Goal: Task Accomplishment & Management: Manage account settings

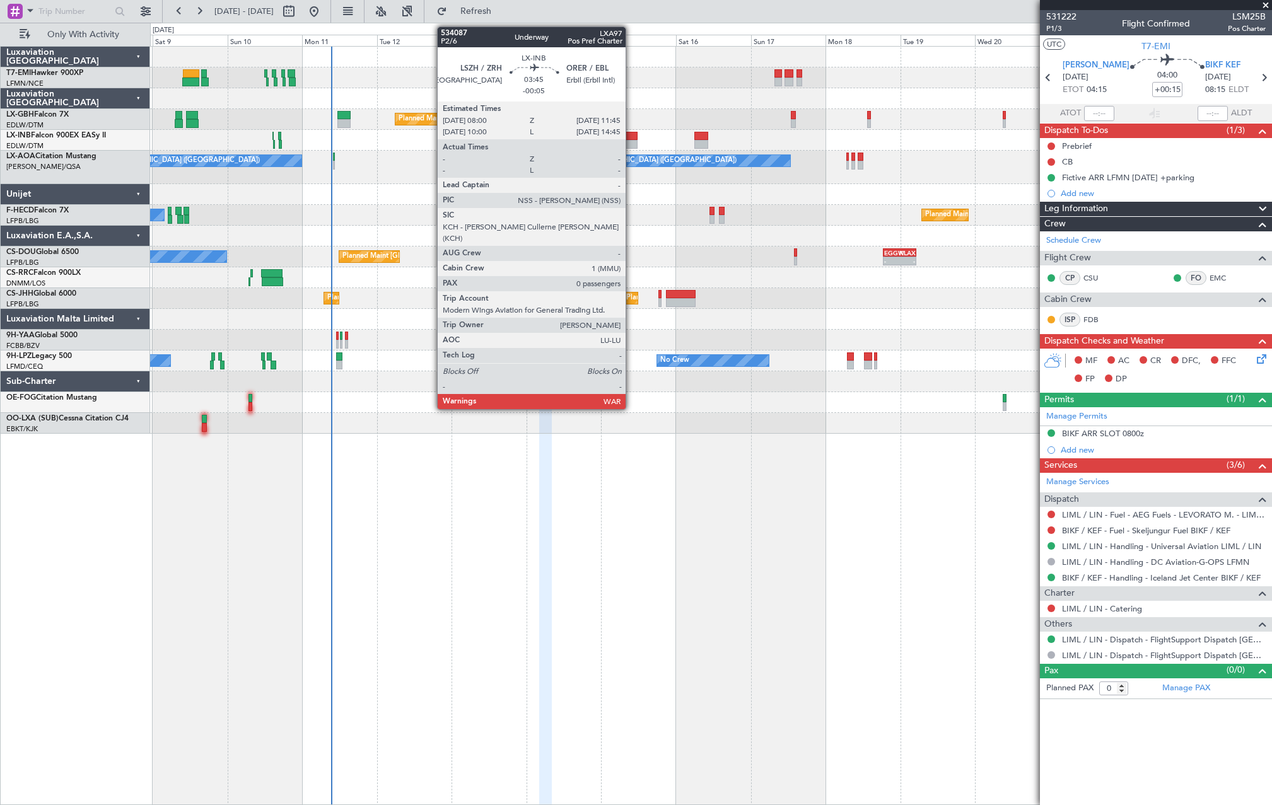
click at [631, 141] on div at bounding box center [631, 144] width 12 height 9
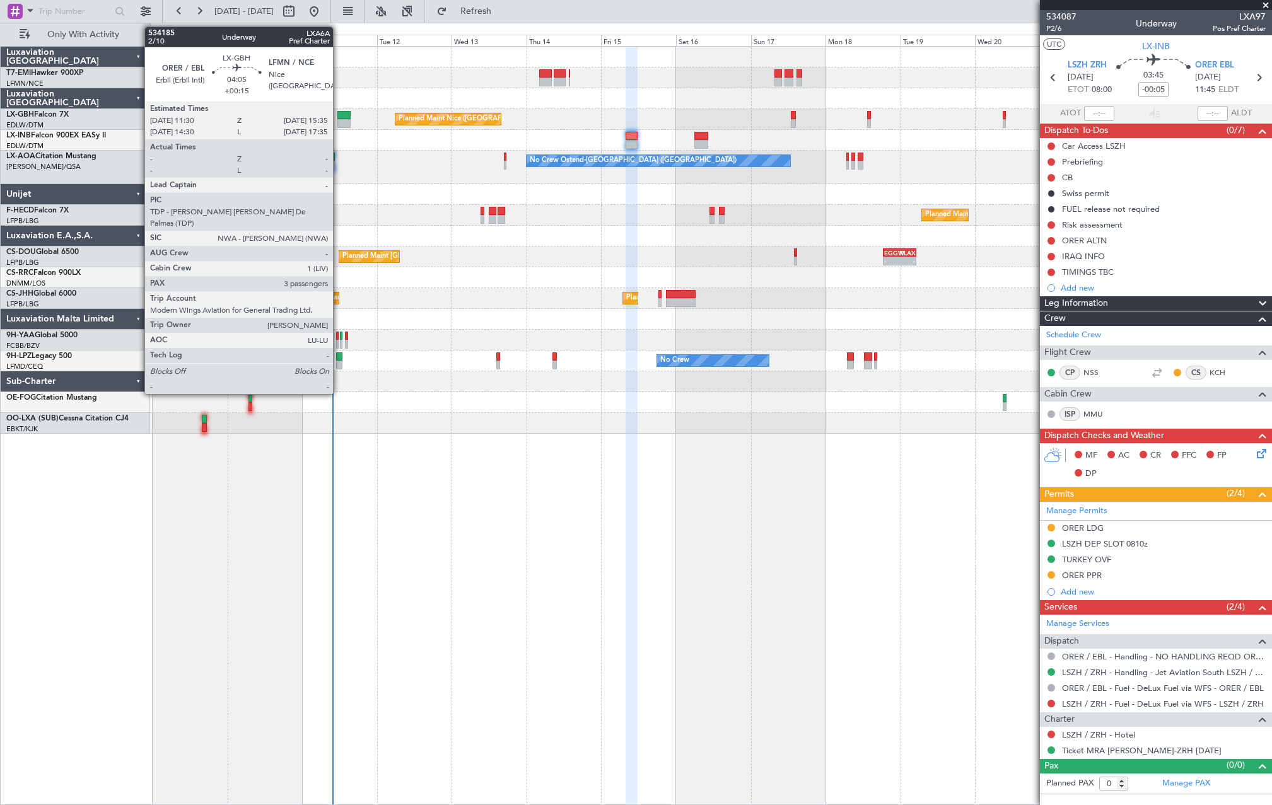
click at [342, 122] on div at bounding box center [343, 123] width 13 height 9
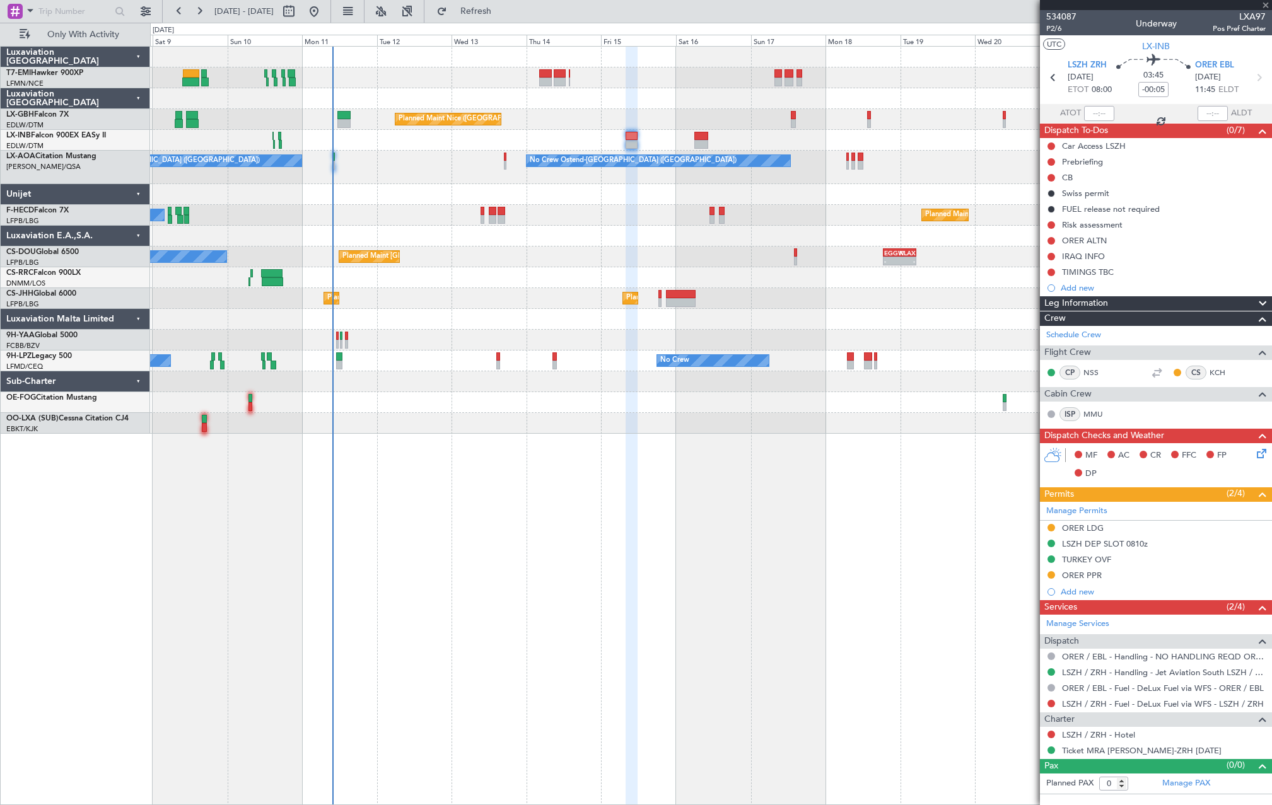
type input "+00:15"
type input "3"
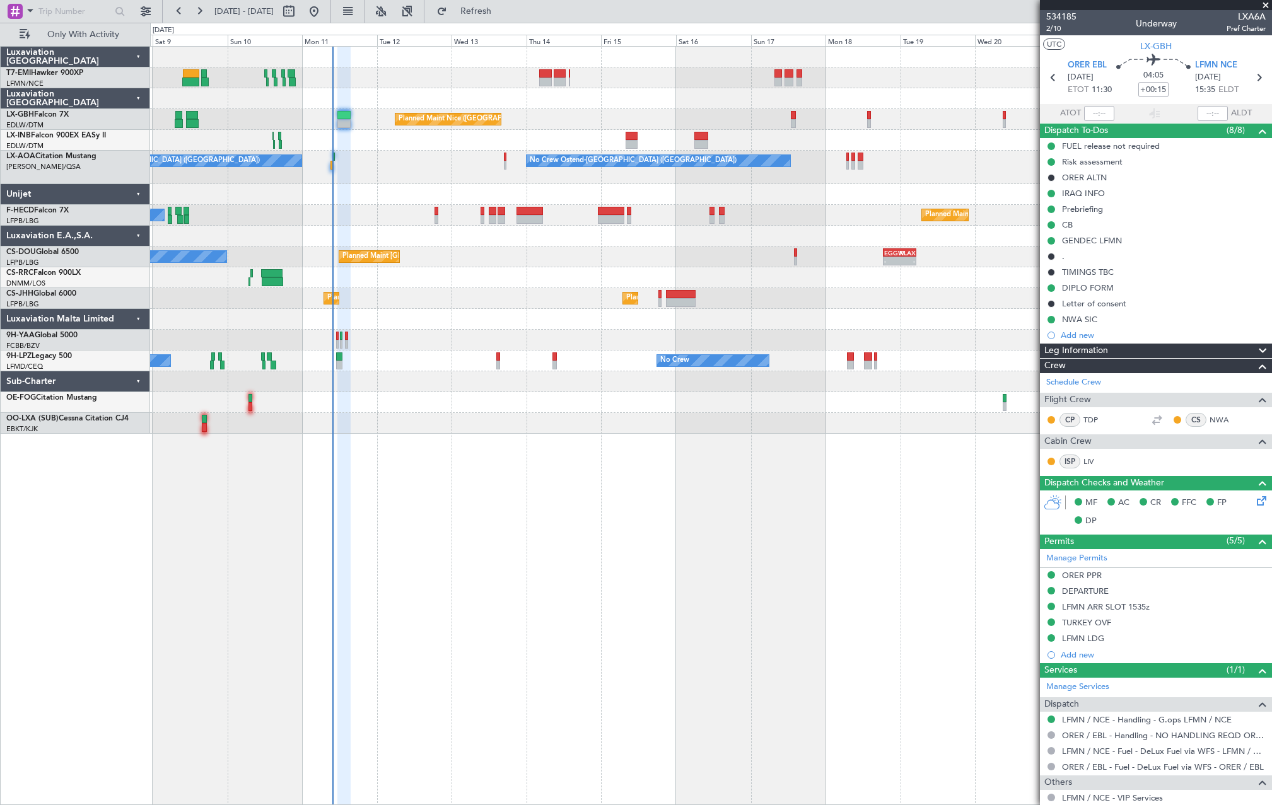
click at [332, 165] on div at bounding box center [331, 165] width 3 height 9
type input "+00:05"
type input "09:25"
type input "1"
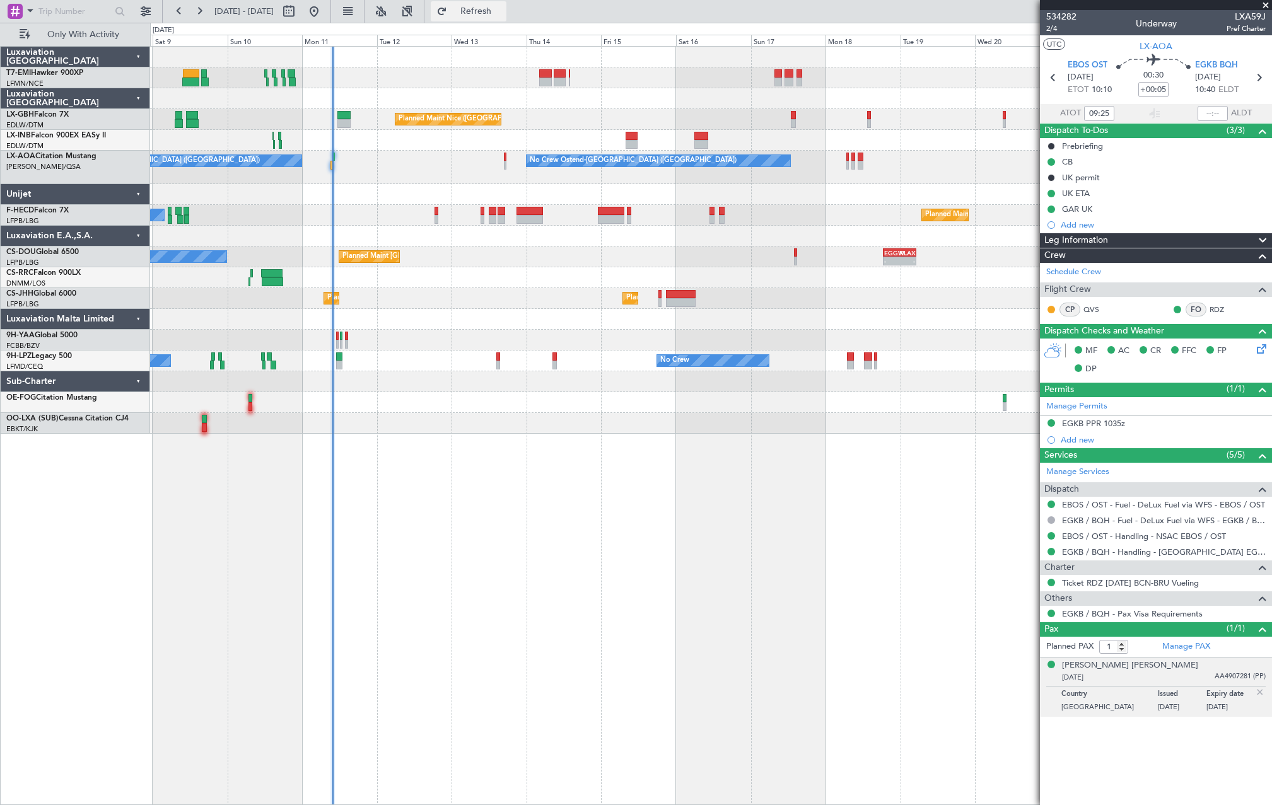
click at [502, 14] on span "Refresh" at bounding box center [475, 11] width 53 height 9
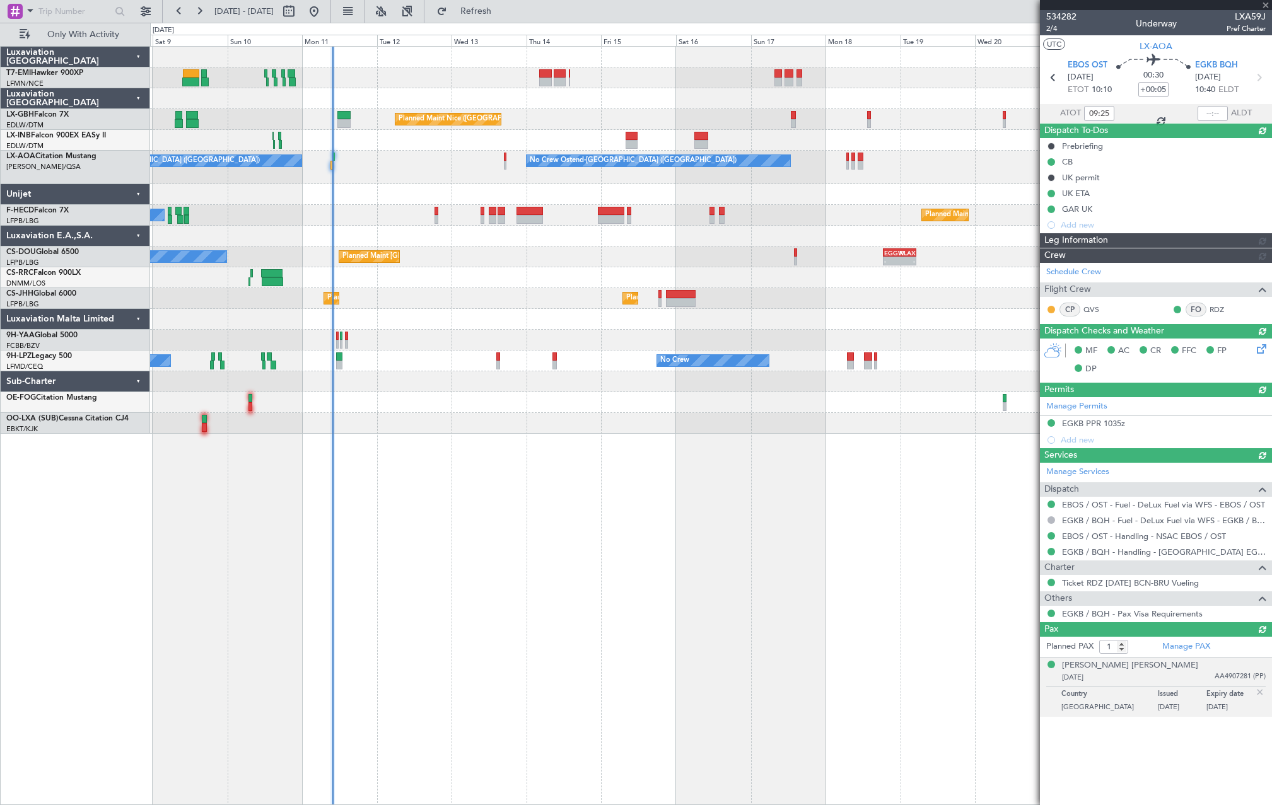
type input "09:51"
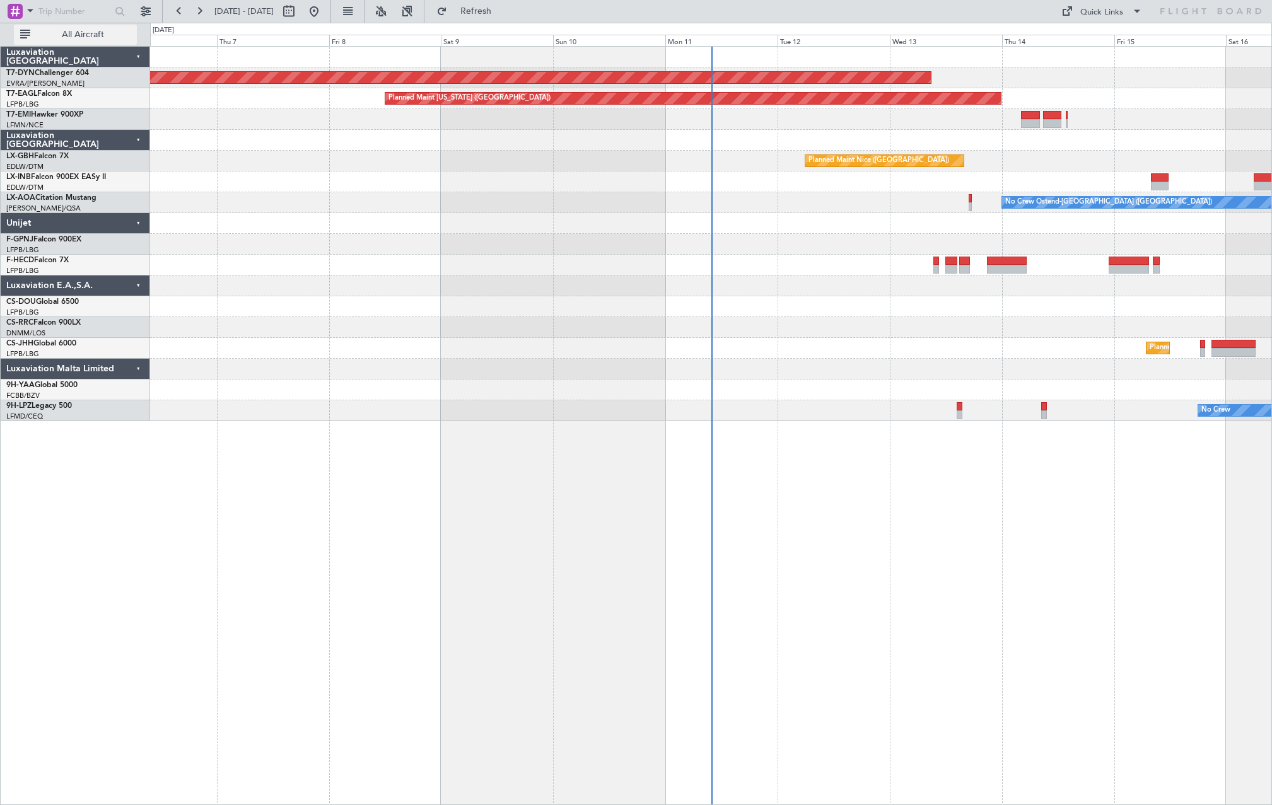
click at [101, 38] on span "All Aircraft" at bounding box center [83, 34] width 100 height 9
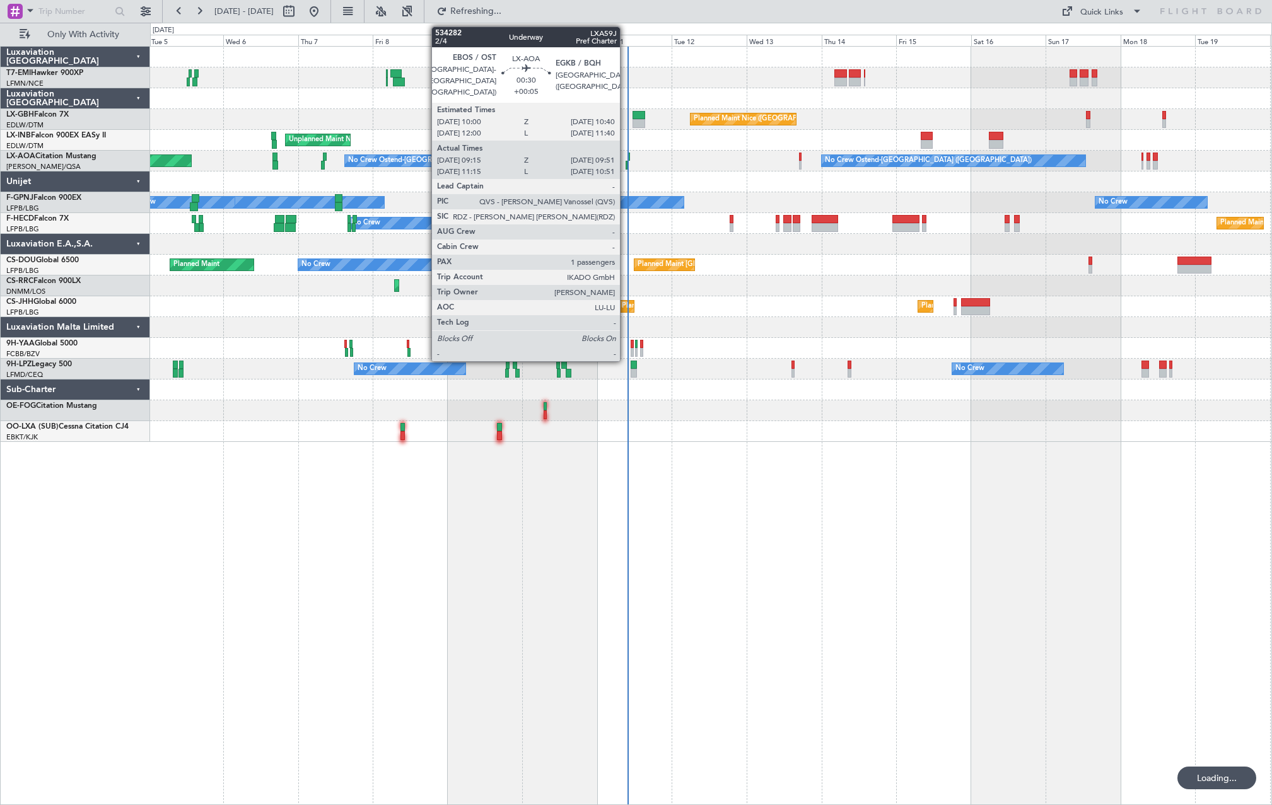
click at [625, 164] on div at bounding box center [626, 165] width 2 height 9
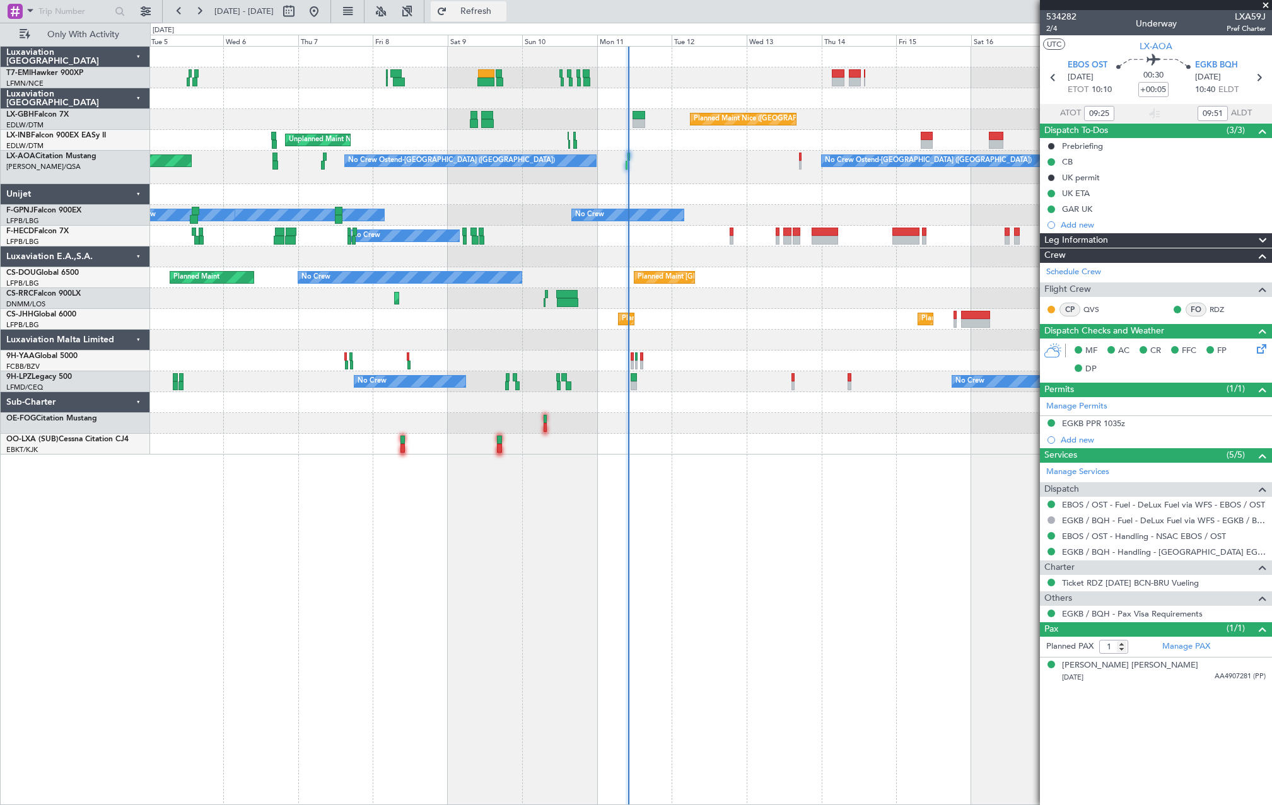
click at [506, 16] on button "Refresh" at bounding box center [469, 11] width 76 height 20
click at [502, 15] on span "Refresh" at bounding box center [475, 11] width 53 height 9
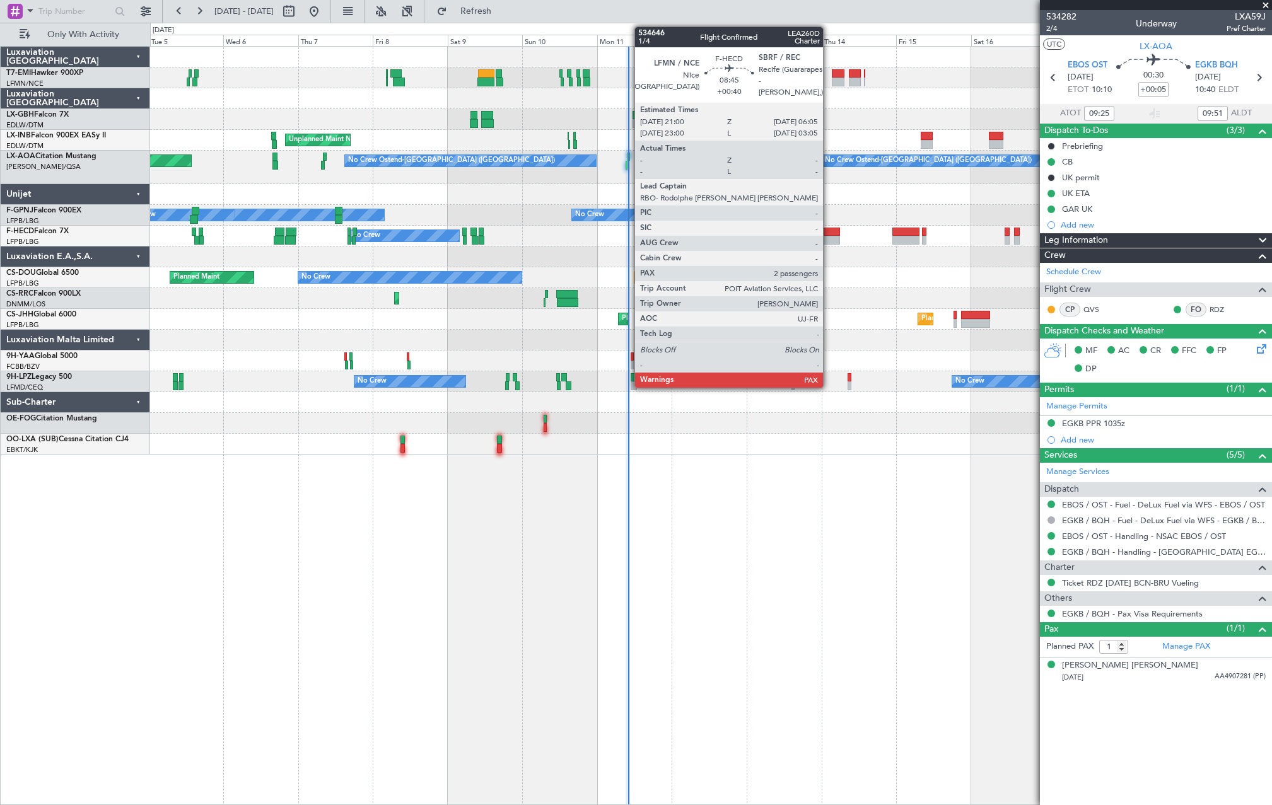
click at [828, 233] on div at bounding box center [825, 232] width 28 height 9
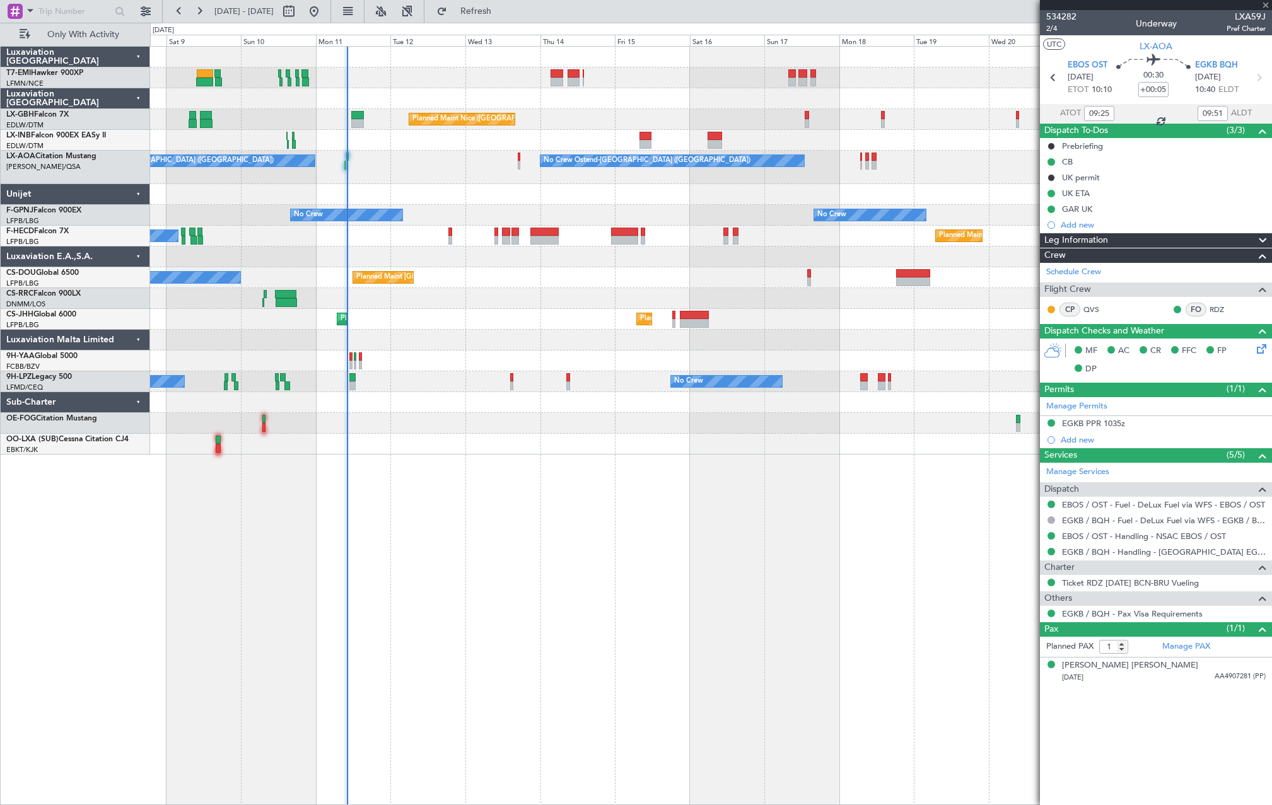
click at [502, 288] on div "Planned Maint Paris (Le Bourget) No Crew Planned Maint Planned Maint Paris (Le …" at bounding box center [710, 277] width 1121 height 21
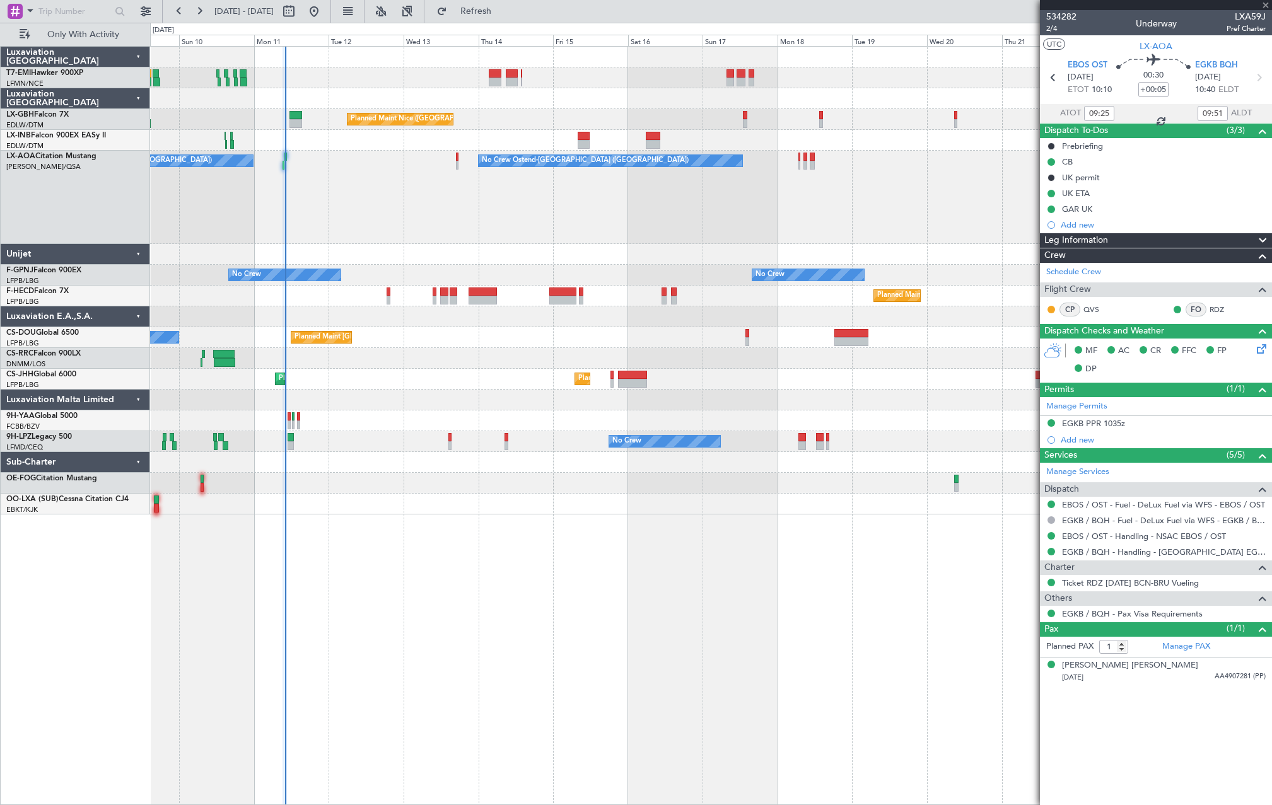
type input "+00:40"
type input "2"
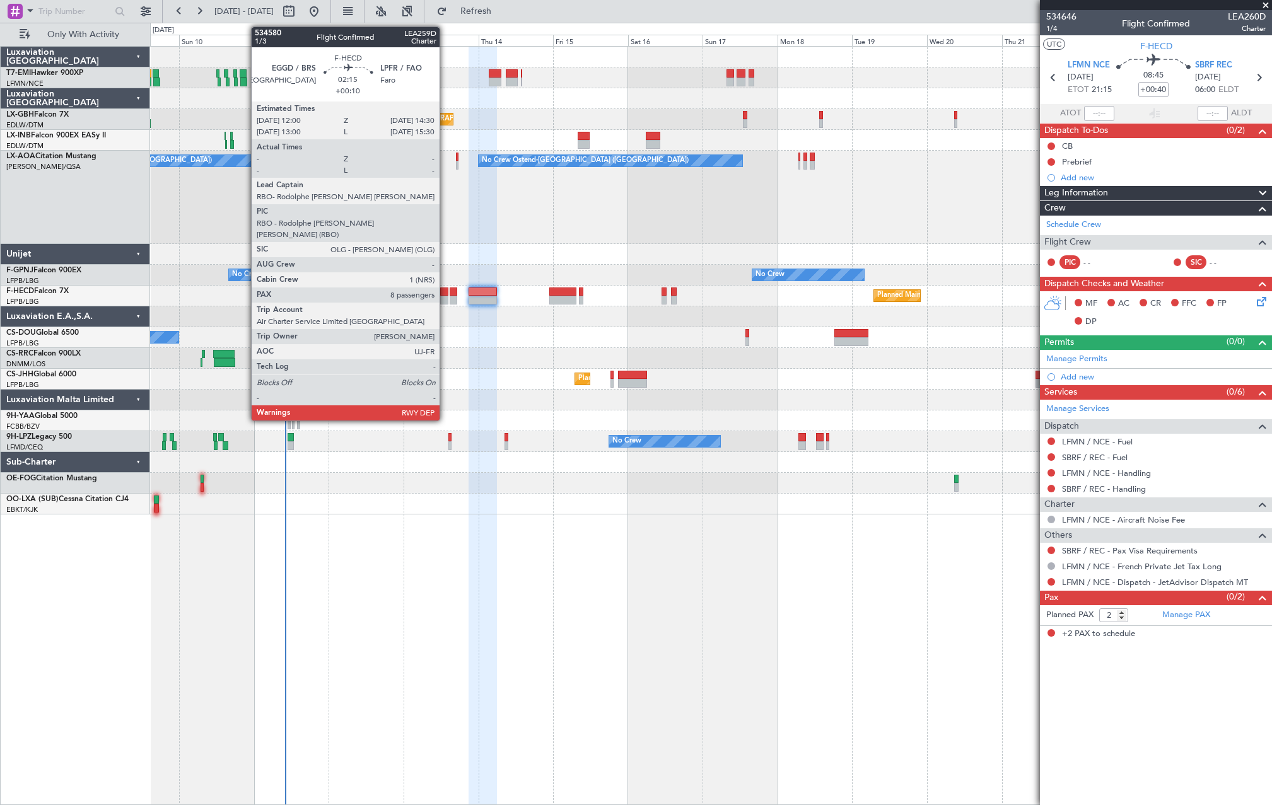
click at [445, 301] on div at bounding box center [444, 300] width 8 height 9
type input "+00:10"
type input "8"
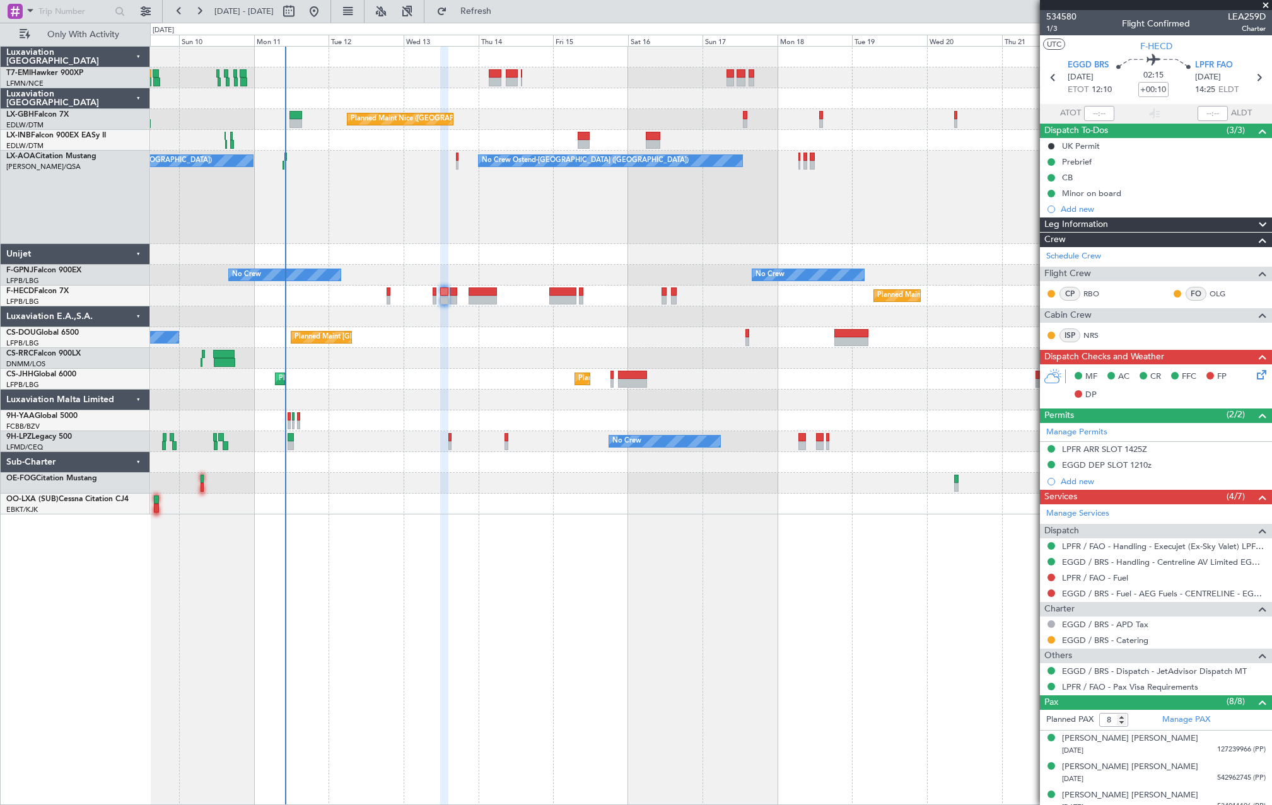
click at [499, 294] on div "Planned Maint Paris (Le Bourget) No Crew Planned Maint Paris (Le Bourget) No Cr…" at bounding box center [710, 296] width 1121 height 21
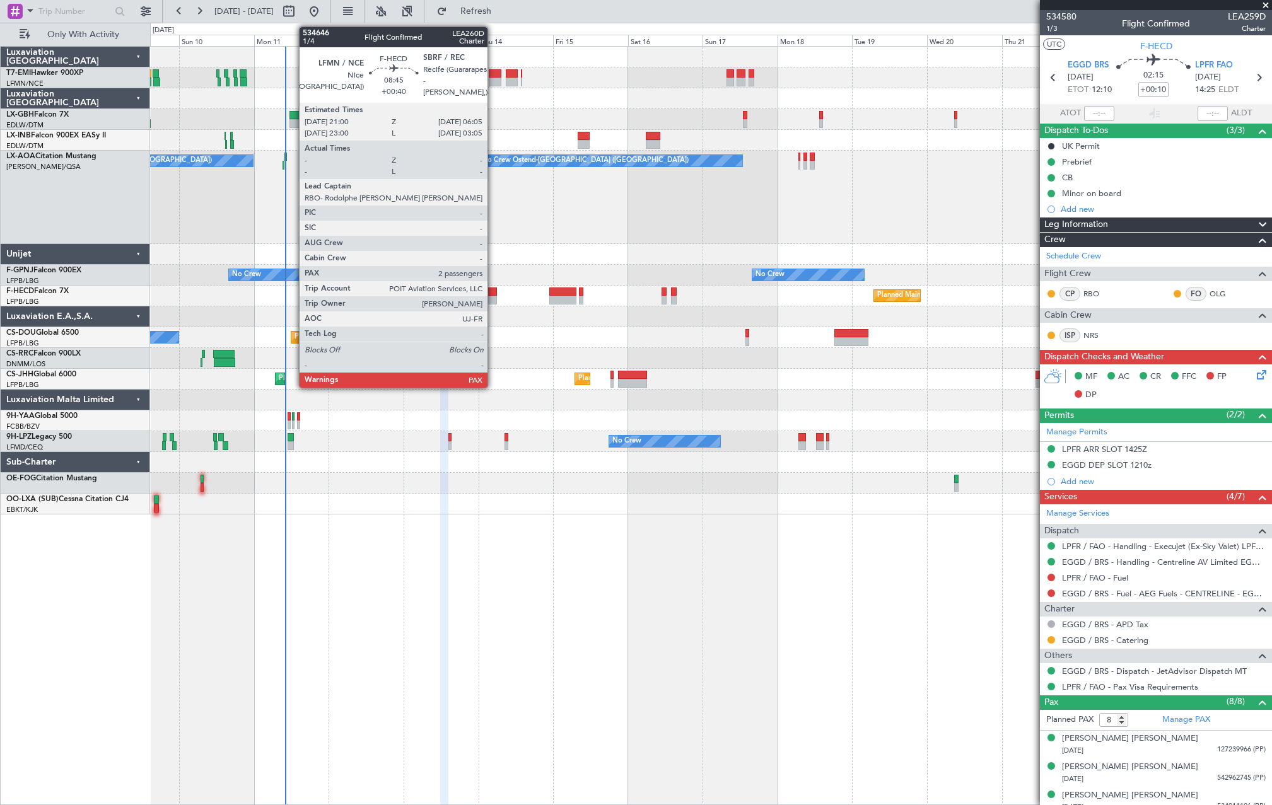
click at [493, 294] on div at bounding box center [482, 291] width 28 height 9
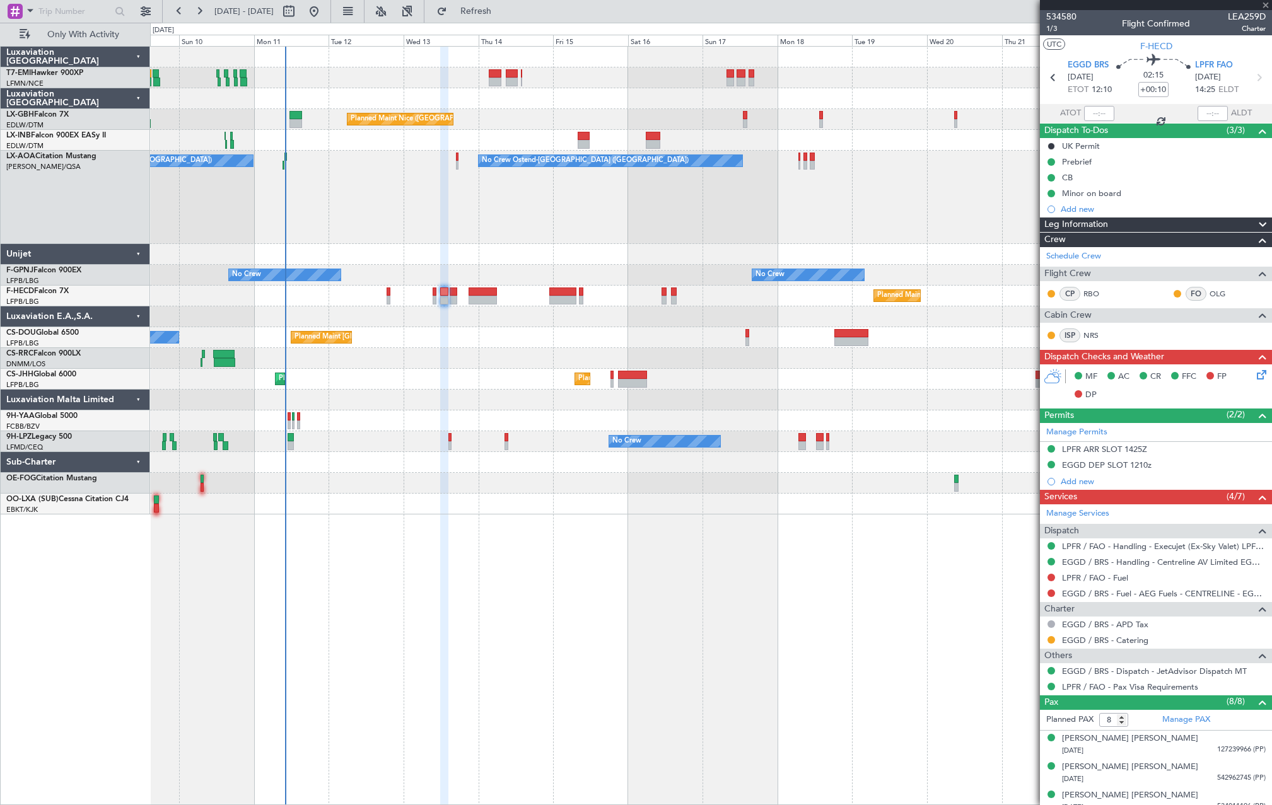
type input "+00:40"
type input "2"
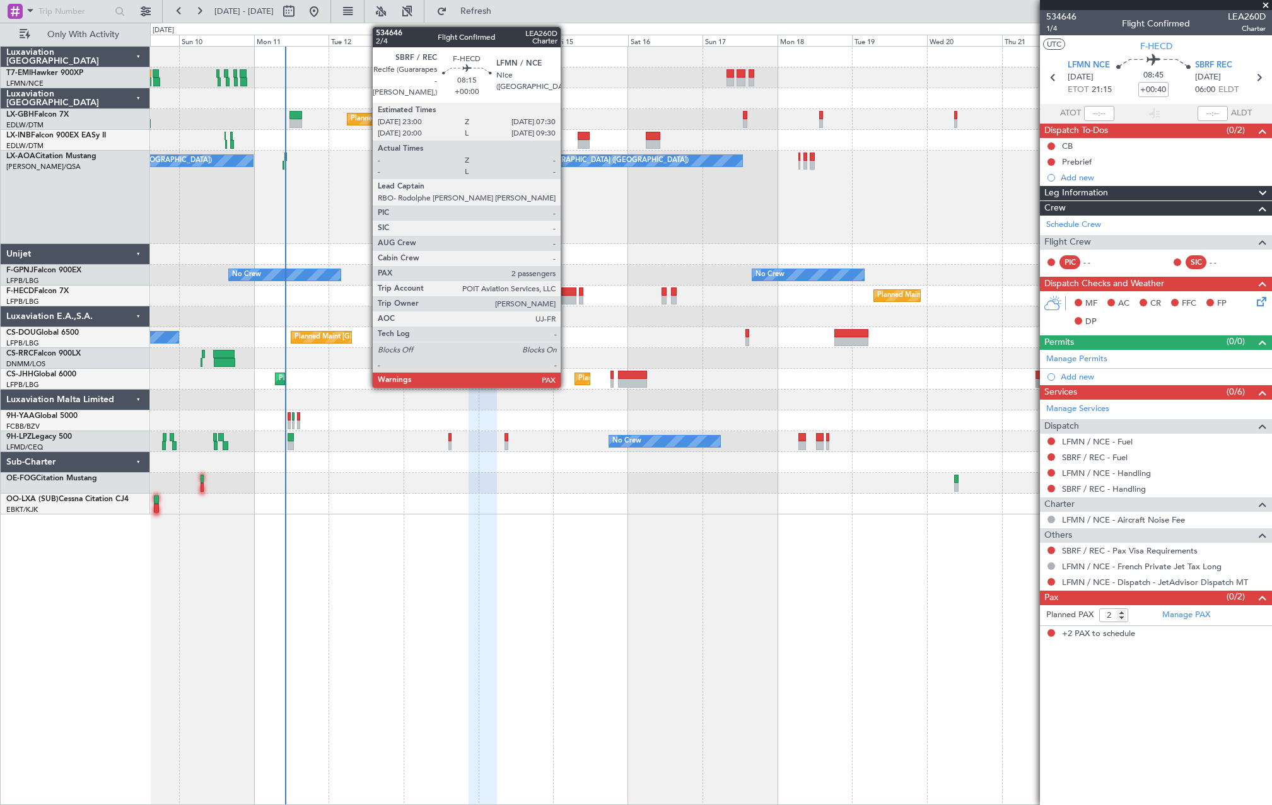
click at [566, 294] on div at bounding box center [562, 291] width 26 height 9
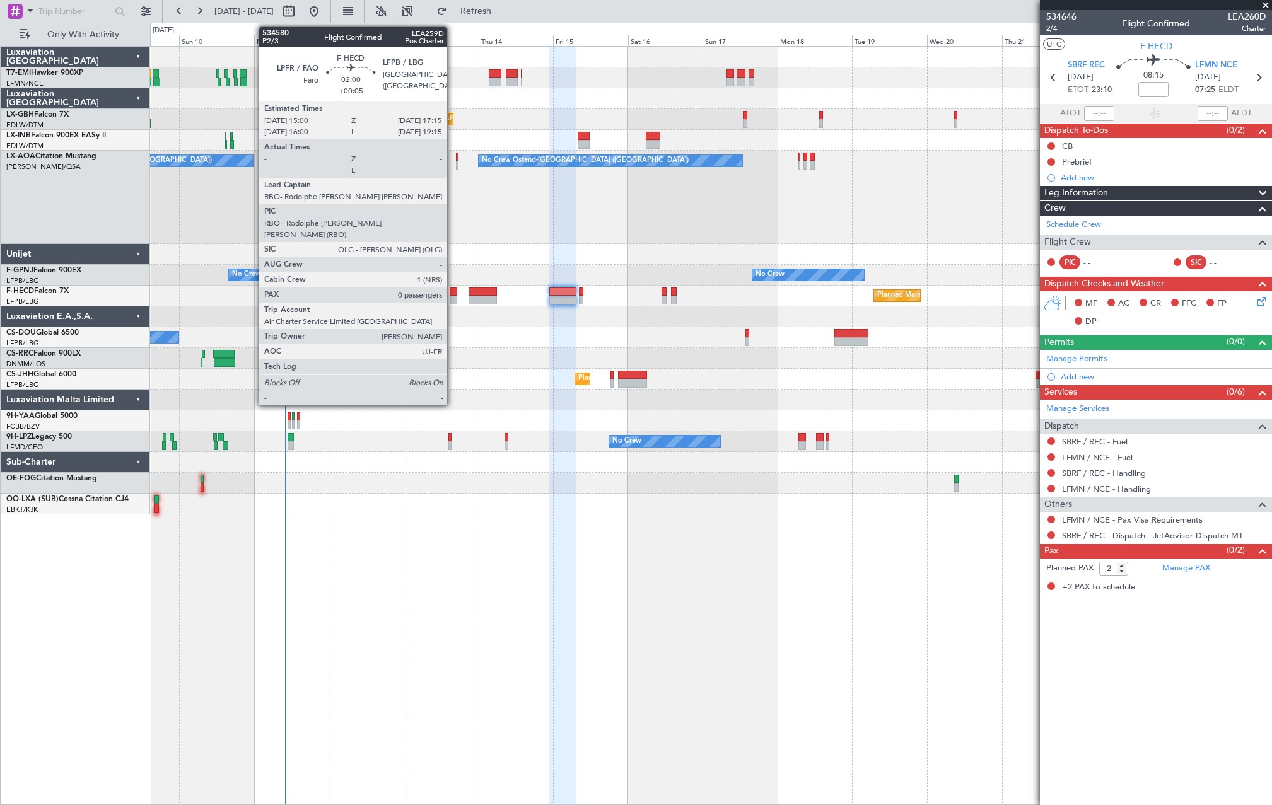
click at [453, 299] on div at bounding box center [453, 300] width 8 height 9
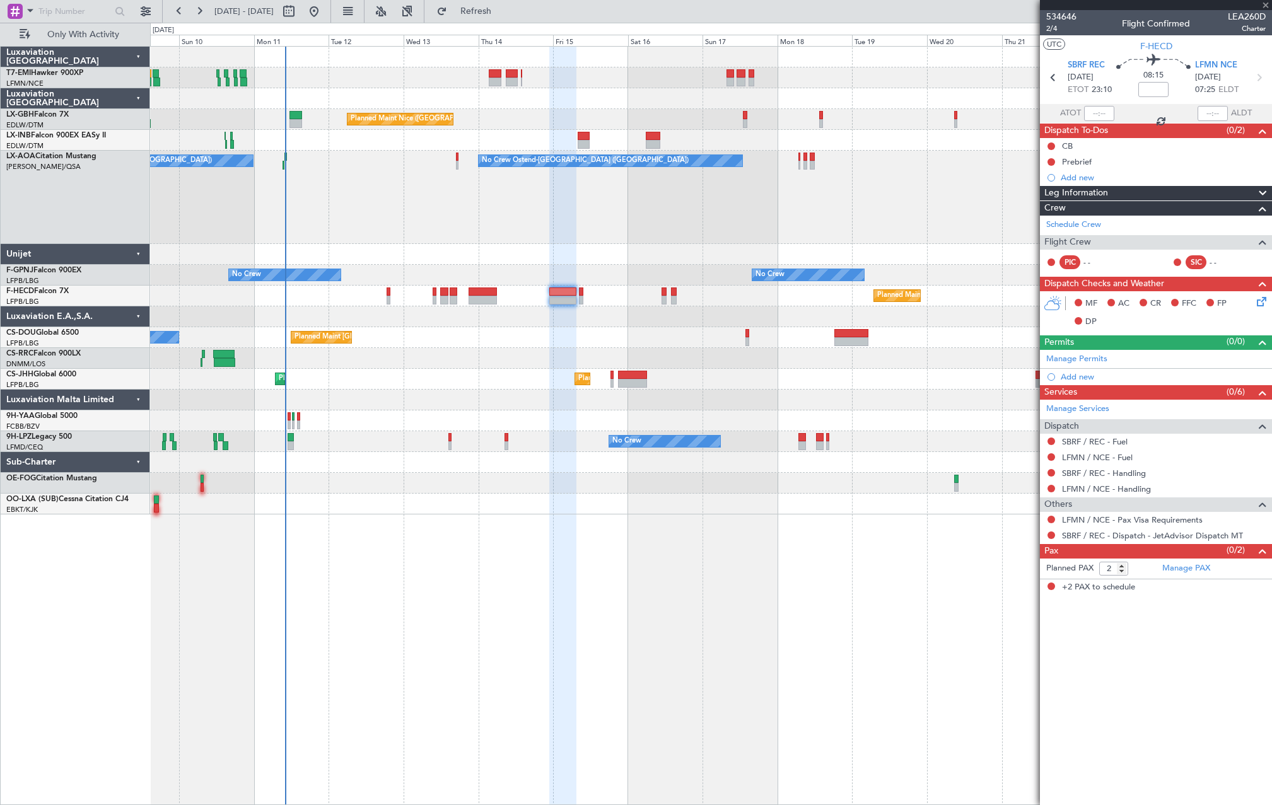
type input "+00:05"
type input "0"
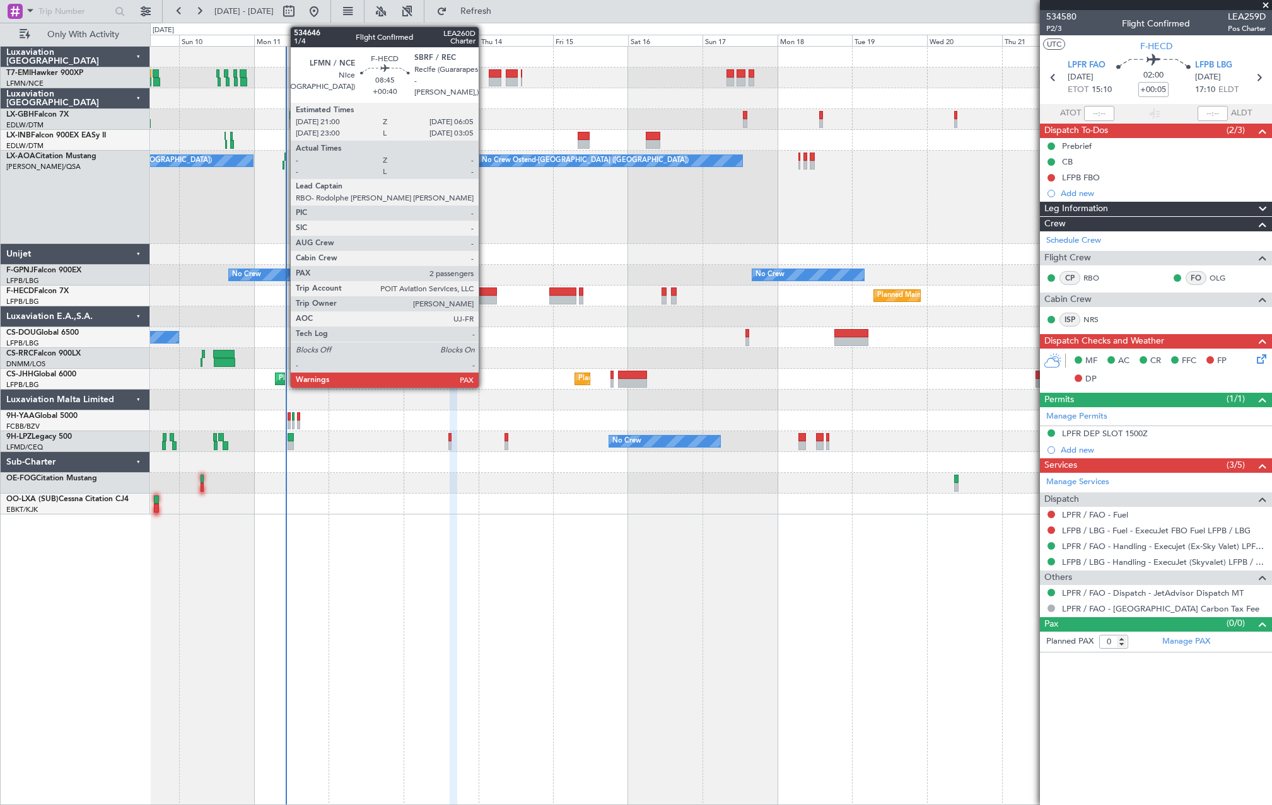
click at [482, 286] on div "Planned Maint Paris (Le Bourget) No Crew Planned Maint Paris (Le Bourget) No Cr…" at bounding box center [710, 296] width 1121 height 21
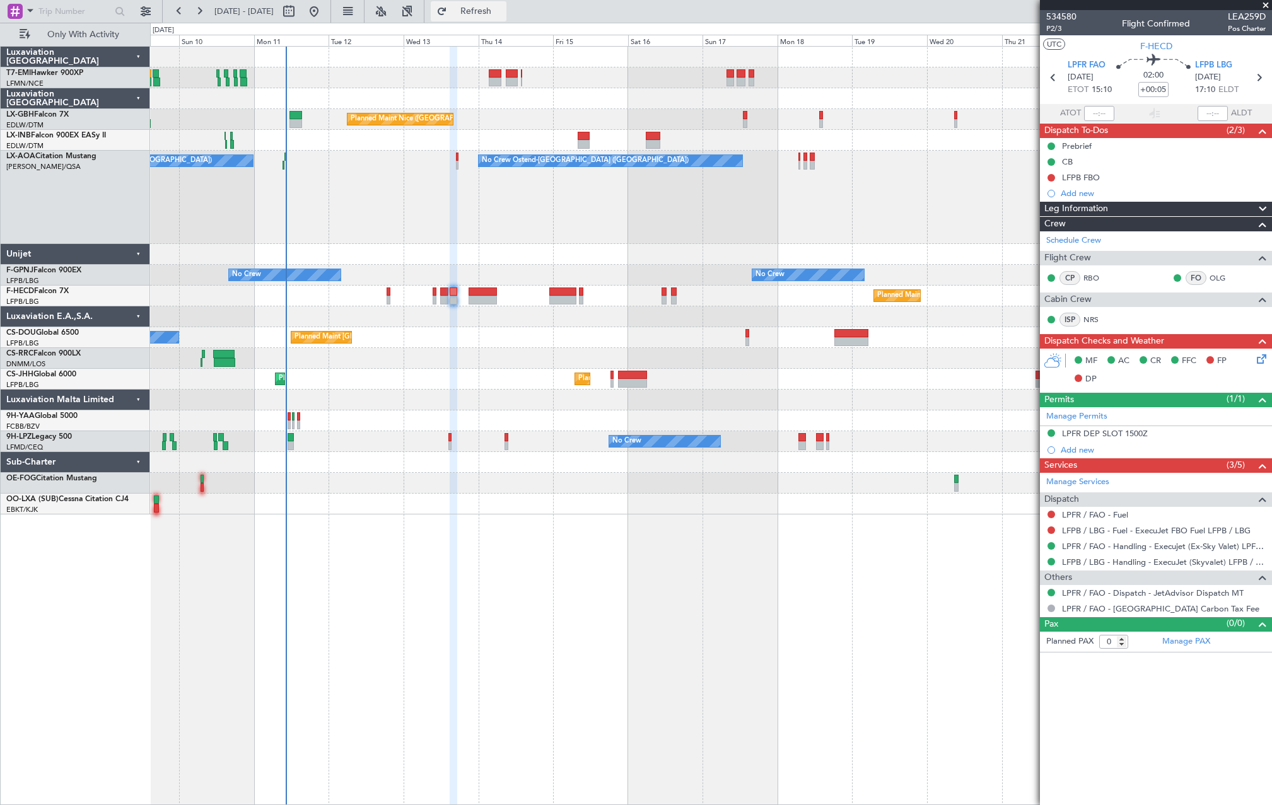
click at [502, 9] on span "Refresh" at bounding box center [475, 11] width 53 height 9
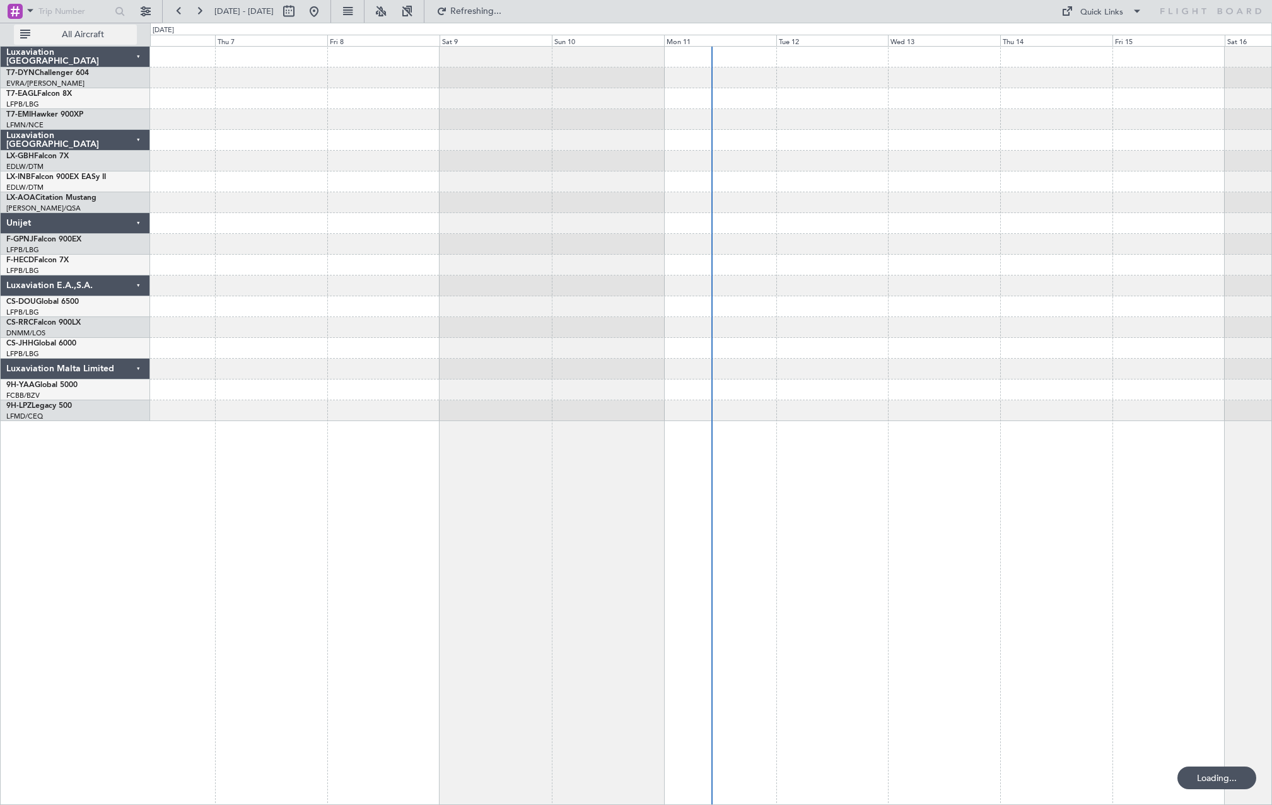
click at [113, 44] on button "All Aircraft" at bounding box center [75, 35] width 123 height 20
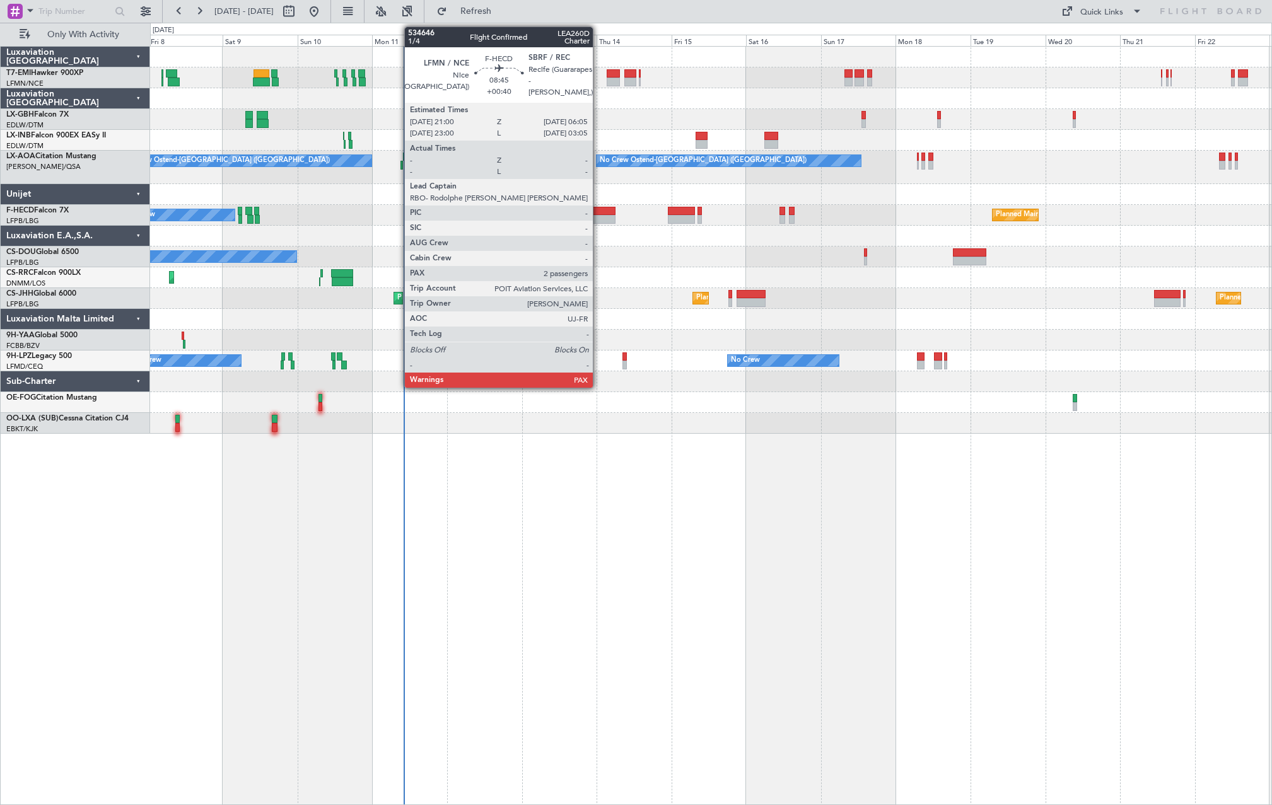
click at [598, 215] on div at bounding box center [600, 219] width 28 height 9
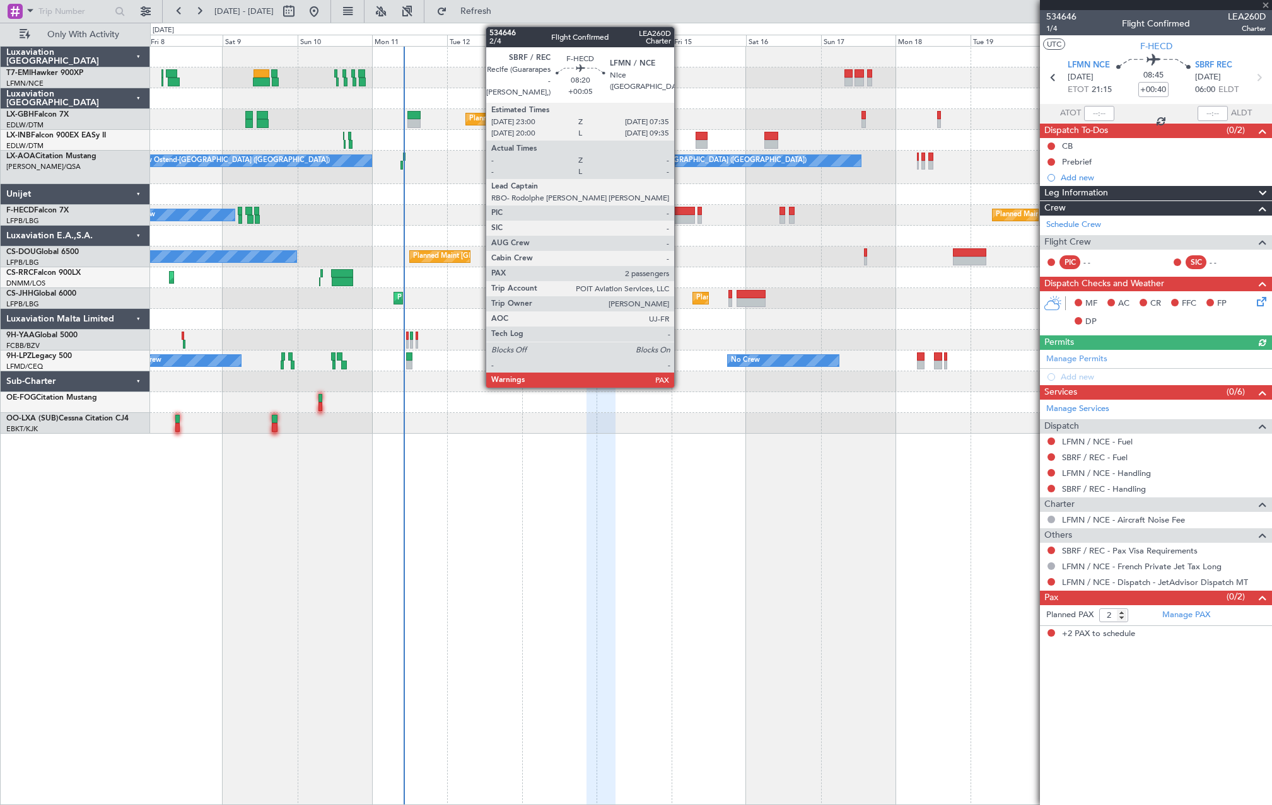
click at [681, 212] on div at bounding box center [681, 211] width 27 height 9
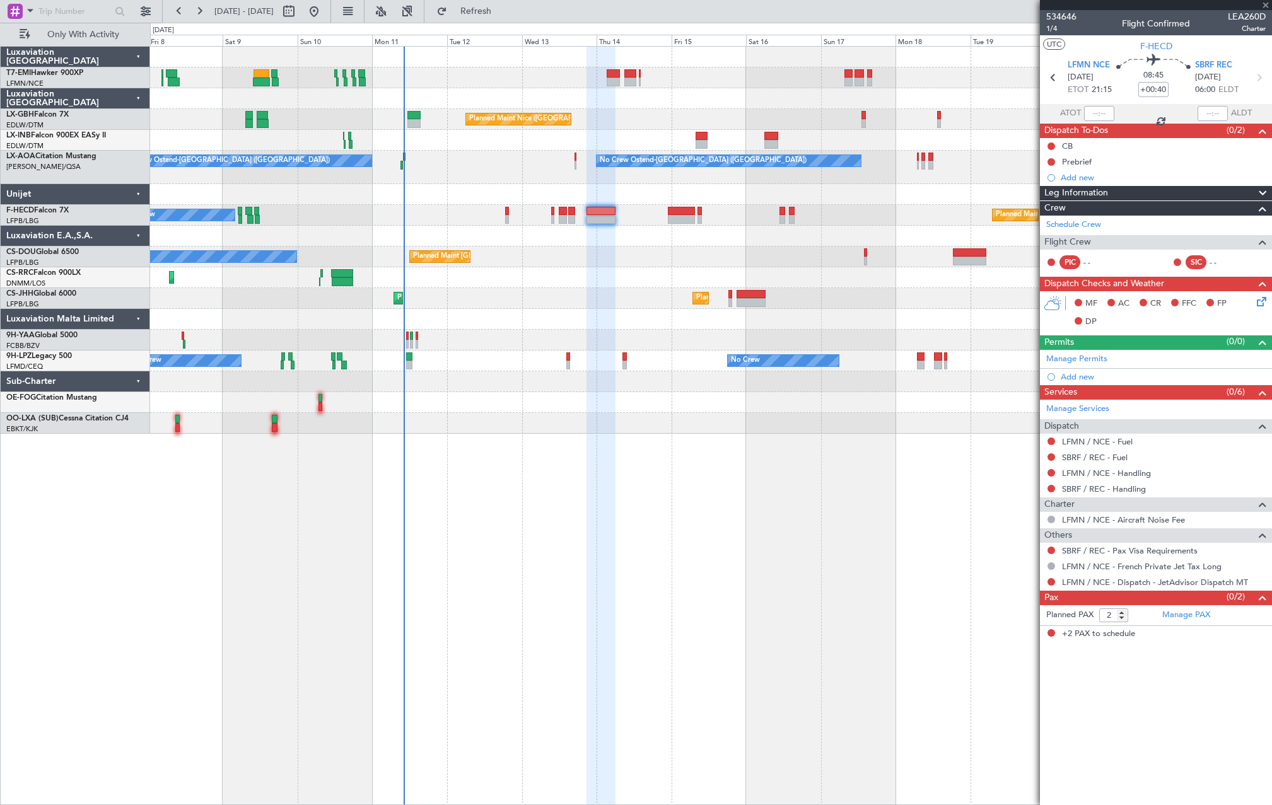
type input "+00:05"
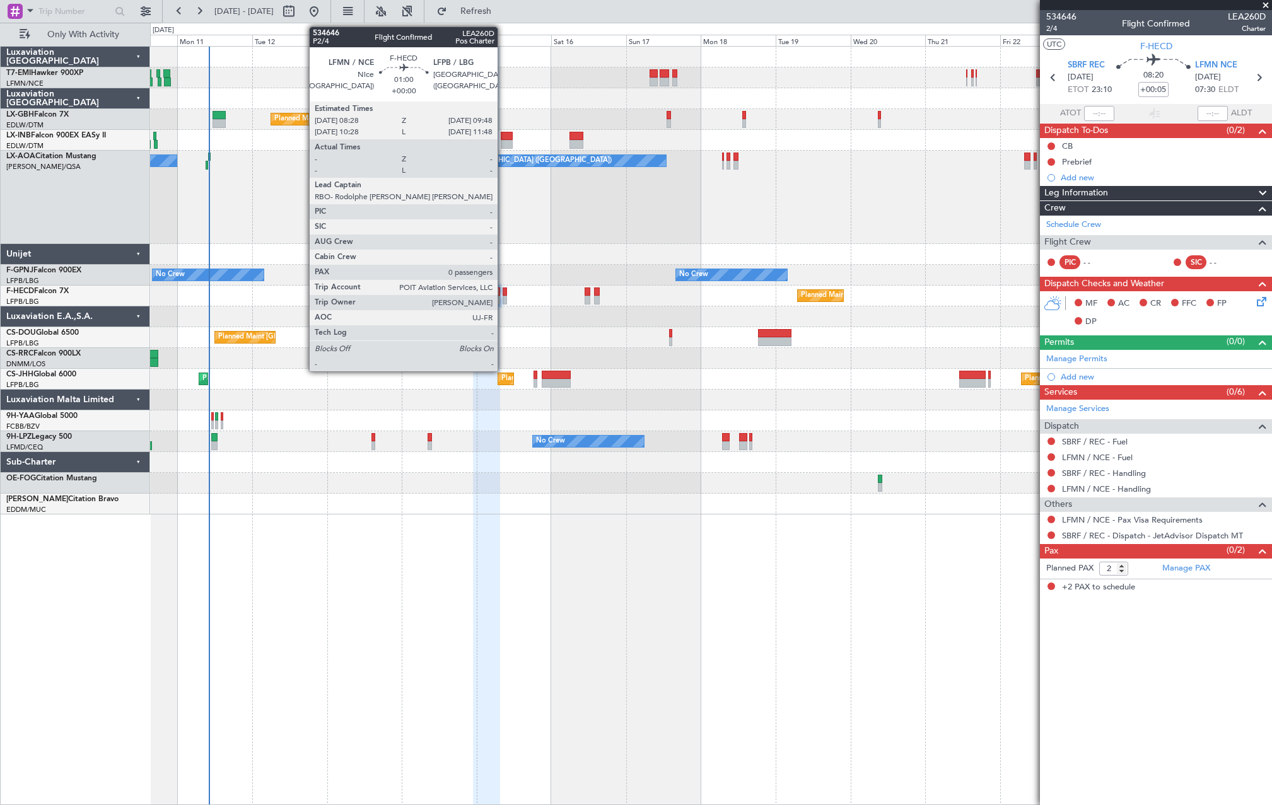
click at [503, 297] on div at bounding box center [504, 300] width 4 height 9
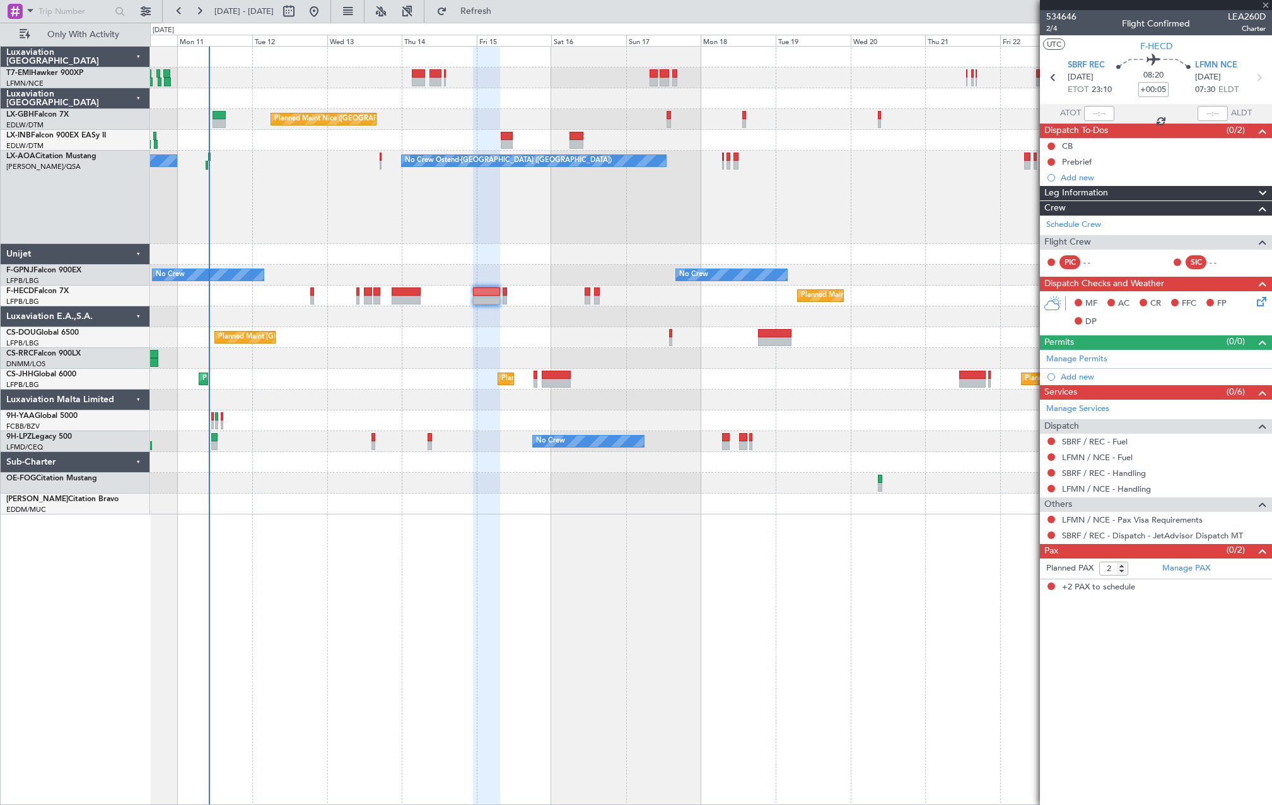
type input "0"
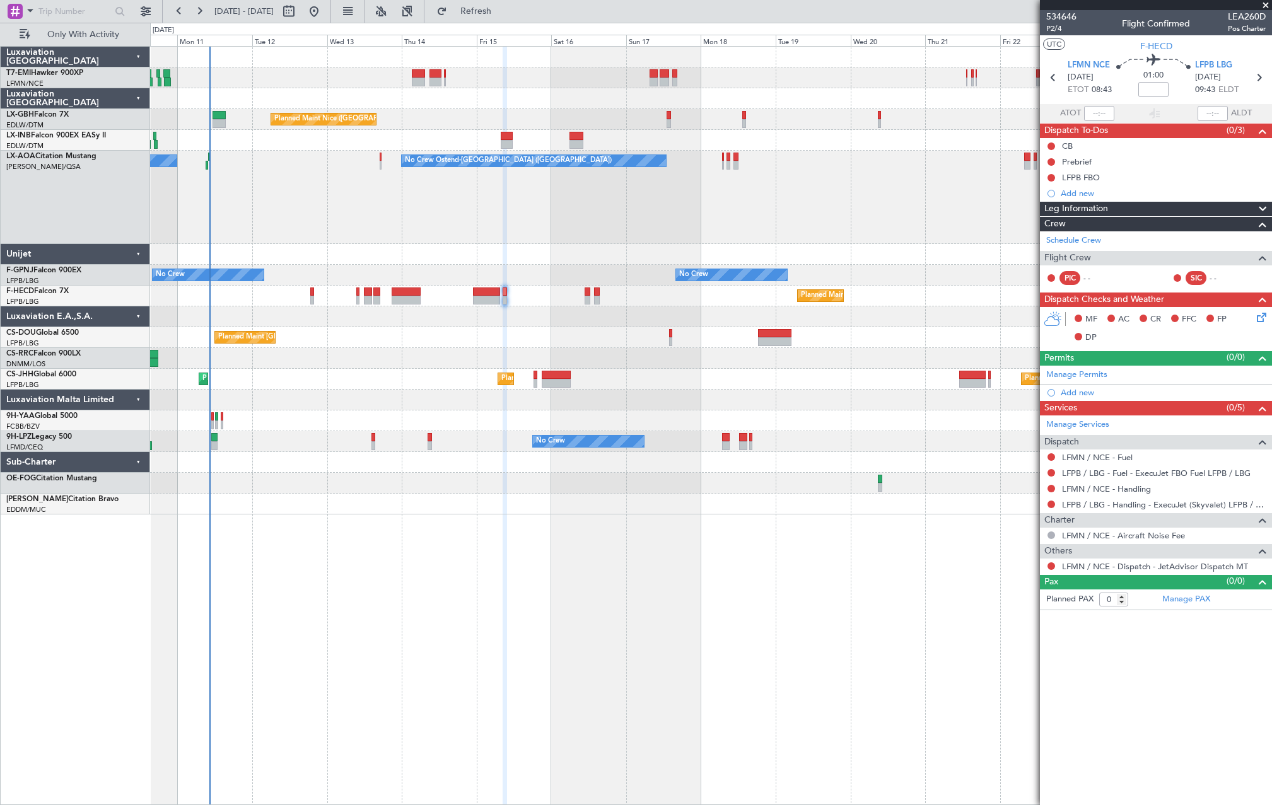
click at [214, 416] on div at bounding box center [710, 420] width 1121 height 21
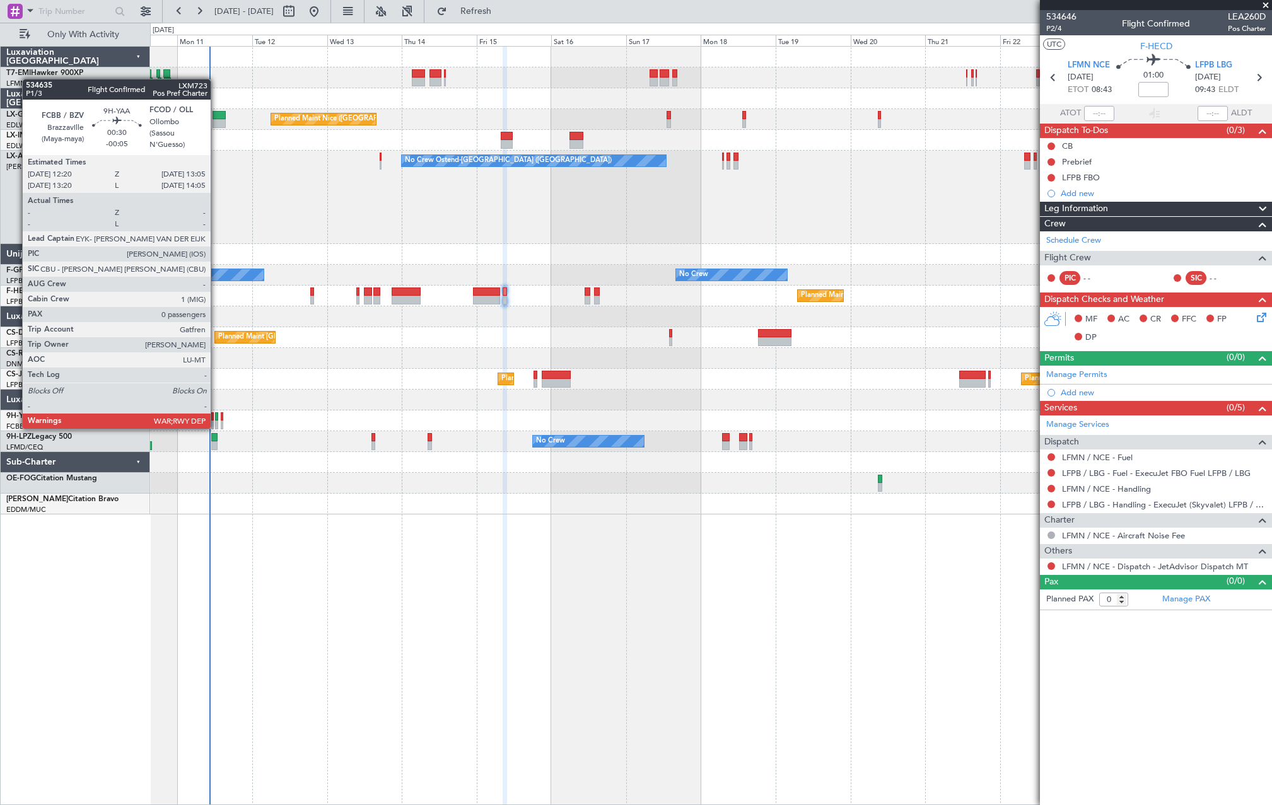
click at [216, 427] on div at bounding box center [216, 424] width 3 height 9
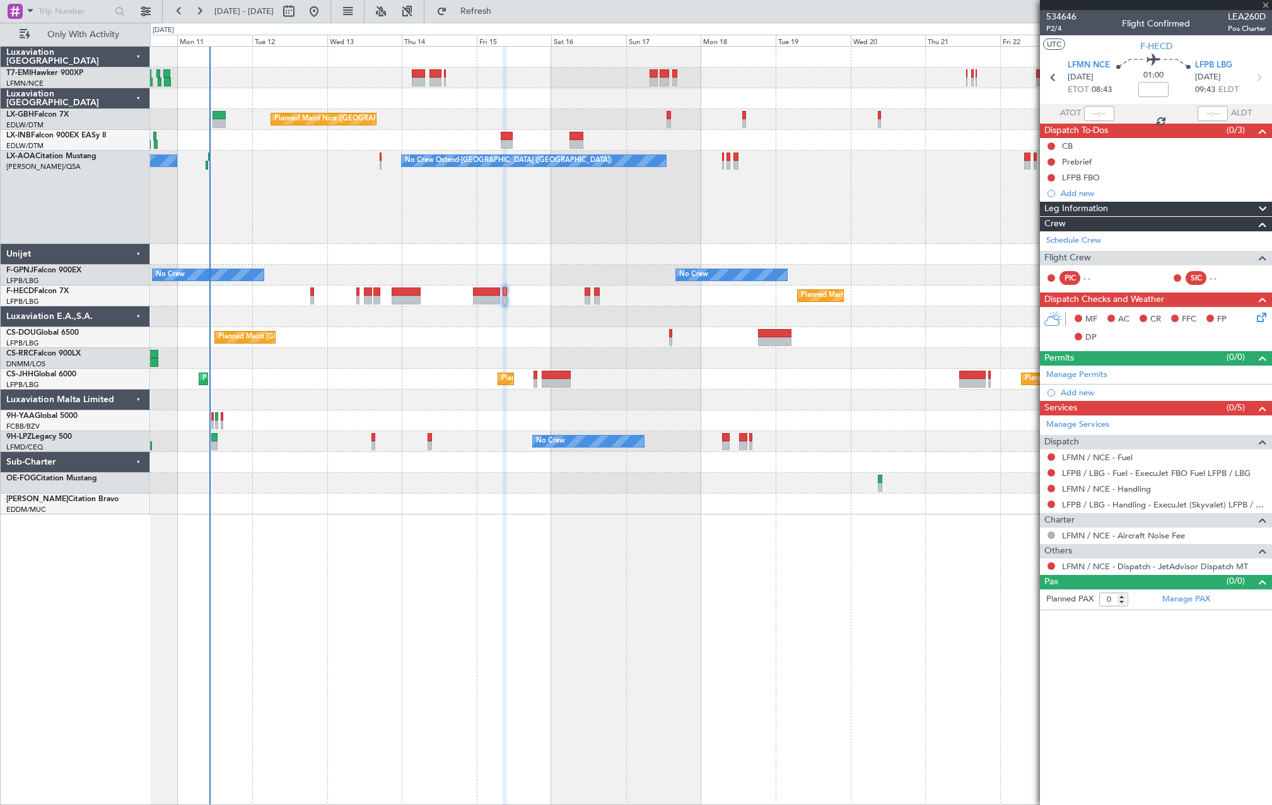
type input "-00:05"
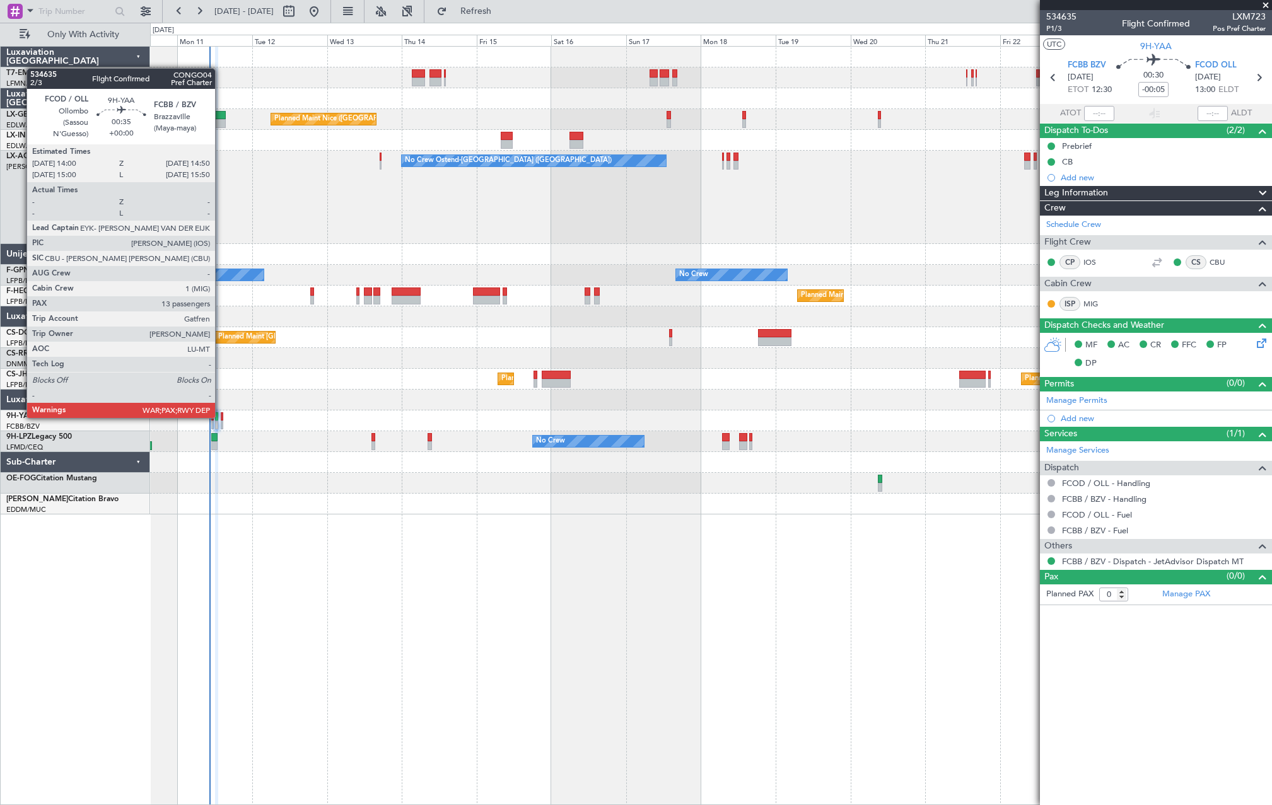
click at [221, 417] on div at bounding box center [222, 416] width 3 height 9
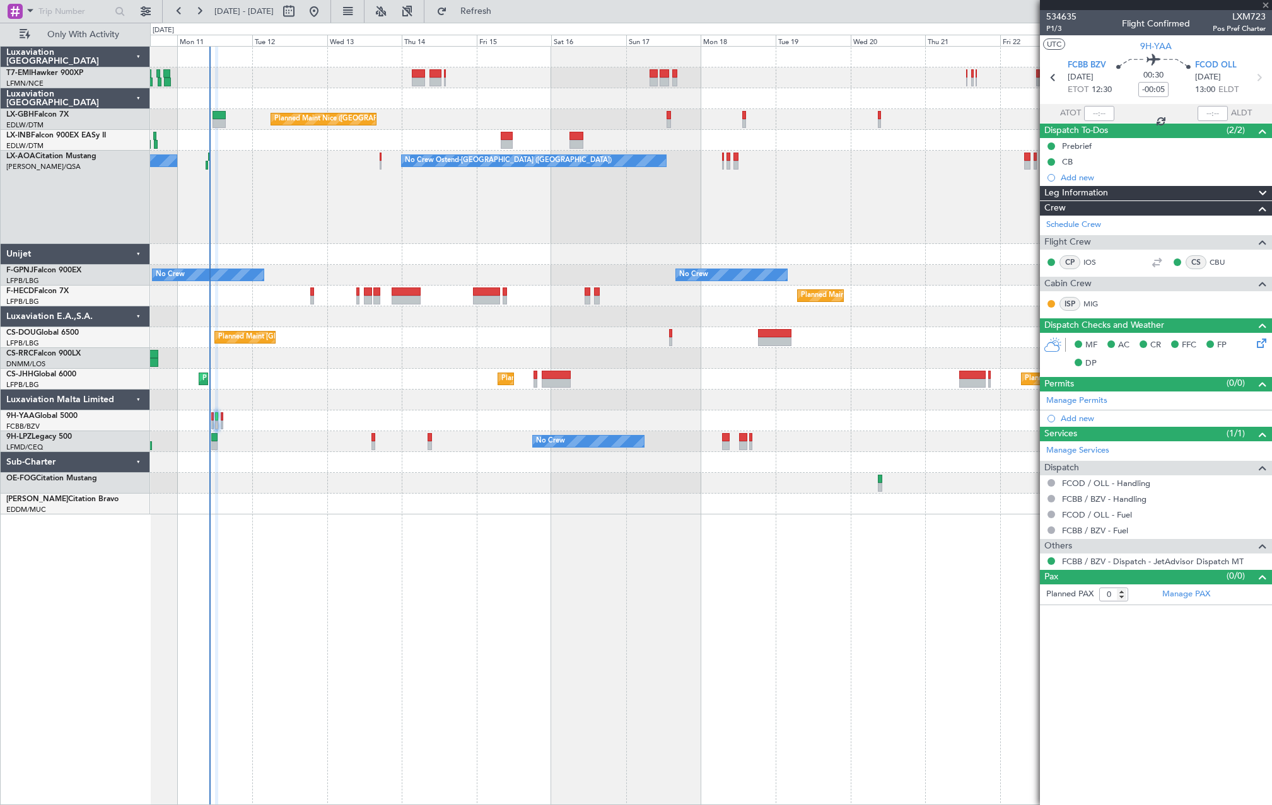
type input "13"
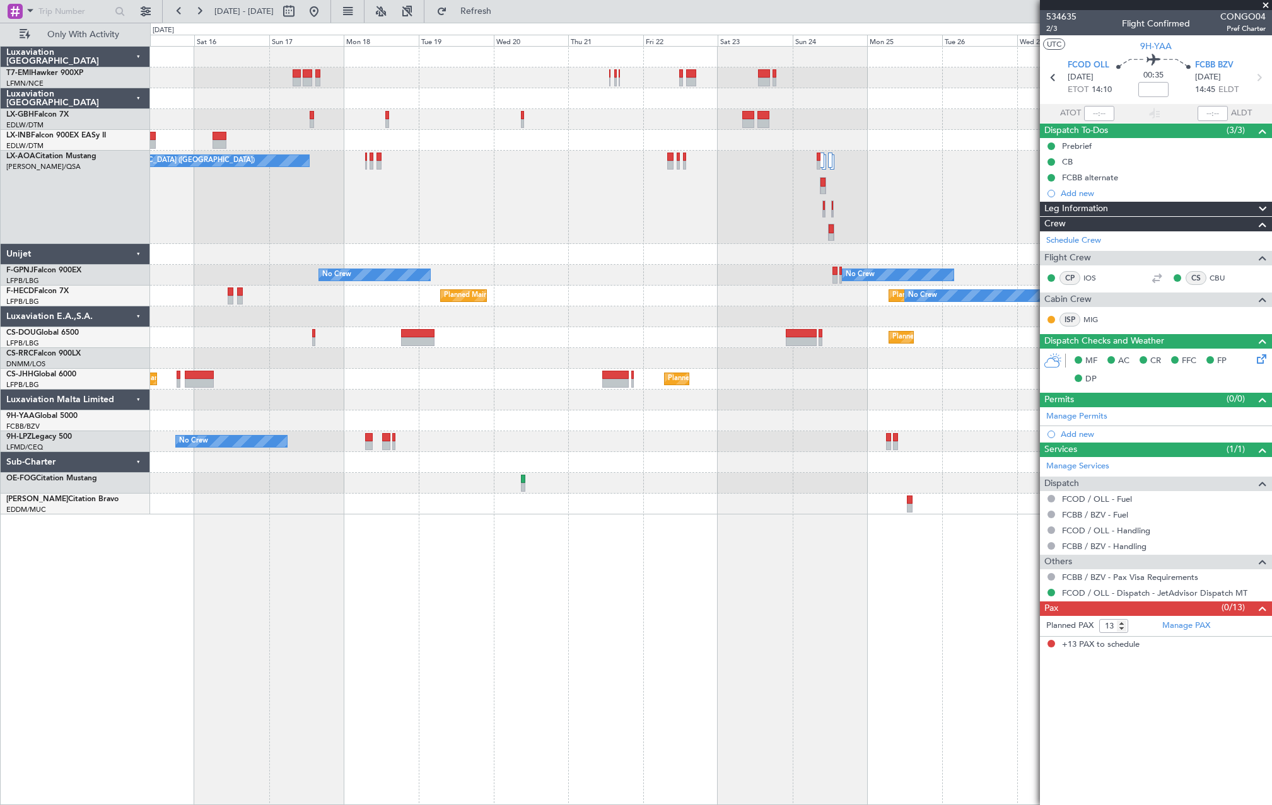
click at [478, 281] on div "Planned Maint Nice (Côte d'Azur Airport) No Crew Ostend-brugge (Ostend) No Crew…" at bounding box center [710, 281] width 1121 height 468
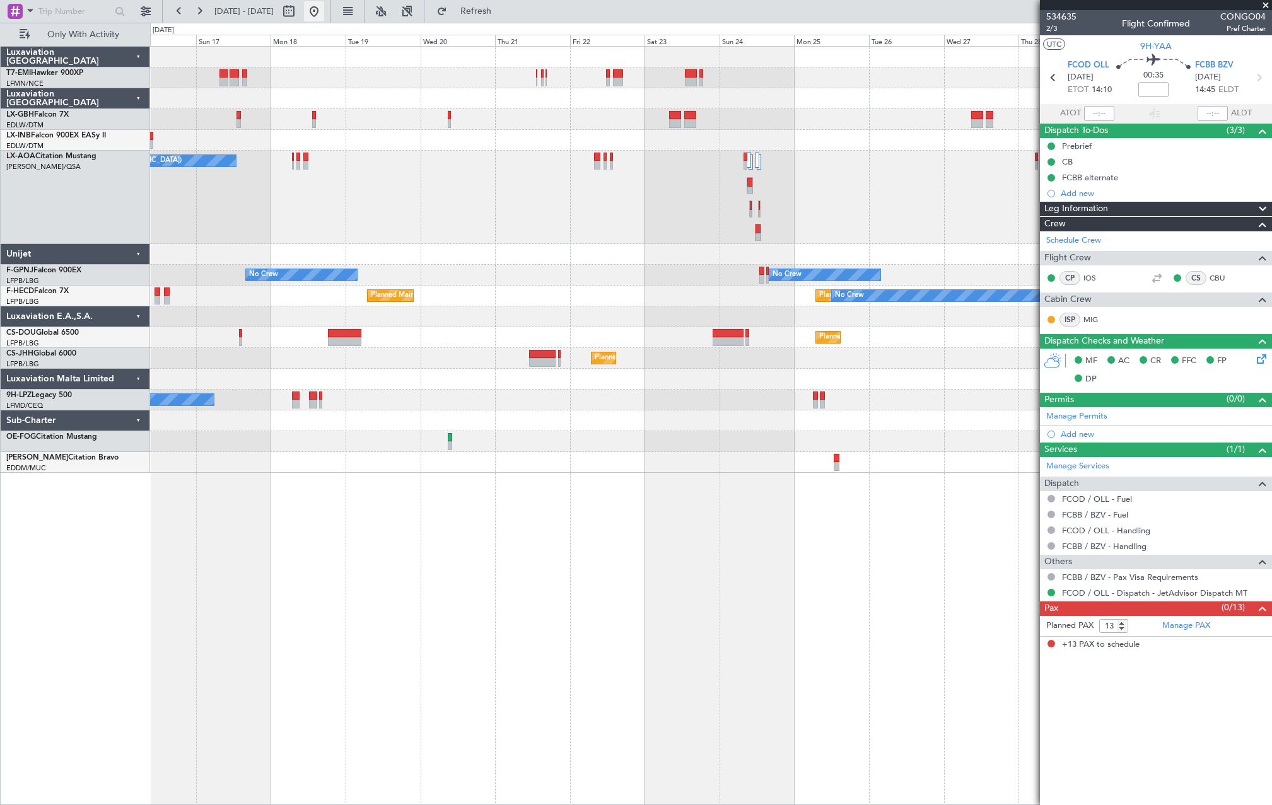
click at [324, 14] on button at bounding box center [314, 11] width 20 height 20
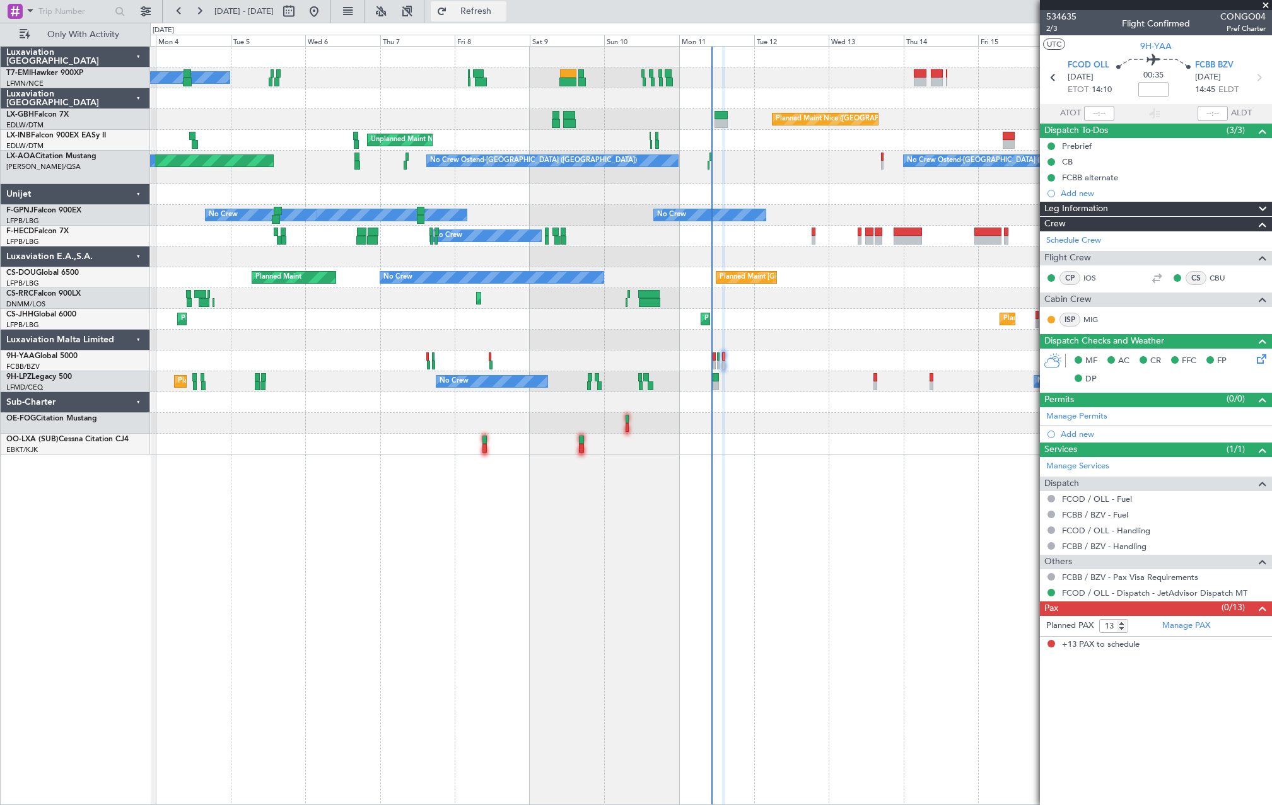
click at [502, 19] on button "Refresh" at bounding box center [469, 11] width 76 height 20
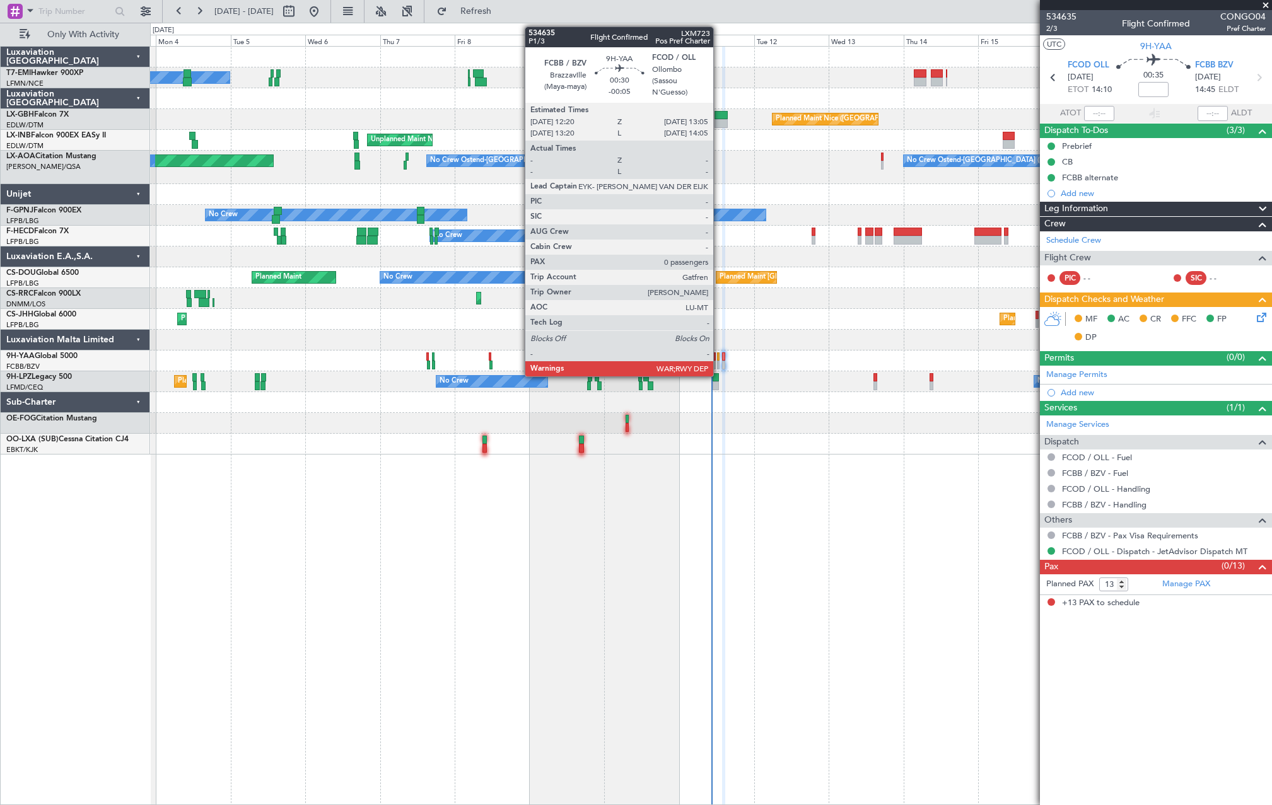
click at [719, 361] on div at bounding box center [718, 365] width 3 height 9
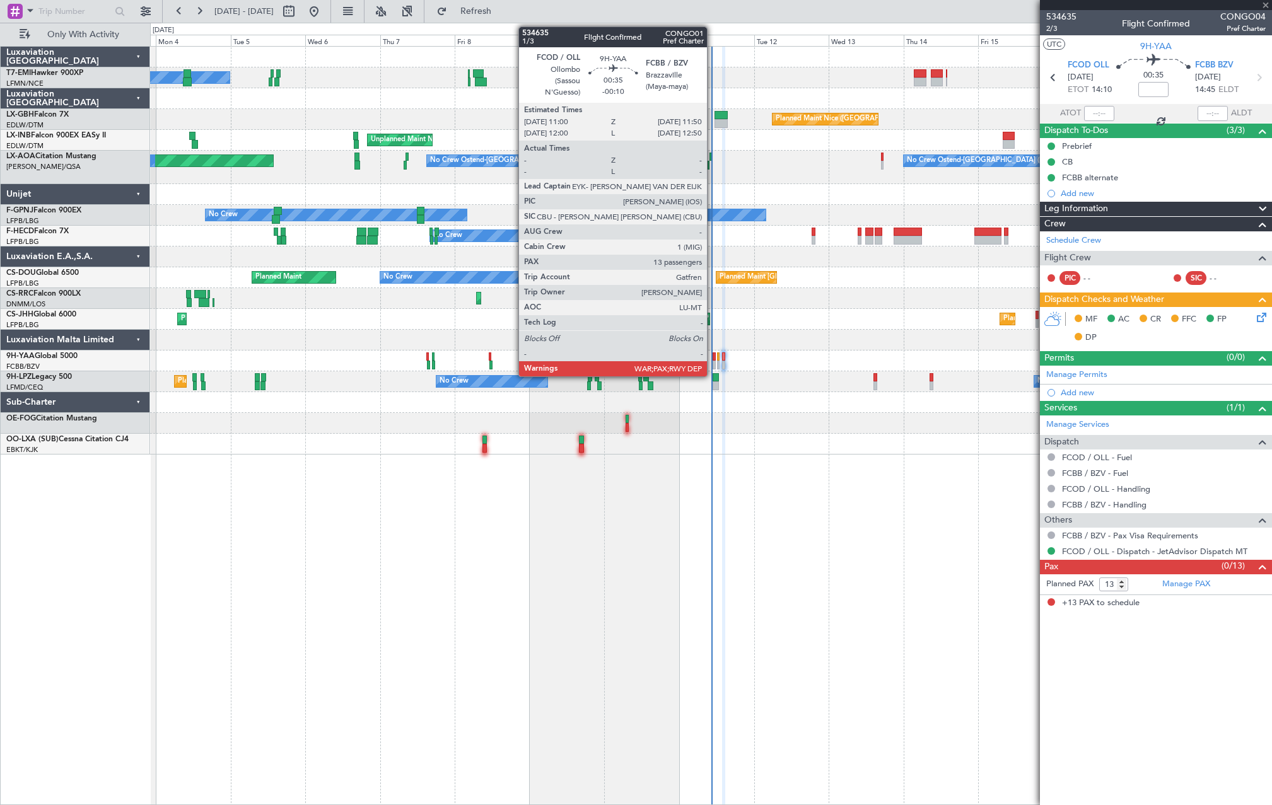
type input "-00:05"
type input "0"
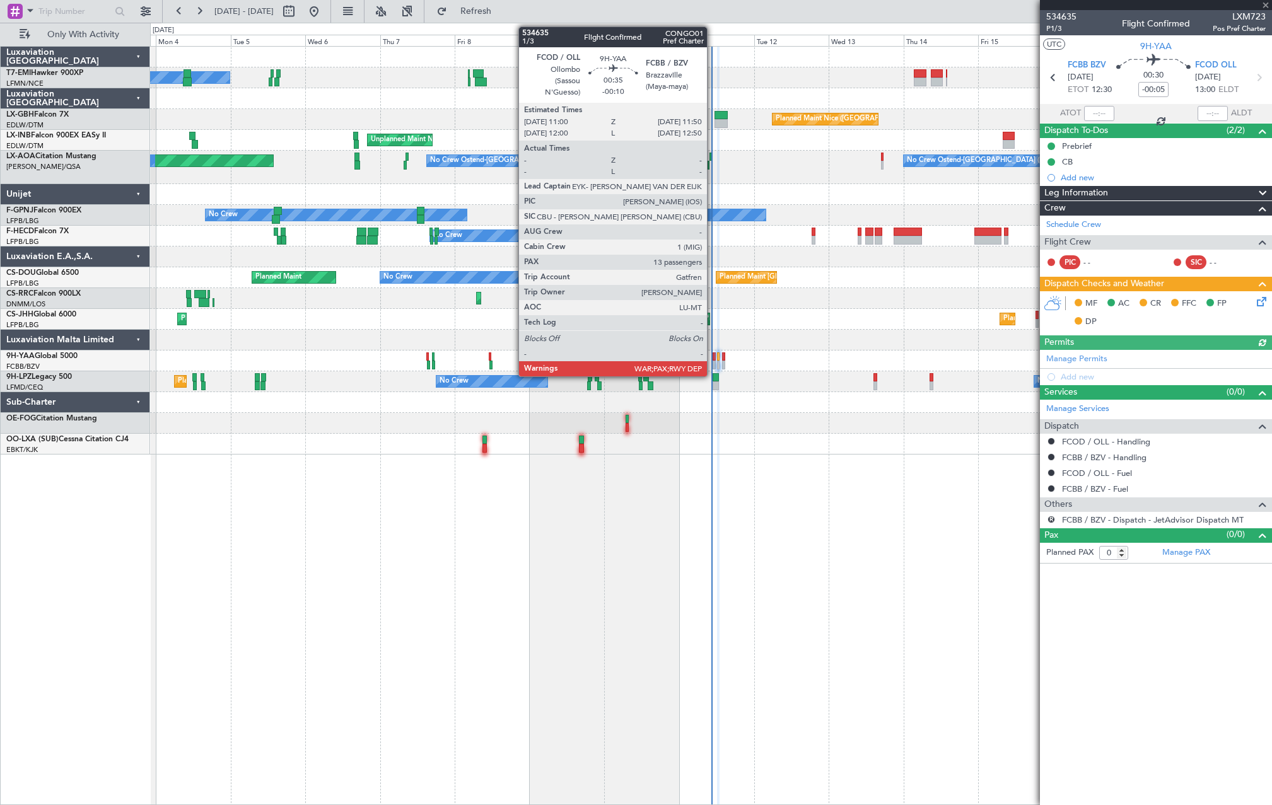
click at [712, 362] on div at bounding box center [713, 365] width 3 height 9
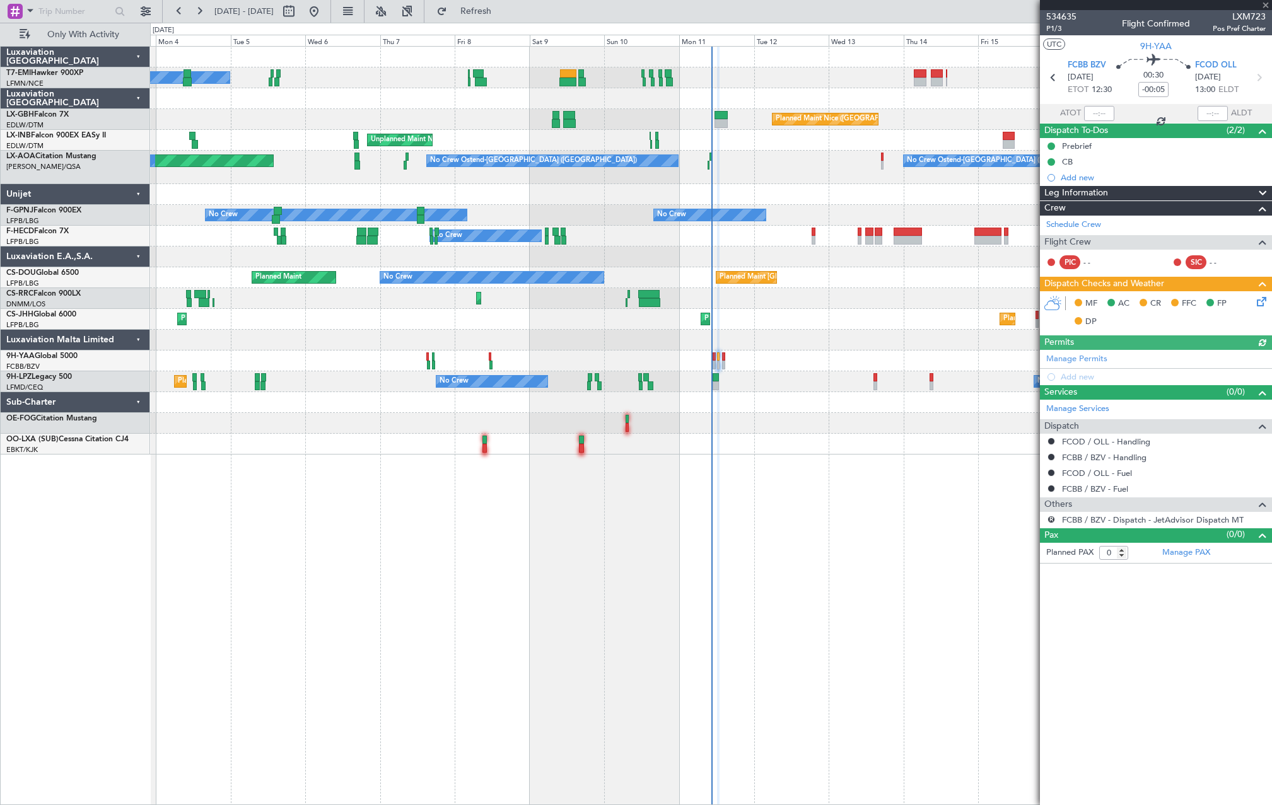
type input "-00:10"
type input "13"
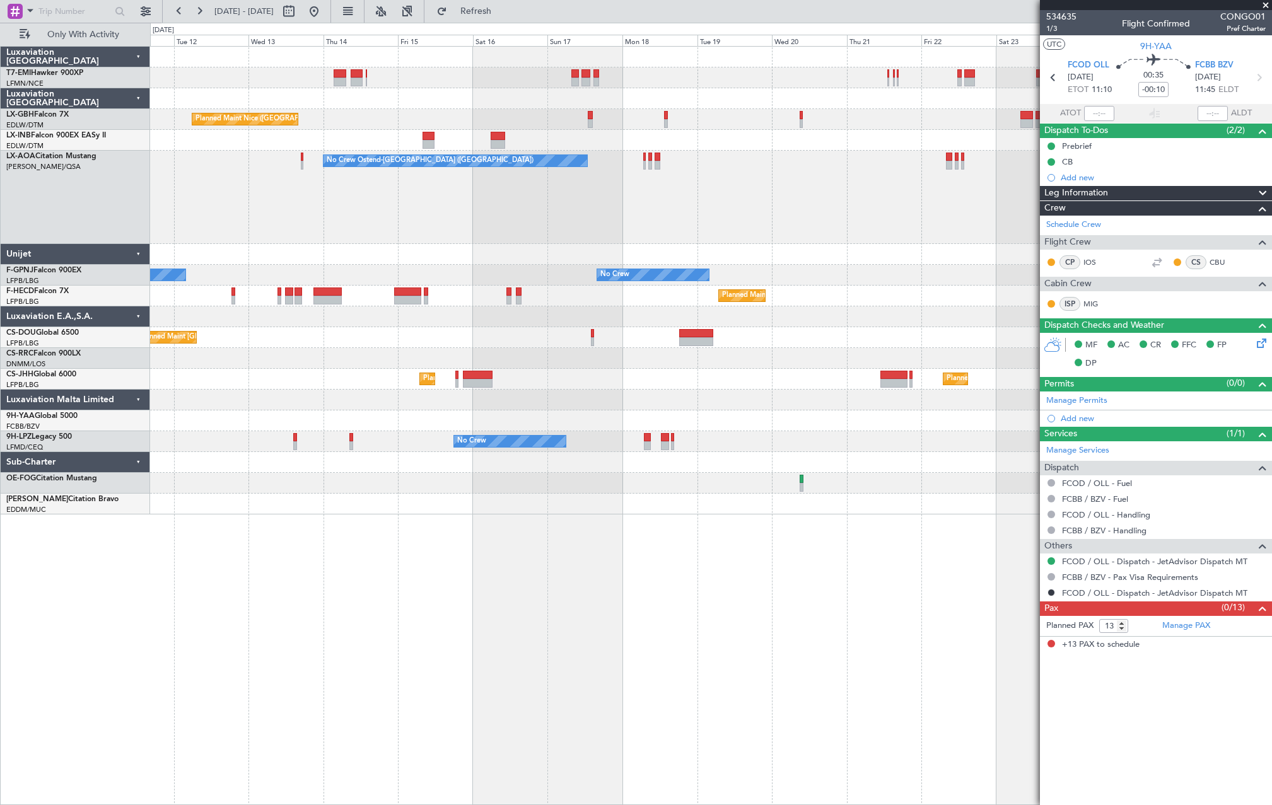
click at [673, 204] on div "No Crew Ostend-brugge (Ostend) No Crew Ostend-brugge (Ostend)" at bounding box center [710, 197] width 1121 height 93
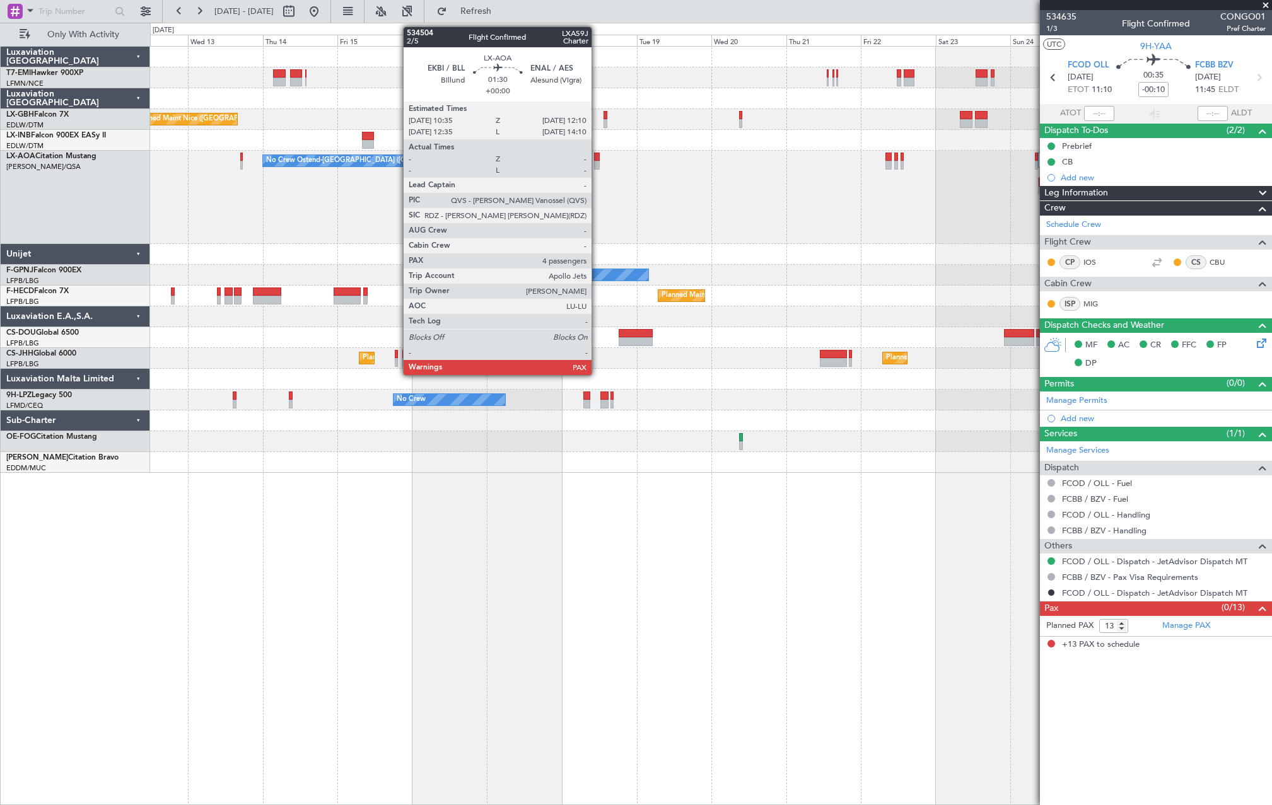
click at [597, 157] on div at bounding box center [596, 157] width 5 height 9
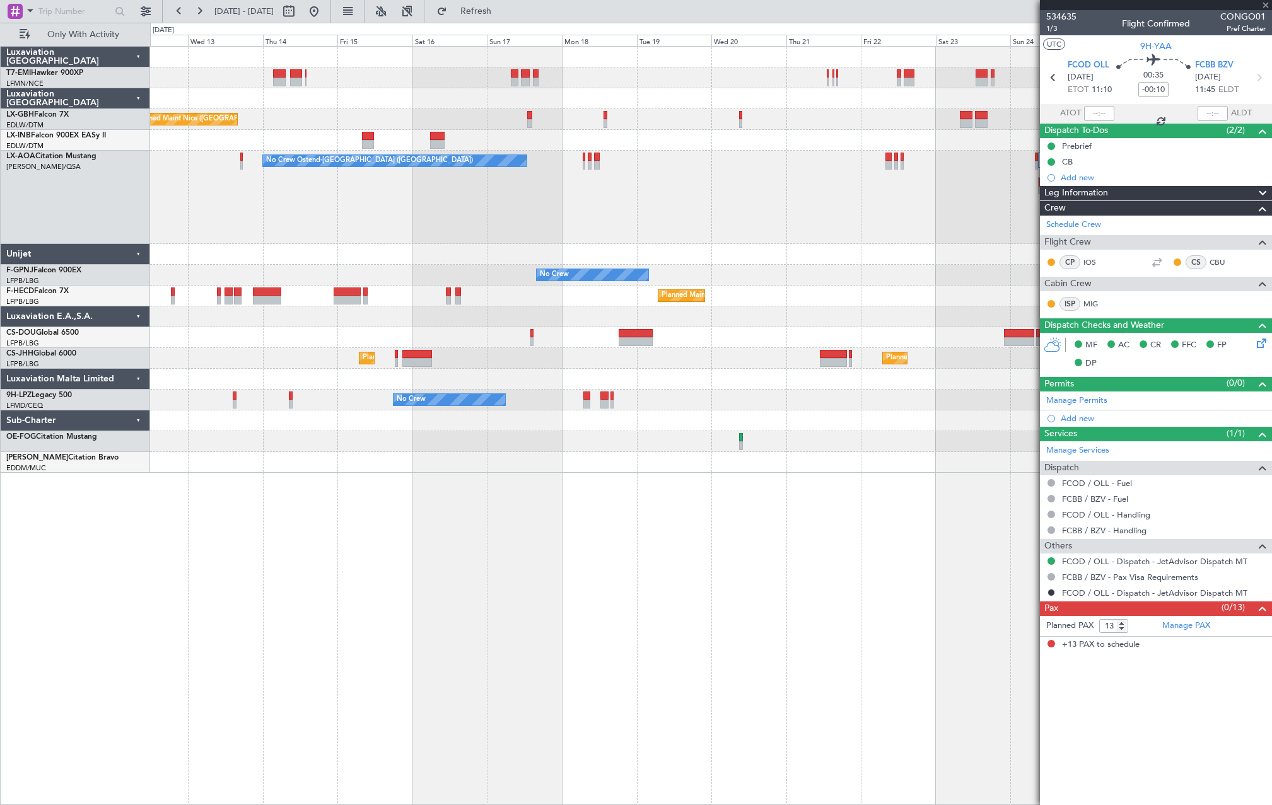
type input "4"
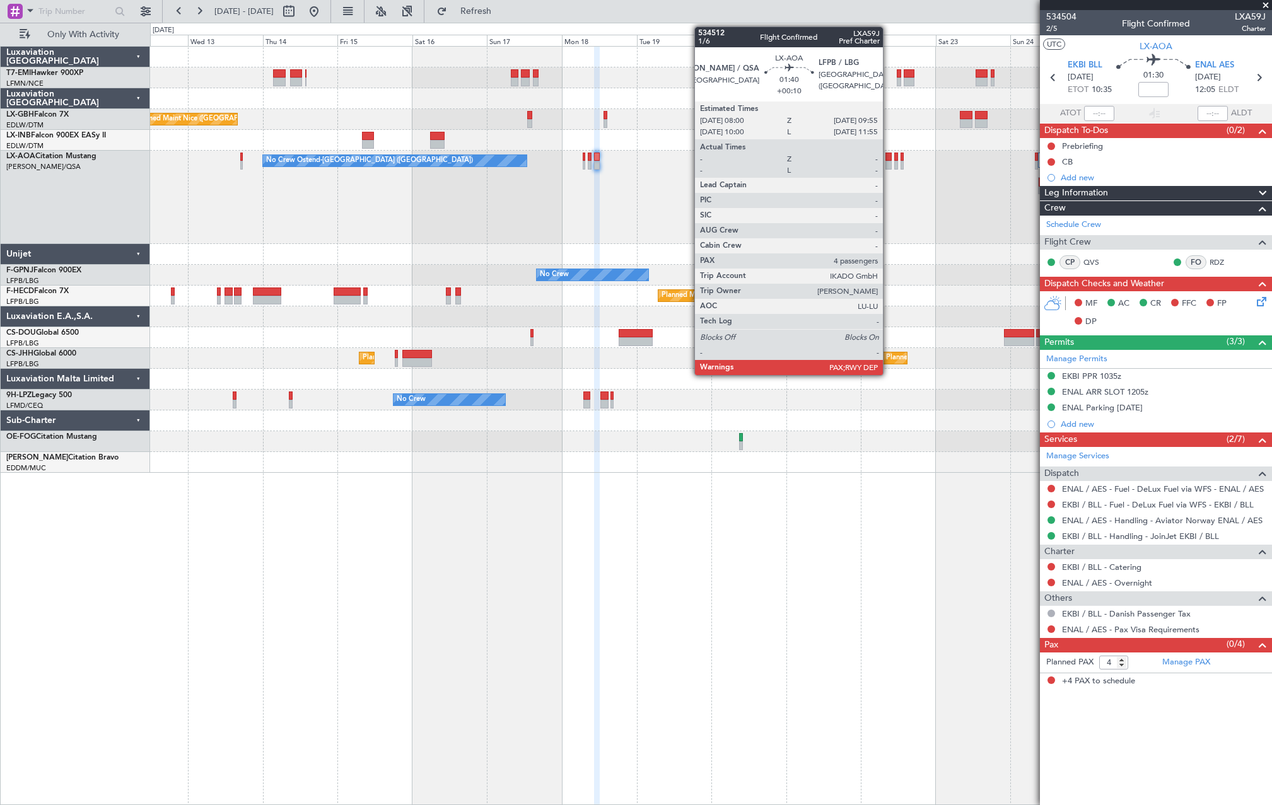
click at [888, 165] on div at bounding box center [888, 165] width 6 height 9
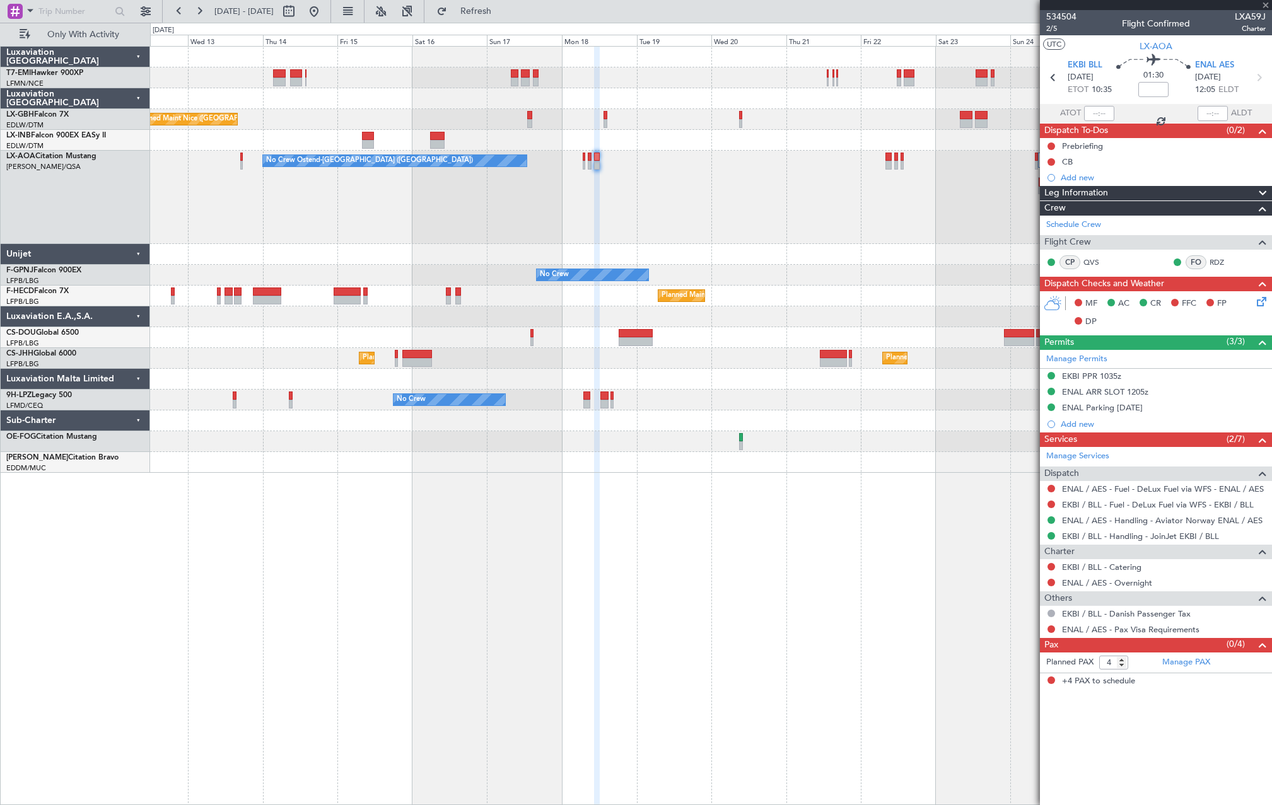
type input "+00:10"
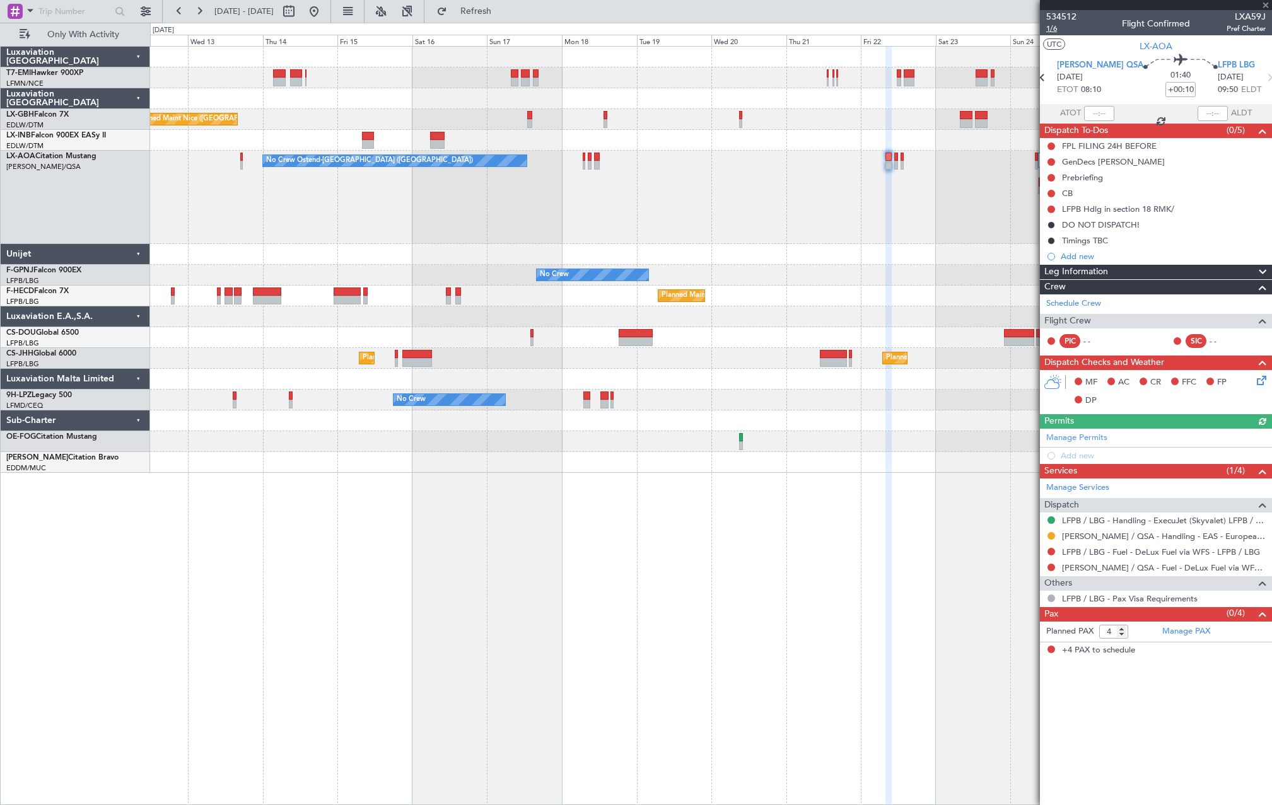
click at [1058, 26] on span "1/6" at bounding box center [1061, 28] width 30 height 11
click at [506, 18] on button "Refresh" at bounding box center [469, 11] width 76 height 20
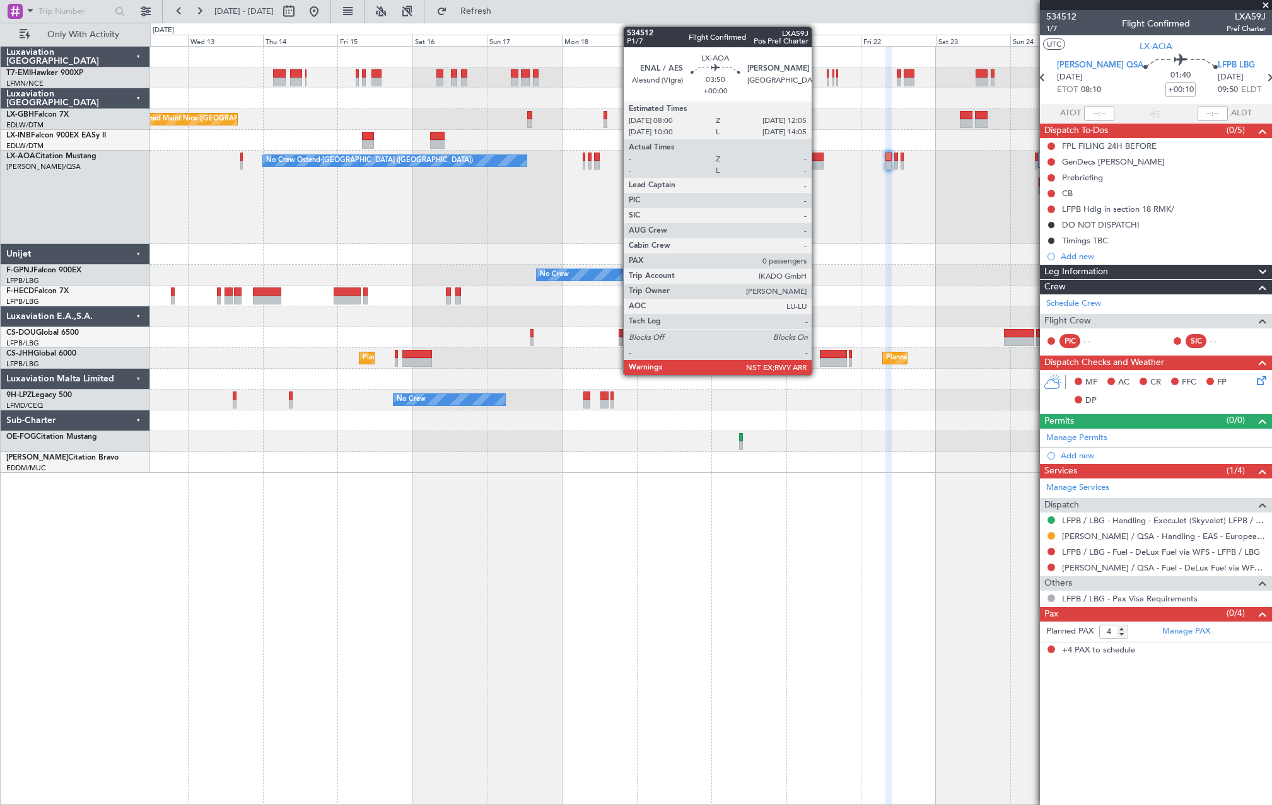
click at [817, 166] on div at bounding box center [816, 165] width 13 height 9
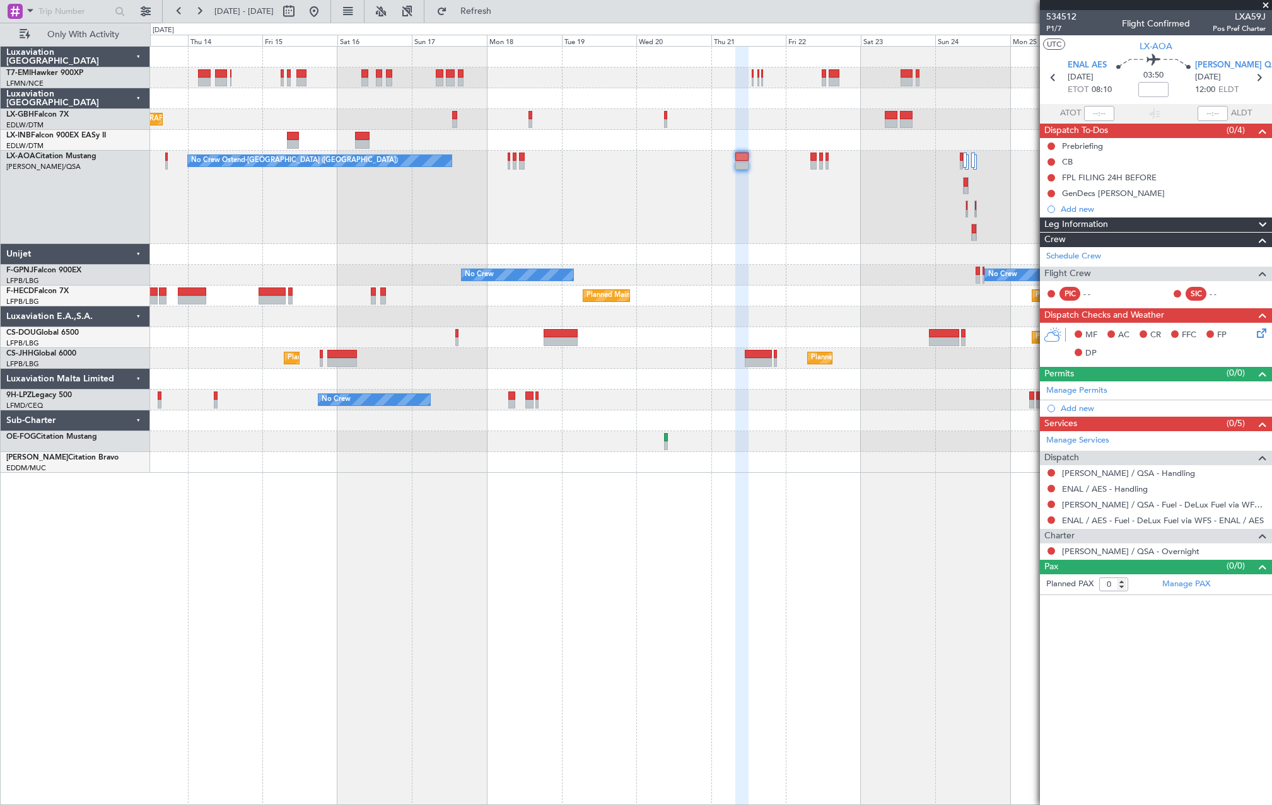
click at [759, 236] on div "No Crew Ostend-[GEOGRAPHIC_DATA] ([GEOGRAPHIC_DATA]) No Crew Ostend-[GEOGRAPHIC…" at bounding box center [710, 197] width 1121 height 93
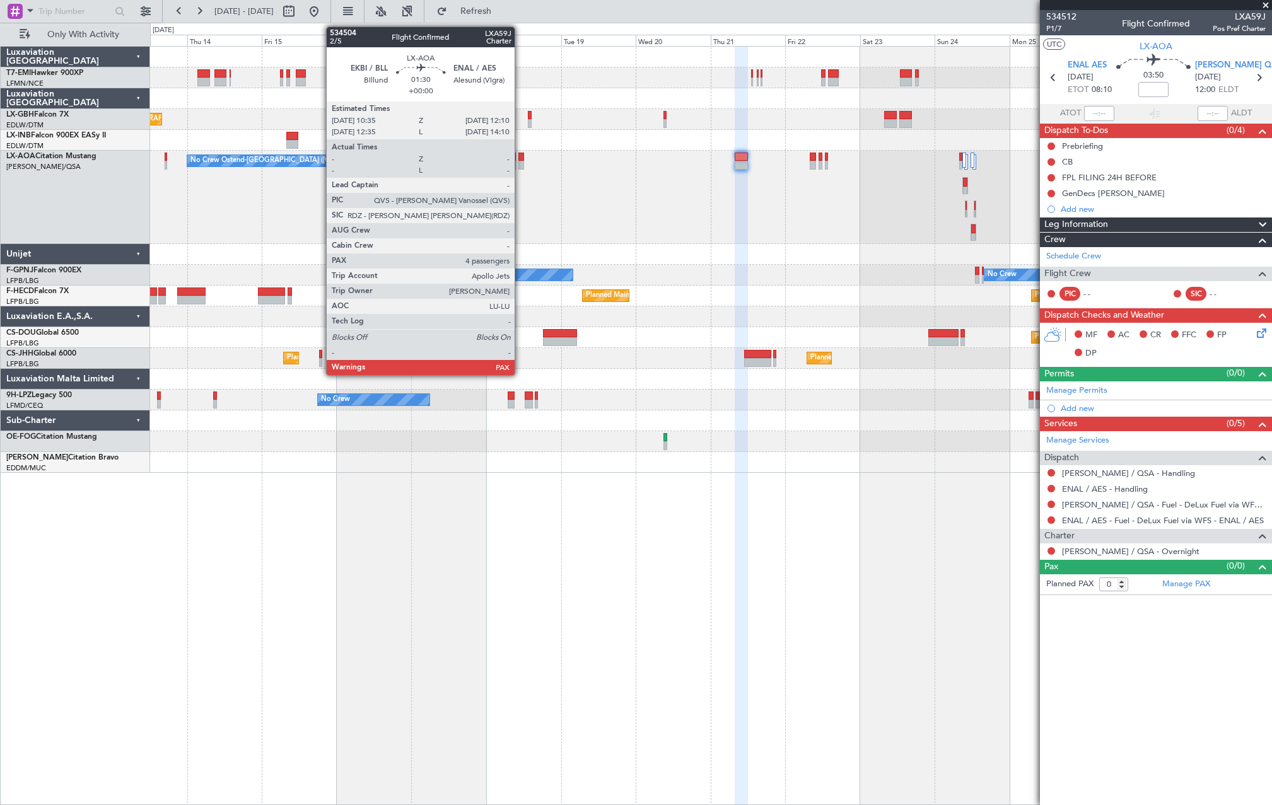
click at [520, 160] on div at bounding box center [520, 157] width 5 height 9
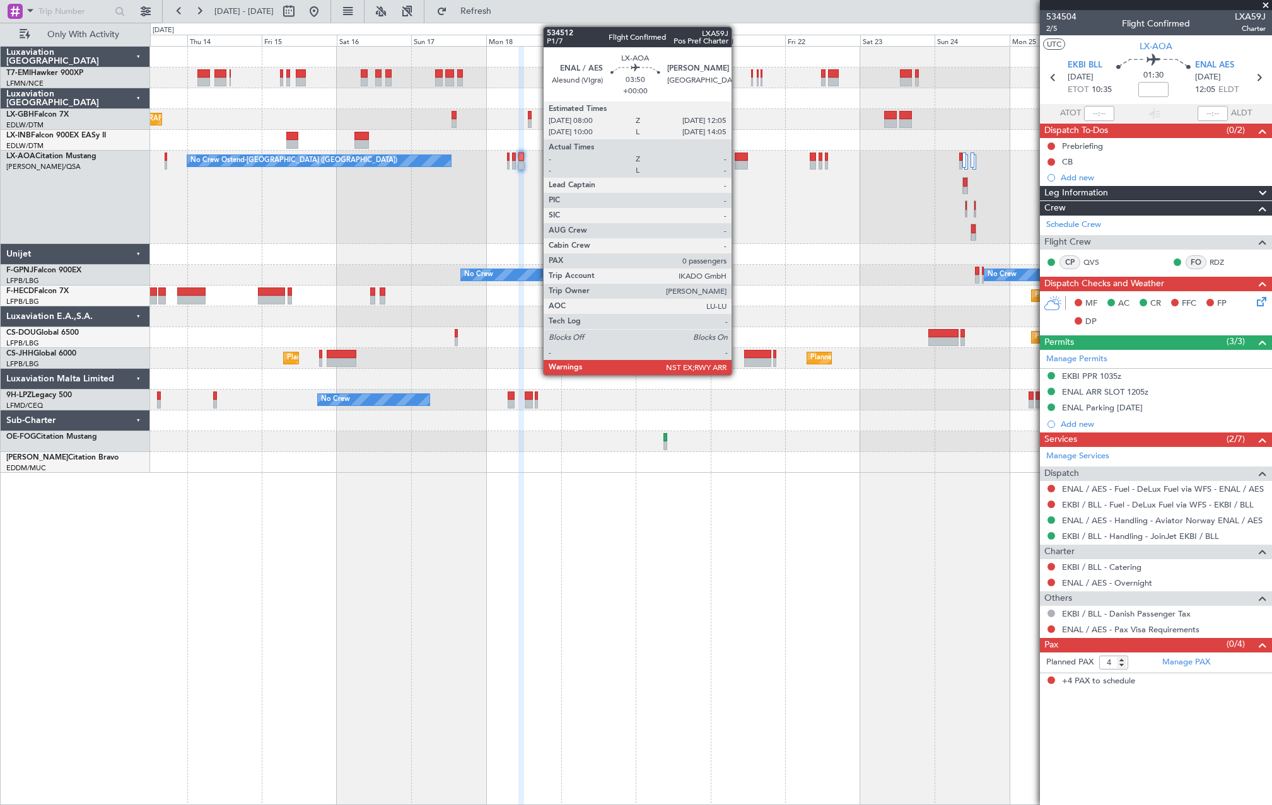
click at [737, 159] on div at bounding box center [740, 157] width 13 height 9
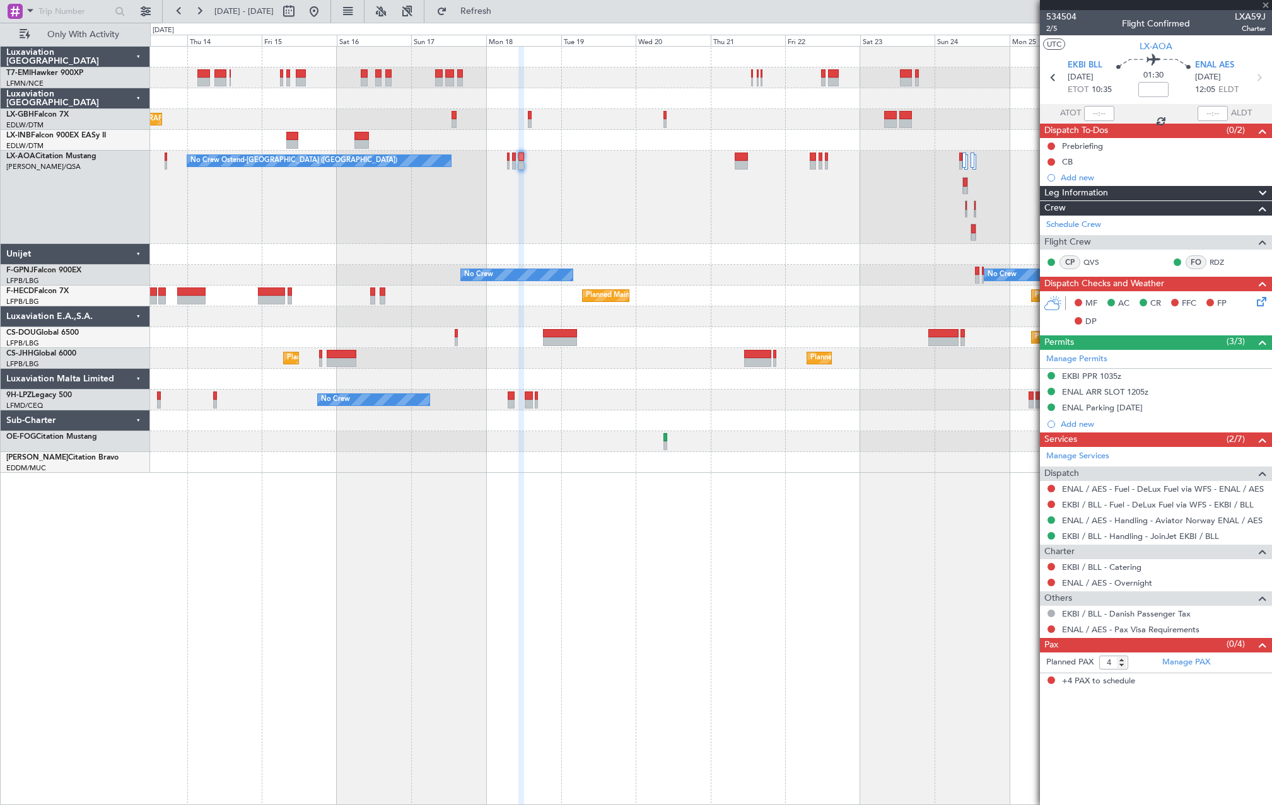
type input "0"
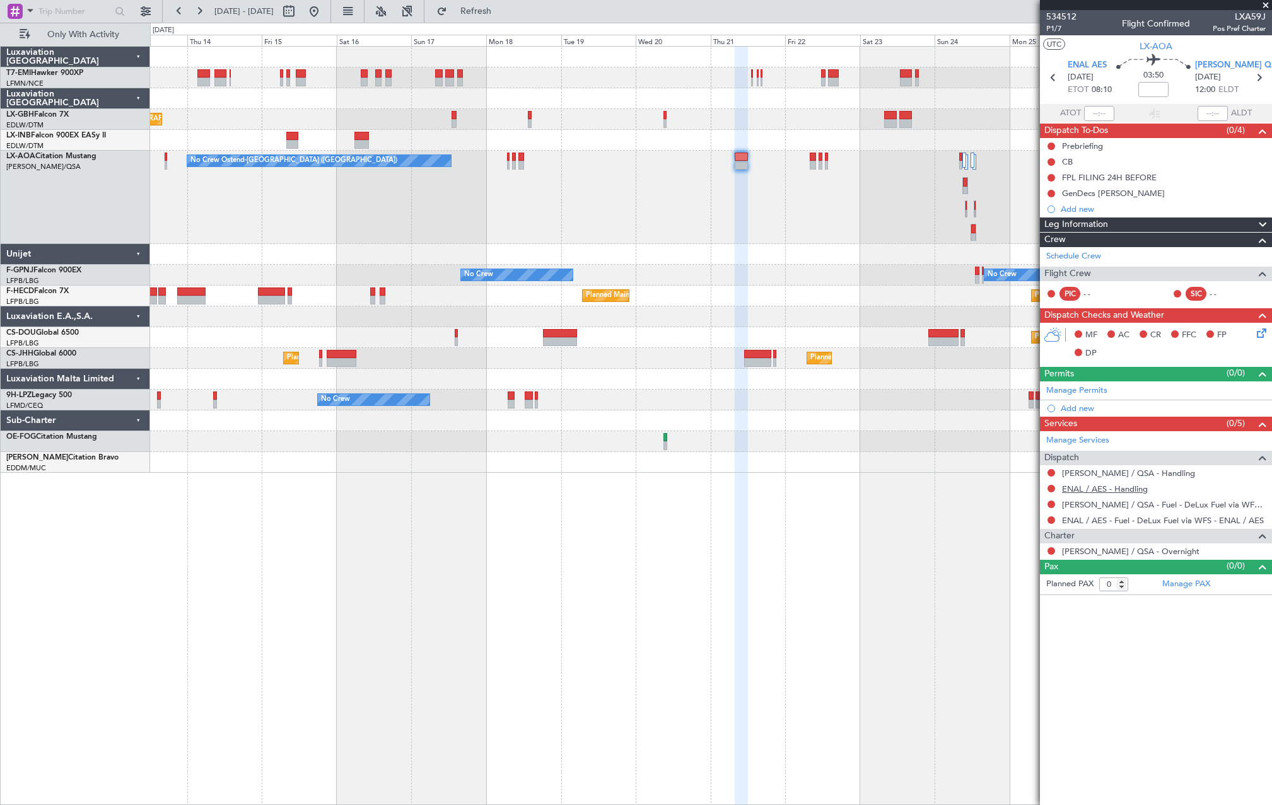
click at [1080, 487] on link "ENAL / AES - Handling" at bounding box center [1105, 489] width 86 height 11
click at [497, 7] on span "Refresh" at bounding box center [475, 11] width 53 height 9
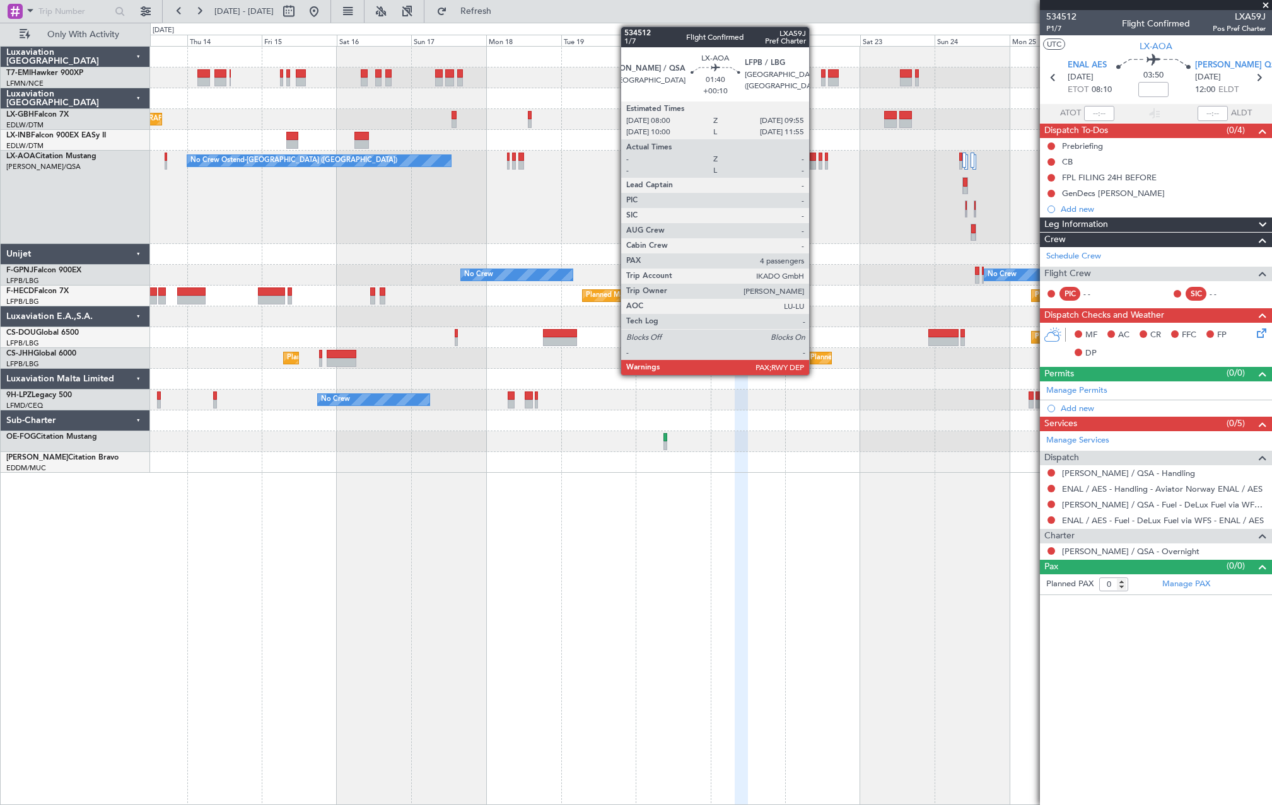
click at [814, 164] on div at bounding box center [812, 165] width 6 height 9
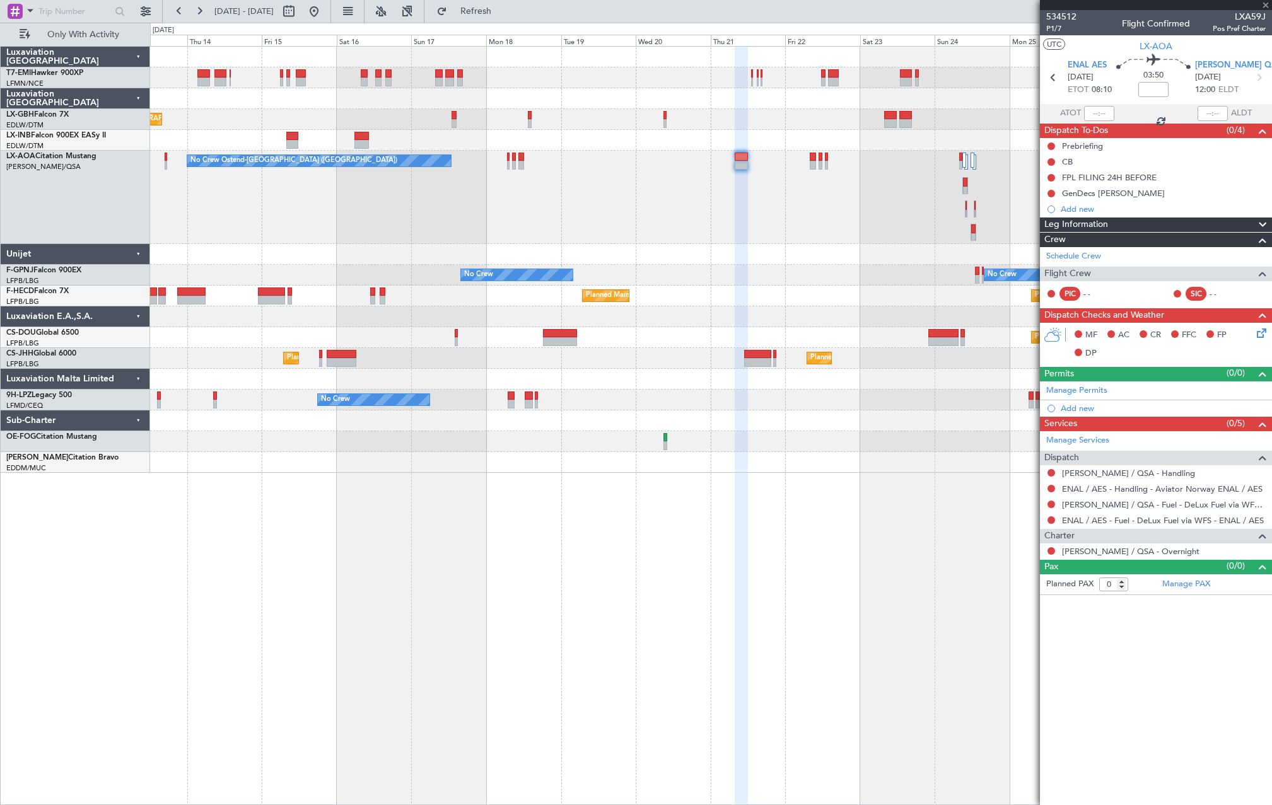
type input "+00:10"
type input "4"
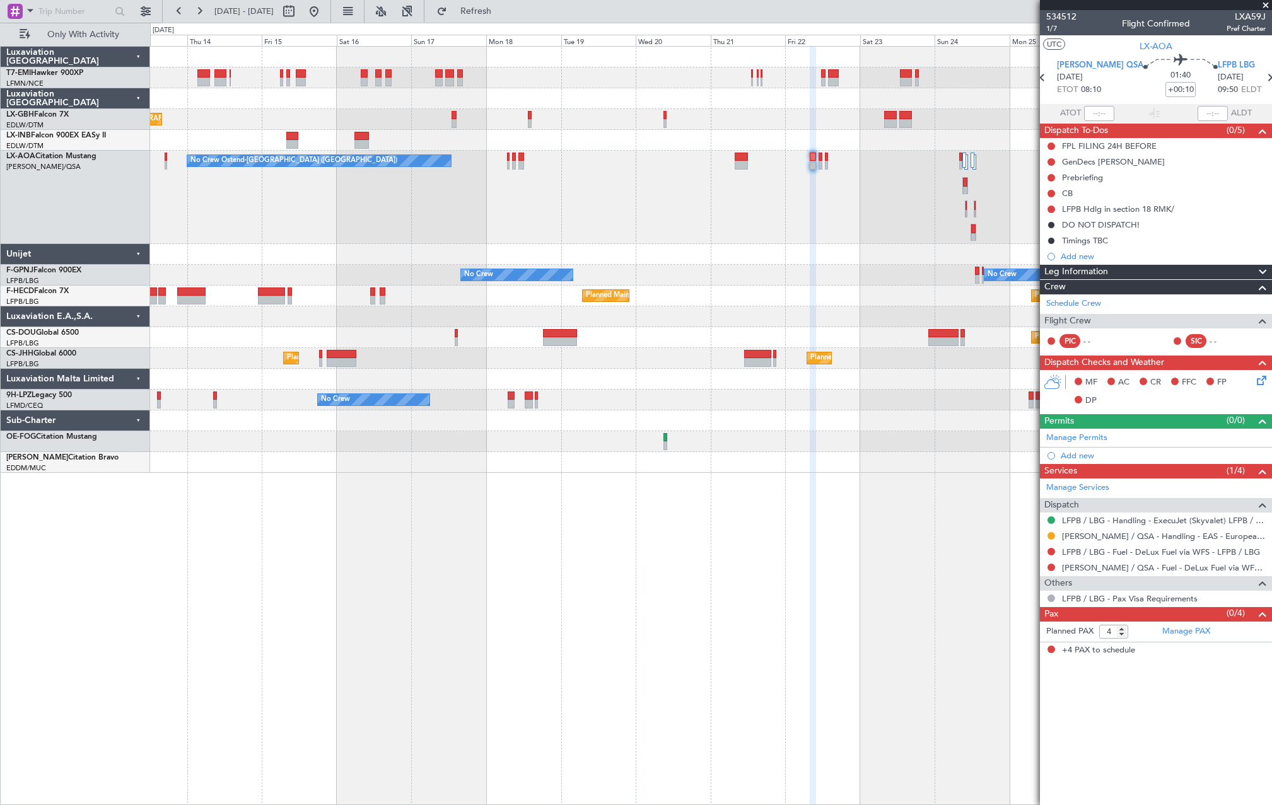
click at [737, 160] on div at bounding box center [740, 157] width 13 height 9
type input "0"
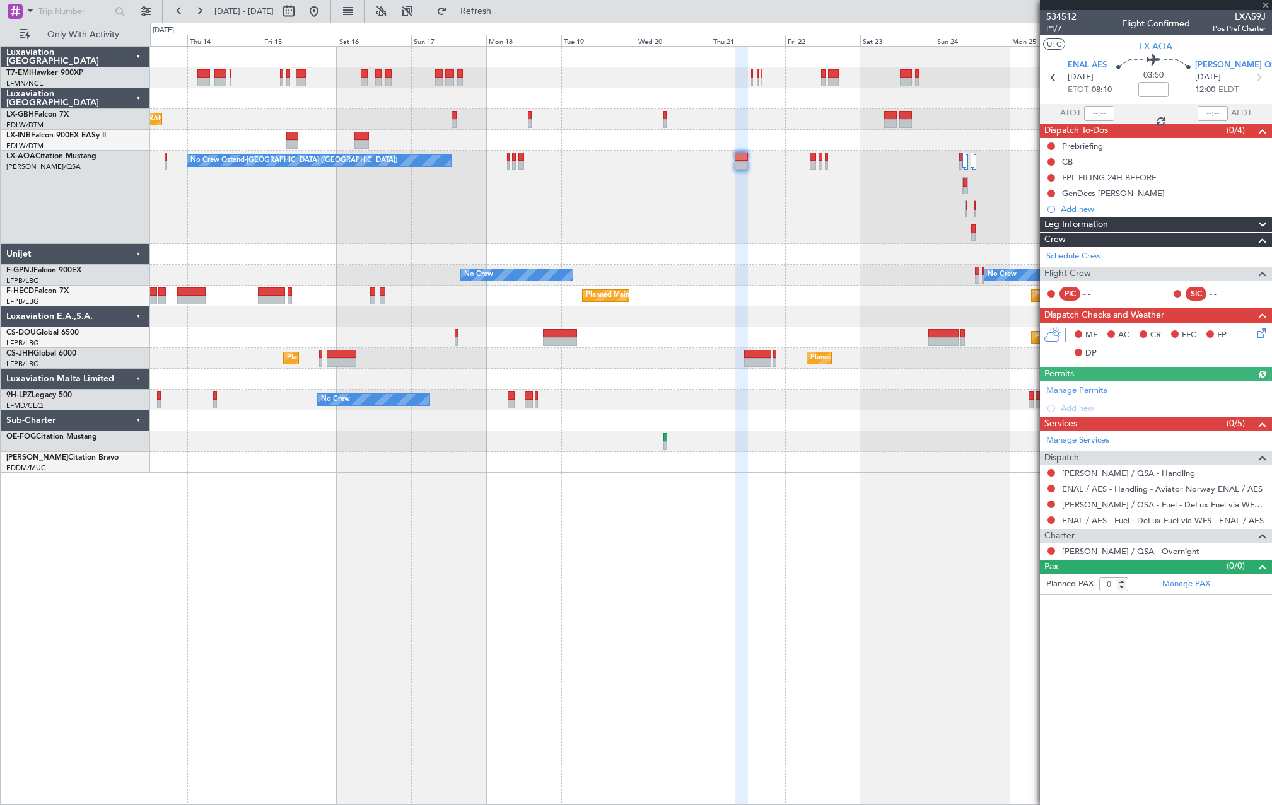
click at [1095, 473] on link "[PERSON_NAME] / QSA - Handling" at bounding box center [1128, 473] width 133 height 11
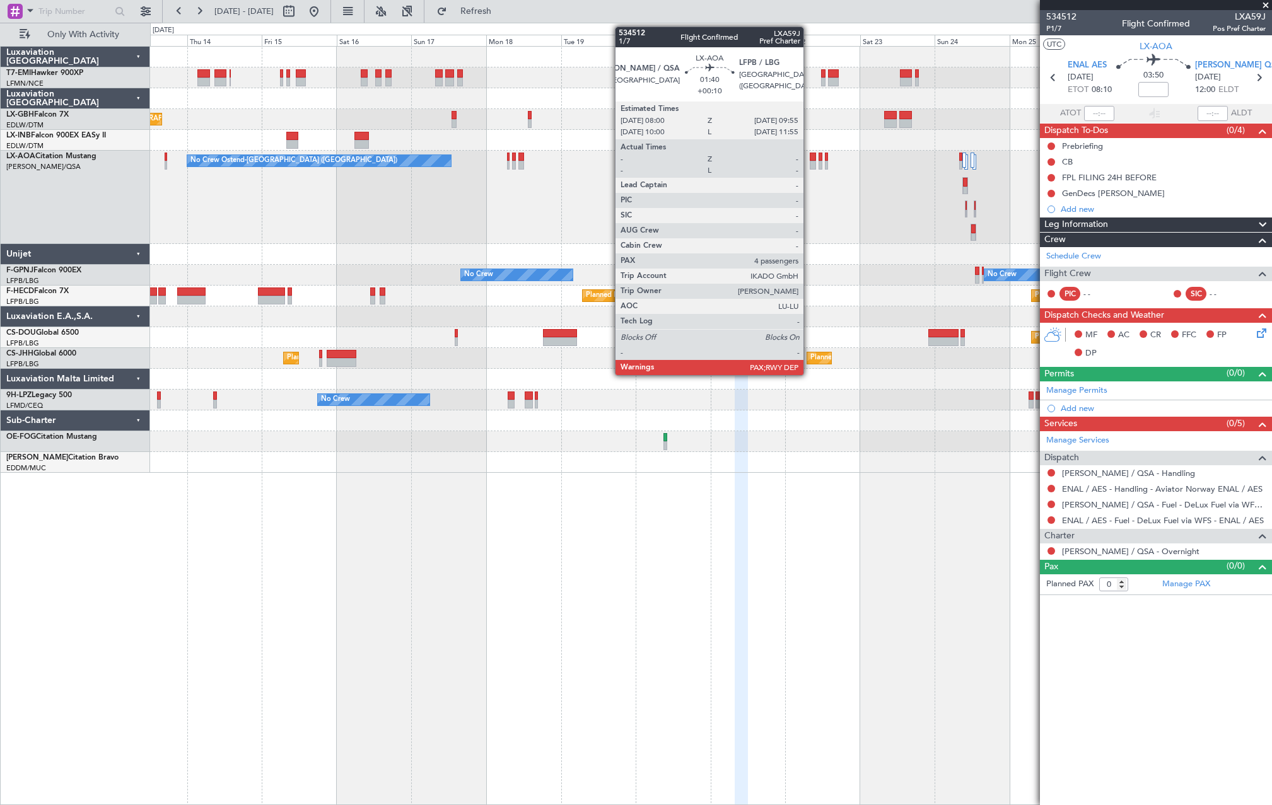
click at [810, 164] on div at bounding box center [812, 165] width 6 height 9
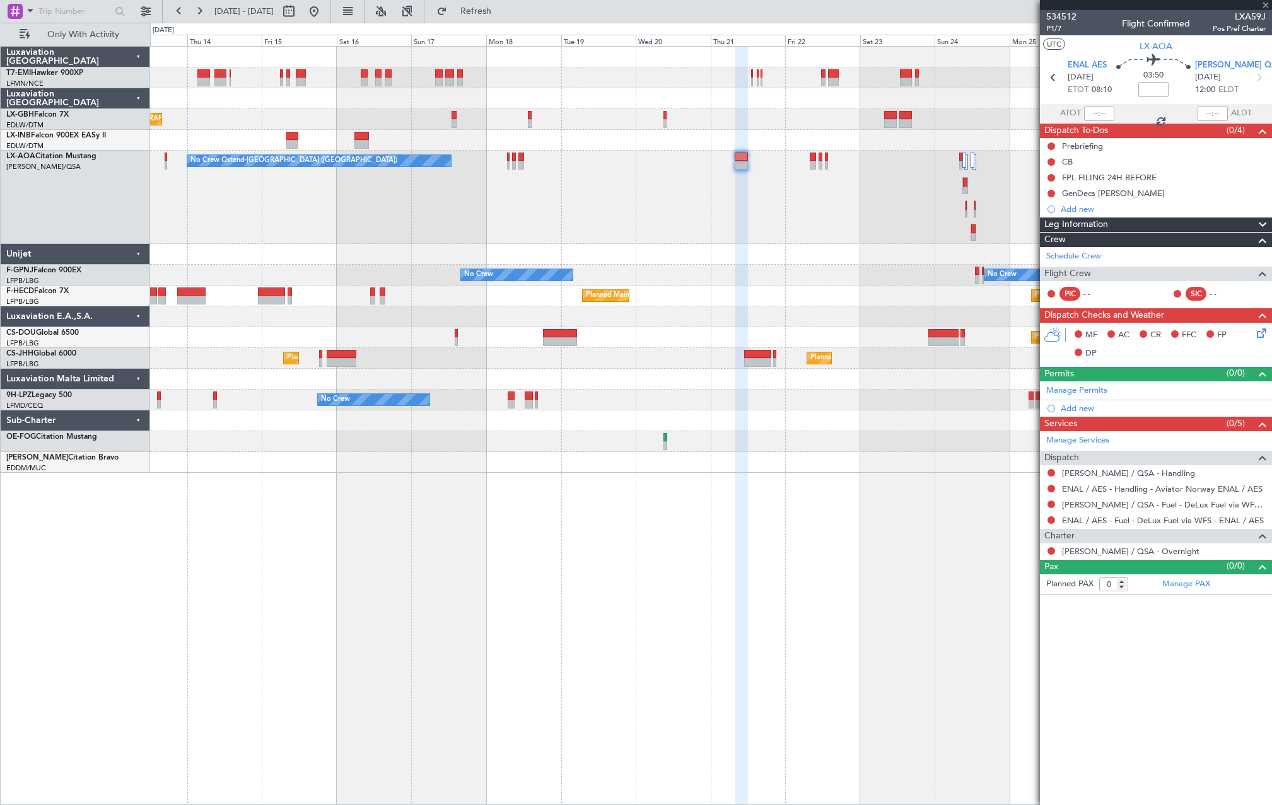
type input "+00:10"
type input "4"
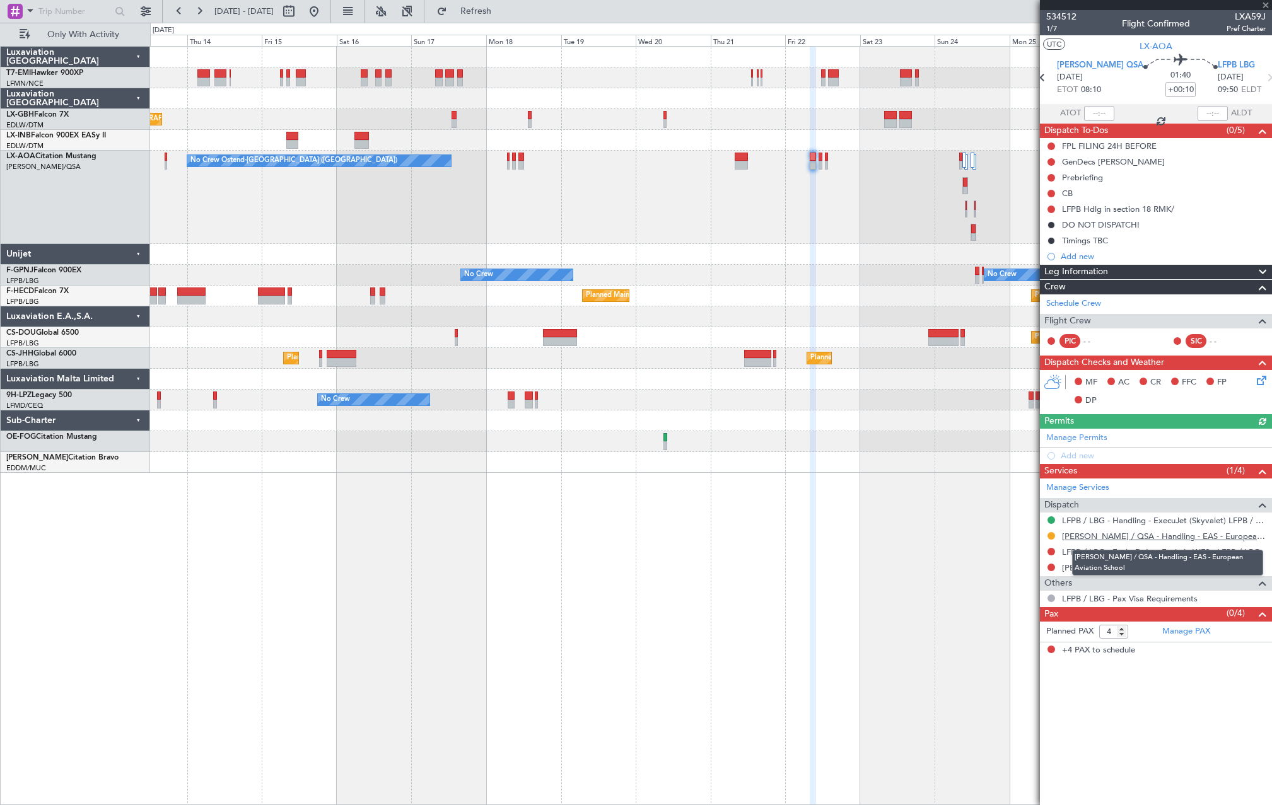
click at [1097, 537] on link "LELL / QSA - Handling - EAS - European Aviation School" at bounding box center [1164, 536] width 204 height 11
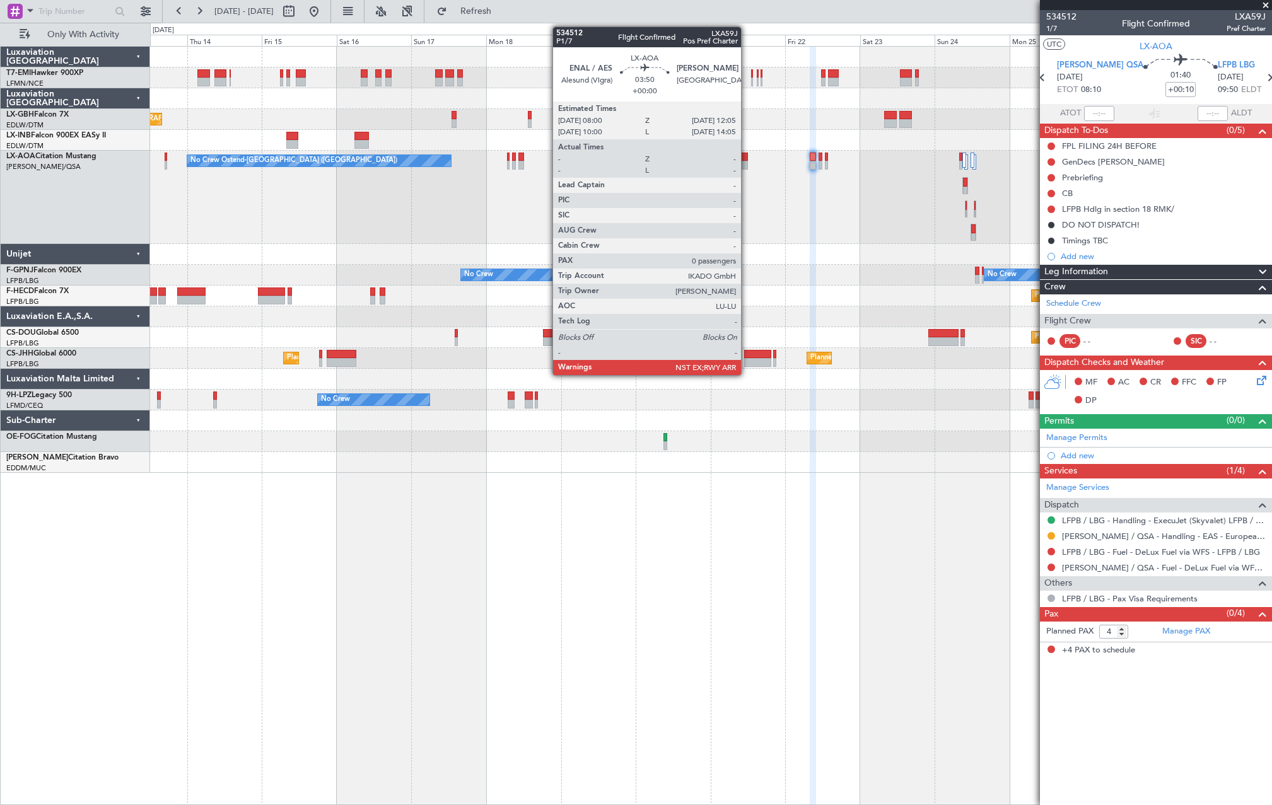
click at [744, 156] on div at bounding box center [740, 157] width 13 height 9
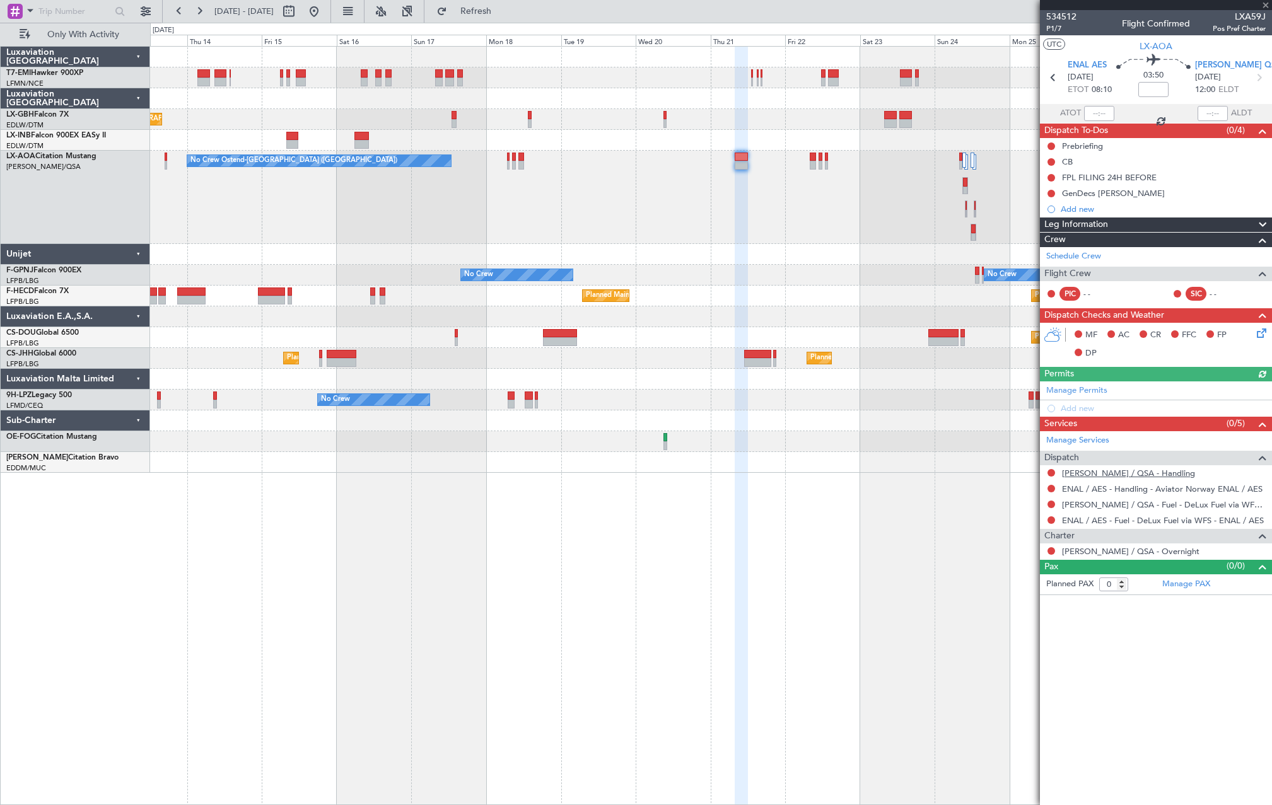
click at [1135, 474] on link "[PERSON_NAME] / QSA - Handling" at bounding box center [1128, 473] width 133 height 11
click at [506, 19] on button "Refresh" at bounding box center [469, 11] width 76 height 20
click at [331, 0] on fb-range-datepicker "13 Aug 2025 - 28 Aug 2025" at bounding box center [246, 11] width 169 height 23
click at [324, 5] on button at bounding box center [314, 11] width 20 height 20
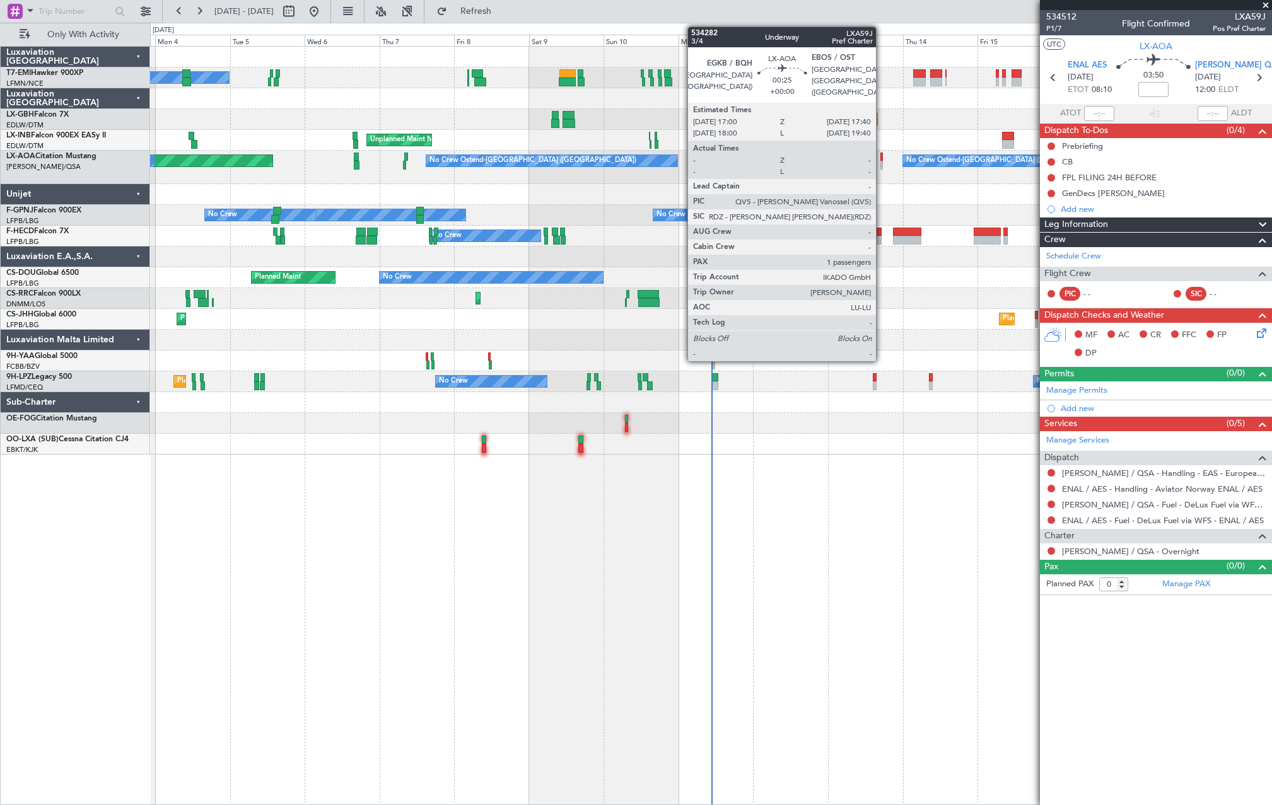
click at [881, 157] on div at bounding box center [881, 157] width 3 height 9
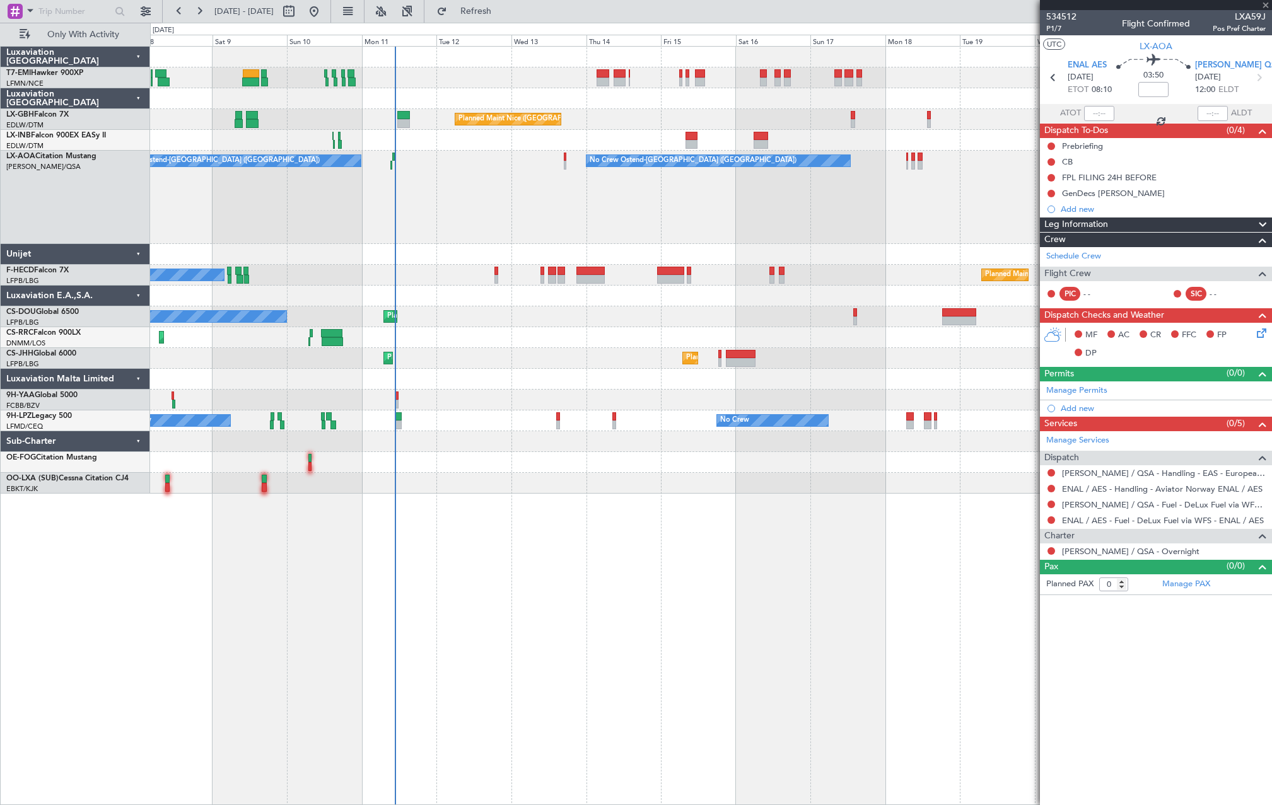
type input "1"
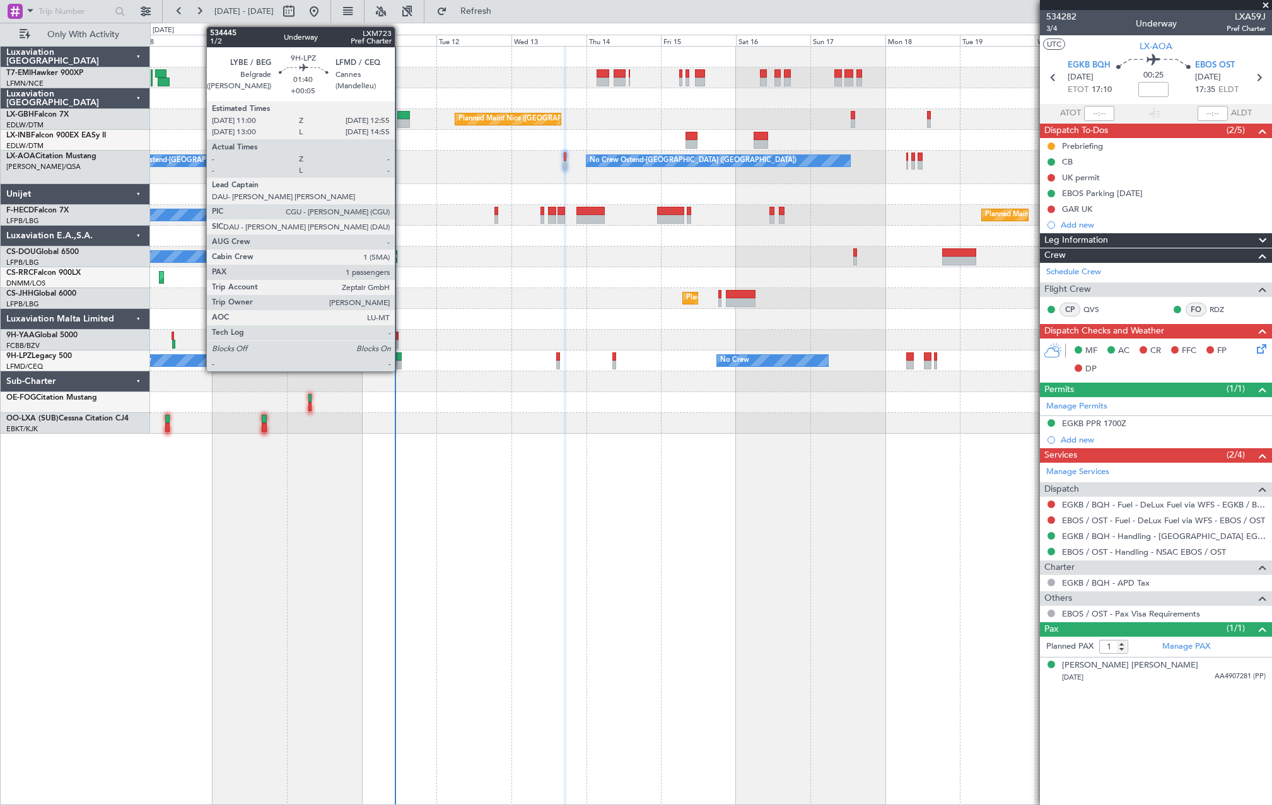
click at [400, 359] on div at bounding box center [398, 356] width 6 height 9
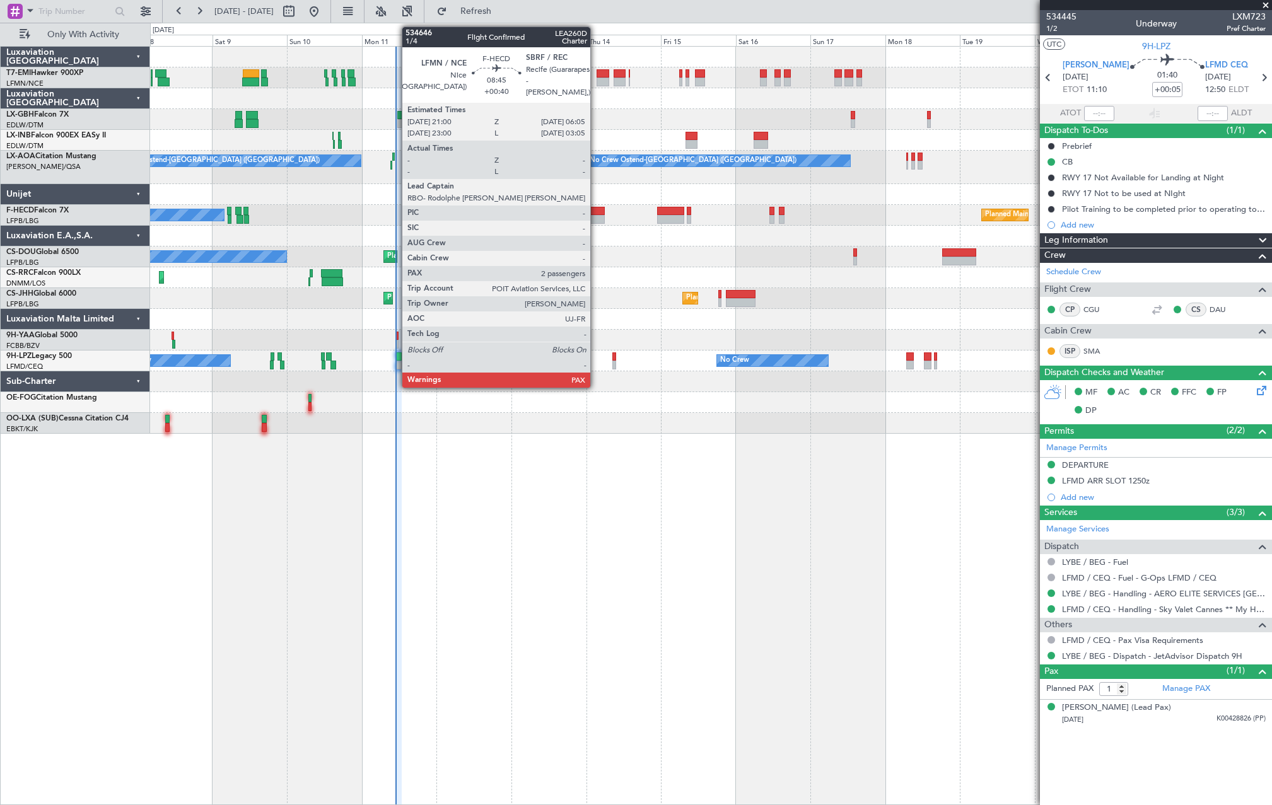
click at [596, 219] on div at bounding box center [590, 219] width 28 height 9
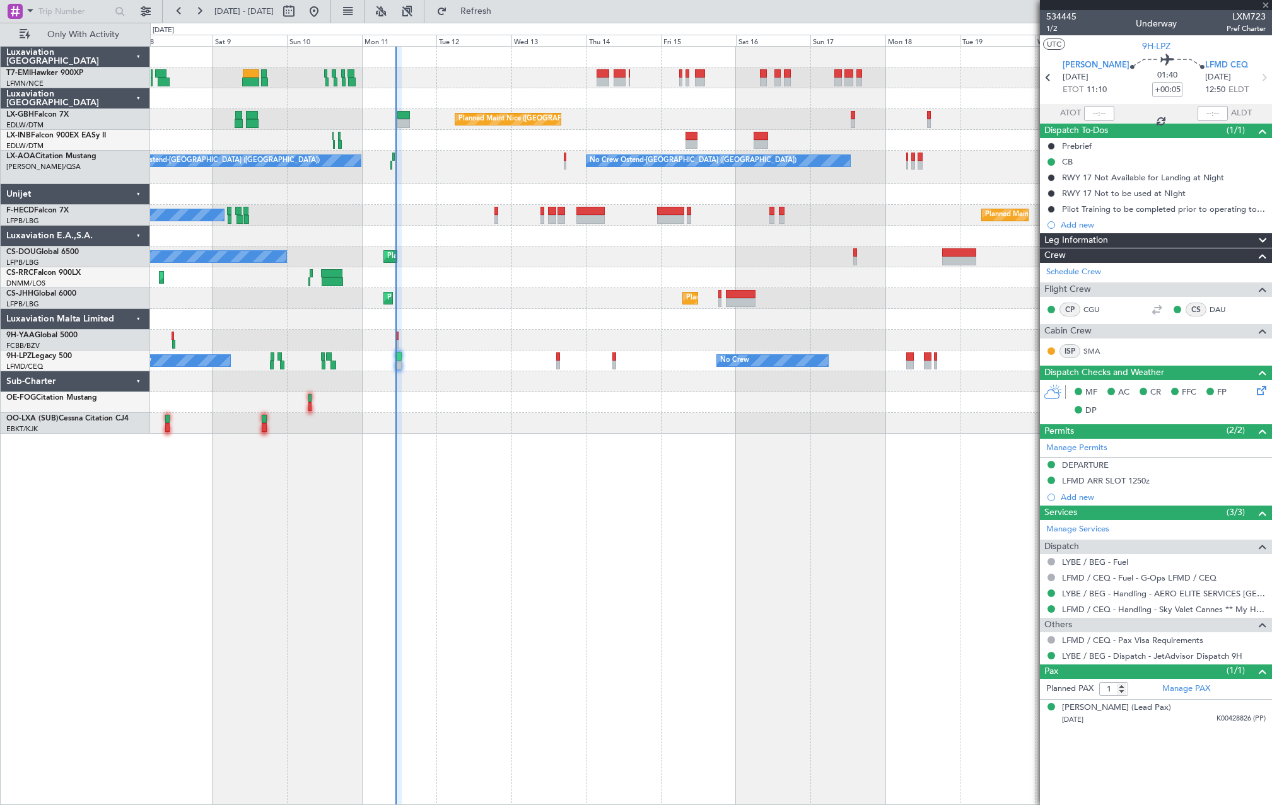
type input "+00:40"
type input "2"
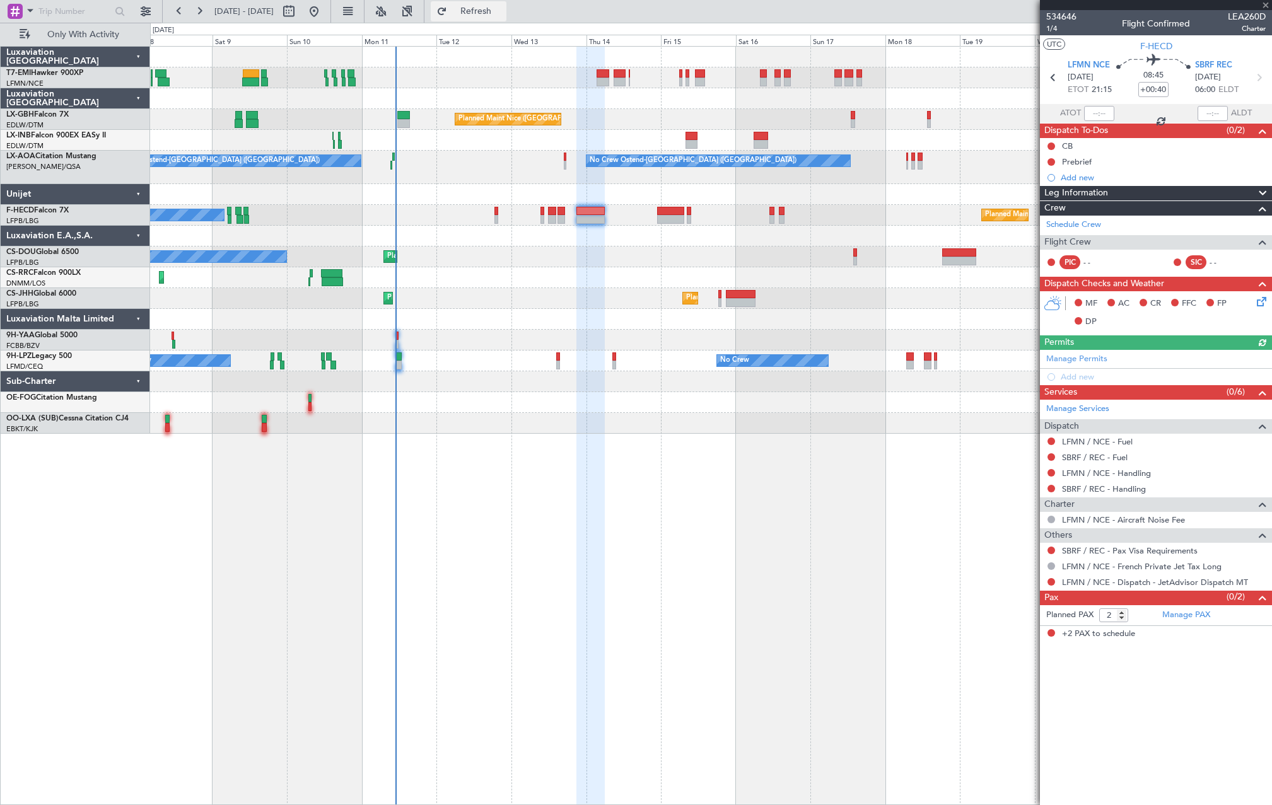
click at [506, 4] on button "Refresh" at bounding box center [469, 11] width 76 height 20
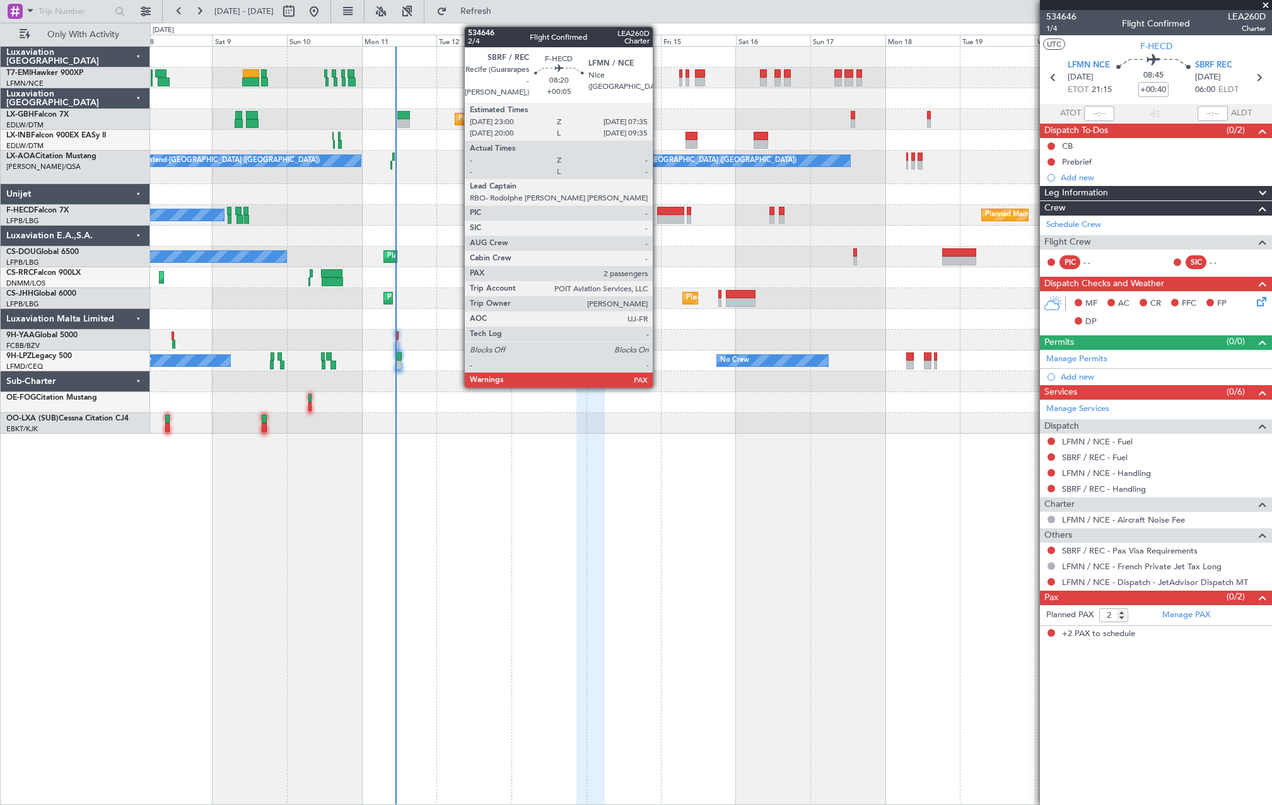
click at [658, 223] on div at bounding box center [670, 219] width 27 height 9
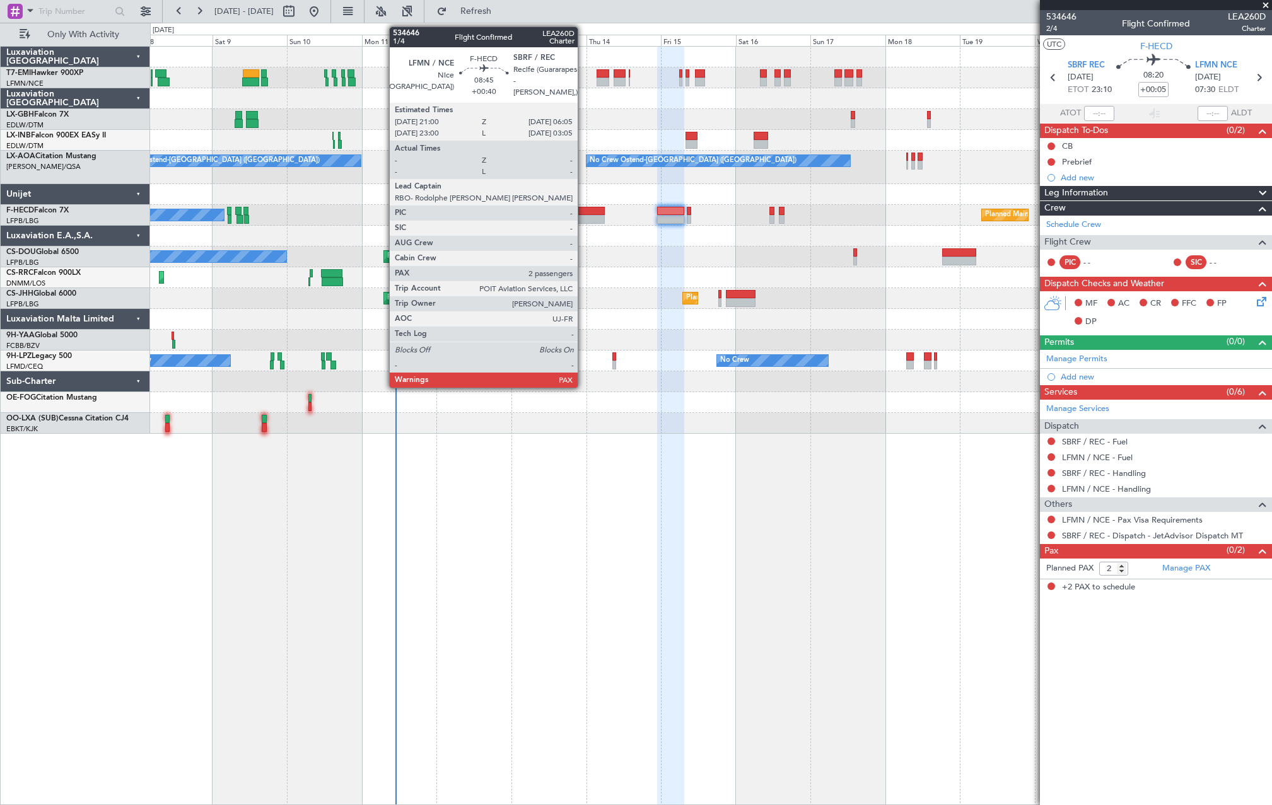
click at [583, 215] on div at bounding box center [590, 219] width 28 height 9
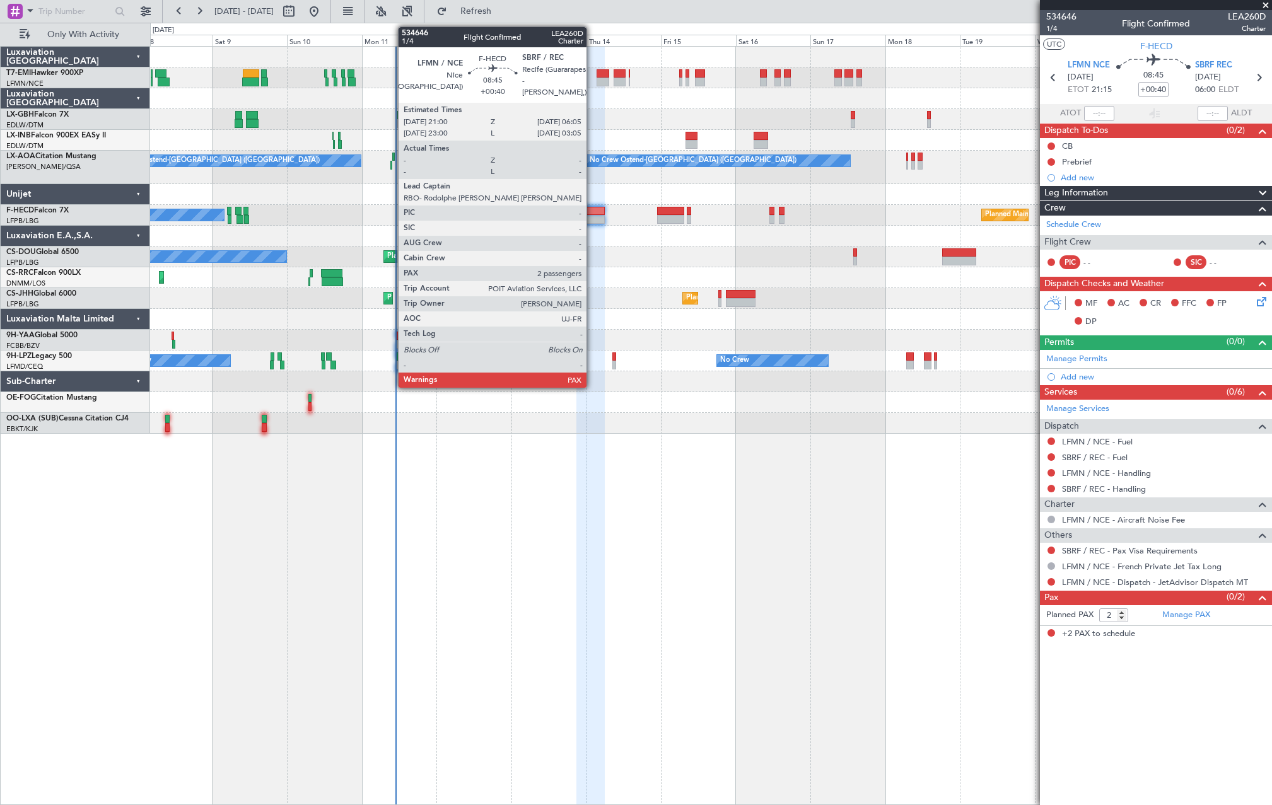
click at [592, 221] on div at bounding box center [590, 219] width 28 height 9
click at [591, 221] on div at bounding box center [590, 219] width 28 height 9
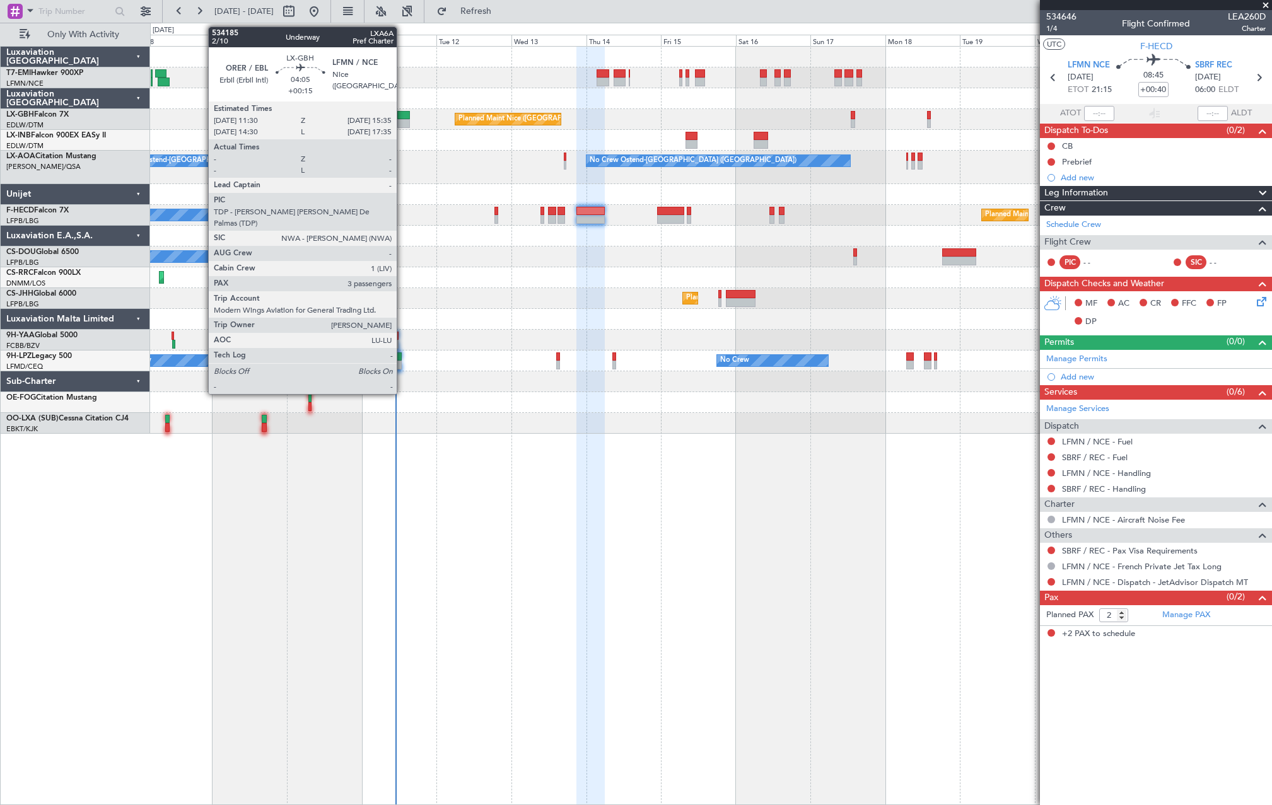
click at [402, 118] on div at bounding box center [403, 115] width 13 height 9
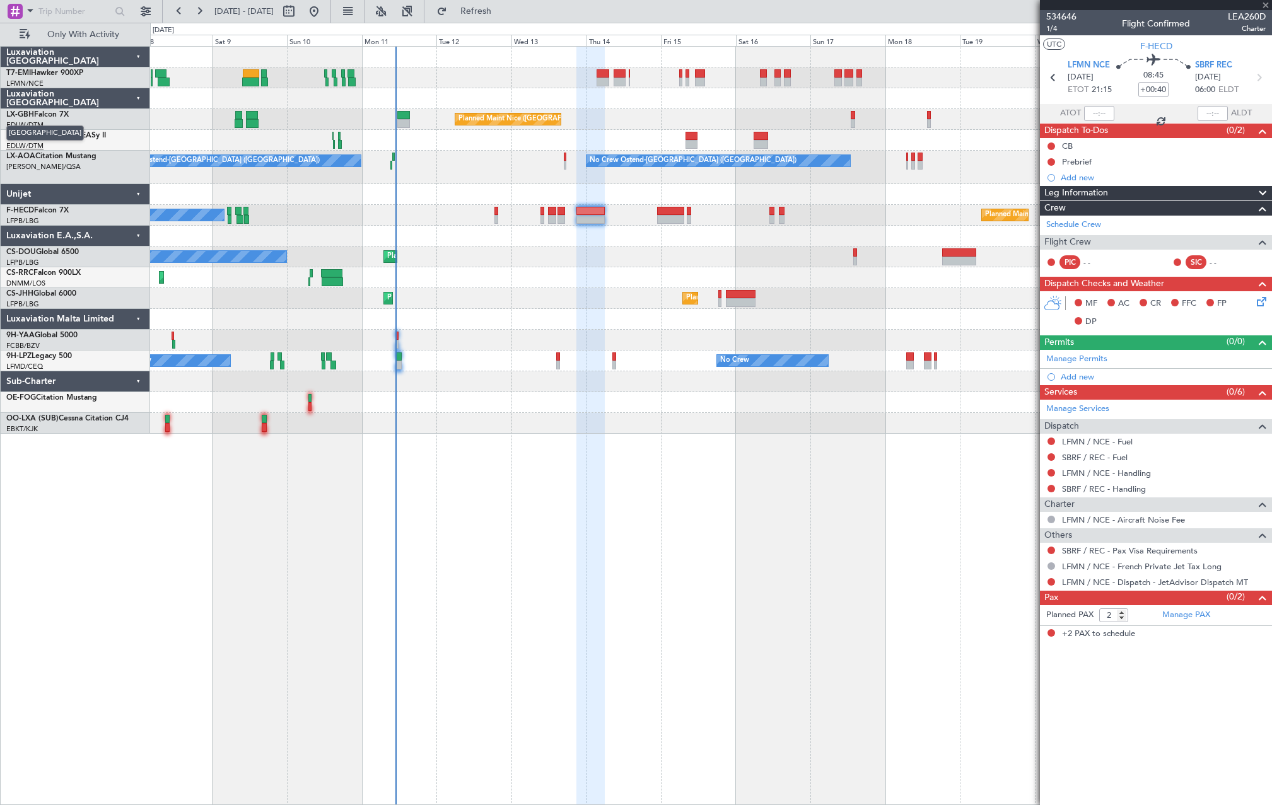
type input "+00:15"
type input "3"
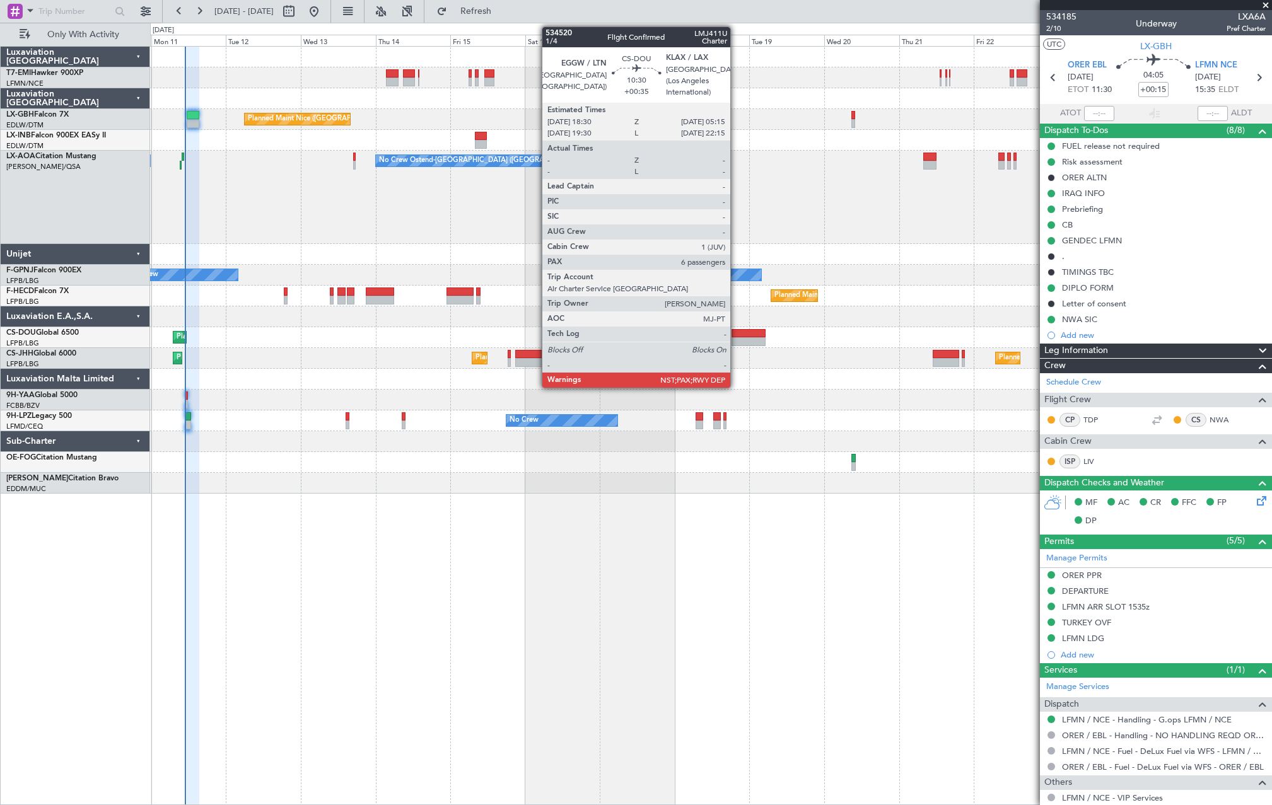
click at [736, 339] on div at bounding box center [748, 341] width 34 height 9
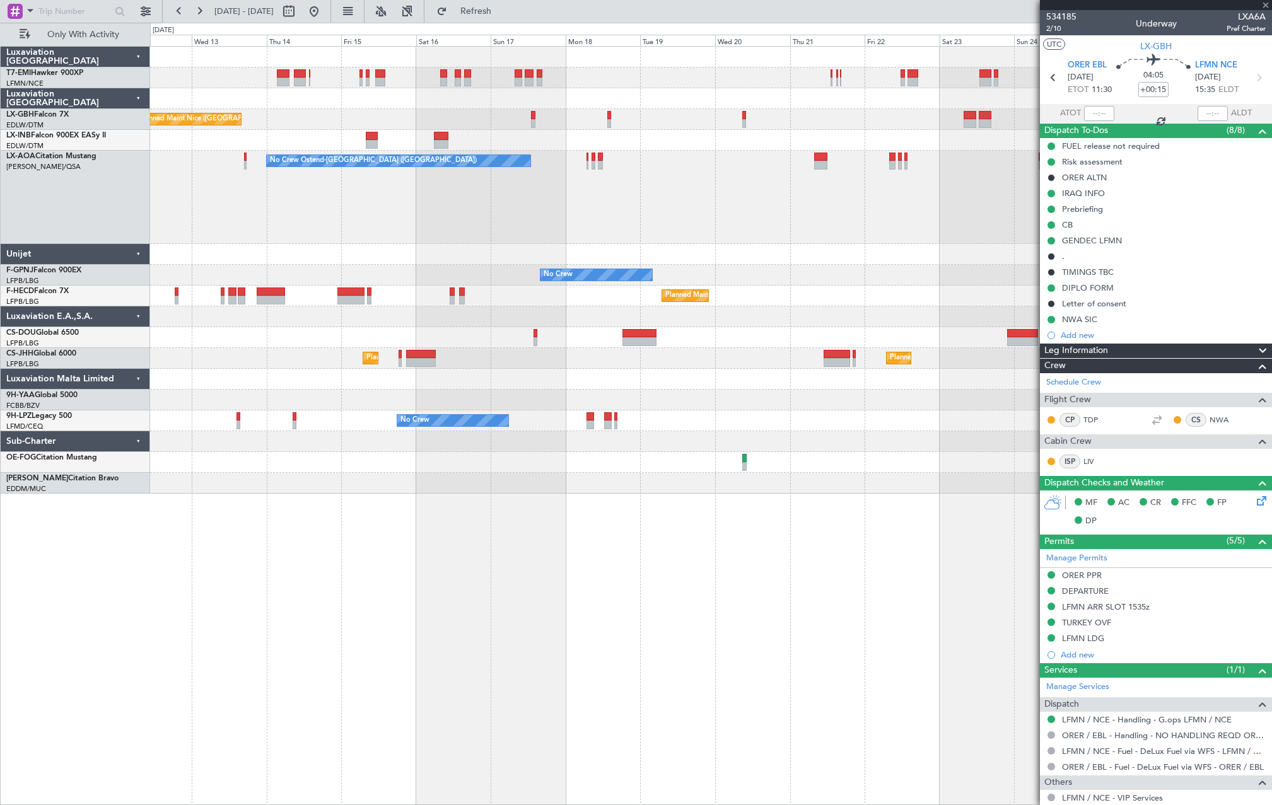
click at [753, 340] on div "Planned Maint Paris (Le Bourget) Planned Maint Paris (Le Bourget) No Crew" at bounding box center [710, 337] width 1121 height 21
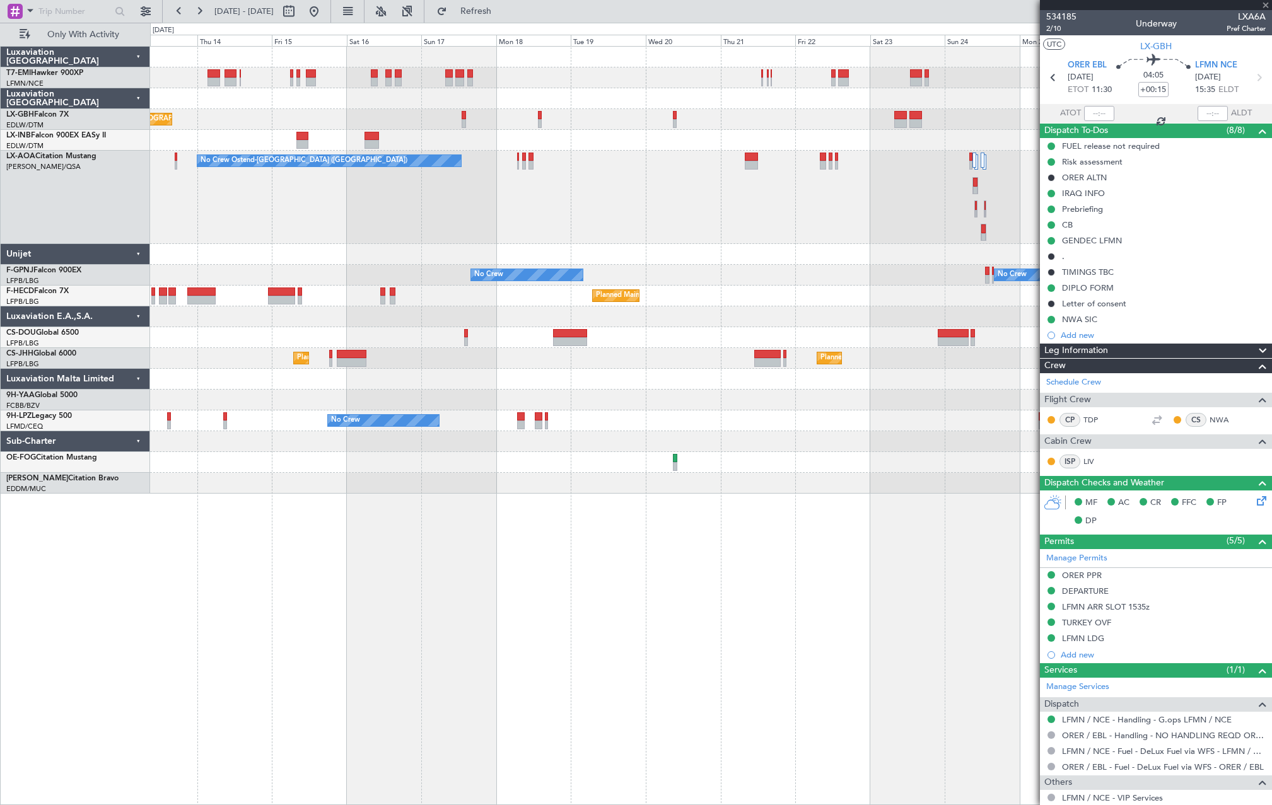
type input "+00:35"
type input "6"
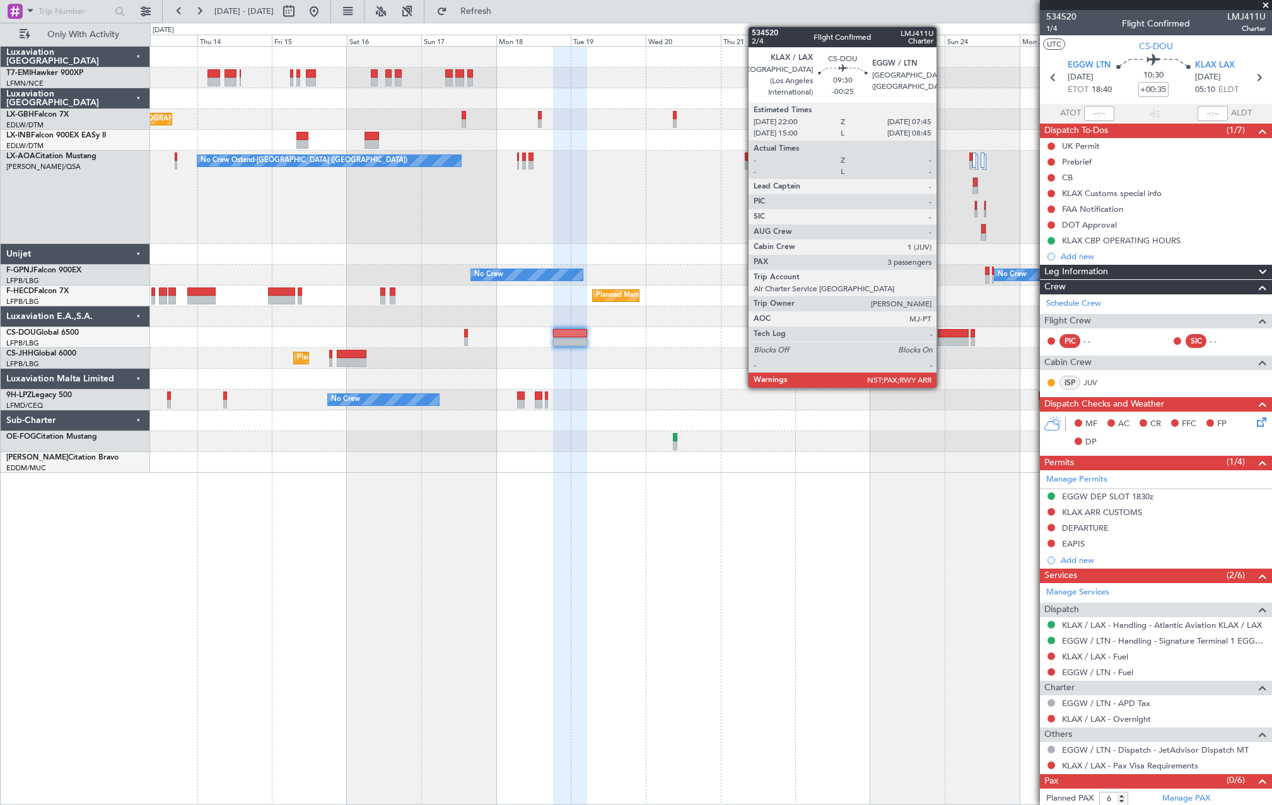
click at [944, 336] on div at bounding box center [952, 333] width 31 height 9
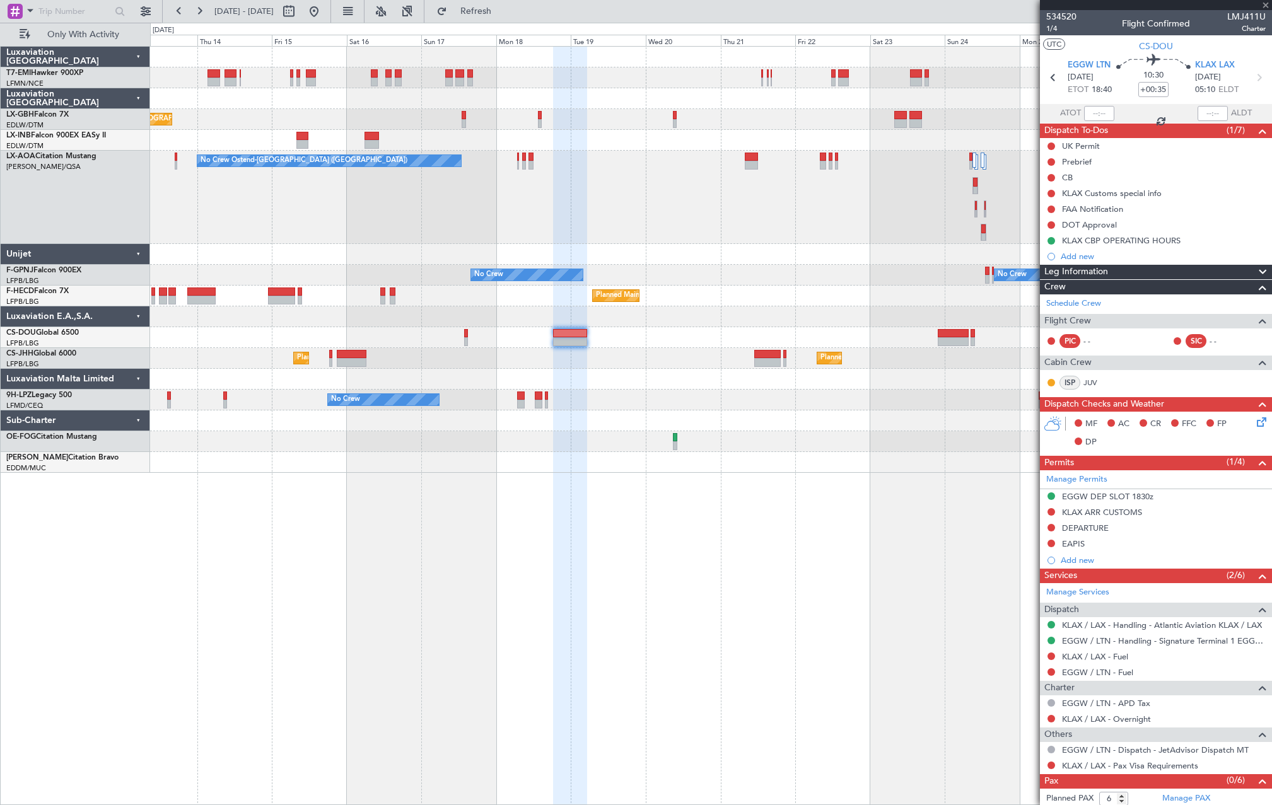
type input "-00:25"
type input "3"
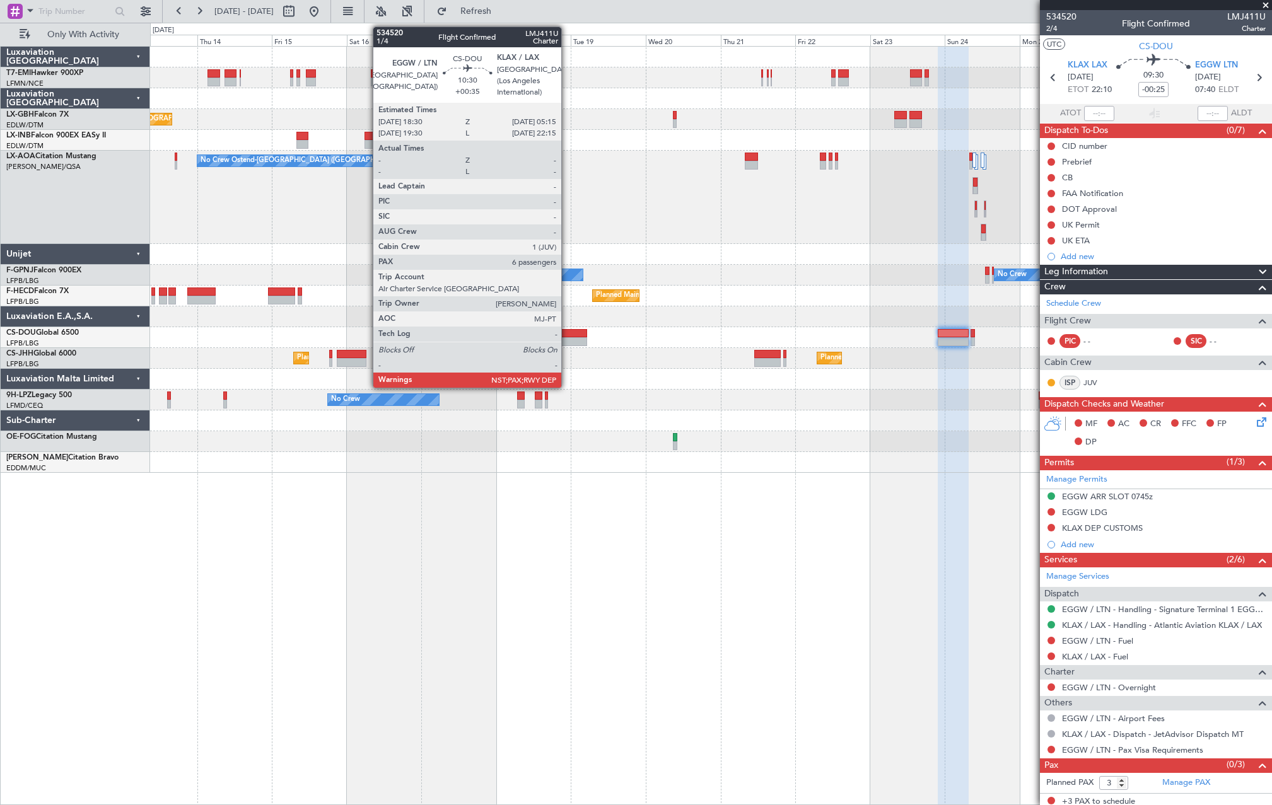
click at [567, 337] on div at bounding box center [570, 341] width 34 height 9
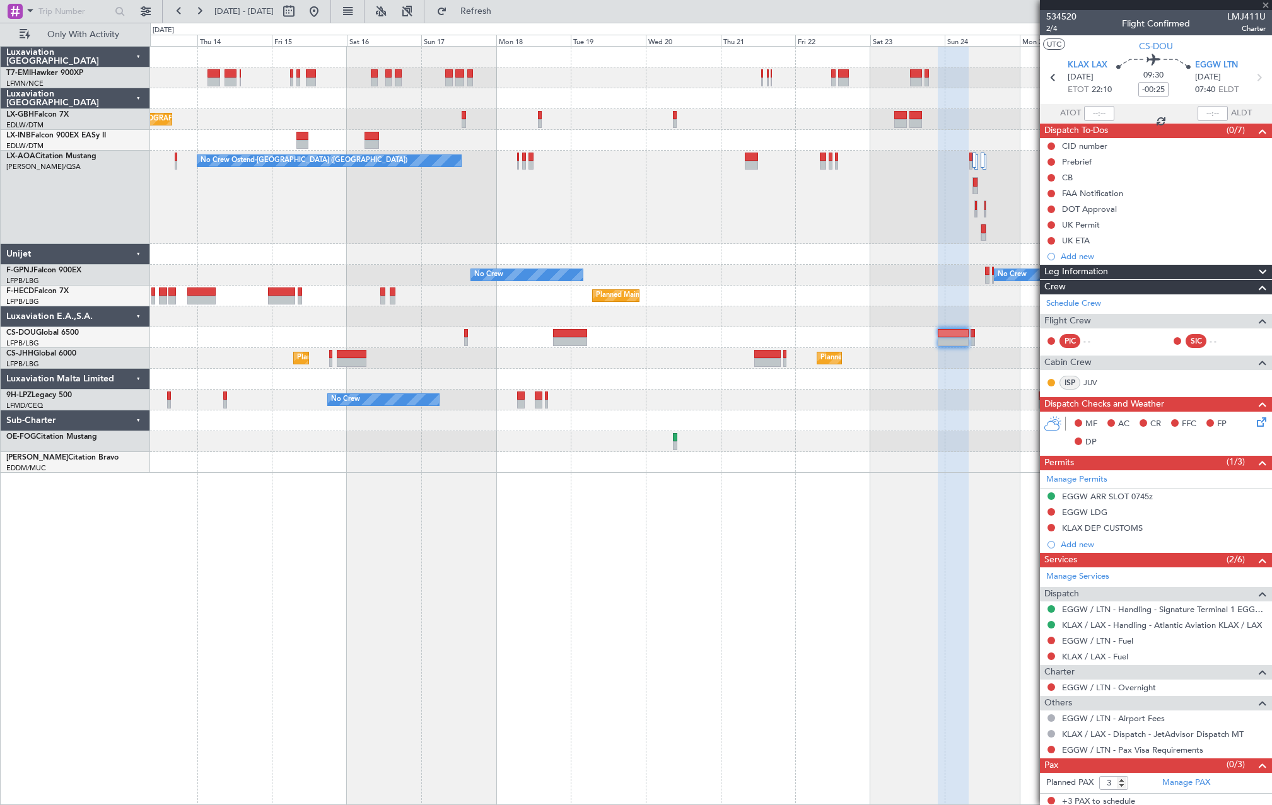
type input "+00:35"
type input "6"
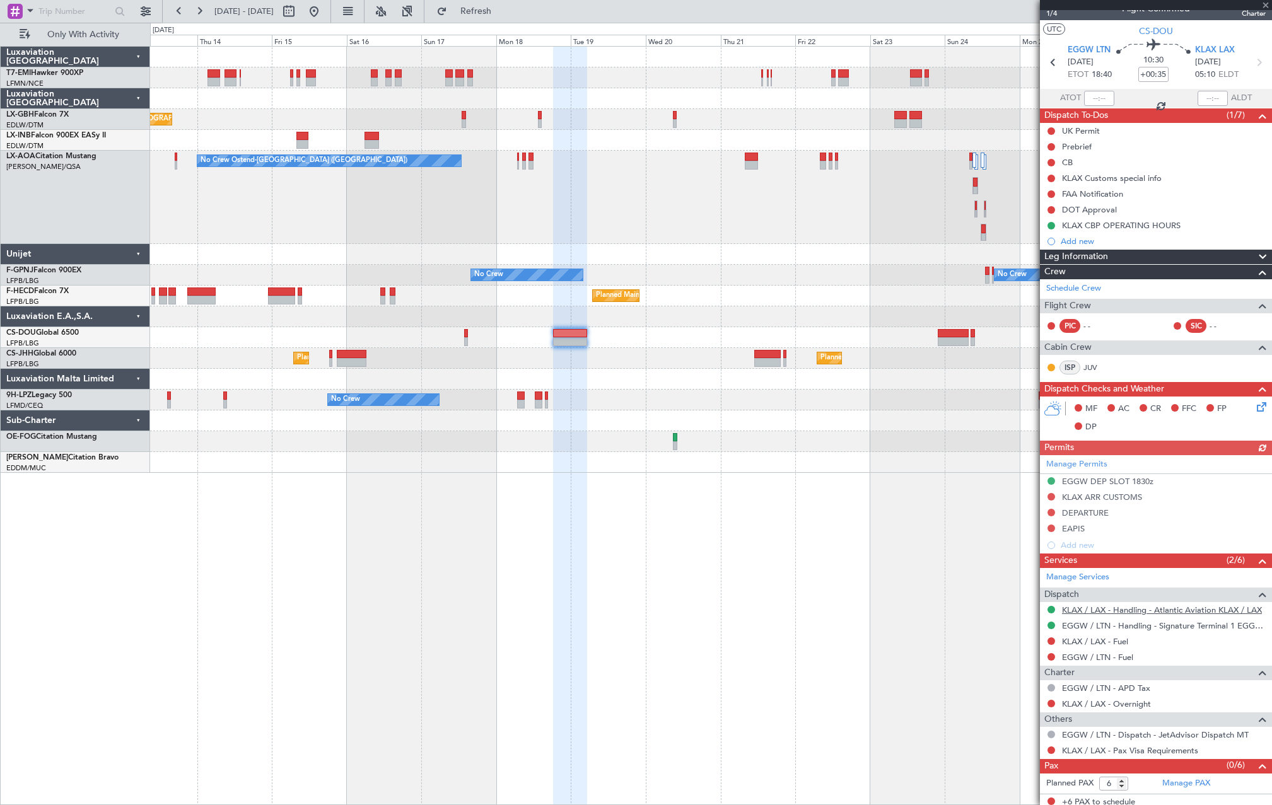
scroll to position [20, 0]
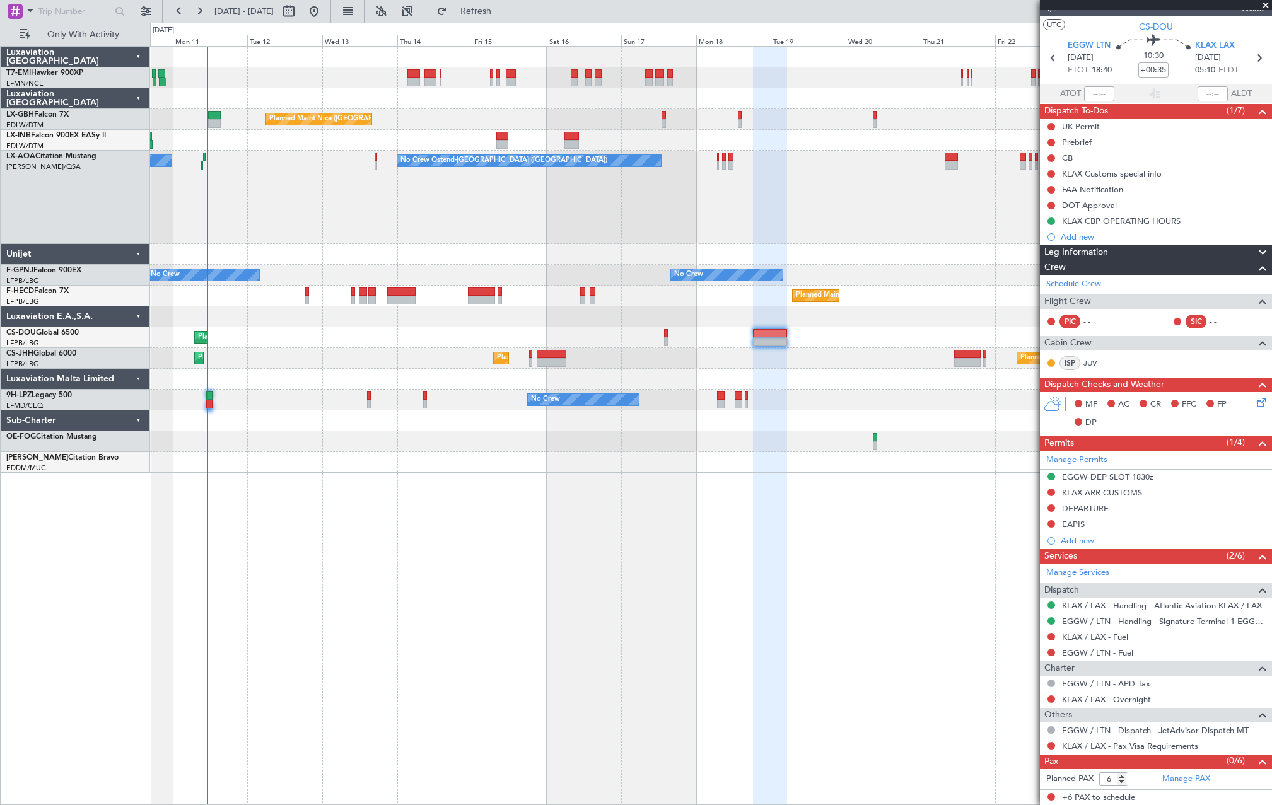
click at [628, 136] on div "Planned Maint Nice (Côte d'Azur Airport) Unplanned Maint Nice (Côte d'Azur Airp…" at bounding box center [710, 260] width 1121 height 426
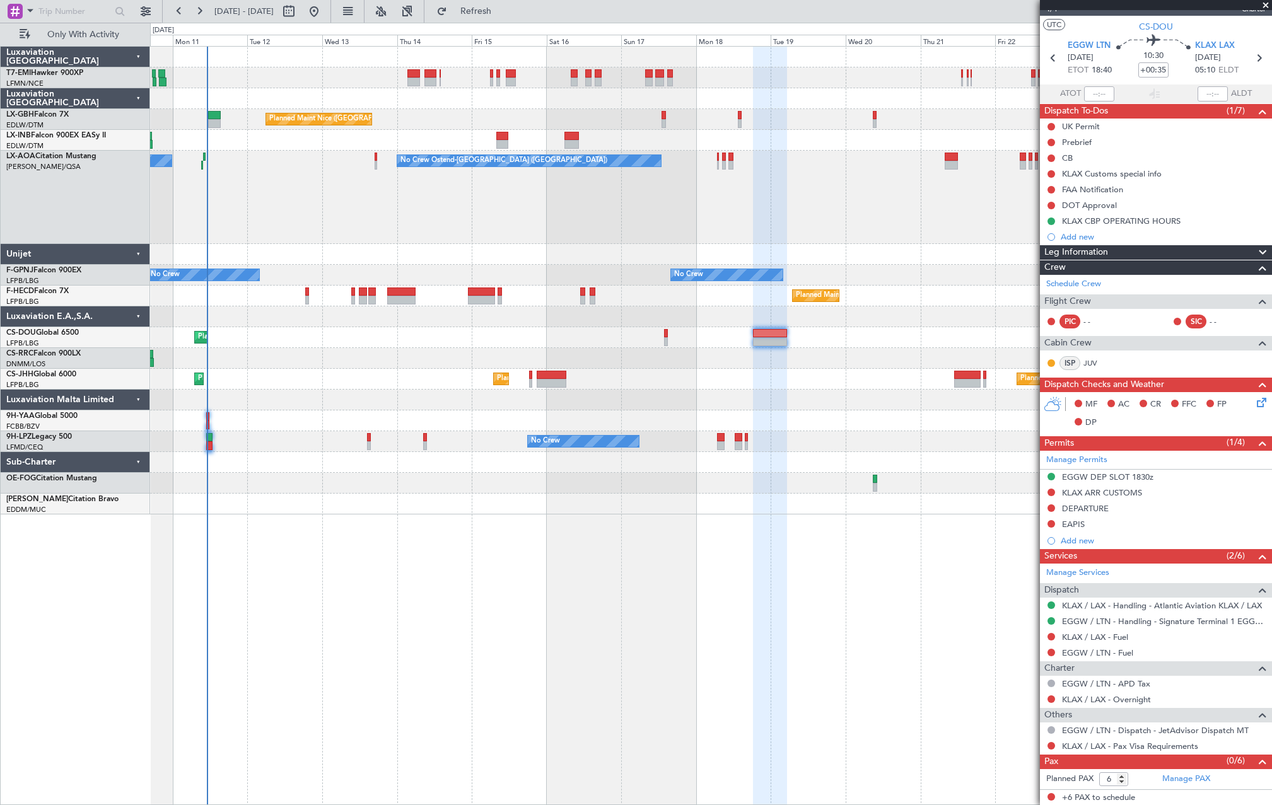
click at [564, 147] on div "Unplanned Maint Nice ([GEOGRAPHIC_DATA])" at bounding box center [710, 140] width 1121 height 21
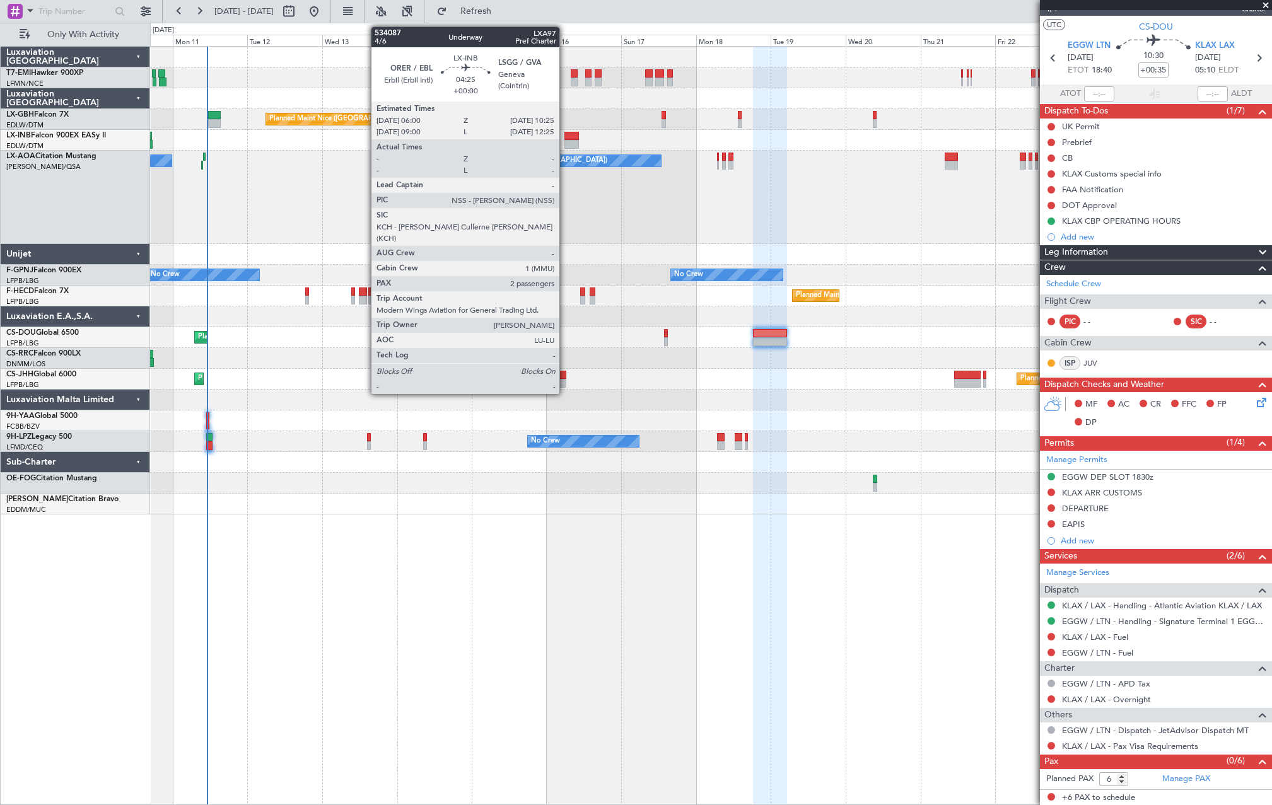
click at [565, 143] on div at bounding box center [571, 144] width 14 height 9
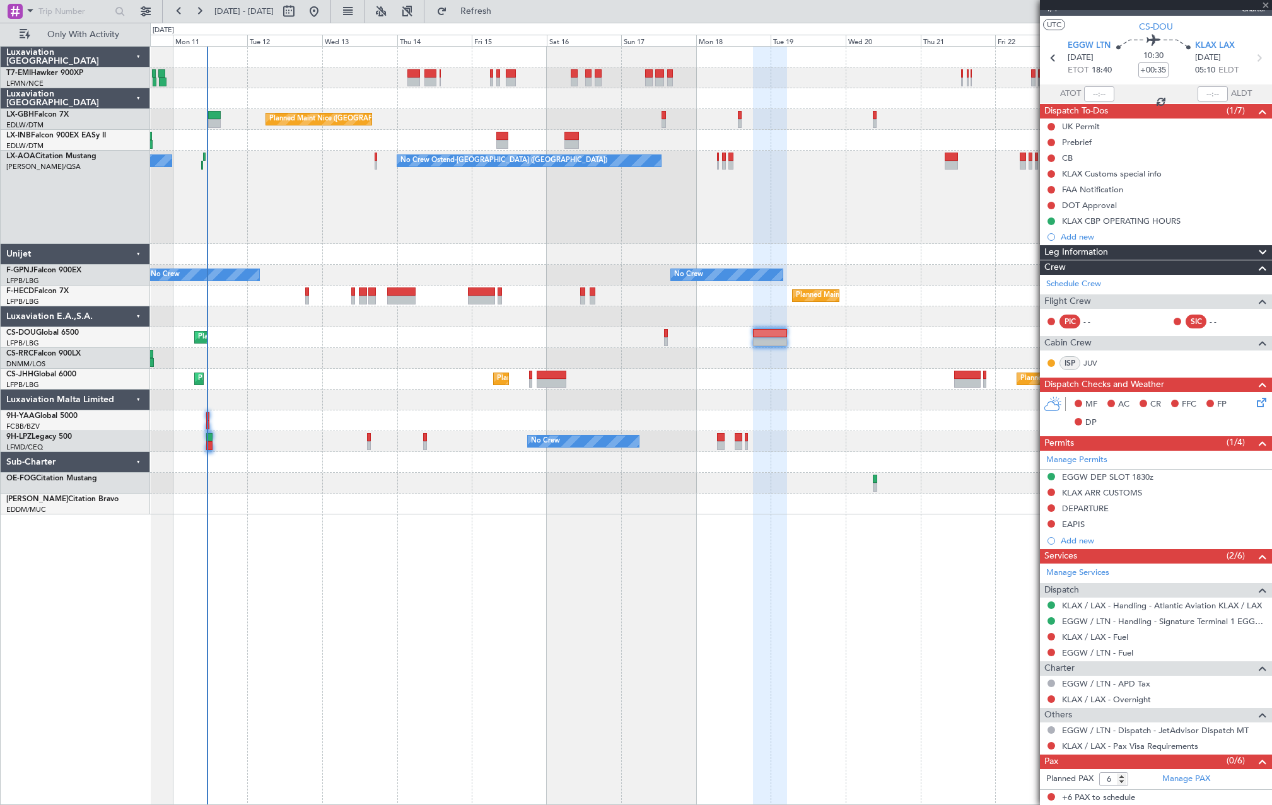
type input "2"
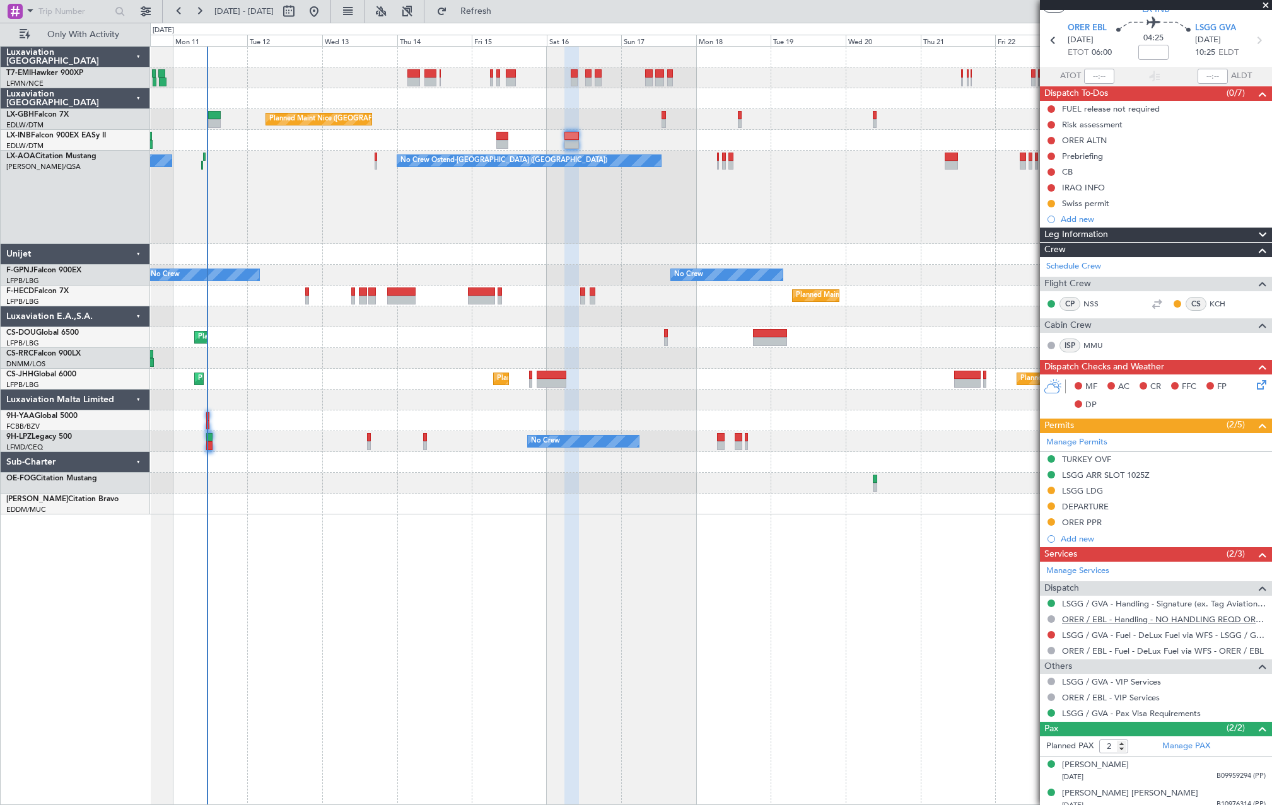
scroll to position [45, 0]
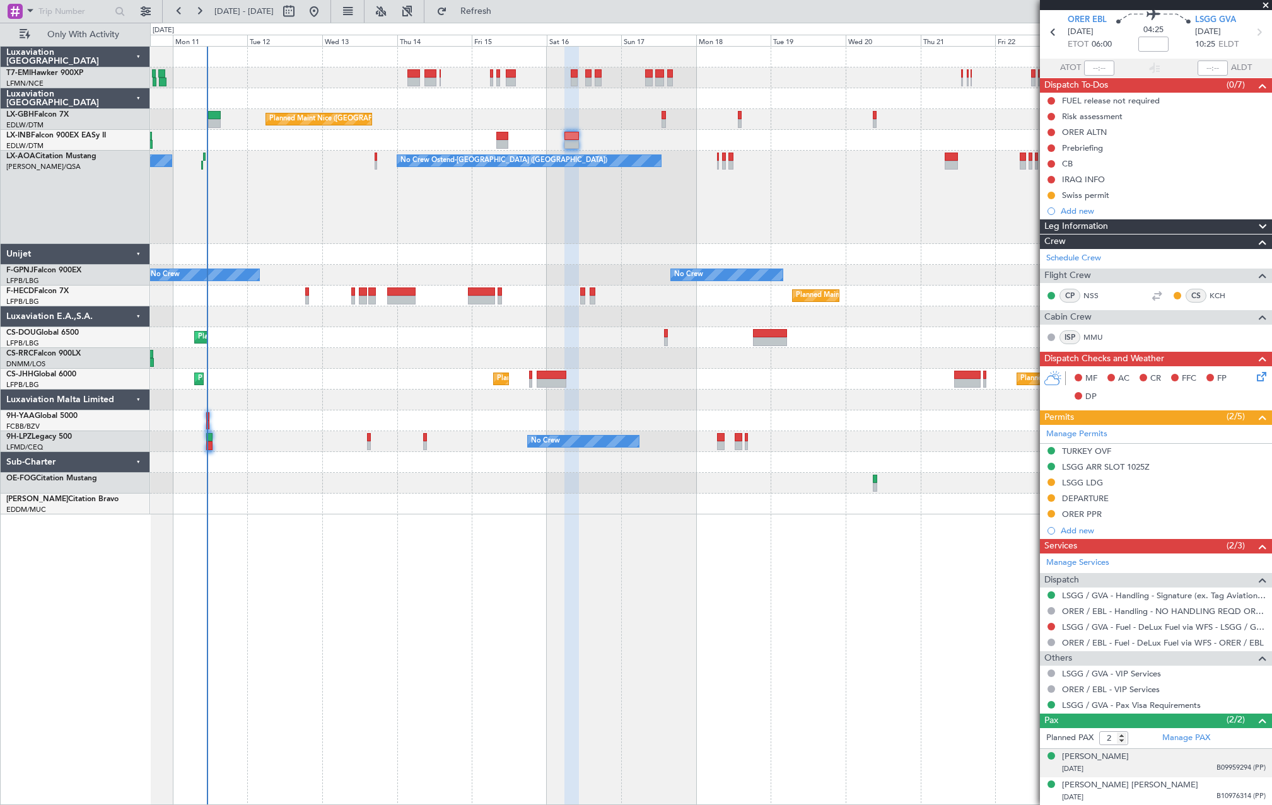
click at [1168, 764] on div "10/04/1984 B09959294 (PP)" at bounding box center [1164, 769] width 204 height 13
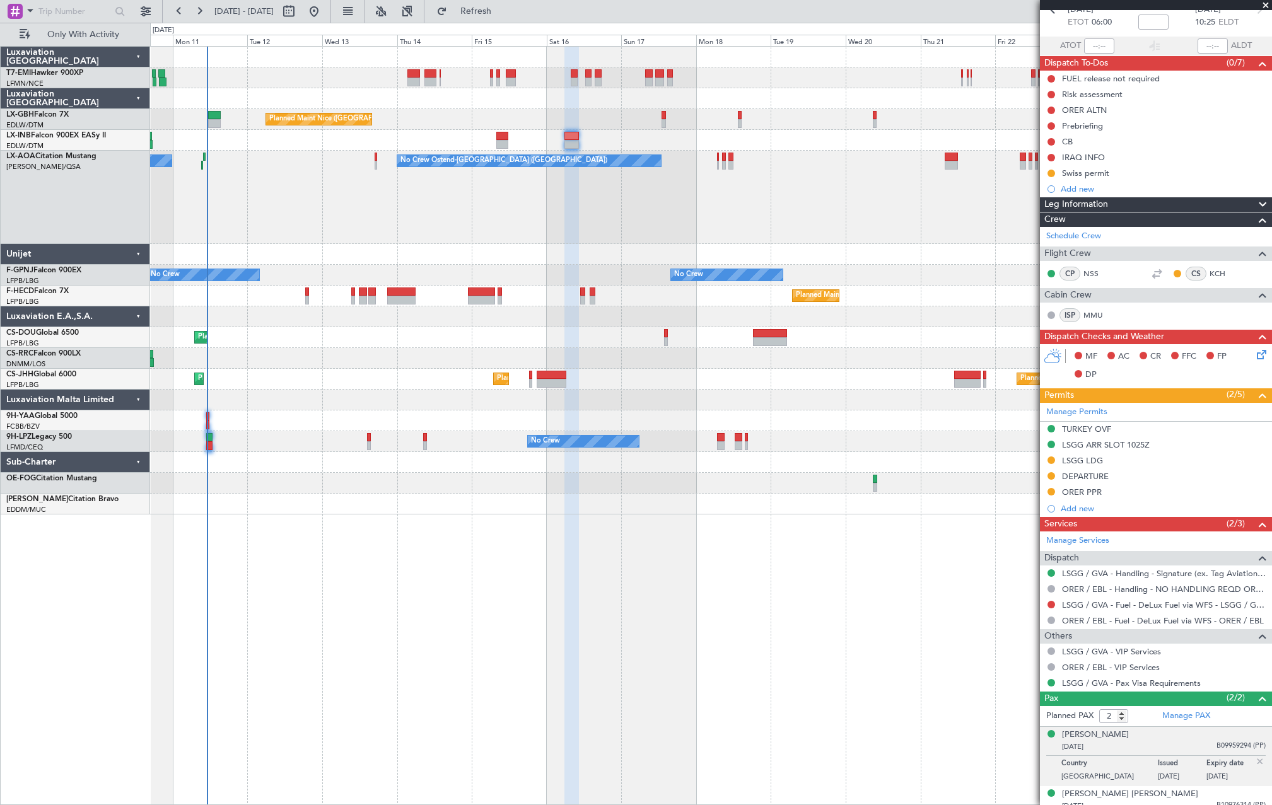
scroll to position [76, 0]
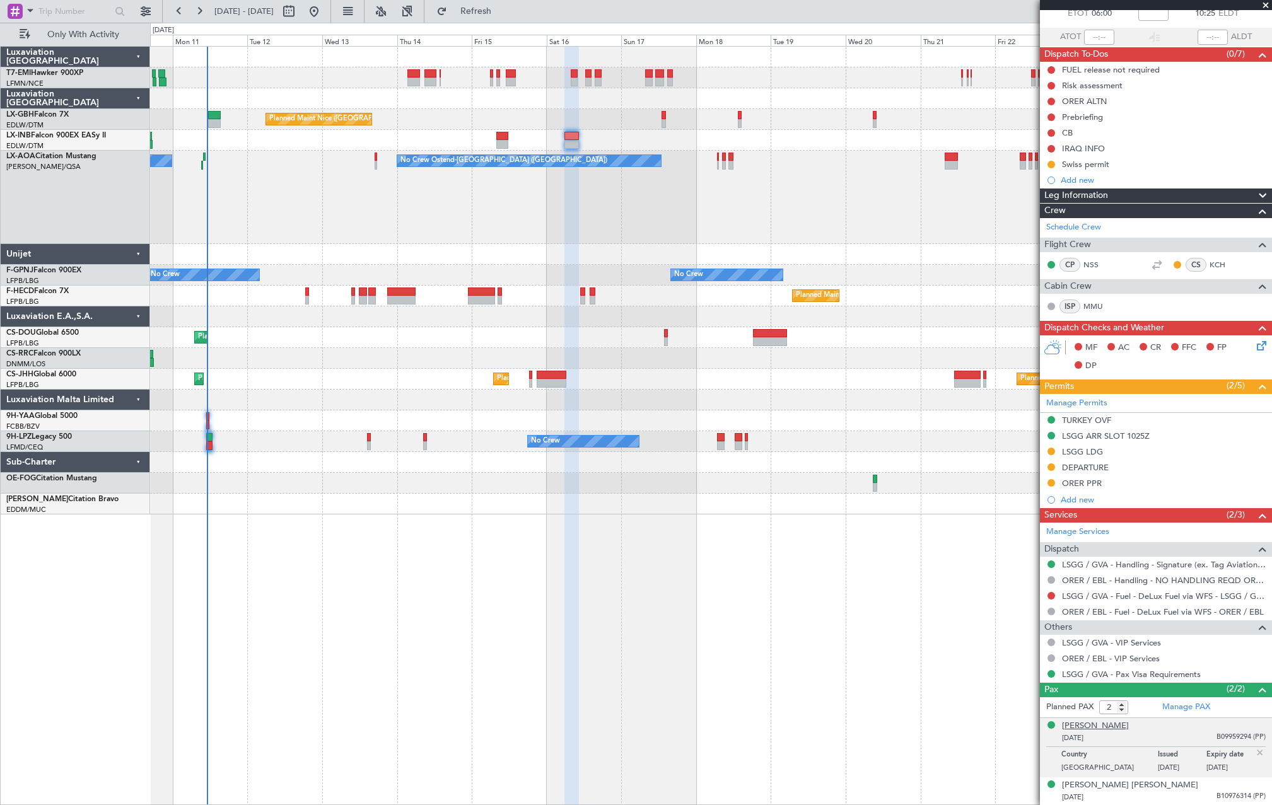
click at [1128, 730] on div "Nazar Ahmed Hussein Hussein" at bounding box center [1095, 726] width 67 height 13
click at [502, 13] on span "Refresh" at bounding box center [475, 11] width 53 height 9
click at [1128, 726] on div "Nazar Ahmed Hussein Hussein" at bounding box center [1095, 726] width 67 height 13
click at [61, 6] on input "text" at bounding box center [74, 11] width 72 height 19
drag, startPoint x: 59, startPoint y: 13, endPoint x: 50, endPoint y: 7, distance: 11.4
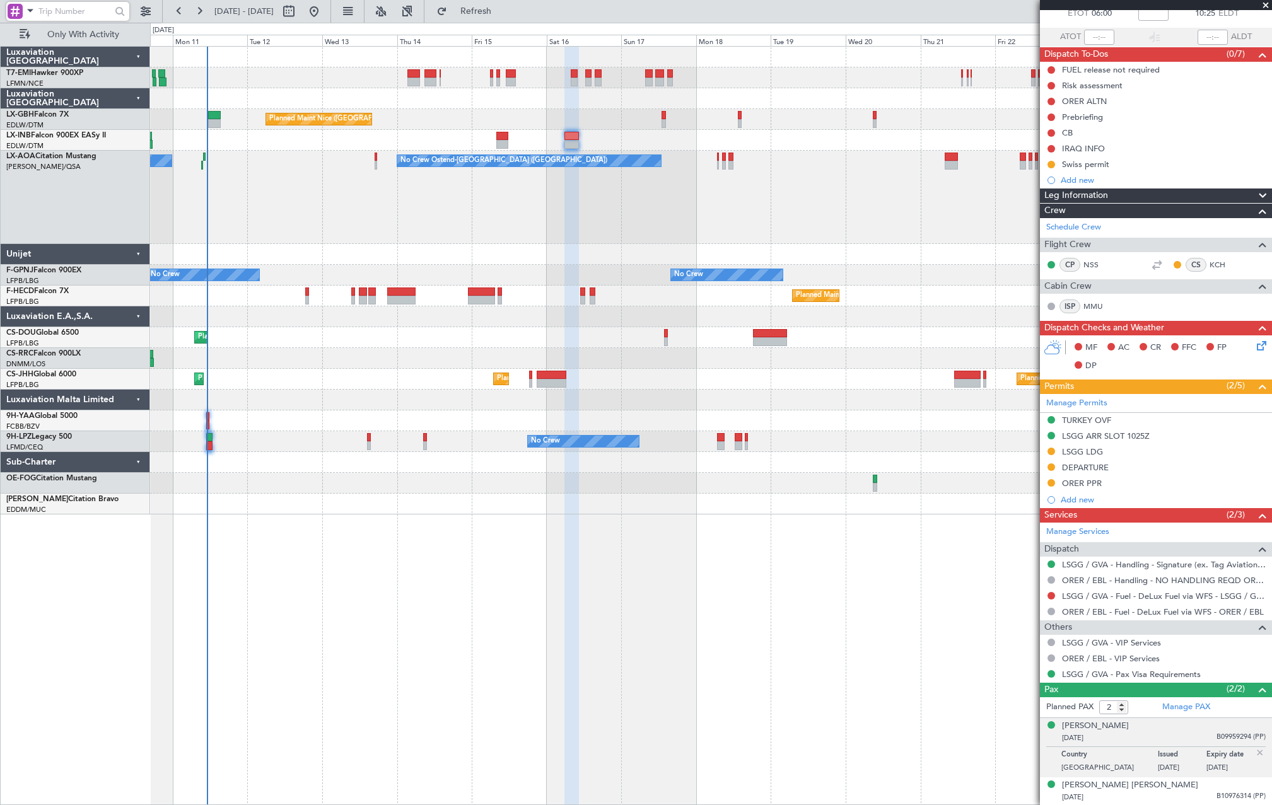
click at [50, 7] on input "text" at bounding box center [74, 11] width 72 height 19
click at [46, 5] on input "text" at bounding box center [74, 11] width 72 height 19
type input "210825"
drag, startPoint x: 76, startPoint y: 11, endPoint x: -69, endPoint y: 57, distance: 151.5
click at [0, 57] on html "210825 10 Aug 2025 - 25 Aug 2025 Refresh Quick Links Only With Activity Planned…" at bounding box center [636, 402] width 1272 height 805
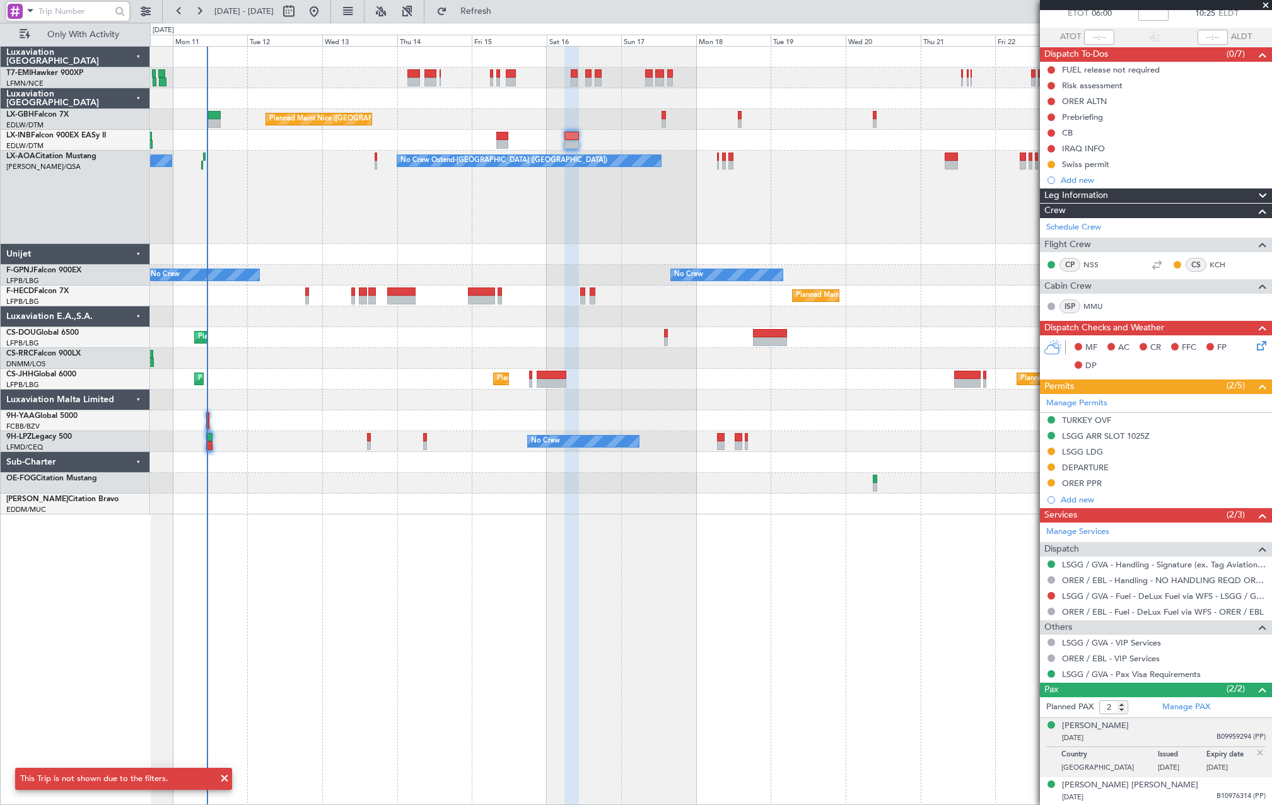
click at [940, 162] on div "No Crew Ostend-brugge (Ostend) No Crew Ostend-brugge (Ostend)" at bounding box center [710, 197] width 1121 height 93
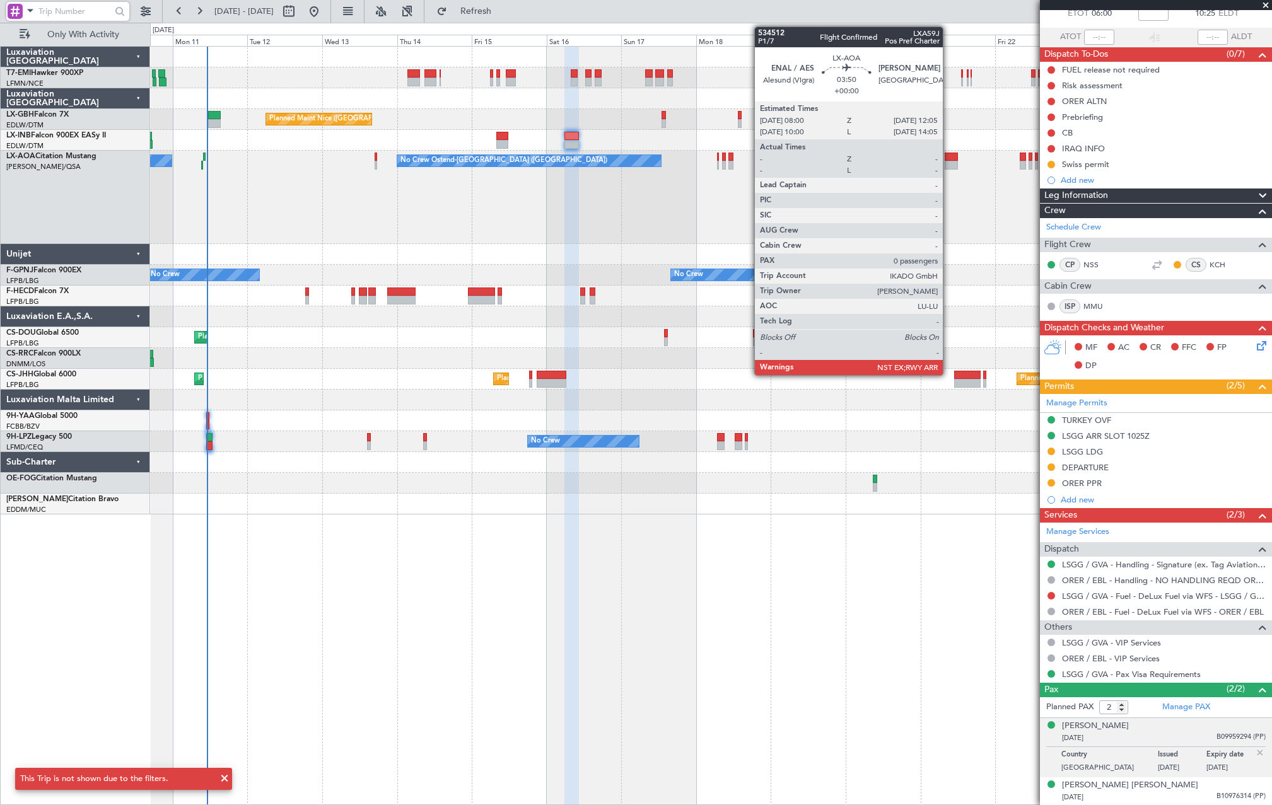
click at [948, 161] on div at bounding box center [950, 165] width 13 height 9
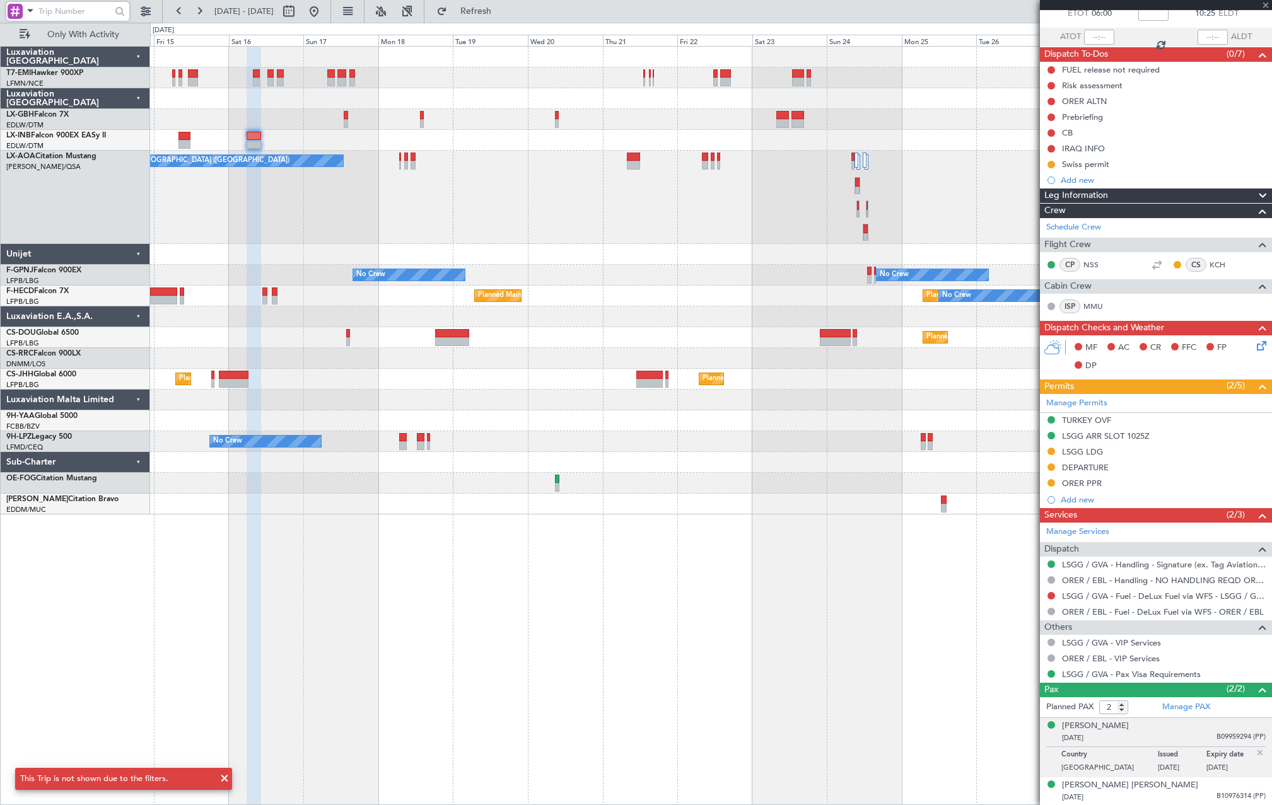
click at [581, 217] on div "No Crew Ostend-[GEOGRAPHIC_DATA] ([GEOGRAPHIC_DATA])" at bounding box center [710, 197] width 1121 height 93
type input "0"
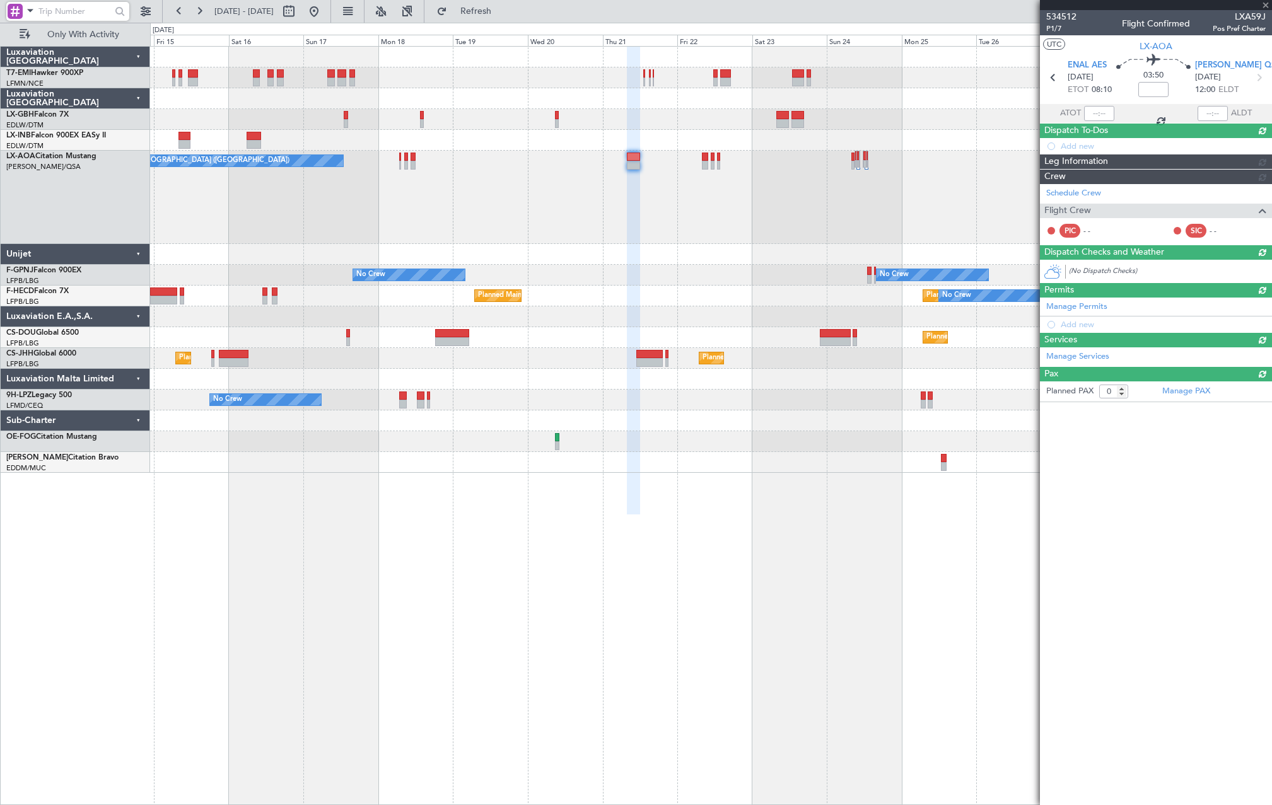
scroll to position [0, 0]
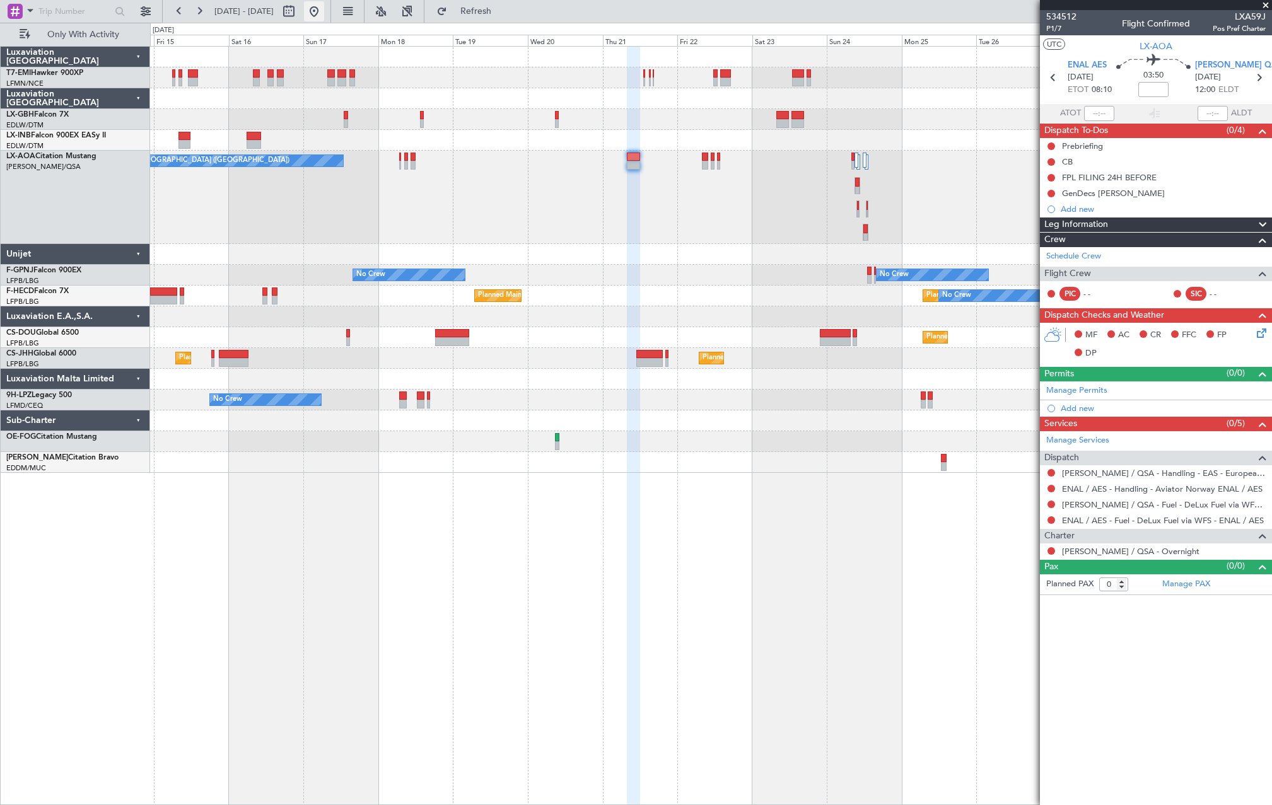
click at [324, 12] on button at bounding box center [314, 11] width 20 height 20
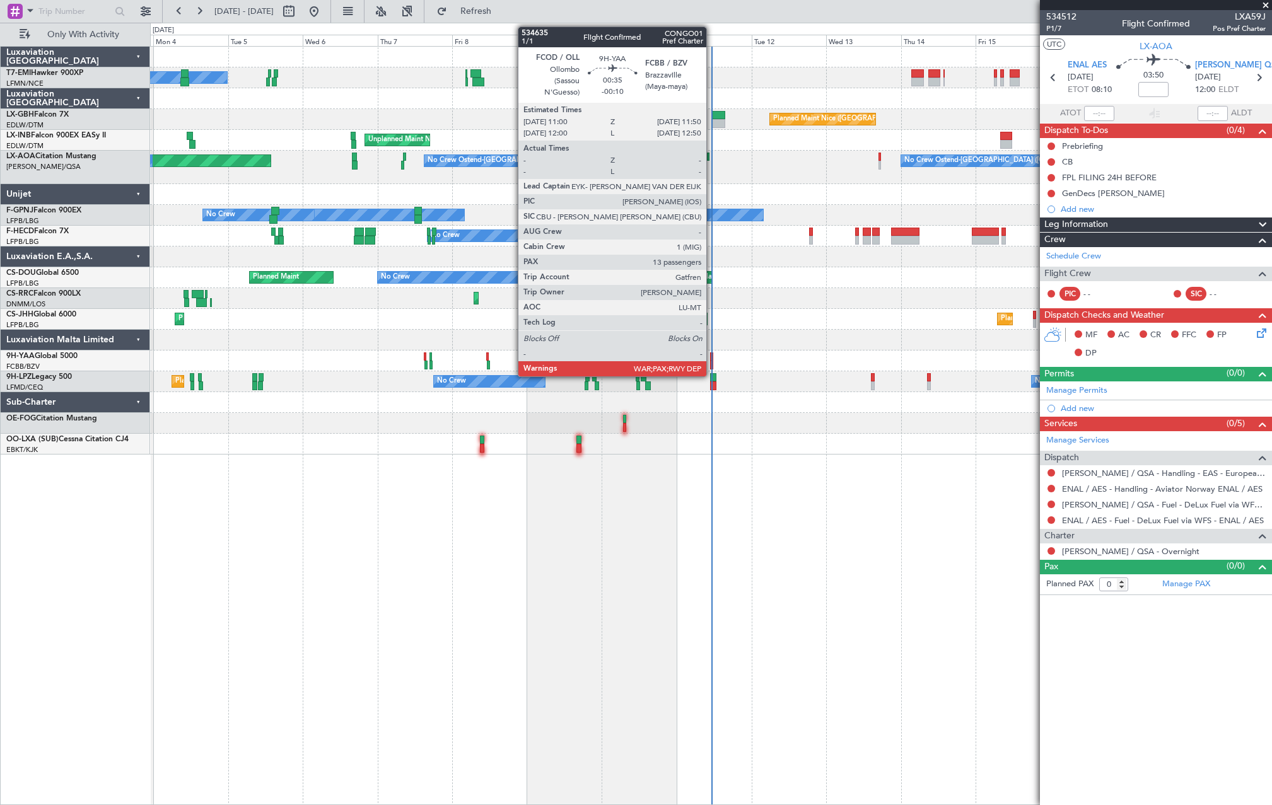
click at [712, 365] on div at bounding box center [711, 365] width 3 height 9
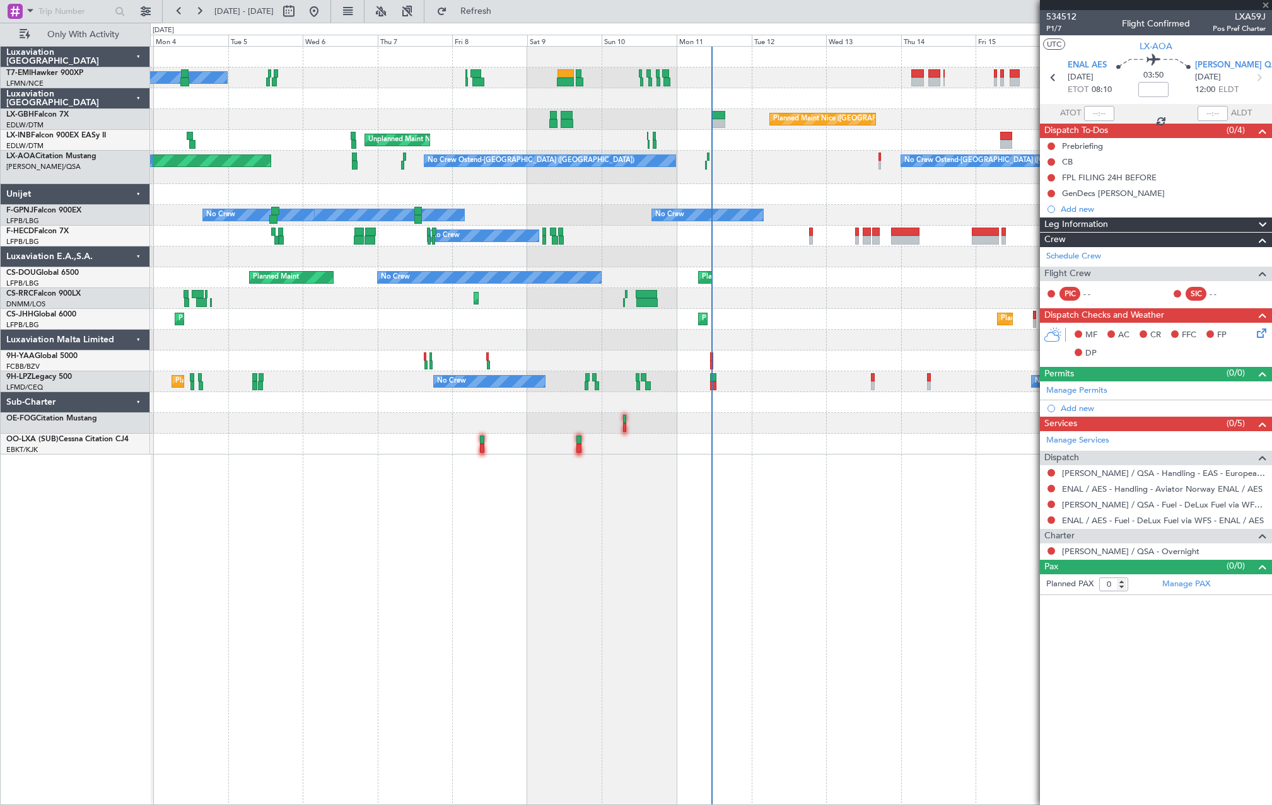
type input "-00:10"
type input "13"
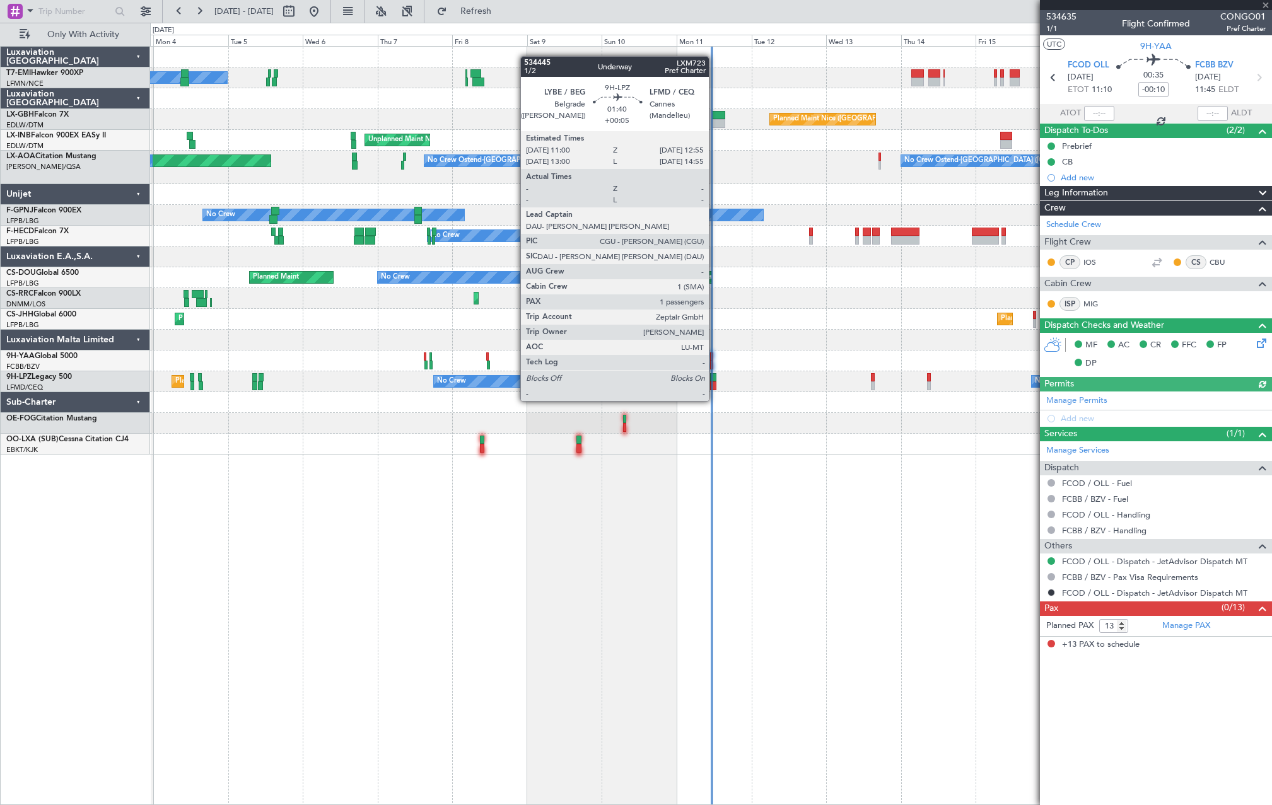
click at [714, 388] on div at bounding box center [713, 385] width 6 height 9
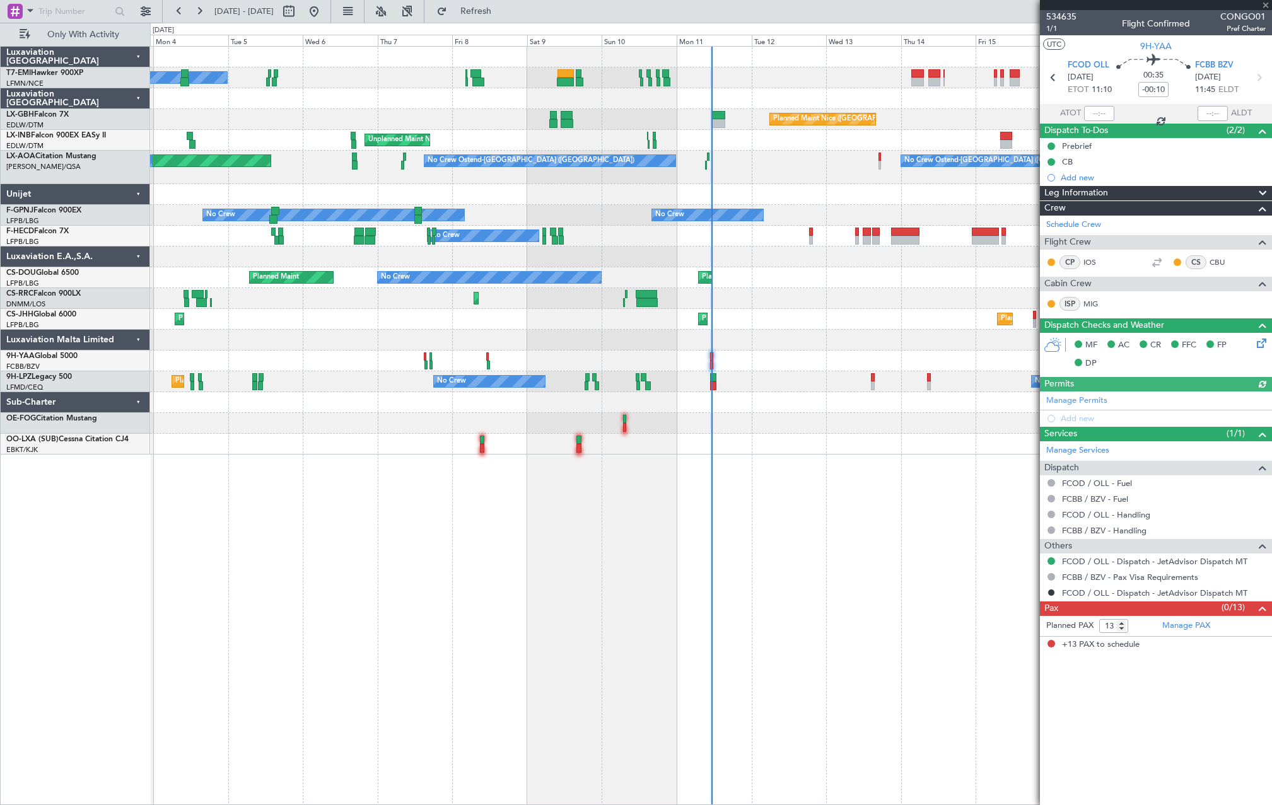
type input "+00:05"
type input "1"
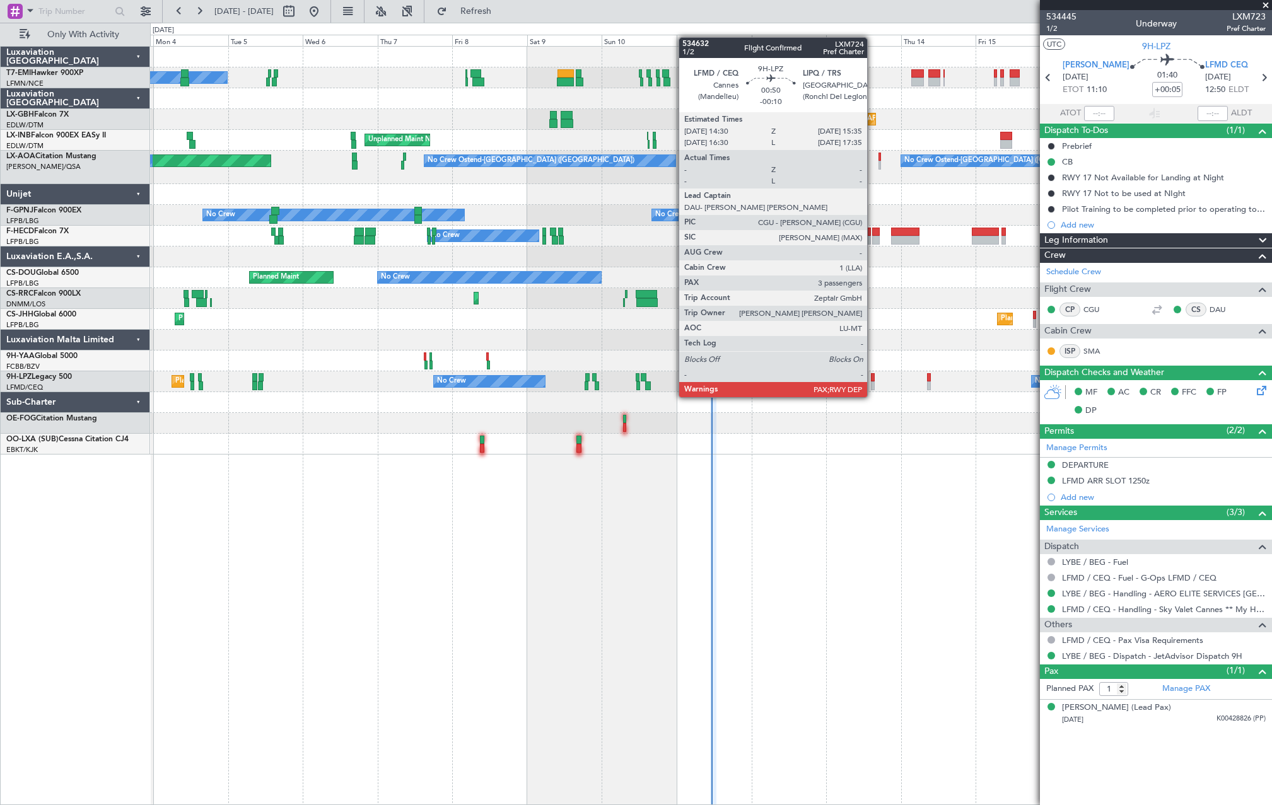
click at [872, 385] on div at bounding box center [873, 385] width 4 height 9
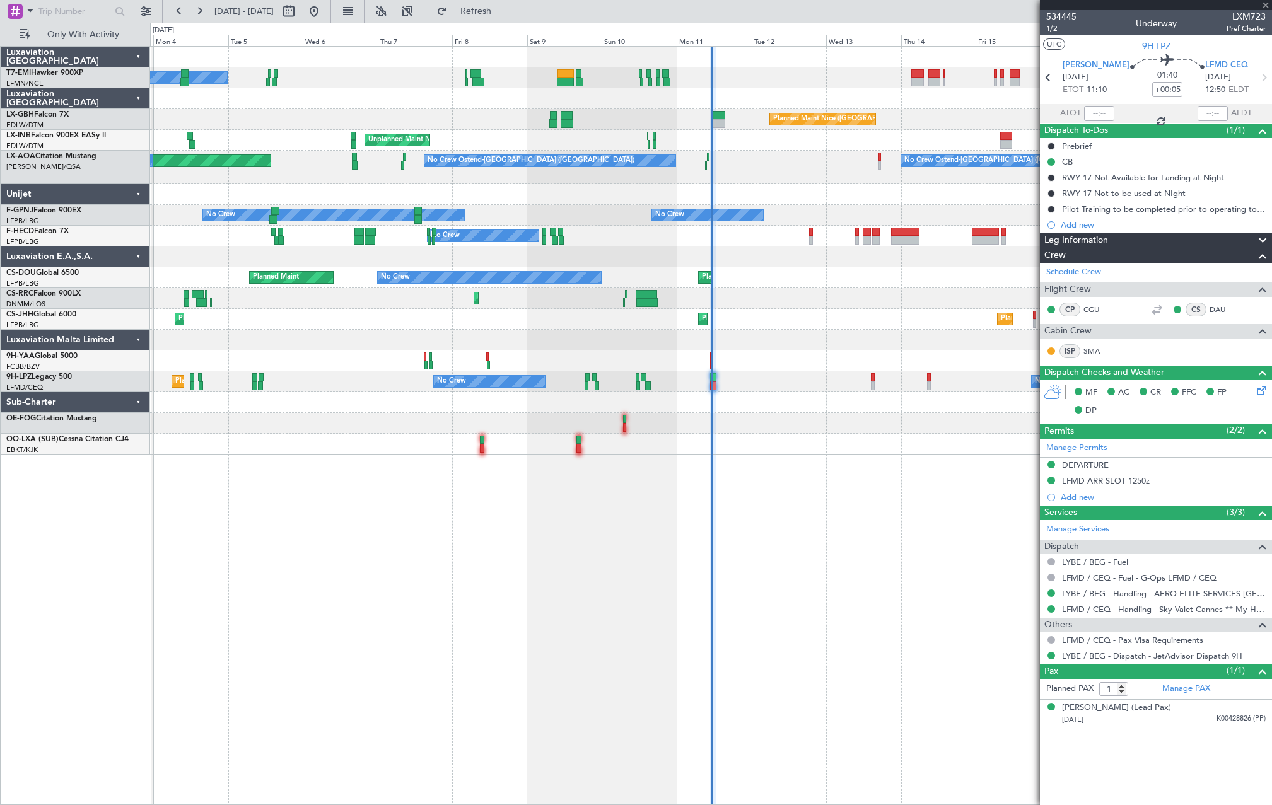
type input "-00:10"
type input "3"
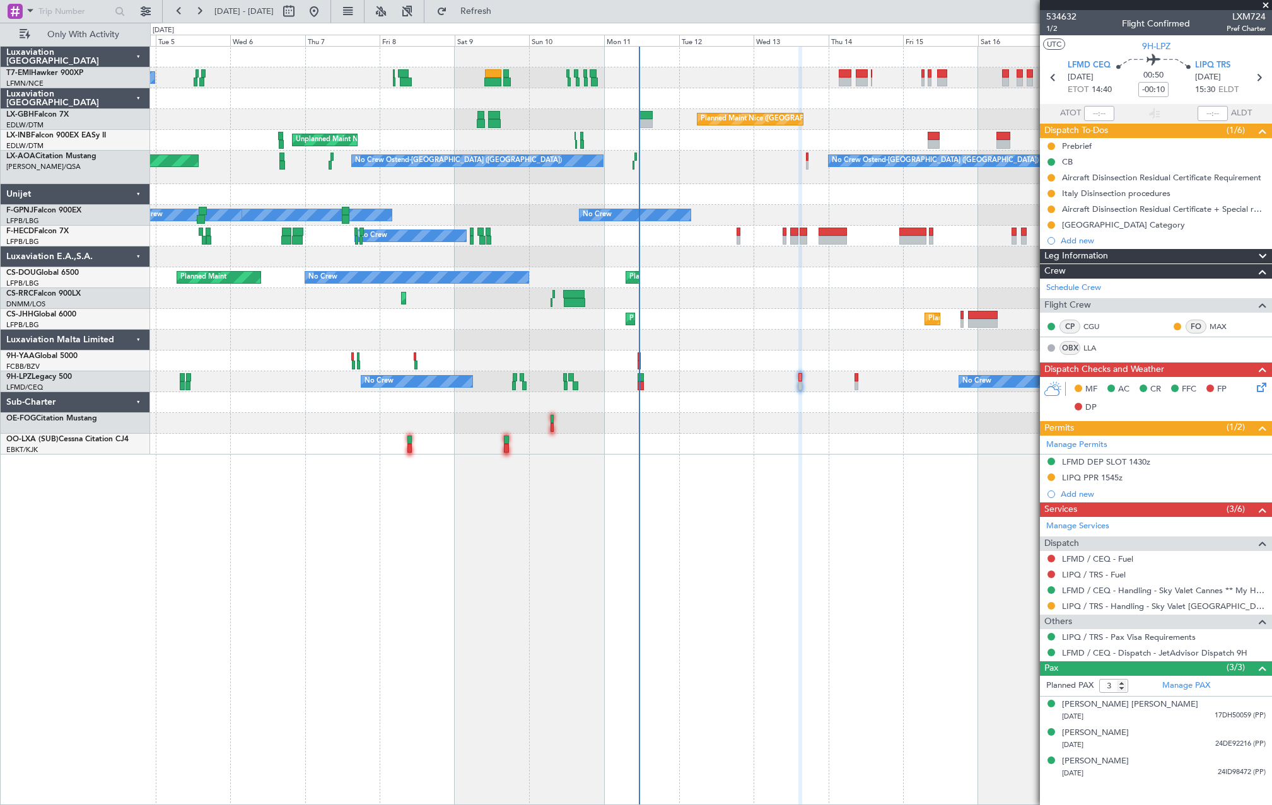
click at [686, 171] on div "No Crew Ostend-brugge (Ostend) AOG Maint Biarritz (Pays Basque) No Crew Ostend-…" at bounding box center [710, 167] width 1121 height 33
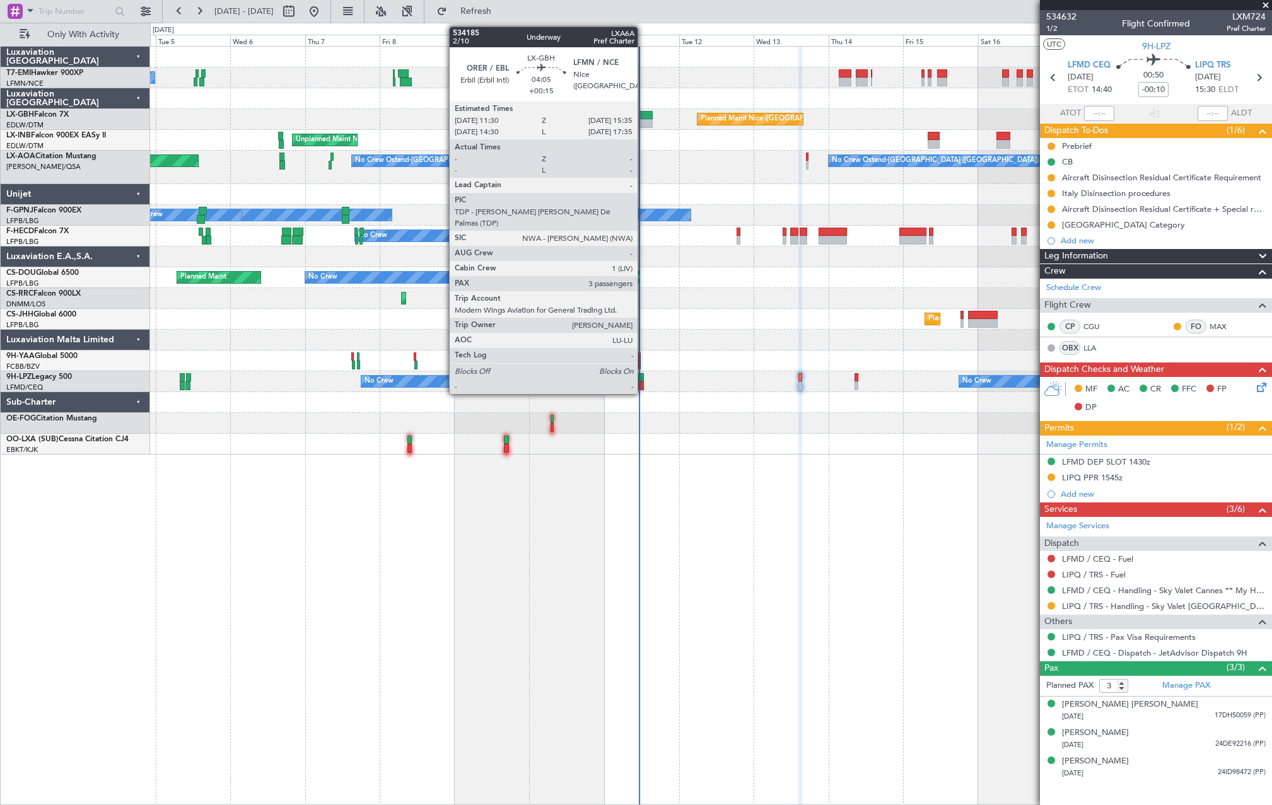
click at [643, 118] on div at bounding box center [645, 115] width 13 height 9
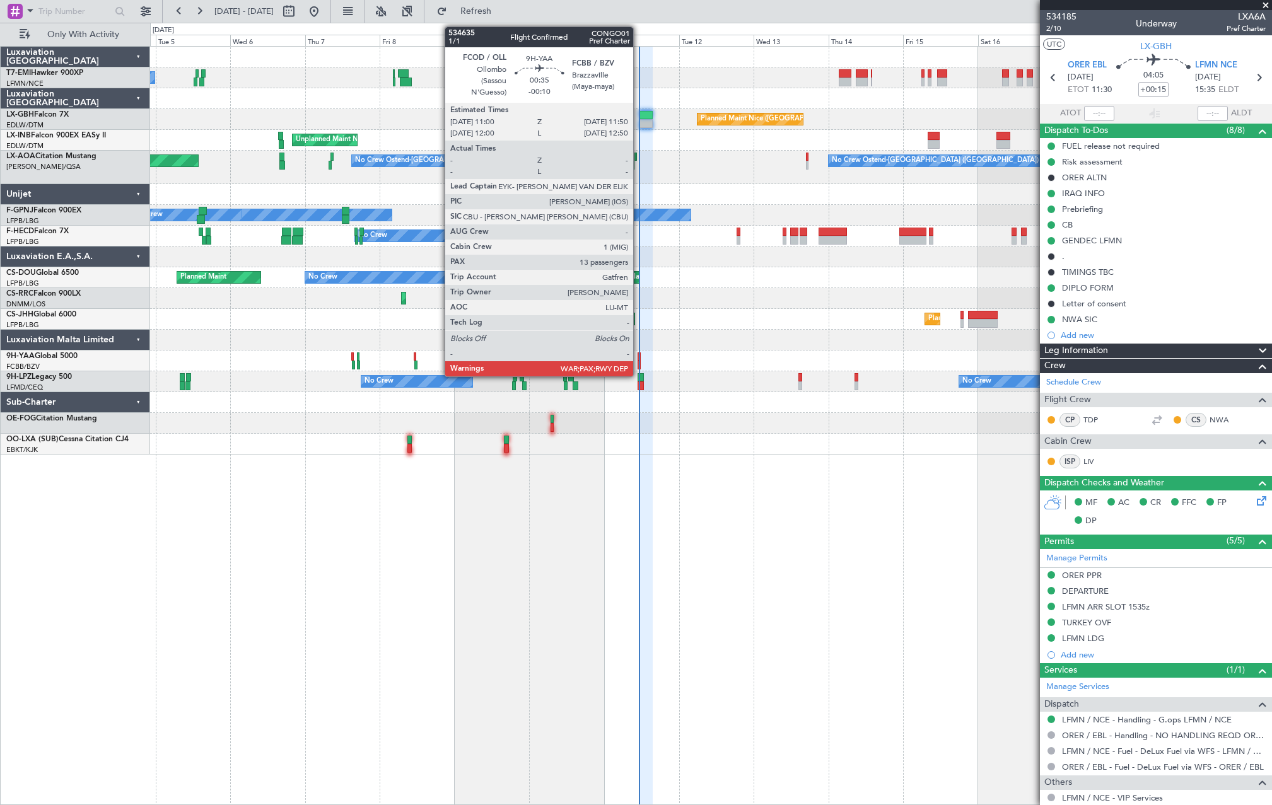
click at [639, 359] on div at bounding box center [638, 356] width 3 height 9
type input "-00:10"
type input "13"
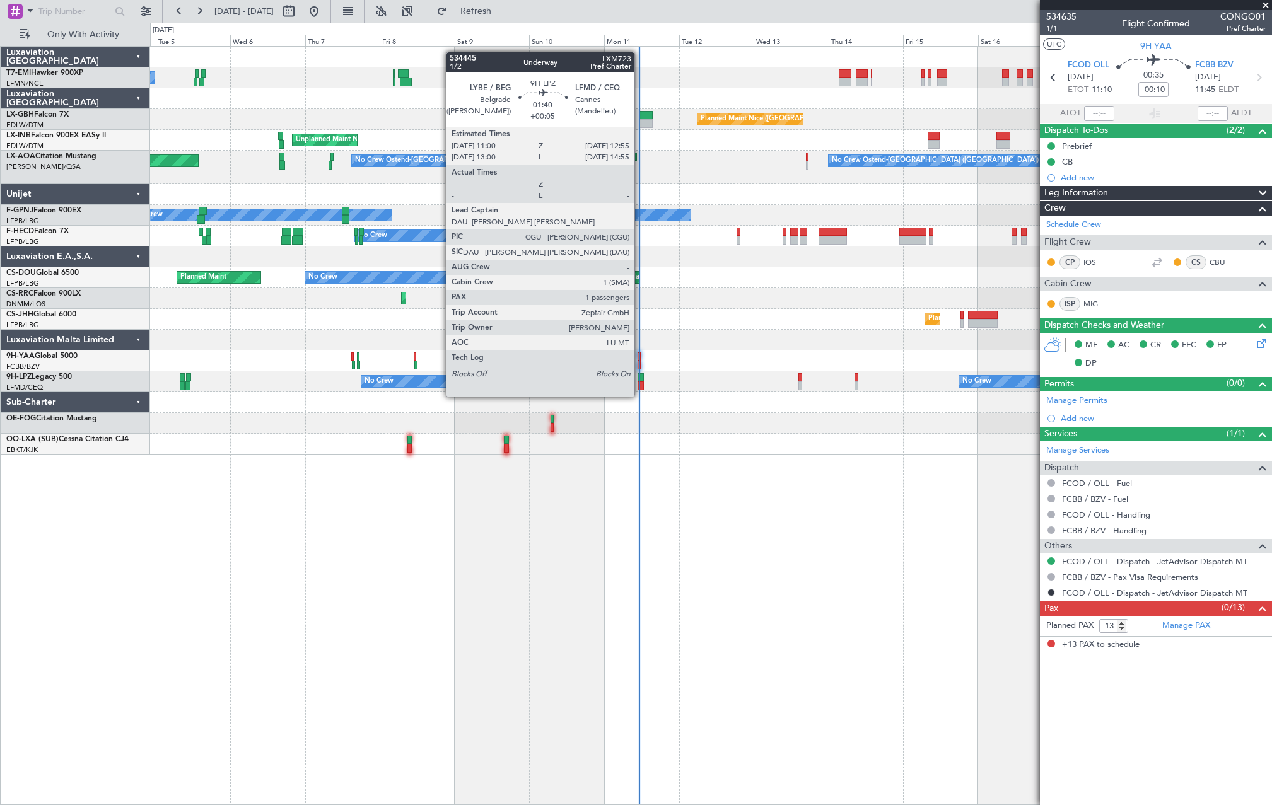
click at [639, 384] on div at bounding box center [640, 385] width 6 height 9
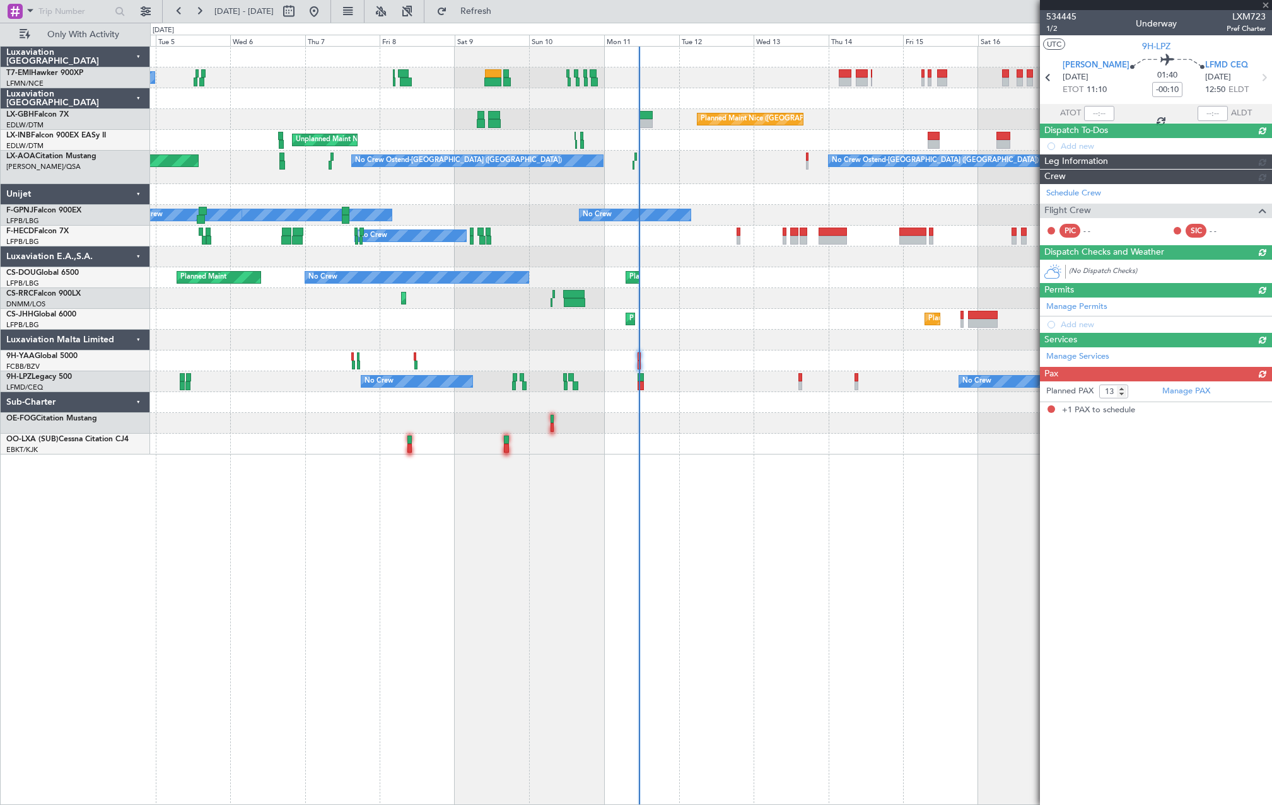
type input "+00:05"
type input "1"
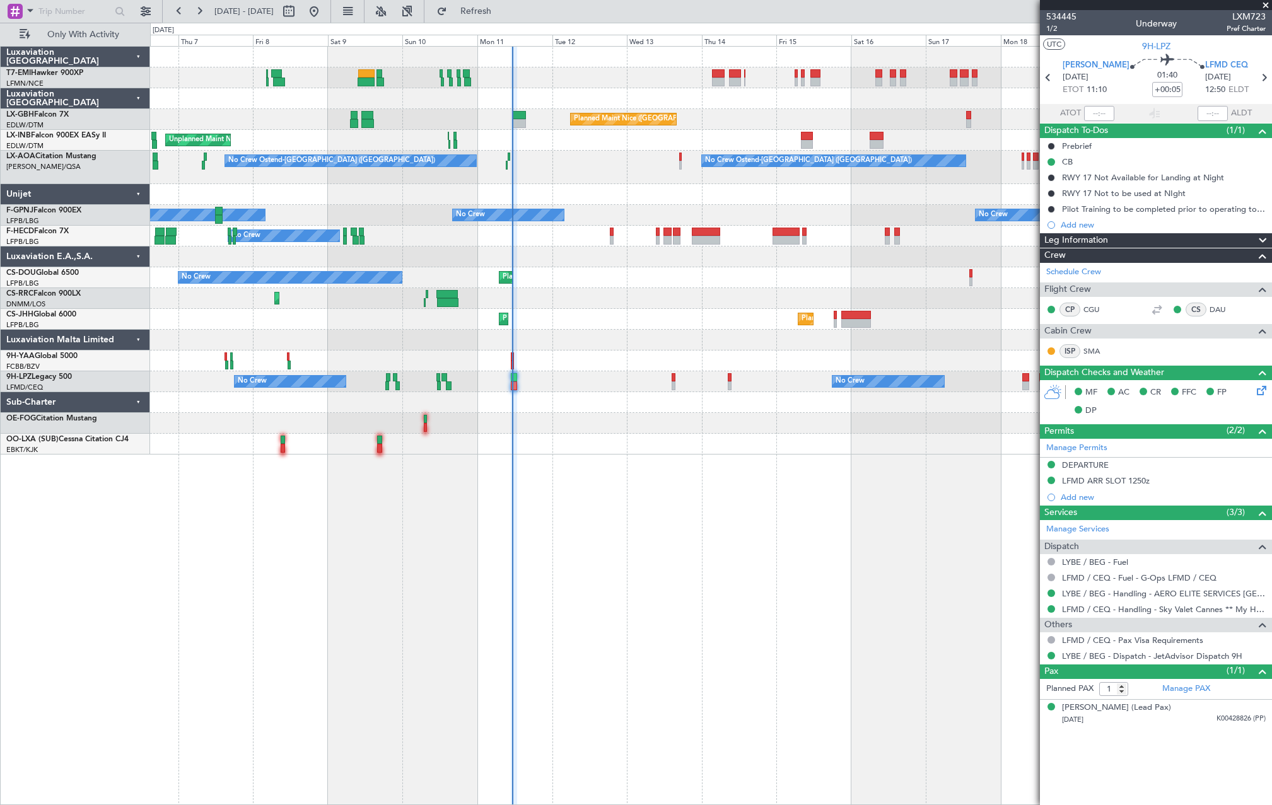
click at [616, 298] on div "A/C Unavailable Planned Maint Nice (Côte d'Azur Airport) Unplanned Maint Nice (…" at bounding box center [710, 251] width 1121 height 408
click at [610, 240] on div "No Crew Planned Maint Paris (Le Bourget) Planned Maint Paris (Le Bourget)" at bounding box center [710, 236] width 1121 height 21
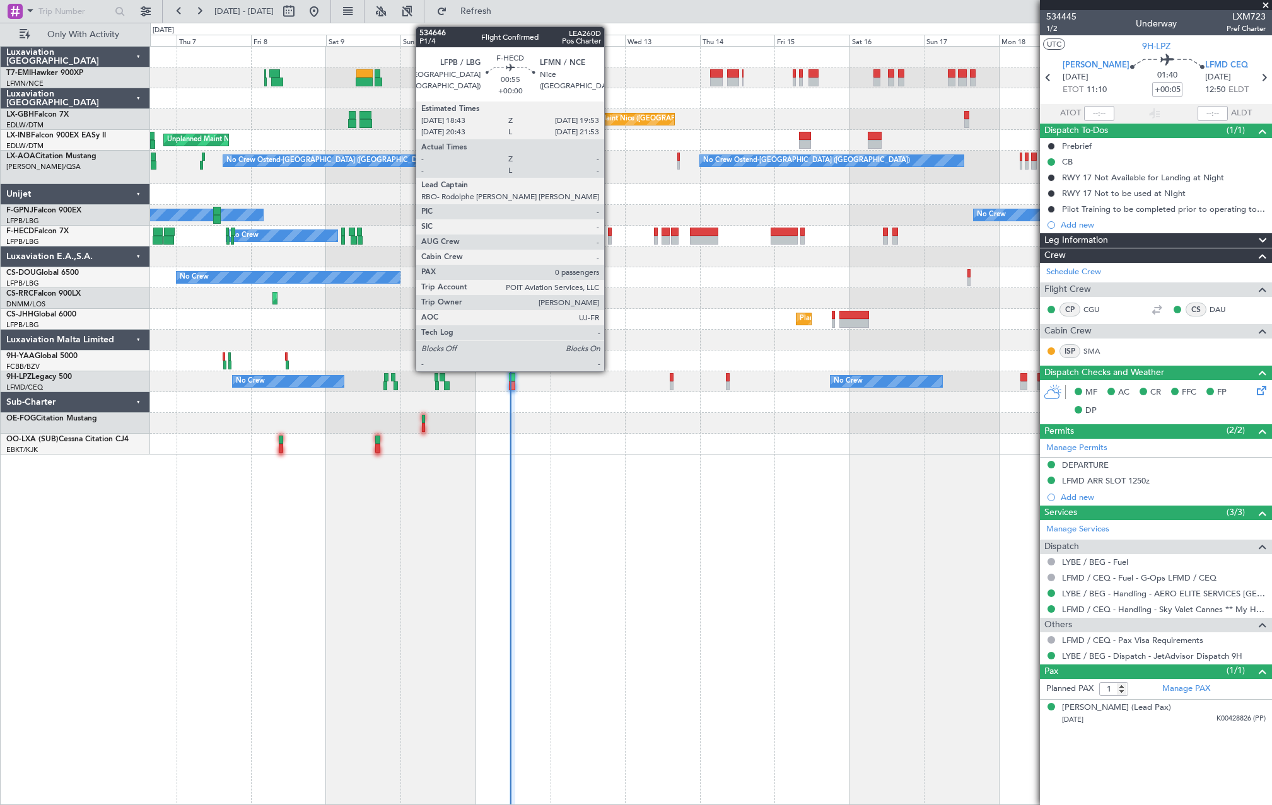
click at [610, 240] on div at bounding box center [610, 240] width 4 height 9
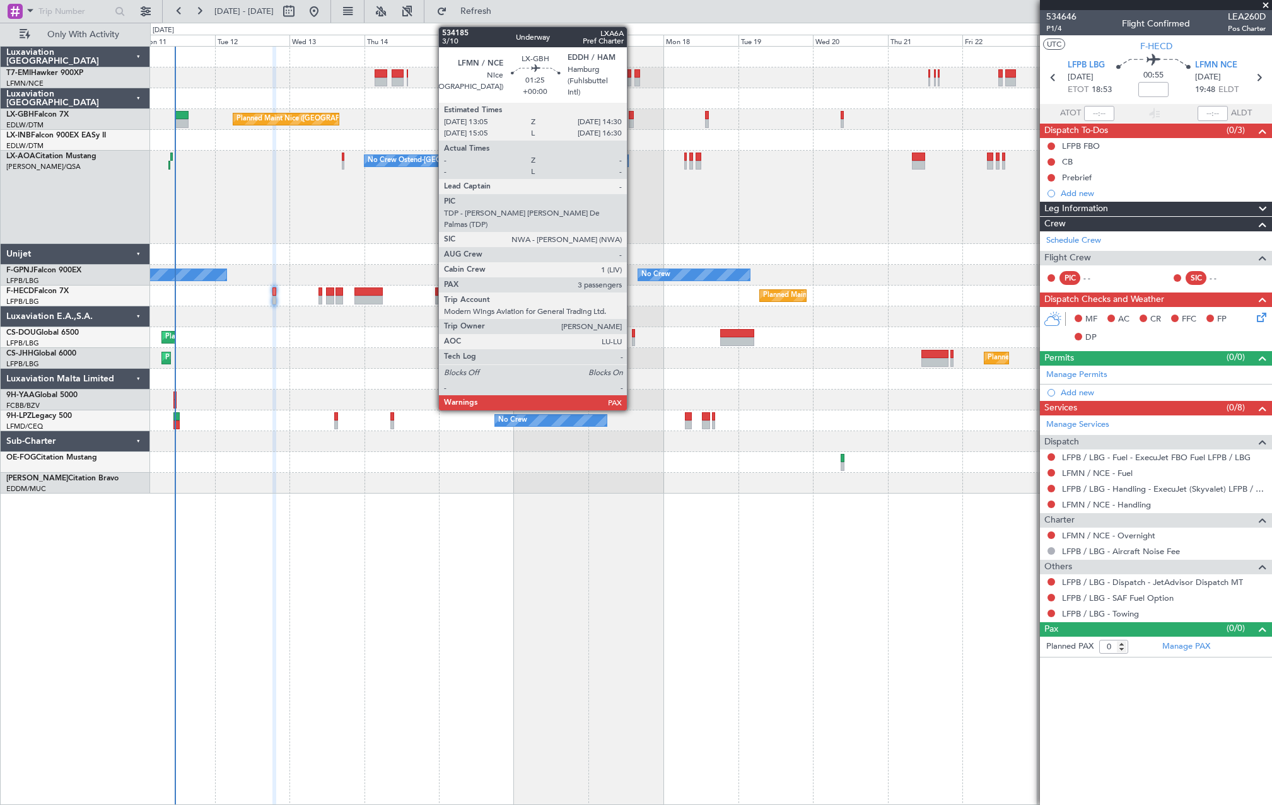
click at [632, 123] on div at bounding box center [631, 123] width 4 height 9
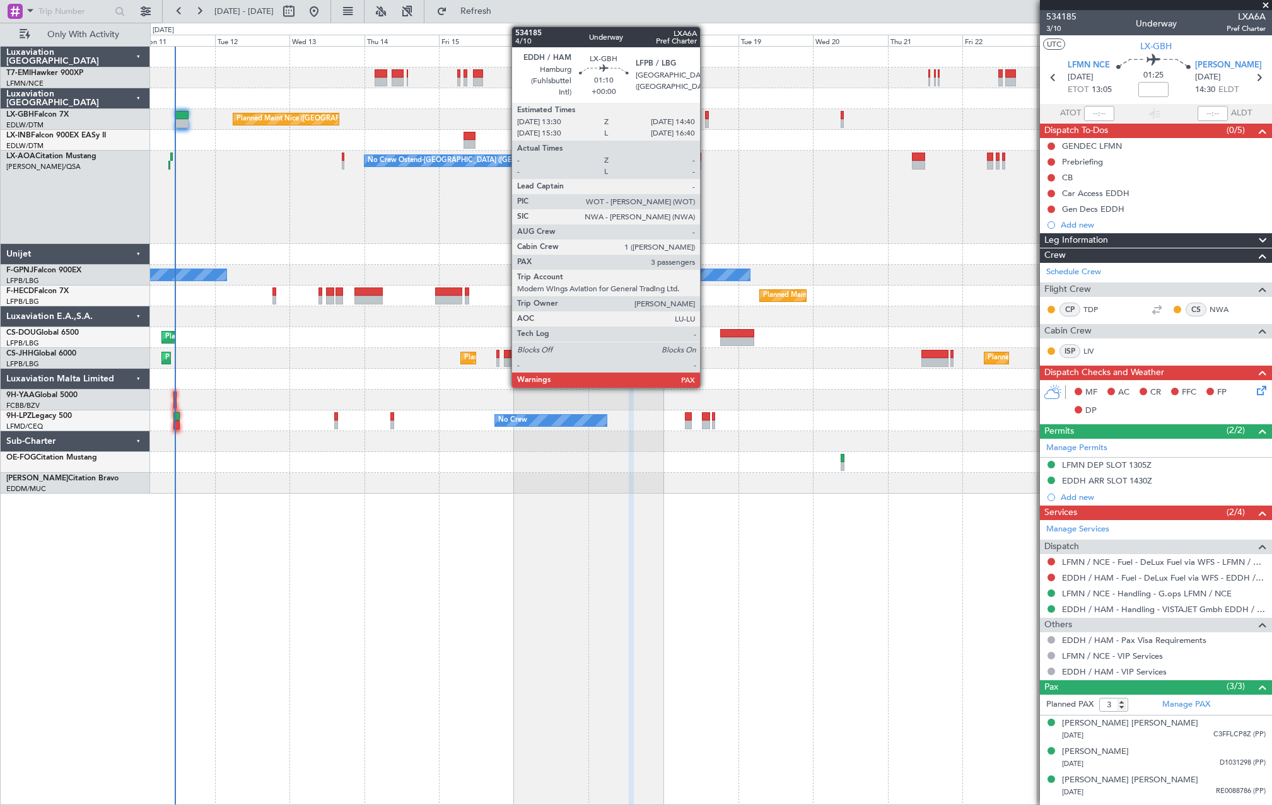
click at [705, 125] on div at bounding box center [707, 123] width 4 height 9
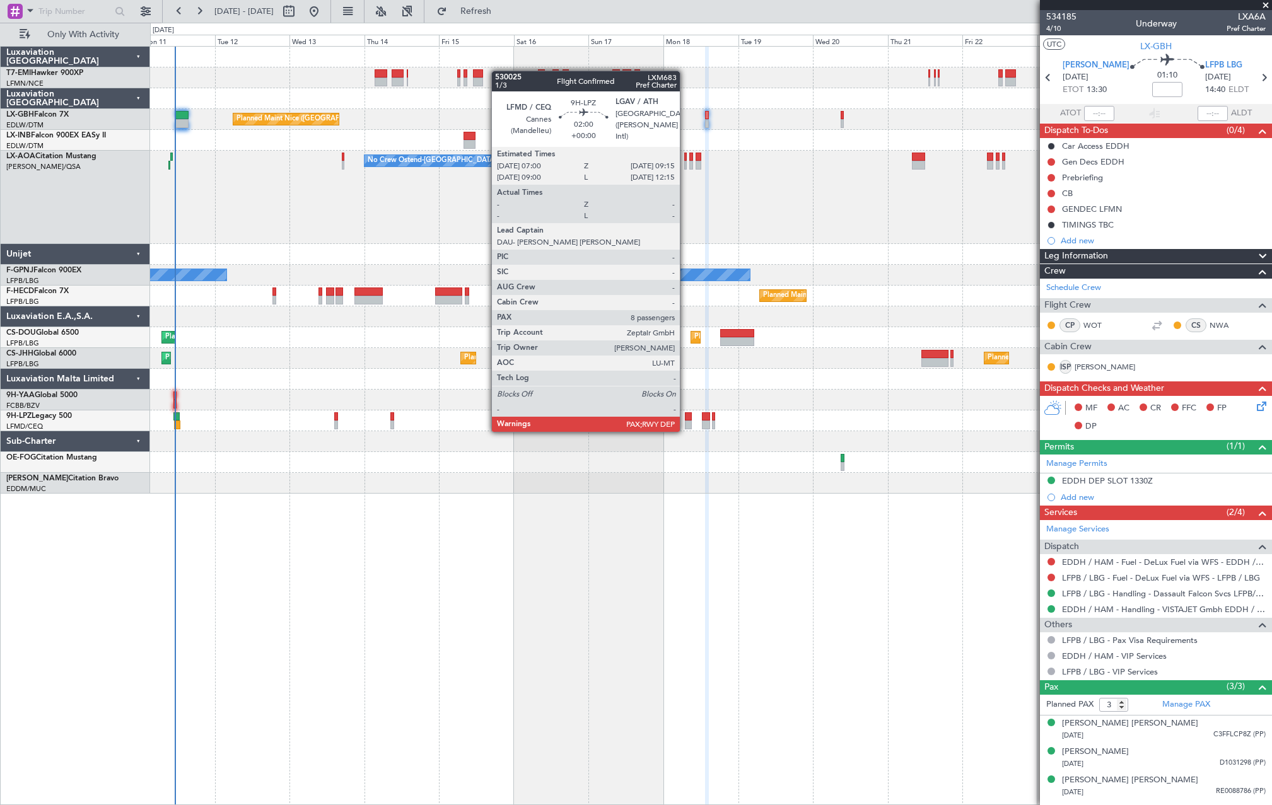
click at [686, 420] on div at bounding box center [689, 416] width 8 height 9
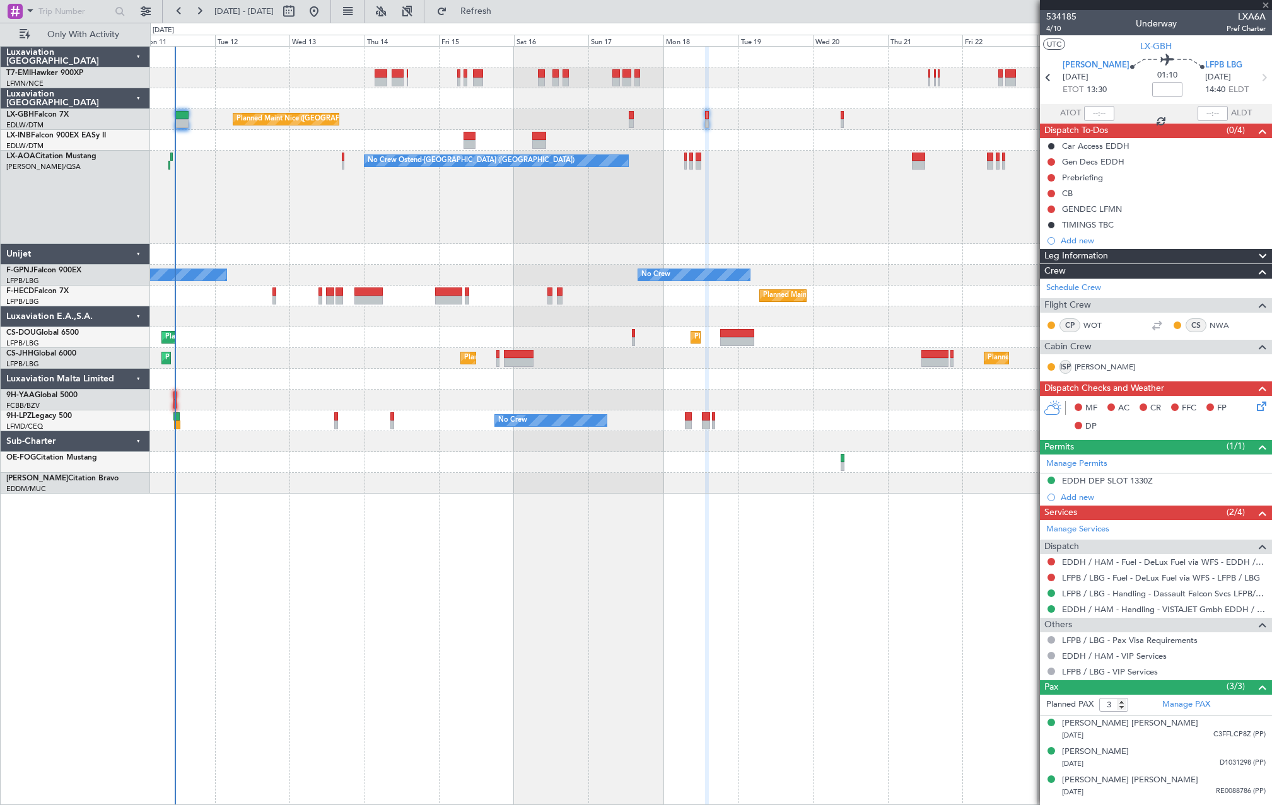
type input "8"
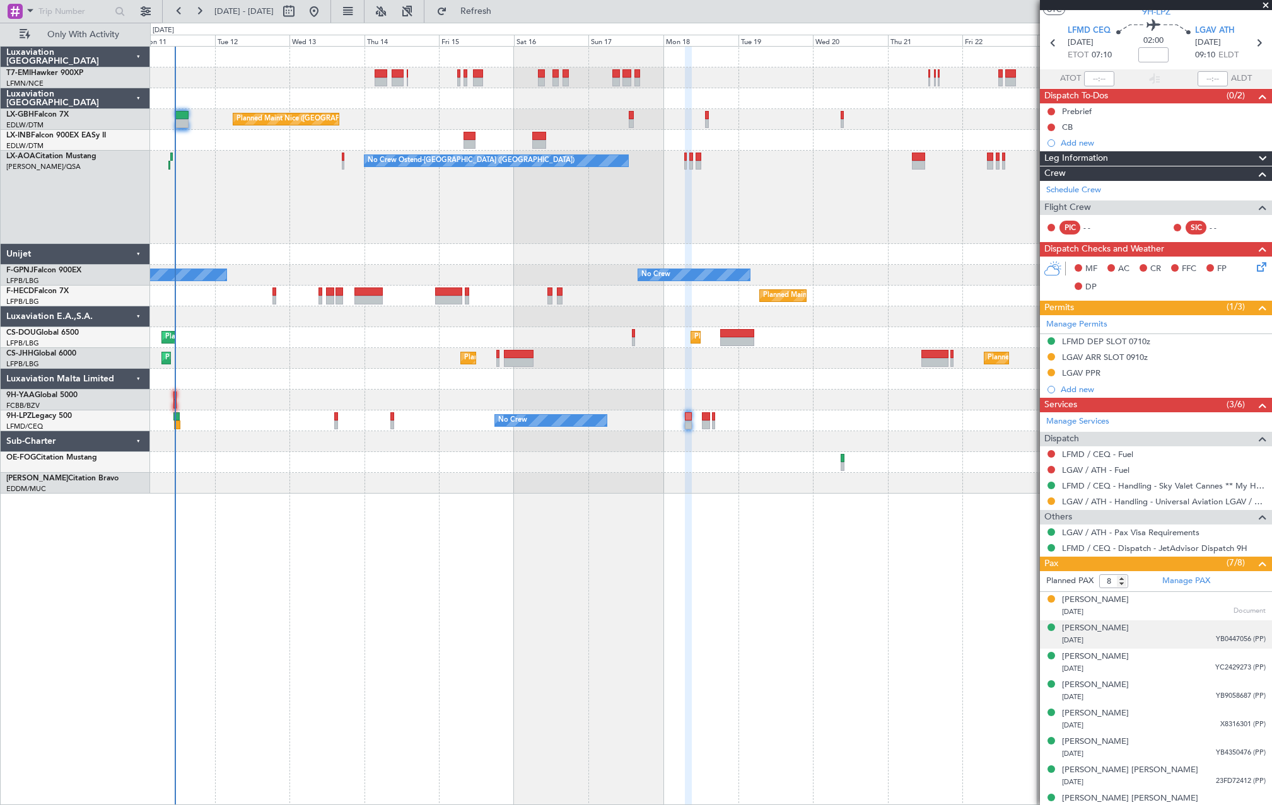
scroll to position [48, 0]
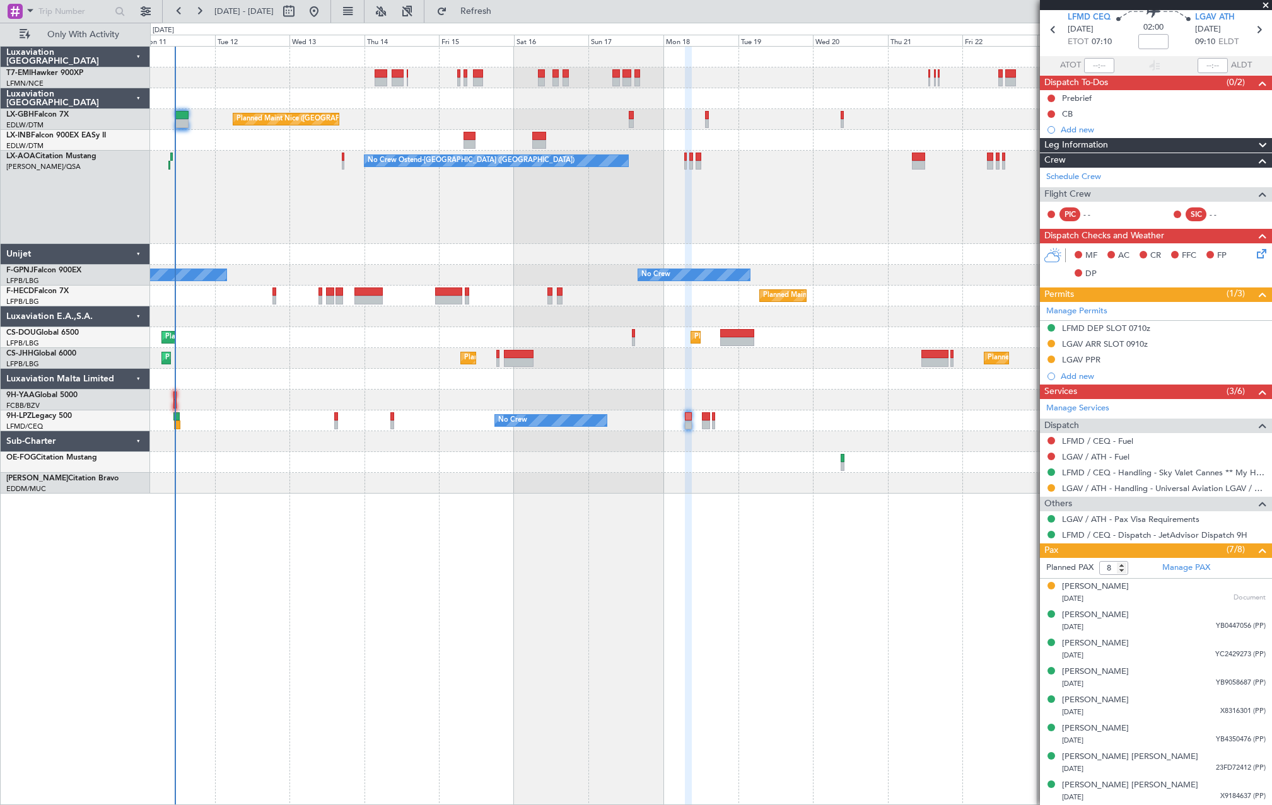
drag, startPoint x: 1161, startPoint y: 586, endPoint x: 1174, endPoint y: 600, distance: 19.6
click at [1161, 586] on div "Maria Cristina BALZANO 13/06/1961 Document" at bounding box center [1164, 593] width 204 height 25
click at [361, 297] on div at bounding box center [368, 300] width 28 height 9
type input "+00:40"
type input "2"
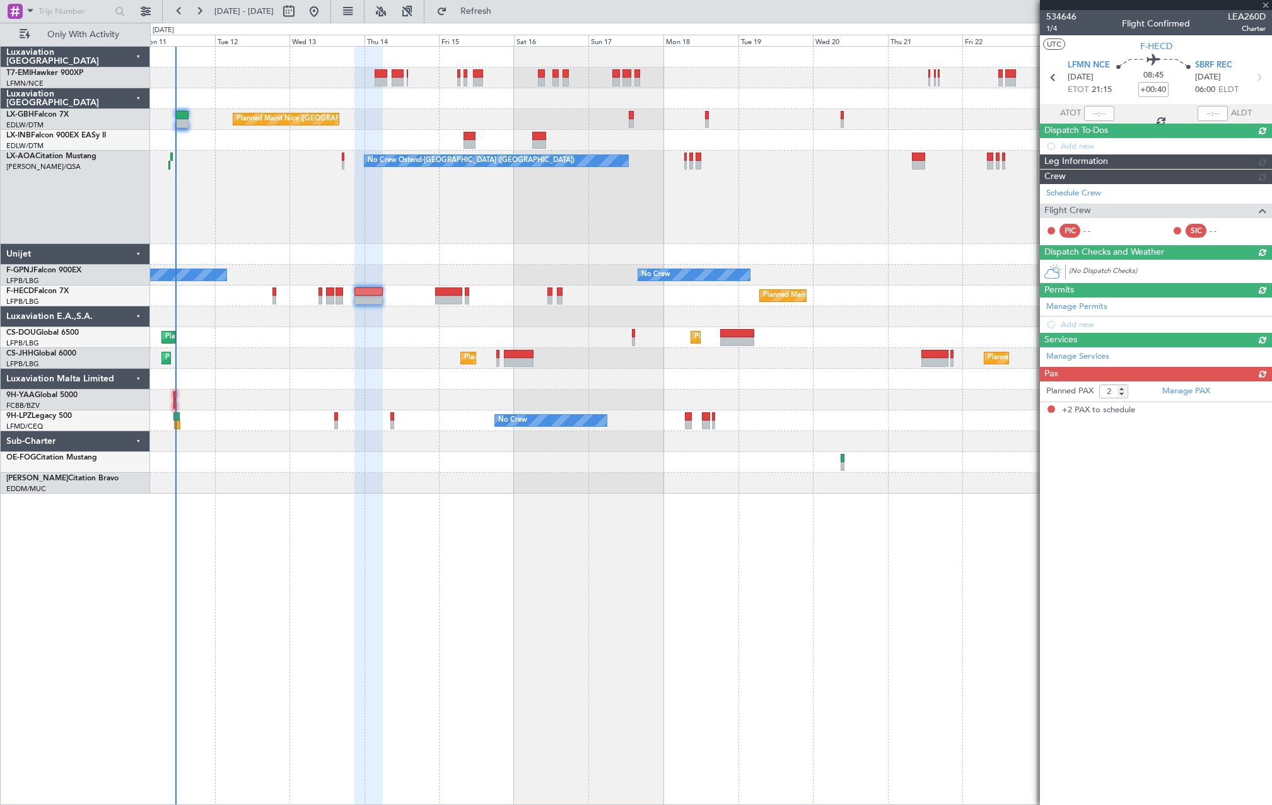
scroll to position [0, 0]
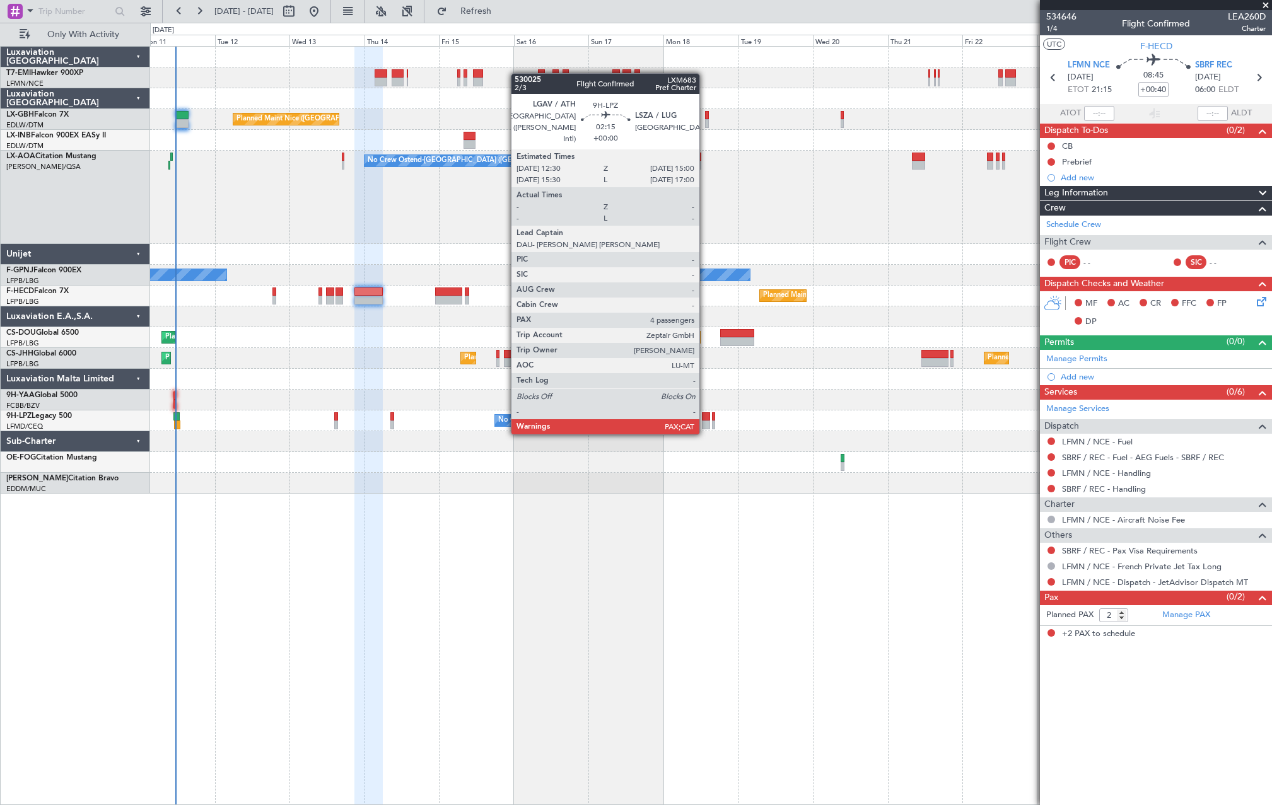
click at [705, 422] on div at bounding box center [706, 424] width 8 height 9
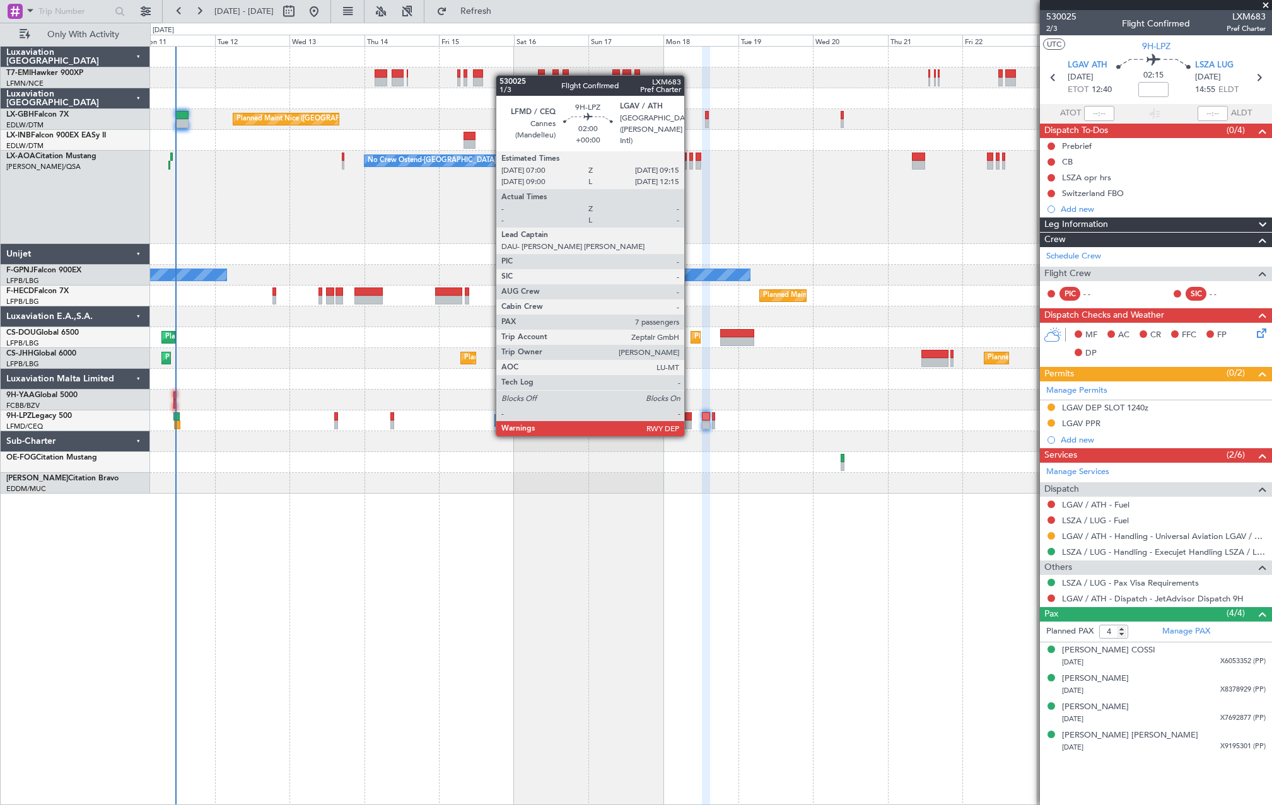
click at [690, 424] on div at bounding box center [689, 424] width 8 height 9
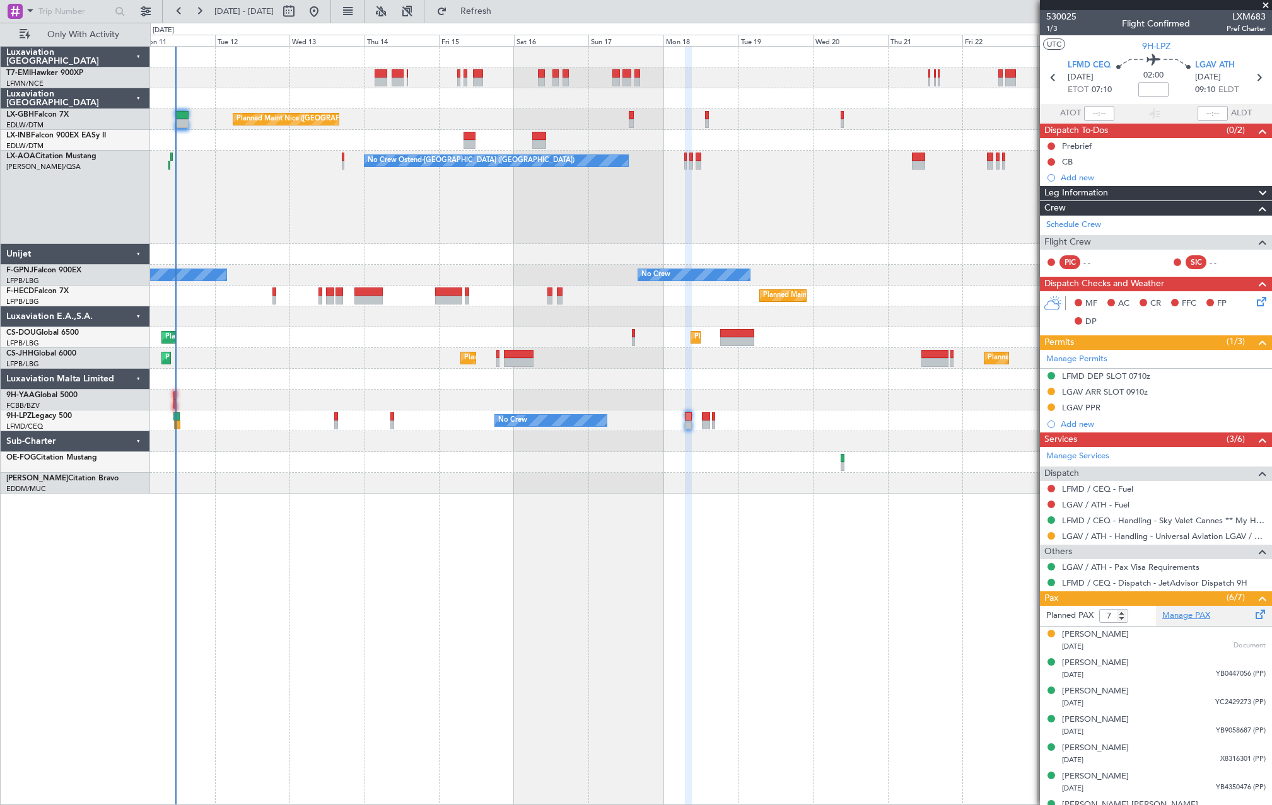
scroll to position [20, 0]
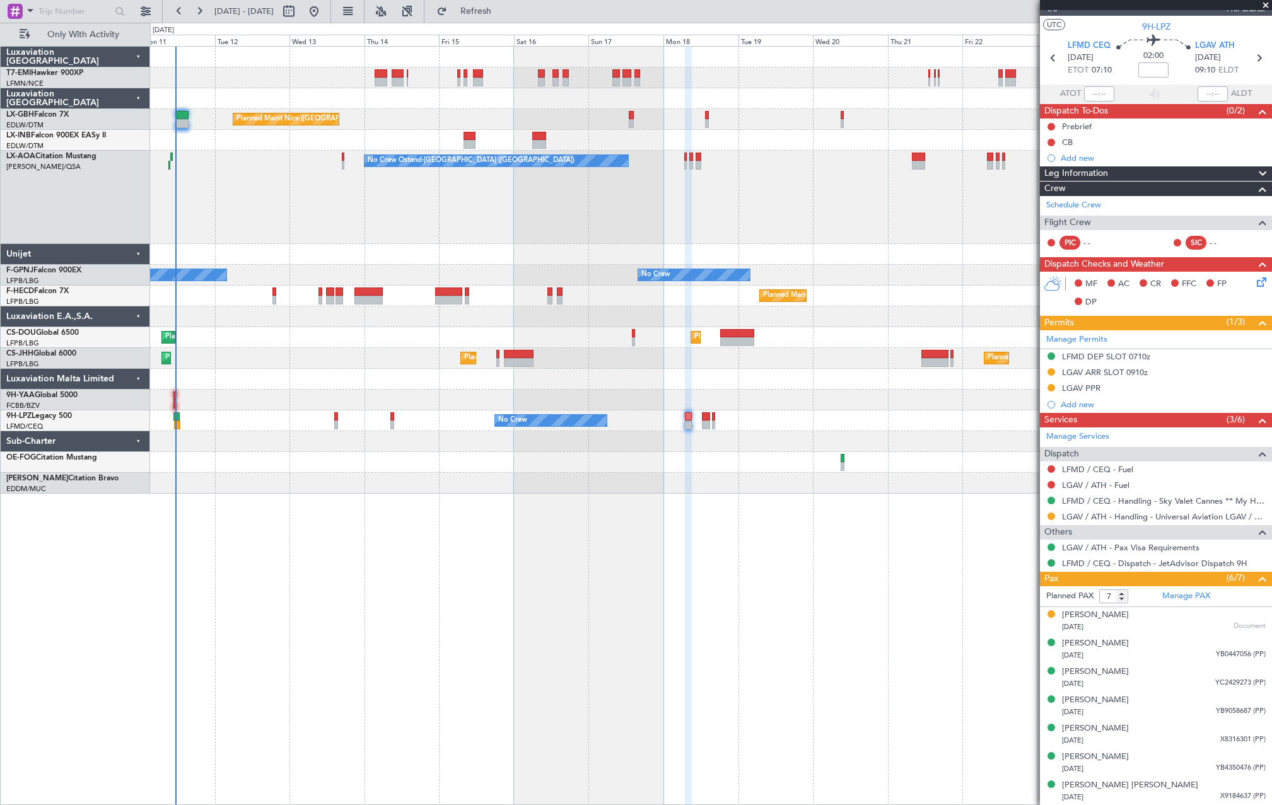
click at [927, 165] on div "No Crew Ostend-[GEOGRAPHIC_DATA] ([GEOGRAPHIC_DATA]) No Crew Ostend-[GEOGRAPHIC…" at bounding box center [710, 197] width 1121 height 93
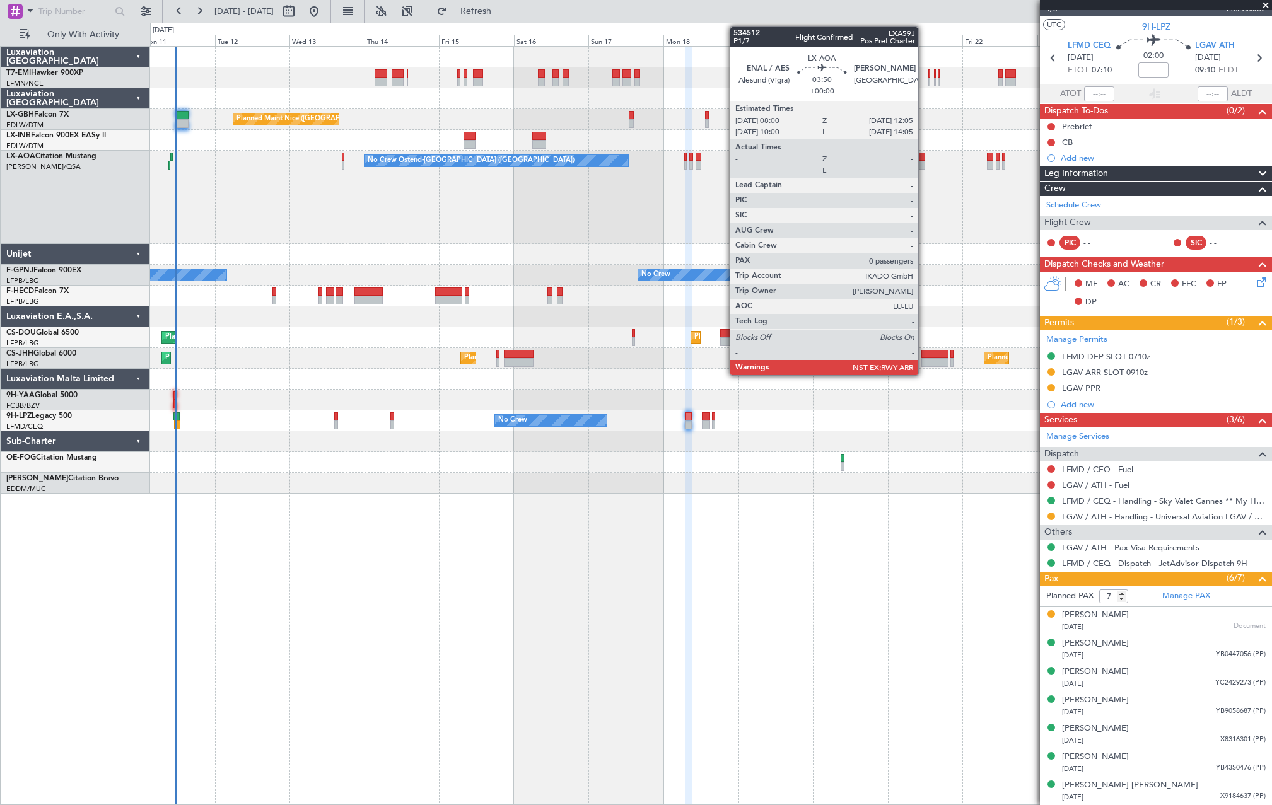
click at [922, 164] on div at bounding box center [918, 165] width 13 height 9
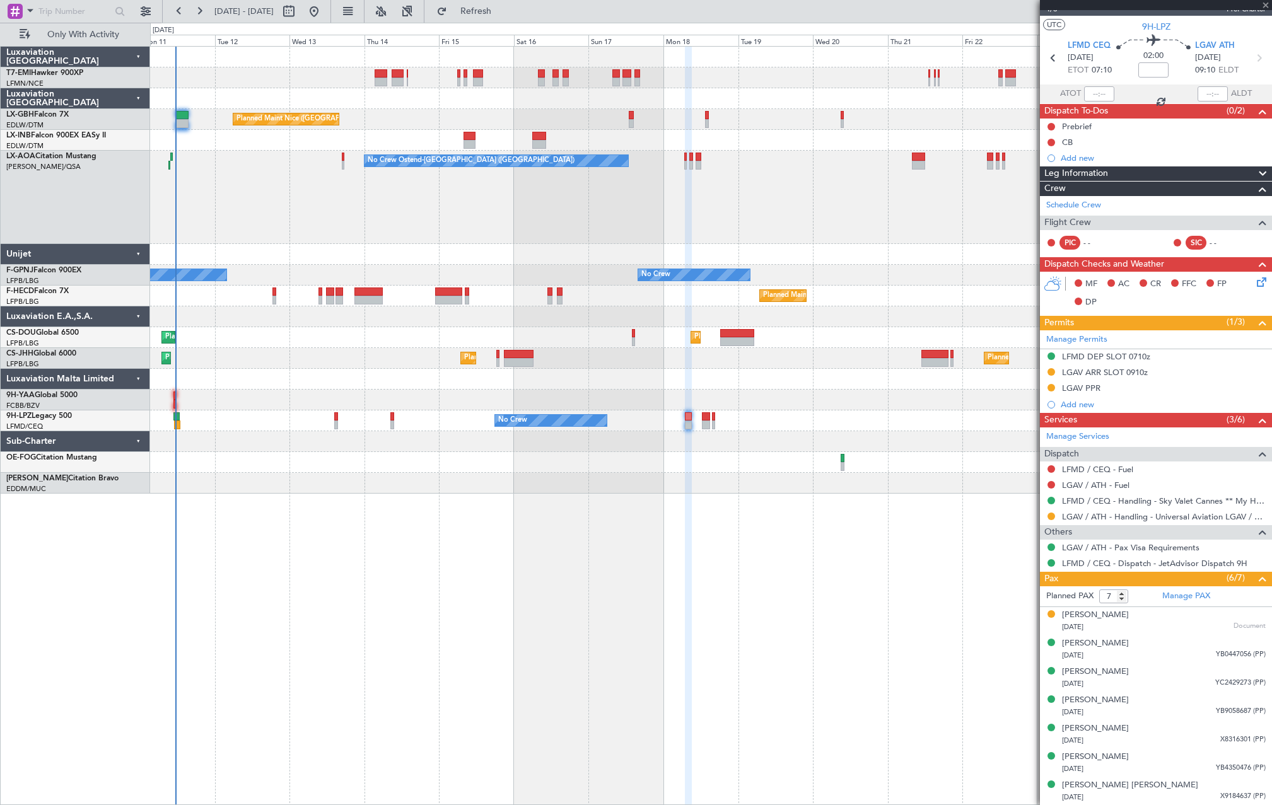
click at [833, 174] on div "No Crew Ostend-[GEOGRAPHIC_DATA] ([GEOGRAPHIC_DATA]) No Crew Ostend-[GEOGRAPHIC…" at bounding box center [710, 197] width 1121 height 93
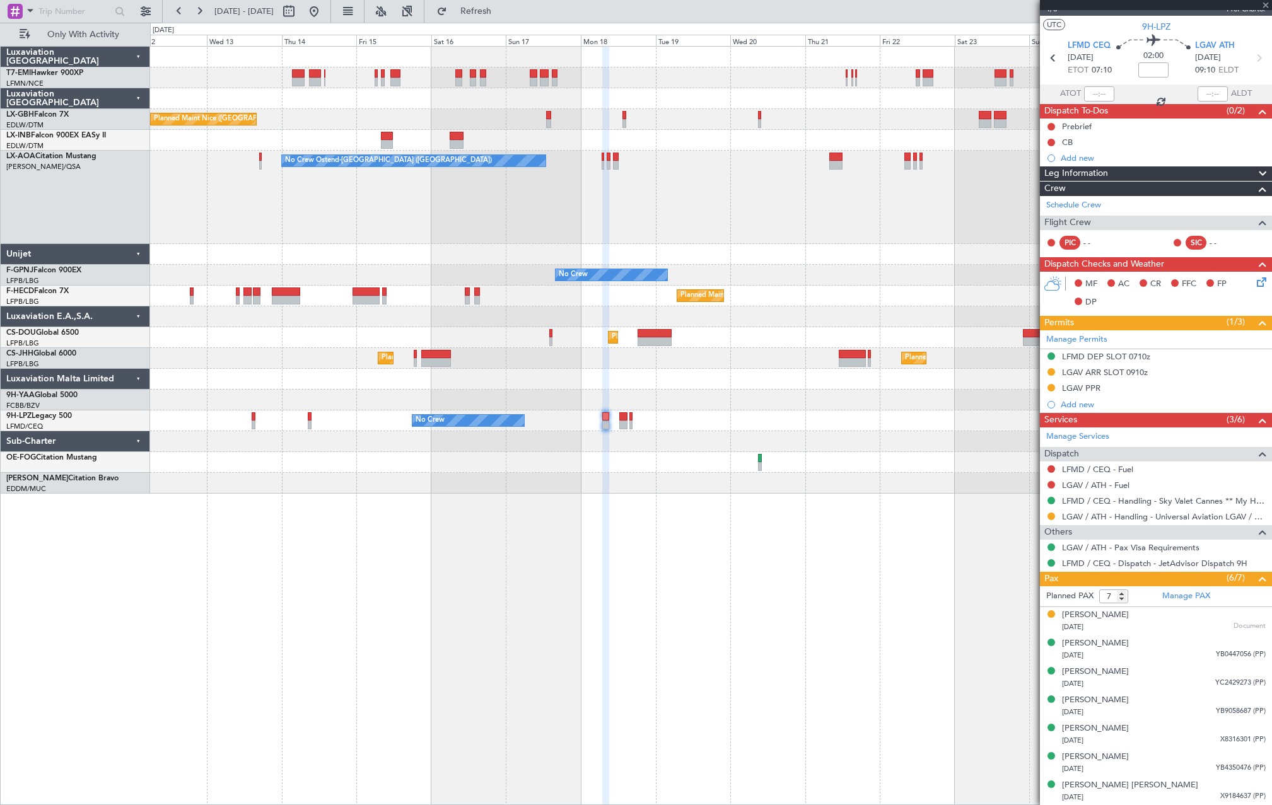
type input "0"
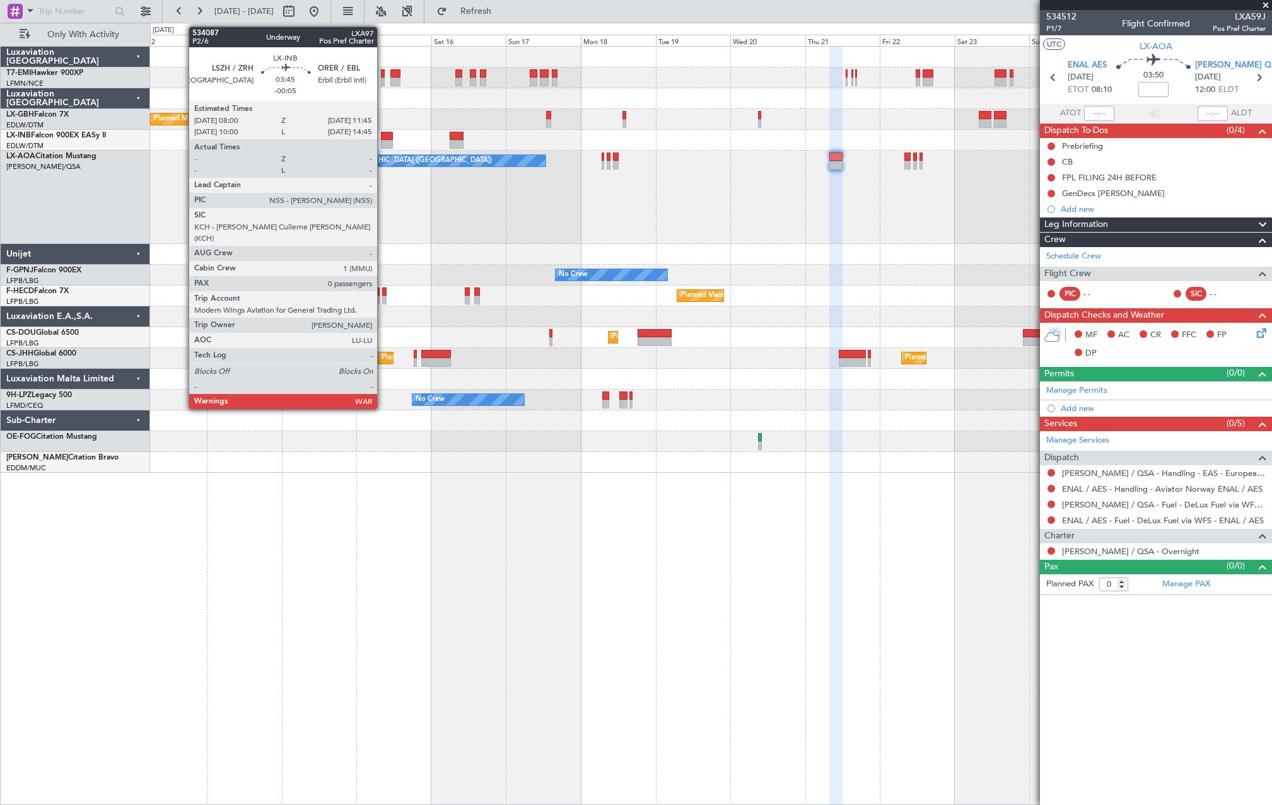
click at [383, 141] on div at bounding box center [387, 144] width 12 height 9
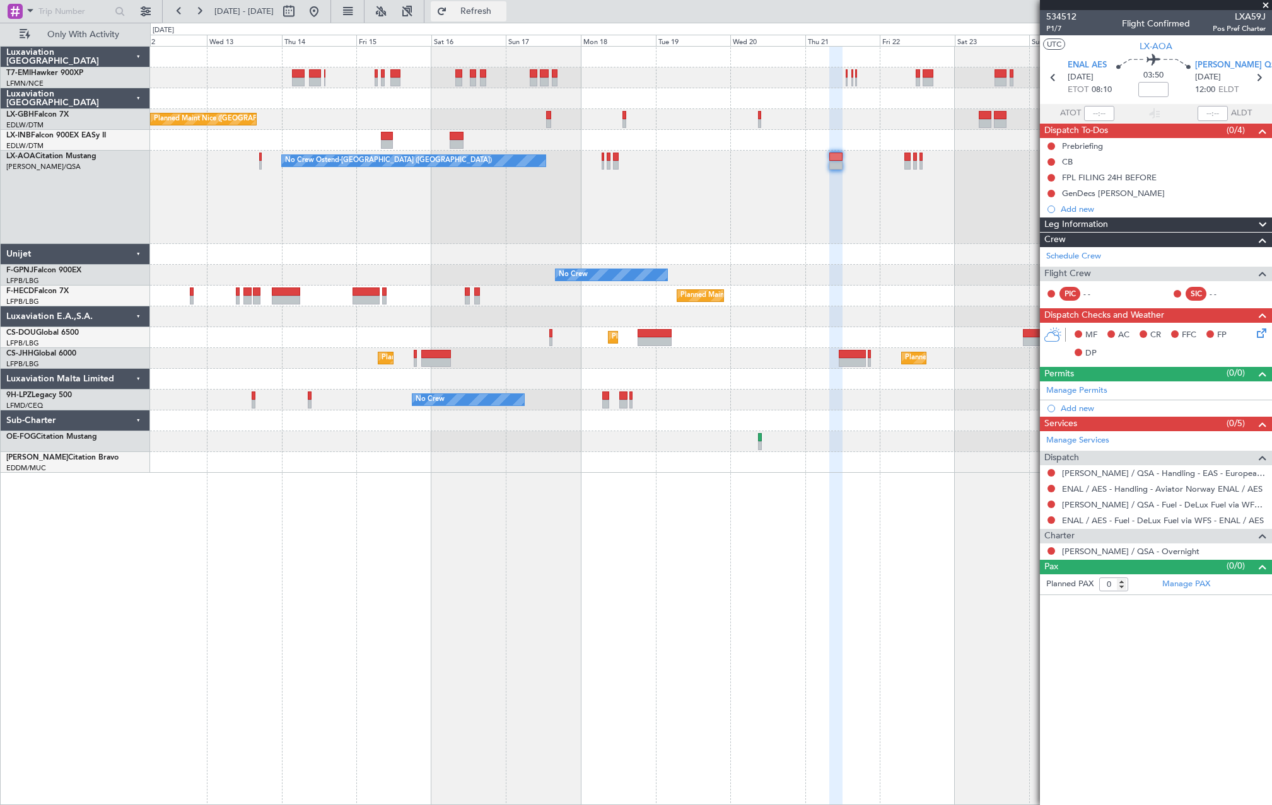
click at [506, 4] on button "Refresh" at bounding box center [469, 11] width 76 height 20
click at [324, 15] on button at bounding box center [314, 11] width 20 height 20
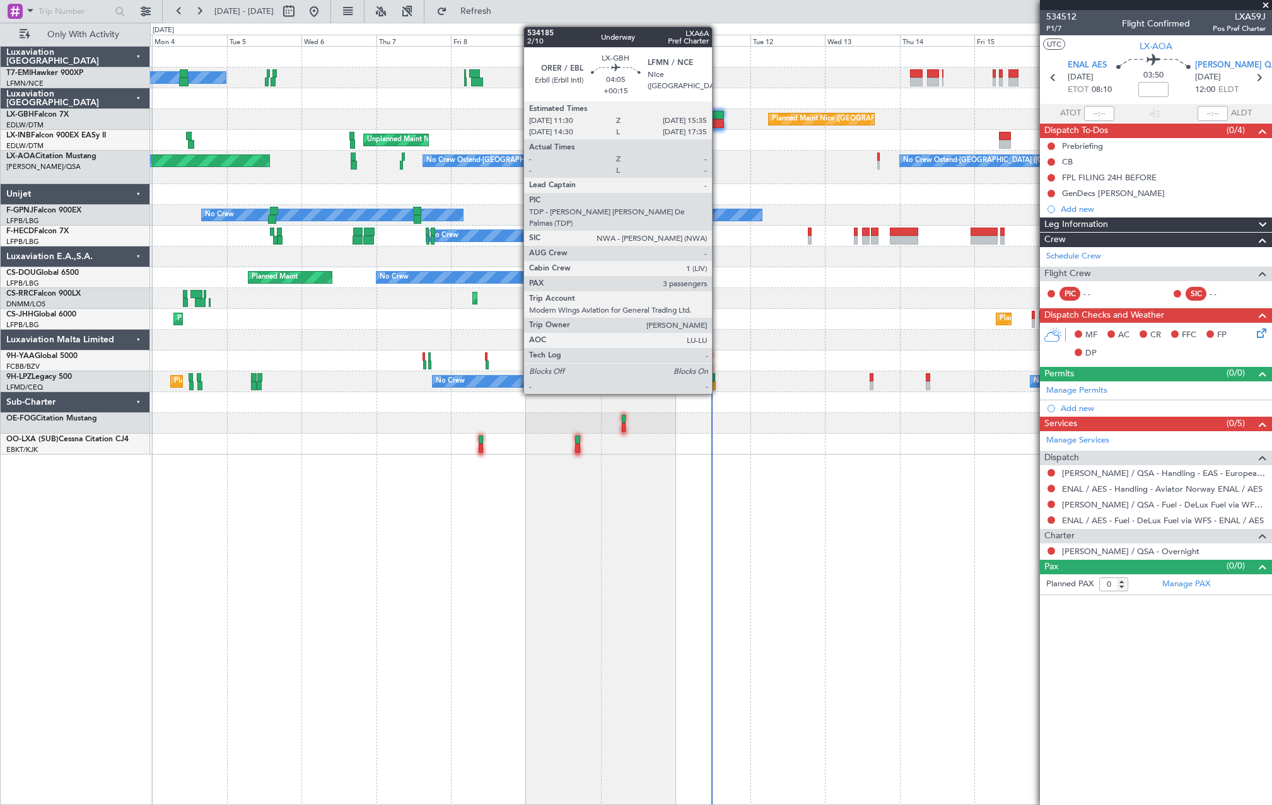
click at [717, 124] on div at bounding box center [716, 123] width 13 height 9
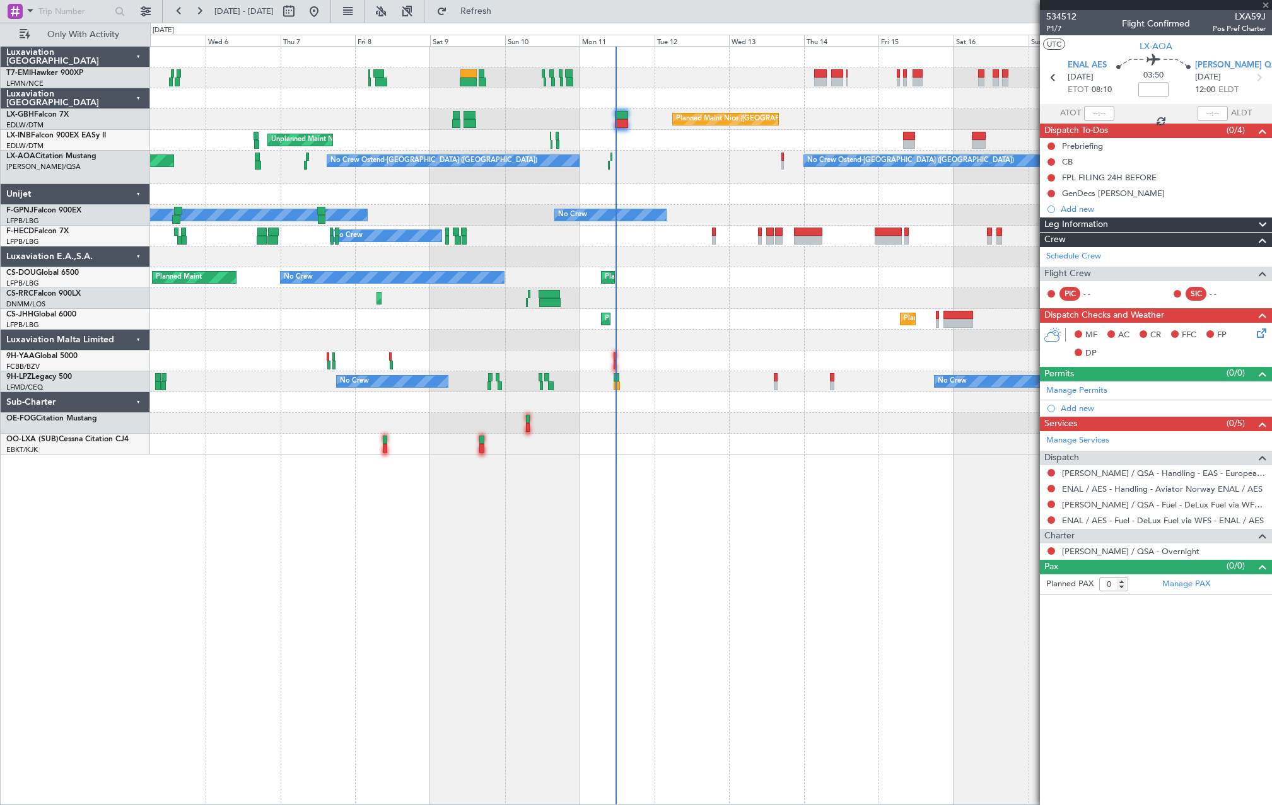
click at [611, 145] on div "Unplanned Maint Nice ([GEOGRAPHIC_DATA])" at bounding box center [710, 140] width 1121 height 21
type input "+00:15"
type input "3"
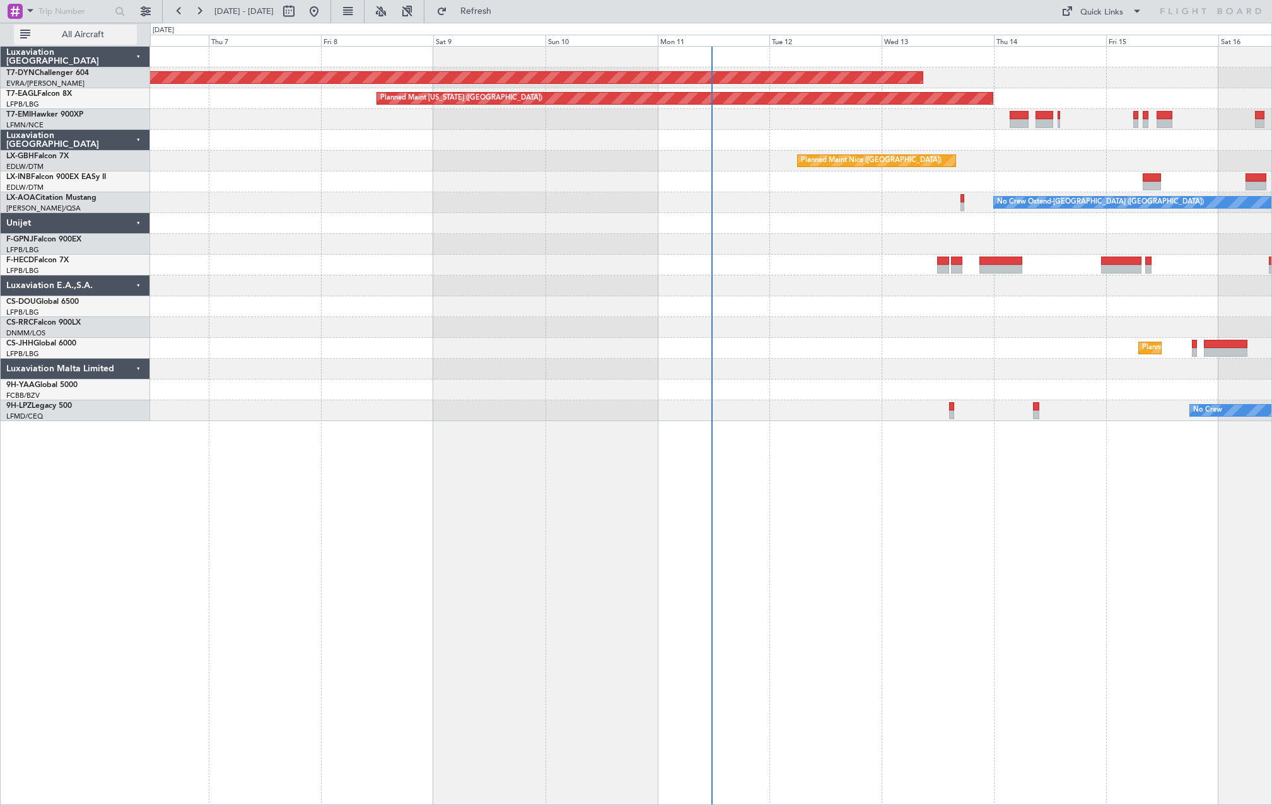
click at [61, 43] on button "All Aircraft" at bounding box center [75, 35] width 123 height 20
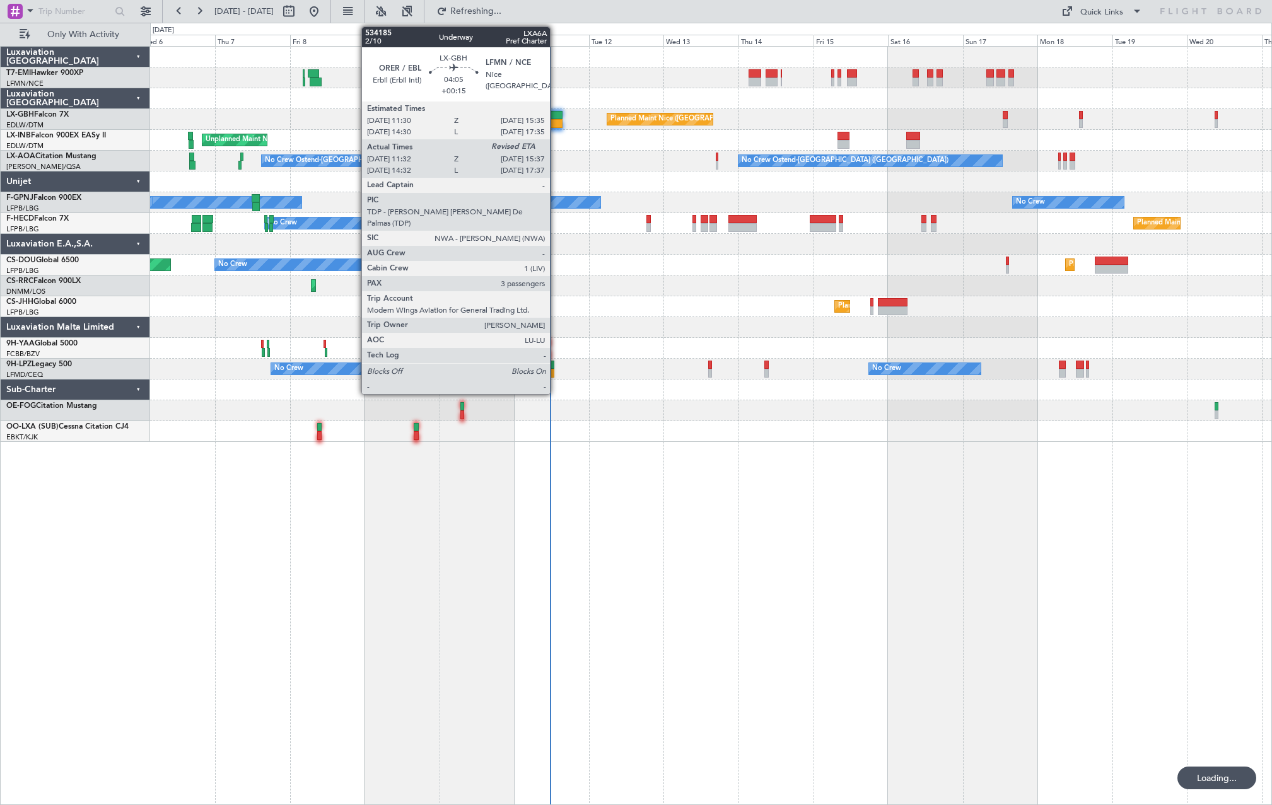
click at [555, 125] on div at bounding box center [555, 123] width 13 height 9
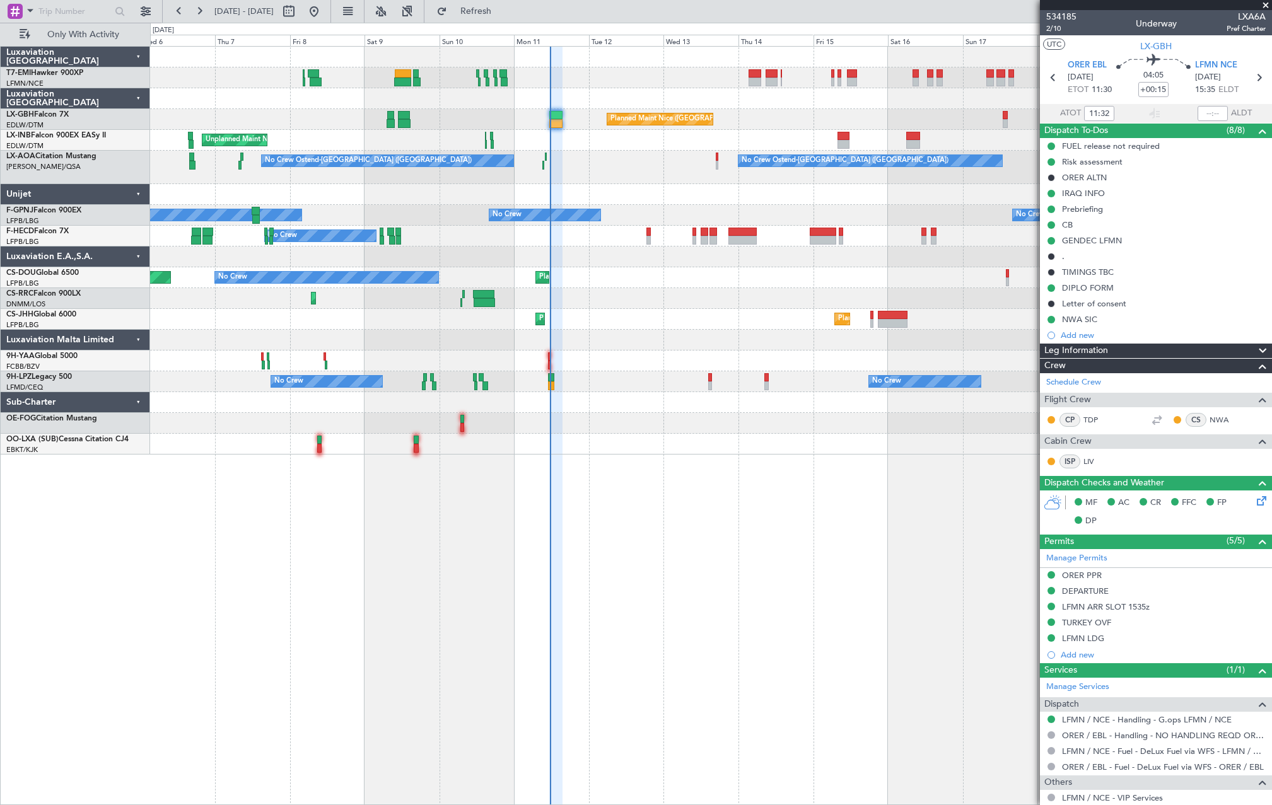
click at [663, 317] on div "A/C Unavailable [GEOGRAPHIC_DATA] ([GEOGRAPHIC_DATA]) [GEOGRAPHIC_DATA] ([GEOGR…" at bounding box center [710, 251] width 1121 height 408
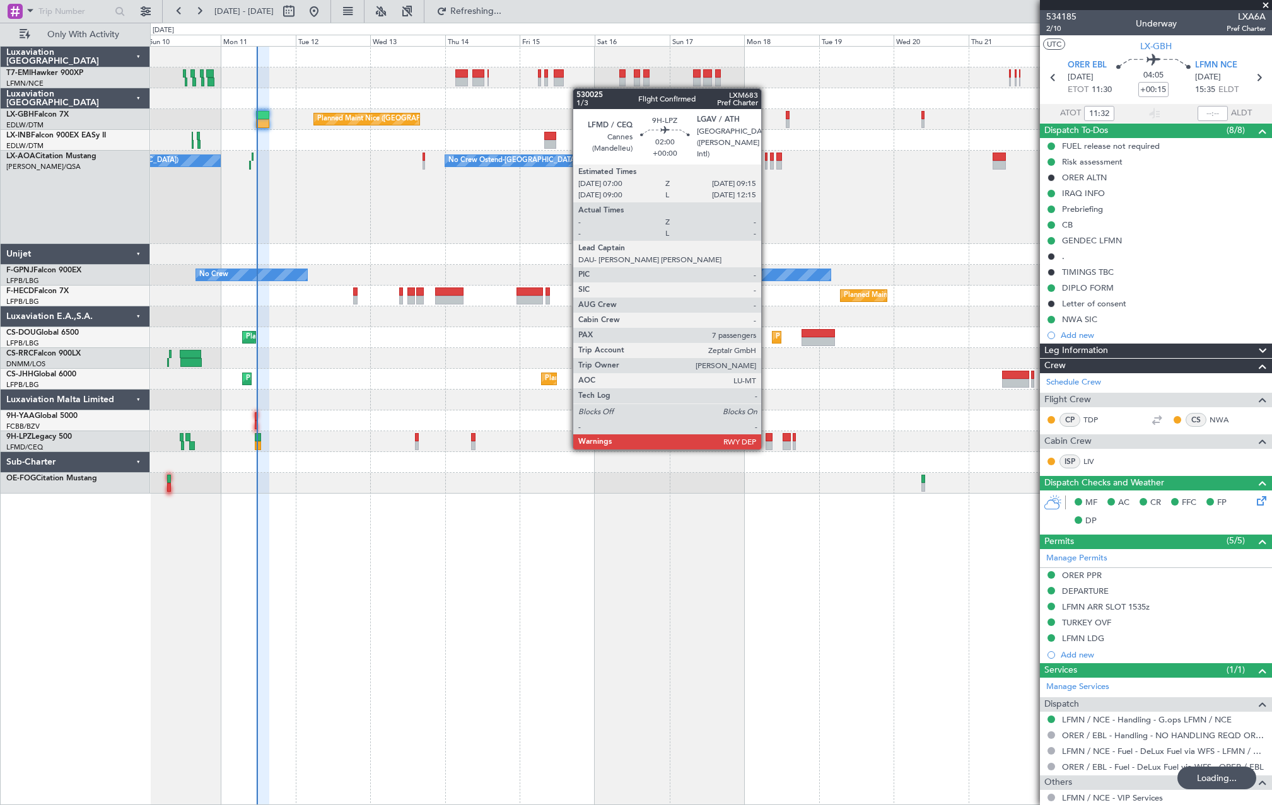
click at [767, 437] on div at bounding box center [769, 437] width 8 height 9
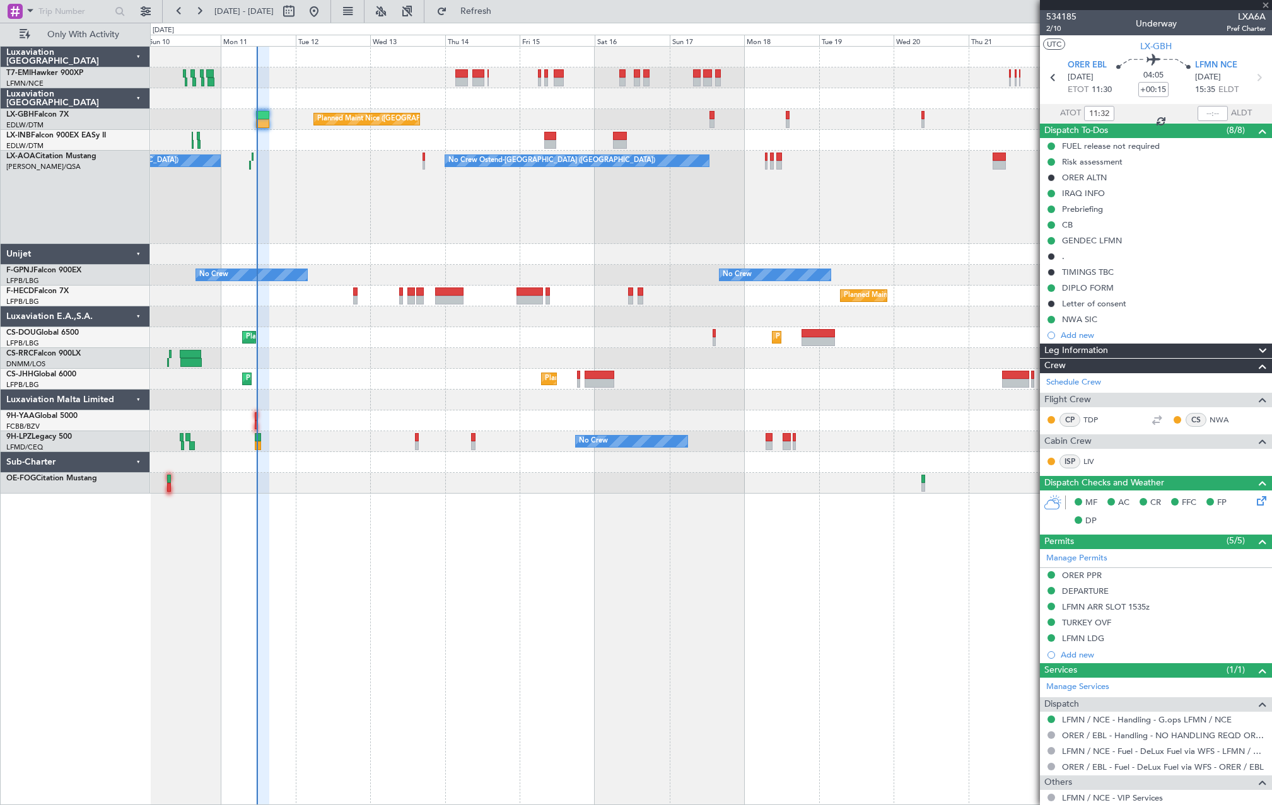
type input "7"
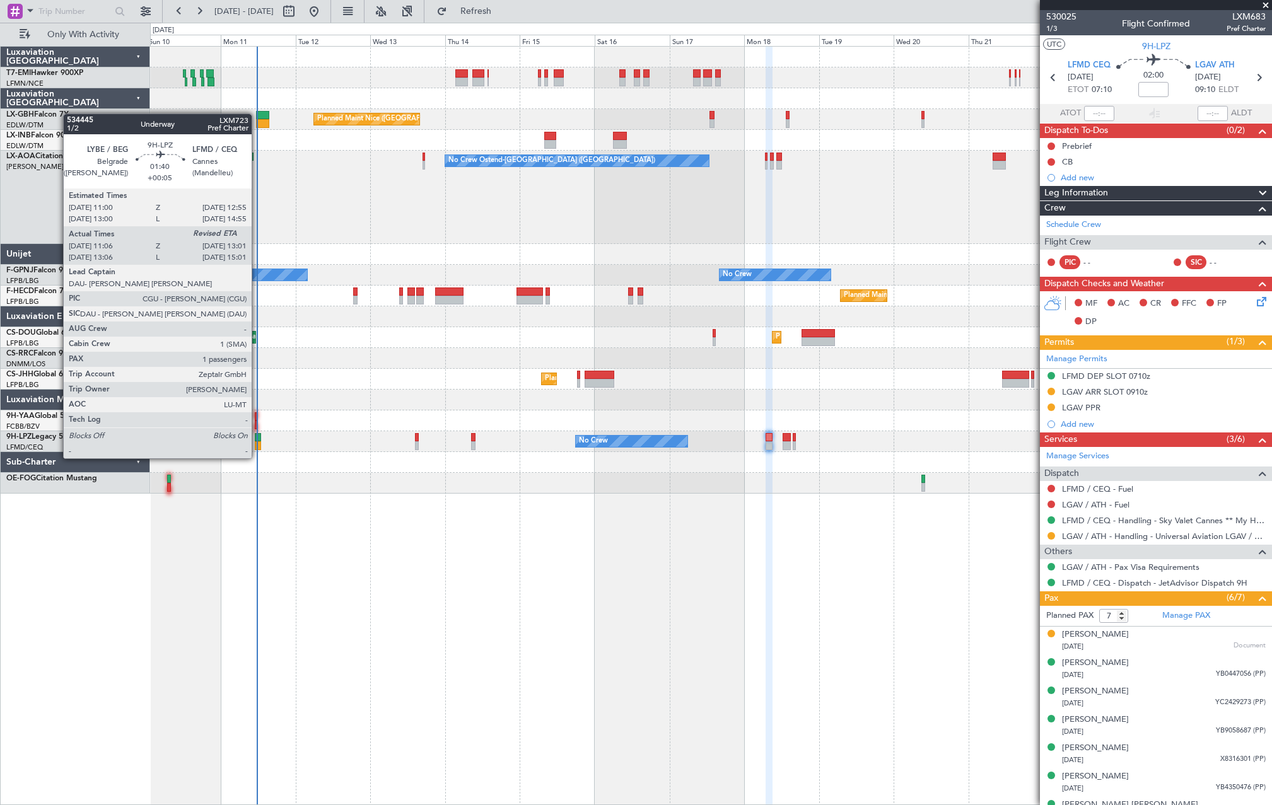
click at [257, 446] on div at bounding box center [258, 445] width 6 height 9
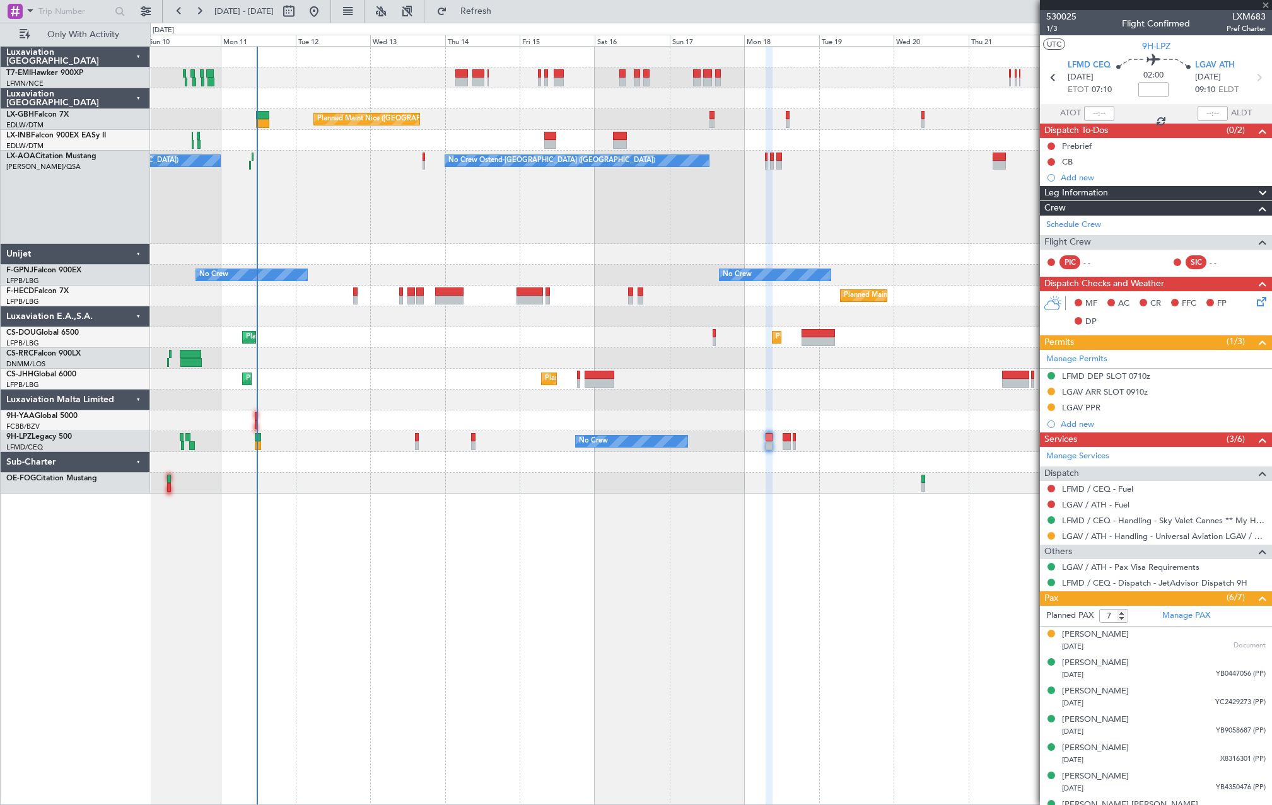
type input "+00:05"
type input "11:16"
type input "1"
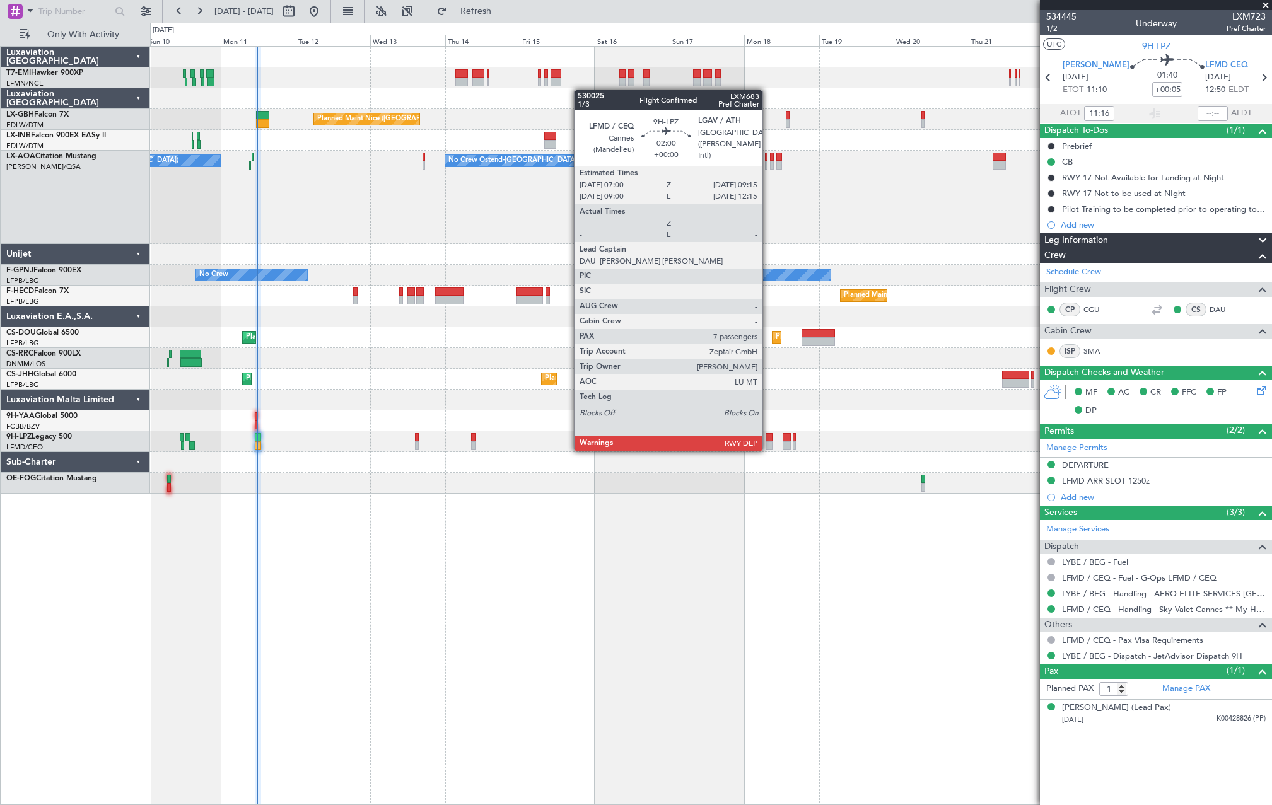
click at [768, 438] on div at bounding box center [769, 437] width 8 height 9
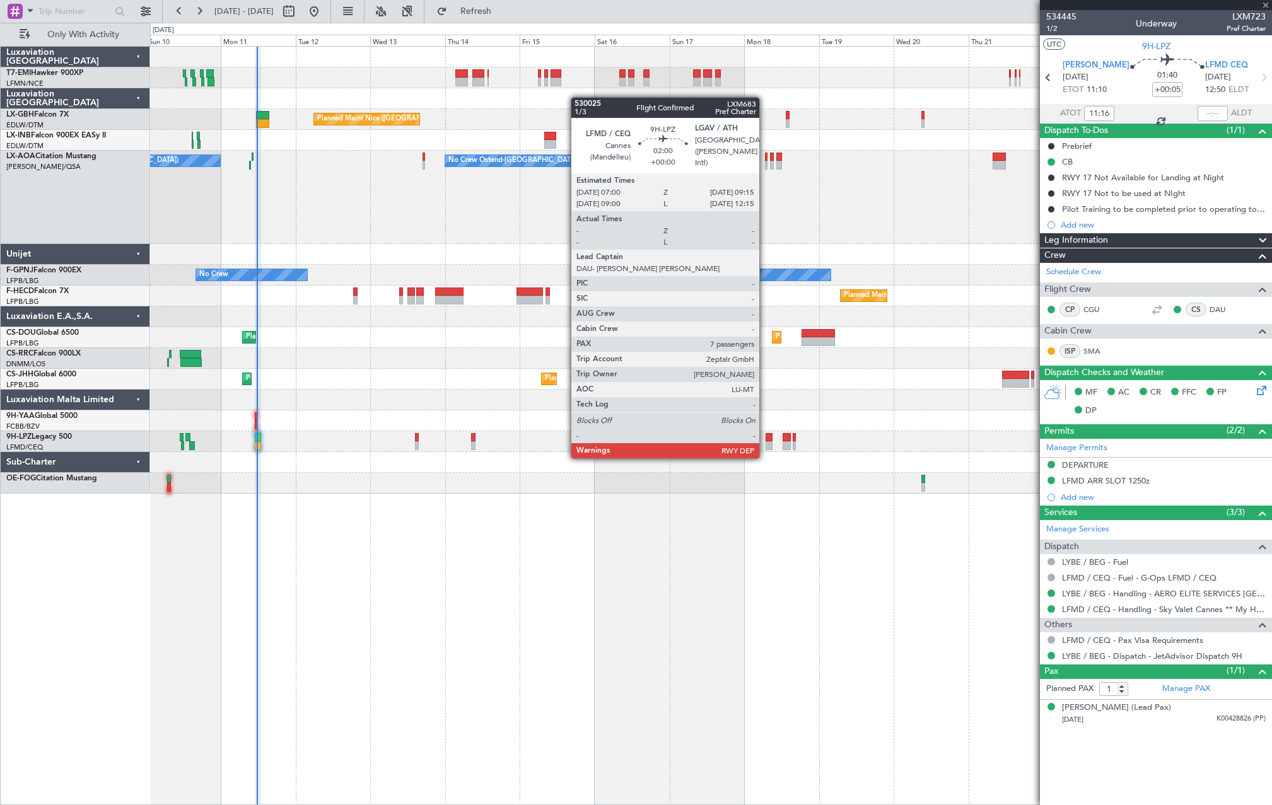
type input "7"
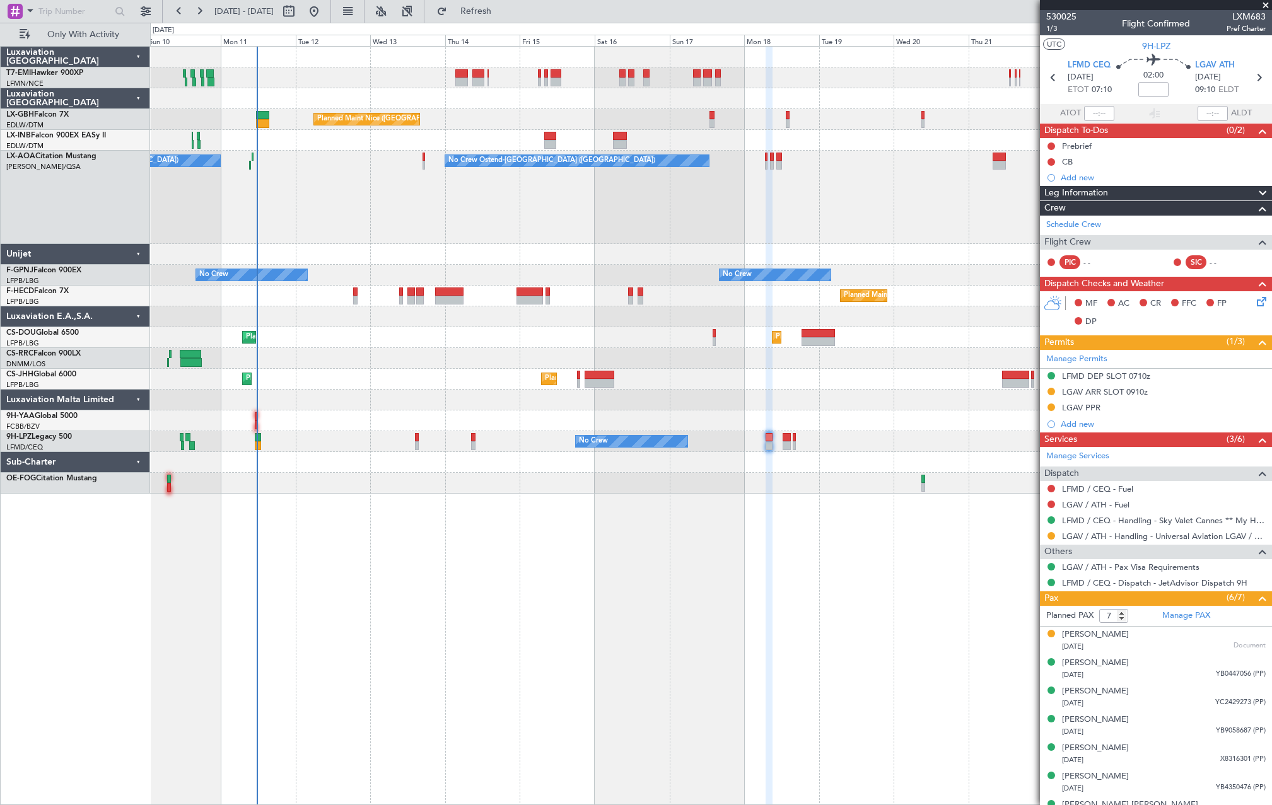
click at [768, 444] on div at bounding box center [769, 445] width 8 height 9
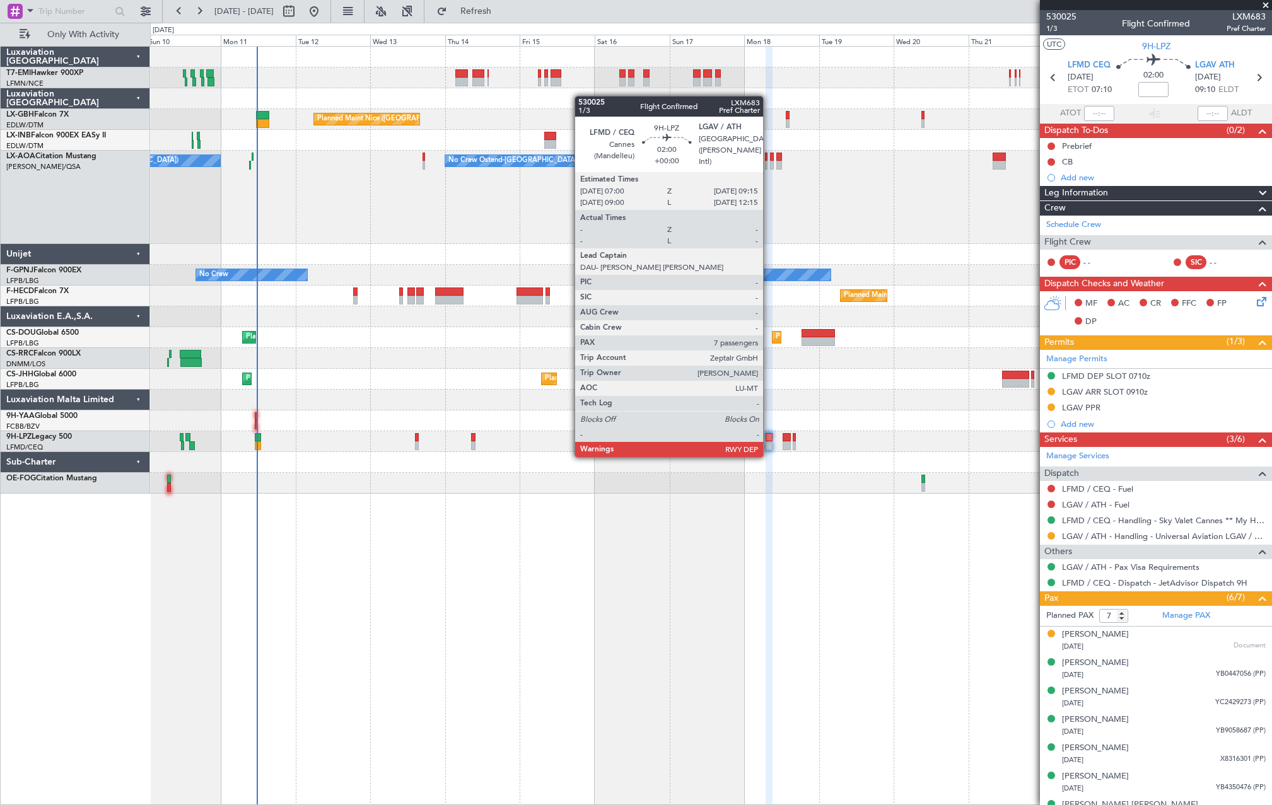
click at [768, 444] on div at bounding box center [769, 445] width 8 height 9
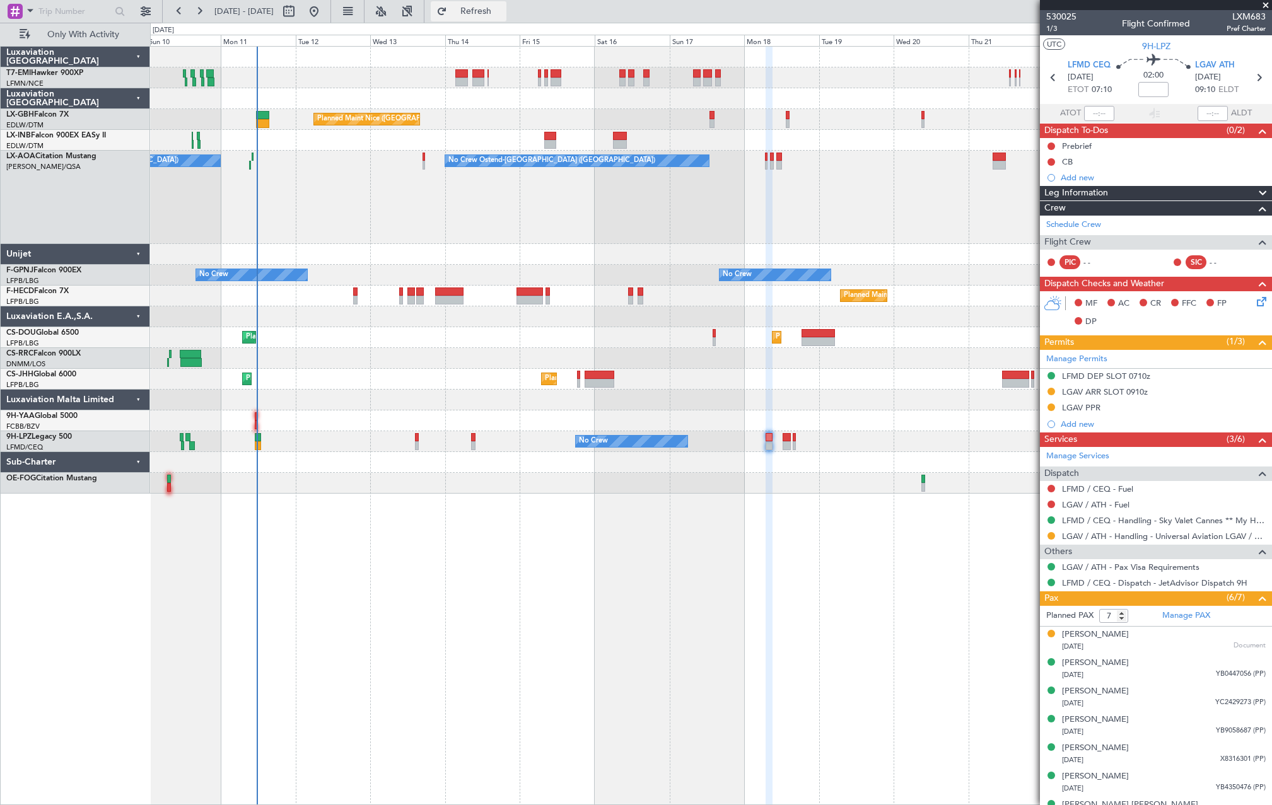
click at [506, 20] on button "Refresh" at bounding box center [469, 11] width 76 height 20
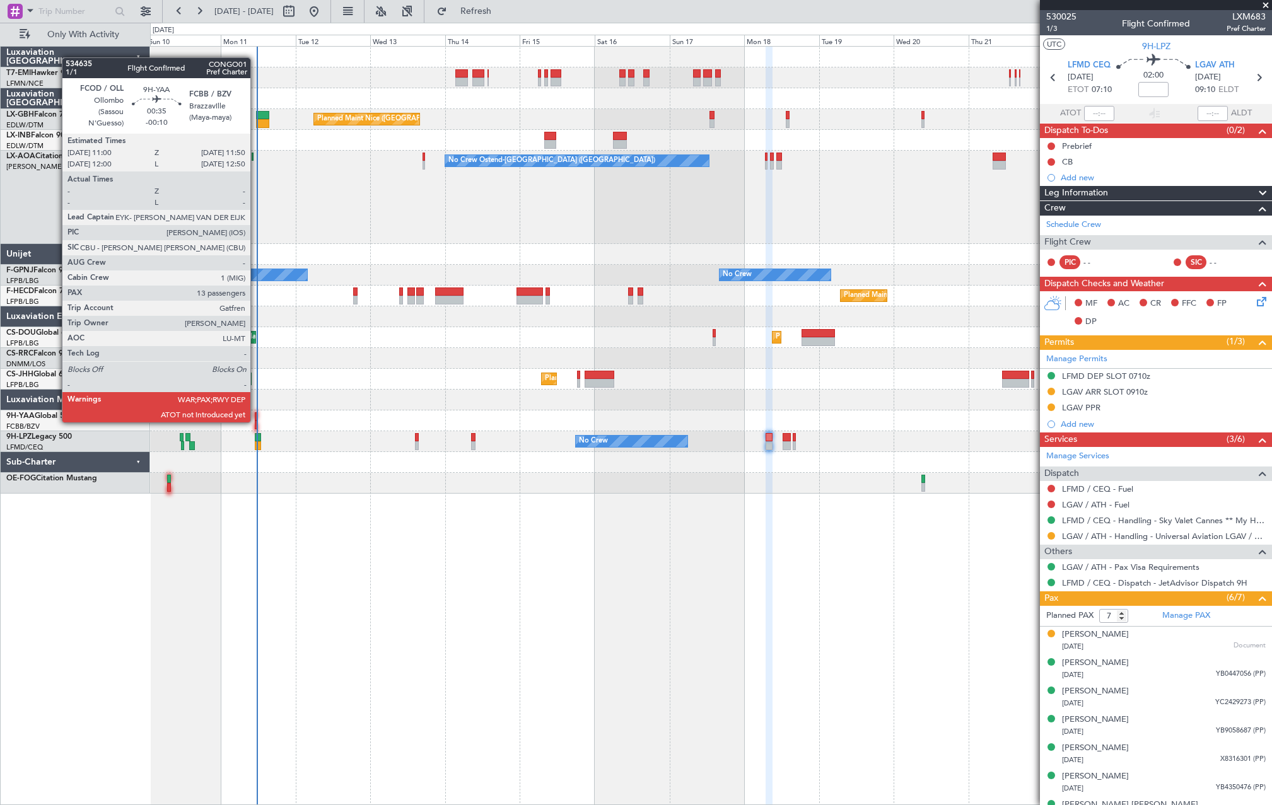
click at [256, 422] on div at bounding box center [256, 424] width 3 height 9
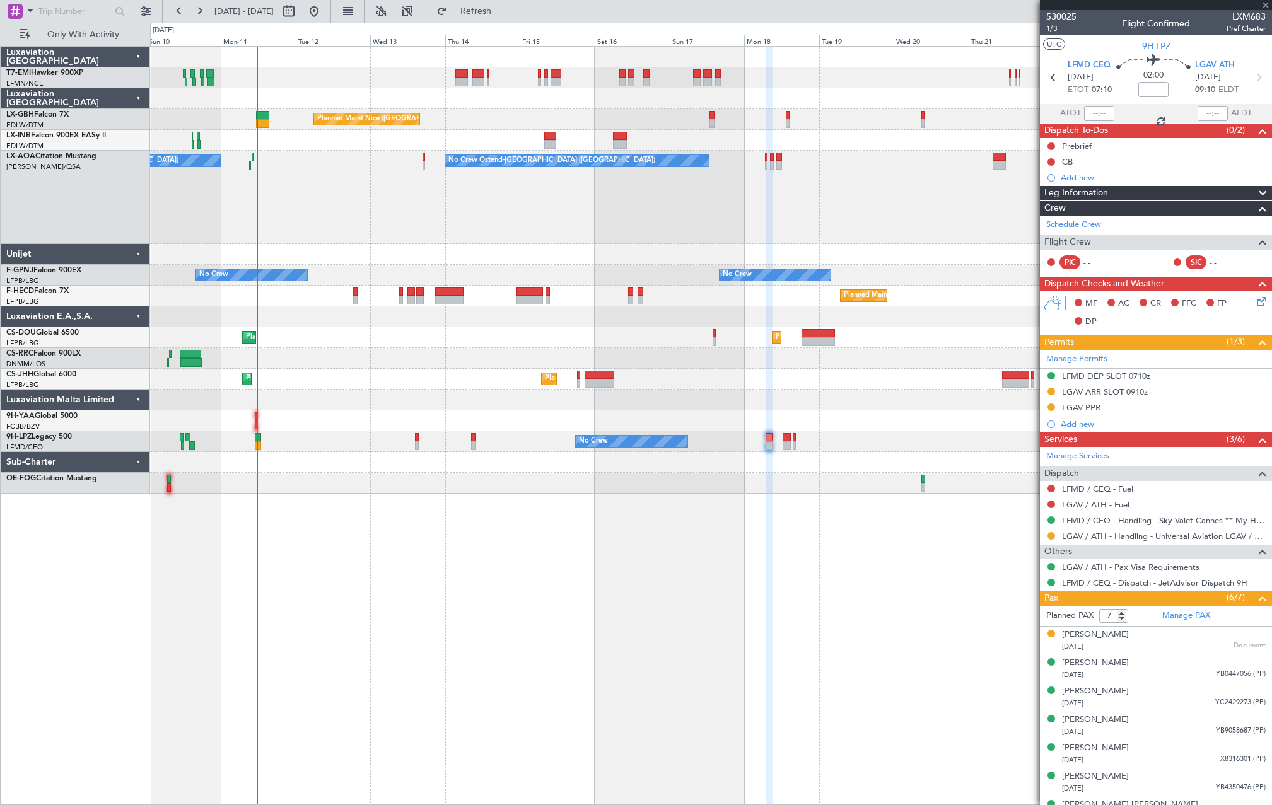
type input "-00:10"
type input "13"
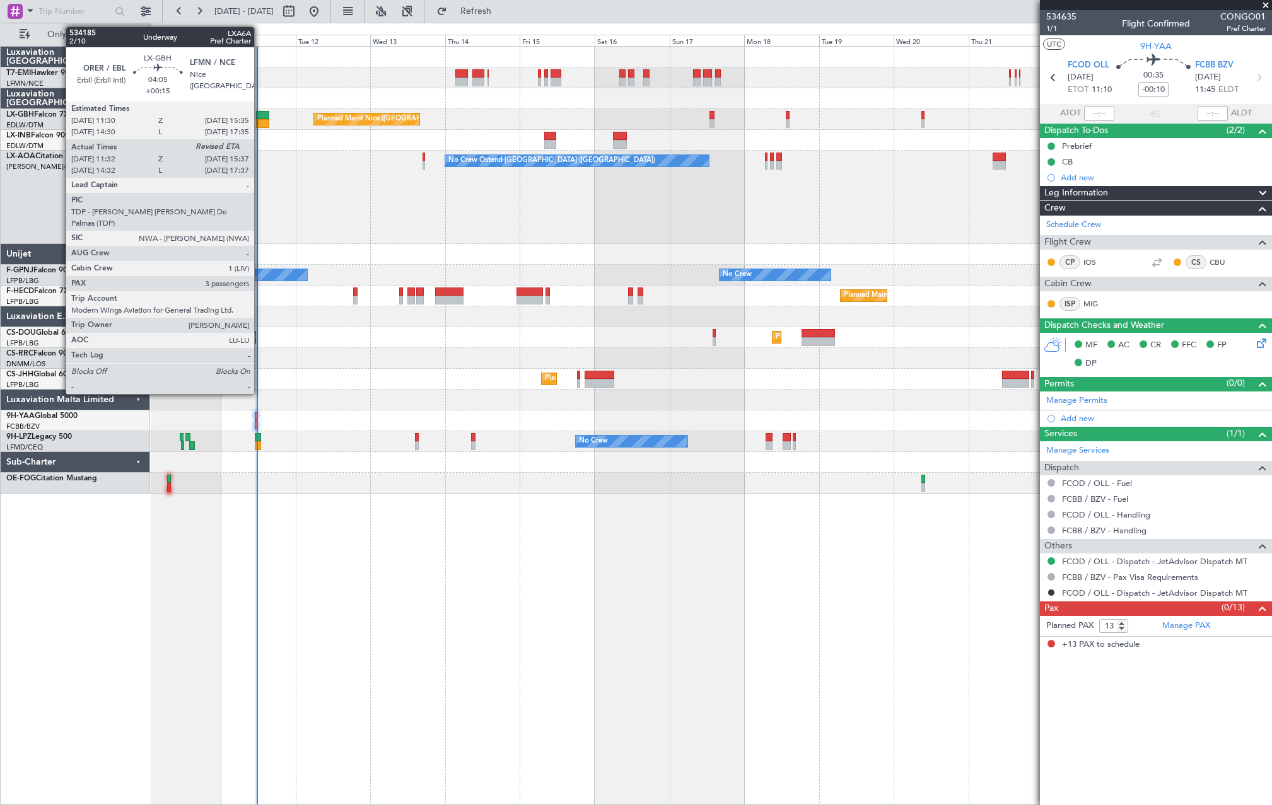
click at [260, 122] on div at bounding box center [262, 123] width 13 height 9
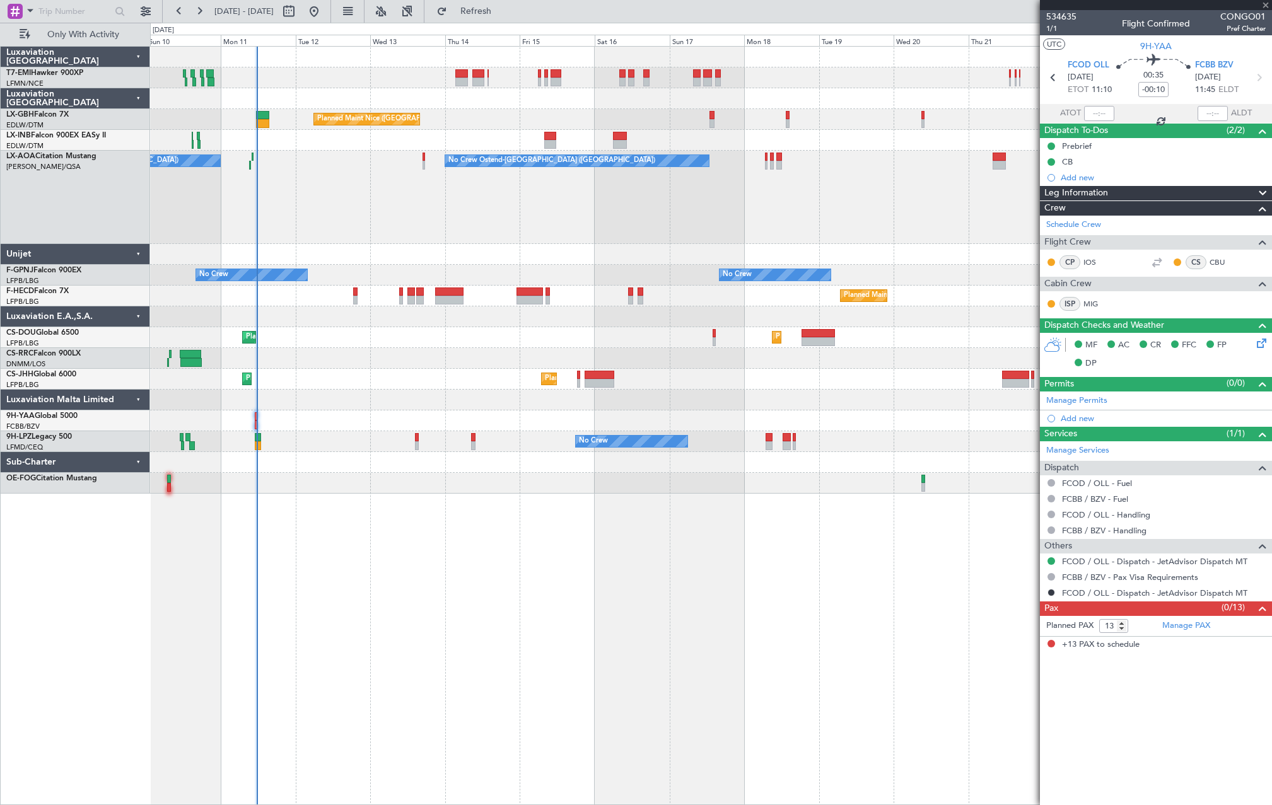
type input "+00:15"
type input "11:32"
type input "3"
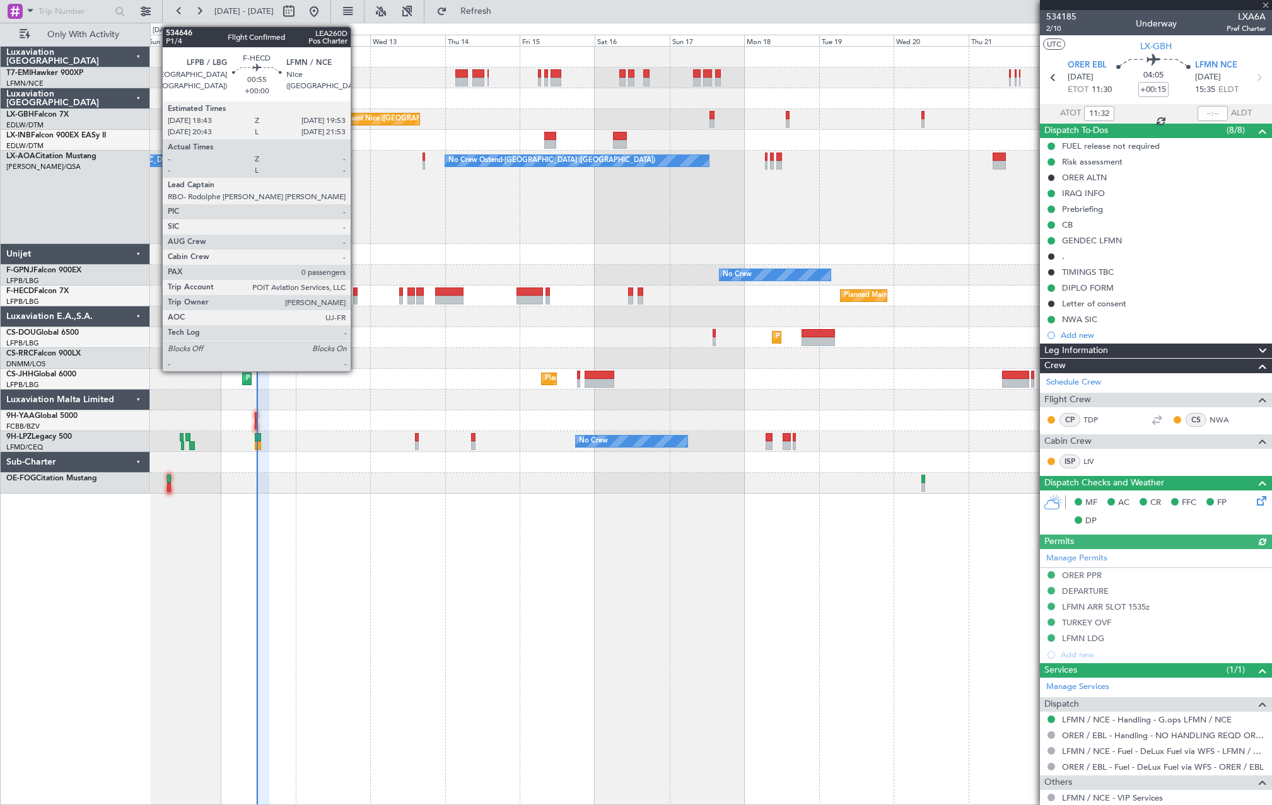
click at [354, 296] on div at bounding box center [355, 300] width 4 height 9
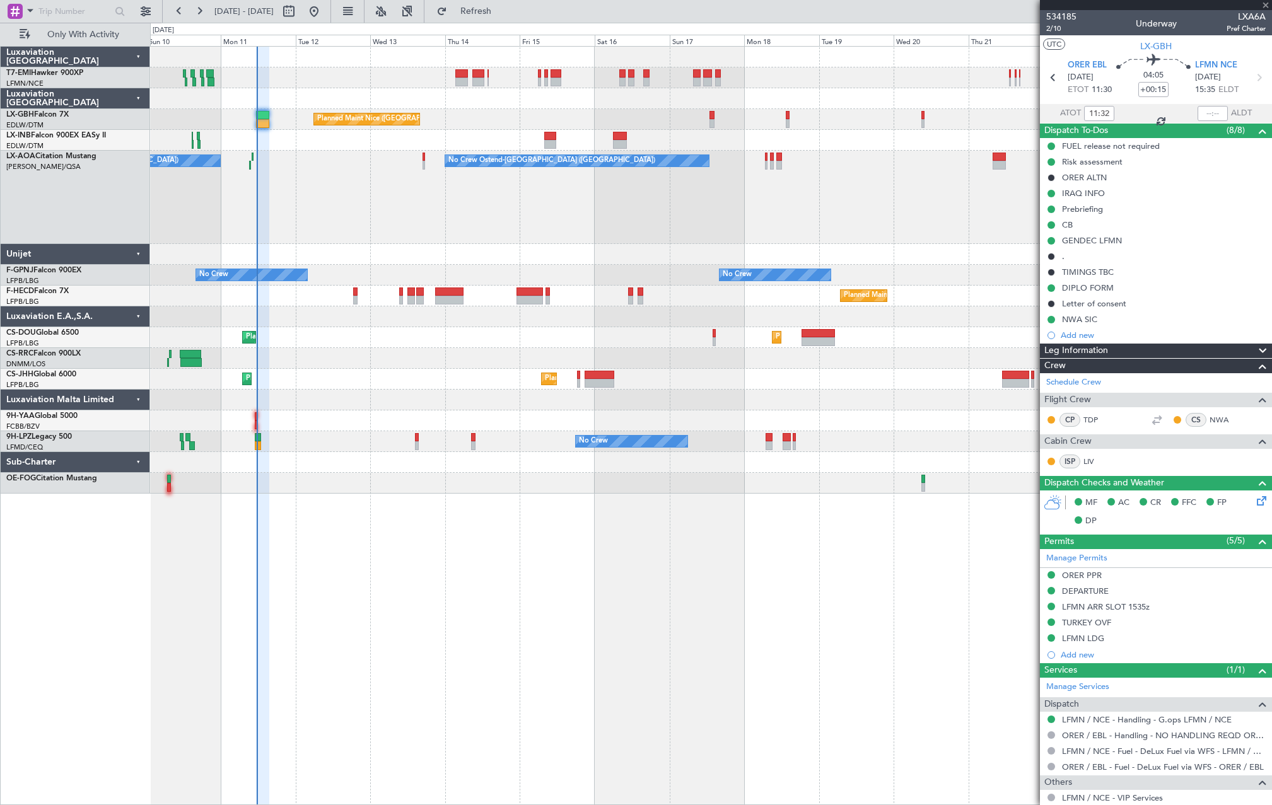
type input "0"
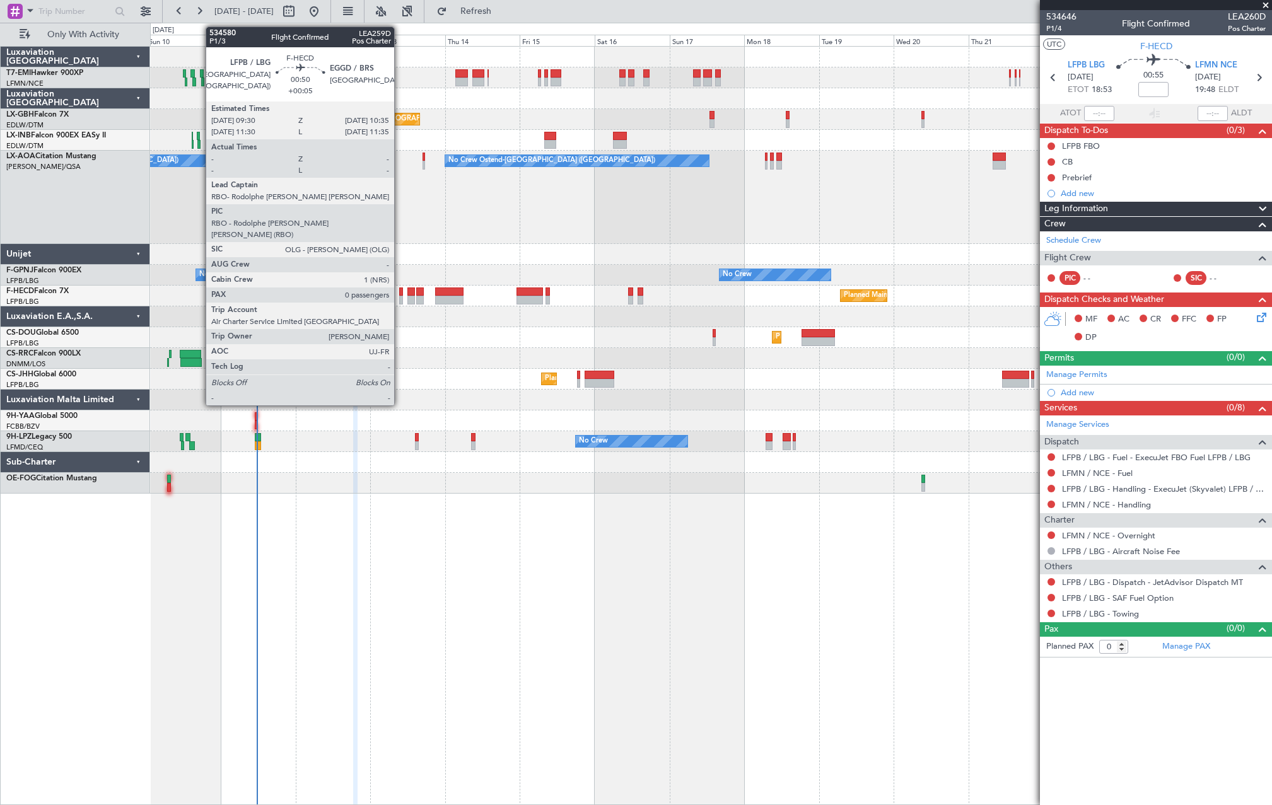
click at [400, 298] on div at bounding box center [401, 300] width 4 height 9
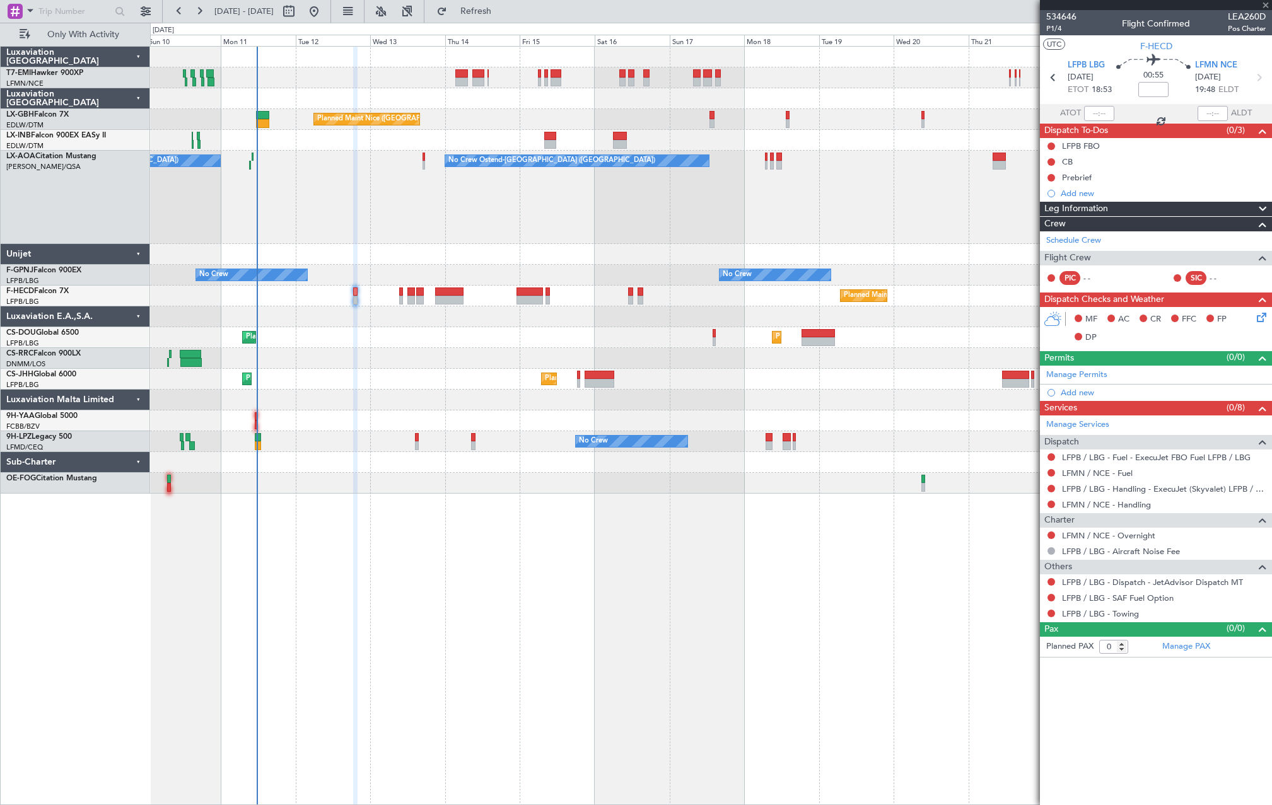
type input "+00:05"
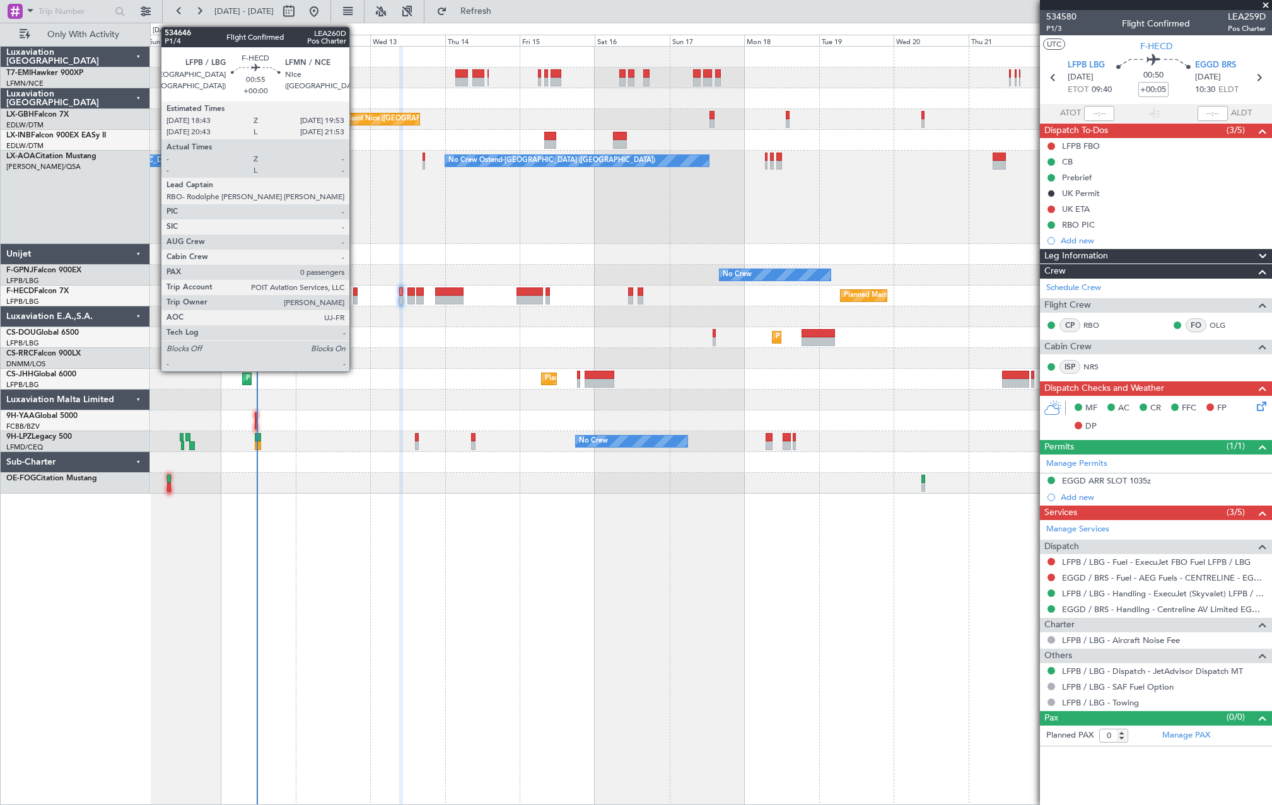
click at [355, 298] on div at bounding box center [355, 300] width 4 height 9
click at [354, 300] on div at bounding box center [355, 300] width 4 height 9
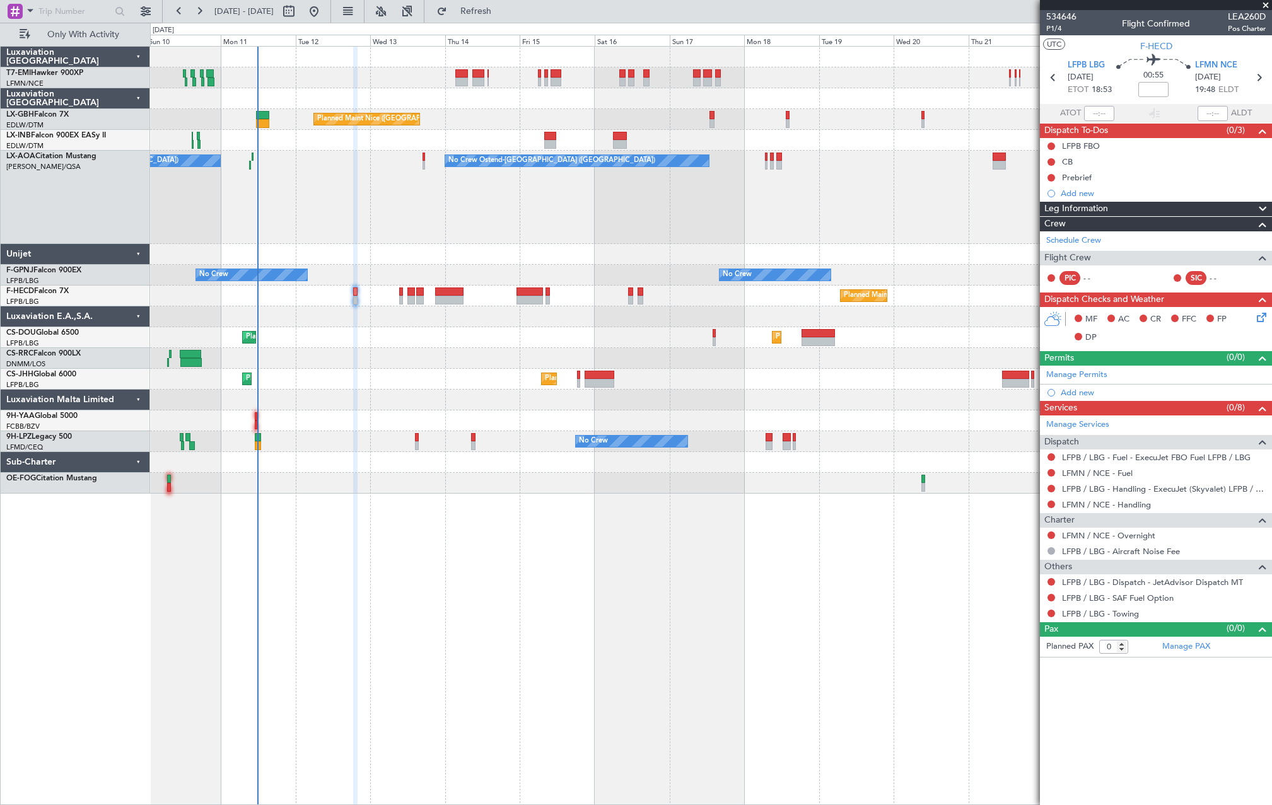
click at [603, 238] on div "No Crew Ostend-brugge (Ostend) No Crew Ostend-brugge (Ostend)" at bounding box center [710, 197] width 1121 height 93
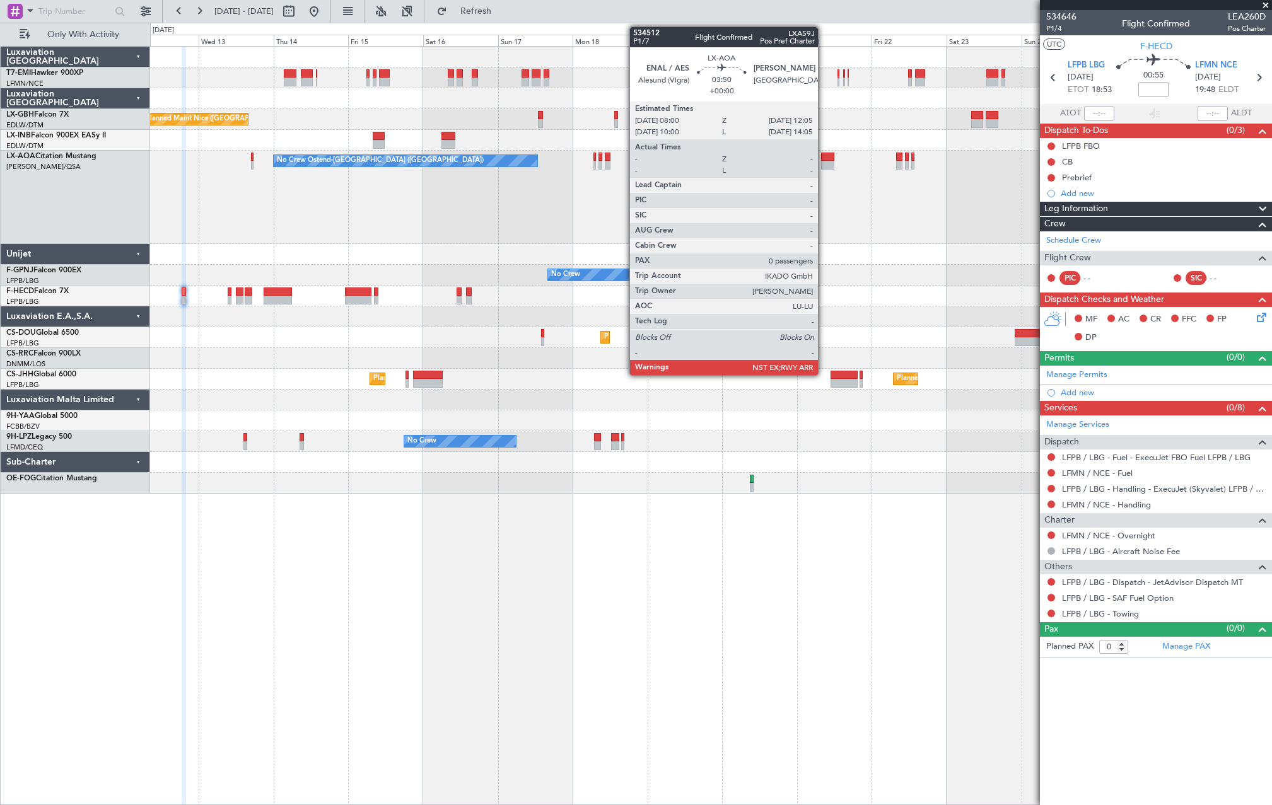
click at [830, 162] on div at bounding box center [827, 165] width 13 height 9
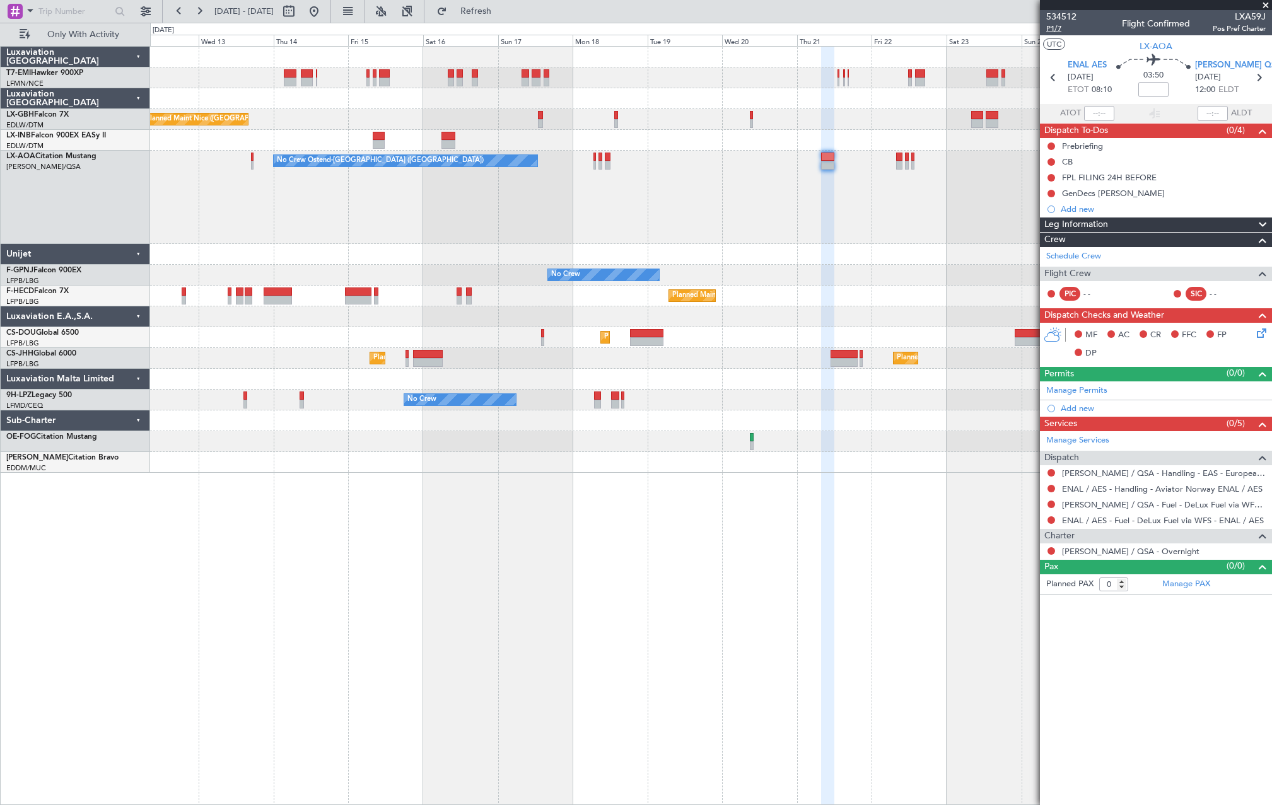
click at [1051, 26] on span "P1/7" at bounding box center [1061, 28] width 30 height 11
click at [506, 18] on button "Refresh" at bounding box center [469, 11] width 76 height 20
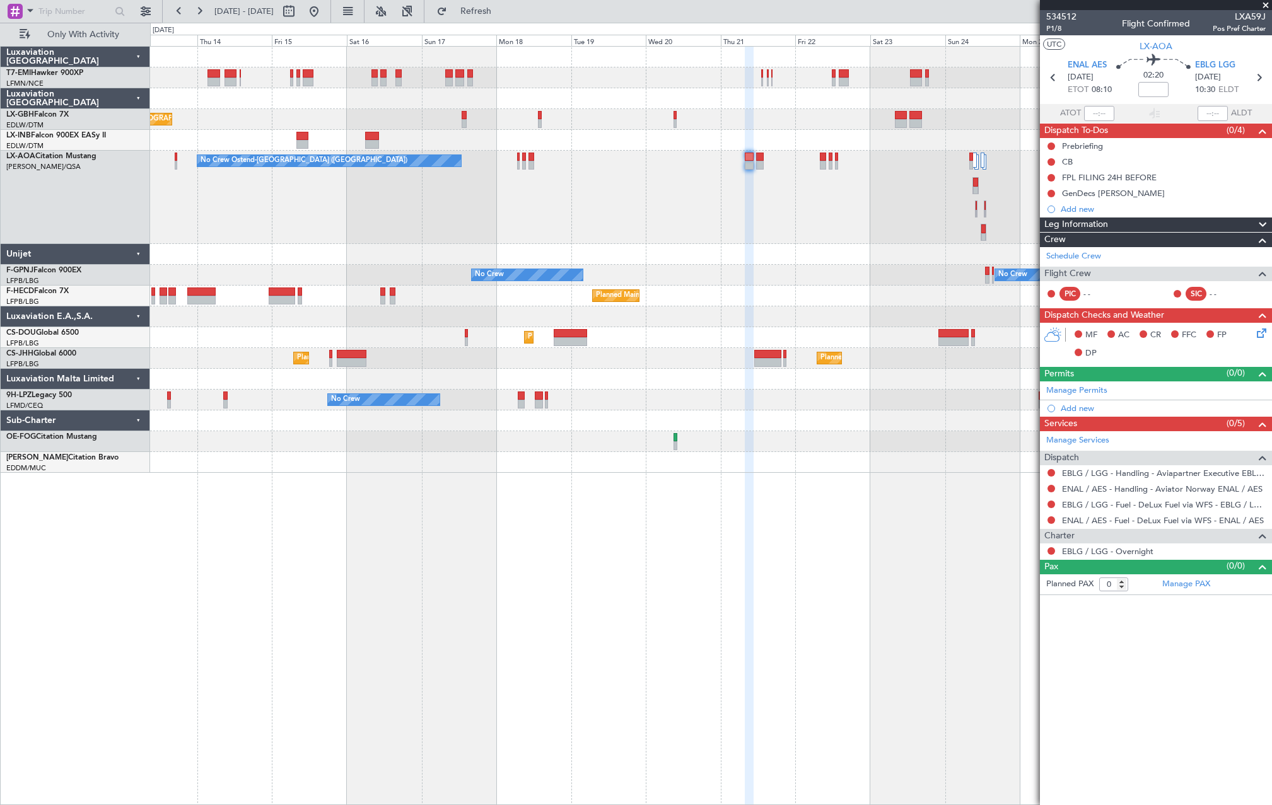
click at [747, 232] on div "No Crew Ostend-[GEOGRAPHIC_DATA] ([GEOGRAPHIC_DATA]) No Crew Ostend-[GEOGRAPHIC…" at bounding box center [710, 197] width 1121 height 93
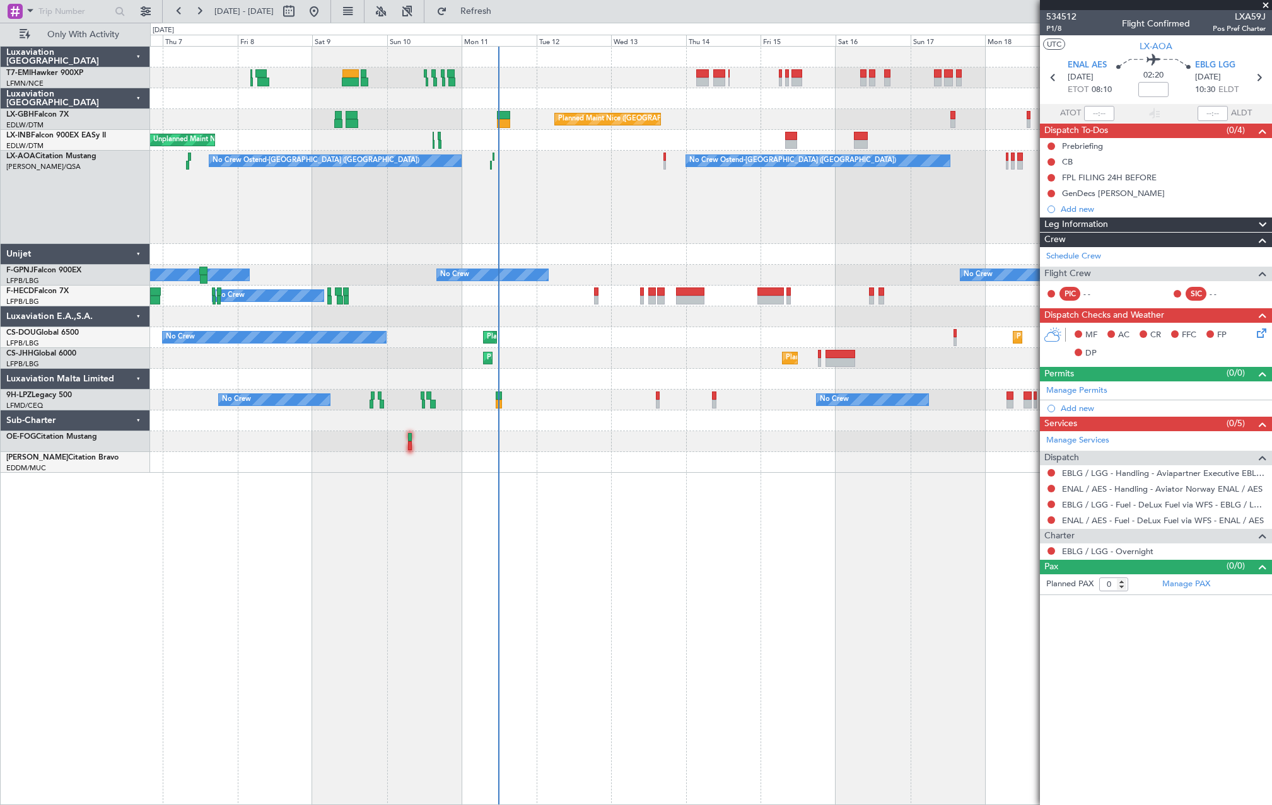
click at [821, 259] on div at bounding box center [710, 254] width 1121 height 21
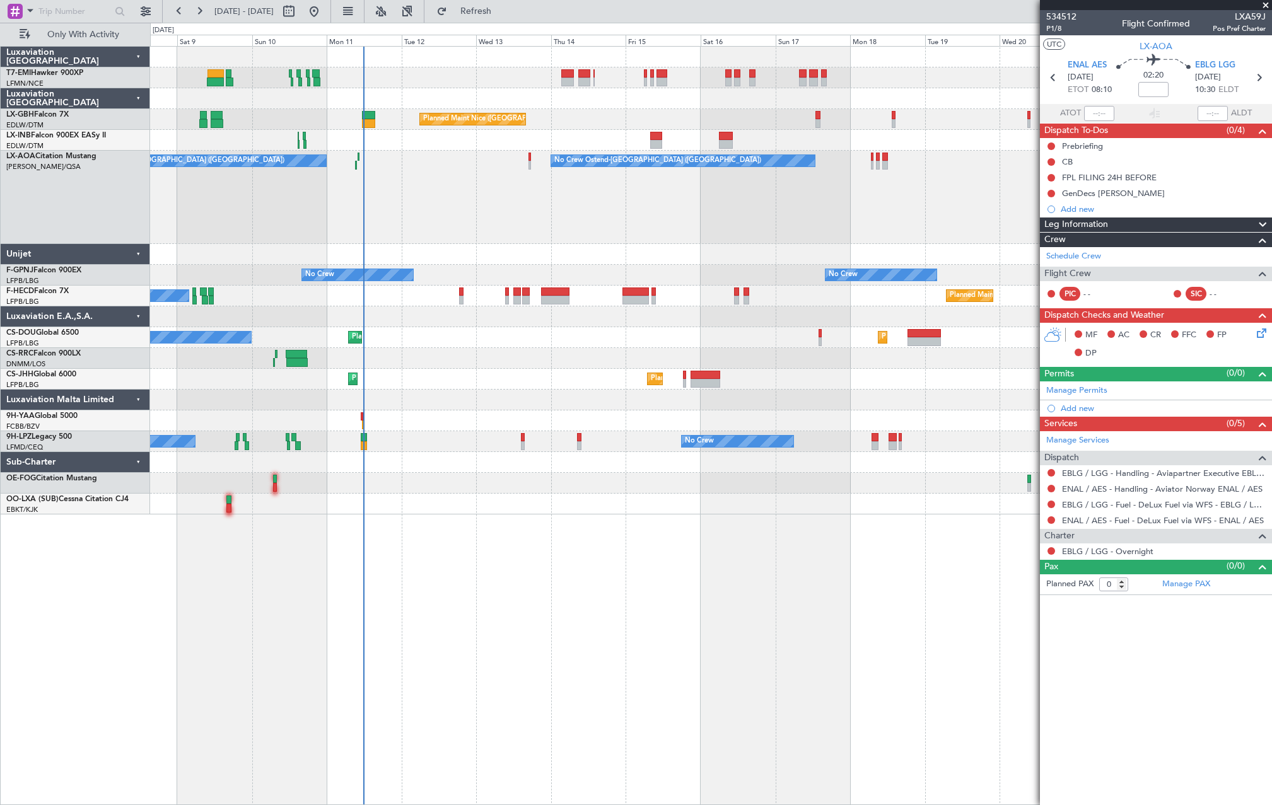
click at [539, 375] on div "A/C Unavailable Planned Maint Nice (Côte d'Azur Airport) Unplanned Maint Nice (…" at bounding box center [710, 281] width 1121 height 468
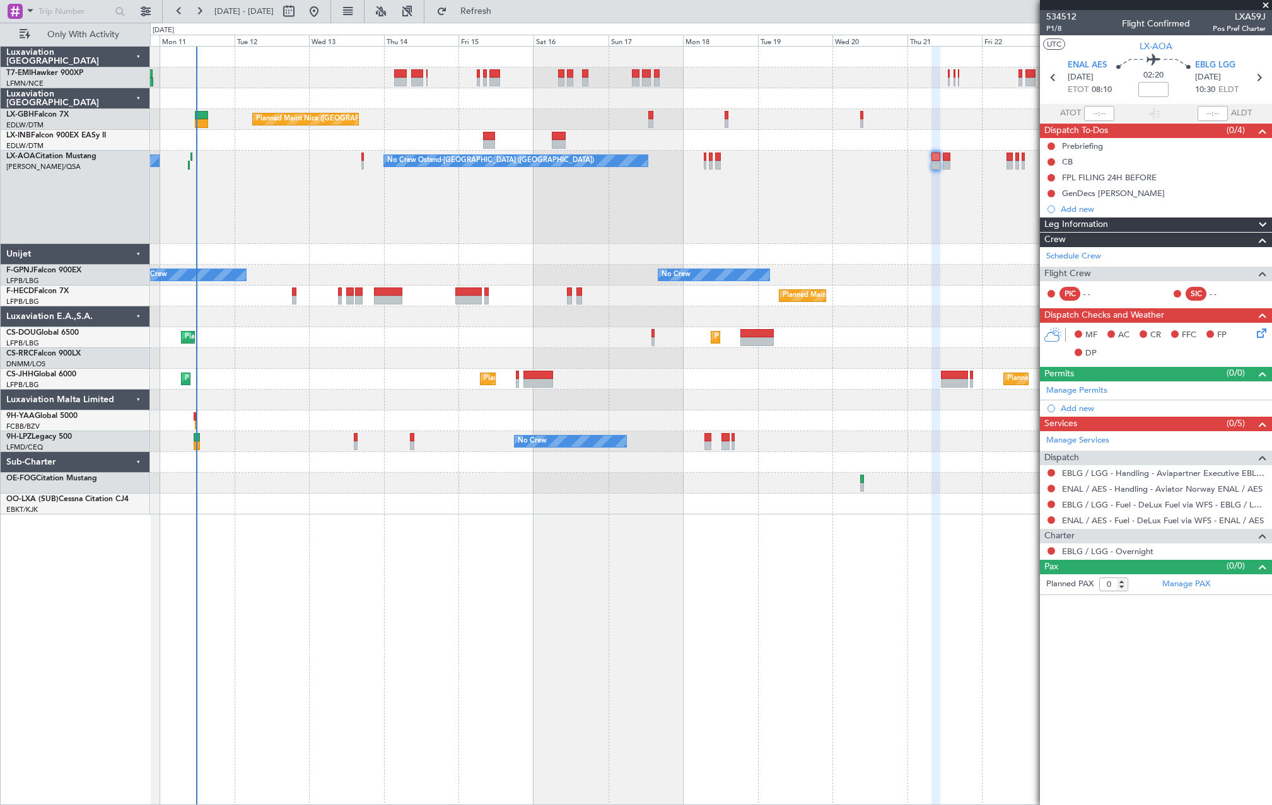
click at [459, 391] on div "Planned Maint Nice (Côte d'Azur Airport) Unplanned Maint Nice (Côte d'Azur Airp…" at bounding box center [710, 281] width 1121 height 468
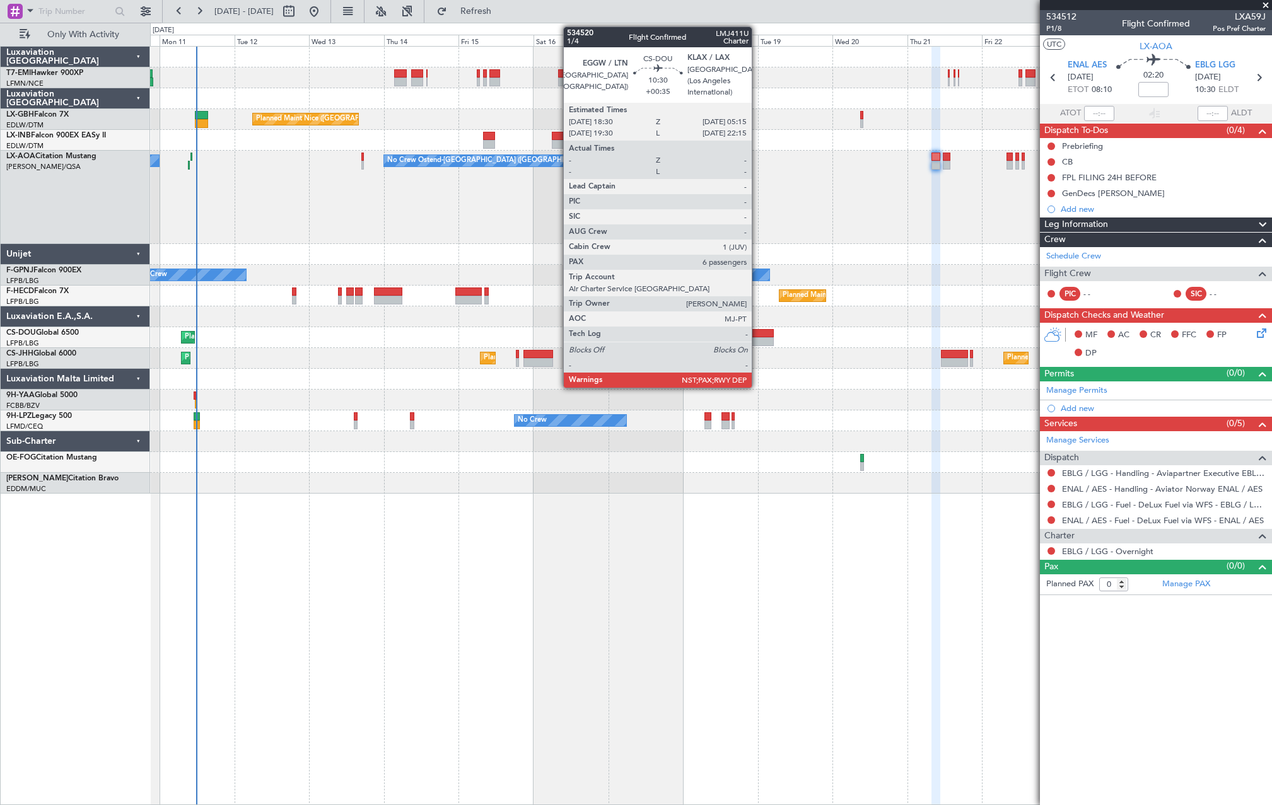
click at [756, 339] on div at bounding box center [757, 341] width 34 height 9
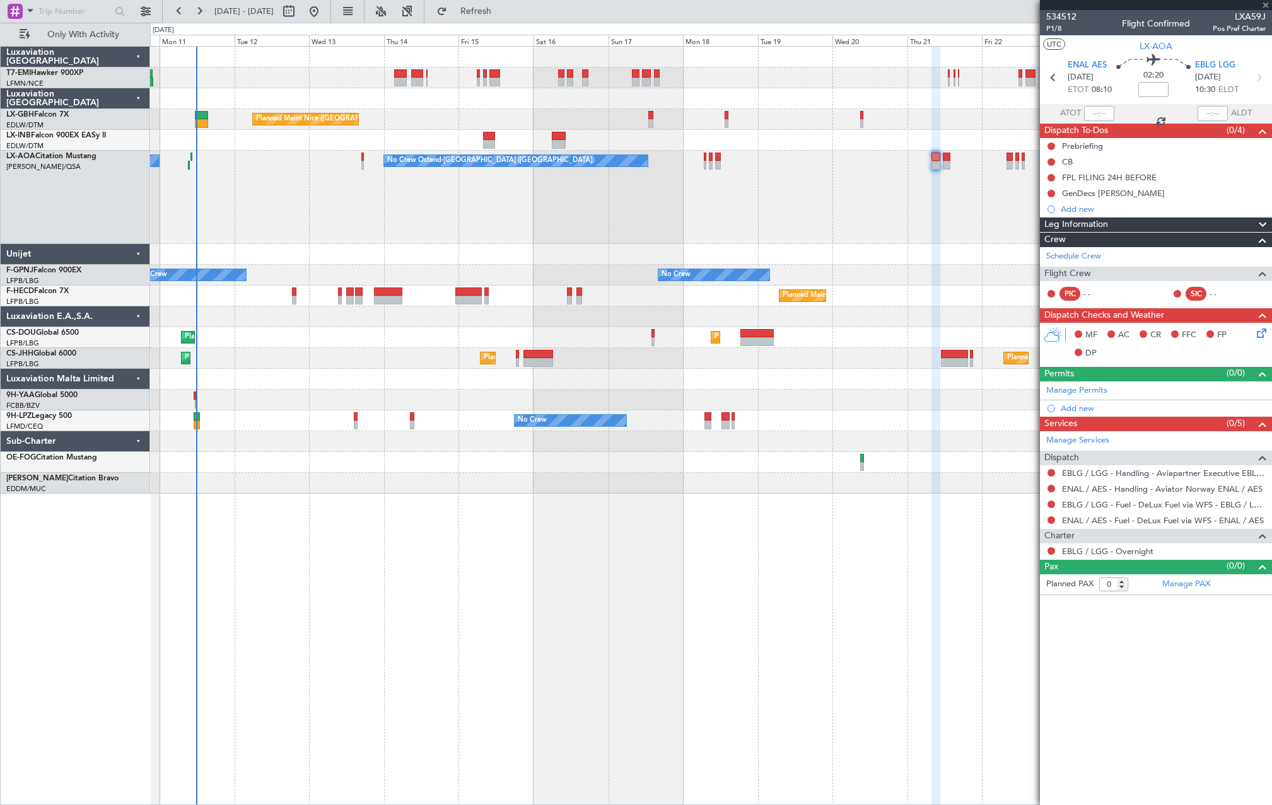
type input "+00:35"
type input "6"
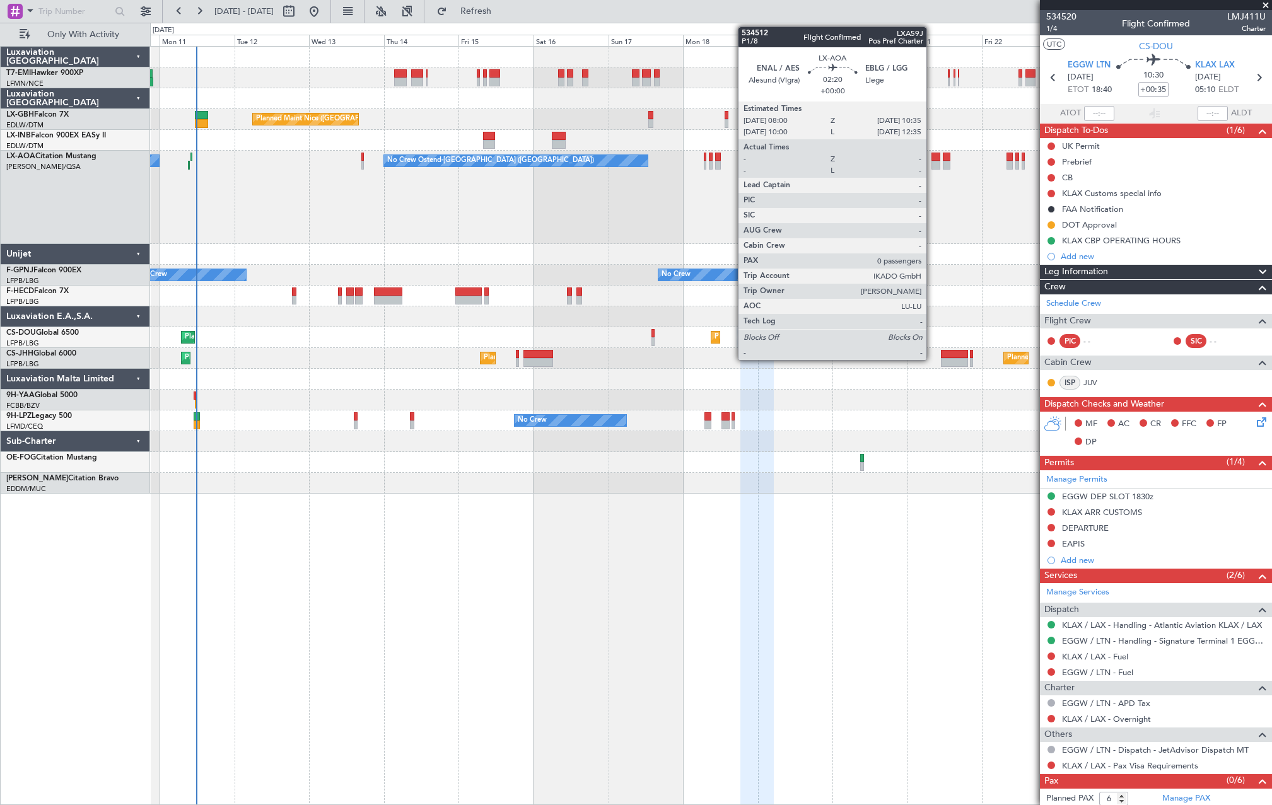
click at [932, 163] on div at bounding box center [935, 165] width 8 height 9
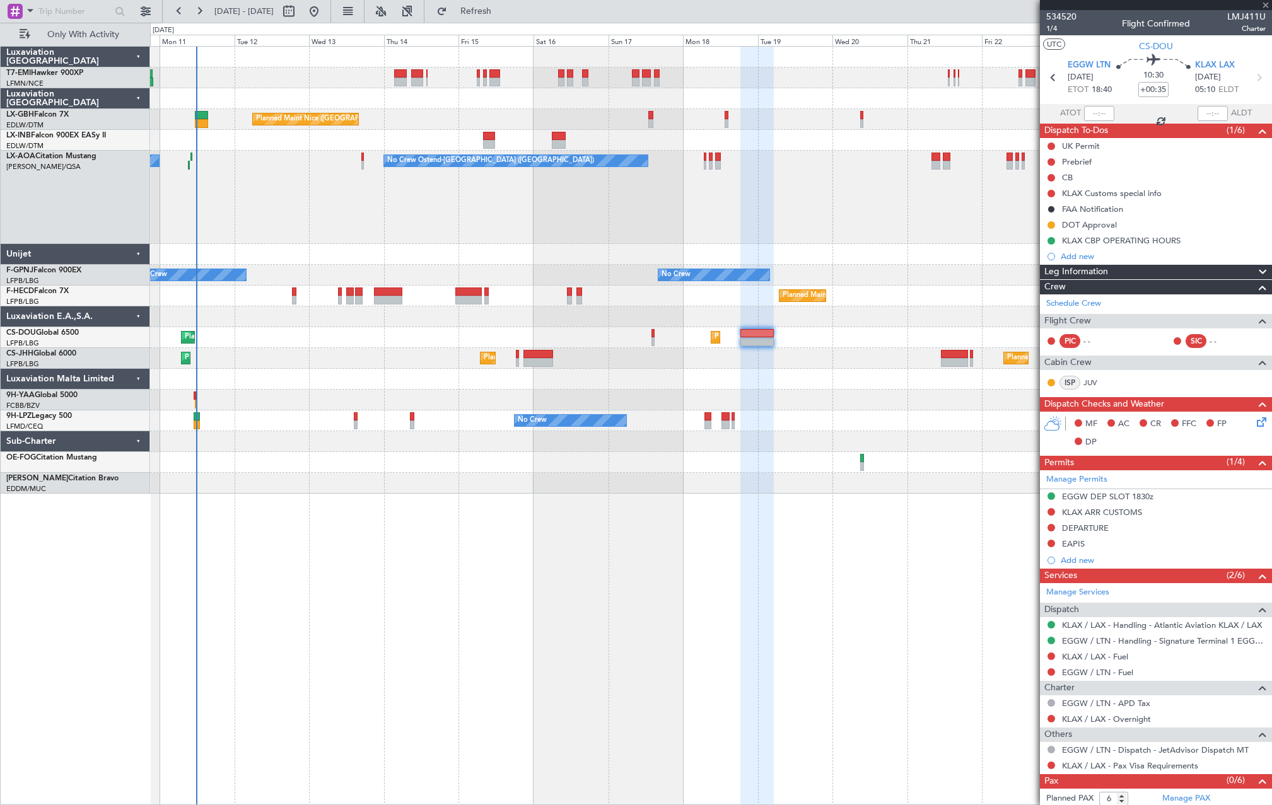
type input "0"
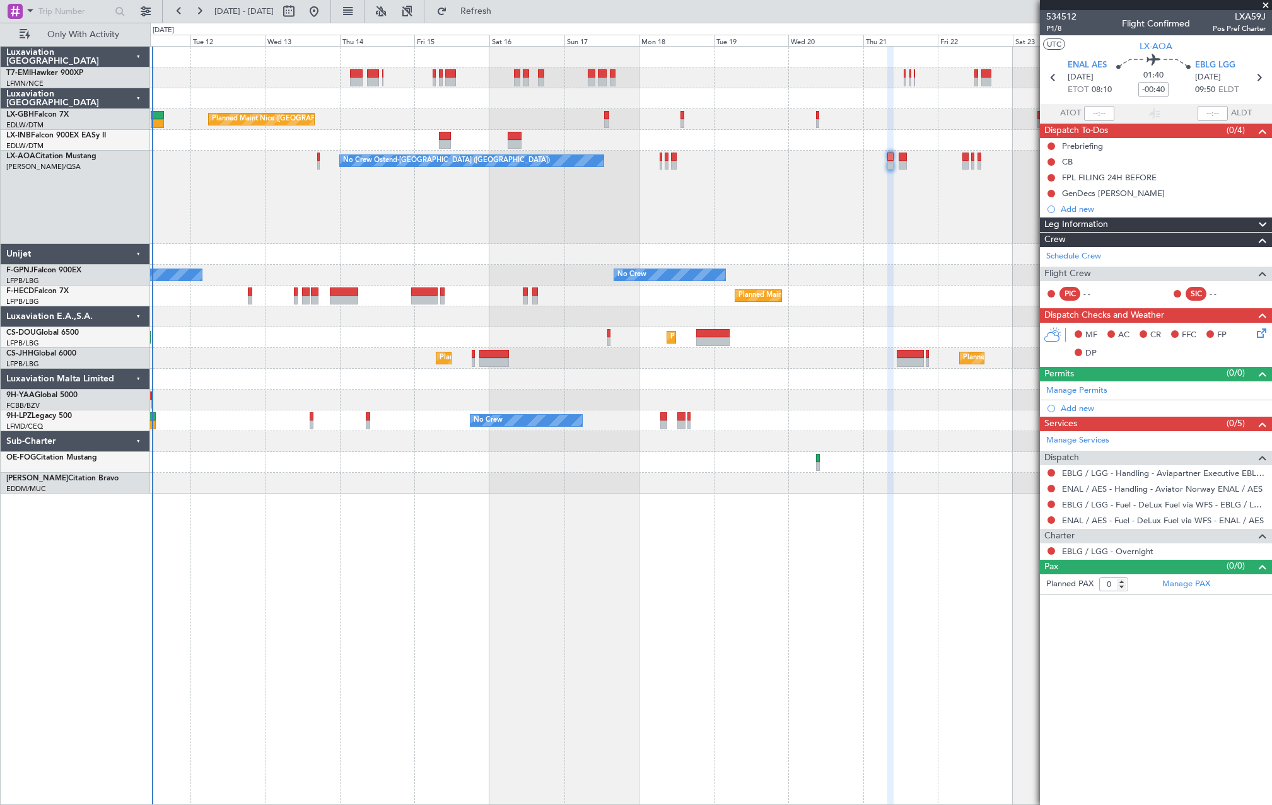
click at [739, 201] on div "No Crew Ostend-brugge (Ostend) No Crew Ostend-brugge (Ostend)" at bounding box center [710, 197] width 1121 height 93
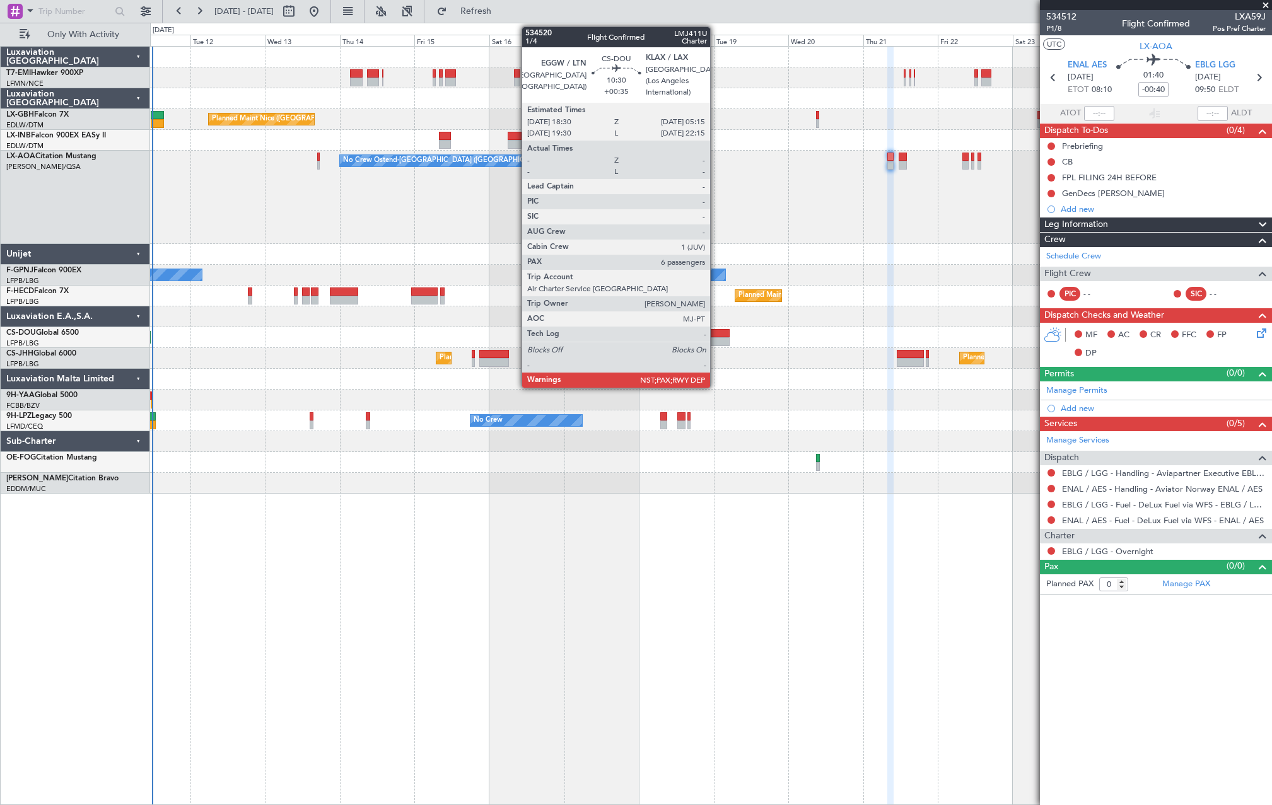
click at [715, 339] on div at bounding box center [713, 341] width 34 height 9
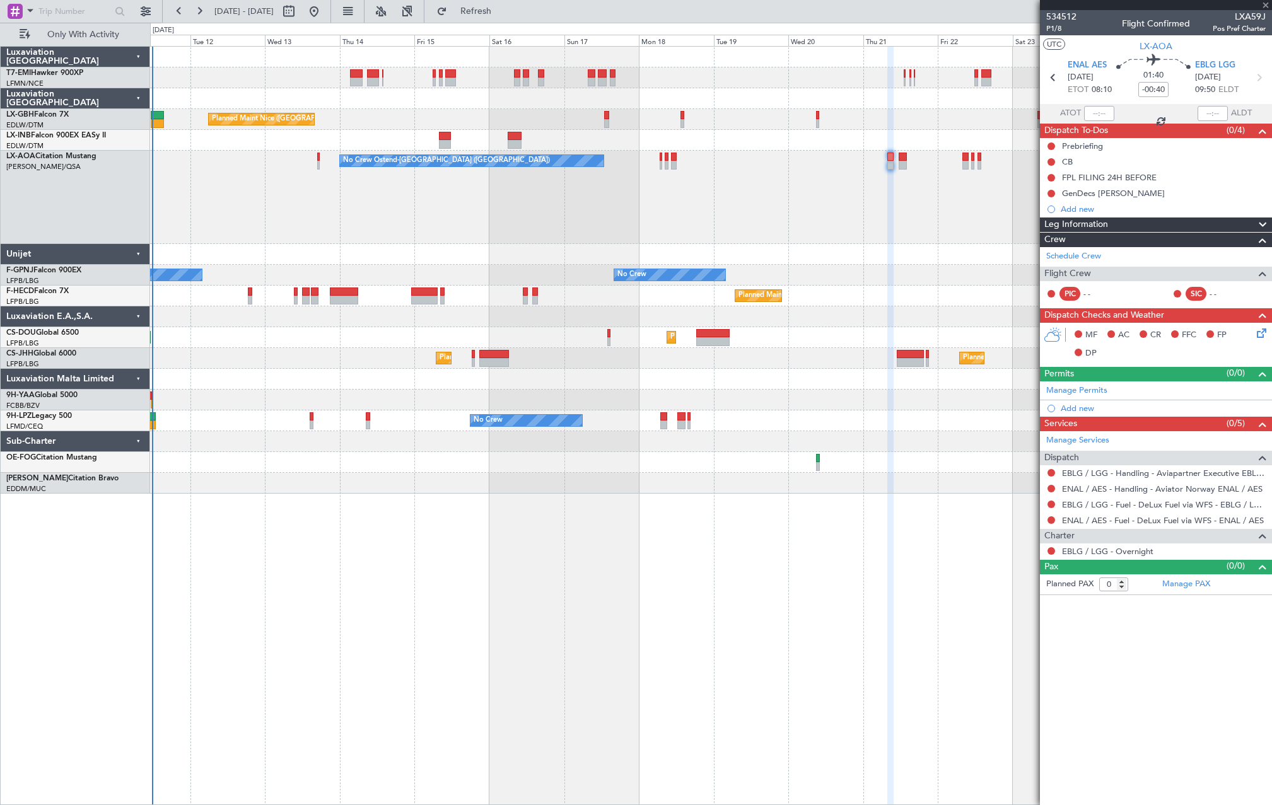
type input "+00:35"
type input "6"
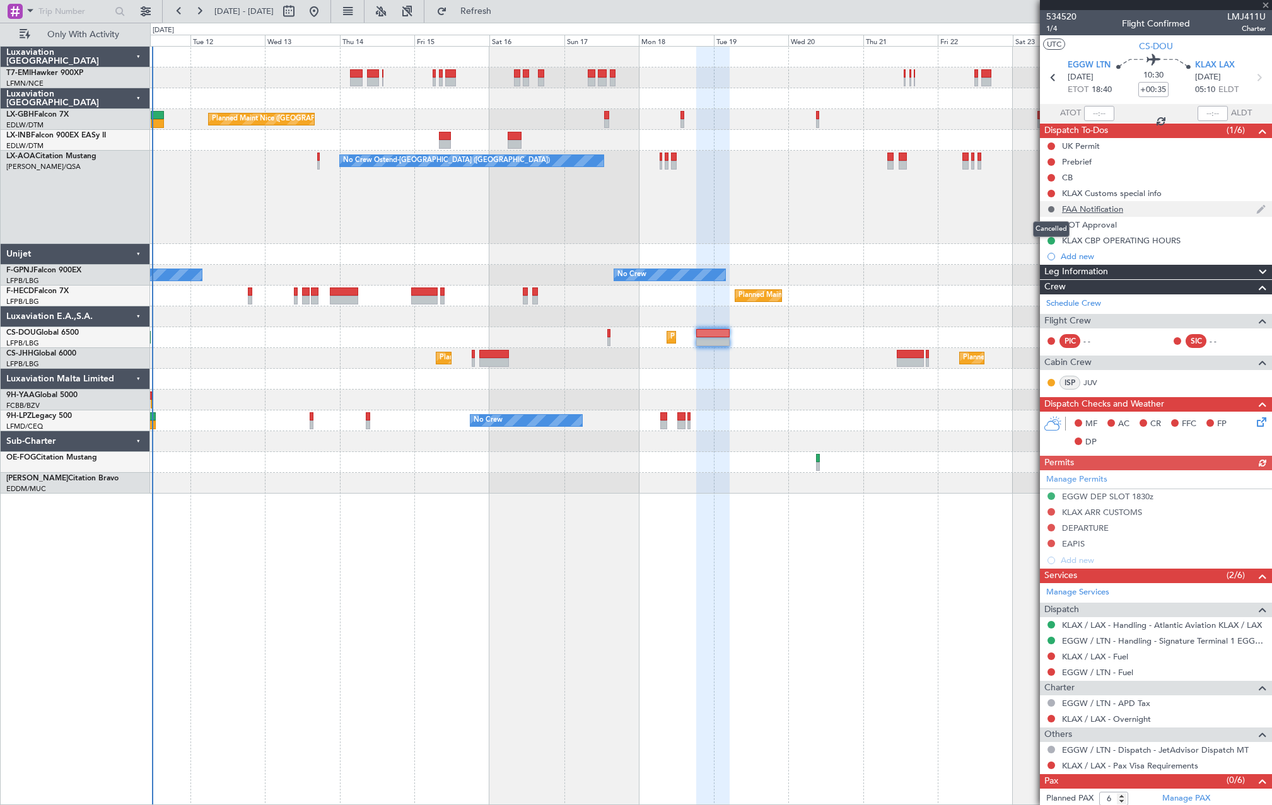
click at [1051, 210] on button at bounding box center [1051, 210] width 8 height 8
click at [1054, 225] on span "Not Started" at bounding box center [1057, 227] width 45 height 13
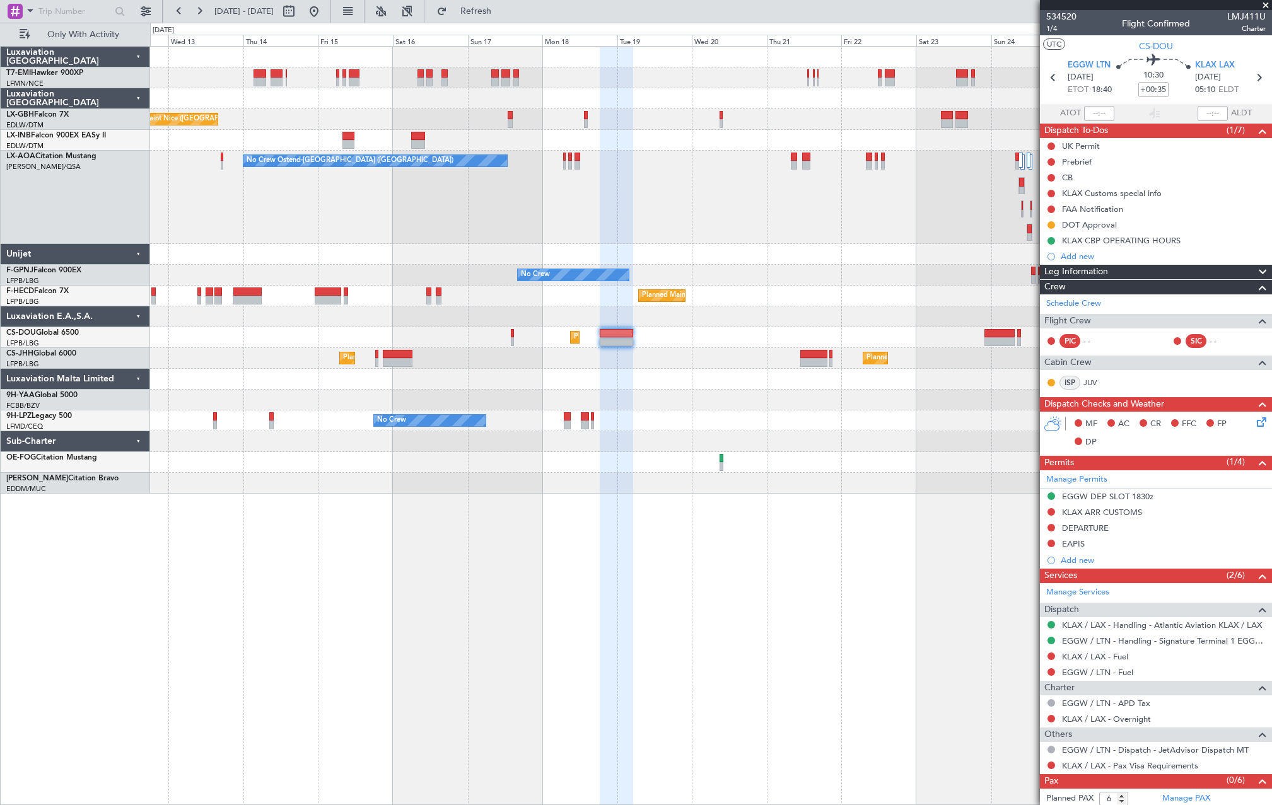
click at [844, 279] on div "No Crew No Crew No Crew No Crew" at bounding box center [710, 275] width 1121 height 21
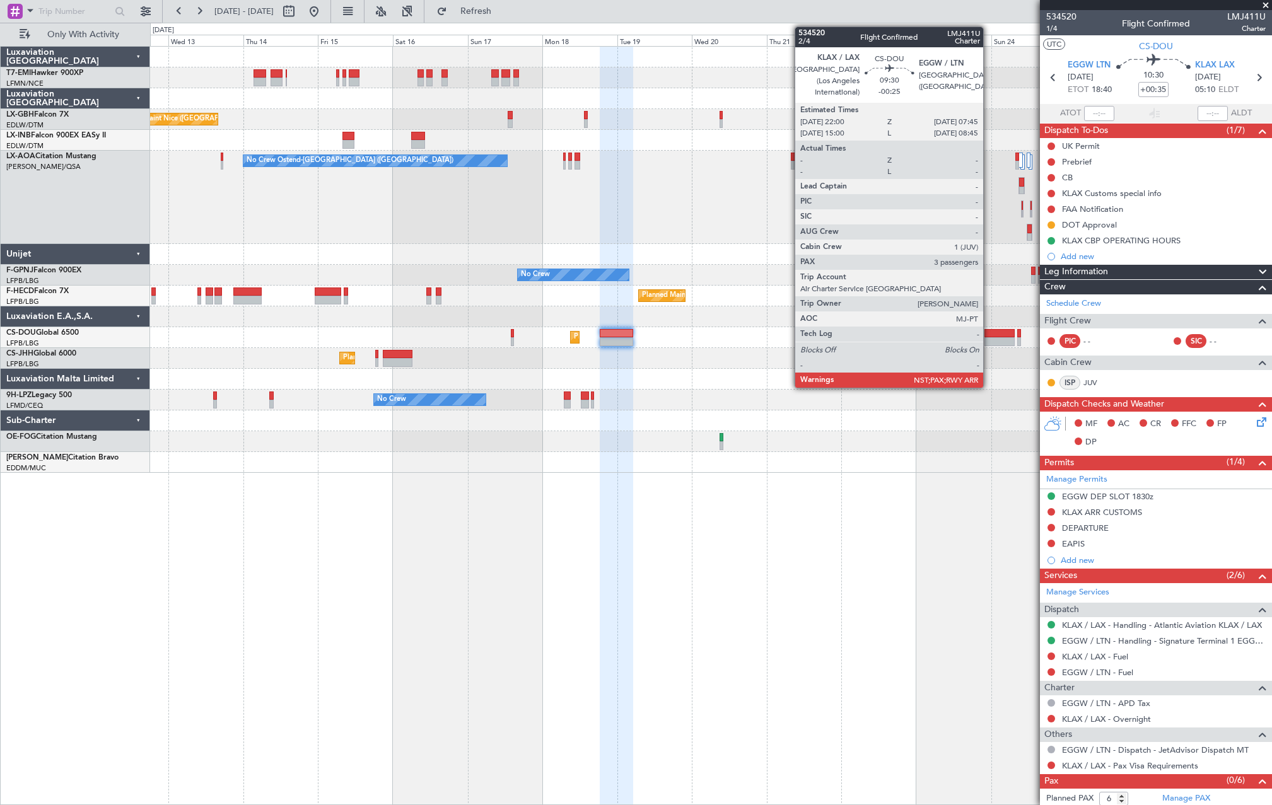
click at [991, 337] on div at bounding box center [999, 333] width 31 height 9
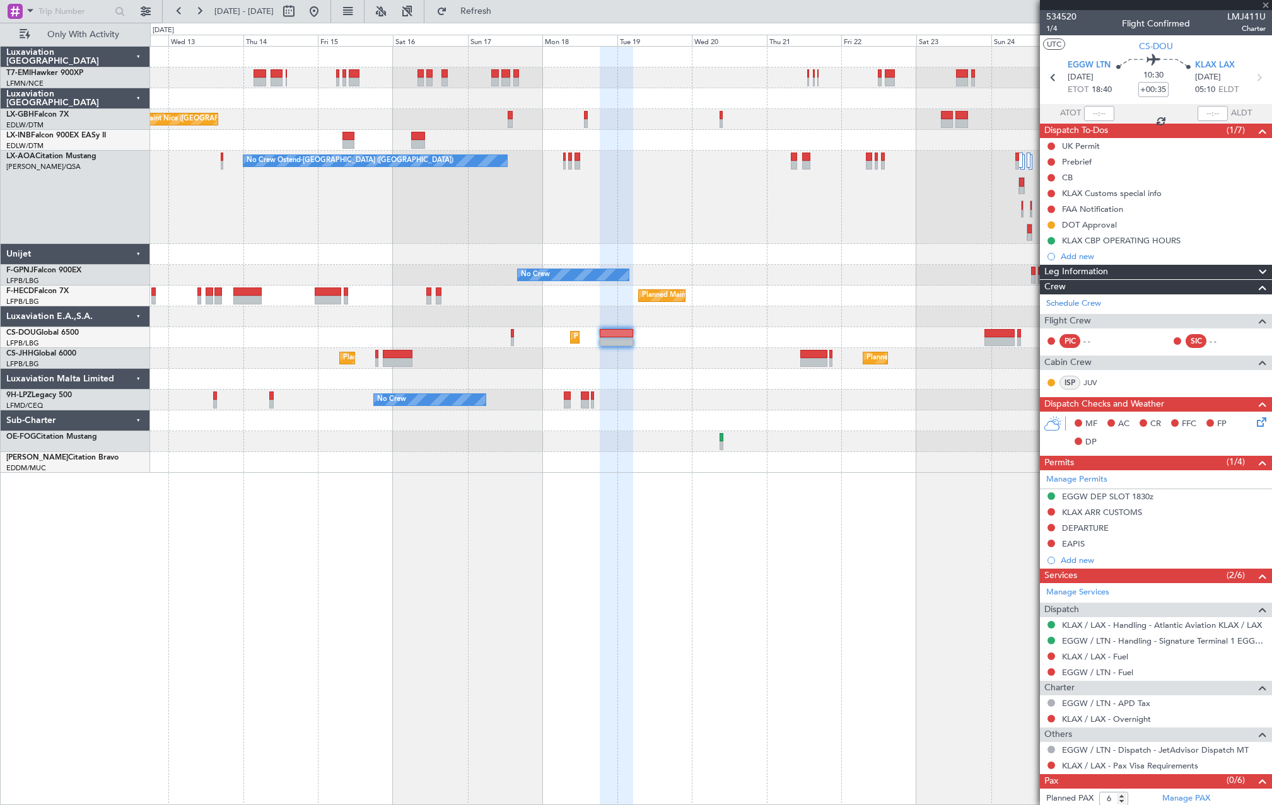
type input "-00:25"
type input "3"
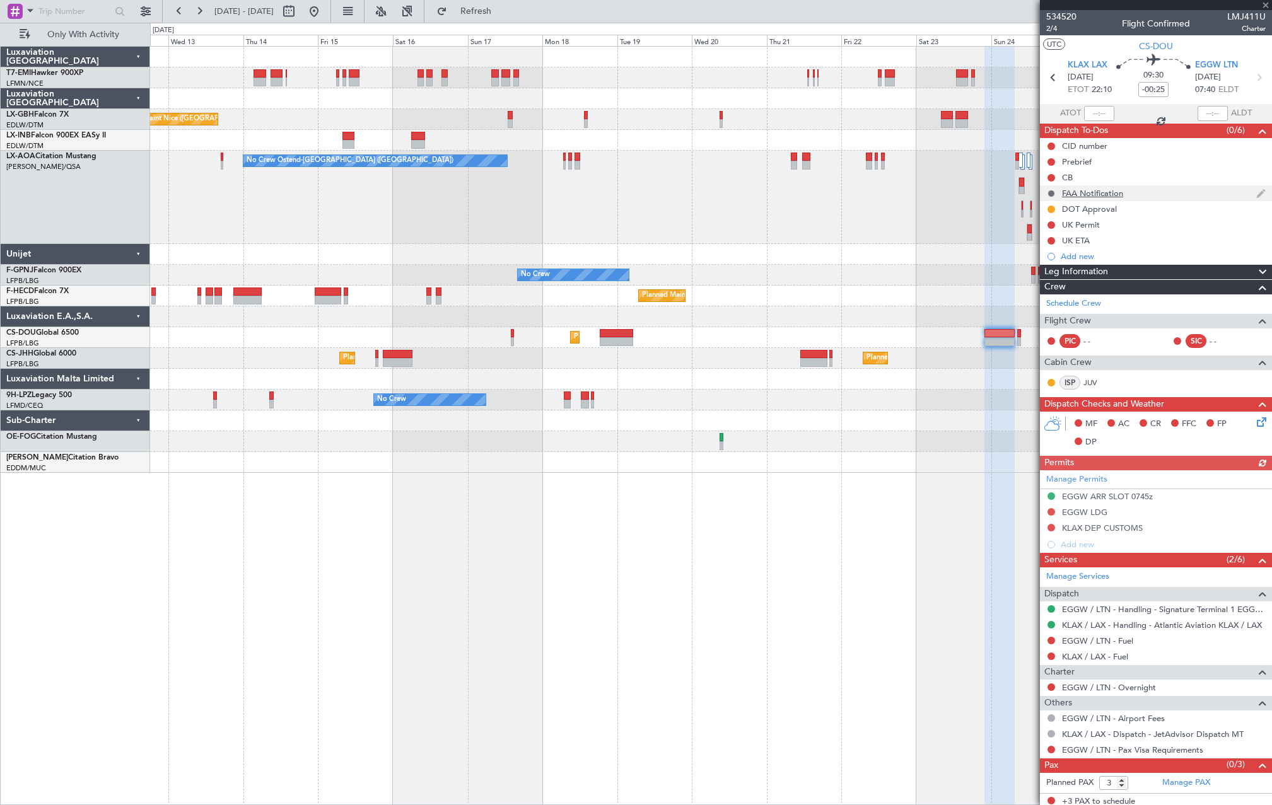
click at [1050, 195] on button at bounding box center [1051, 194] width 8 height 8
click at [1051, 203] on mat-tooltip-component "Cancelled" at bounding box center [1051, 213] width 54 height 33
click at [1050, 209] on span "Not Started" at bounding box center [1057, 211] width 45 height 13
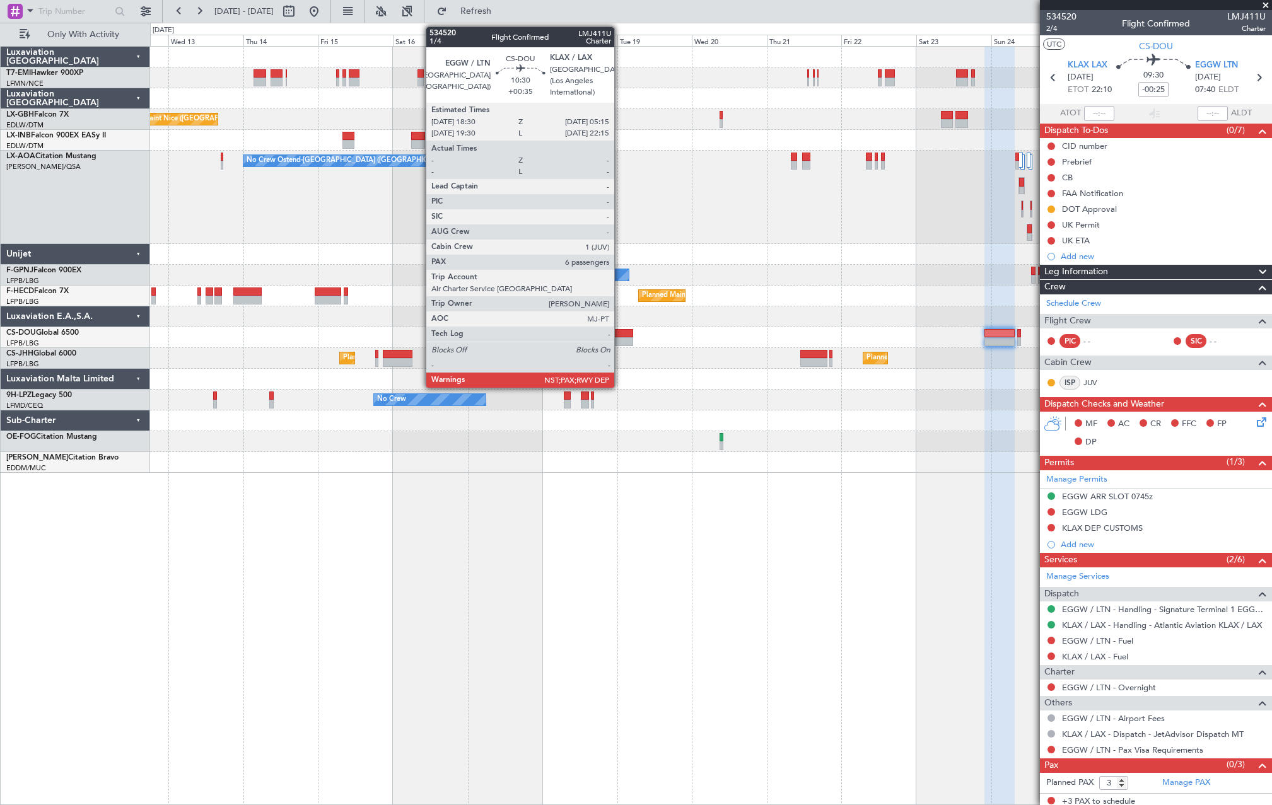
click at [620, 340] on div at bounding box center [617, 341] width 34 height 9
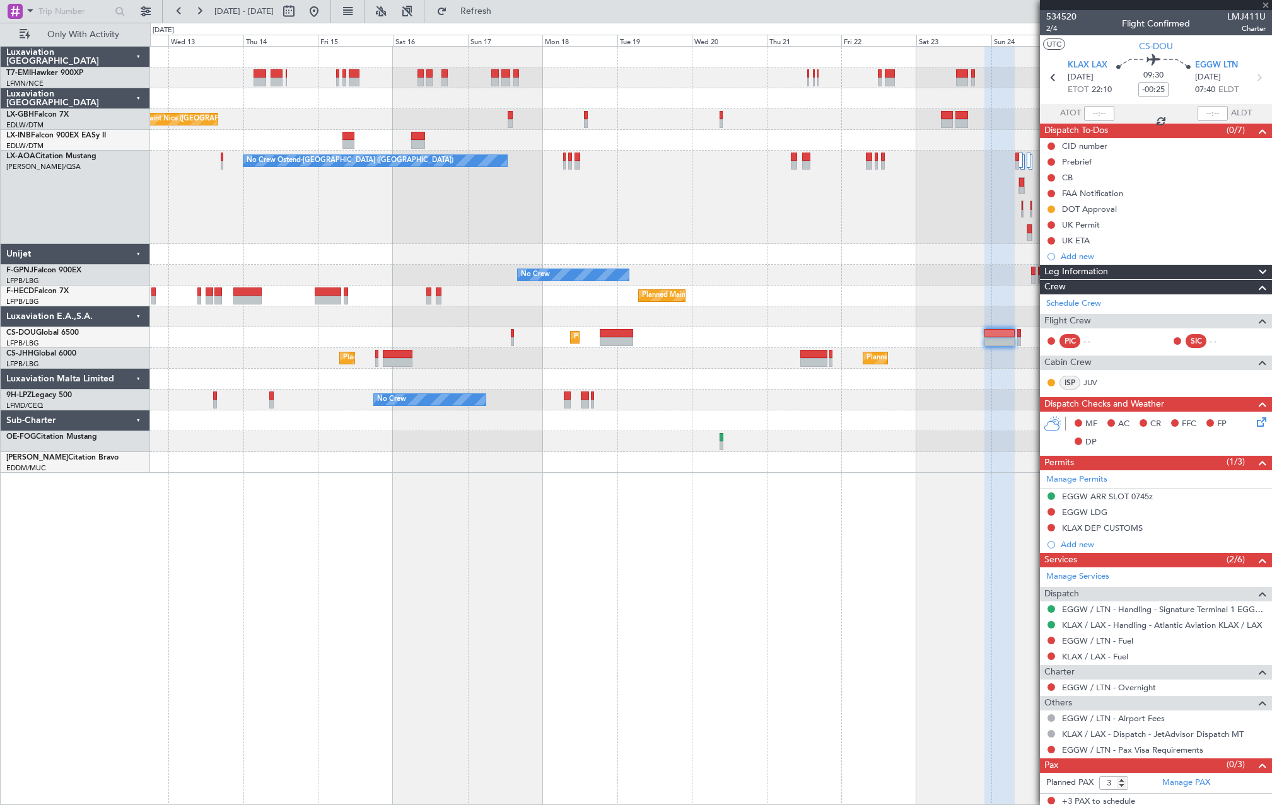
type input "+00:35"
type input "6"
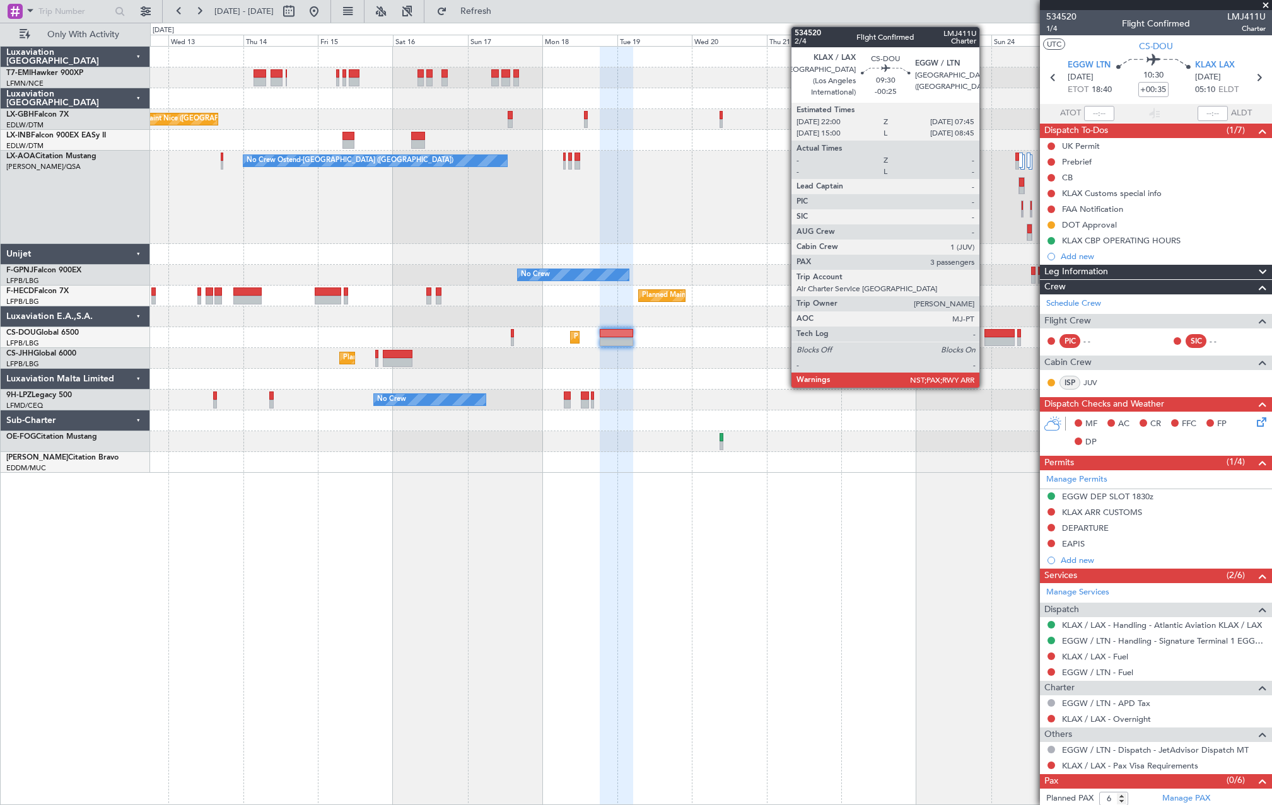
click at [990, 340] on div at bounding box center [999, 341] width 31 height 9
type input "-00:25"
type input "3"
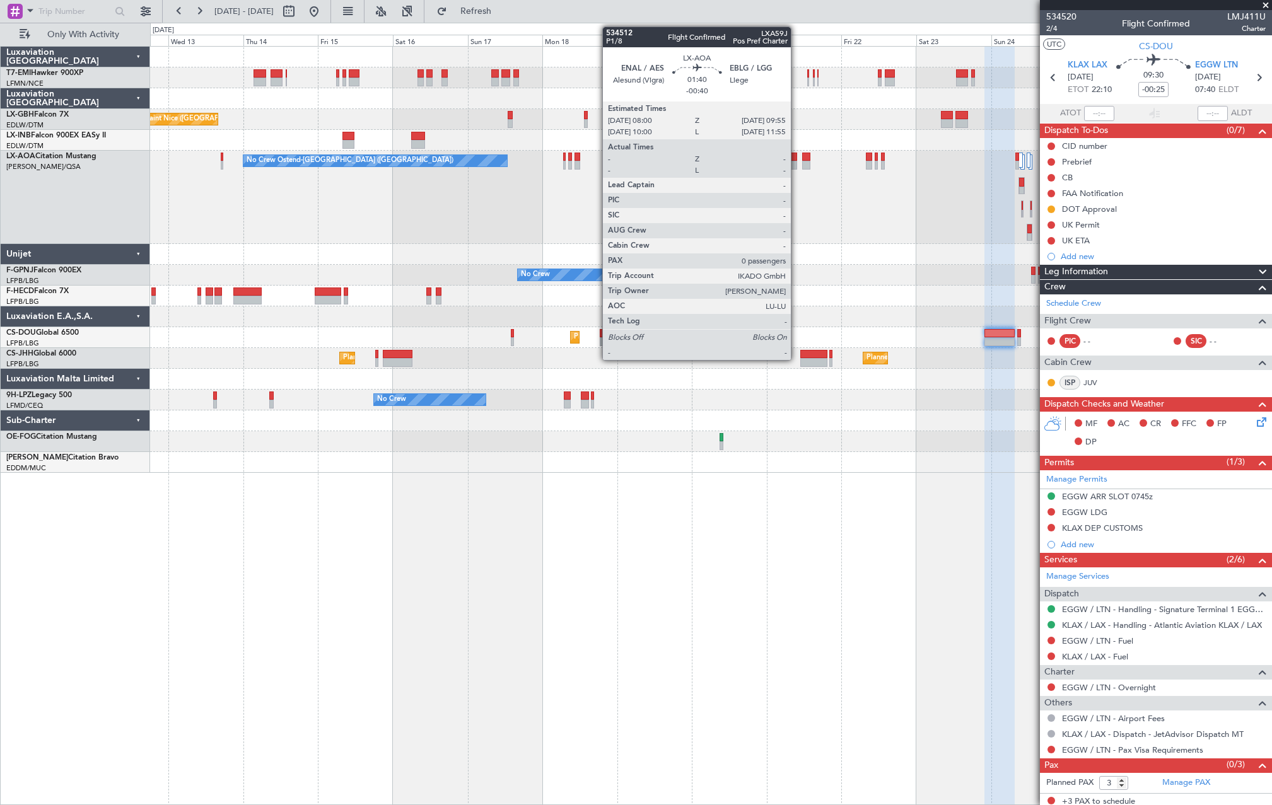
click at [796, 158] on div at bounding box center [794, 157] width 6 height 9
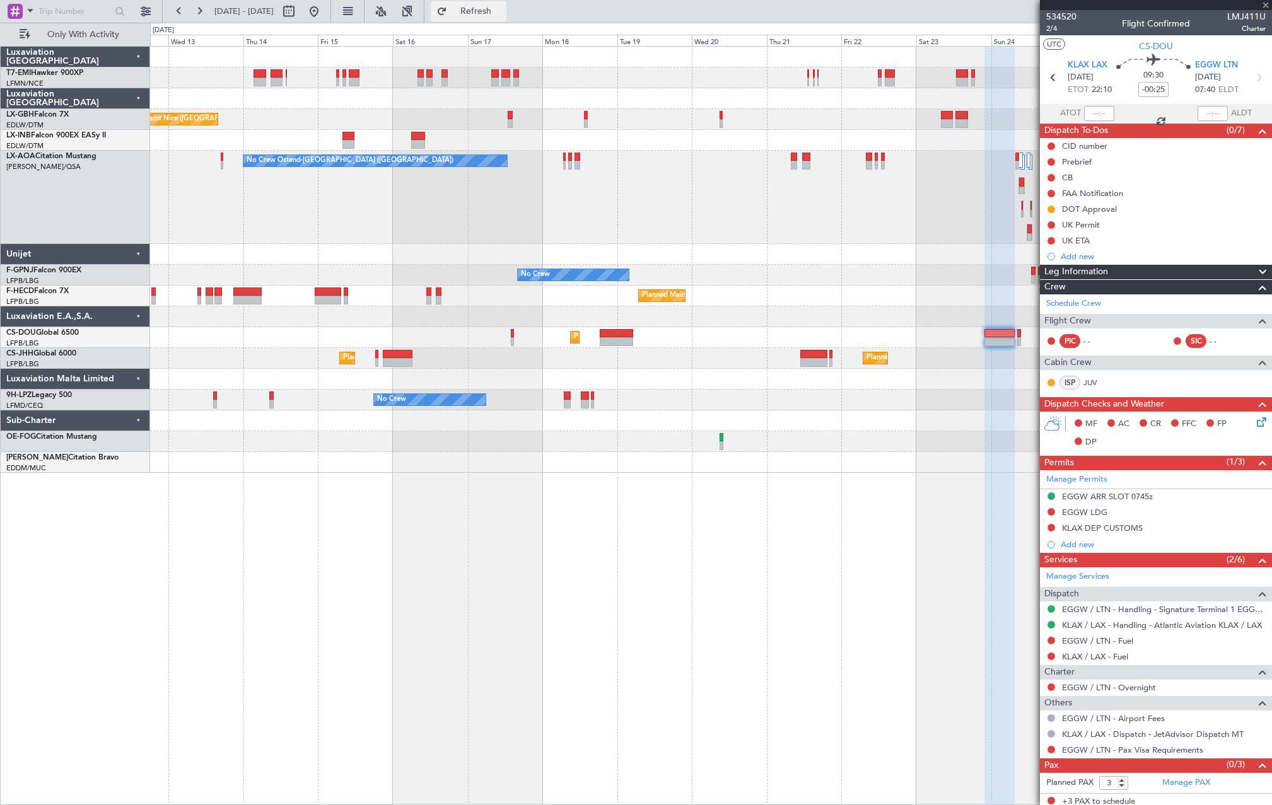
click at [513, 1] on fb-refresh-button "Refresh" at bounding box center [468, 11] width 88 height 23
type input "-00:40"
type input "0"
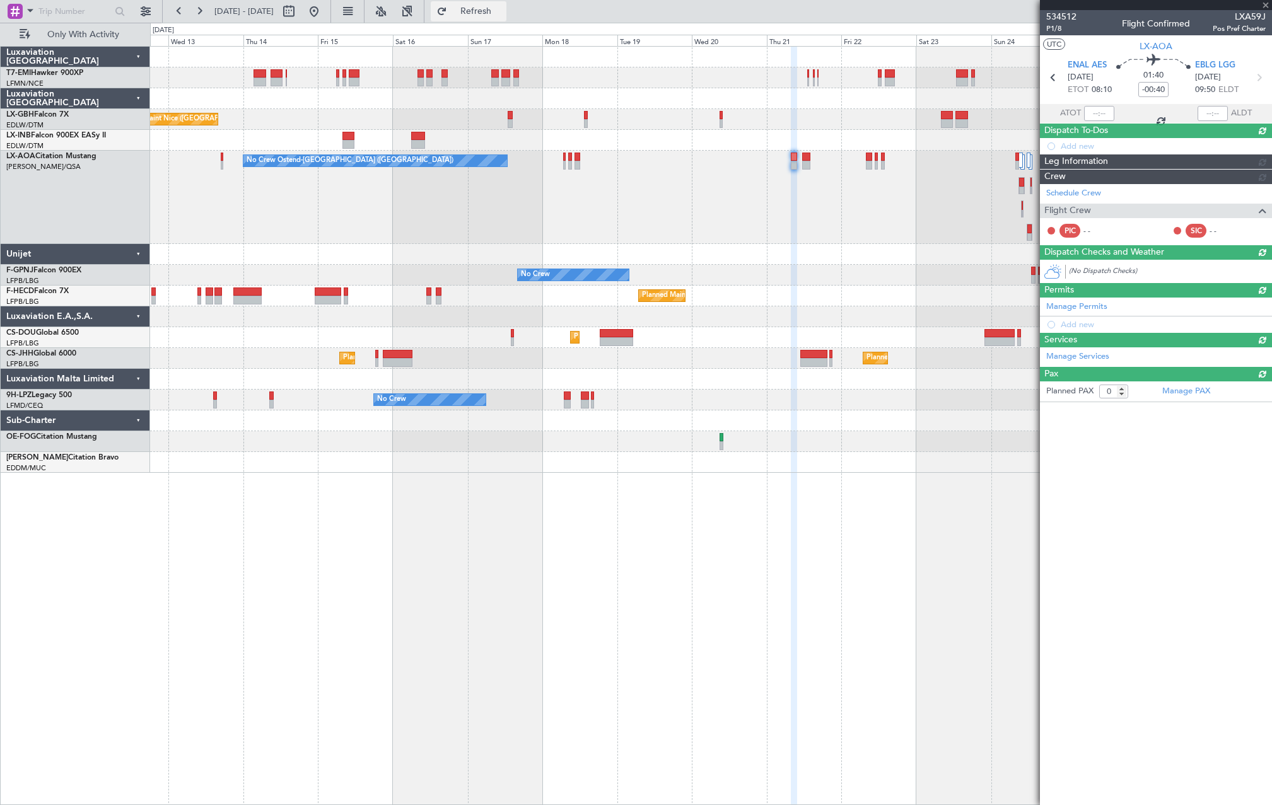
click at [502, 12] on span "Refresh" at bounding box center [475, 11] width 53 height 9
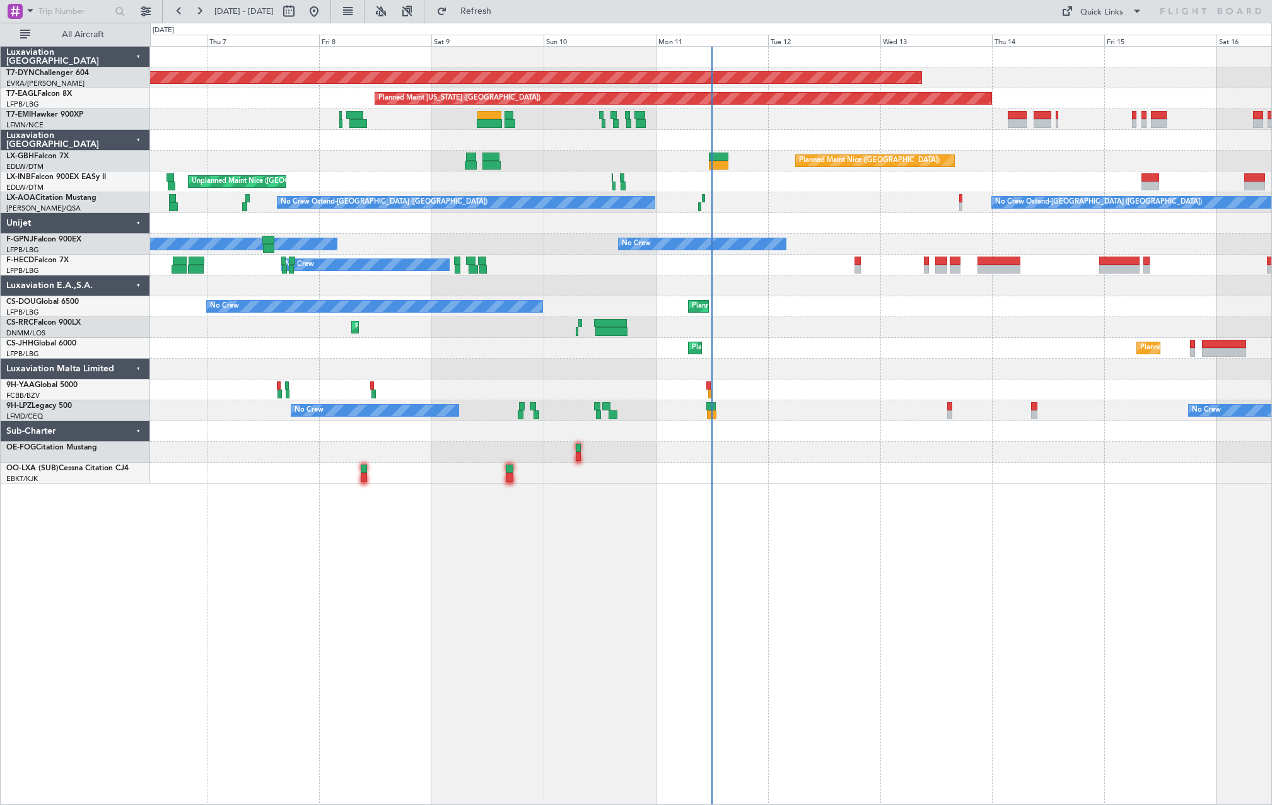
drag, startPoint x: 59, startPoint y: 33, endPoint x: 110, endPoint y: 70, distance: 63.7
click at [59, 33] on span "All Aircraft" at bounding box center [83, 34] width 100 height 9
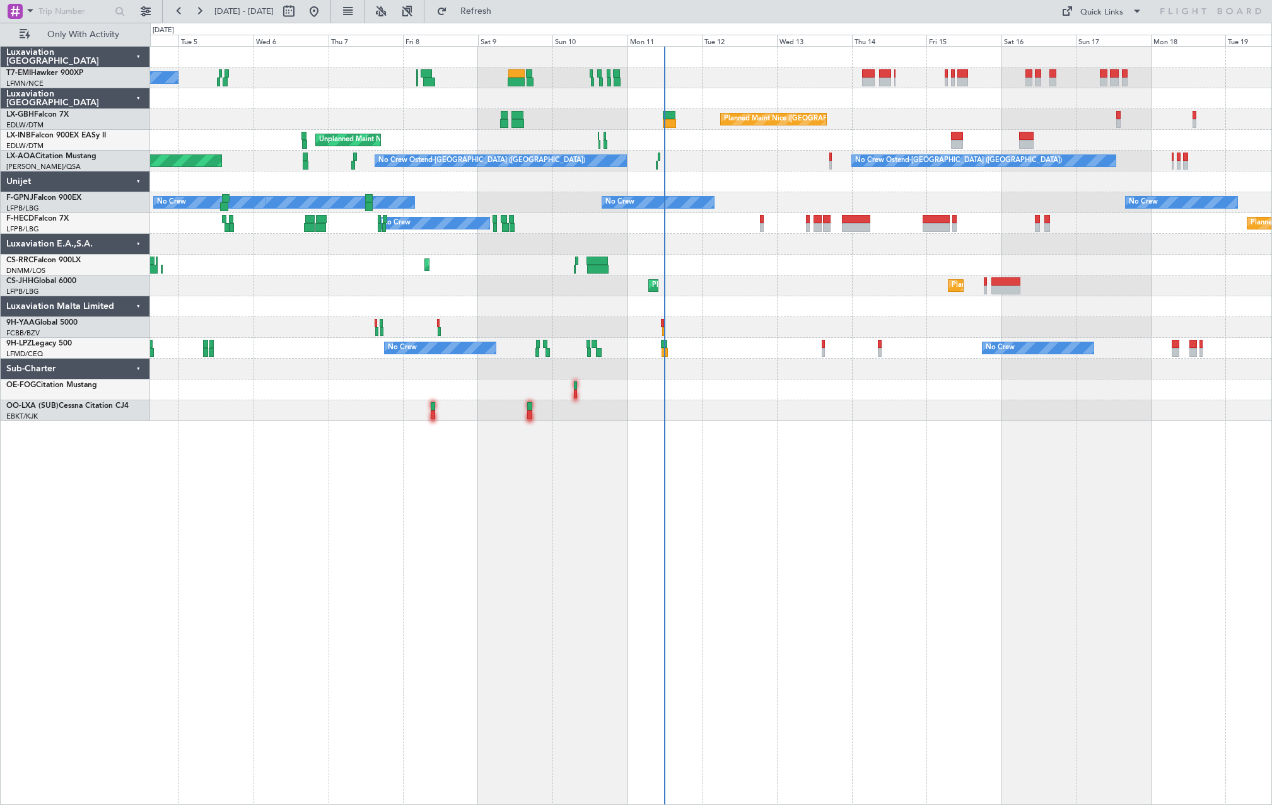
click at [737, 340] on div "A/C Unavailable [GEOGRAPHIC_DATA] ([GEOGRAPHIC_DATA]) [GEOGRAPHIC_DATA] ([GEOGR…" at bounding box center [710, 234] width 1121 height 374
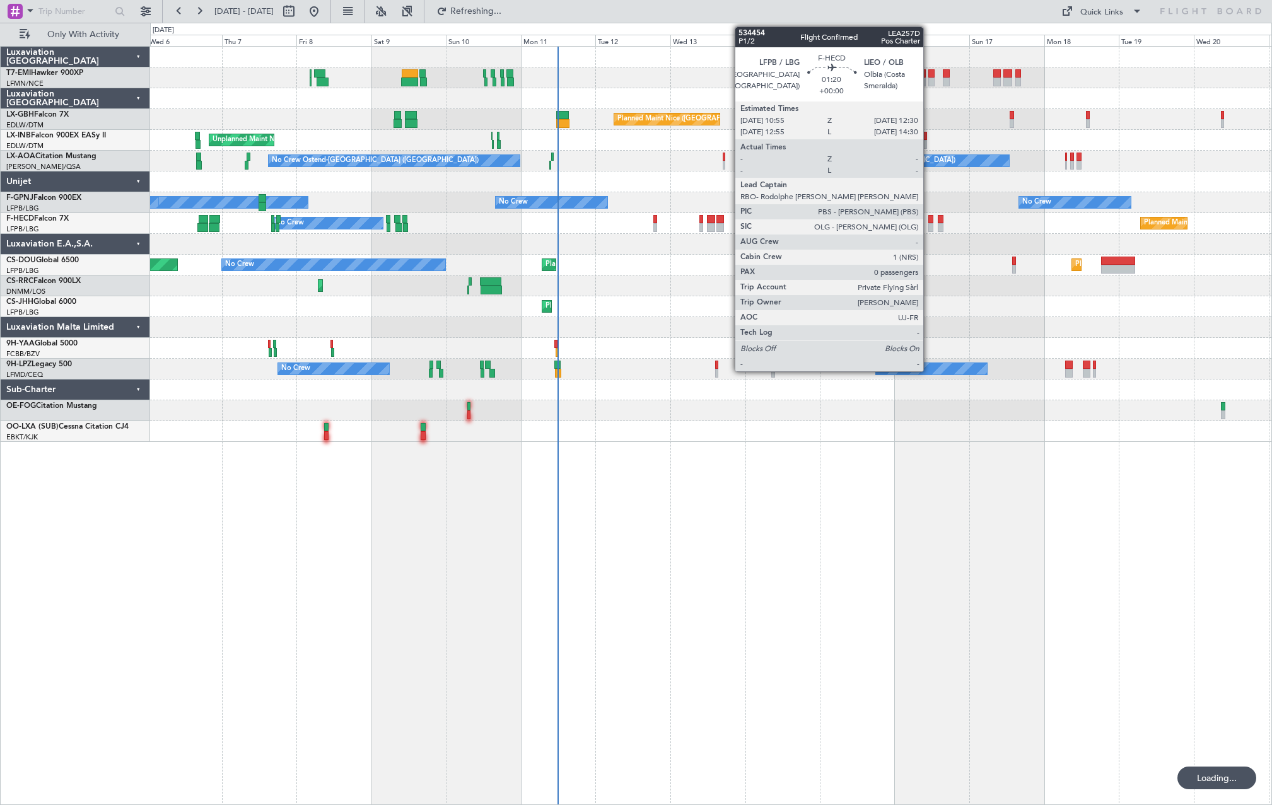
click at [929, 222] on div at bounding box center [930, 219] width 5 height 9
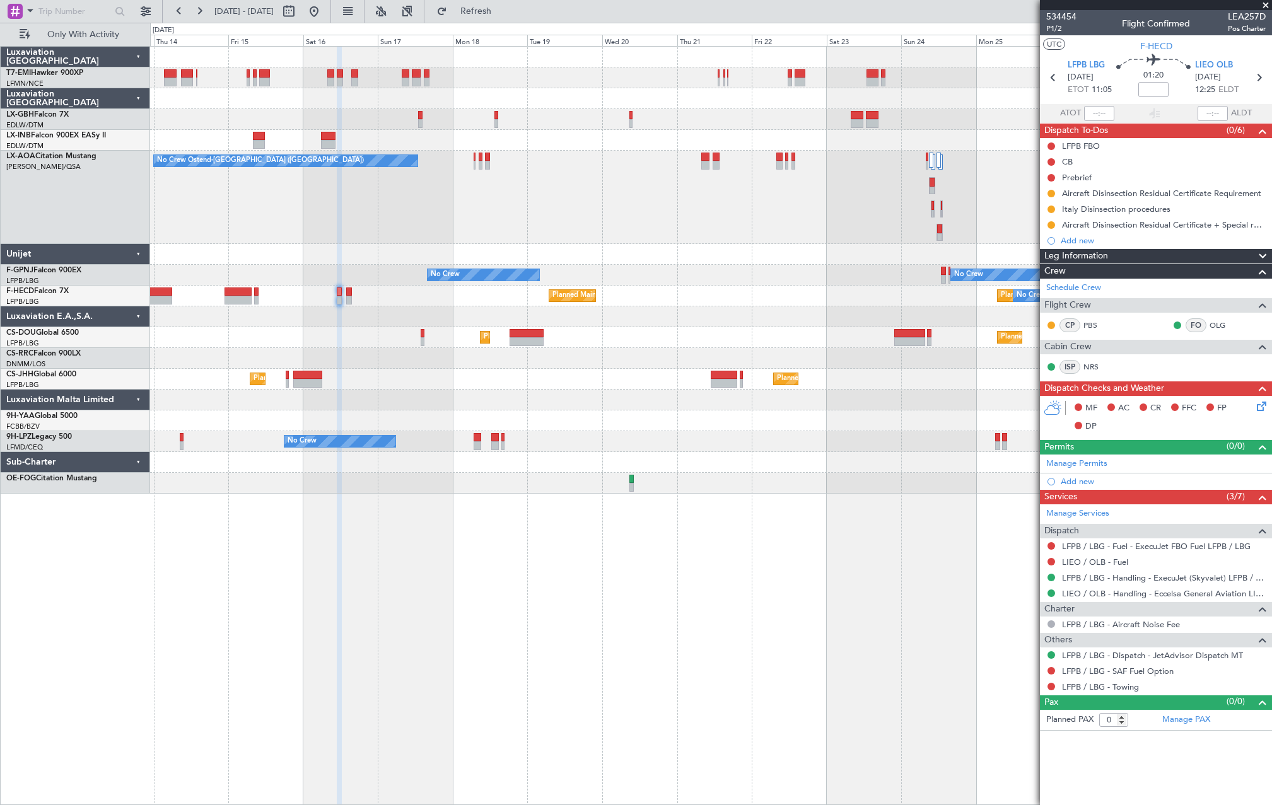
click at [569, 240] on div "No Crew Ostend-[GEOGRAPHIC_DATA] ([GEOGRAPHIC_DATA]) No Crew Ostend-[GEOGRAPHIC…" at bounding box center [710, 197] width 1121 height 93
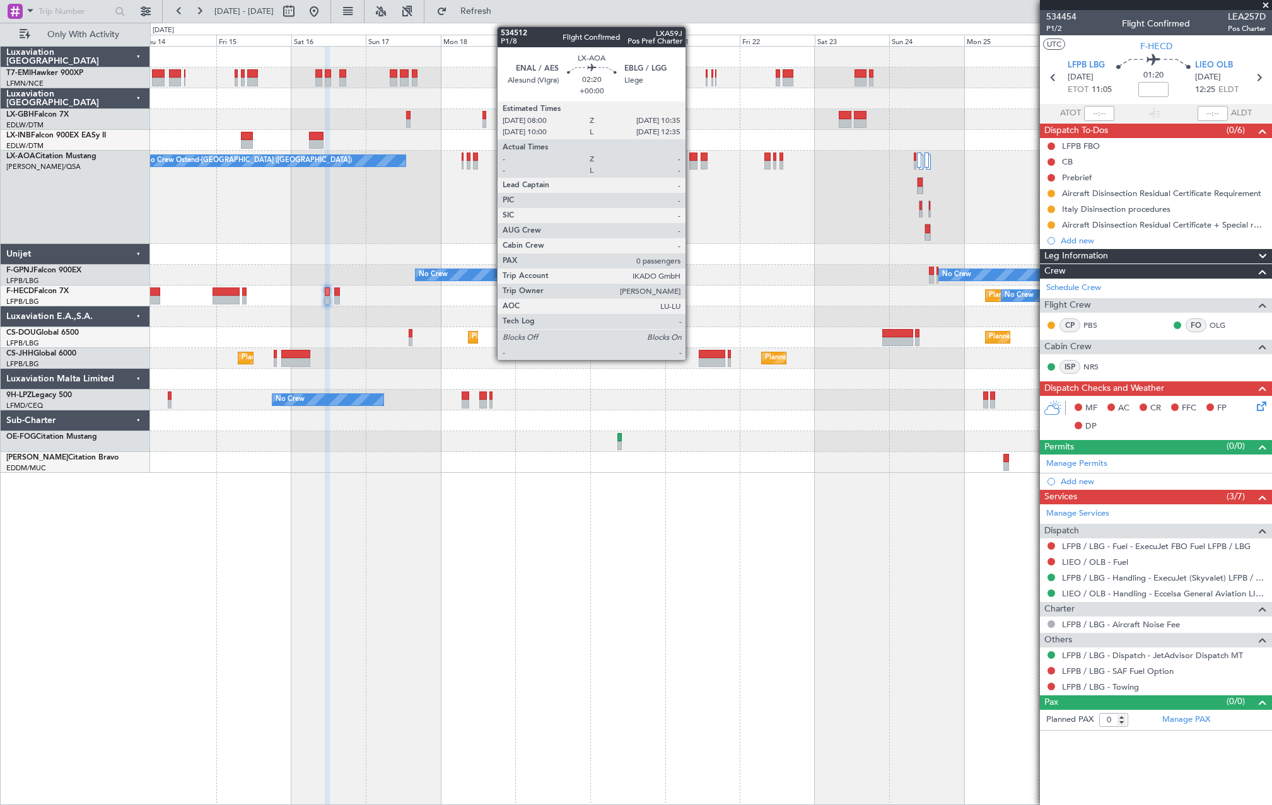
click at [692, 164] on div at bounding box center [693, 165] width 8 height 9
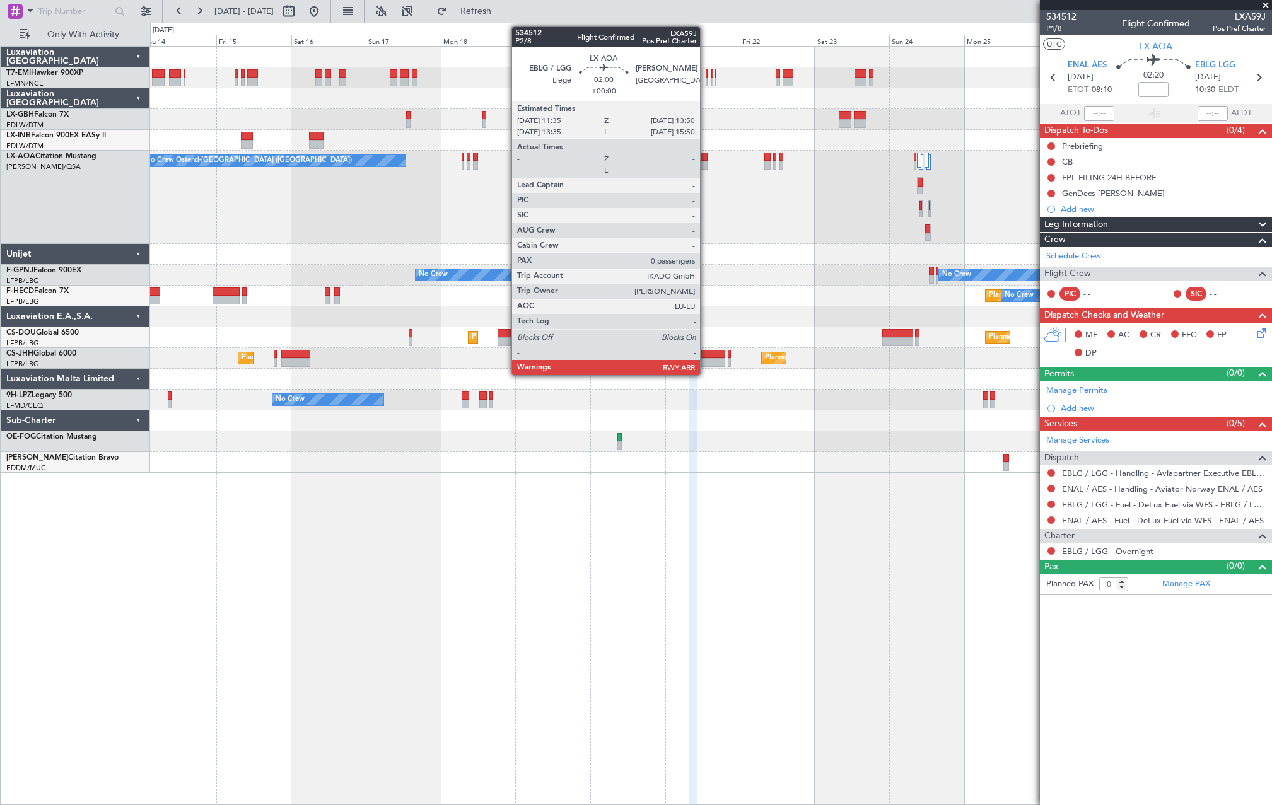
click at [705, 166] on div at bounding box center [704, 165] width 8 height 9
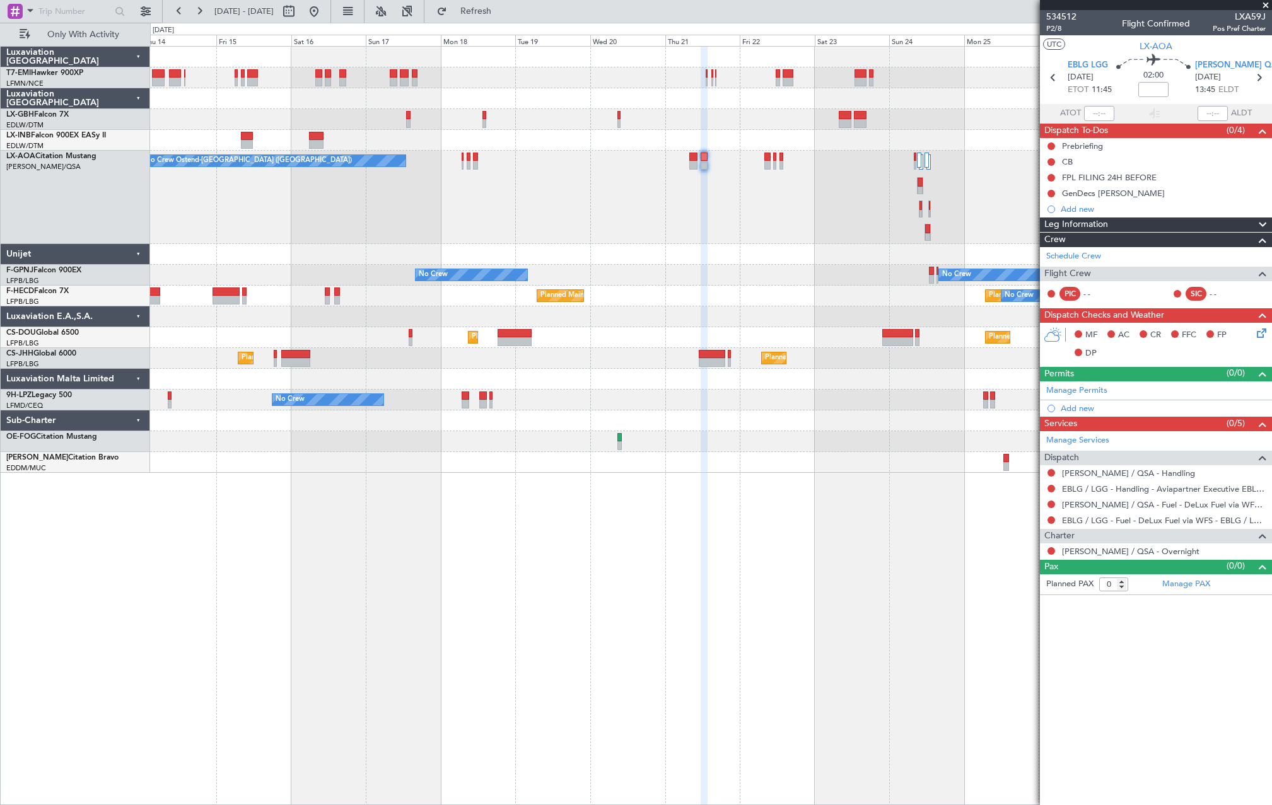
click at [688, 159] on div "No Crew Ostend-[GEOGRAPHIC_DATA] ([GEOGRAPHIC_DATA]) No Crew Ostend-[GEOGRAPHIC…" at bounding box center [710, 197] width 1121 height 93
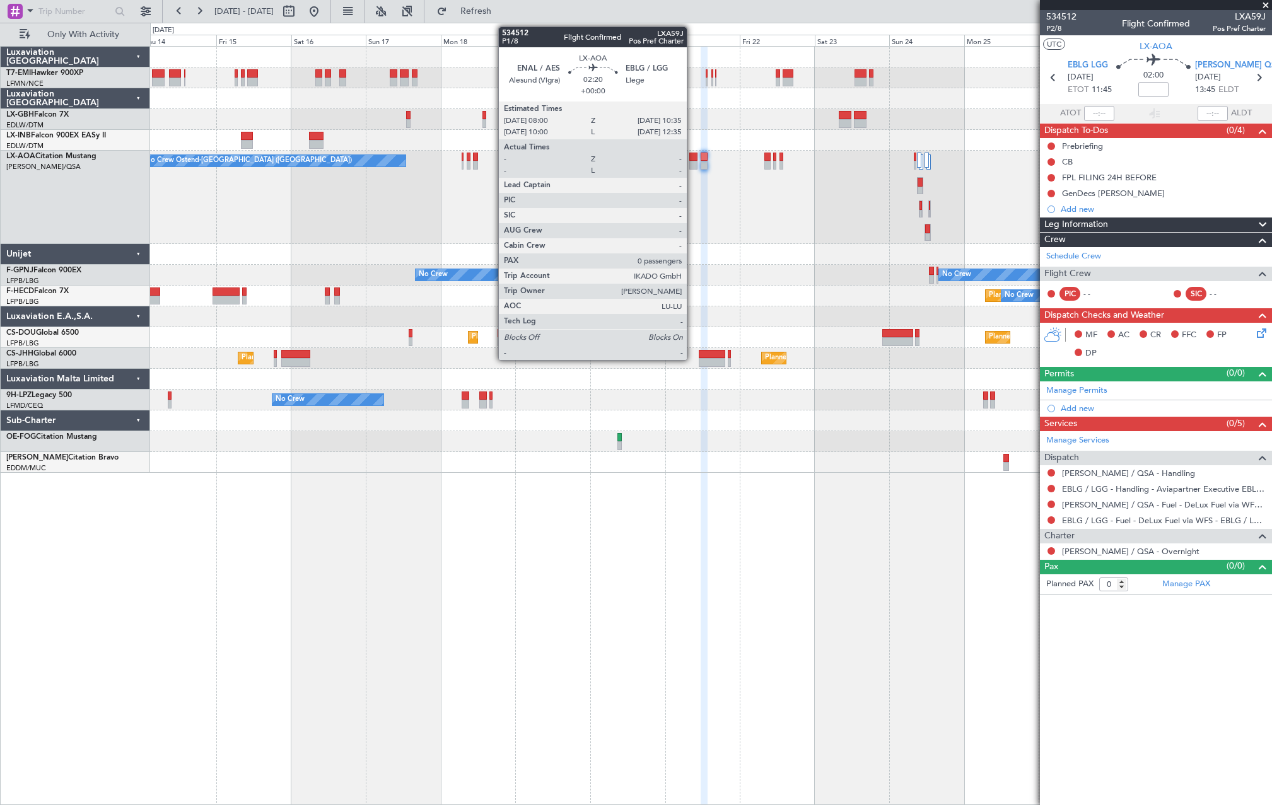
click at [692, 160] on div at bounding box center [693, 157] width 8 height 9
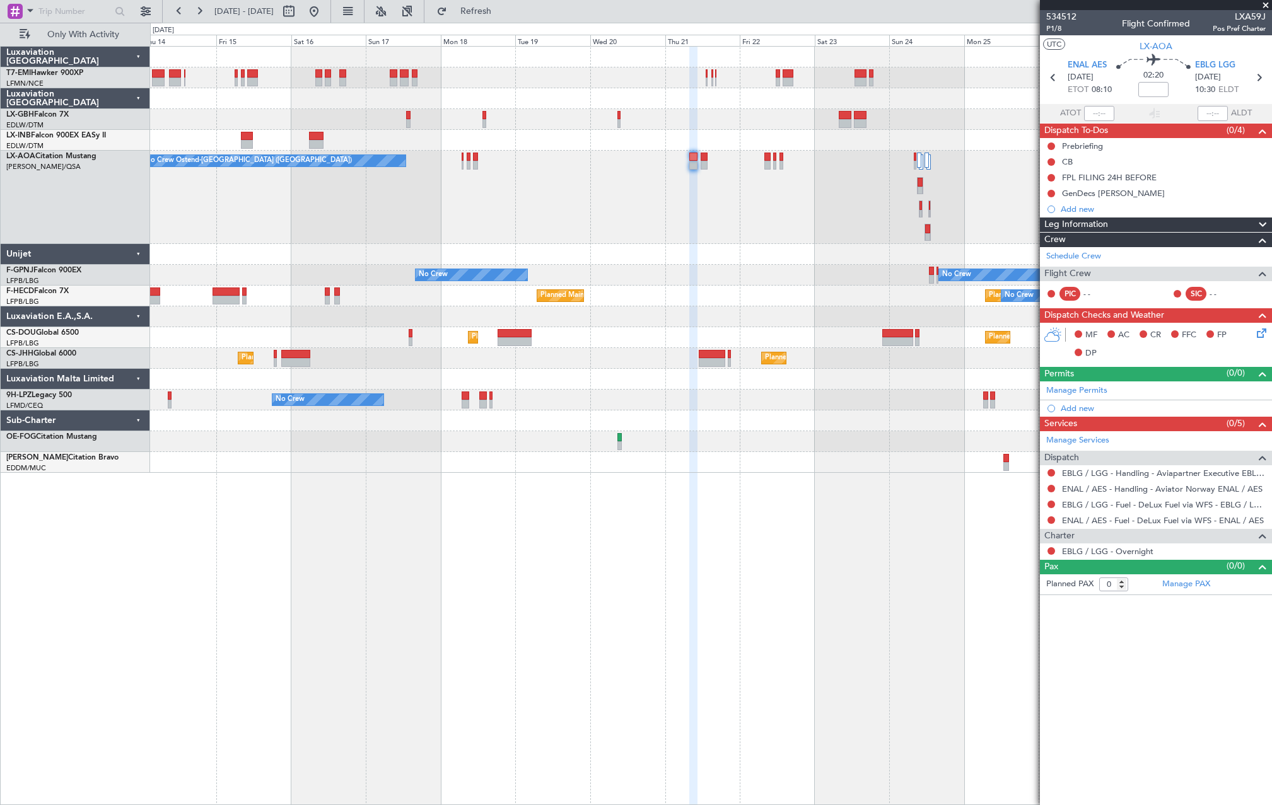
drag, startPoint x: 530, startPoint y: 15, endPoint x: 565, endPoint y: 55, distance: 53.6
click at [502, 15] on span "Refresh" at bounding box center [475, 11] width 53 height 9
click at [557, 136] on div "Planned Maint Nice ([GEOGRAPHIC_DATA]) No Crew Ostend-[GEOGRAPHIC_DATA] (Ostend…" at bounding box center [710, 260] width 1121 height 426
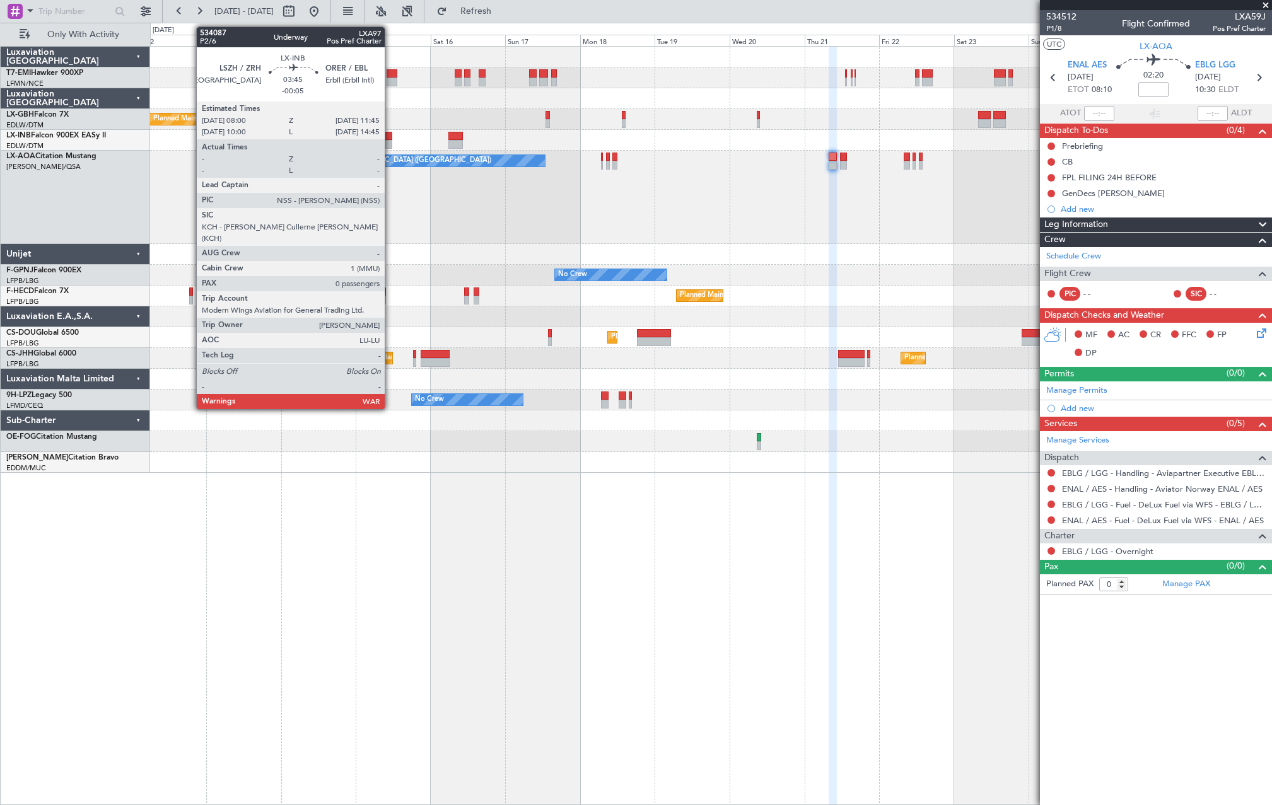
click at [390, 144] on div at bounding box center [386, 144] width 12 height 9
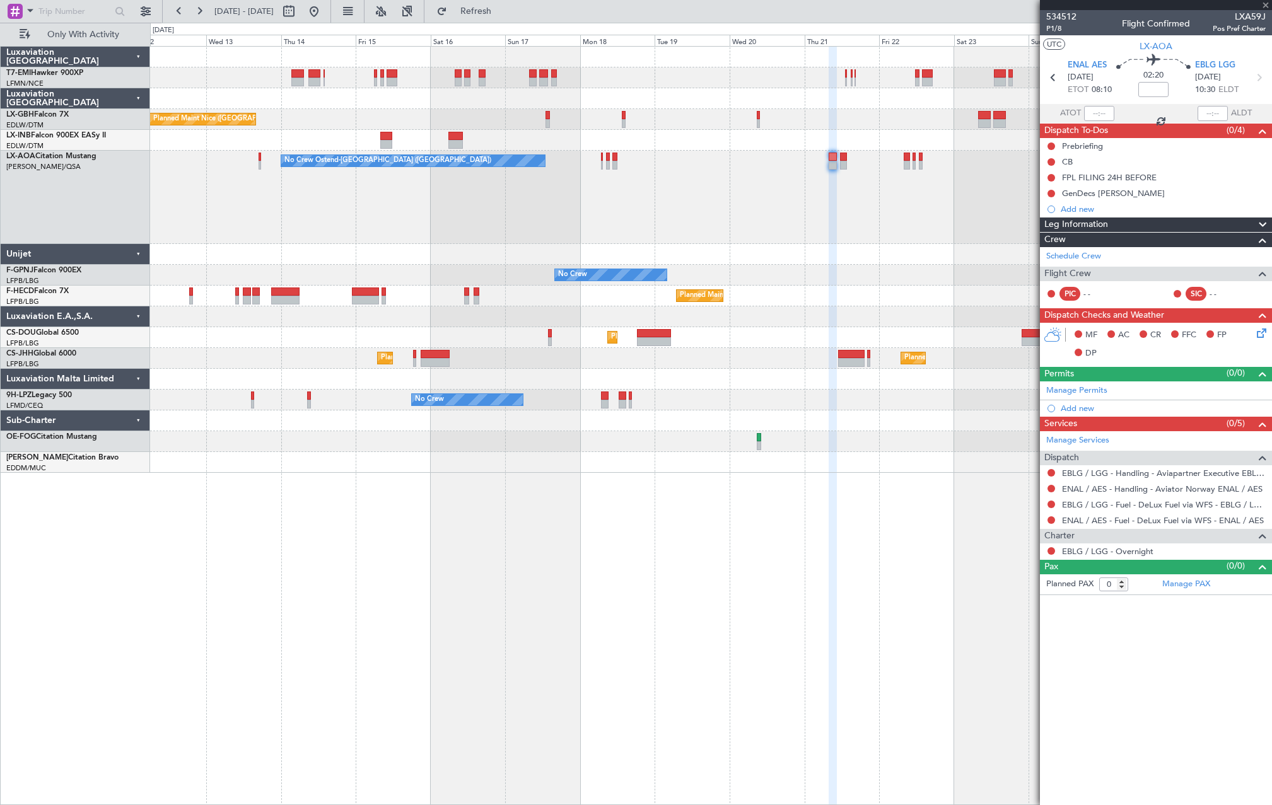
type input "-00:05"
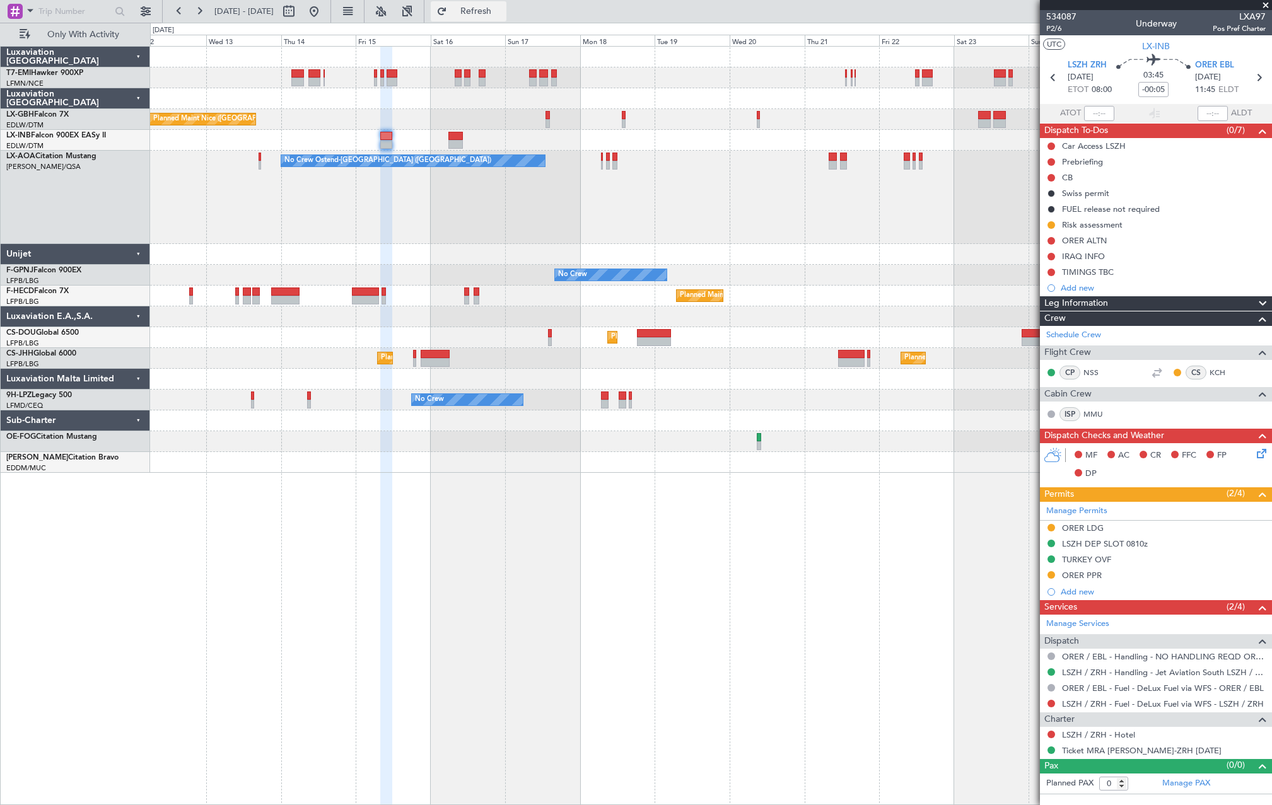
click at [502, 15] on span "Refresh" at bounding box center [475, 11] width 53 height 9
click at [828, 167] on div "No Crew Ostend-[GEOGRAPHIC_DATA] ([GEOGRAPHIC_DATA]) No Crew Ostend-[GEOGRAPHIC…" at bounding box center [710, 197] width 1121 height 93
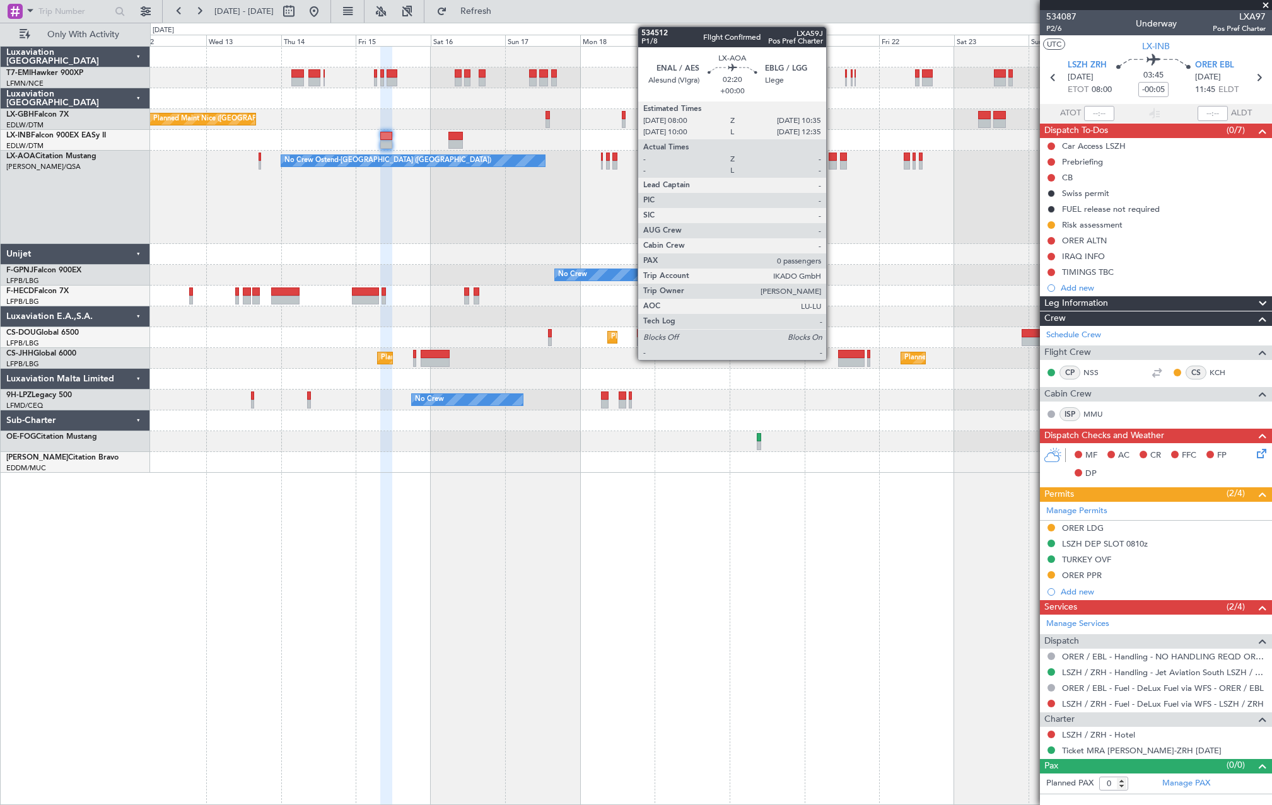
click at [831, 165] on div at bounding box center [832, 165] width 8 height 9
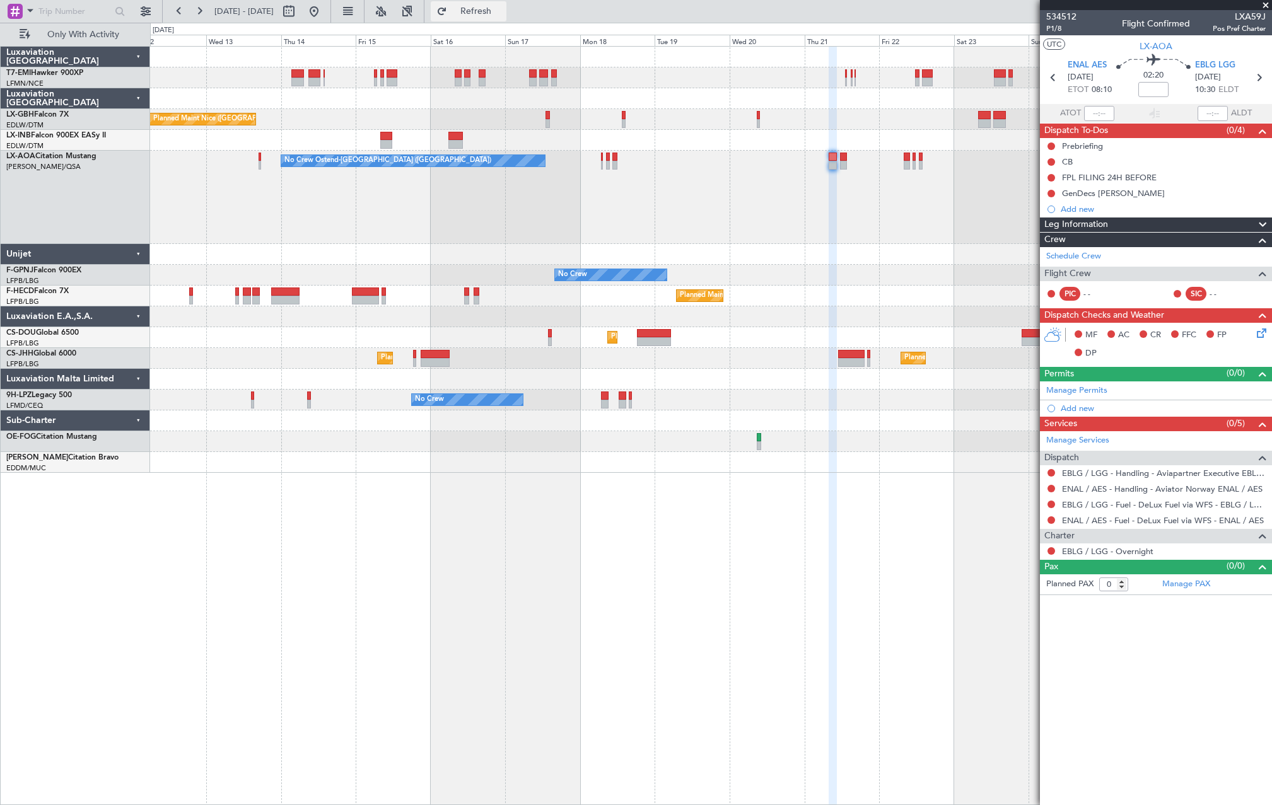
click at [502, 16] on span "Refresh" at bounding box center [475, 11] width 53 height 9
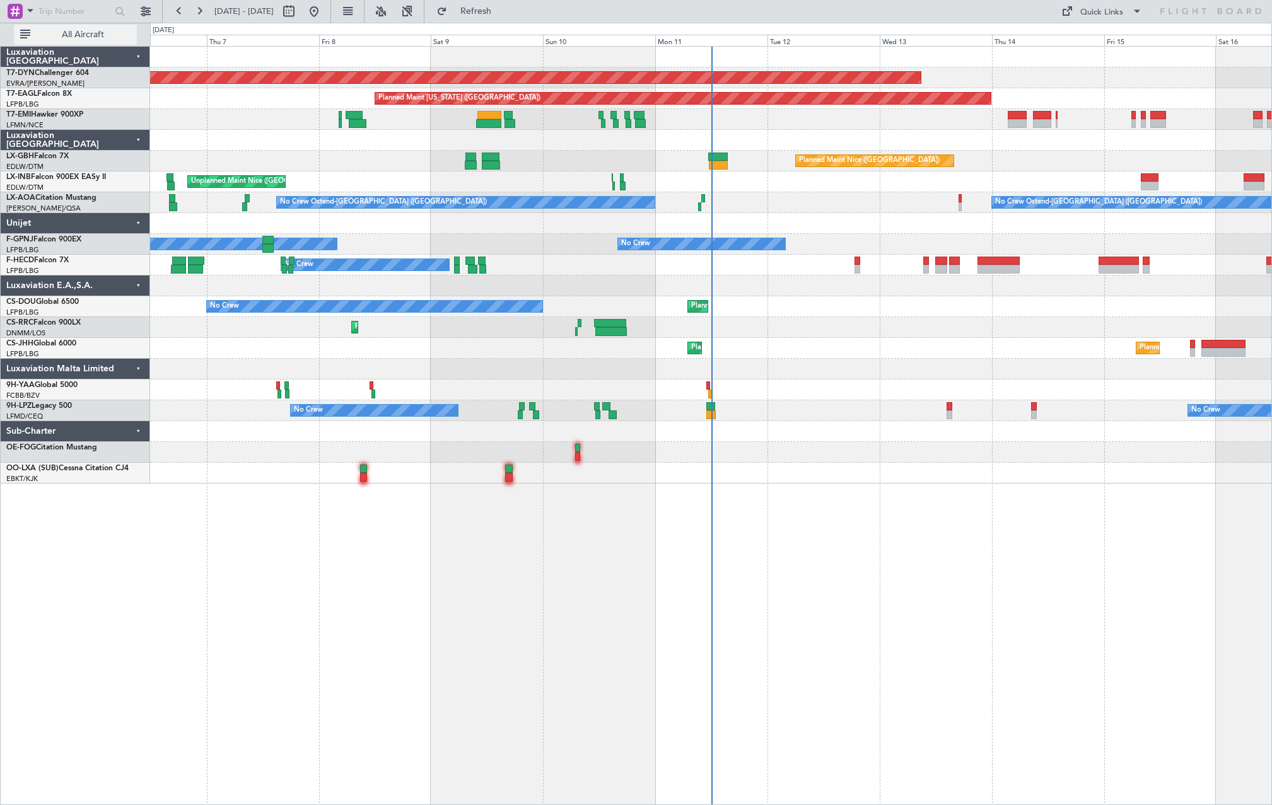
click at [114, 35] on span "All Aircraft" at bounding box center [83, 34] width 100 height 9
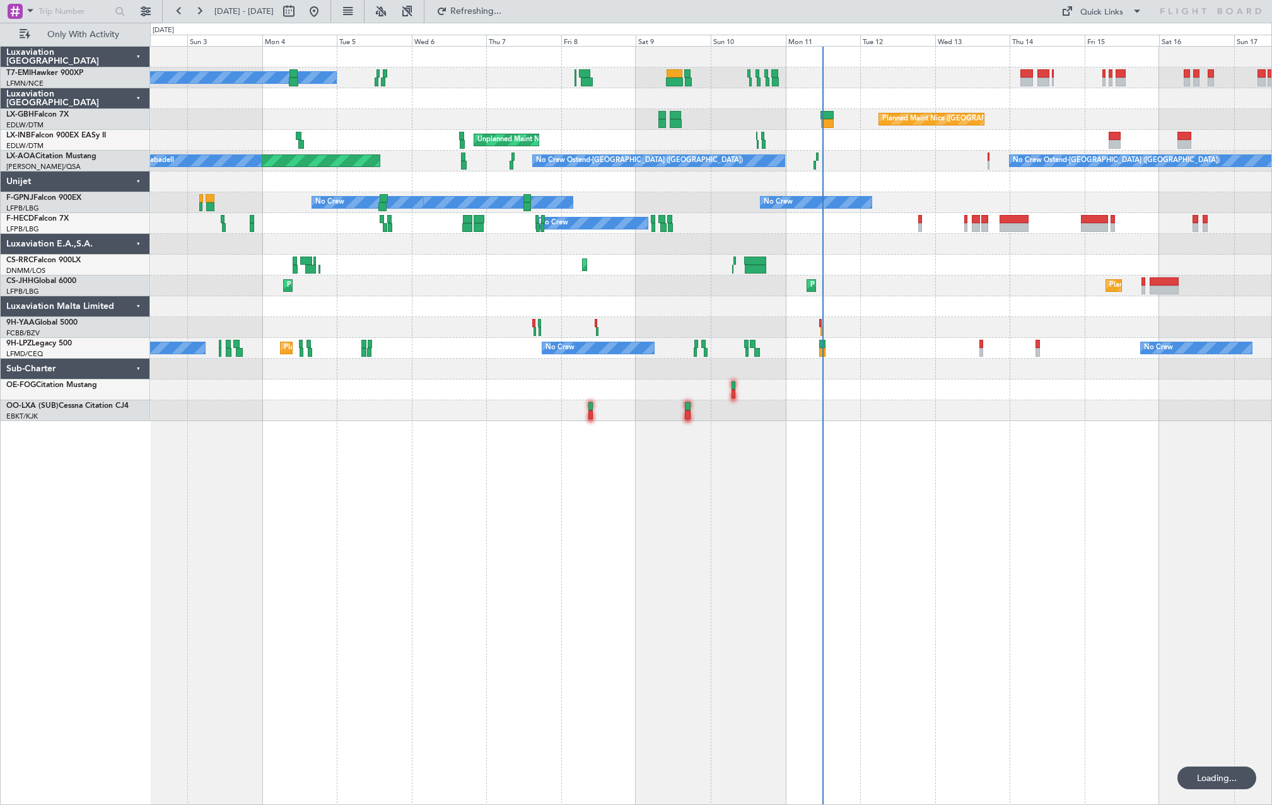
click at [698, 336] on div at bounding box center [710, 327] width 1121 height 21
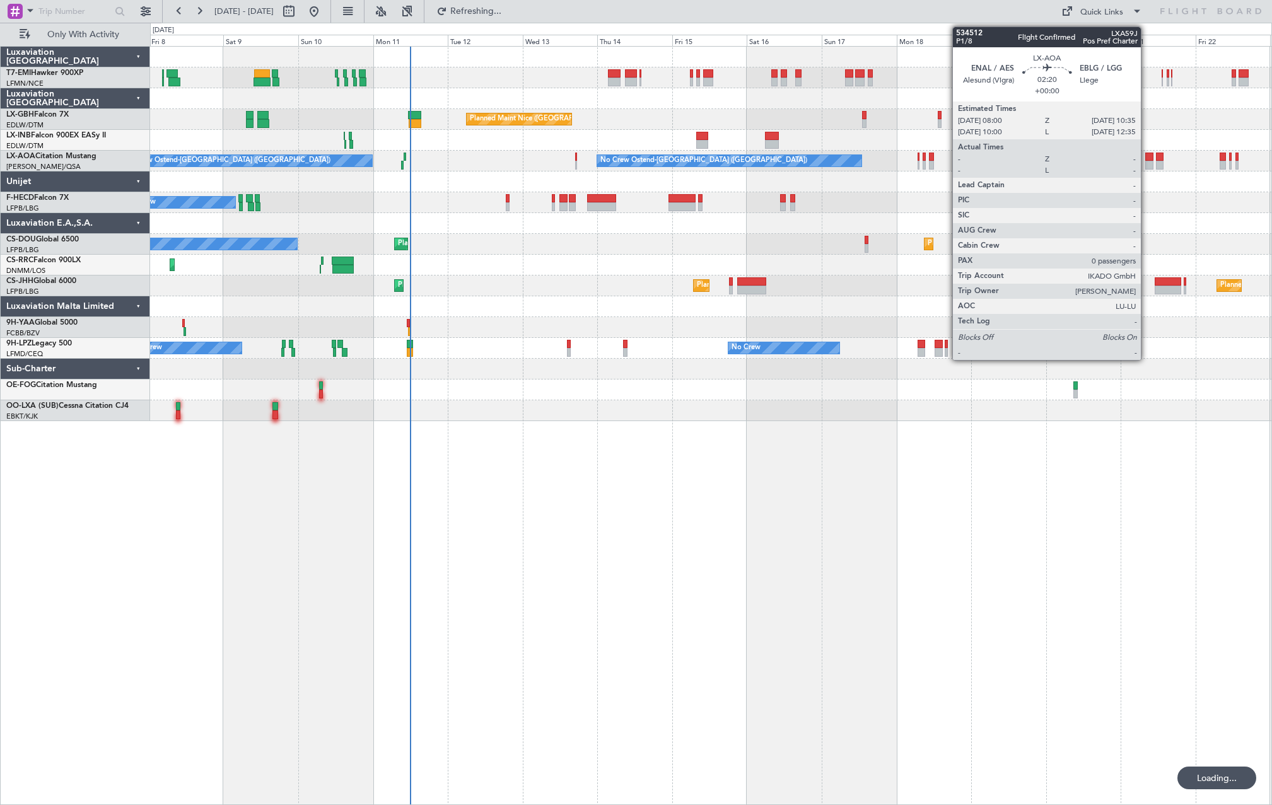
click at [1146, 166] on div at bounding box center [1149, 165] width 8 height 9
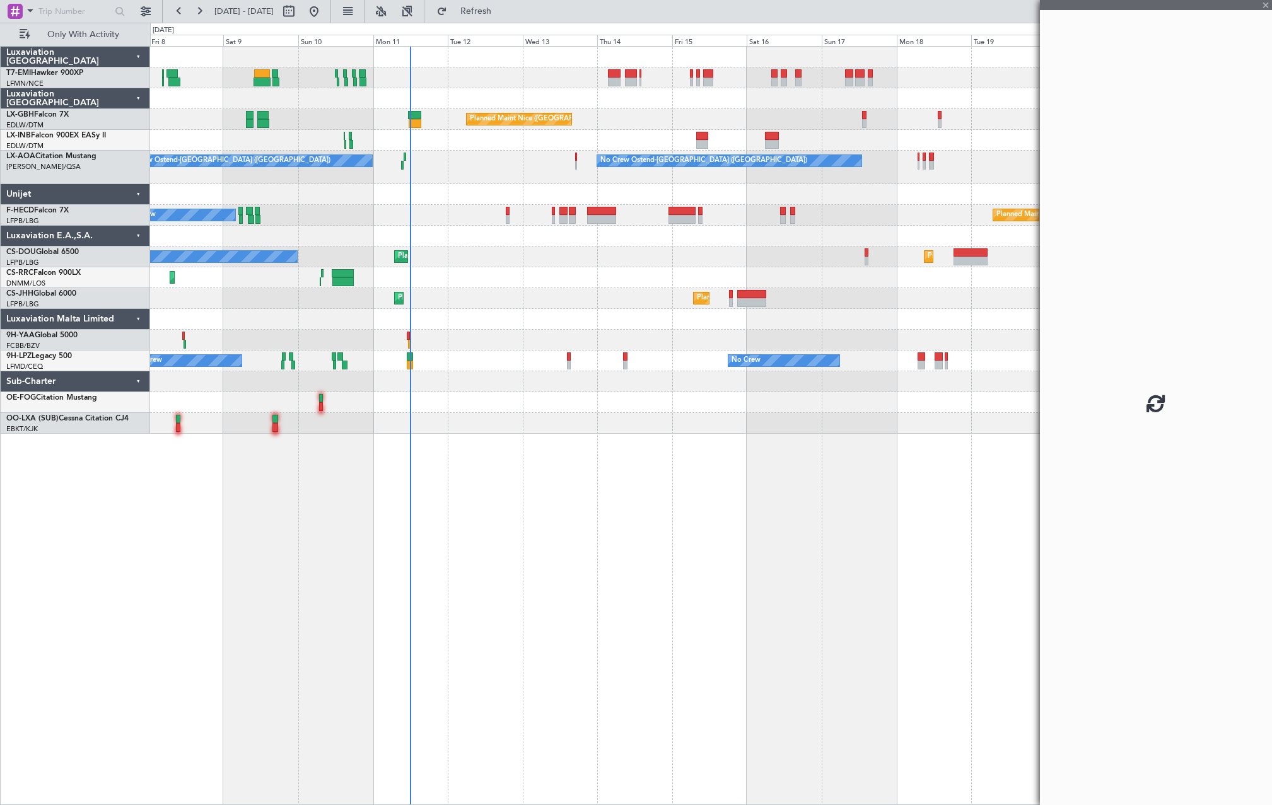
drag, startPoint x: 1040, startPoint y: 189, endPoint x: 867, endPoint y: 231, distance: 177.2
click at [867, 231] on fb-app "08 Aug 2025 - 23 Aug 2025 Refresh Quick Links Only With Activity A/C Unavailabl…" at bounding box center [636, 407] width 1272 height 796
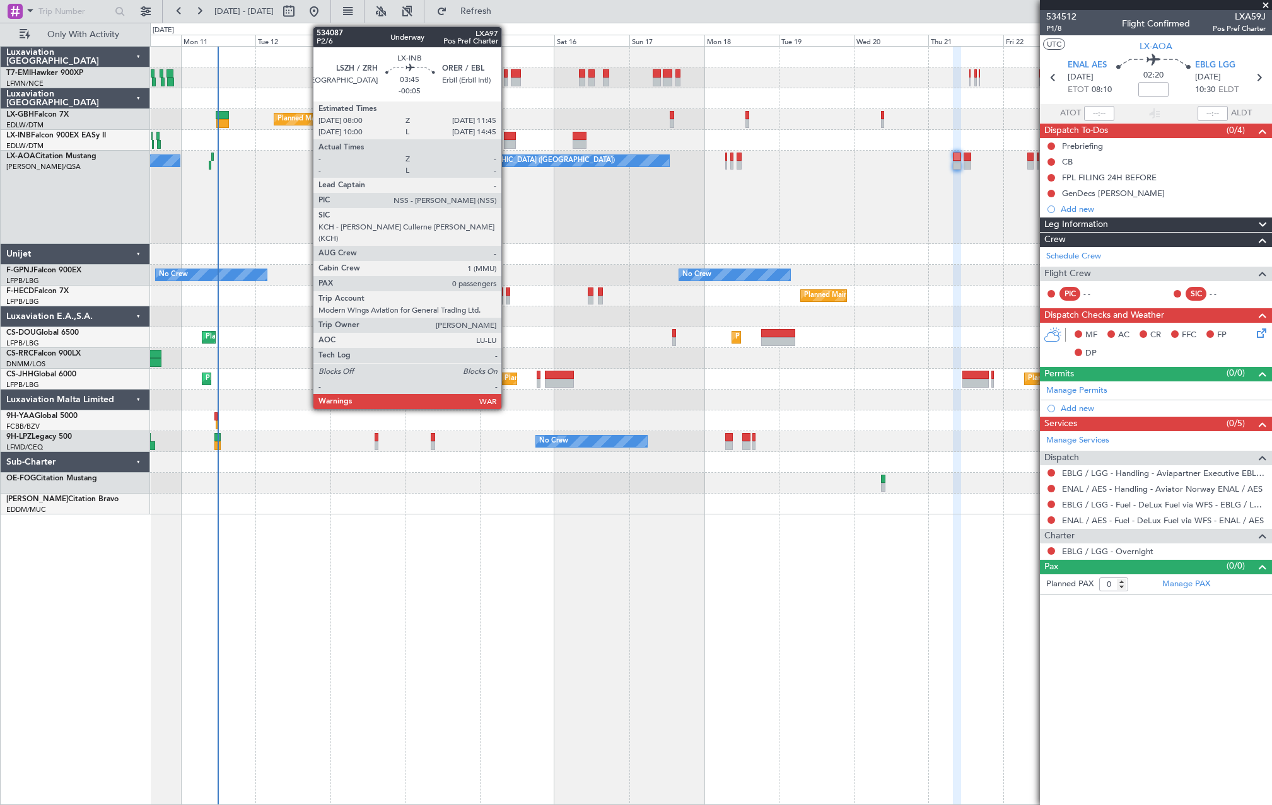
click at [507, 139] on div at bounding box center [510, 136] width 12 height 9
type input "-00:05"
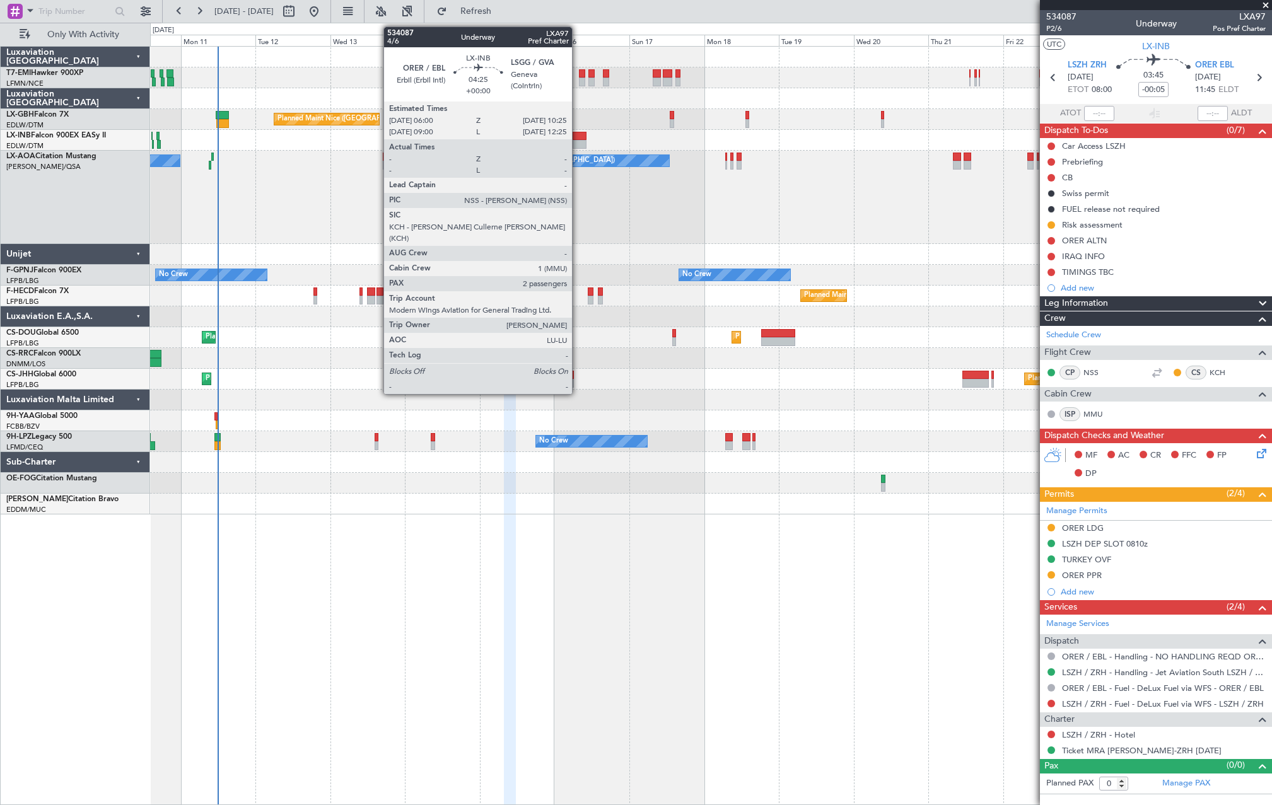
click at [577, 147] on div at bounding box center [579, 144] width 14 height 9
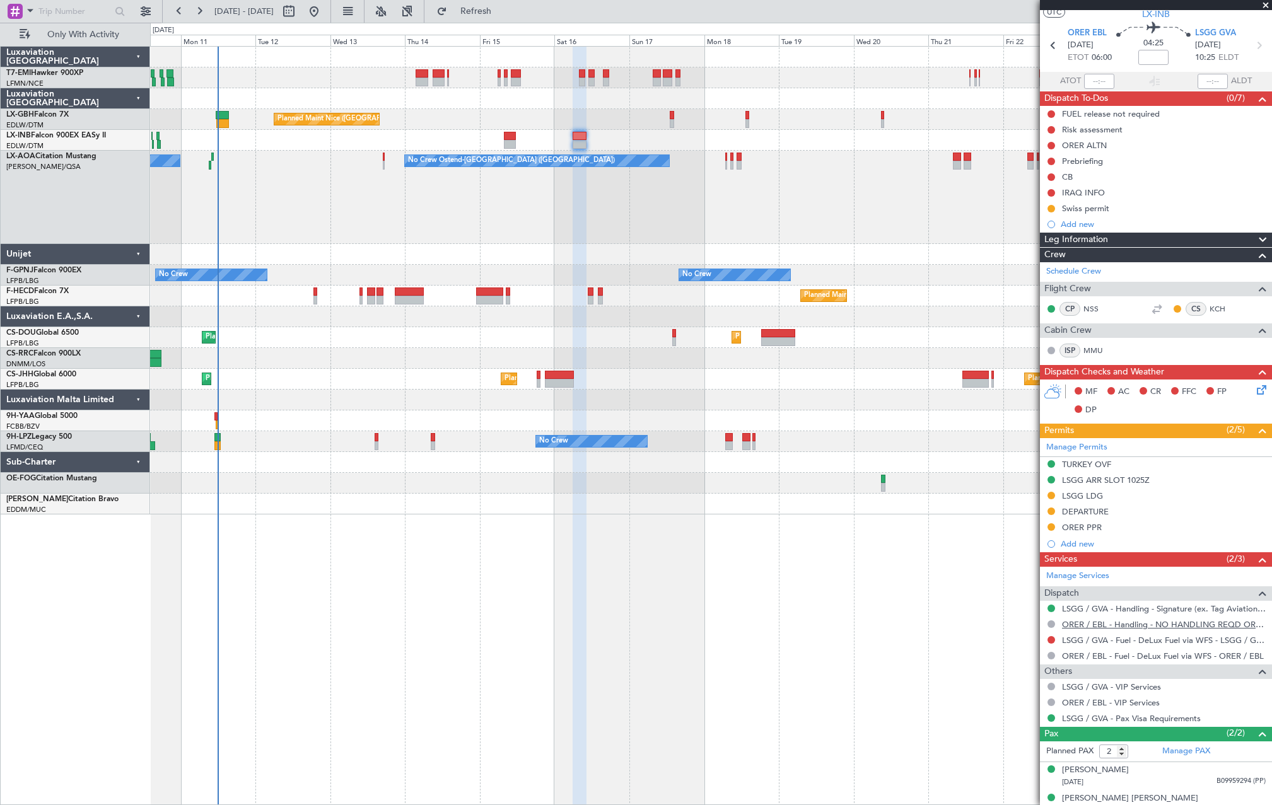
scroll to position [45, 0]
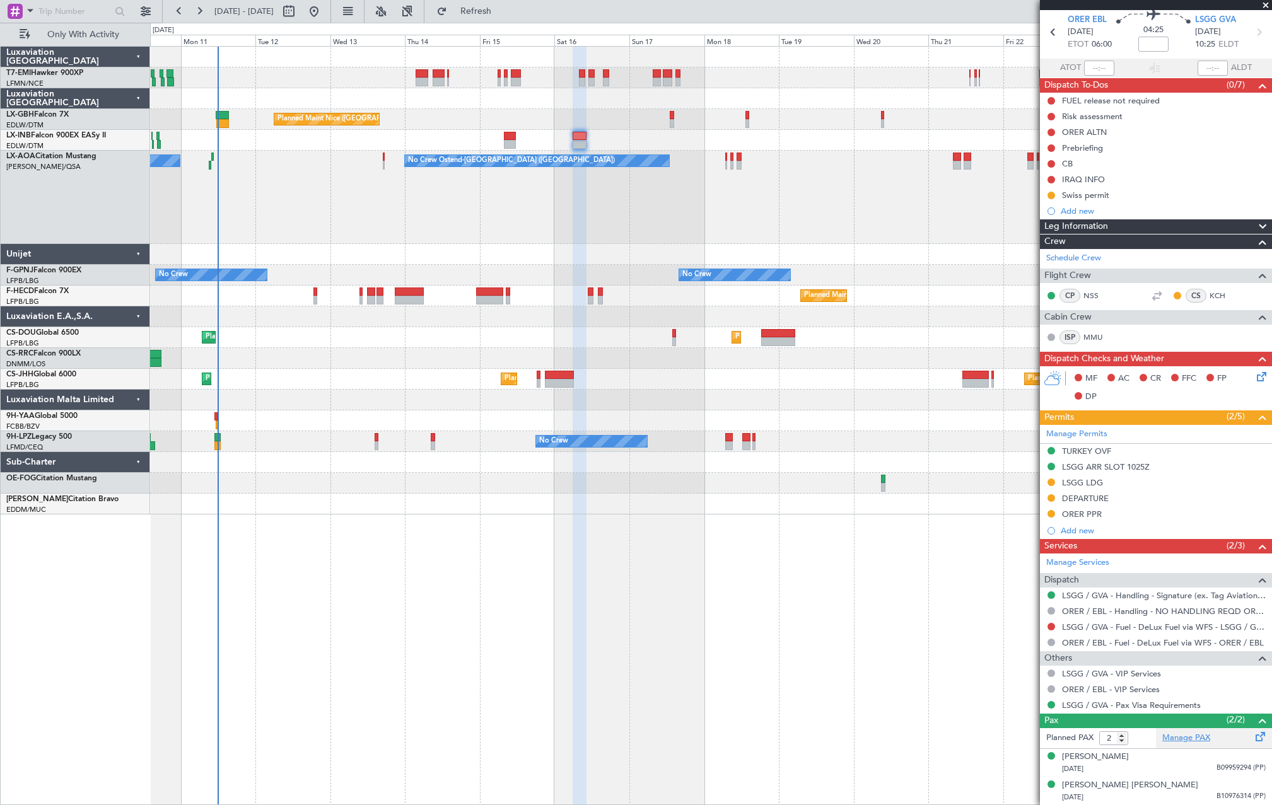
click at [1193, 742] on link "Manage PAX" at bounding box center [1186, 738] width 48 height 13
click at [501, 10] on span "Refresh" at bounding box center [475, 11] width 53 height 9
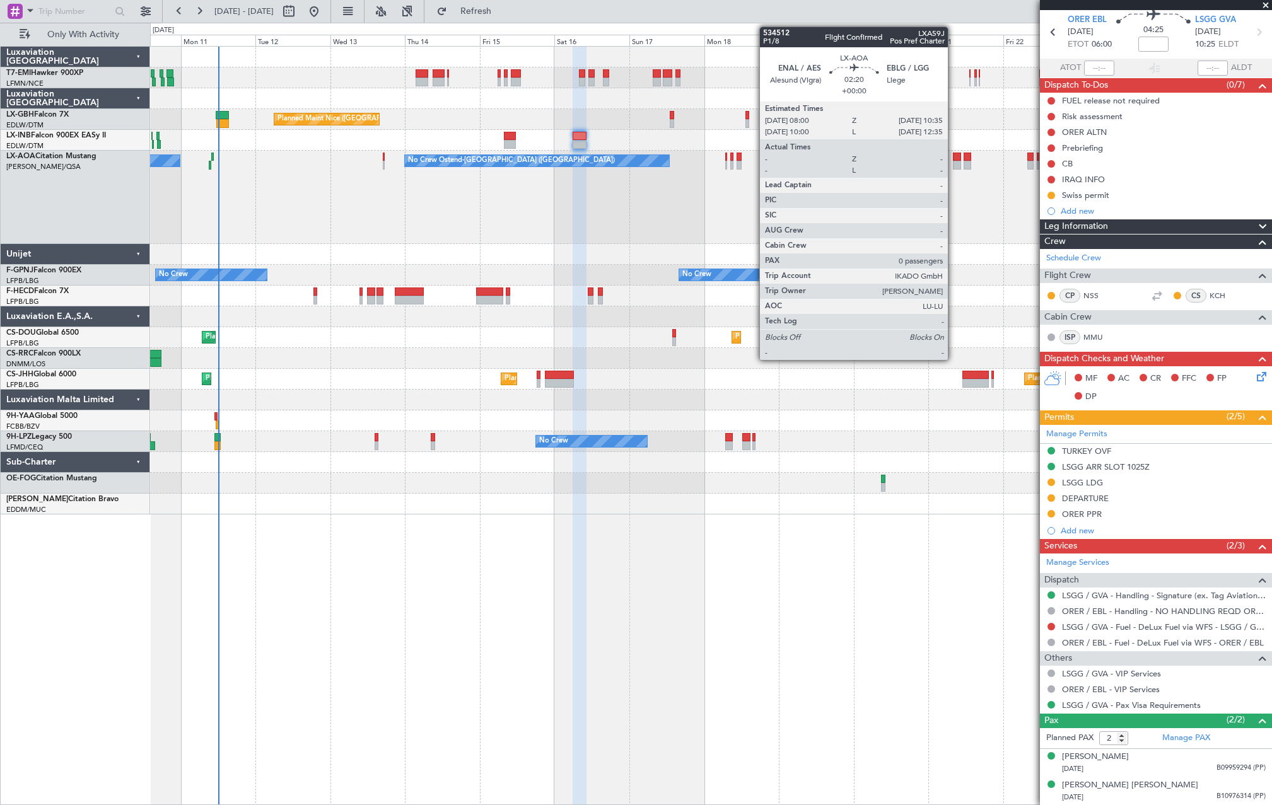
click at [954, 161] on div at bounding box center [957, 165] width 8 height 9
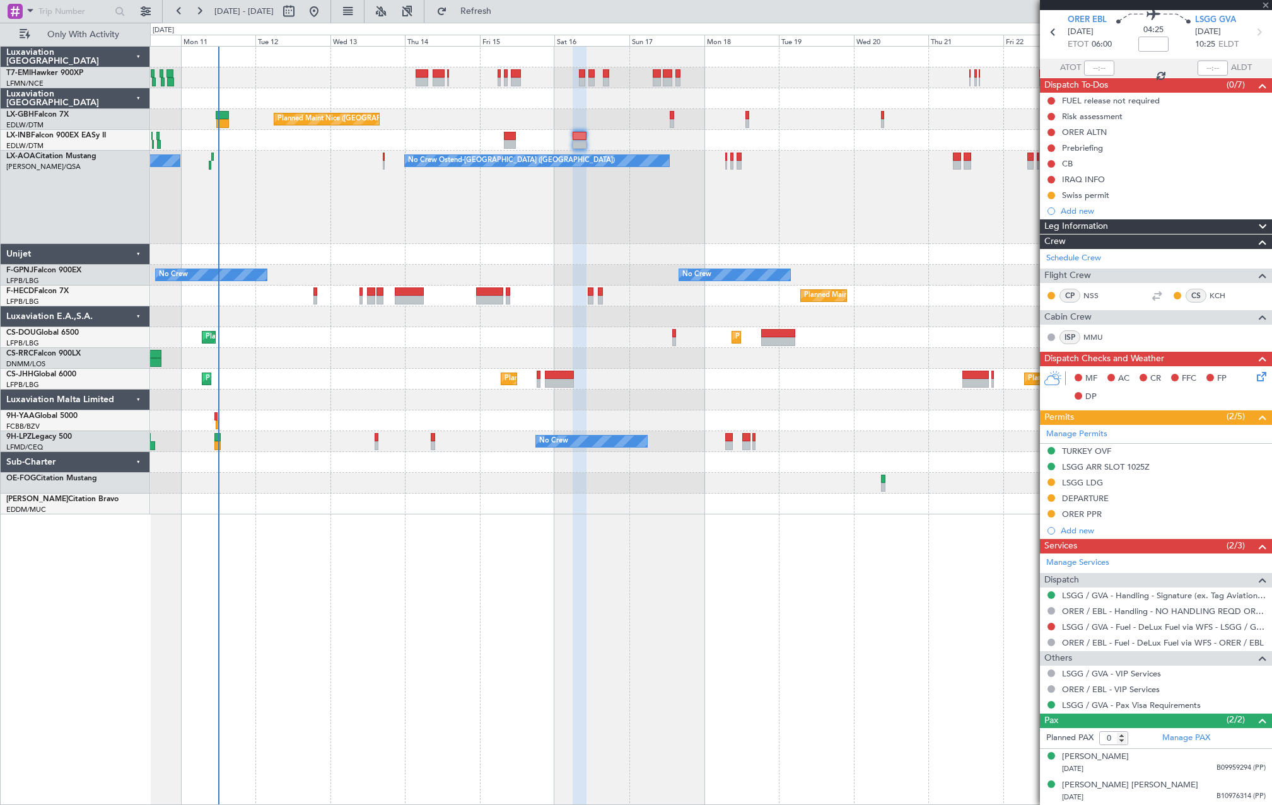
scroll to position [0, 0]
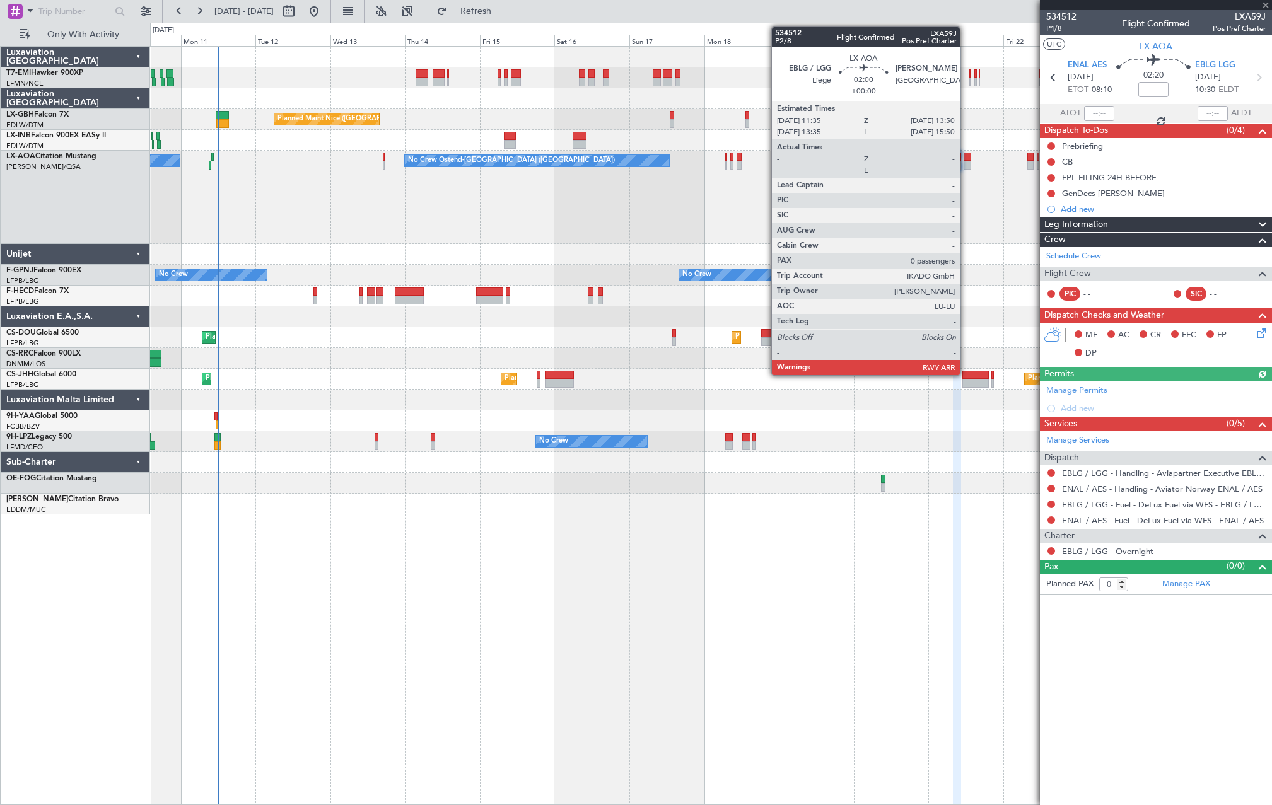
click at [966, 166] on div at bounding box center [967, 165] width 8 height 9
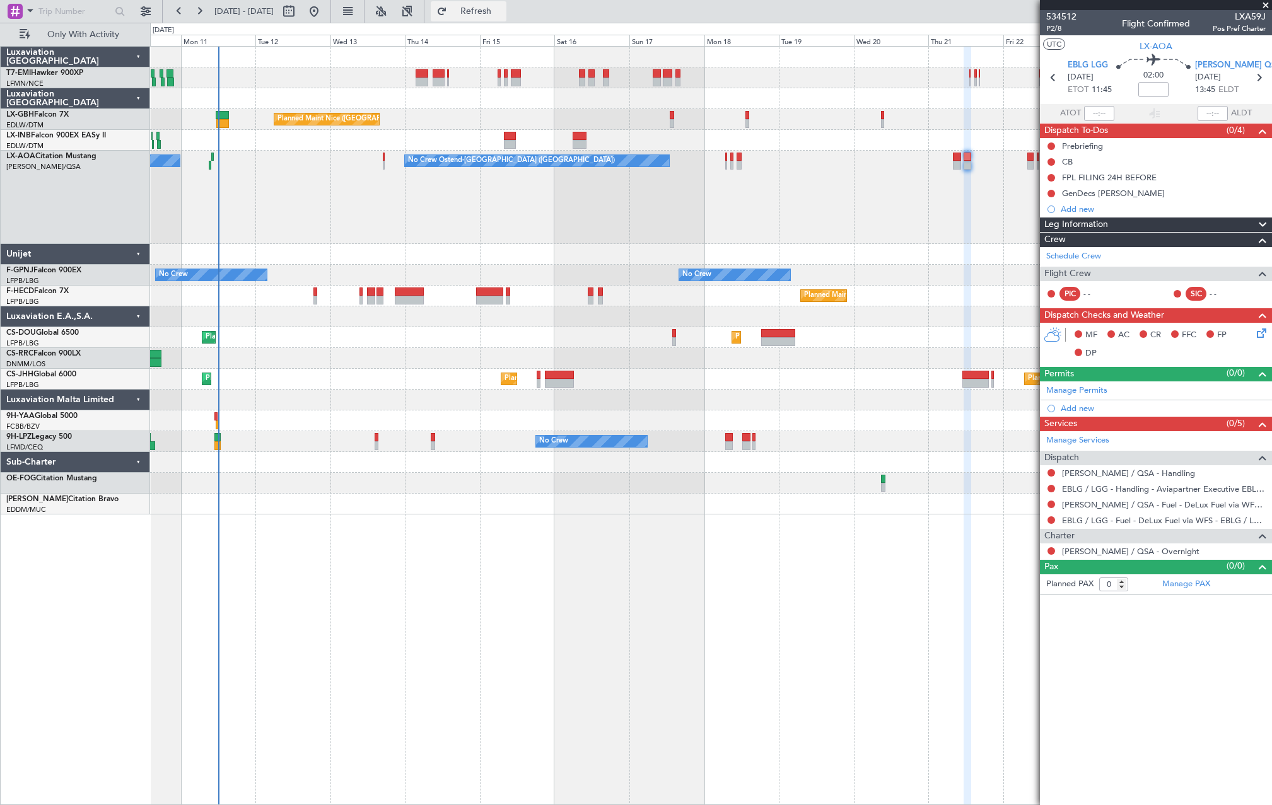
click at [502, 16] on span "Refresh" at bounding box center [475, 11] width 53 height 9
click at [497, 16] on button "Refresh" at bounding box center [469, 11] width 76 height 20
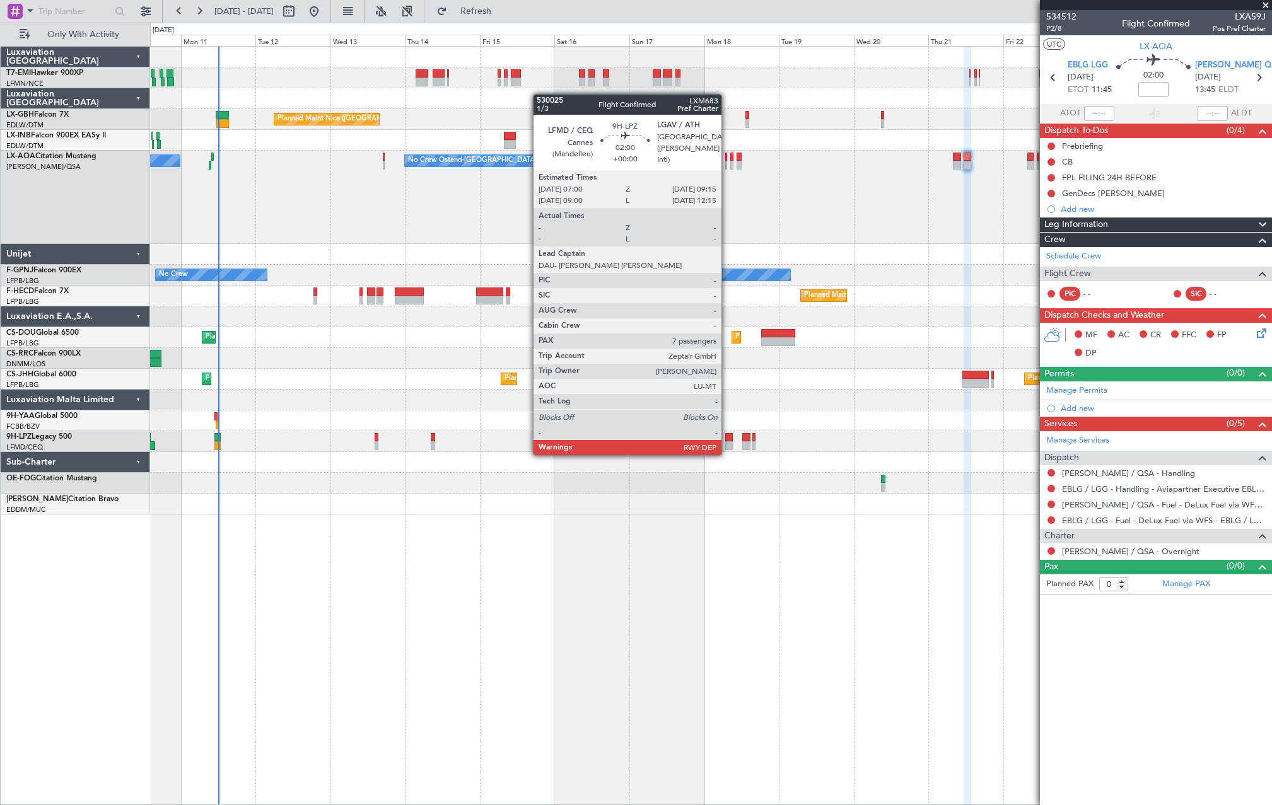
click at [727, 443] on div at bounding box center [729, 445] width 8 height 9
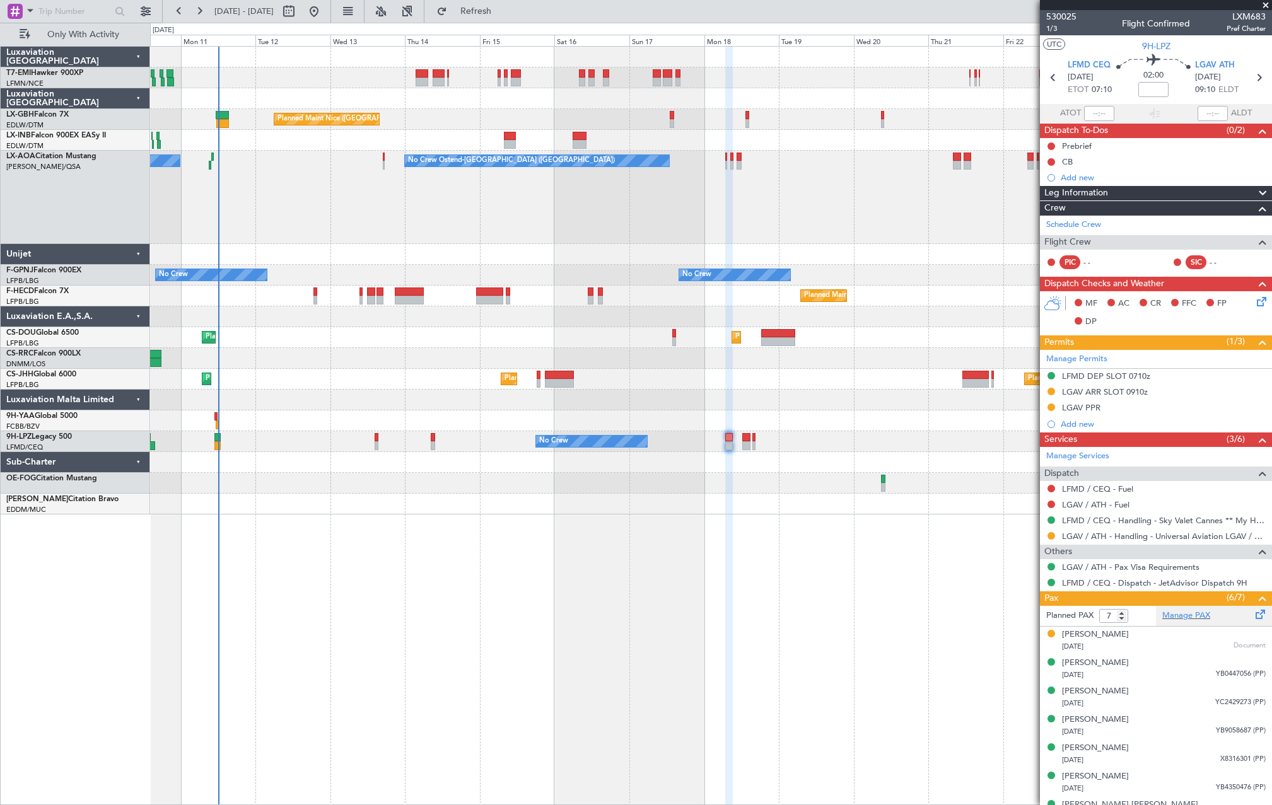
click at [1207, 616] on div "Manage PAX" at bounding box center [1214, 616] width 116 height 20
click at [502, 14] on span "Refresh" at bounding box center [475, 11] width 53 height 9
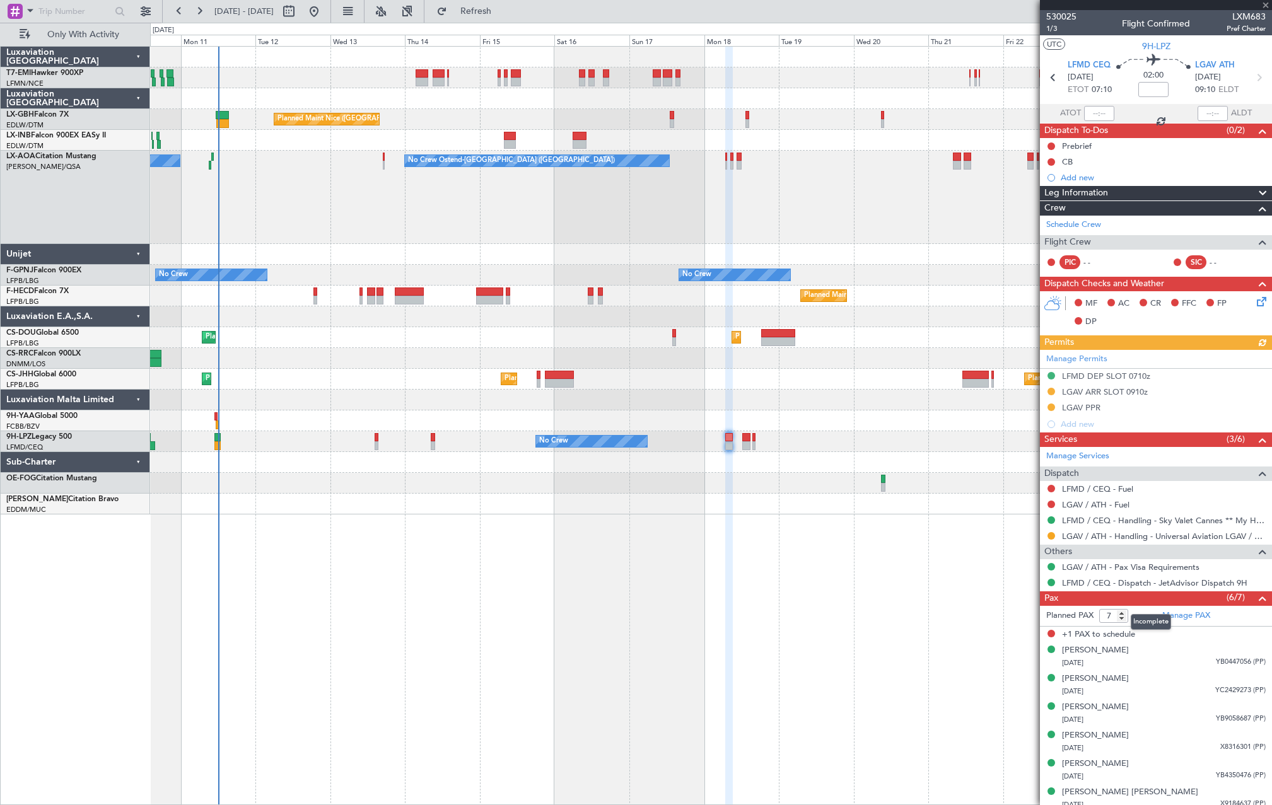
drag, startPoint x: 1123, startPoint y: 619, endPoint x: 1138, endPoint y: 617, distance: 16.0
click at [1126, 619] on mat-tooltip-component "Incomplete" at bounding box center [1150, 621] width 58 height 33
type input "6"
click at [1123, 618] on input "6" at bounding box center [1113, 616] width 29 height 14
click at [1139, 616] on form "Planned PAX 6" at bounding box center [1098, 616] width 116 height 20
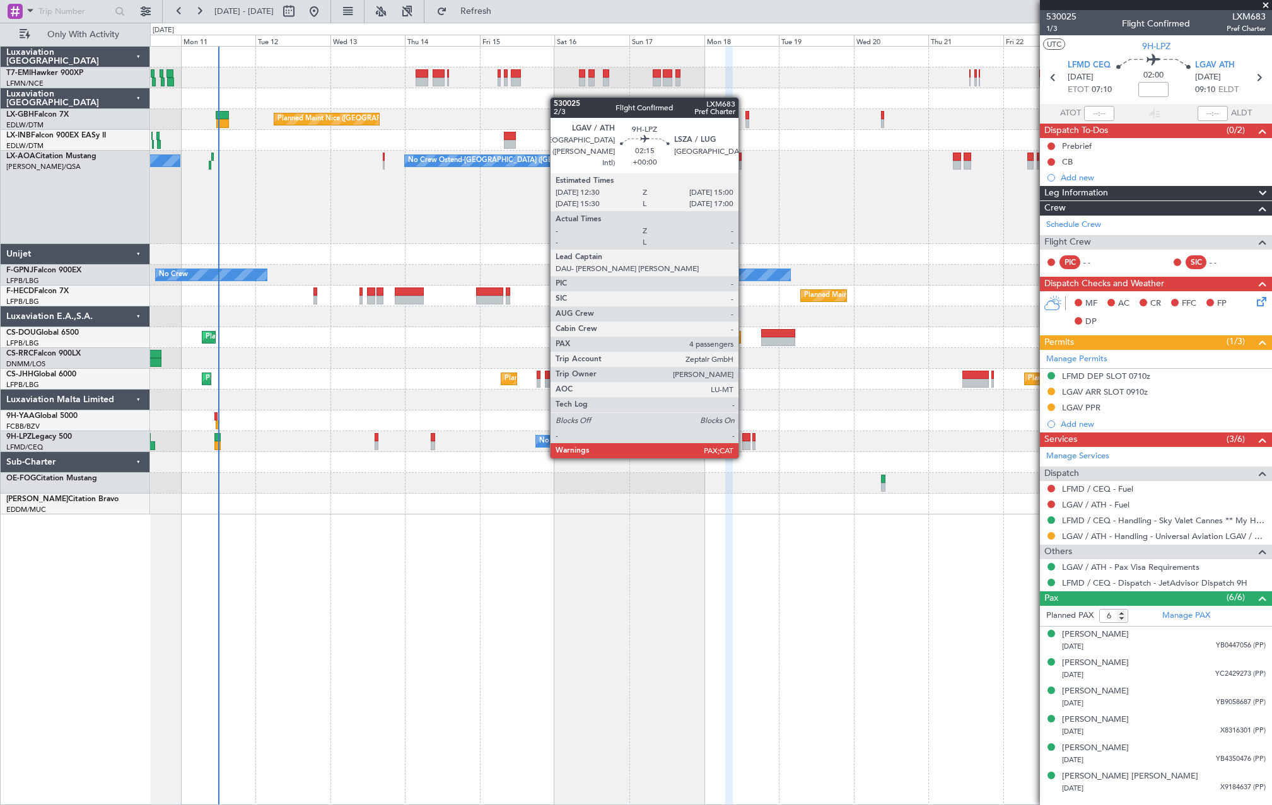
click at [744, 446] on div at bounding box center [746, 445] width 8 height 9
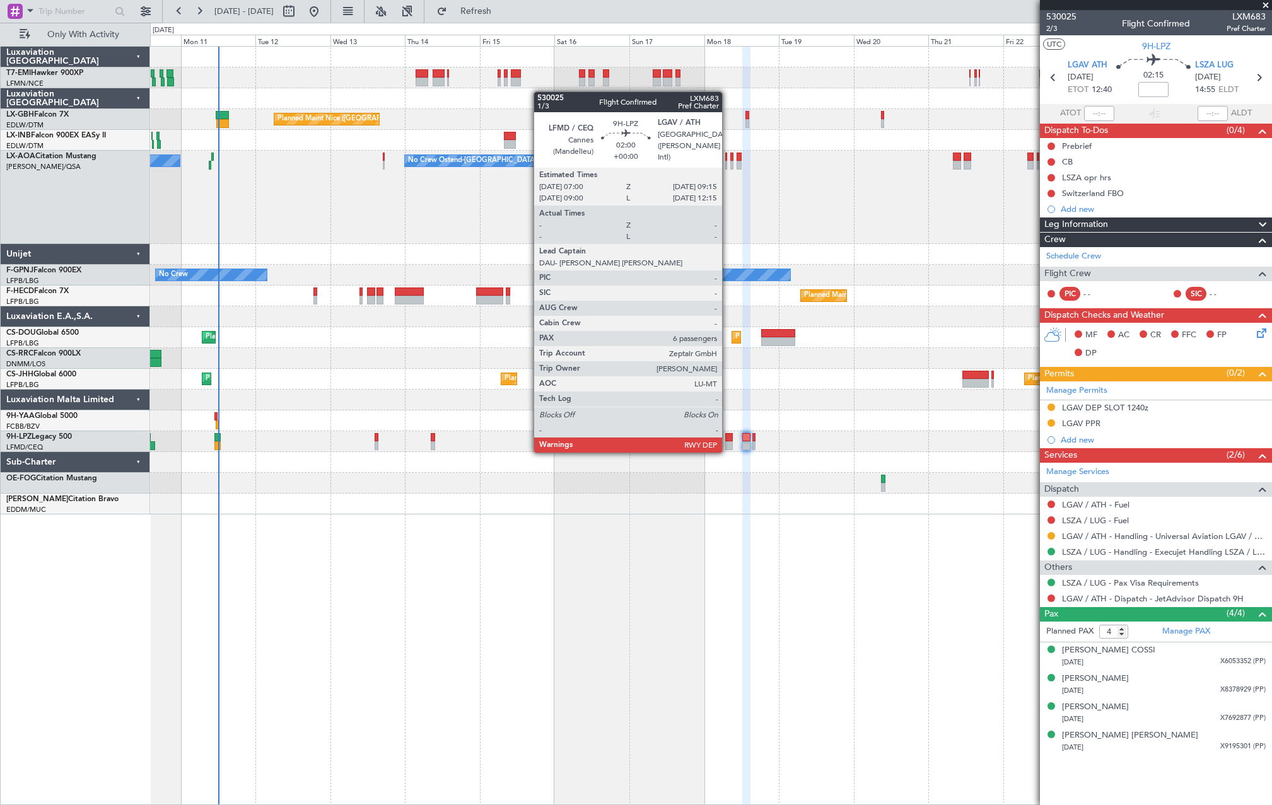
click at [727, 440] on div at bounding box center [729, 437] width 8 height 9
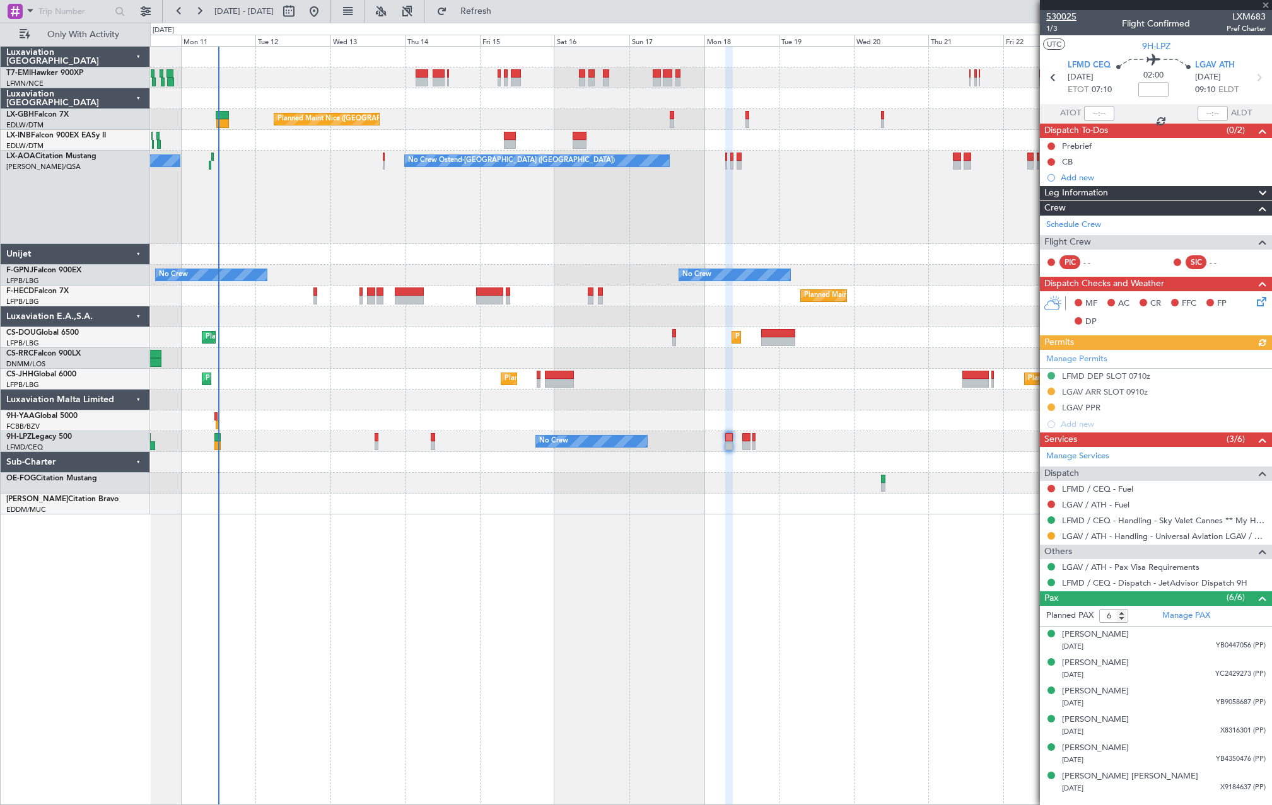
click at [1065, 18] on span "530025" at bounding box center [1061, 16] width 30 height 13
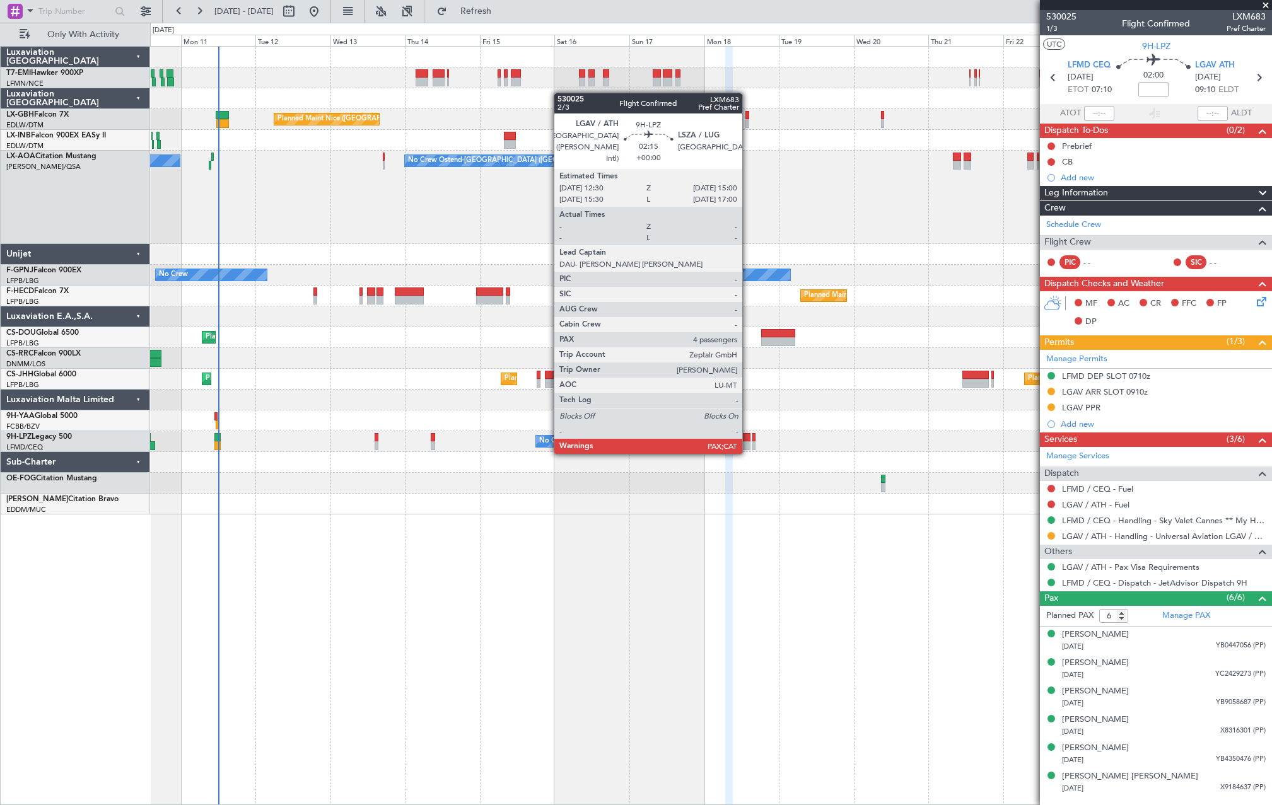
click at [748, 441] on div at bounding box center [746, 445] width 8 height 9
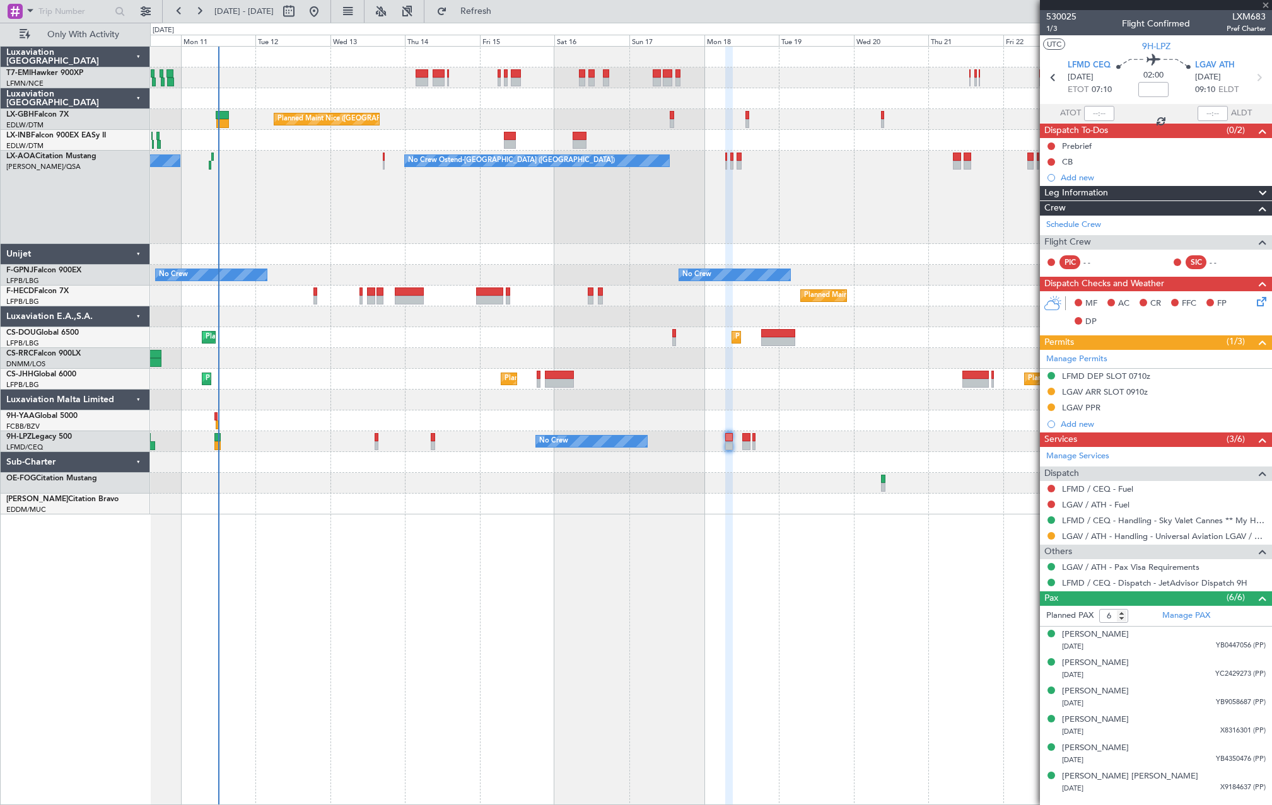
type input "4"
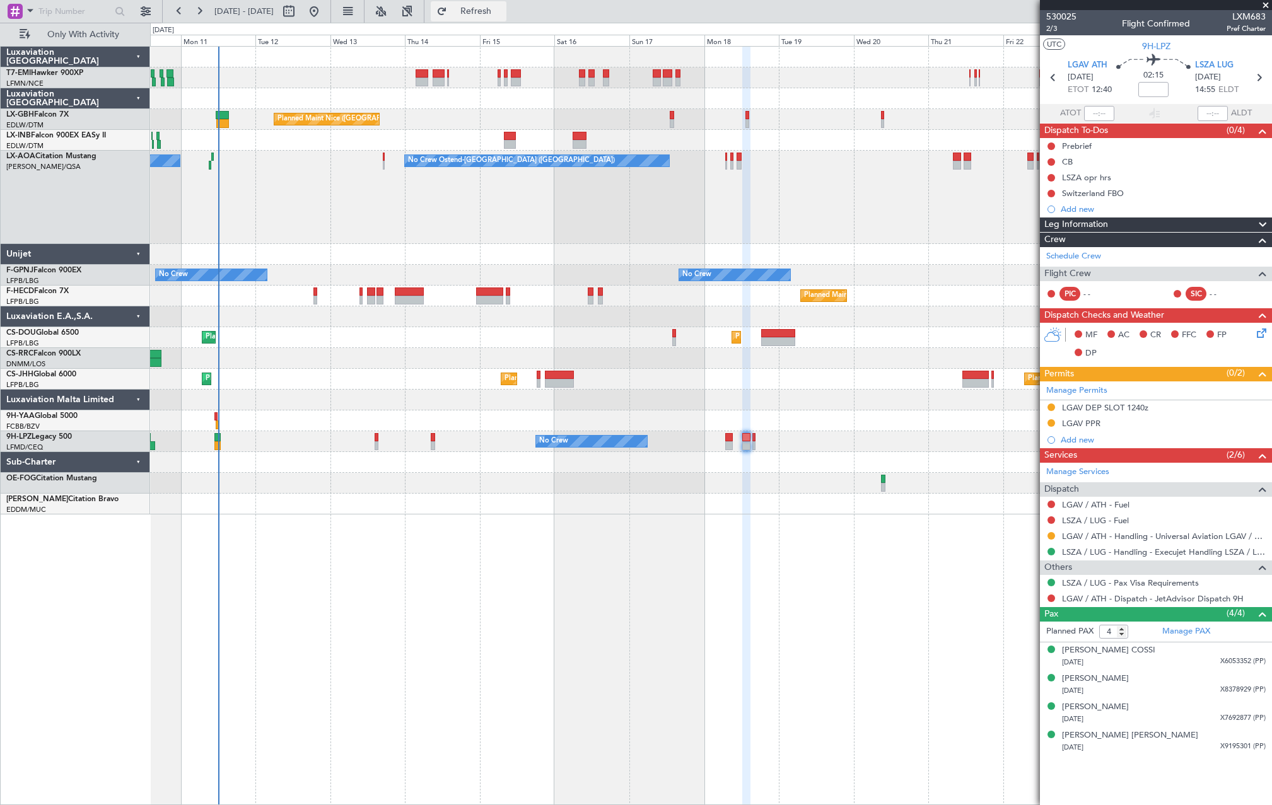
click at [506, 3] on button "Refresh" at bounding box center [469, 11] width 76 height 20
click at [757, 221] on div "No Crew Ostend-brugge (Ostend) No Crew Ostend-brugge (Ostend)" at bounding box center [710, 197] width 1121 height 93
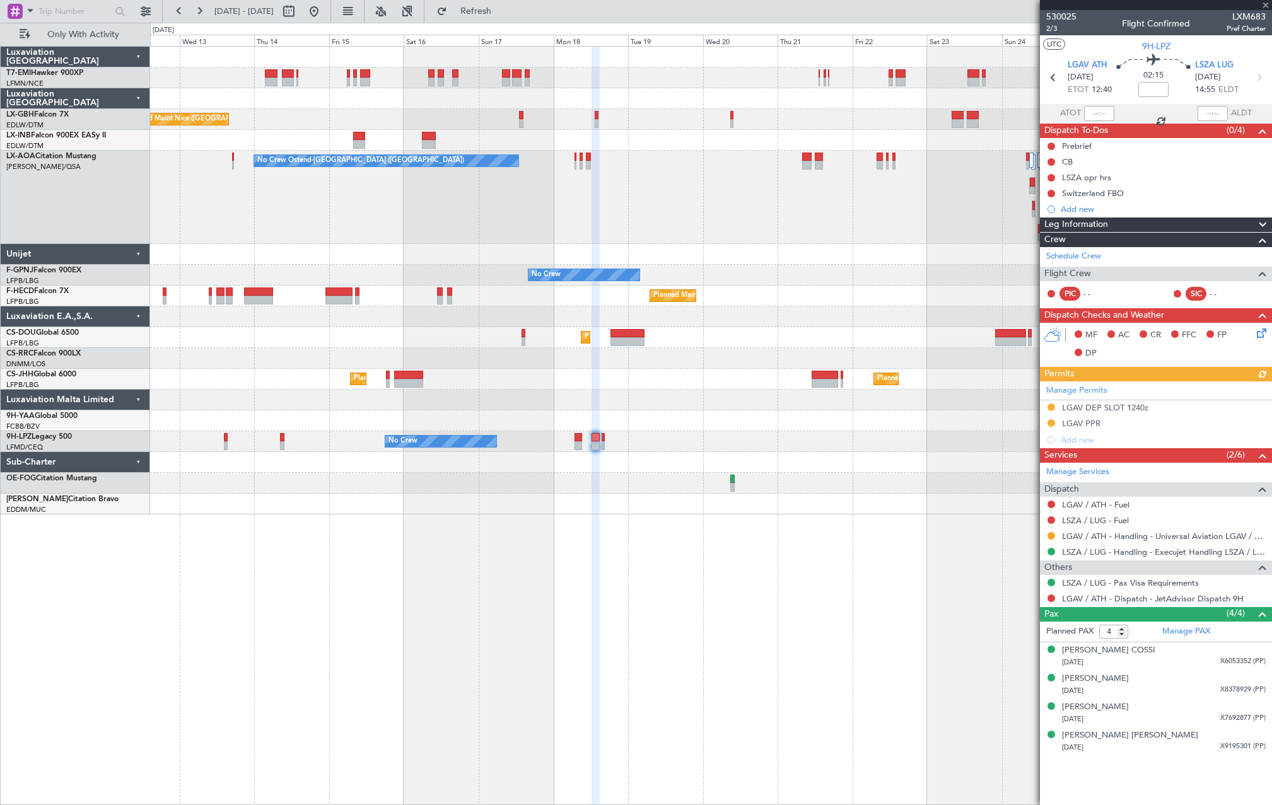
click at [816, 216] on div "No Crew Ostend-brugge (Ostend) No Crew Ostend-brugge (Ostend)" at bounding box center [710, 197] width 1121 height 93
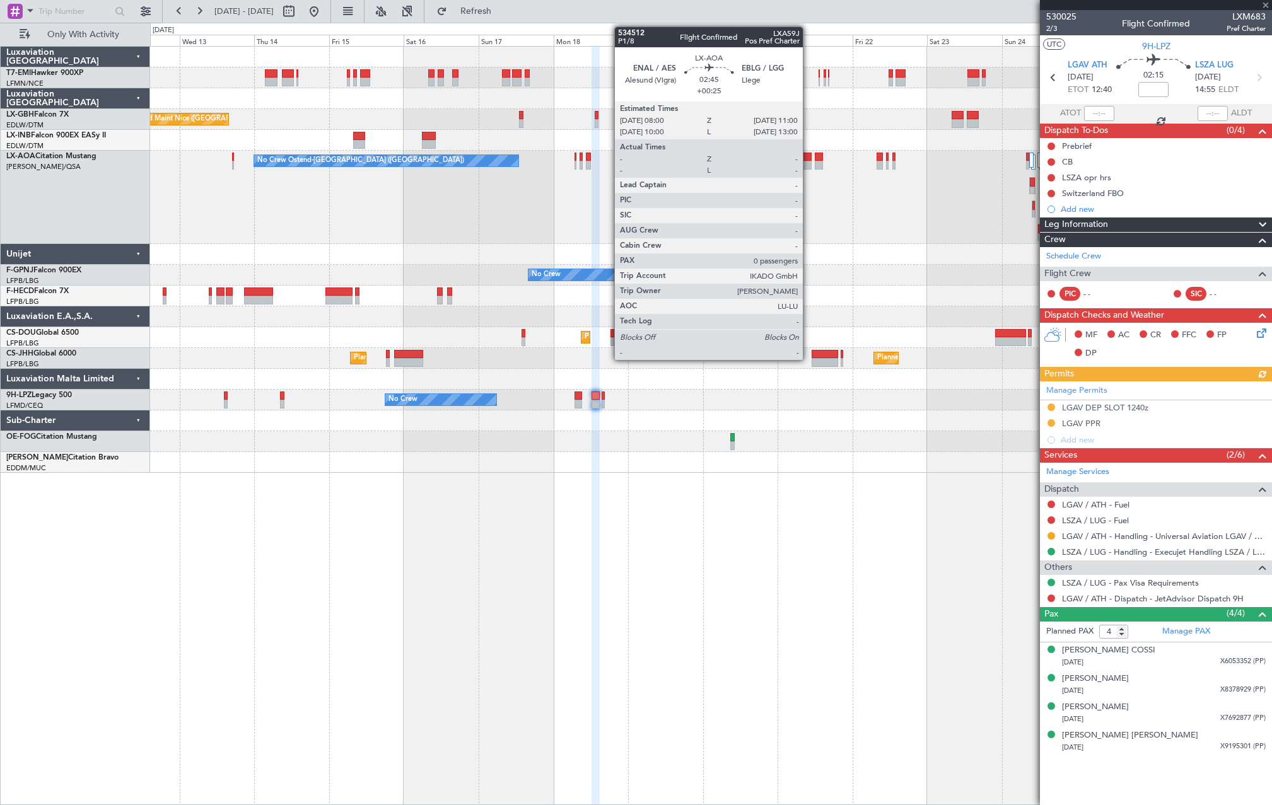
click at [808, 163] on div at bounding box center [806, 165] width 9 height 9
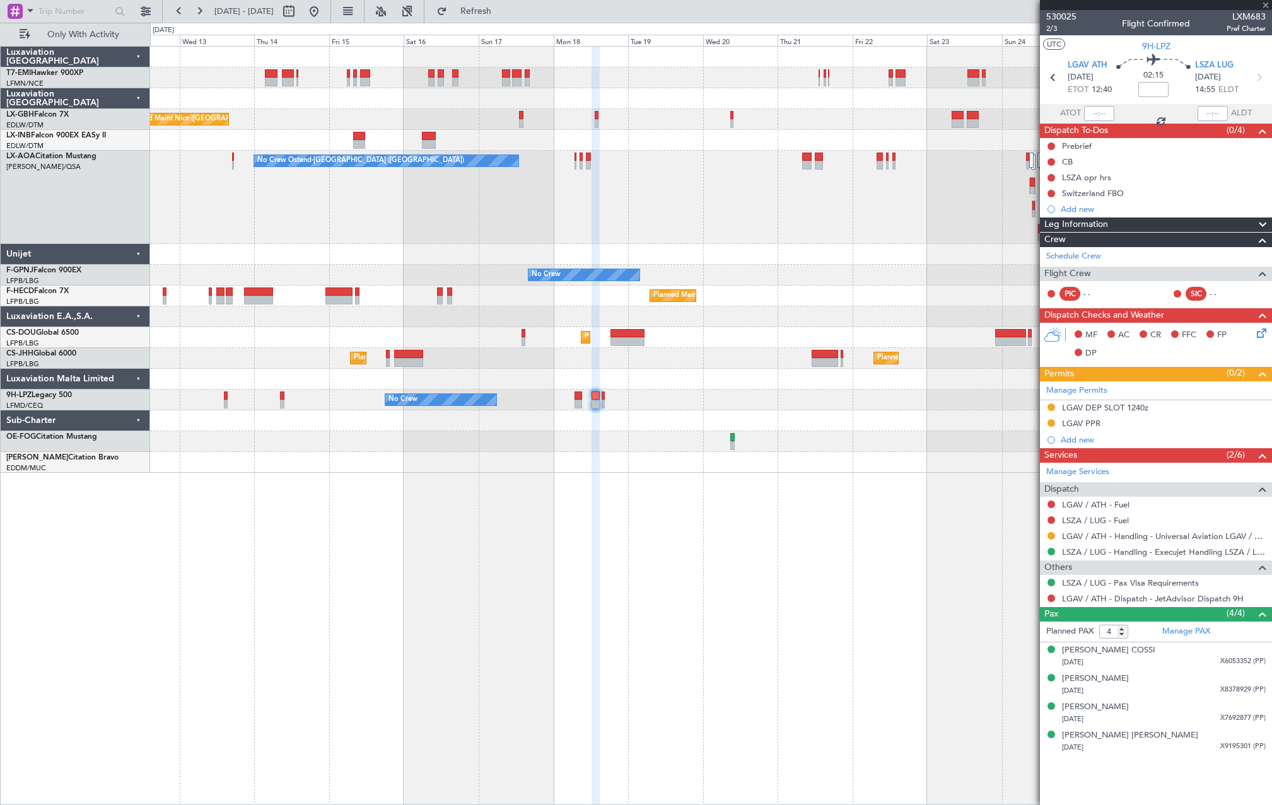
type input "+00:25"
type input "0"
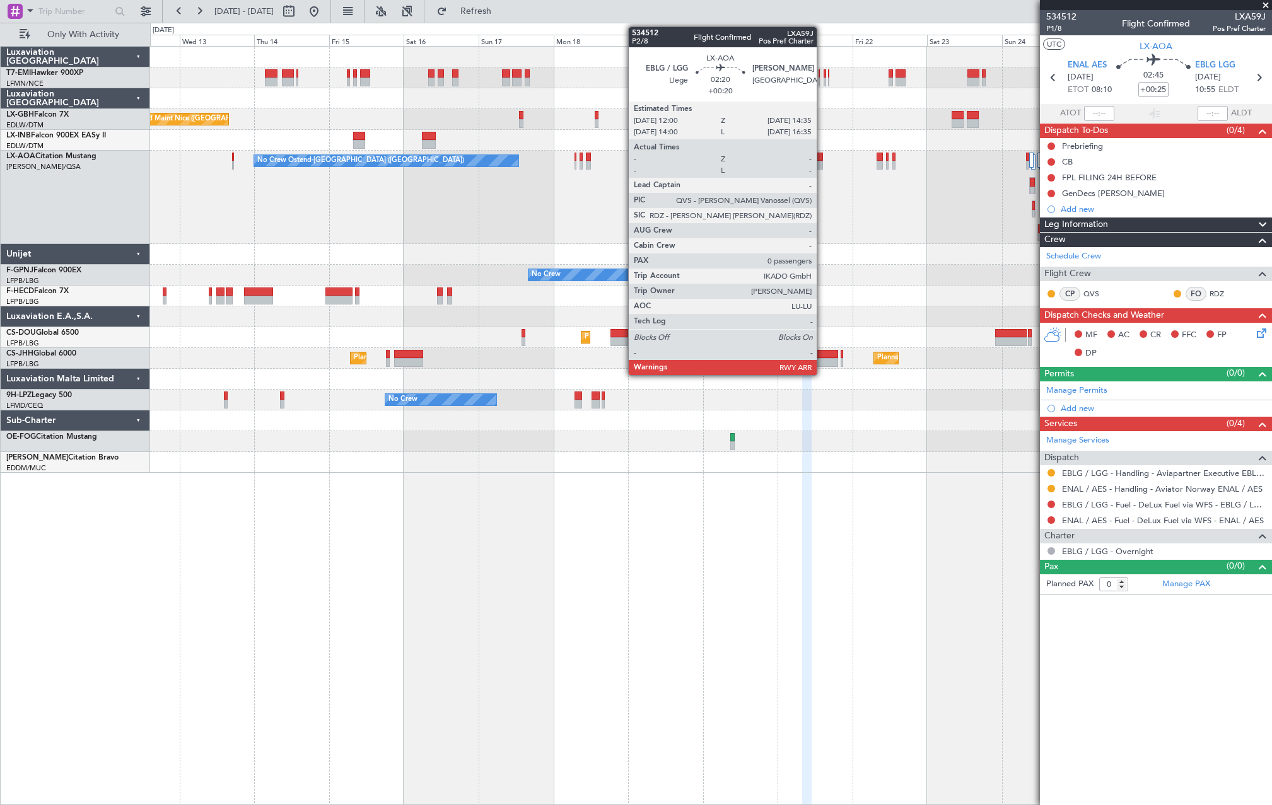
click at [822, 158] on div at bounding box center [818, 157] width 8 height 9
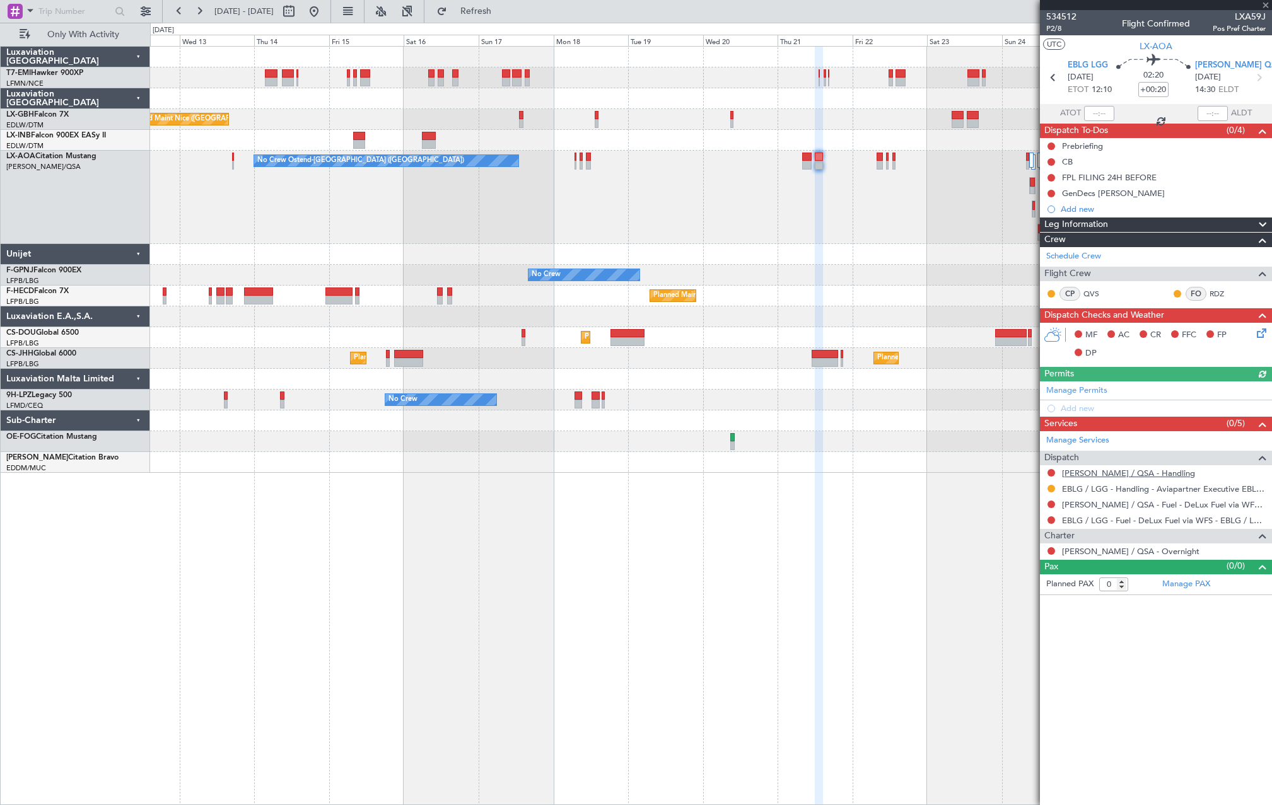
click at [1106, 469] on link "LELL / QSA - Handling" at bounding box center [1128, 473] width 133 height 11
click at [506, 12] on button "Refresh" at bounding box center [469, 11] width 76 height 20
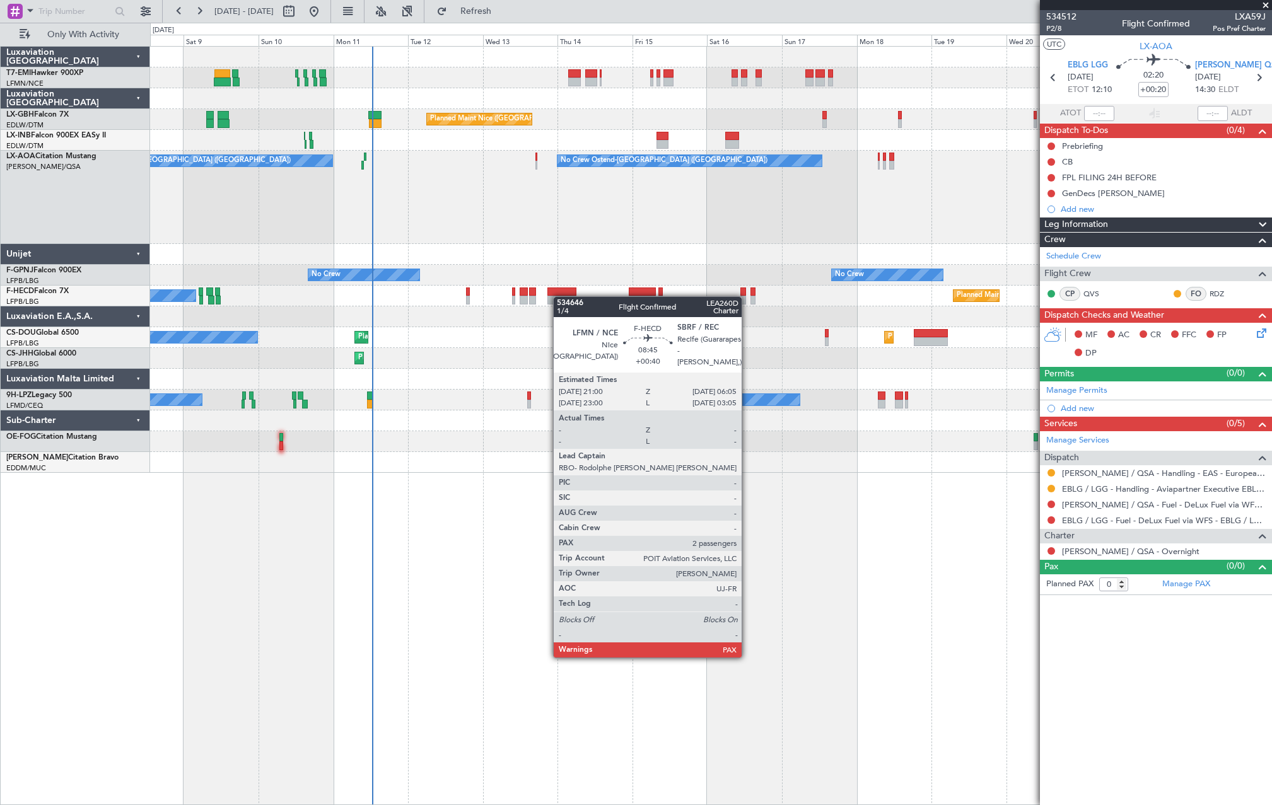
click at [560, 296] on div at bounding box center [561, 300] width 28 height 9
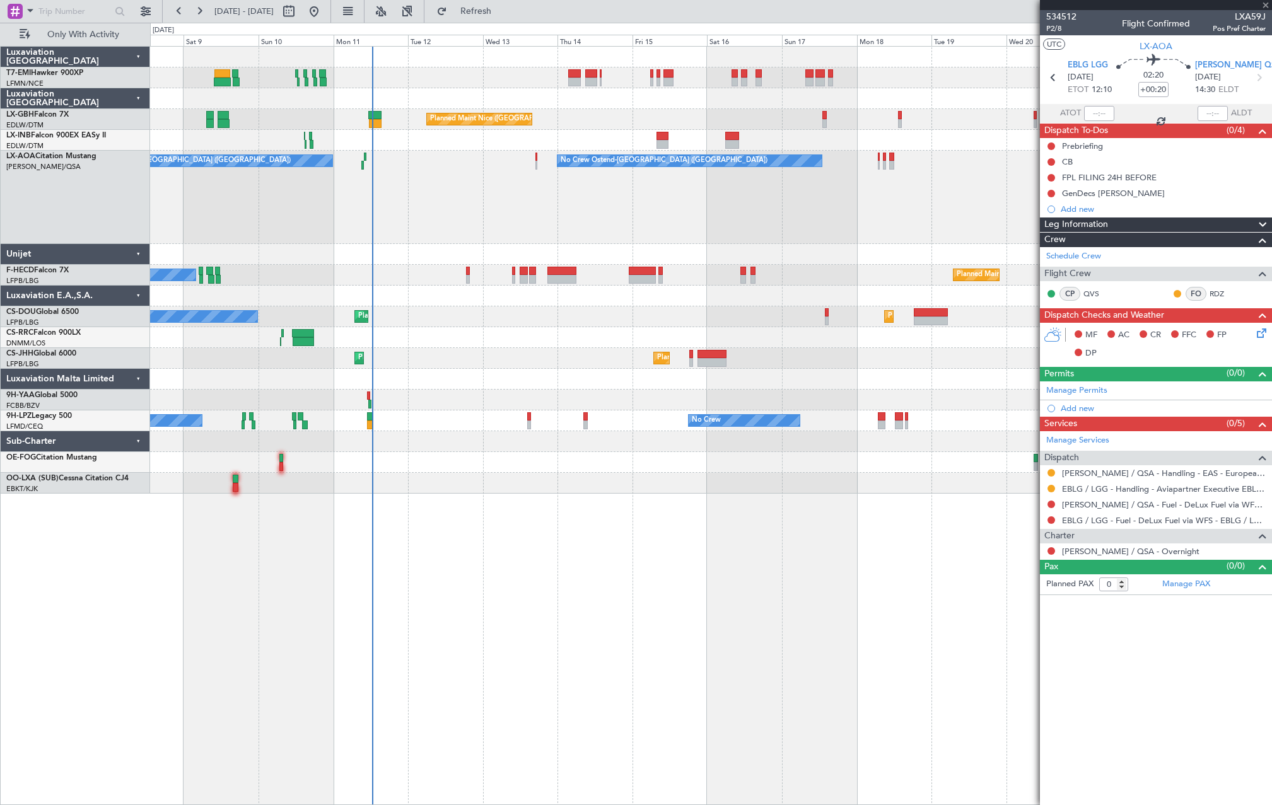
type input "+00:40"
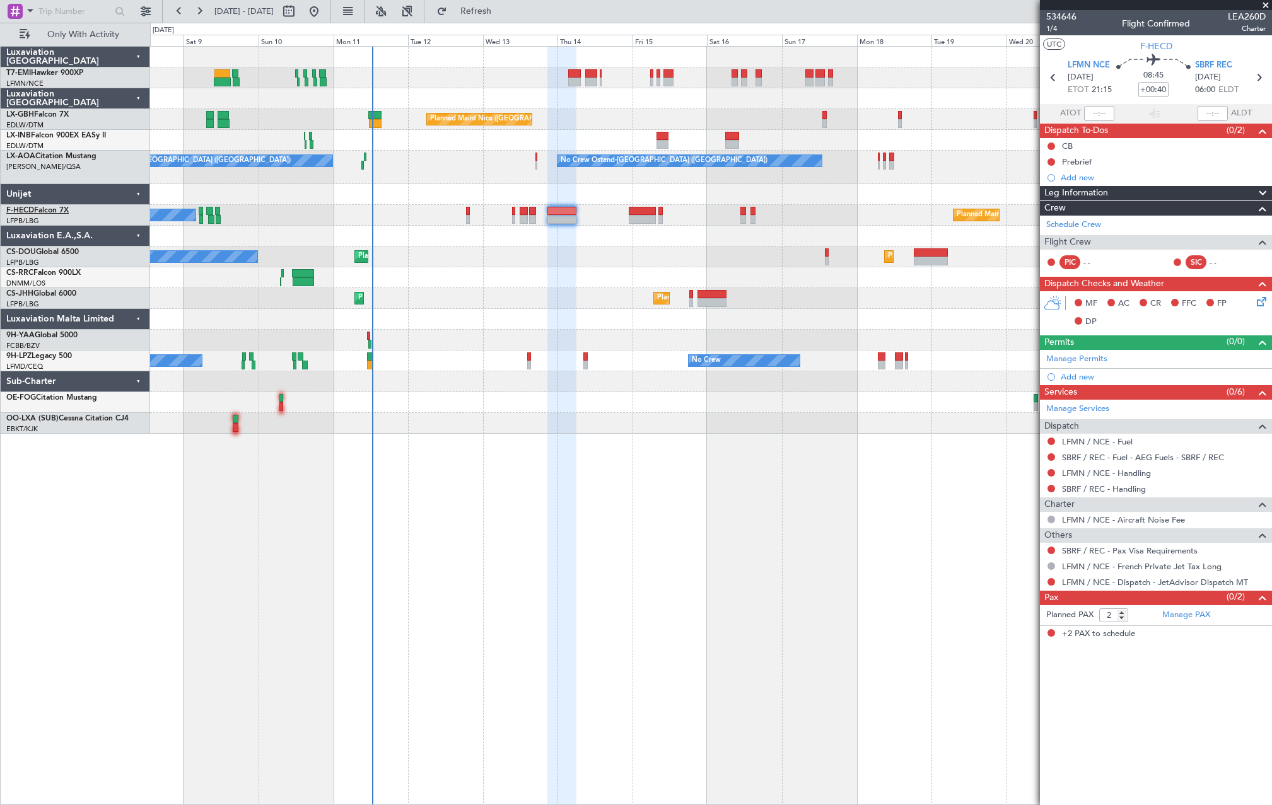
click at [53, 212] on link "F-HECD Falcon 7X" at bounding box center [37, 211] width 62 height 8
click at [52, 250] on link "CS-DOU Global 6500" at bounding box center [42, 252] width 72 height 8
click at [533, 257] on div "Planned Maint London (Luton) Planned Maint Paris (Le Bourget) No Crew Planned M…" at bounding box center [710, 256] width 1121 height 21
click at [526, 253] on div "Planned Maint London (Luton) Planned Maint Paris (Le Bourget) No Crew Planned M…" at bounding box center [710, 256] width 1121 height 21
click at [502, 11] on span "Refresh" at bounding box center [475, 11] width 53 height 9
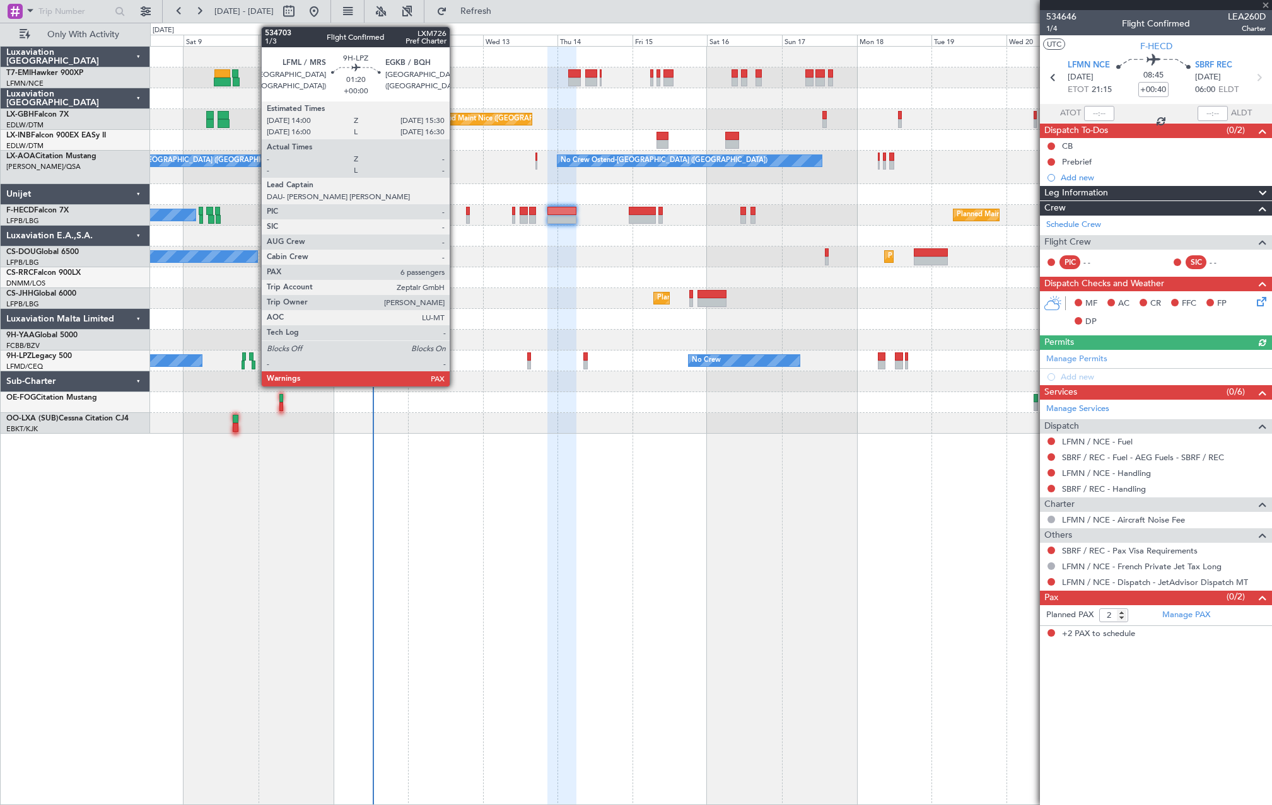
click at [451, 421] on div at bounding box center [710, 423] width 1121 height 21
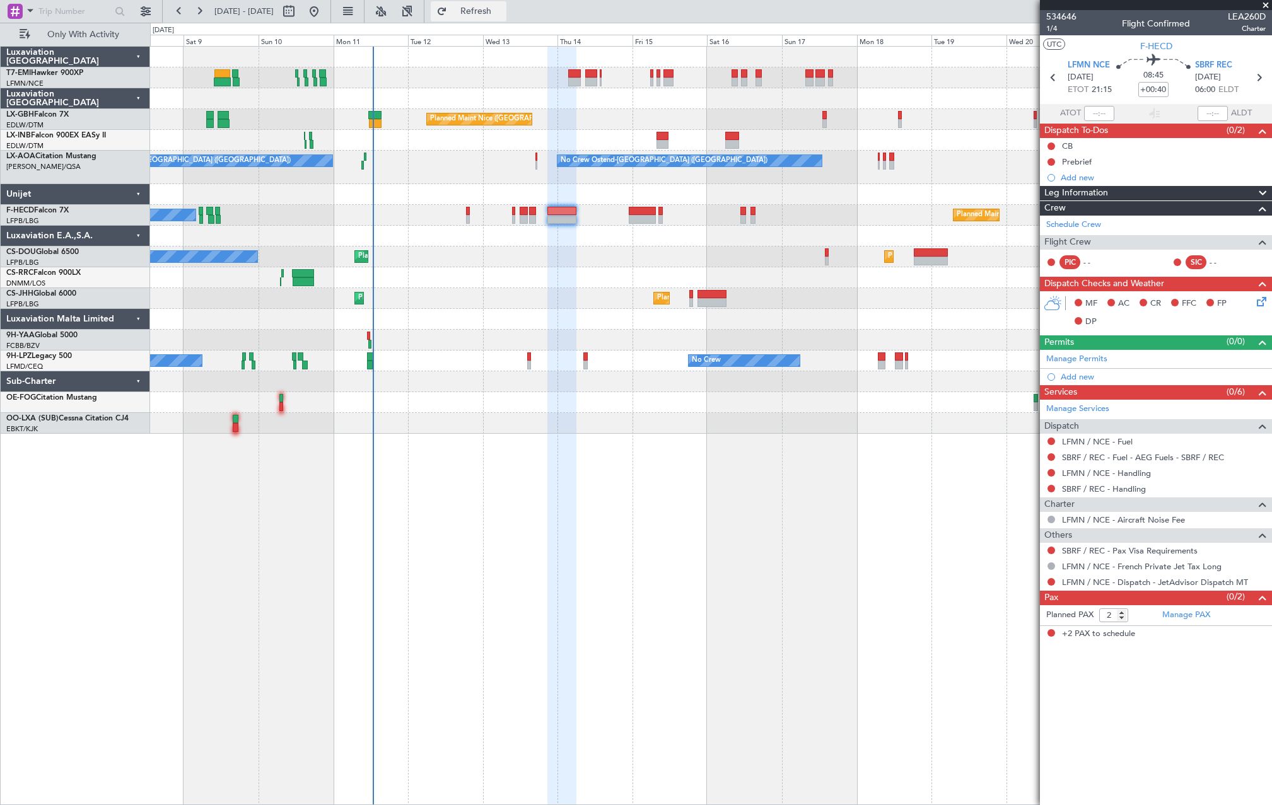
click at [502, 14] on span "Refresh" at bounding box center [475, 11] width 53 height 9
click at [450, 368] on div "No Crew No Crew" at bounding box center [710, 360] width 1121 height 21
click at [434, 420] on div at bounding box center [710, 423] width 1121 height 21
click at [437, 424] on div at bounding box center [710, 423] width 1121 height 21
click at [434, 361] on div "No Crew No Crew" at bounding box center [710, 360] width 1121 height 21
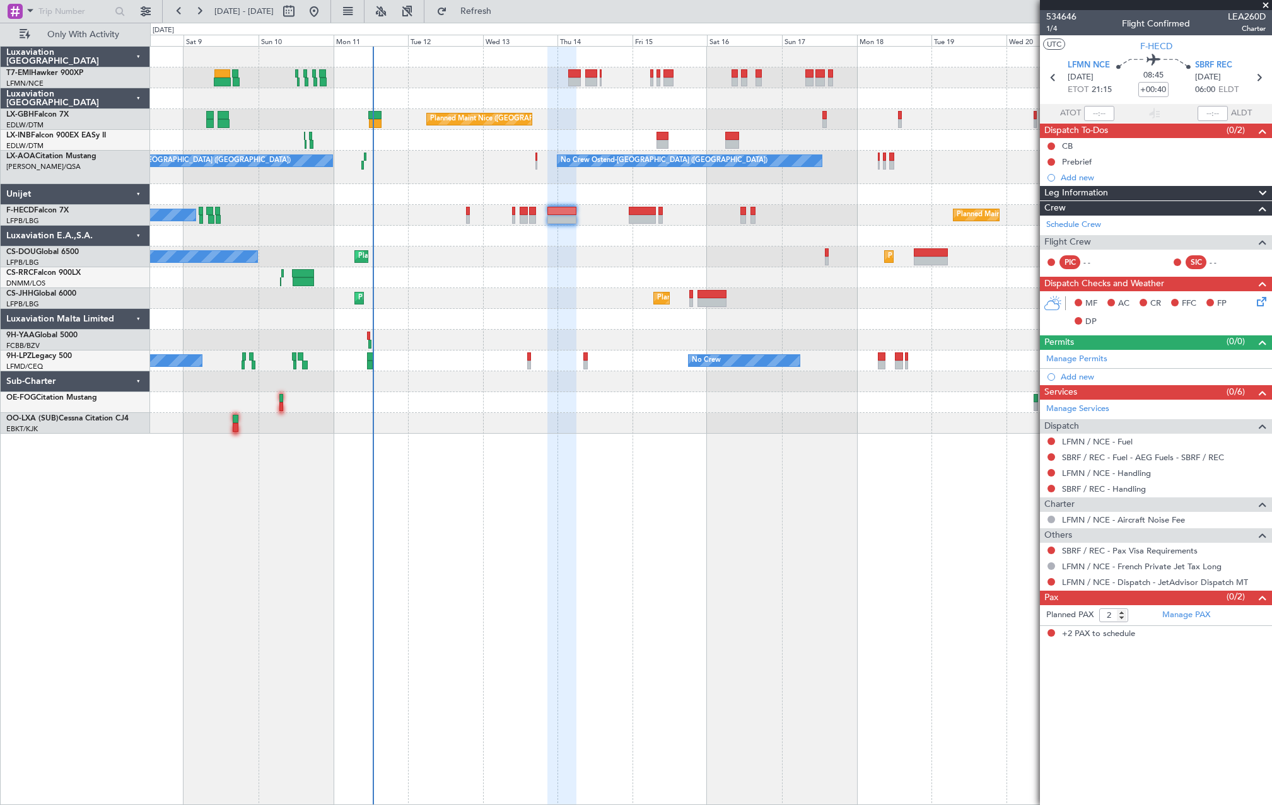
click at [434, 361] on div "No Crew No Crew" at bounding box center [710, 360] width 1121 height 21
click at [1263, 4] on span at bounding box center [1265, 5] width 13 height 11
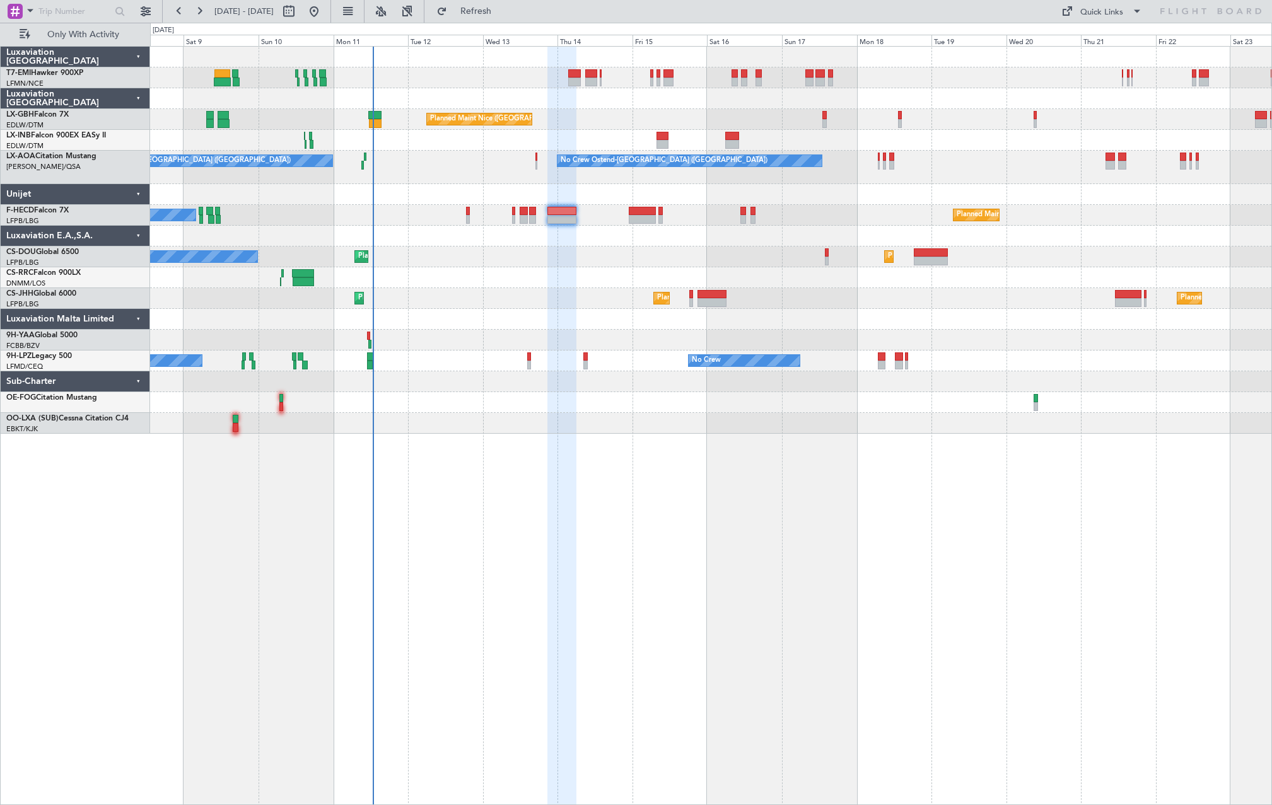
type input "0"
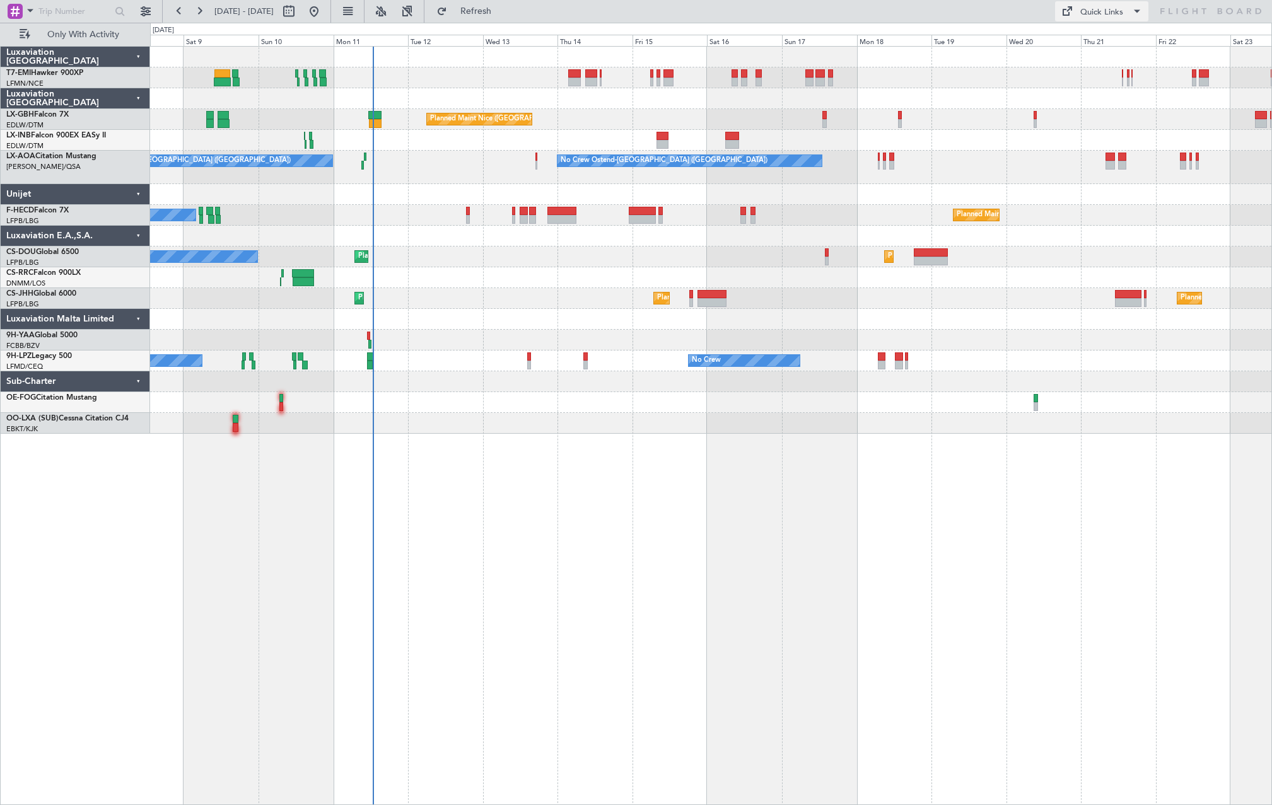
click at [1096, 11] on div "Quick Links" at bounding box center [1101, 12] width 43 height 13
click at [1104, 48] on button "Trip Builder" at bounding box center [1102, 41] width 95 height 30
click at [66, 17] on input "text" at bounding box center [74, 11] width 72 height 19
paste input "534703"
type input "534703"
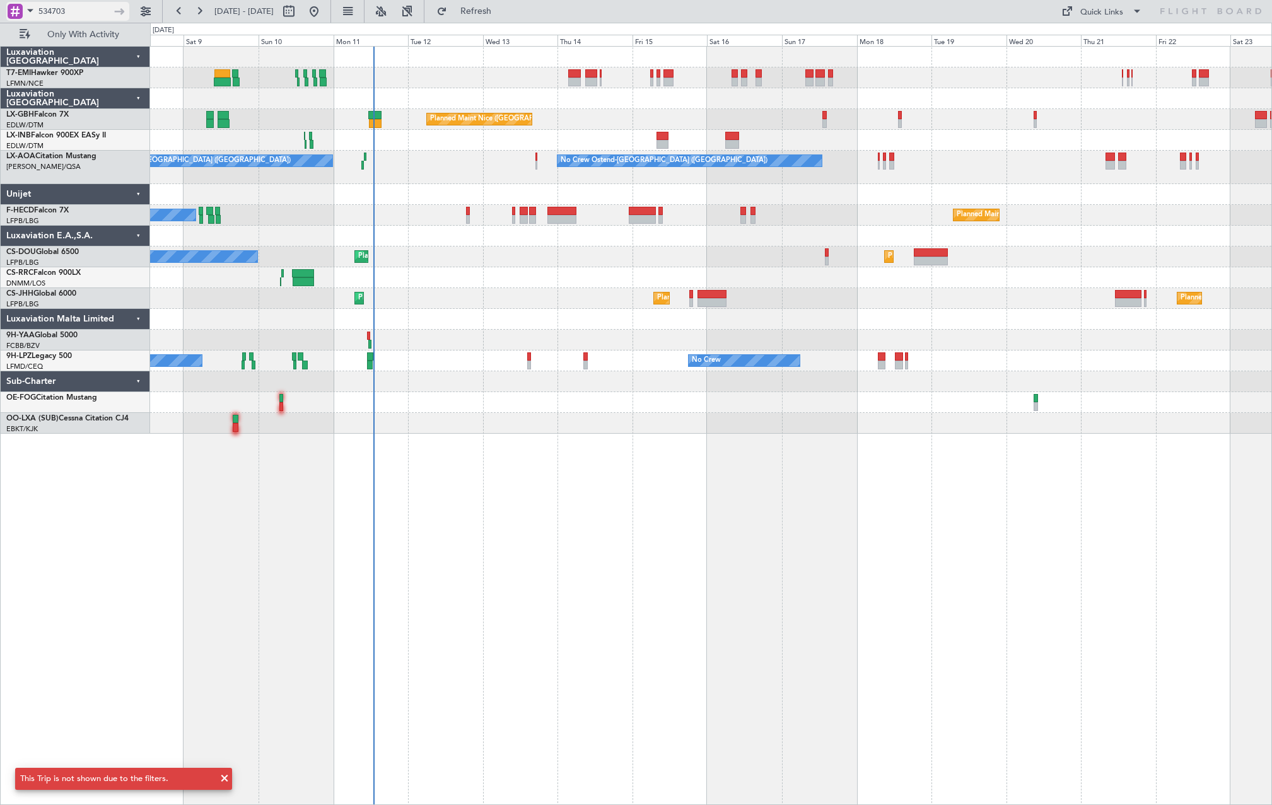
click at [78, 4] on input "534703" at bounding box center [74, 11] width 72 height 19
click at [82, 14] on input "534703" at bounding box center [74, 11] width 72 height 19
drag, startPoint x: 75, startPoint y: 10, endPoint x: 46, endPoint y: 17, distance: 29.8
click at [0, 10] on html "534703 08 Aug 2025 - 23 Aug 2025 Refresh Quick Links Only With Activity A/C Una…" at bounding box center [636, 402] width 1272 height 805
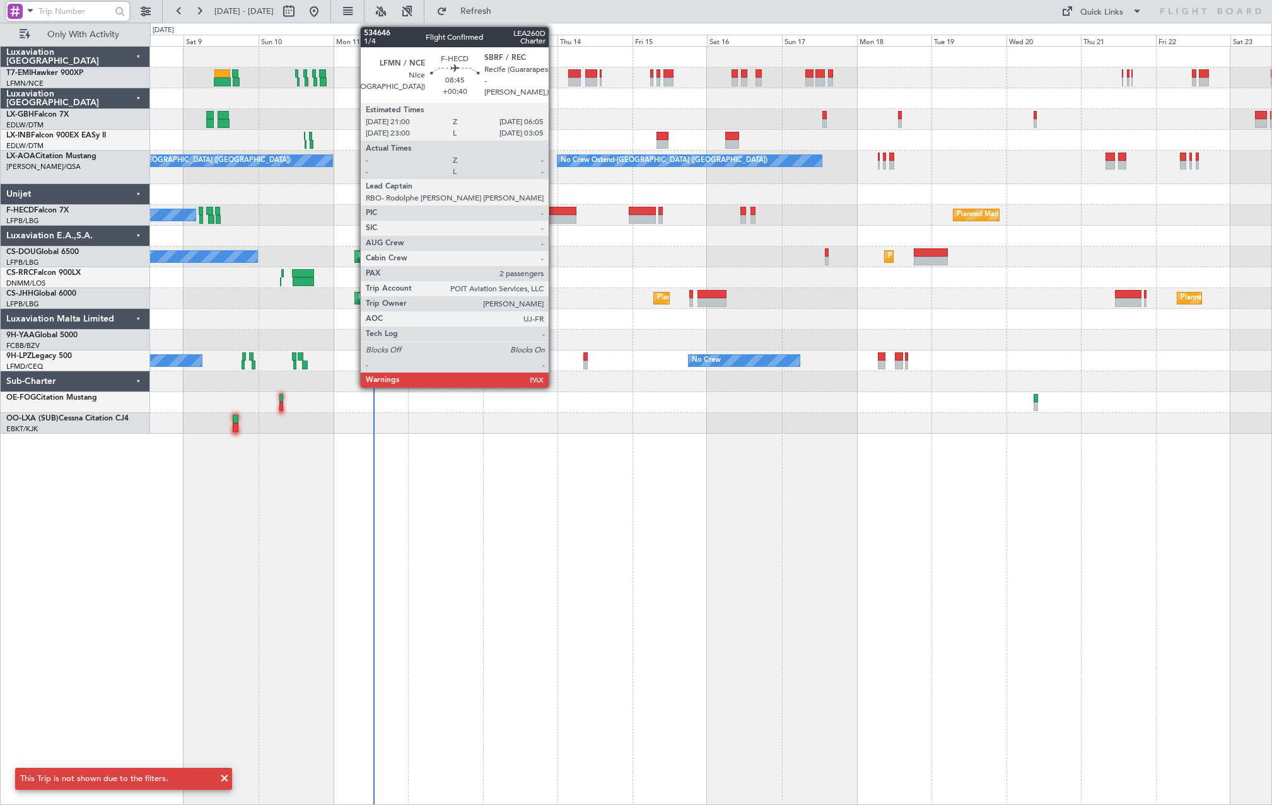
click at [560, 211] on div at bounding box center [561, 211] width 28 height 9
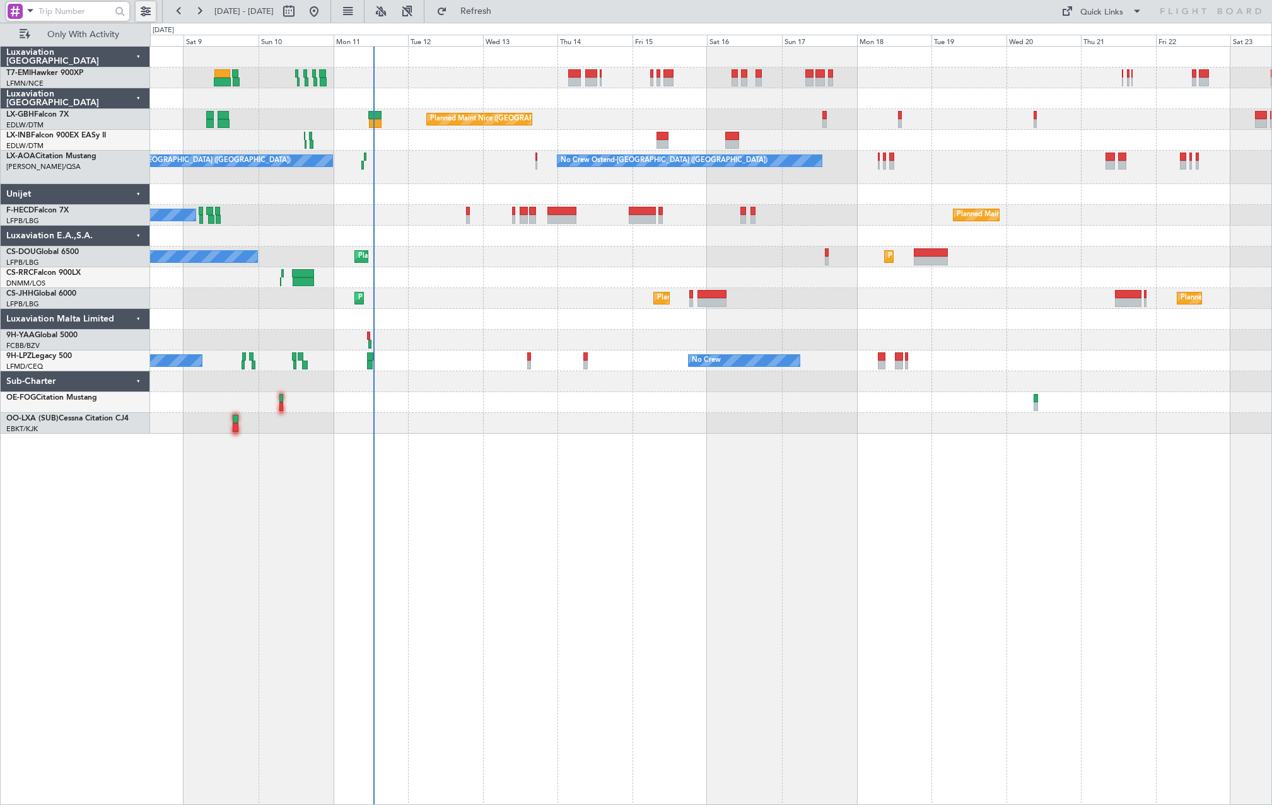
click at [148, 6] on button at bounding box center [146, 11] width 20 height 20
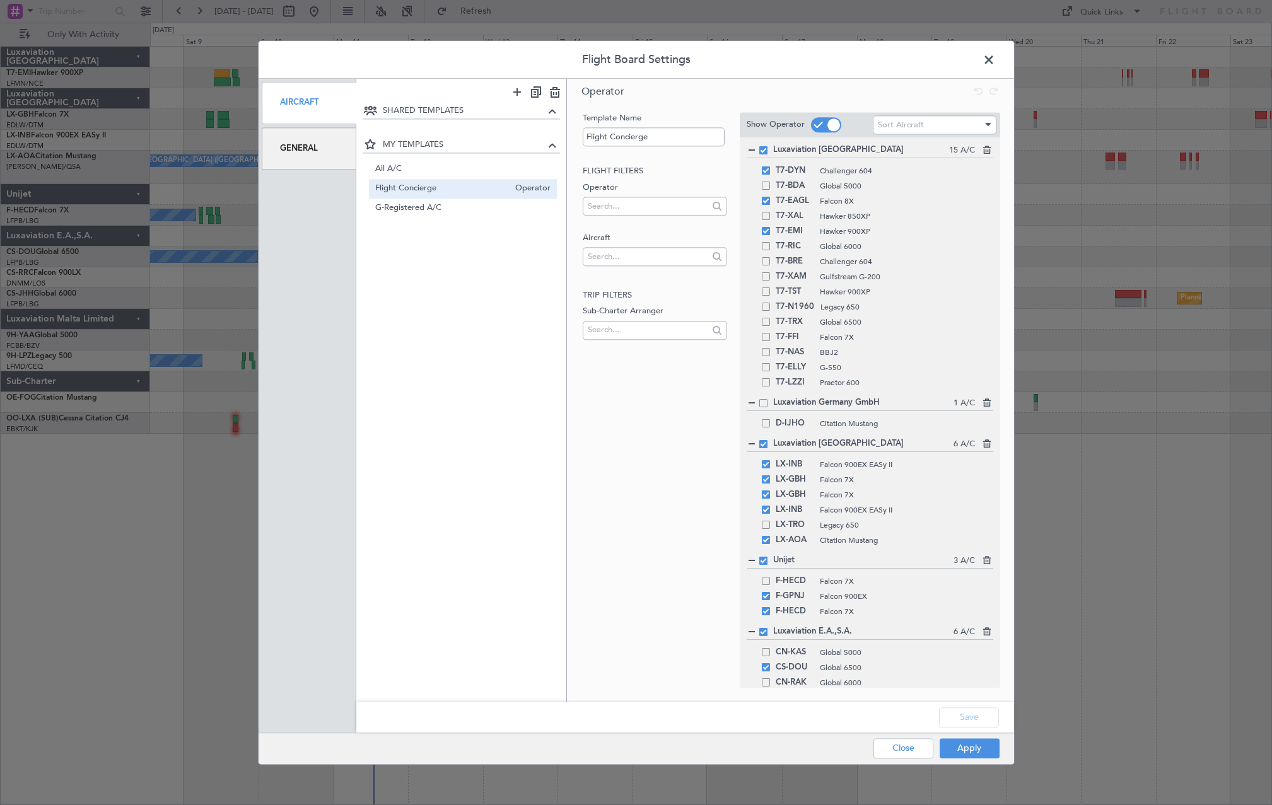
click at [995, 55] on span at bounding box center [995, 62] width 0 height 25
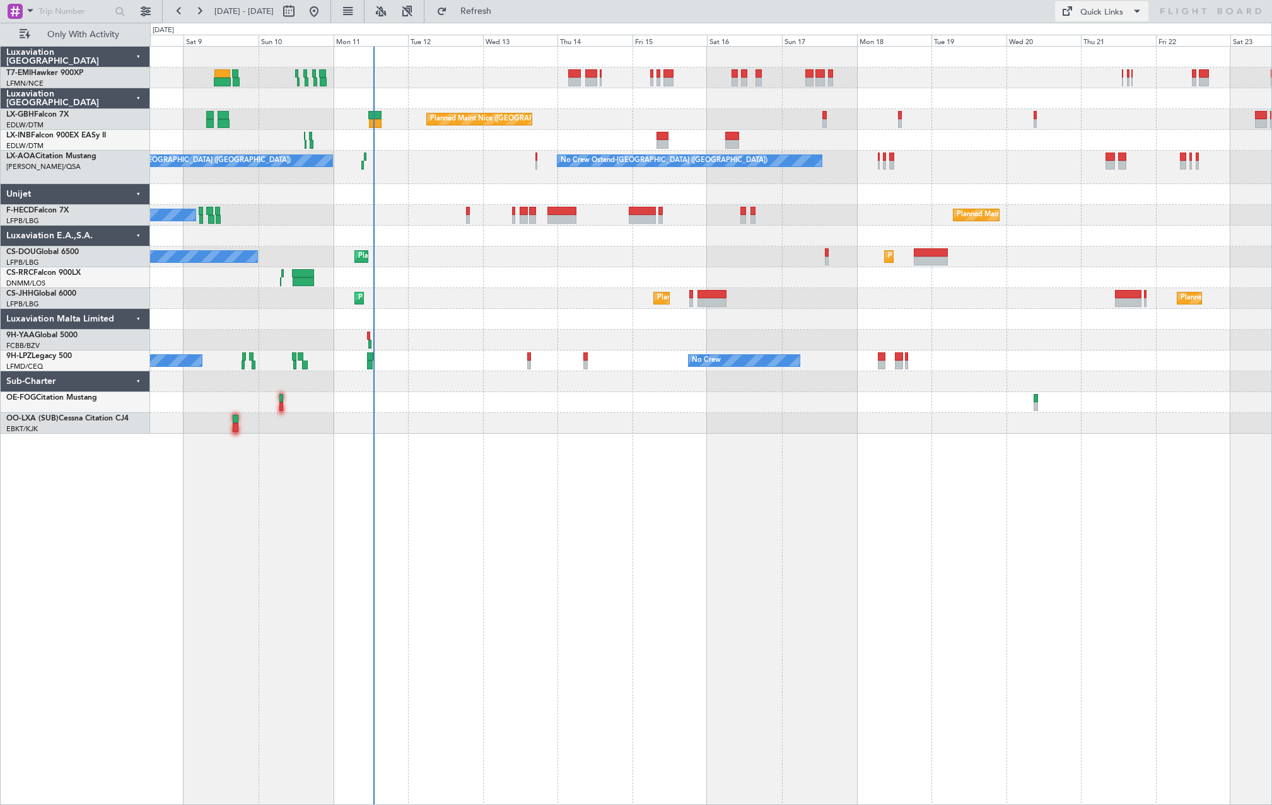
click at [1072, 15] on span at bounding box center [1065, 11] width 15 height 15
click at [1087, 40] on button "Trip Builder" at bounding box center [1102, 41] width 95 height 30
click at [513, 20] on fb-refresh-button "Refresh" at bounding box center [468, 11] width 88 height 23
click at [502, 15] on span "Refresh" at bounding box center [475, 11] width 53 height 9
click at [1121, 13] on div "Quick Links" at bounding box center [1101, 12] width 43 height 13
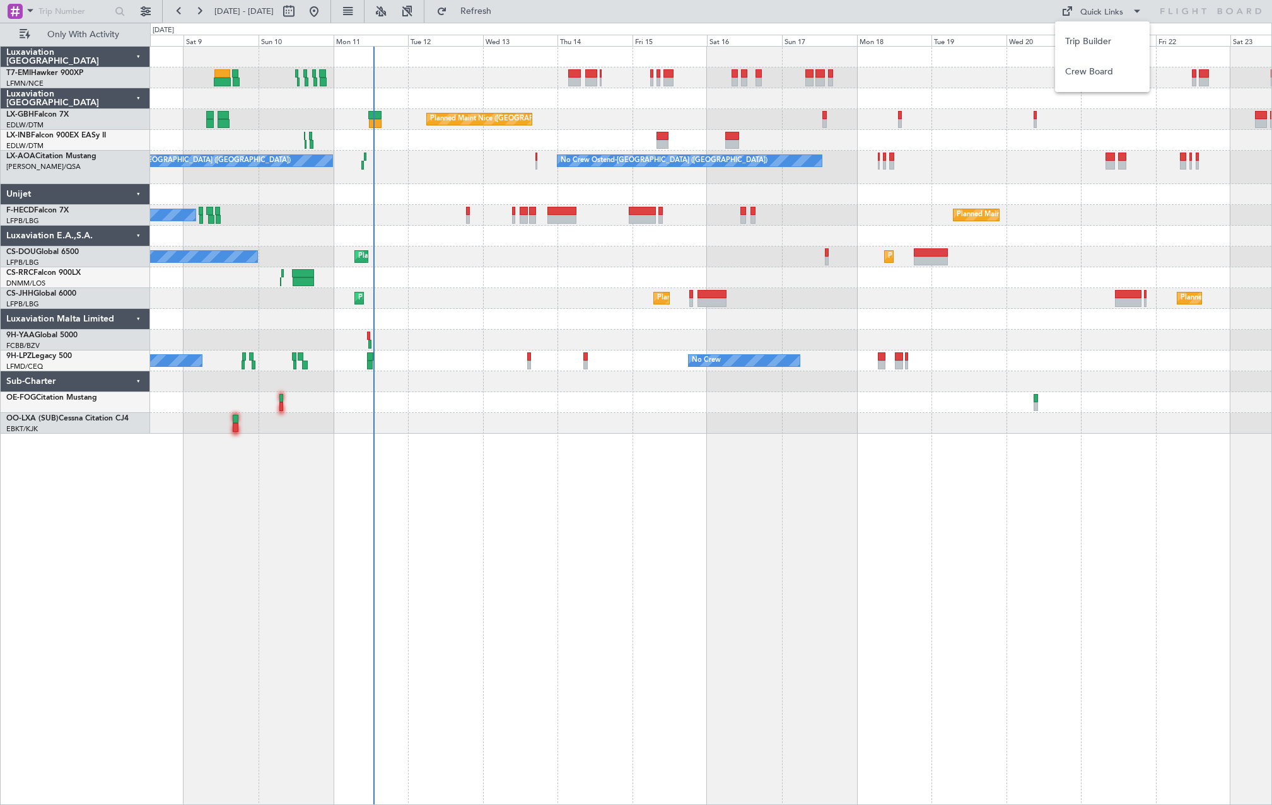
click at [1110, 50] on button "Trip Builder" at bounding box center [1102, 41] width 95 height 30
click at [368, 127] on div "Planned Maint Nice ([GEOGRAPHIC_DATA])" at bounding box center [710, 119] width 1121 height 21
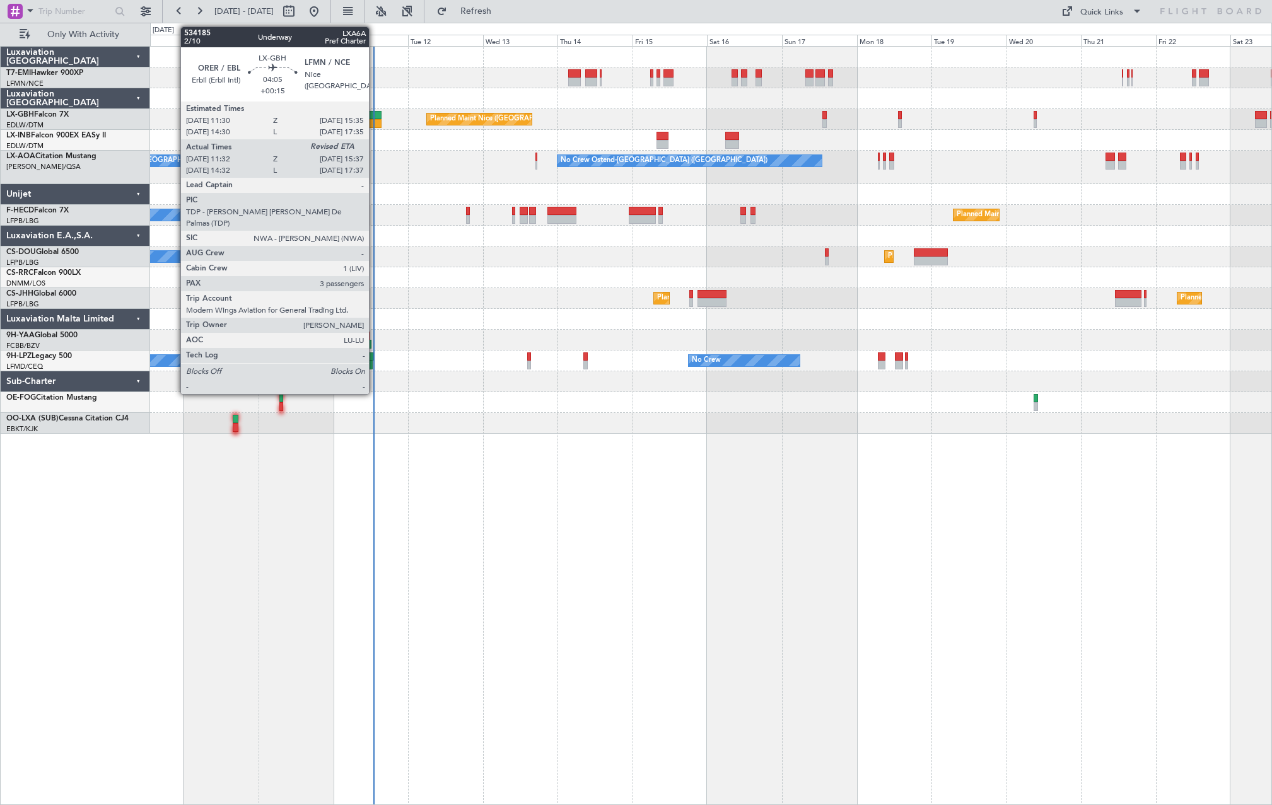
click at [374, 117] on div at bounding box center [374, 115] width 13 height 9
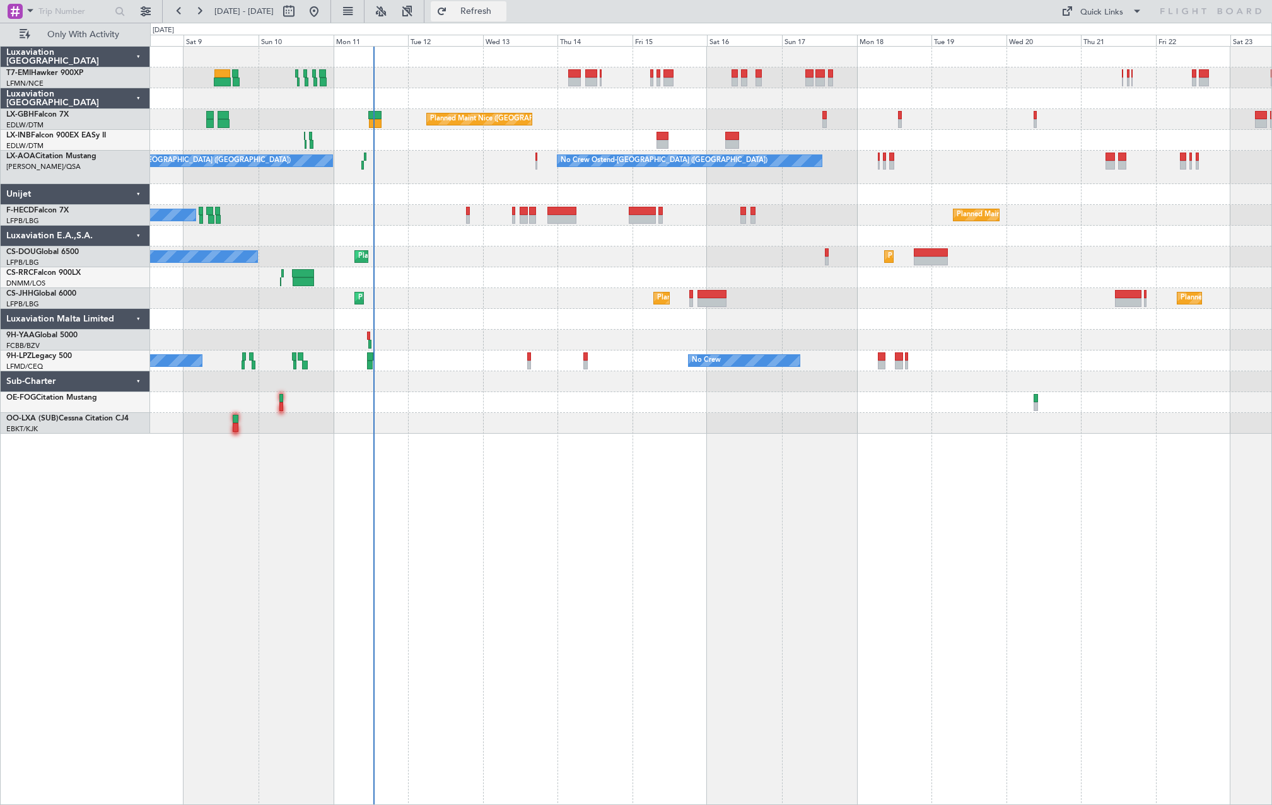
click at [502, 10] on span "Refresh" at bounding box center [475, 11] width 53 height 9
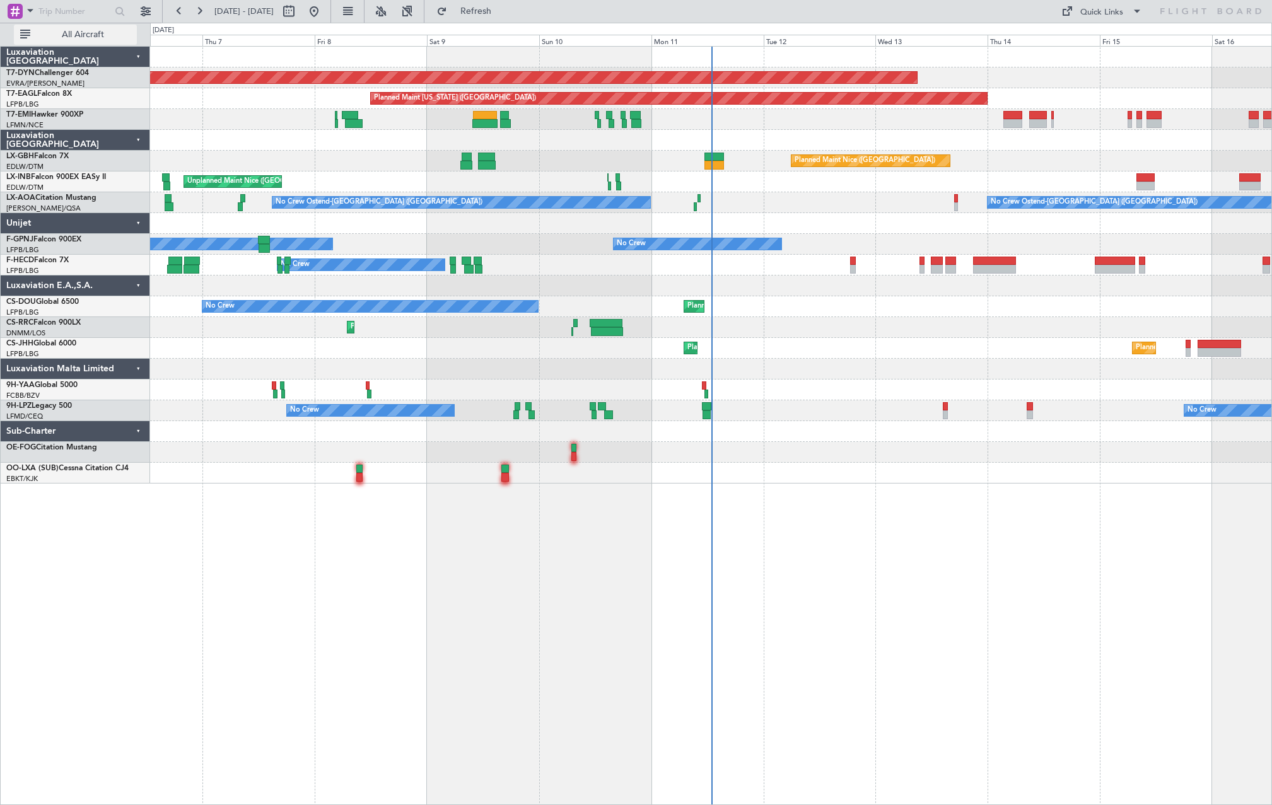
click at [64, 30] on span "All Aircraft" at bounding box center [83, 34] width 100 height 9
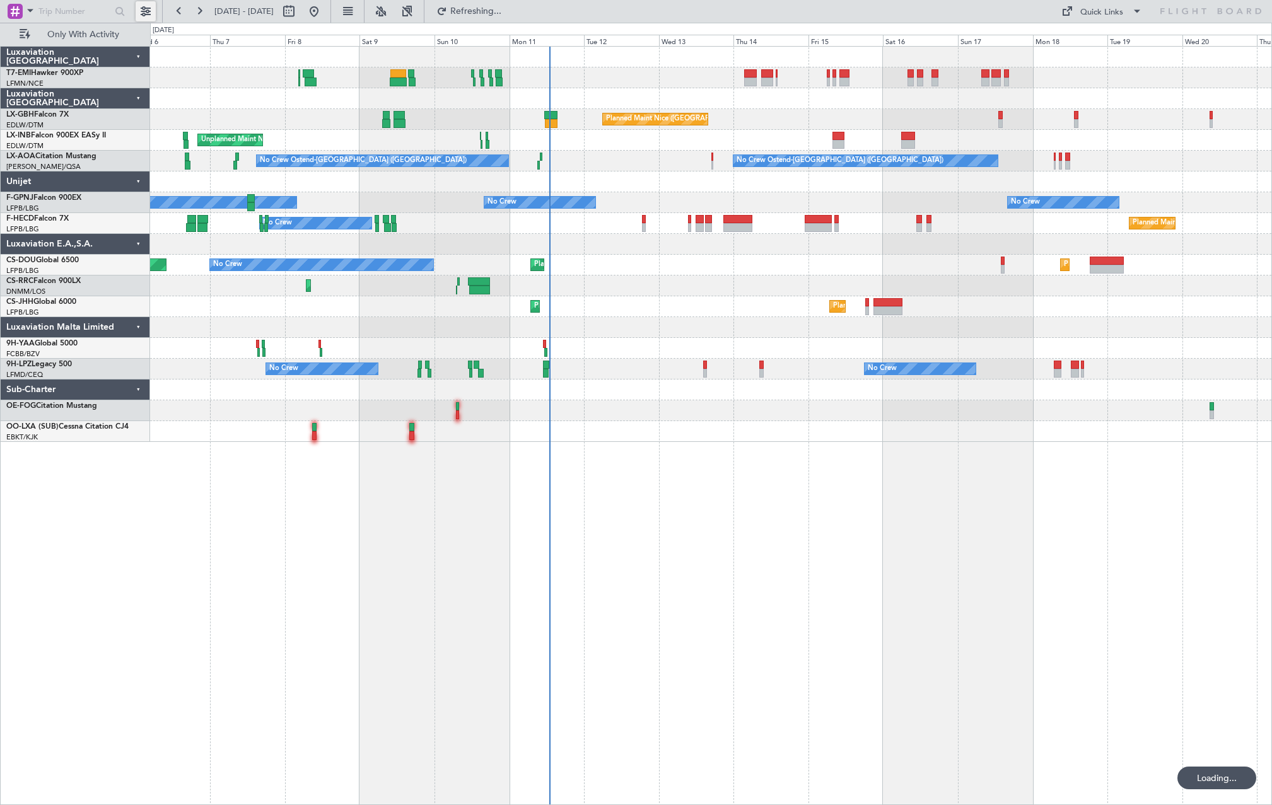
click at [148, 11] on button at bounding box center [146, 11] width 20 height 20
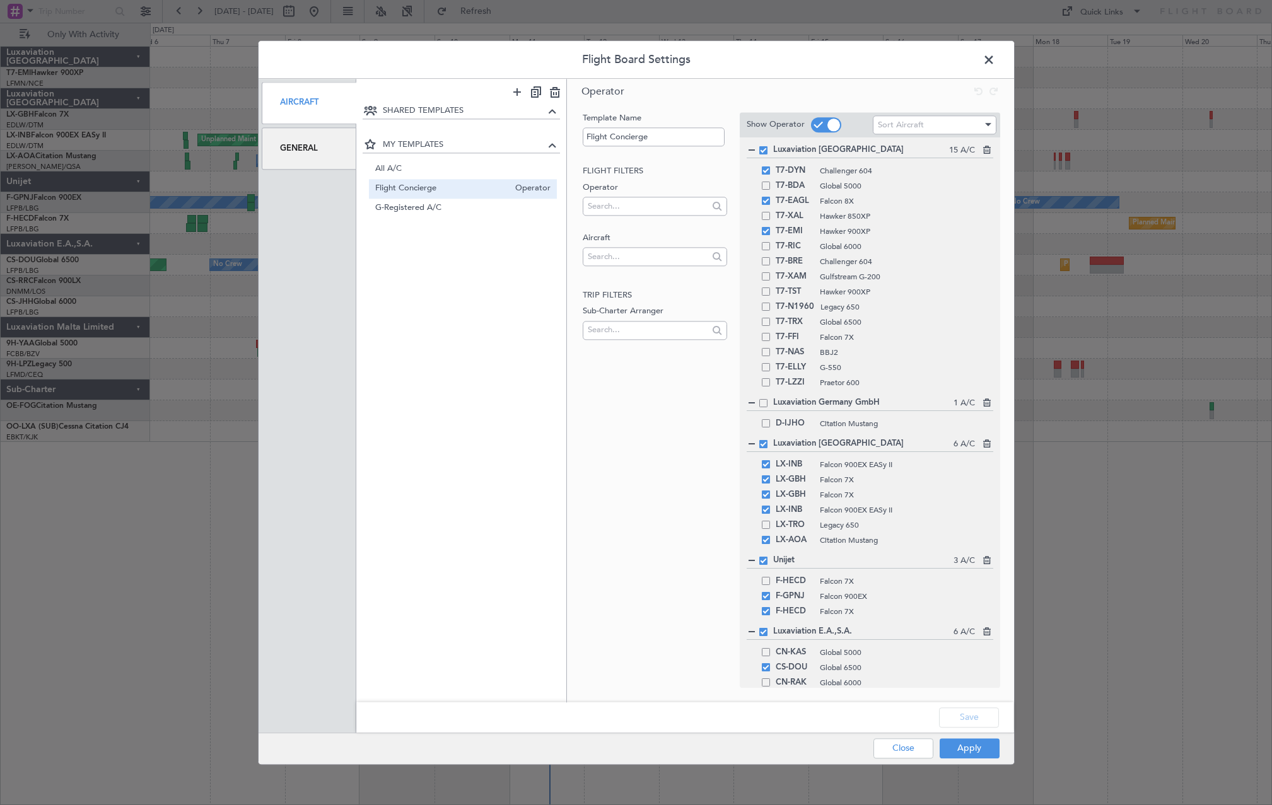
click at [313, 105] on div "Aircraft" at bounding box center [309, 103] width 95 height 42
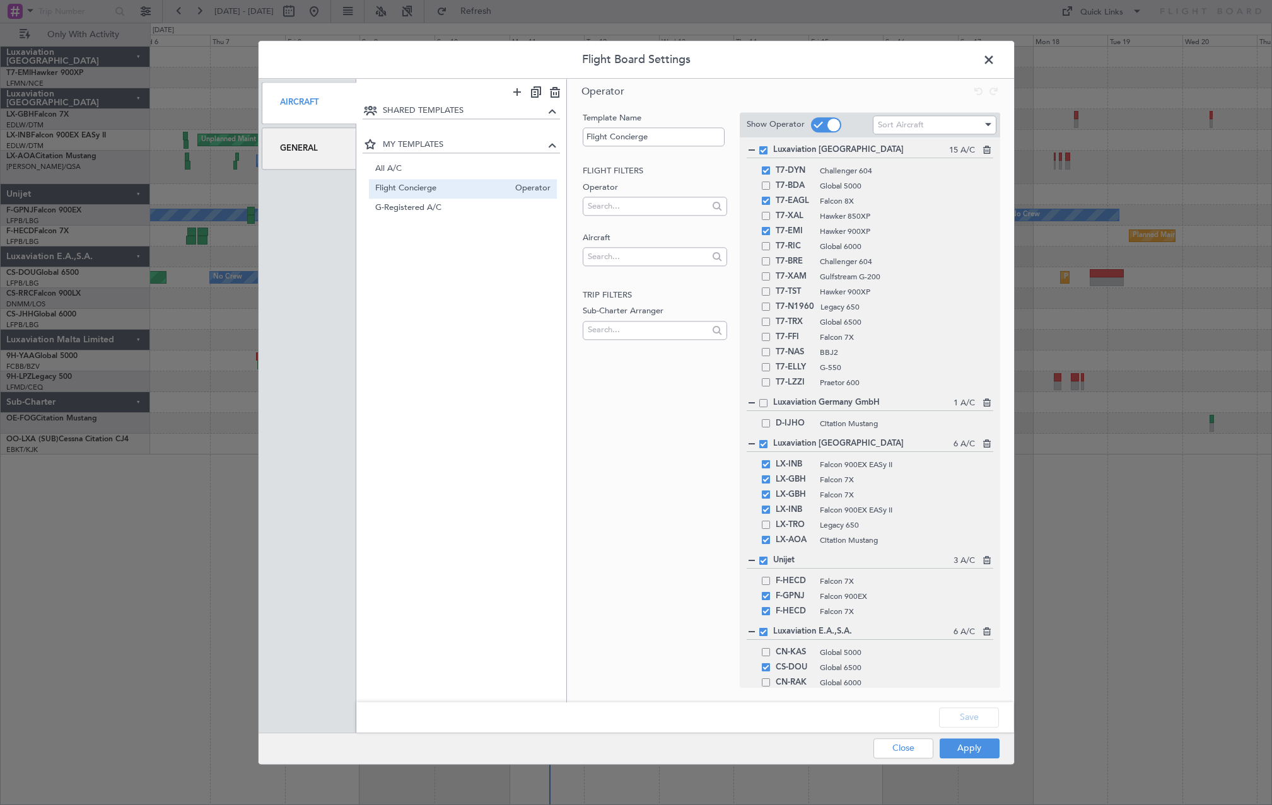
click at [309, 158] on div "General" at bounding box center [309, 148] width 95 height 42
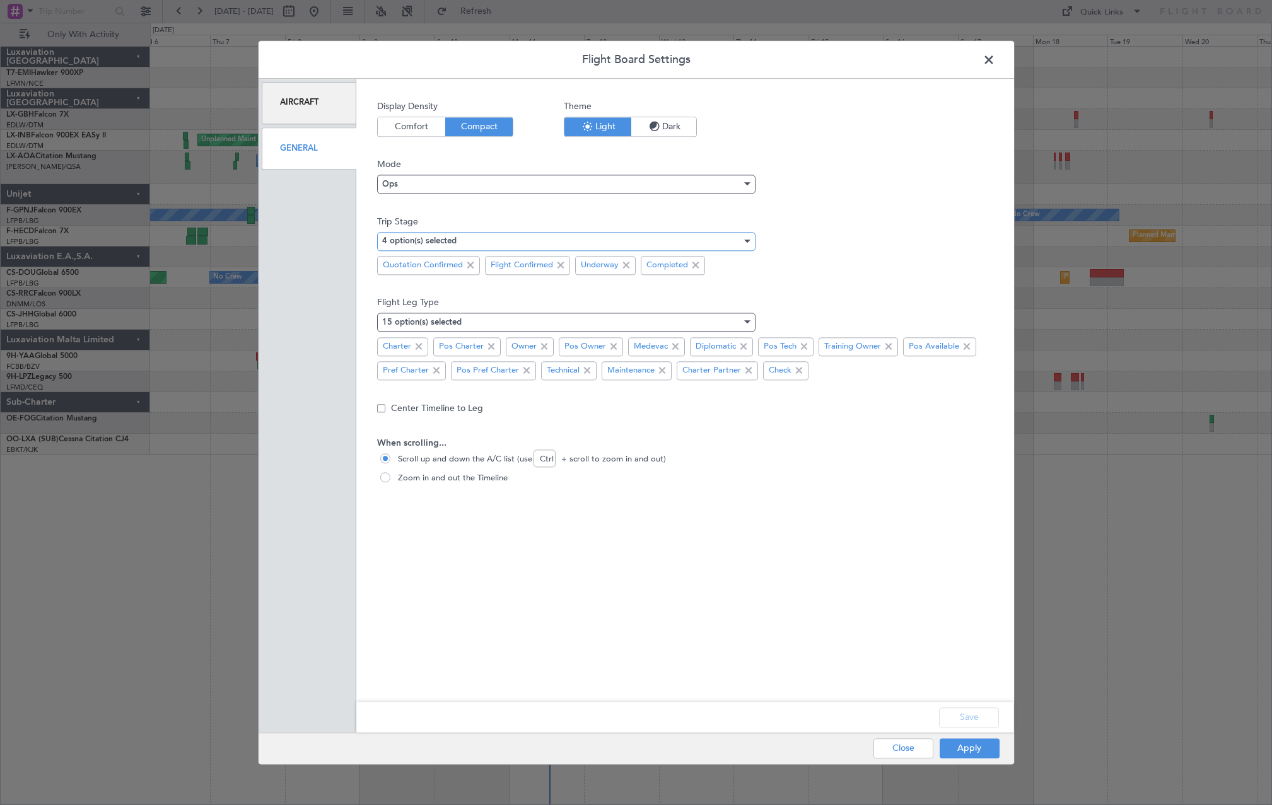
click at [513, 243] on div "4 option(s) selected" at bounding box center [561, 241] width 359 height 19
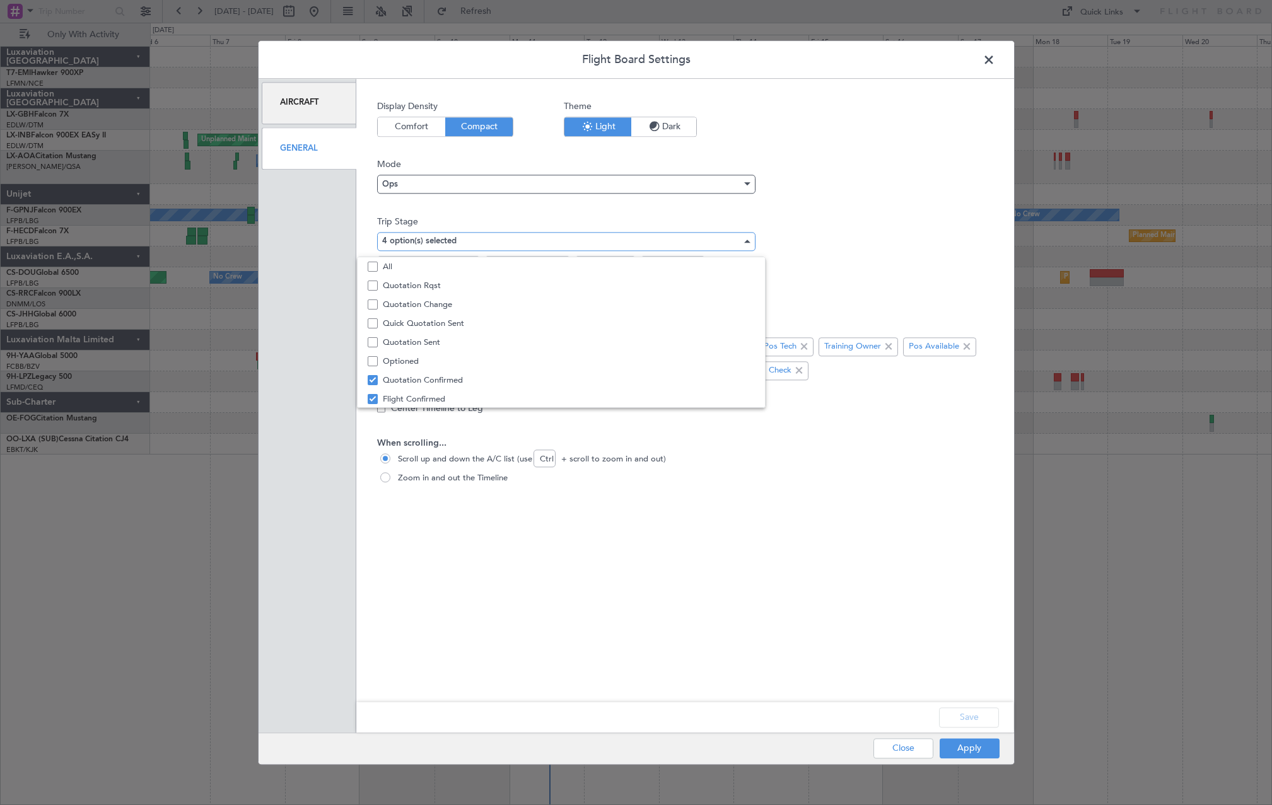
scroll to position [39, 0]
click at [372, 322] on mat-pseudo-checkbox at bounding box center [373, 322] width 10 height 10
click at [975, 753] on div at bounding box center [636, 402] width 1272 height 805
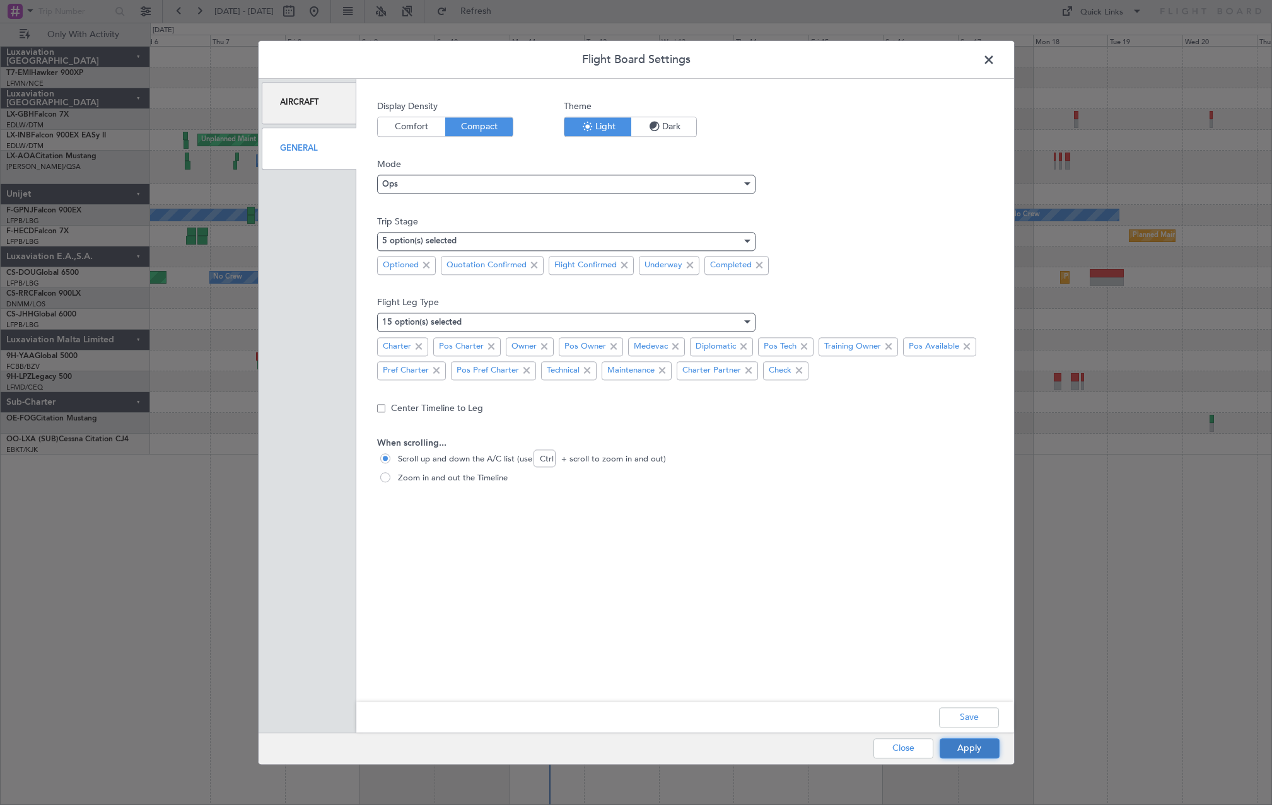
click at [980, 744] on button "Apply" at bounding box center [969, 748] width 60 height 20
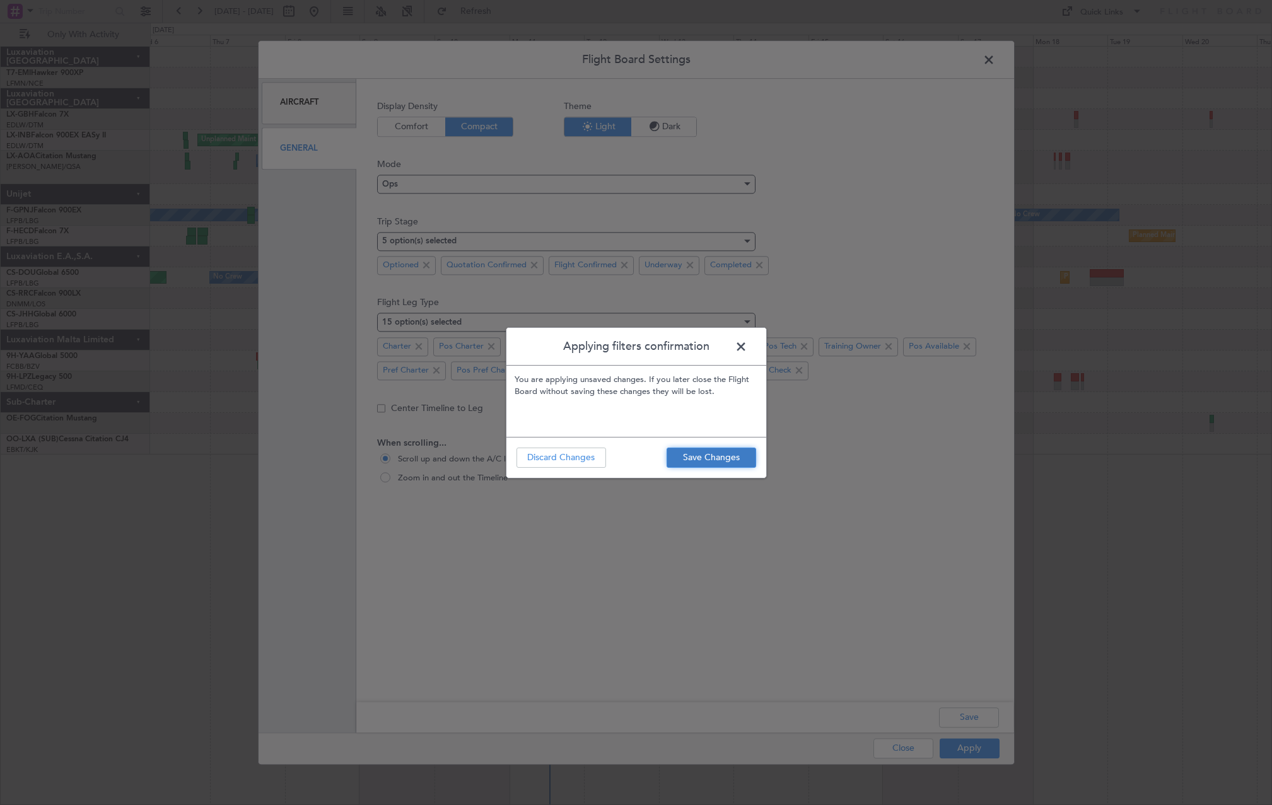
click at [743, 459] on button "Save Changes" at bounding box center [711, 458] width 90 height 20
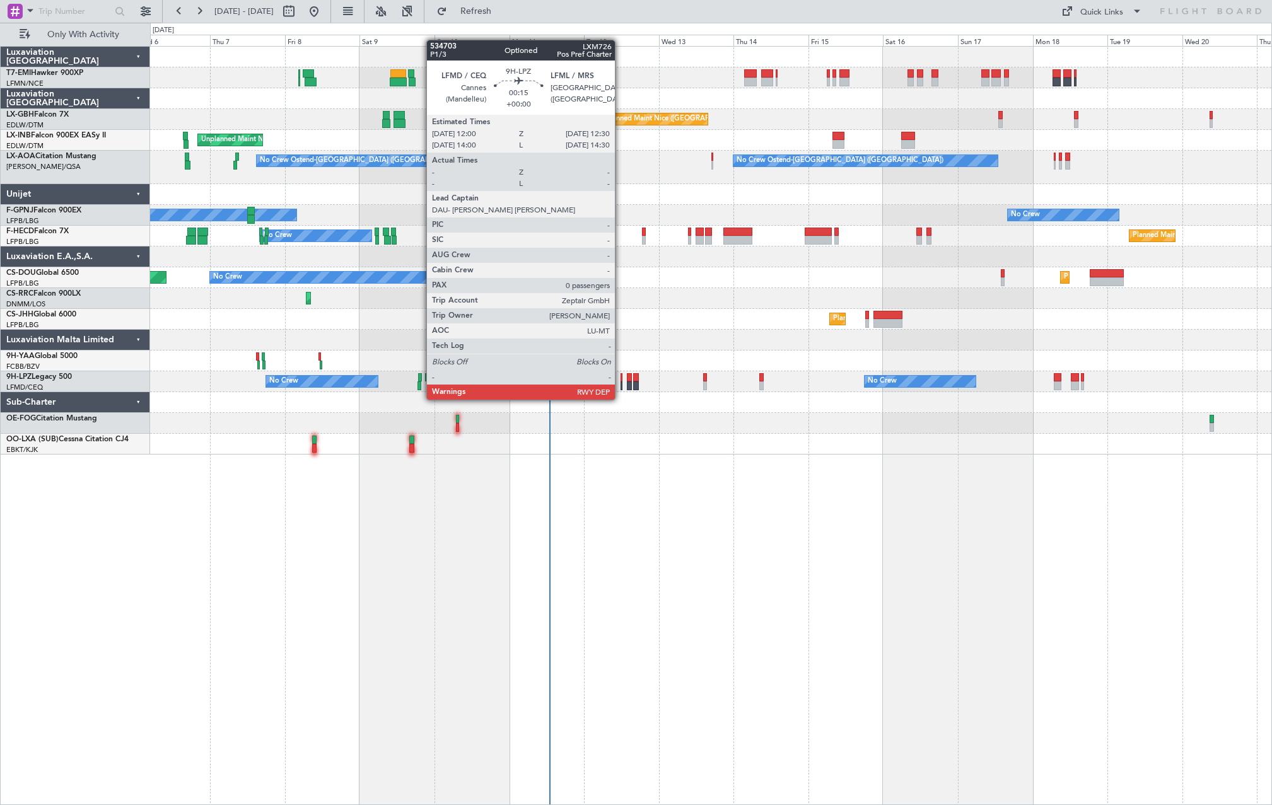
click at [620, 387] on div at bounding box center [621, 385] width 2 height 9
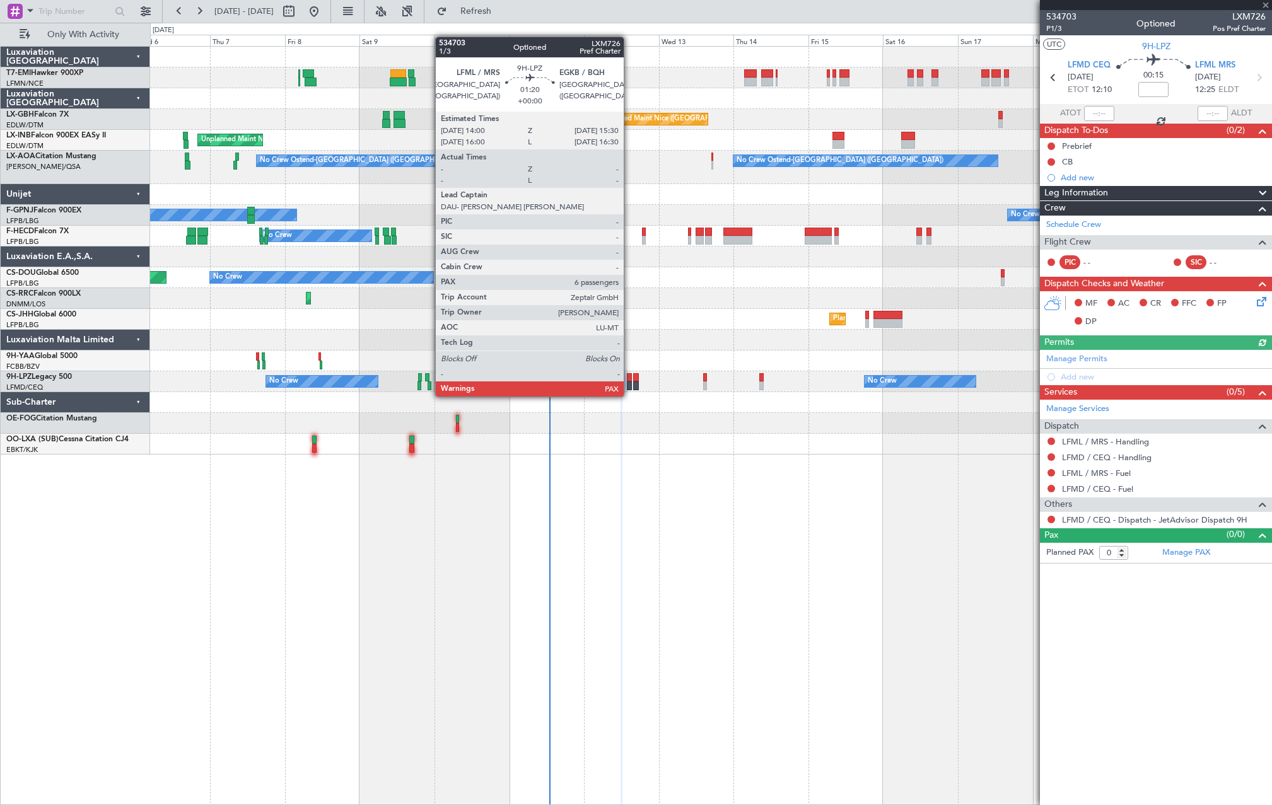
click at [629, 384] on div at bounding box center [629, 385] width 5 height 9
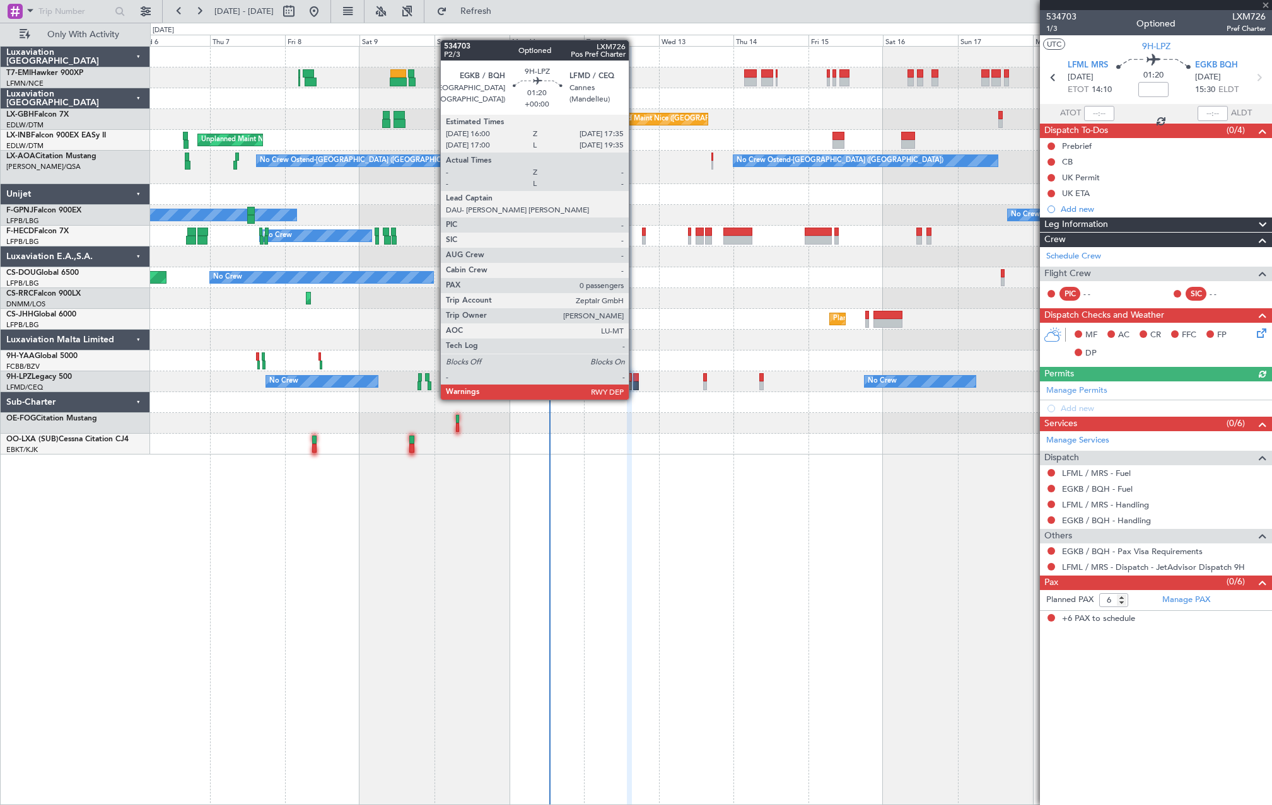
click at [634, 387] on div at bounding box center [635, 385] width 5 height 9
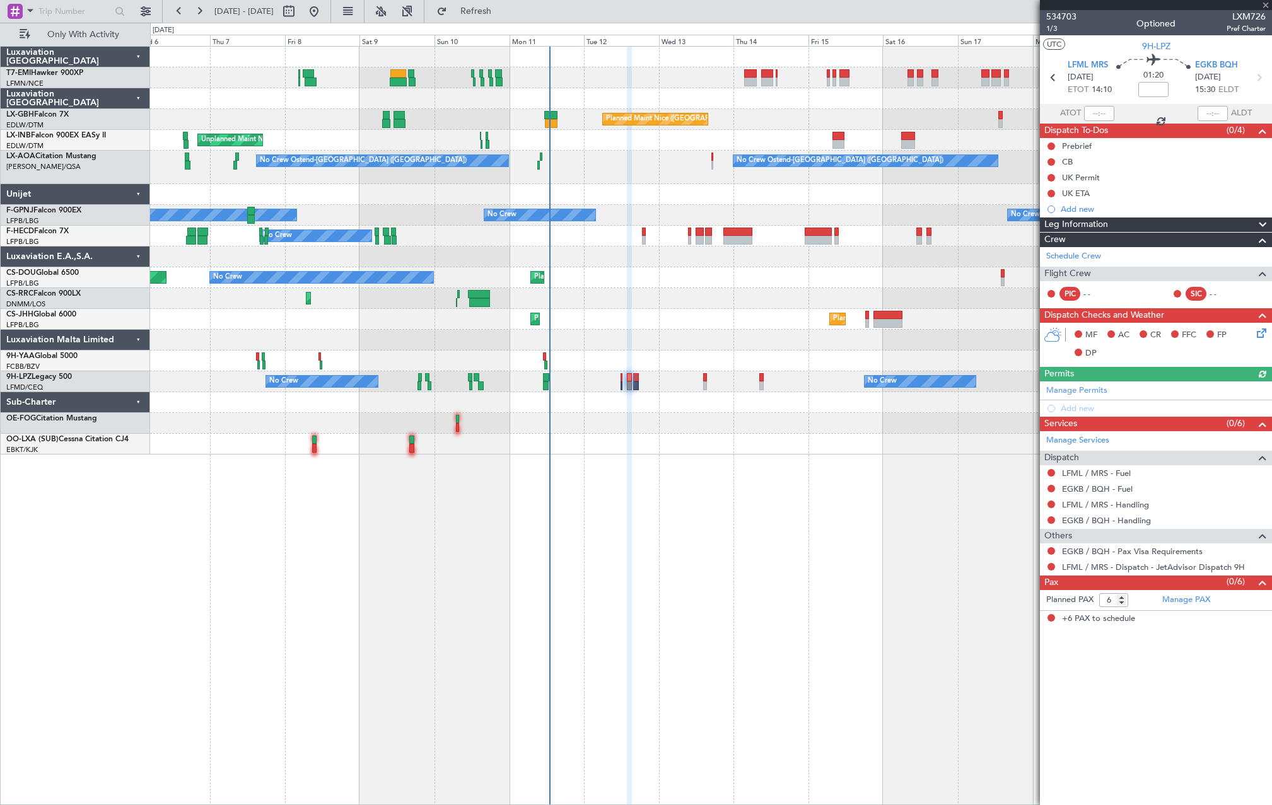
type input "0"
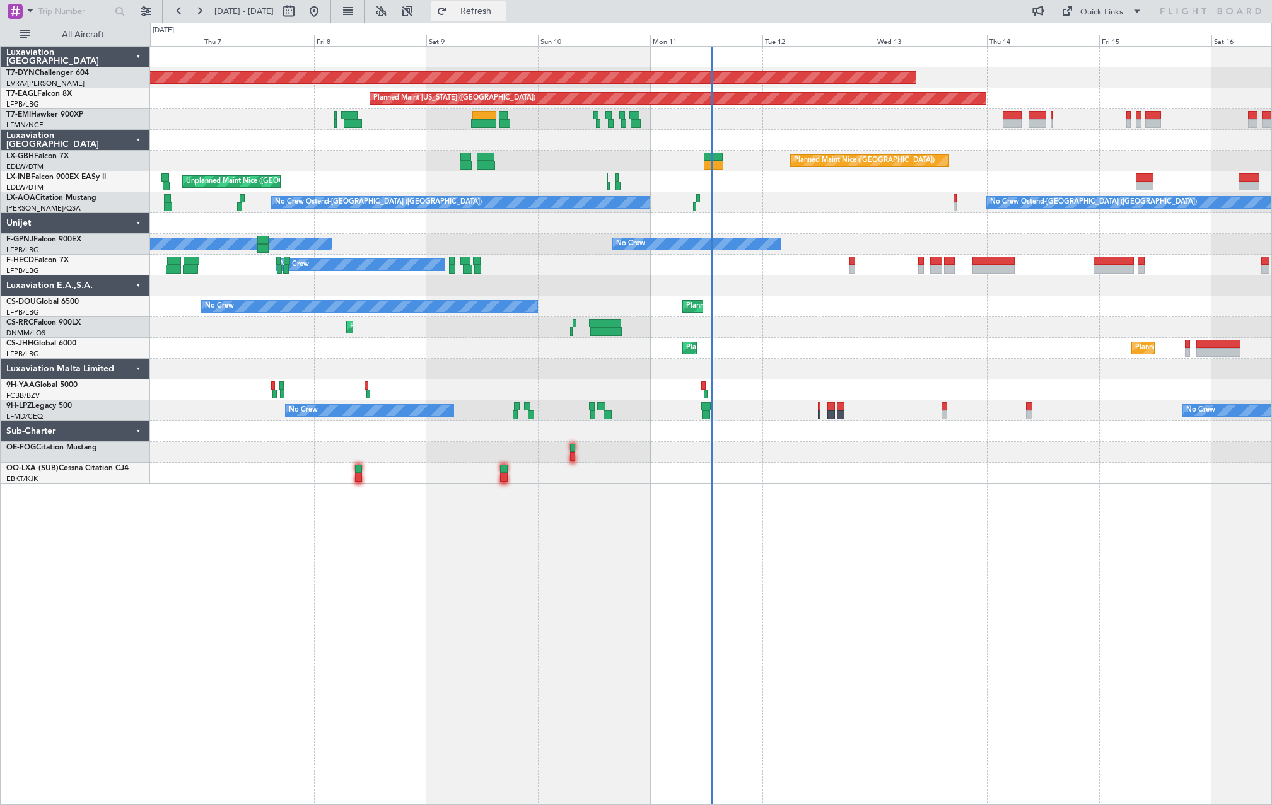
click at [506, 19] on button "Refresh" at bounding box center [469, 11] width 76 height 20
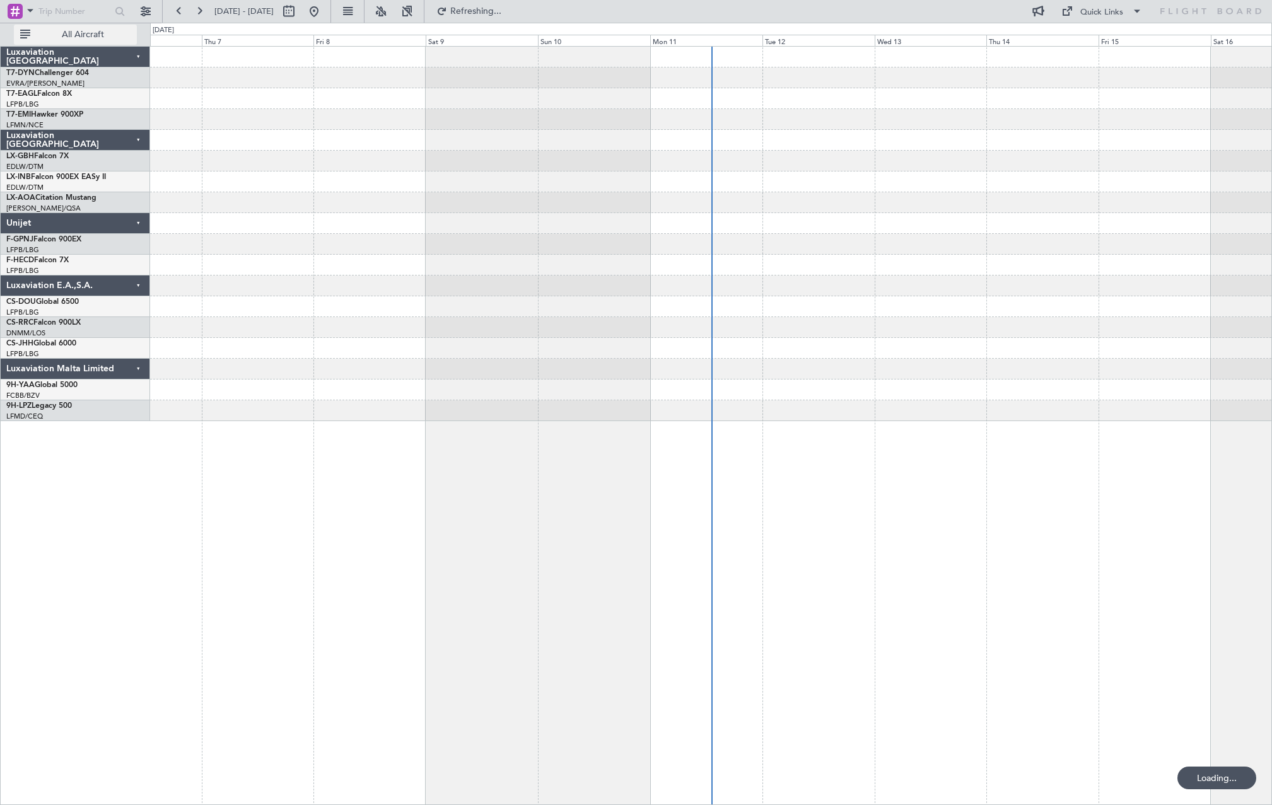
click at [105, 28] on button "All Aircraft" at bounding box center [75, 35] width 123 height 20
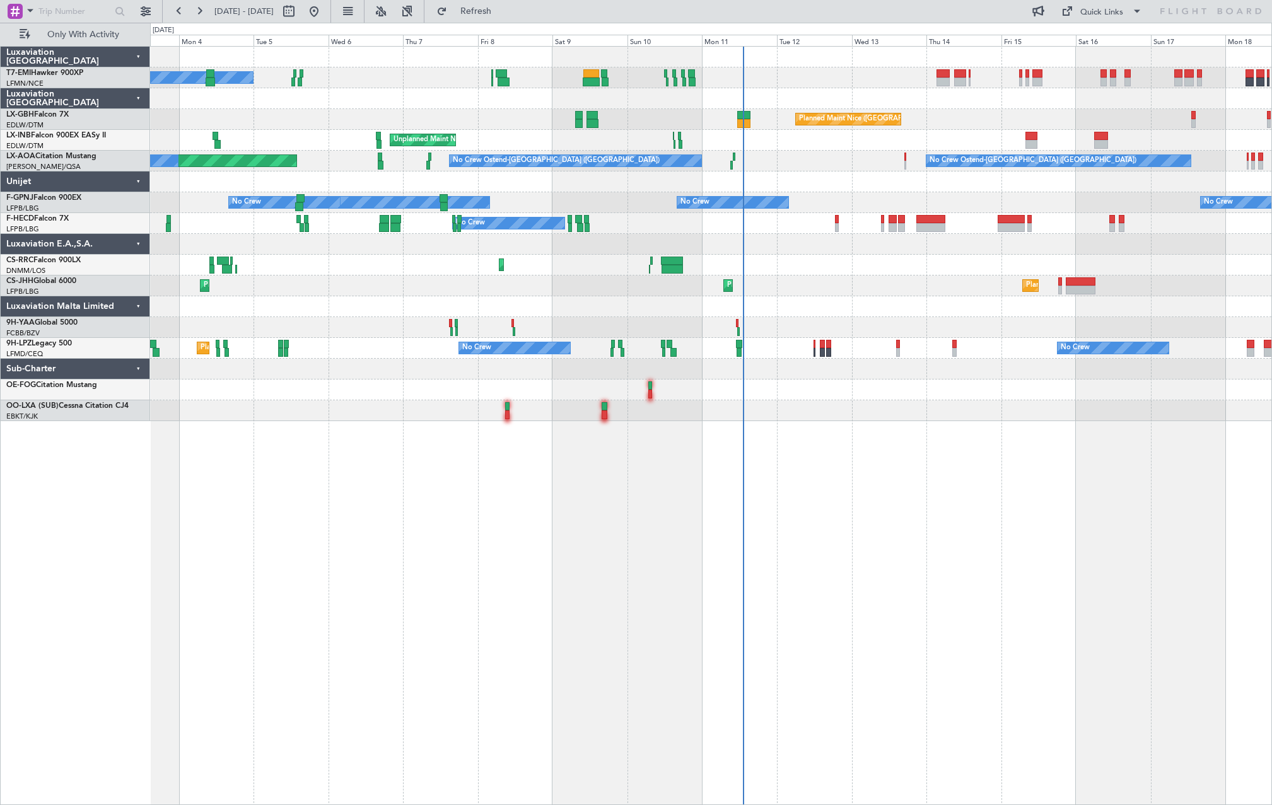
click at [770, 402] on div "A/C Unavailable [GEOGRAPHIC_DATA] ([GEOGRAPHIC_DATA]) [GEOGRAPHIC_DATA] ([GEOGR…" at bounding box center [710, 234] width 1121 height 374
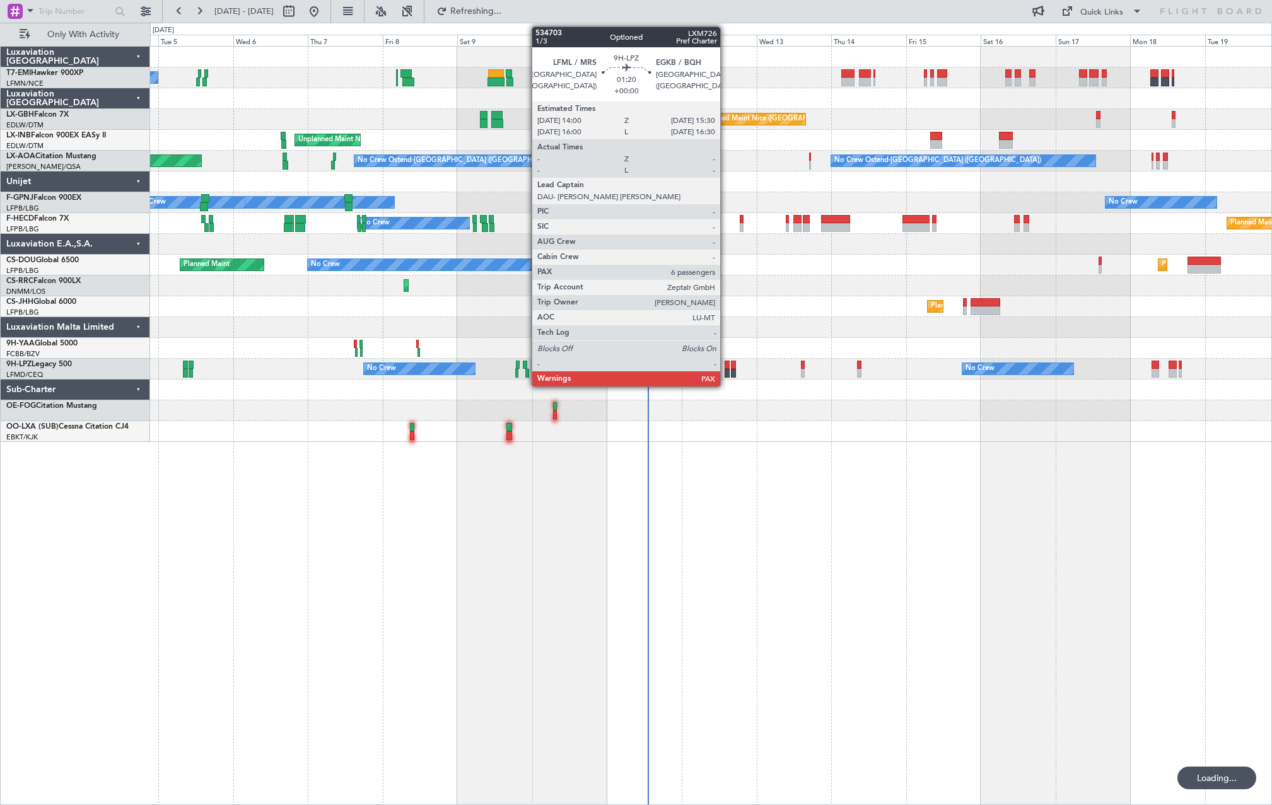
click at [725, 369] on div at bounding box center [726, 373] width 5 height 9
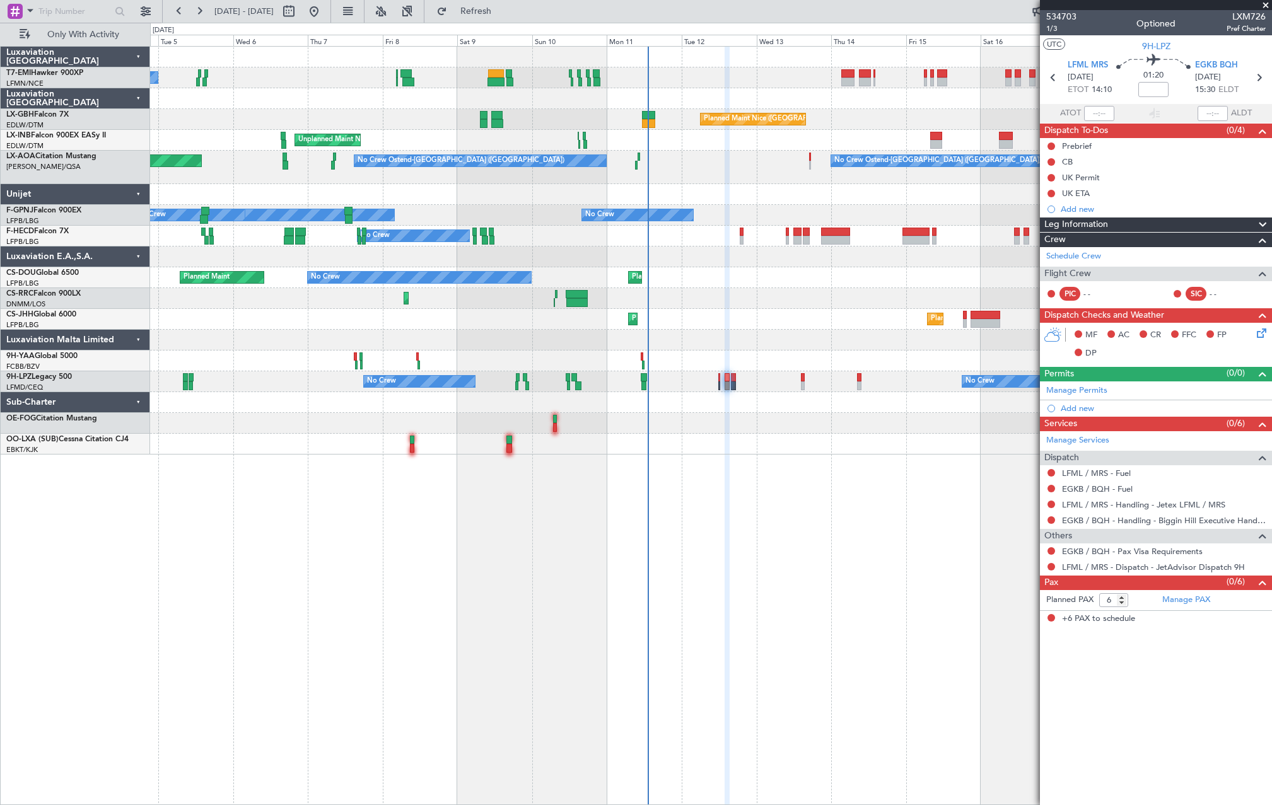
click at [731, 381] on div at bounding box center [733, 385] width 5 height 9
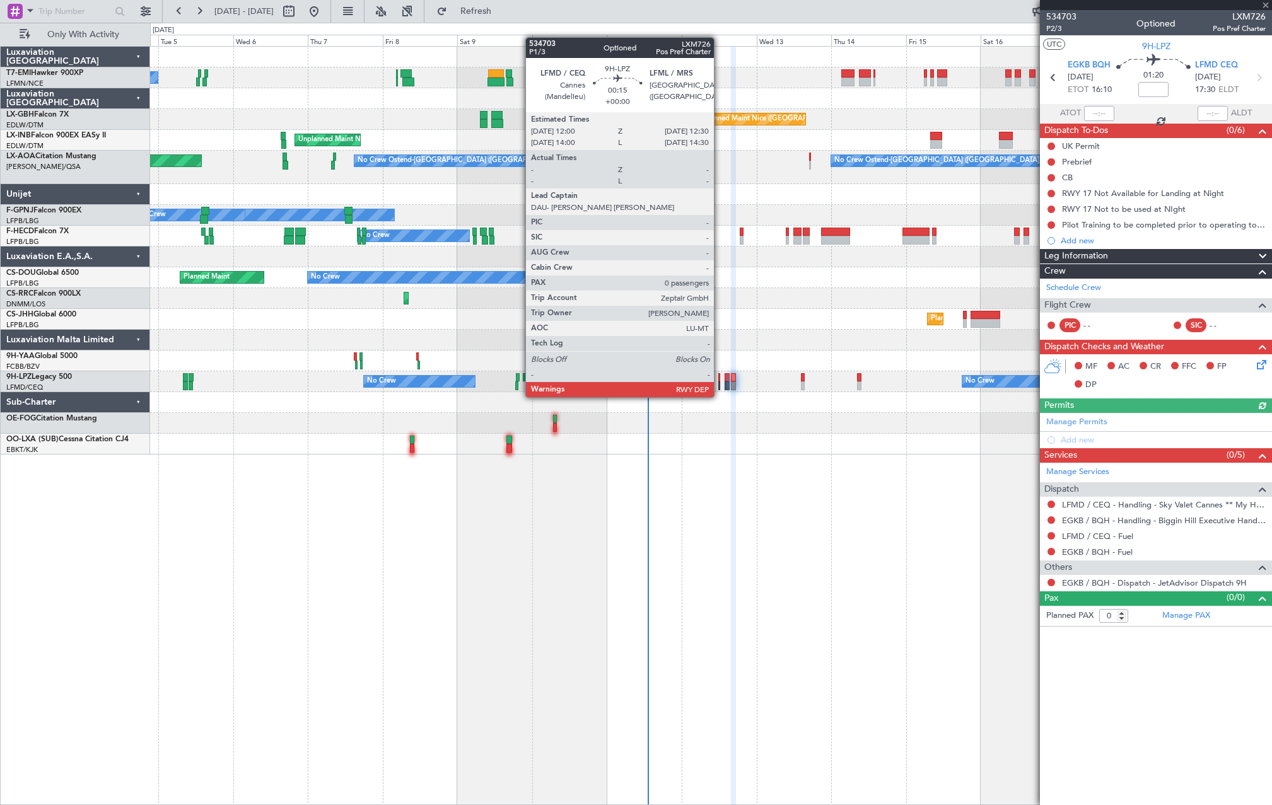
click at [719, 385] on div at bounding box center [719, 385] width 2 height 9
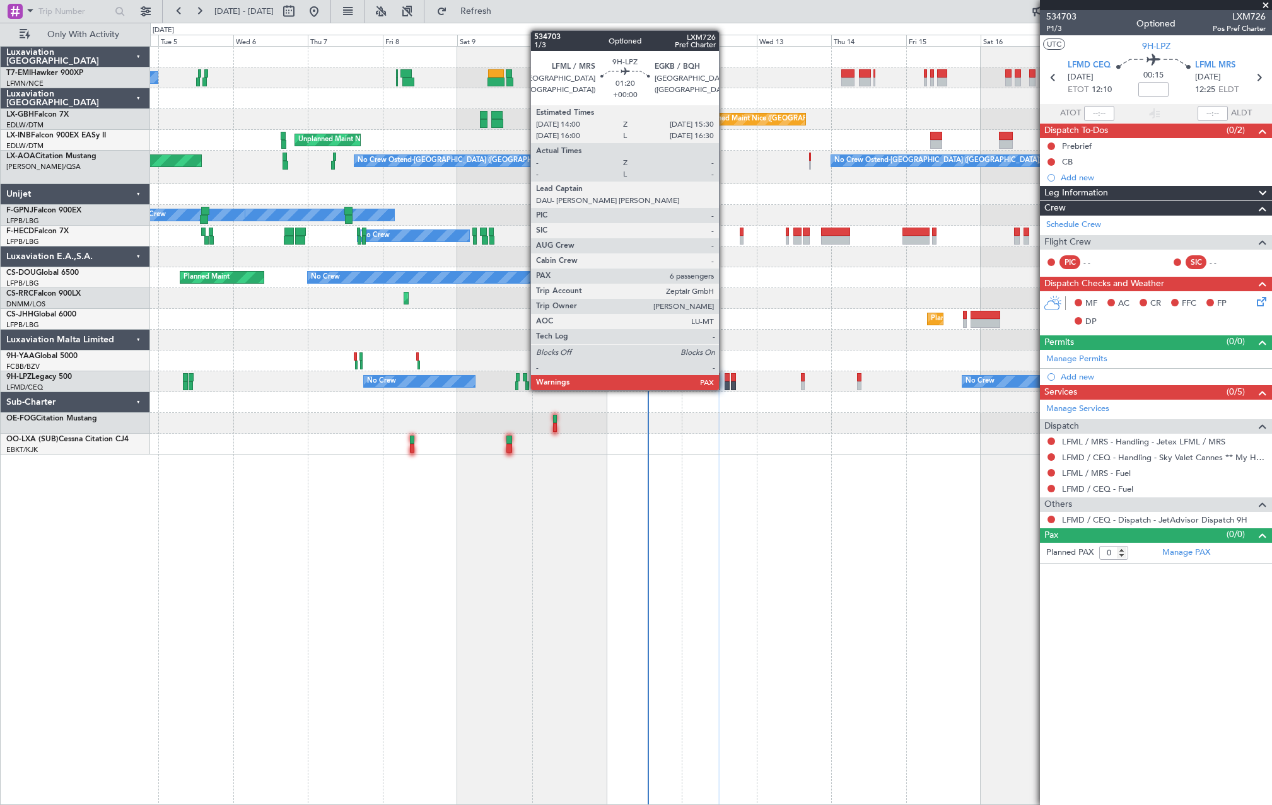
click at [724, 378] on div at bounding box center [726, 377] width 5 height 9
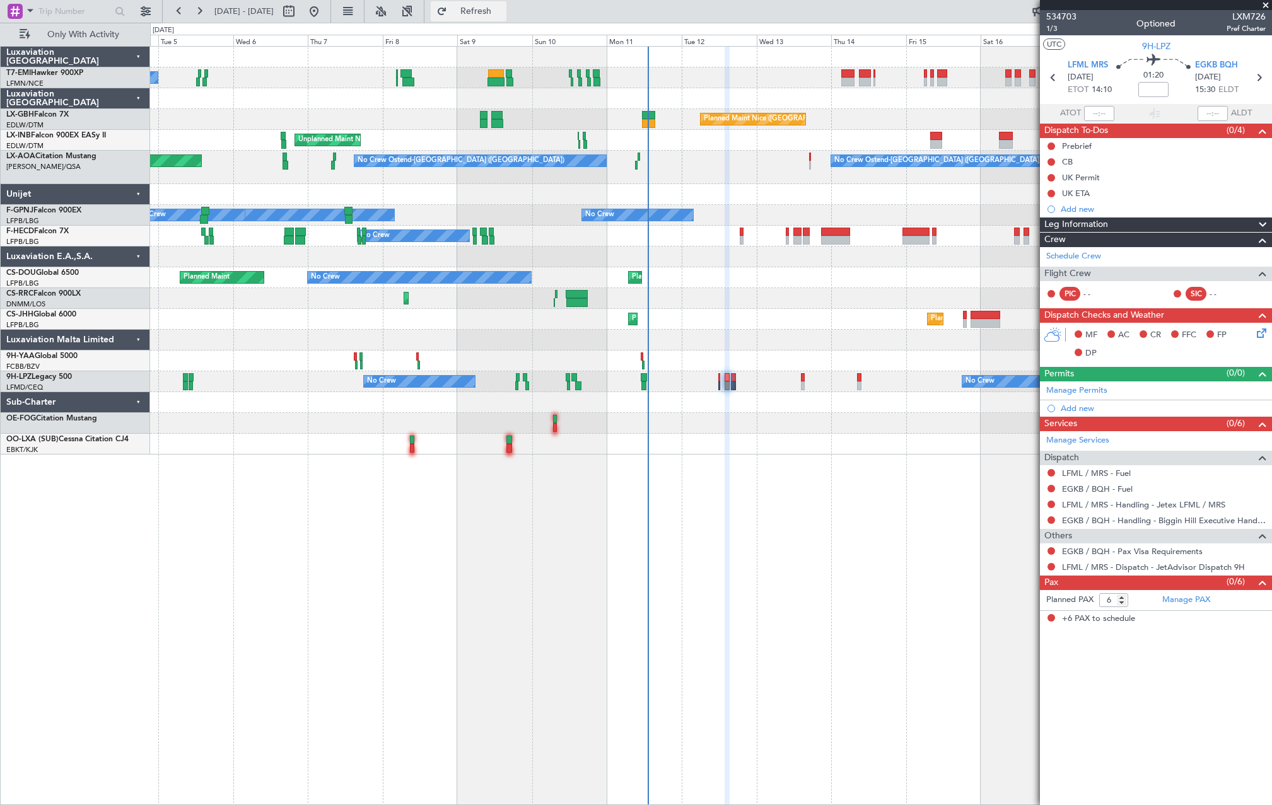
click at [502, 16] on span "Refresh" at bounding box center [475, 11] width 53 height 9
click at [502, 22] on fb-refresh-button "Refresh" at bounding box center [468, 11] width 88 height 23
click at [505, 19] on button "Refresh" at bounding box center [469, 11] width 76 height 20
click at [594, 375] on div "A/C Unavailable Planned Maint Nice (Côte d'Azur Airport) Unplanned Maint Nice (…" at bounding box center [710, 251] width 1121 height 408
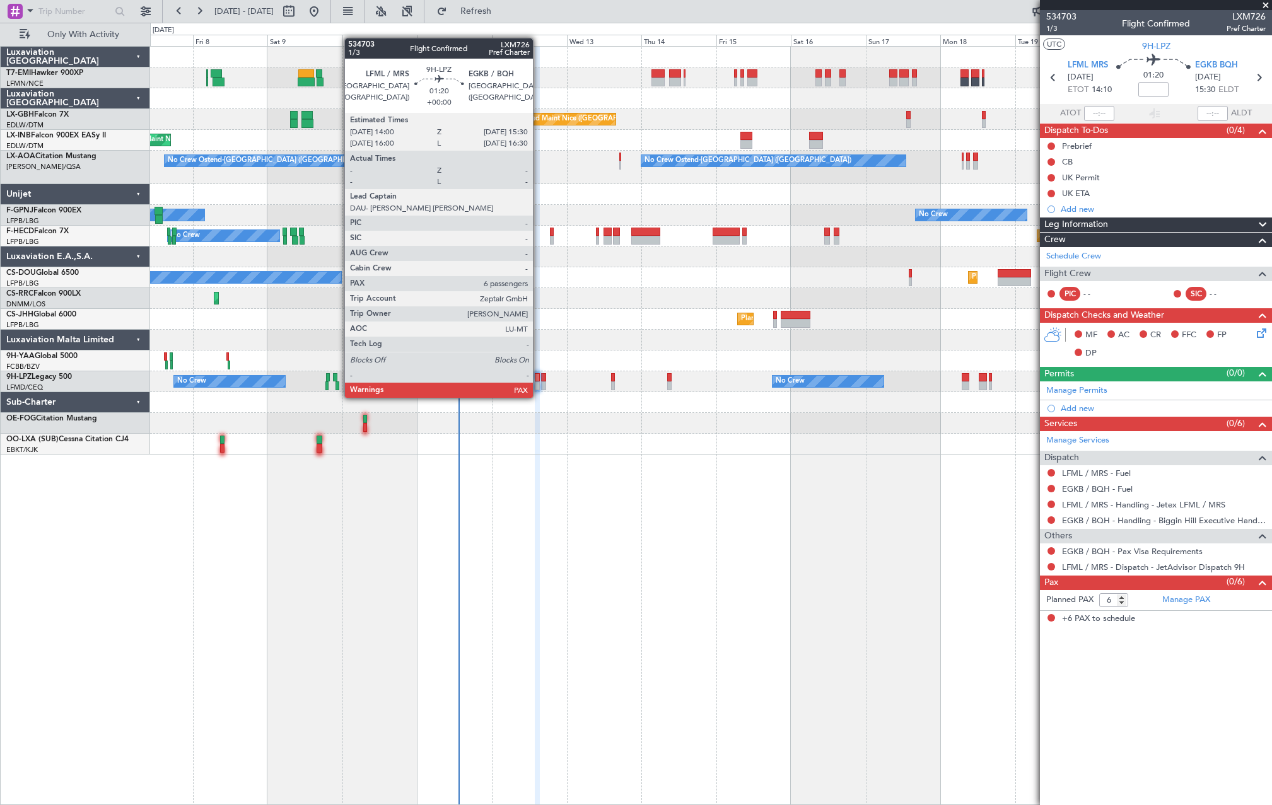
click at [538, 385] on div at bounding box center [537, 385] width 5 height 9
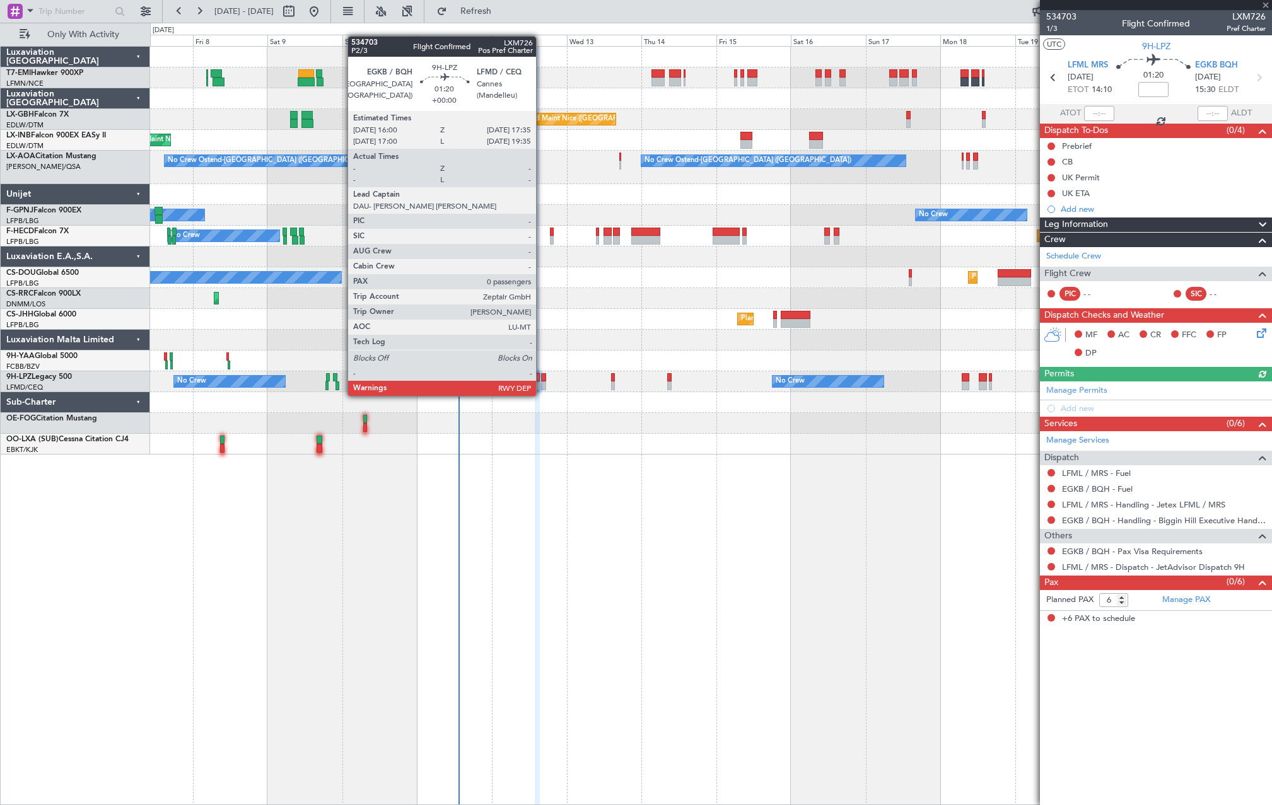
click at [542, 383] on div at bounding box center [543, 385] width 5 height 9
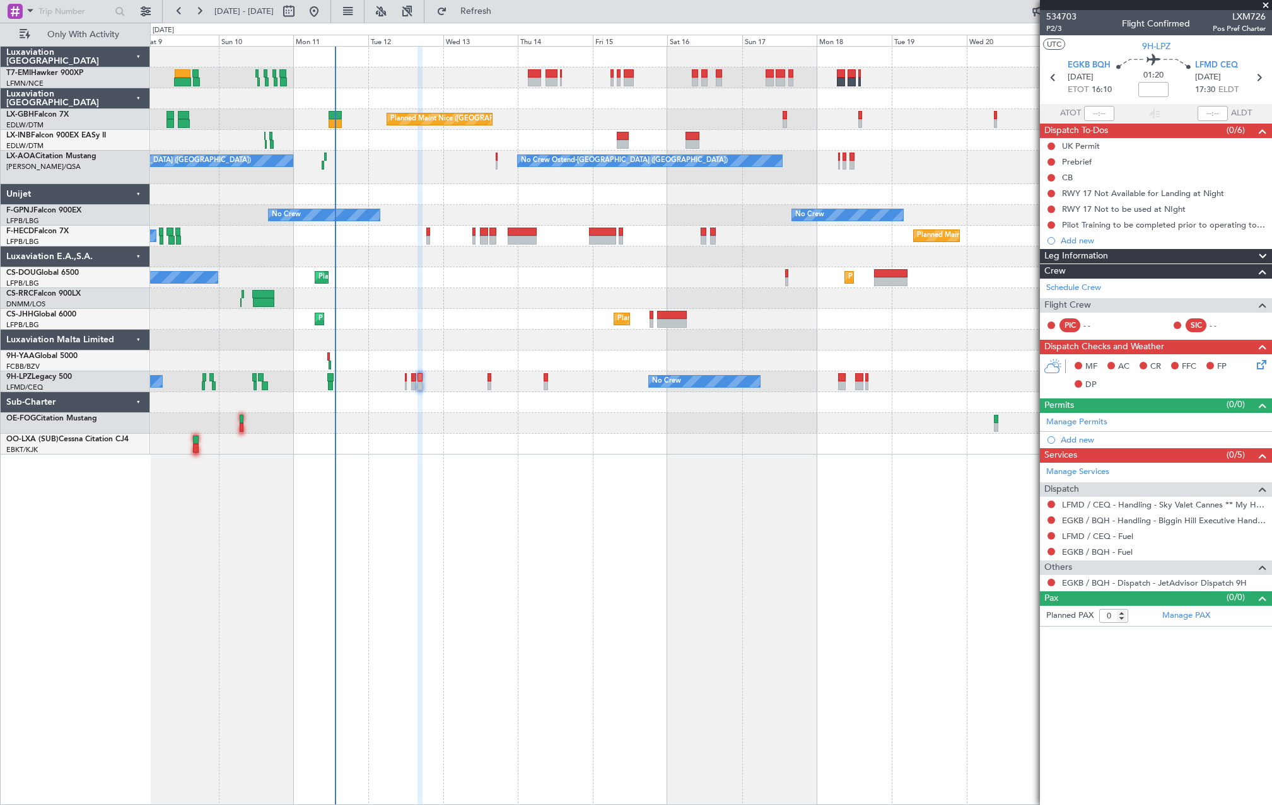
click at [502, 215] on div "Planned Maint Nice (Côte d'Azur Airport) Unplanned Maint Nice (Côte d'Azur Airp…" at bounding box center [710, 251] width 1121 height 408
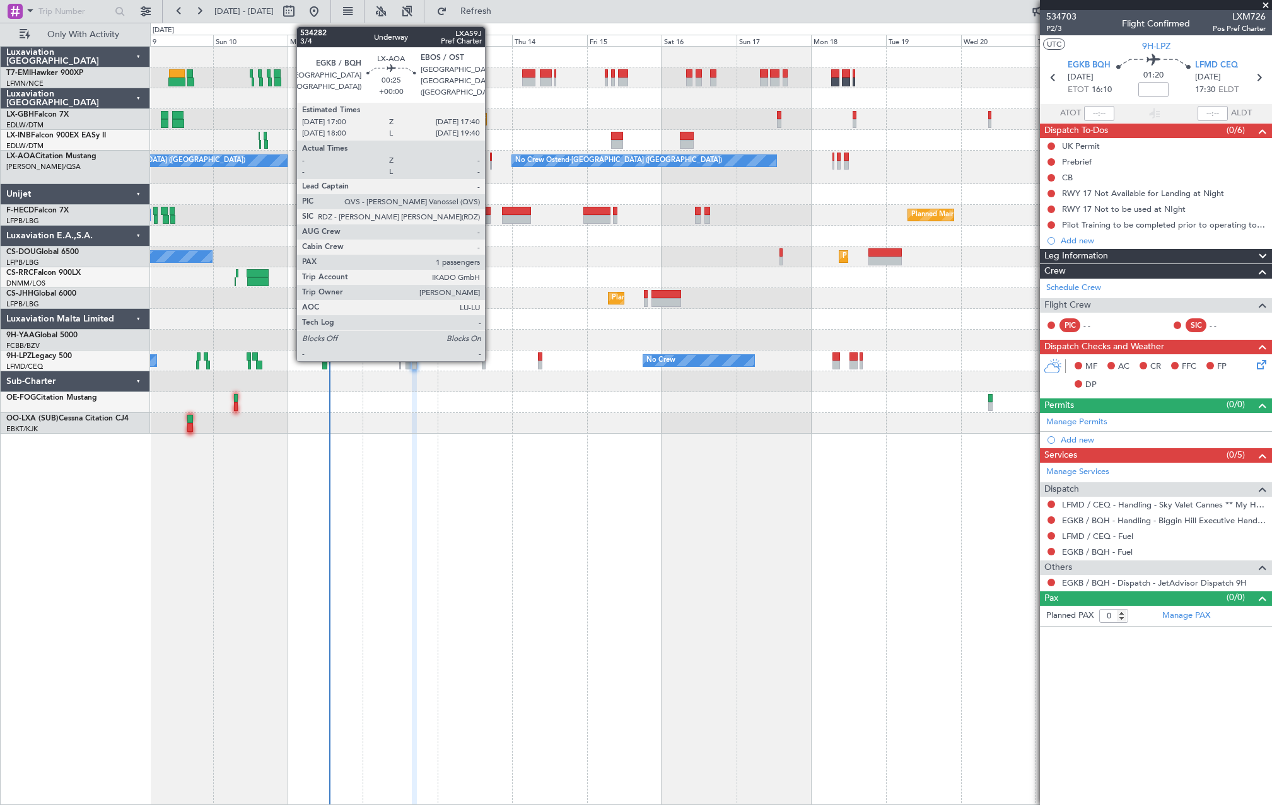
click at [490, 159] on div at bounding box center [491, 157] width 3 height 9
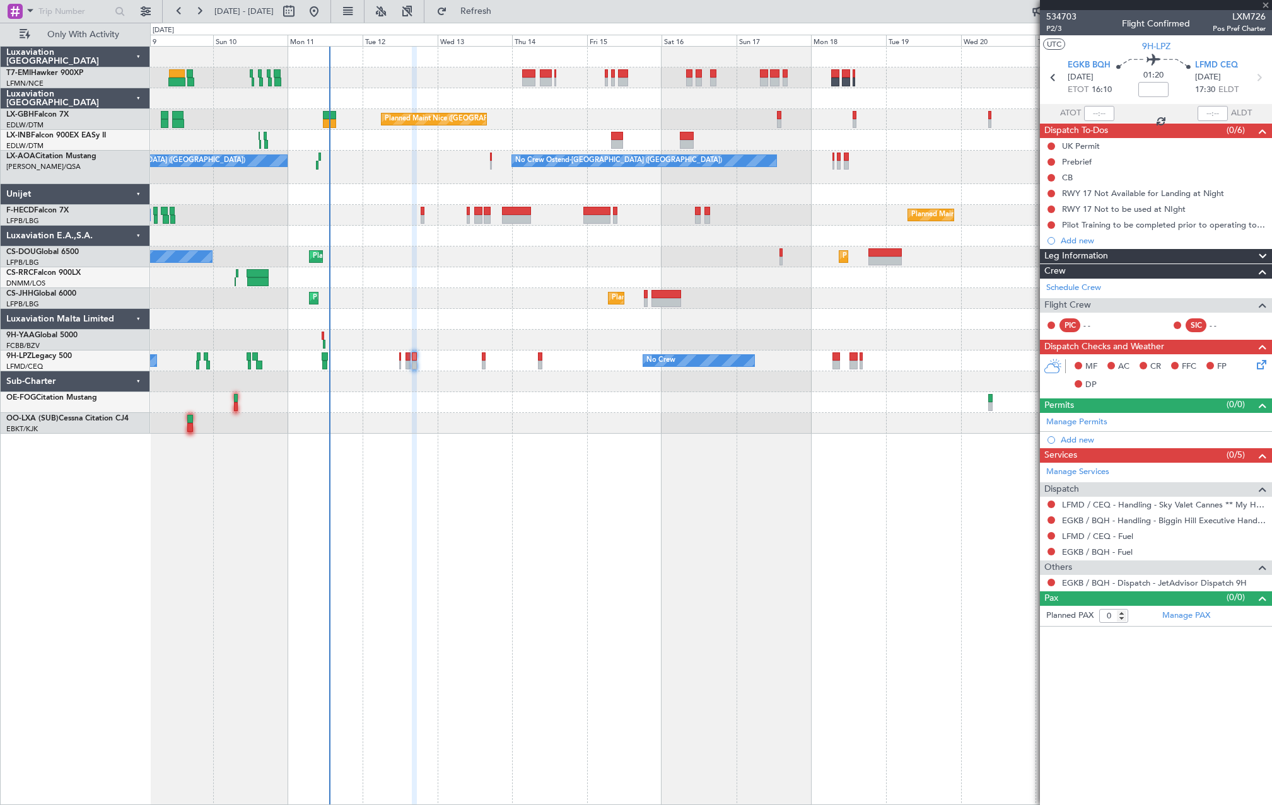
type input "1"
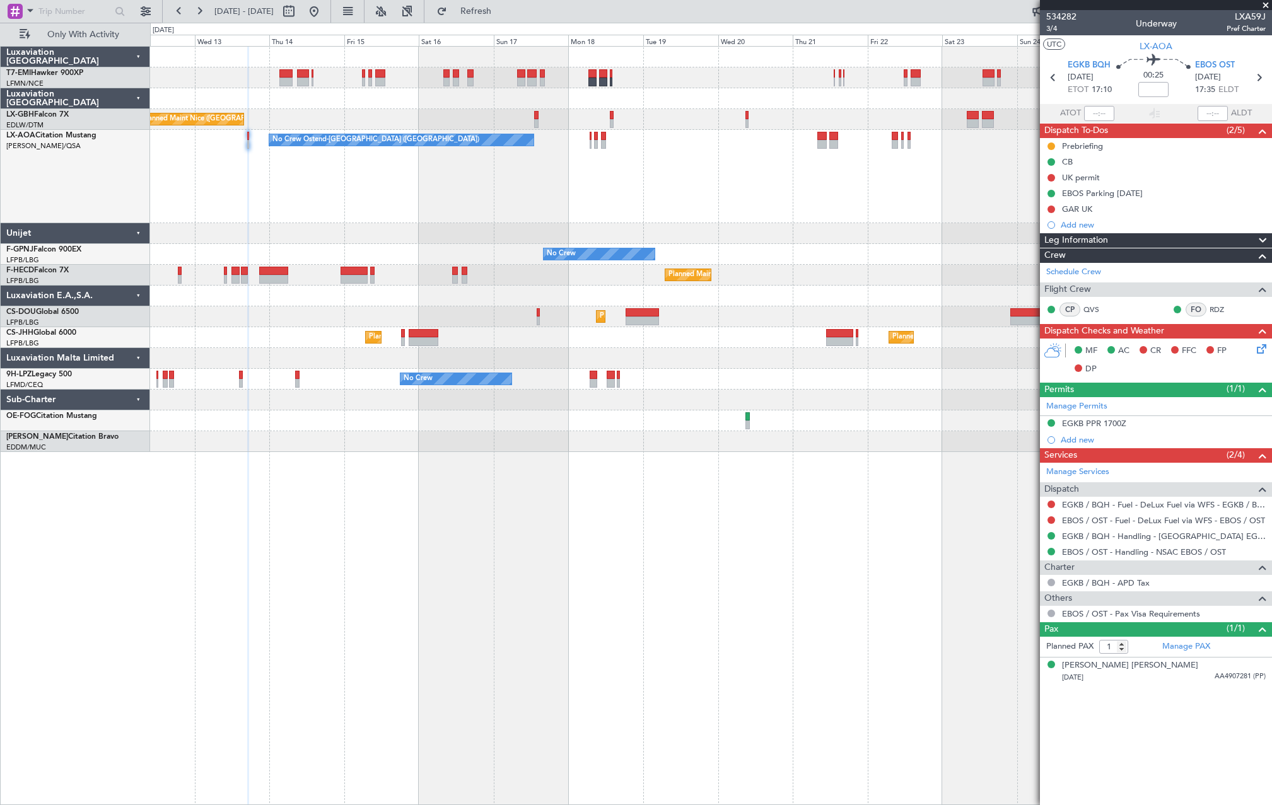
click at [773, 513] on div "Planned Maint Nice (Côte d'Azur Airport) No Crew Ostend-brugge (Ostend) No Crew…" at bounding box center [710, 425] width 1121 height 759
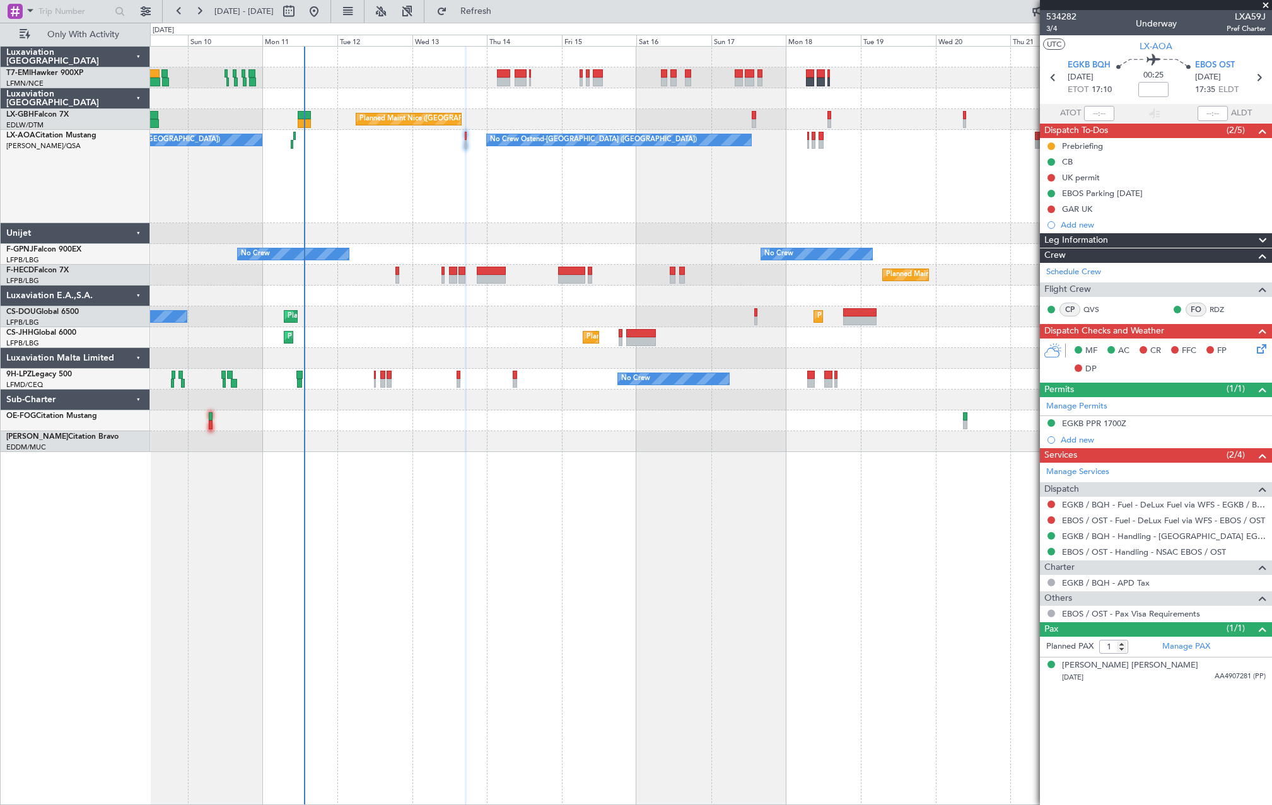
click at [896, 466] on div "Planned Maint Nice (Côte d'Azur Airport) No Crew Ostend-brugge (Ostend) No Crew…" at bounding box center [710, 425] width 1121 height 759
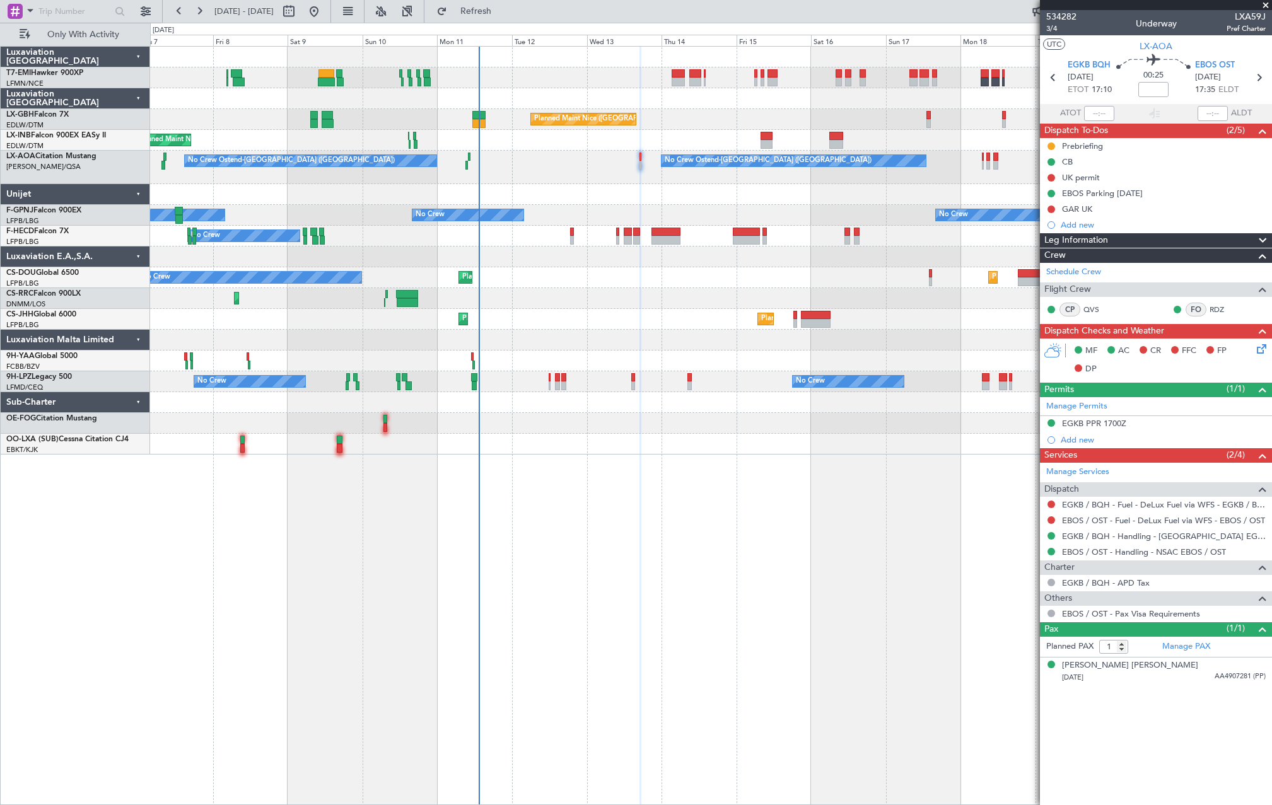
click at [632, 439] on div at bounding box center [710, 444] width 1121 height 21
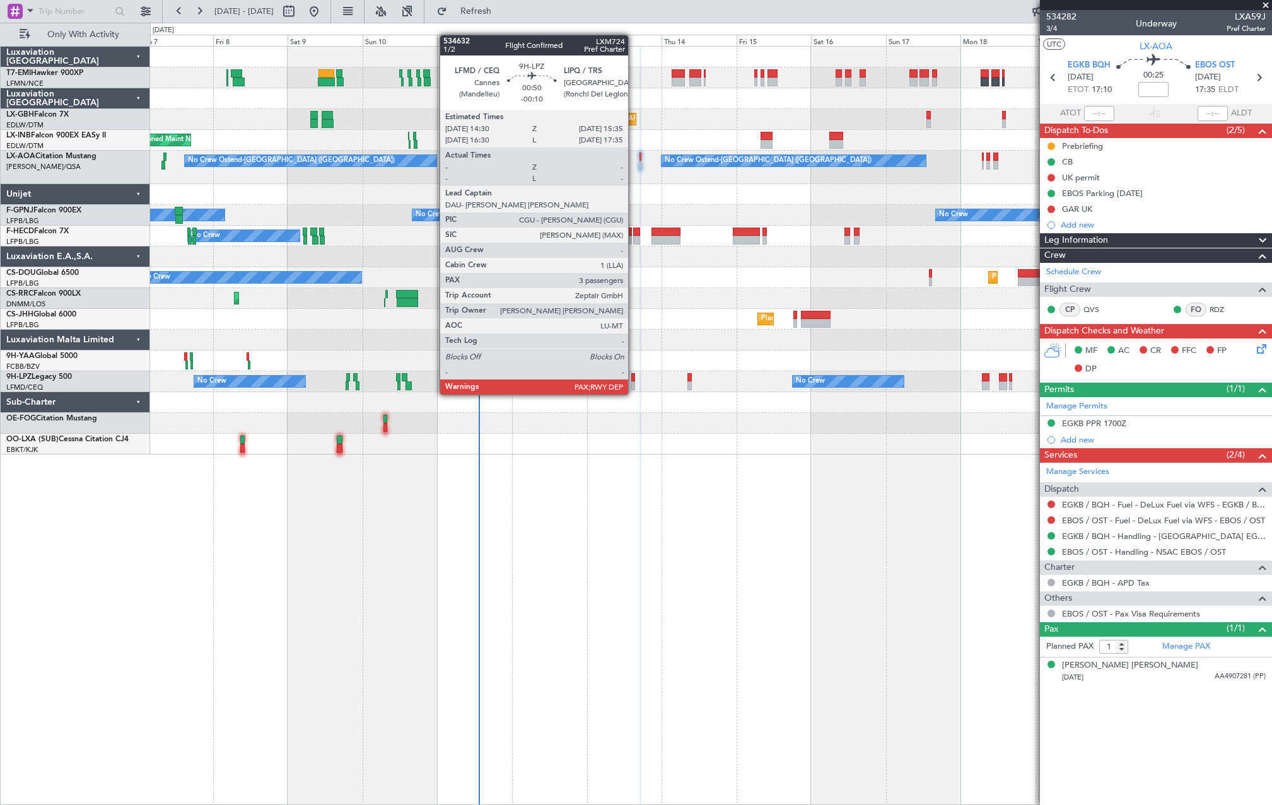
click at [634, 382] on div at bounding box center [633, 385] width 4 height 9
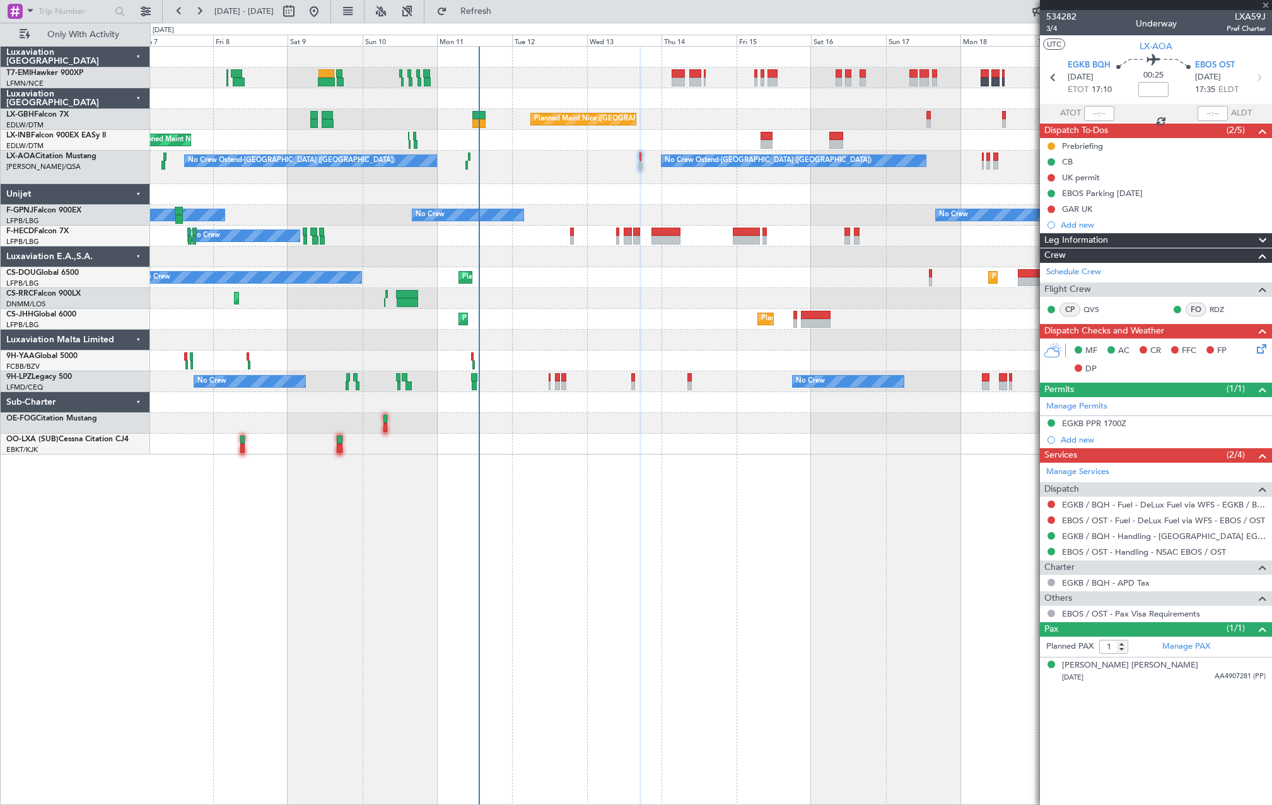
type input "-00:10"
type input "3"
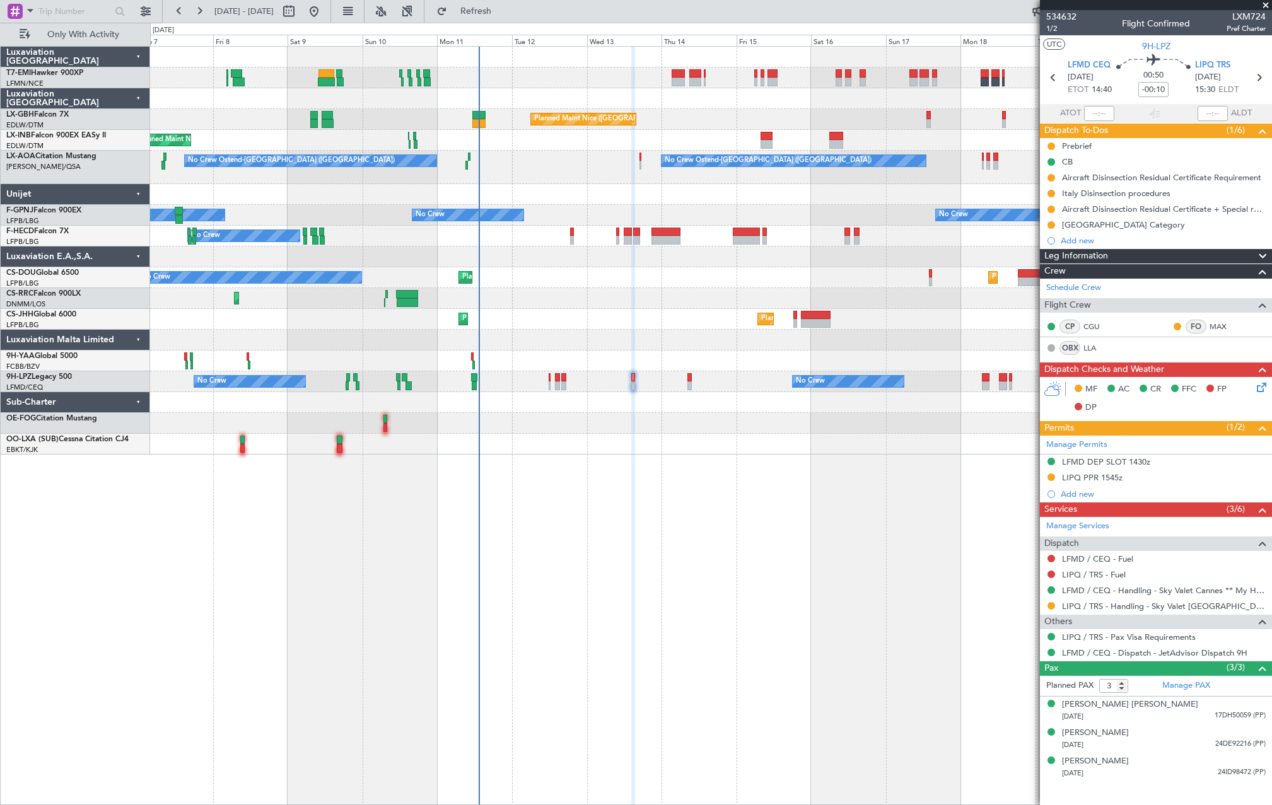
click at [1099, 602] on mat-tooltip-component "LFMD / CEQ - Handling - Sky Valet Cannes ** My Handling**LFMD / CEQ" at bounding box center [1134, 611] width 255 height 33
click at [1173, 603] on link "LIPQ / TRS - Handling - Sky Valet Italy LIPQ / TRS" at bounding box center [1164, 606] width 204 height 11
click at [1097, 605] on link "LIPQ / TRS - Handling - Sky Valet Italy LIPQ / TRS" at bounding box center [1164, 606] width 204 height 11
click at [1118, 606] on link "LIPQ / TRS - Handling - Sky Valet Italy LIPQ / TRS" at bounding box center [1164, 606] width 204 height 11
click at [1063, 606] on link "LIPQ / TRS - Handling - Sky Valet Italy LIPQ / TRS" at bounding box center [1164, 606] width 204 height 11
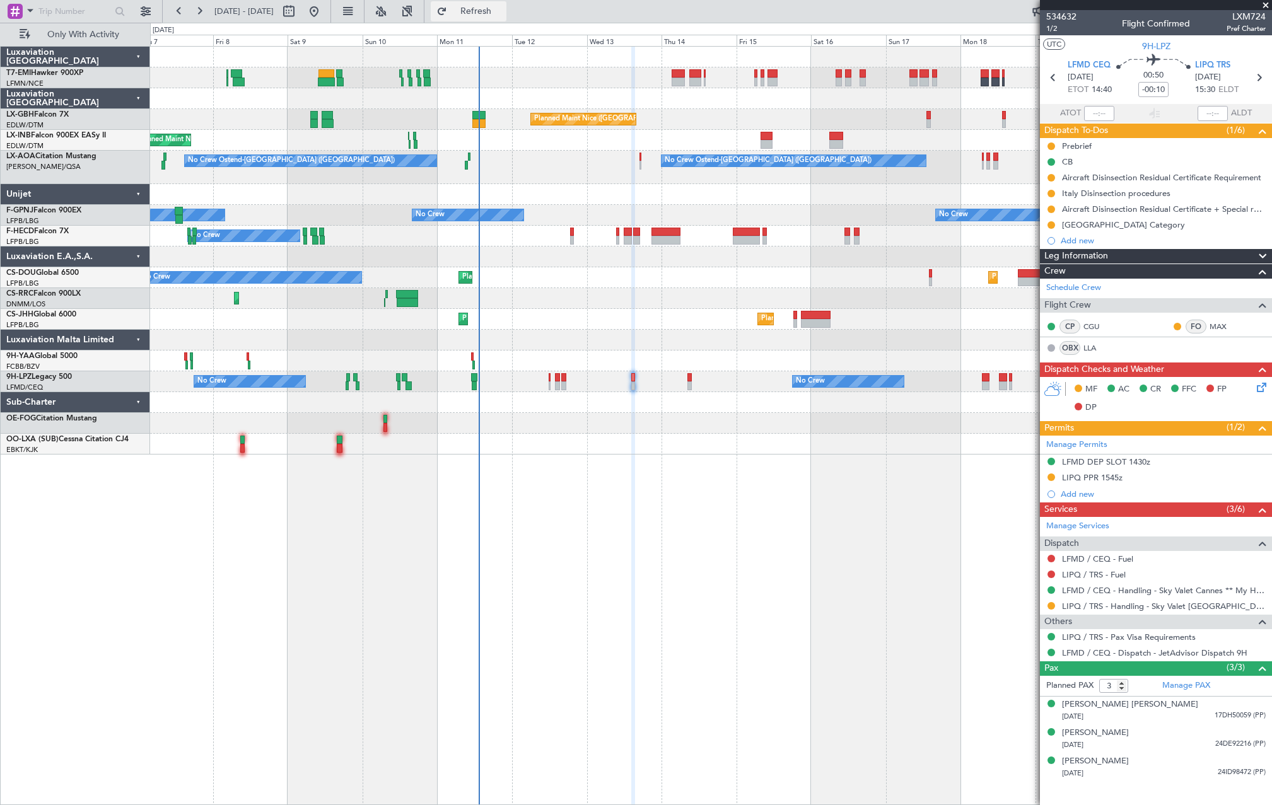
click at [502, 10] on span "Refresh" at bounding box center [475, 11] width 53 height 9
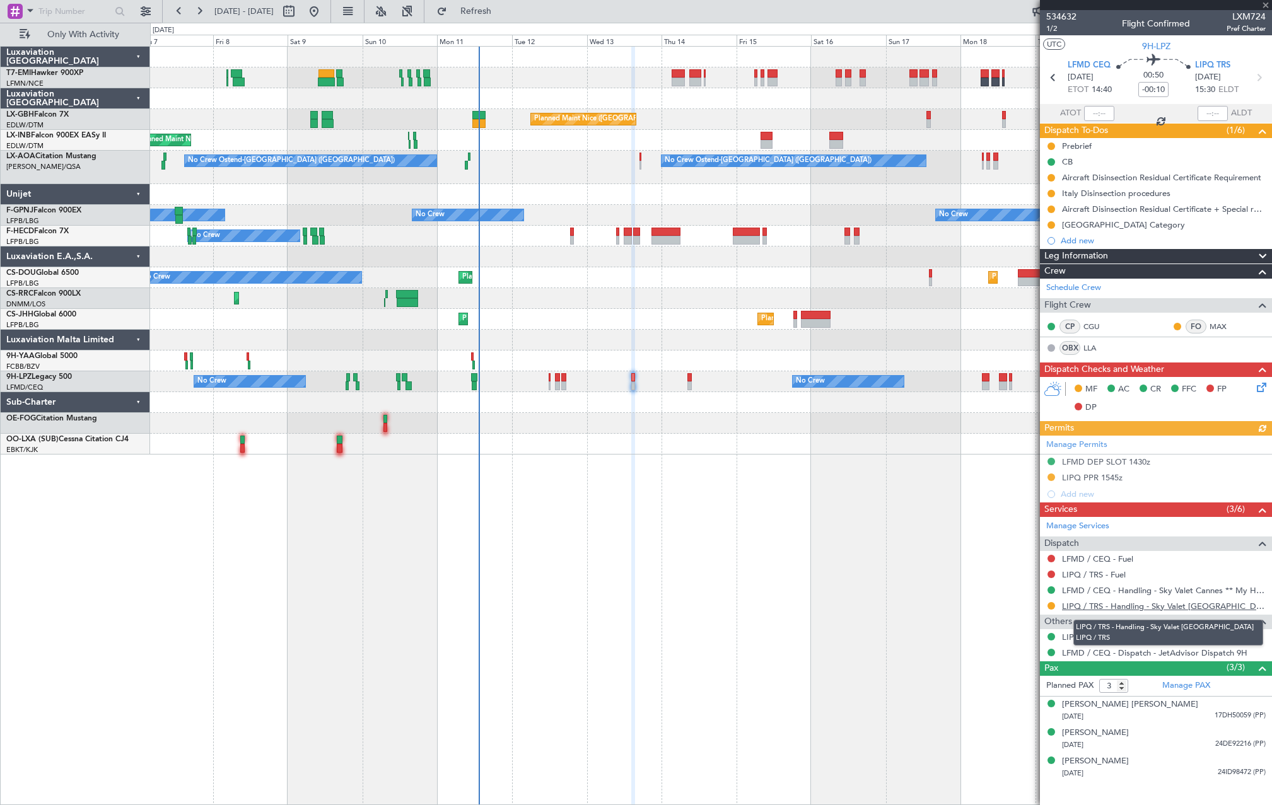
click at [1113, 608] on link "LIPQ / TRS - Handling - Sky Valet Italy LIPQ / TRS" at bounding box center [1164, 606] width 204 height 11
click at [57, 377] on link "9H-LPZ Legacy 500" at bounding box center [39, 377] width 66 height 8
click at [1134, 607] on link "LIPQ / TRS - Handling - Sky Valet Italy LIPQ / TRS" at bounding box center [1164, 606] width 204 height 11
click at [632, 386] on div at bounding box center [633, 385] width 4 height 9
click at [1142, 610] on link "LIPQ / TRS - Handling - Sky Valet Italy LIPQ / TRS" at bounding box center [1164, 606] width 204 height 11
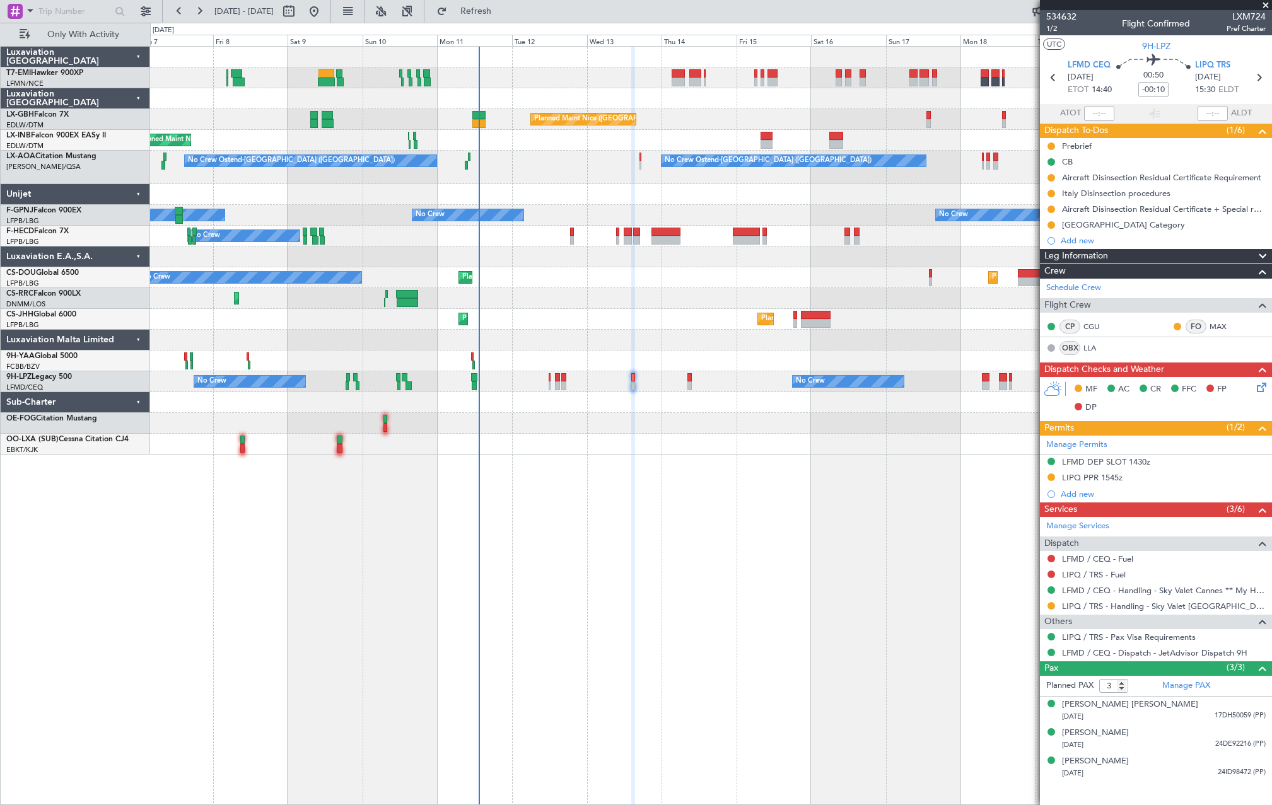
drag, startPoint x: 1154, startPoint y: 610, endPoint x: 1149, endPoint y: 616, distance: 7.7
click at [1155, 611] on mat-tooltip-component "LIPQ / TRS - Handling - Sky Valet Italy LIPQ / TRS" at bounding box center [1167, 632] width 207 height 43
click at [1148, 610] on link "LIPQ / TRS - Handling - Sky Valet Italy LIPQ / TRS" at bounding box center [1164, 606] width 204 height 11
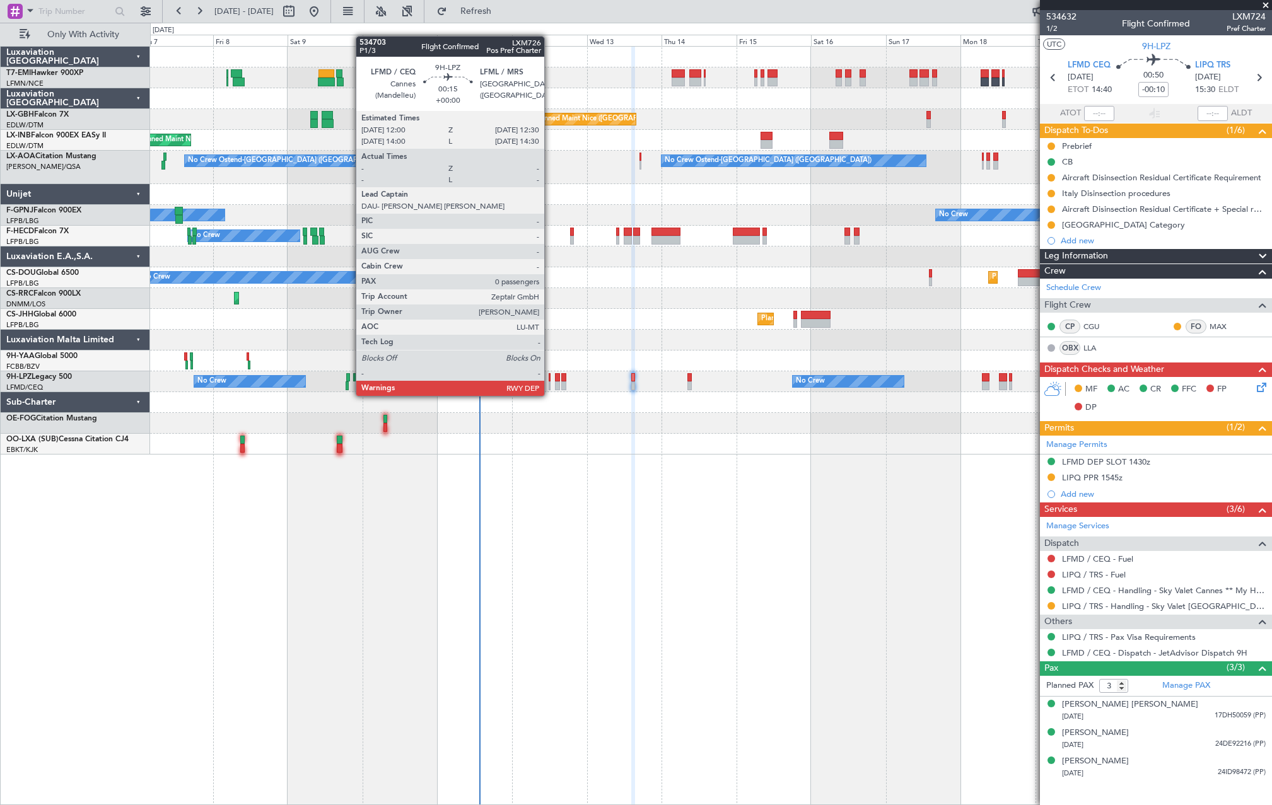
click at [550, 383] on div at bounding box center [549, 385] width 2 height 9
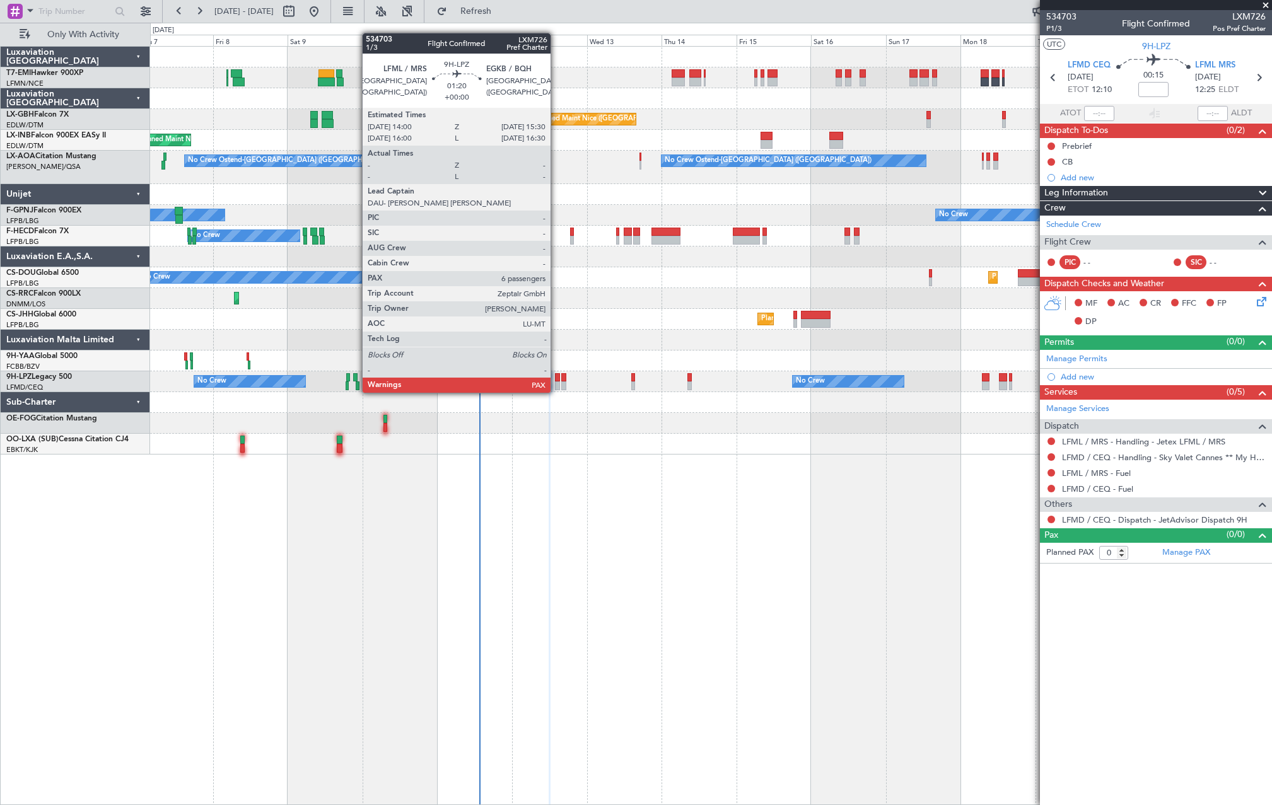
click at [557, 380] on div at bounding box center [557, 377] width 5 height 9
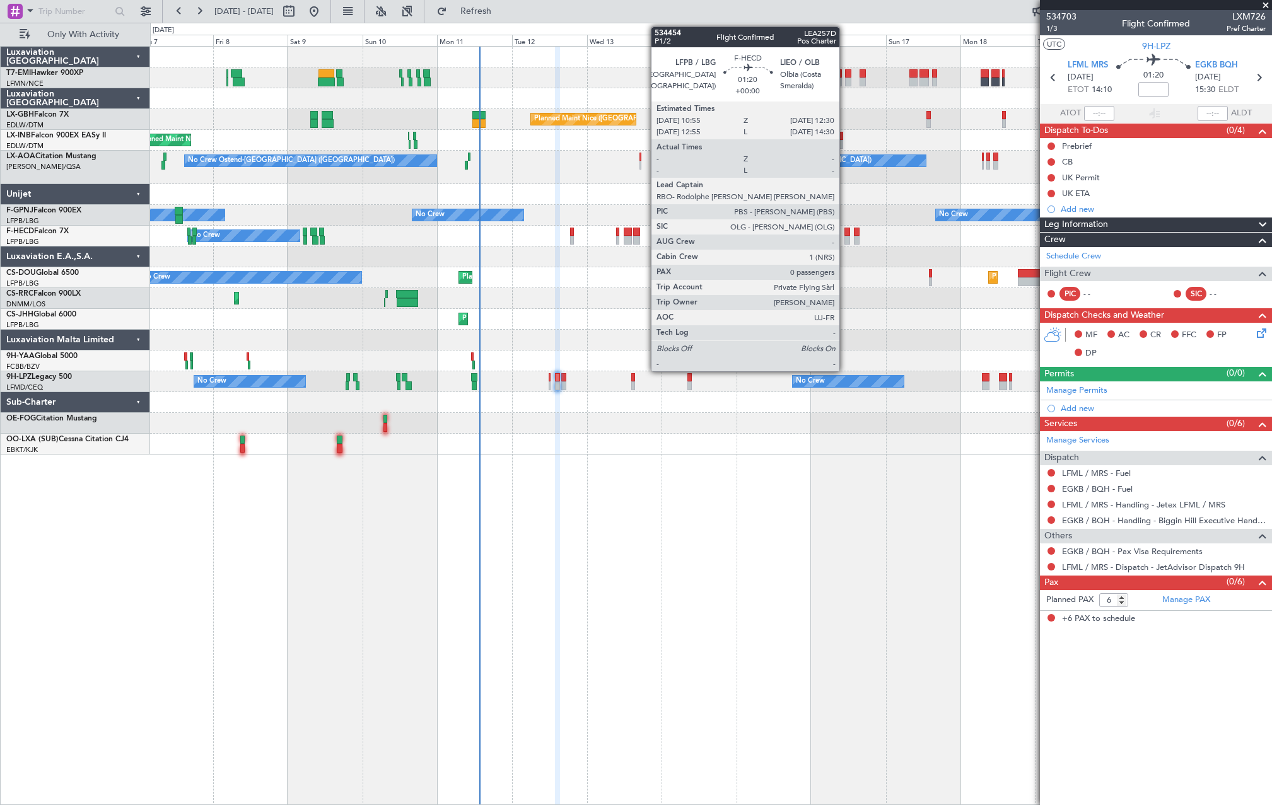
click at [846, 235] on div at bounding box center [846, 232] width 5 height 9
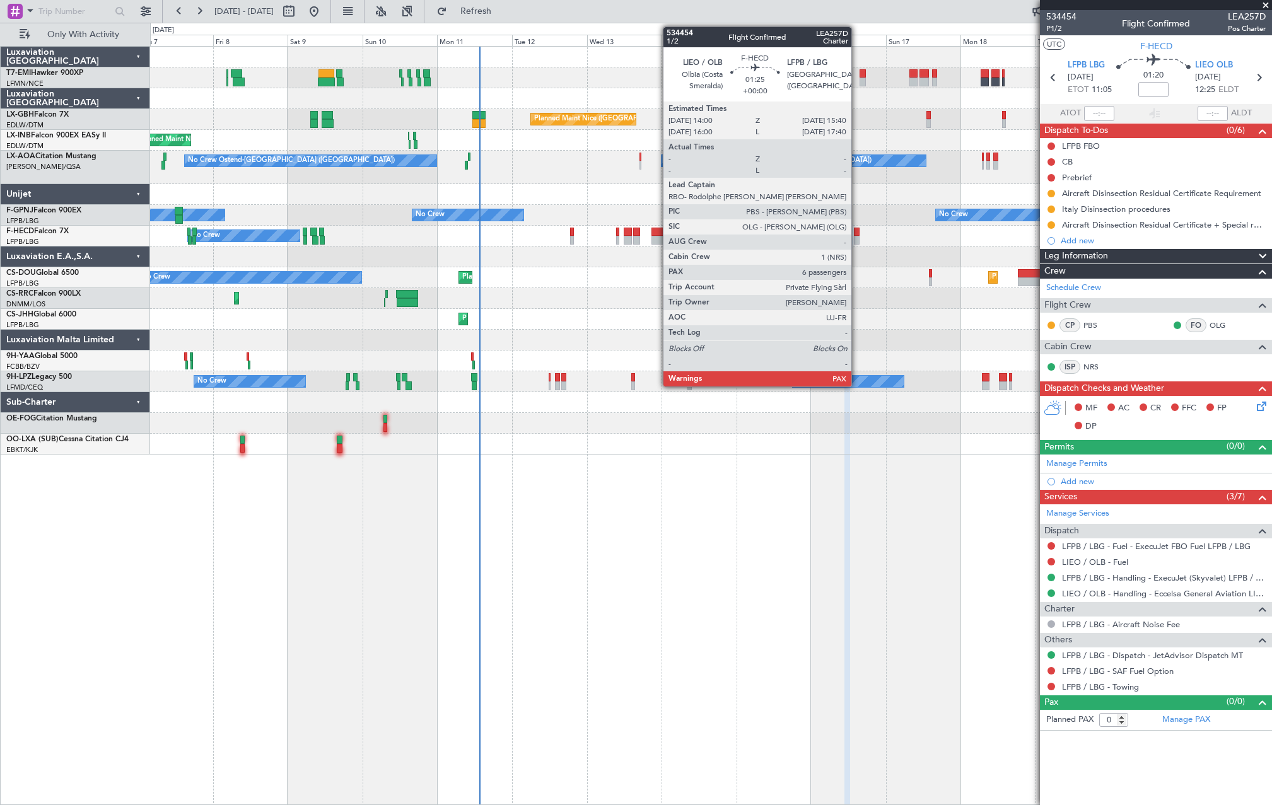
click at [857, 231] on div at bounding box center [857, 232] width 6 height 9
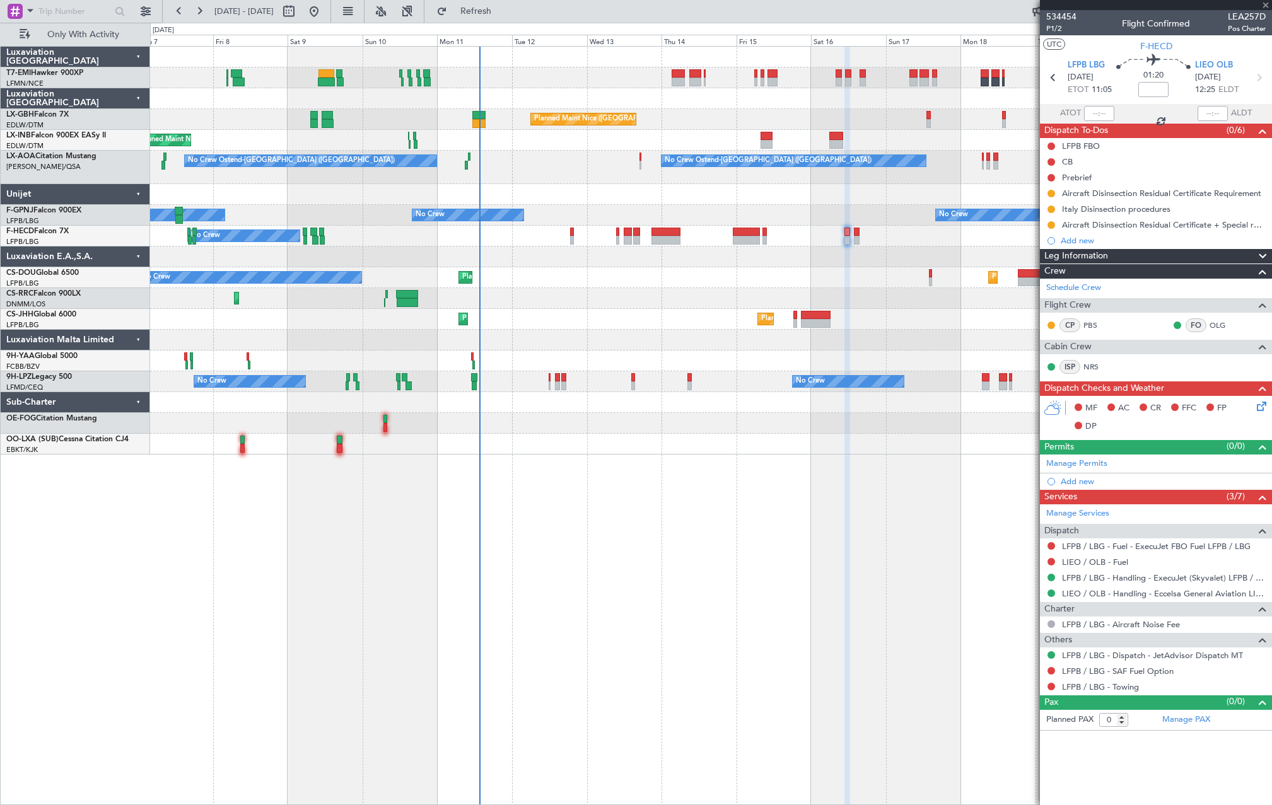
type input "6"
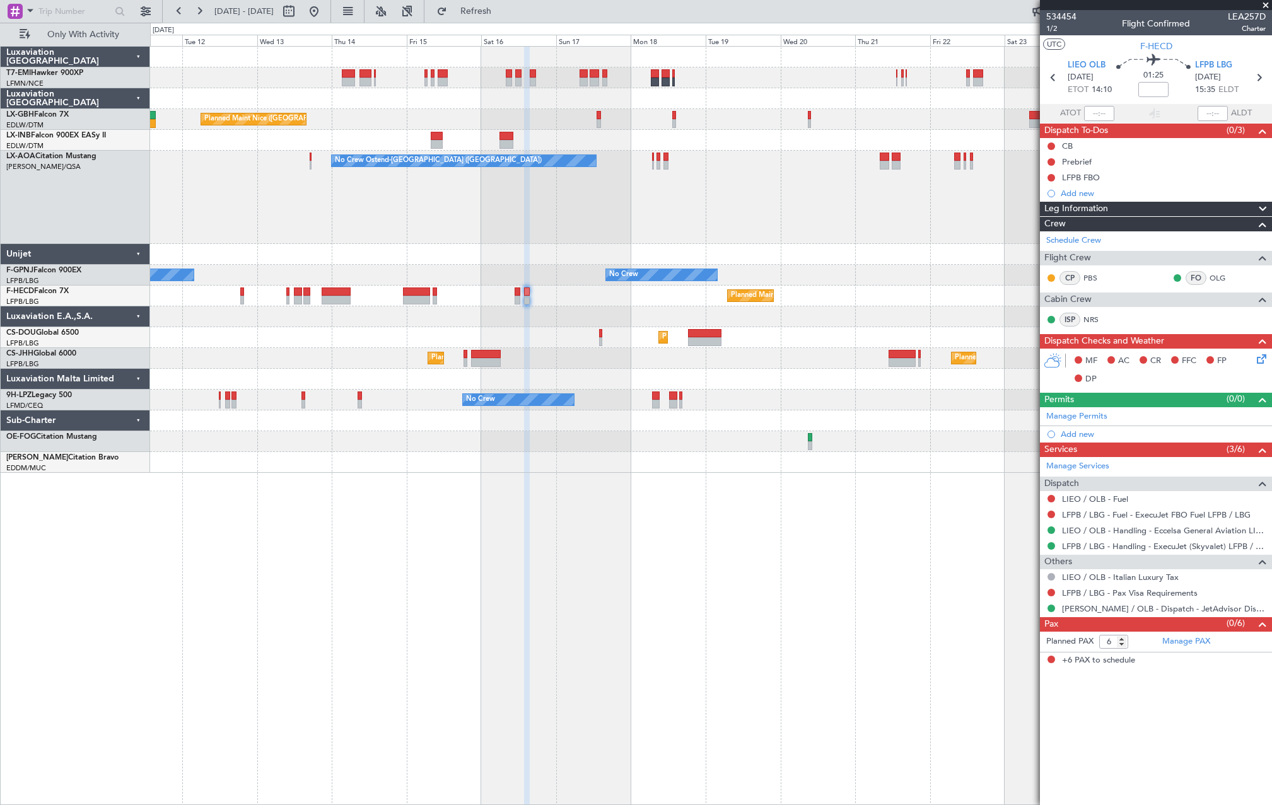
click at [648, 241] on div "Planned Maint Nice (Côte d'Azur Airport) No Crew Ostend-brugge (Ostend) No Crew…" at bounding box center [710, 260] width 1121 height 426
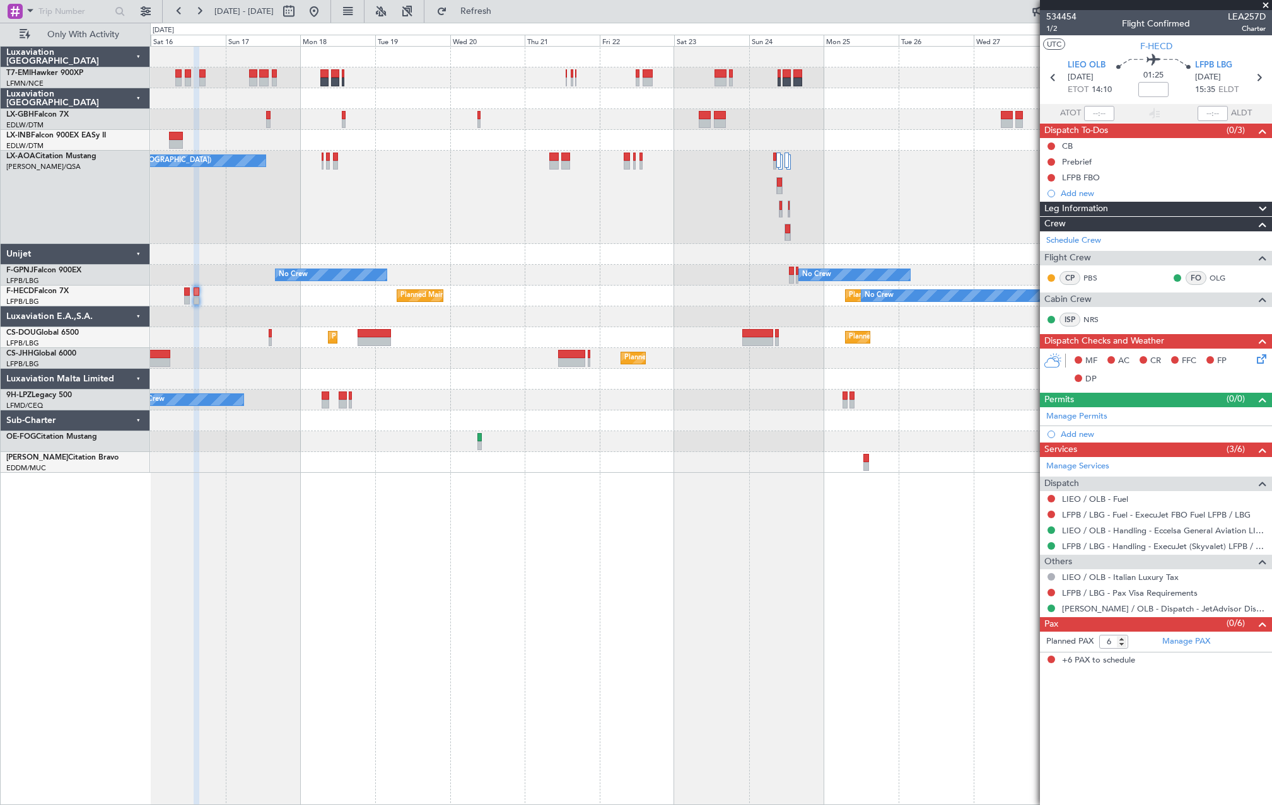
click at [253, 301] on div "Planned Maint Paris (Le Bourget) Planned Maint Paris (Le Bourget) No Crew" at bounding box center [710, 296] width 1121 height 21
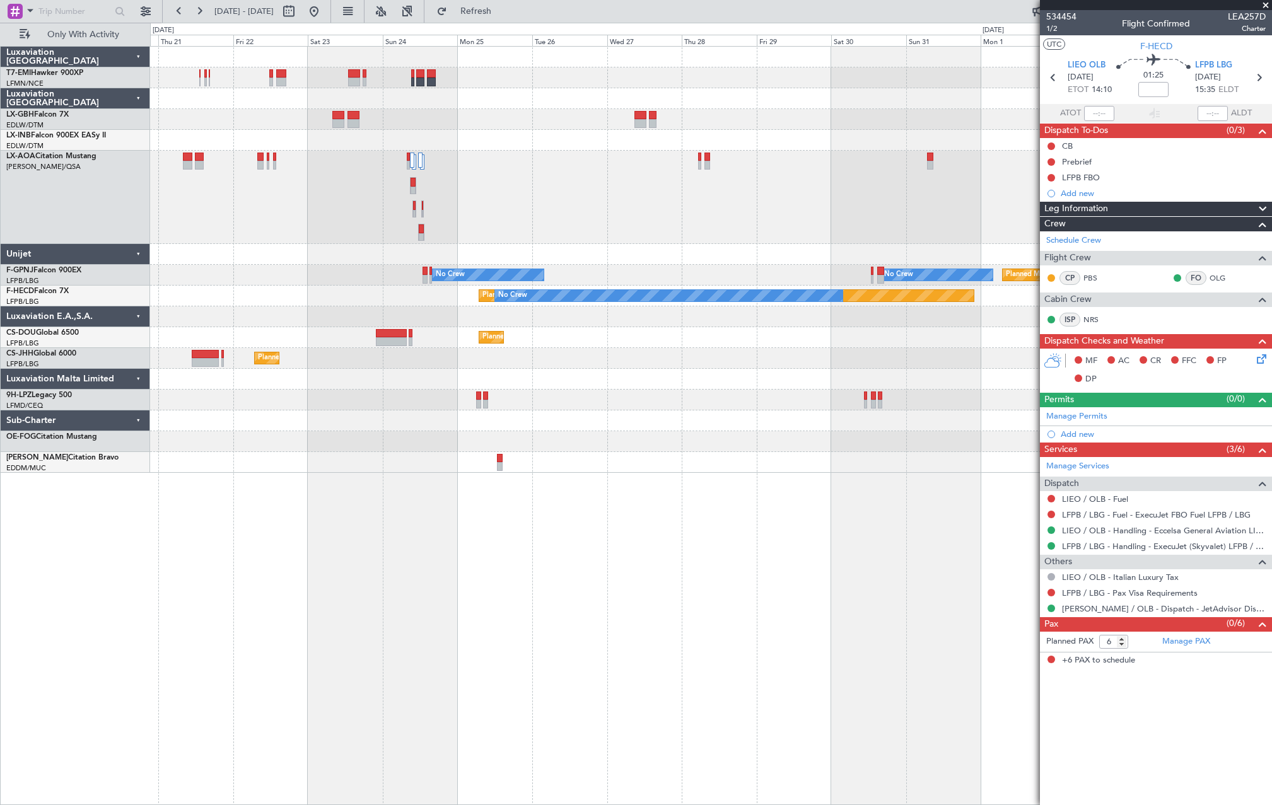
click at [279, 303] on div "Planned Maint Paris (Le Bourget) No Crew Planned Maint Paris (Le Bourget)" at bounding box center [710, 296] width 1121 height 21
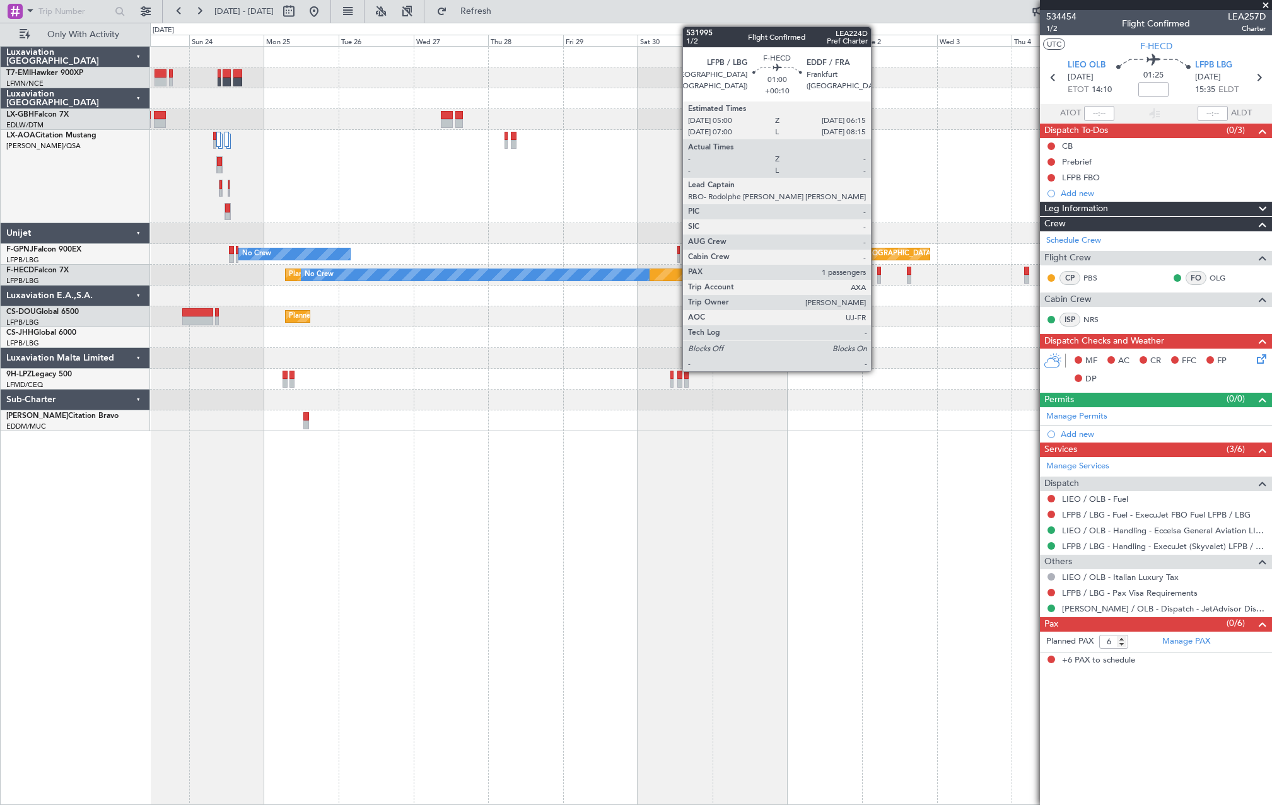
click at [877, 270] on div at bounding box center [879, 271] width 4 height 9
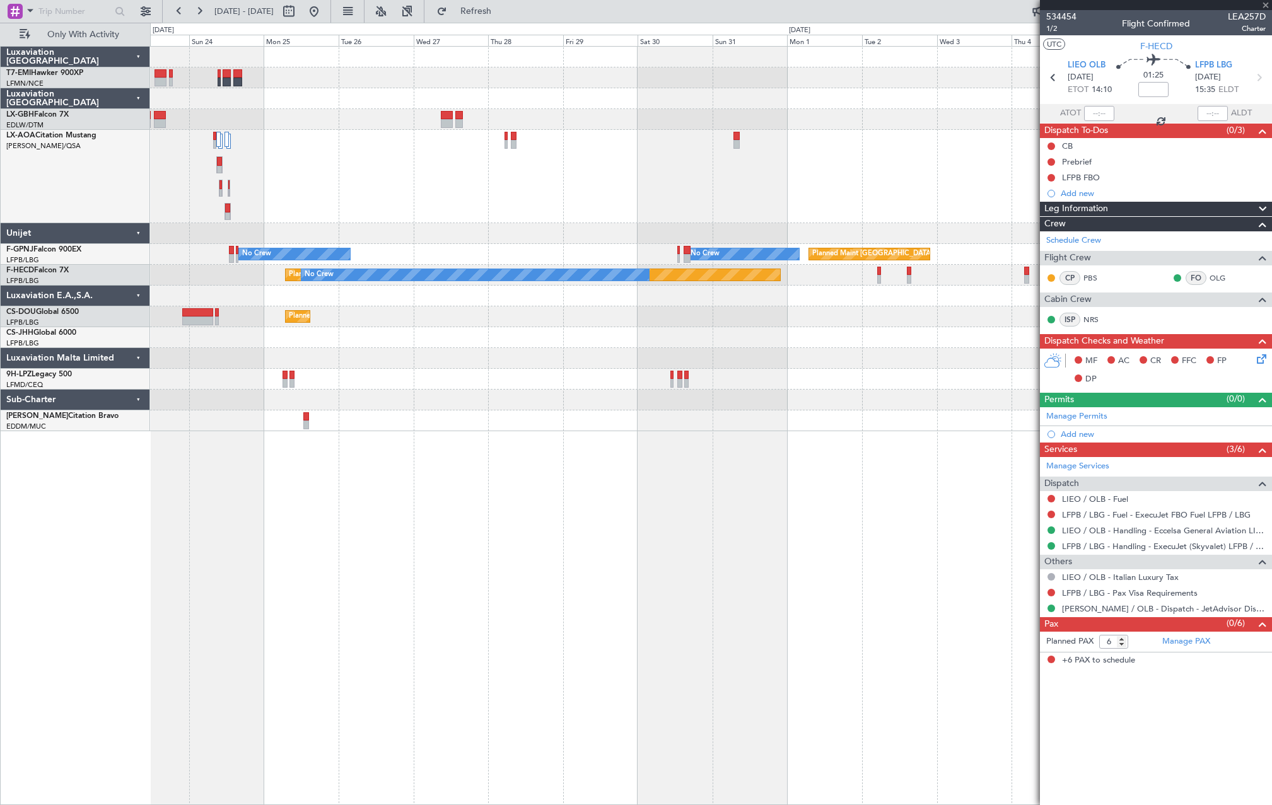
type input "+00:10"
type input "1"
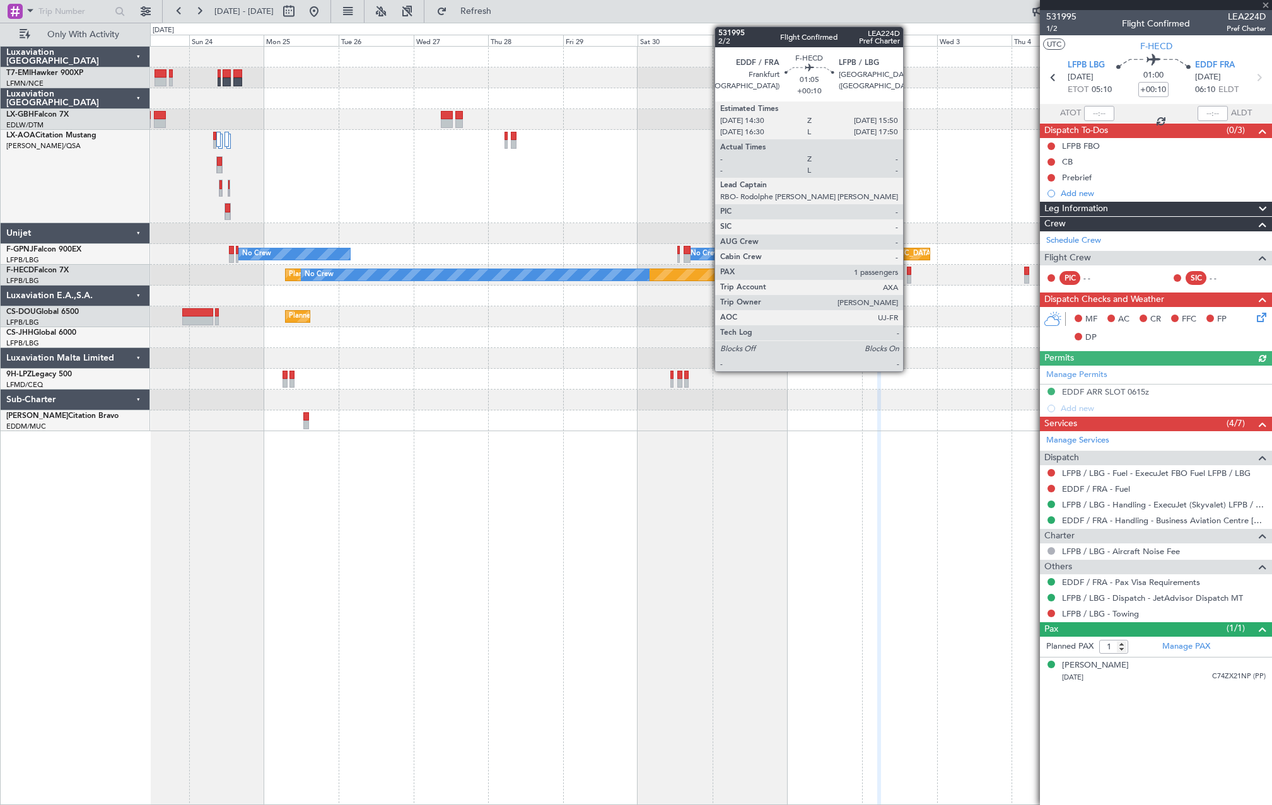
click at [908, 276] on div at bounding box center [909, 279] width 4 height 9
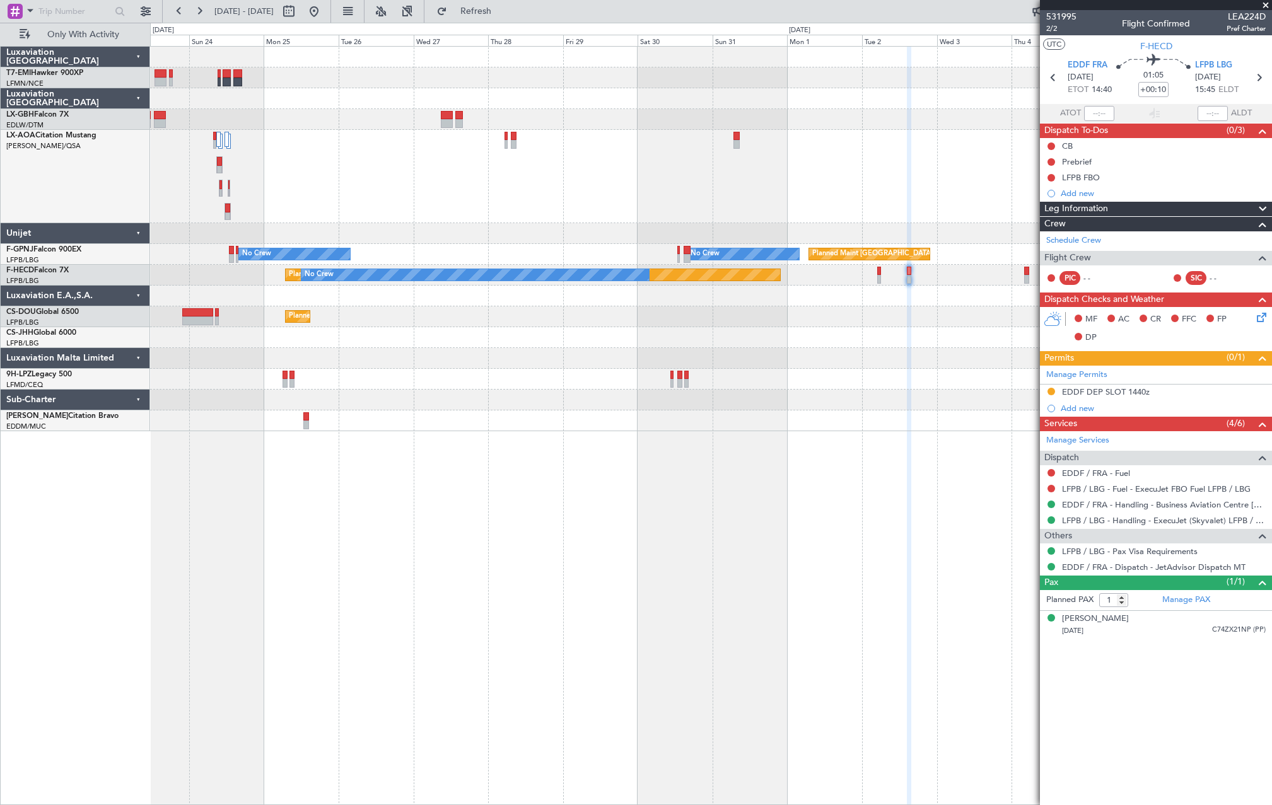
drag, startPoint x: 349, startPoint y: 17, endPoint x: 366, endPoint y: 39, distance: 27.9
click at [324, 17] on button at bounding box center [314, 11] width 20 height 20
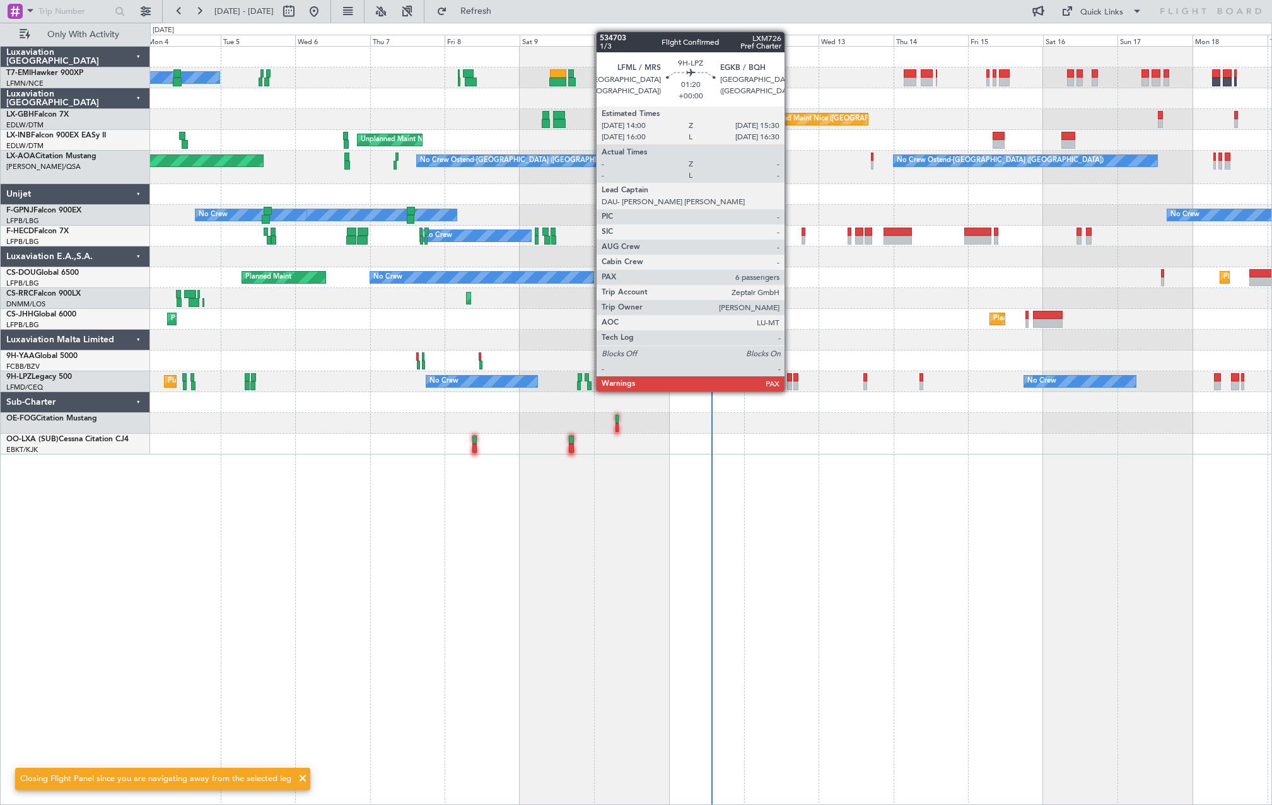
click at [790, 379] on div at bounding box center [789, 377] width 5 height 9
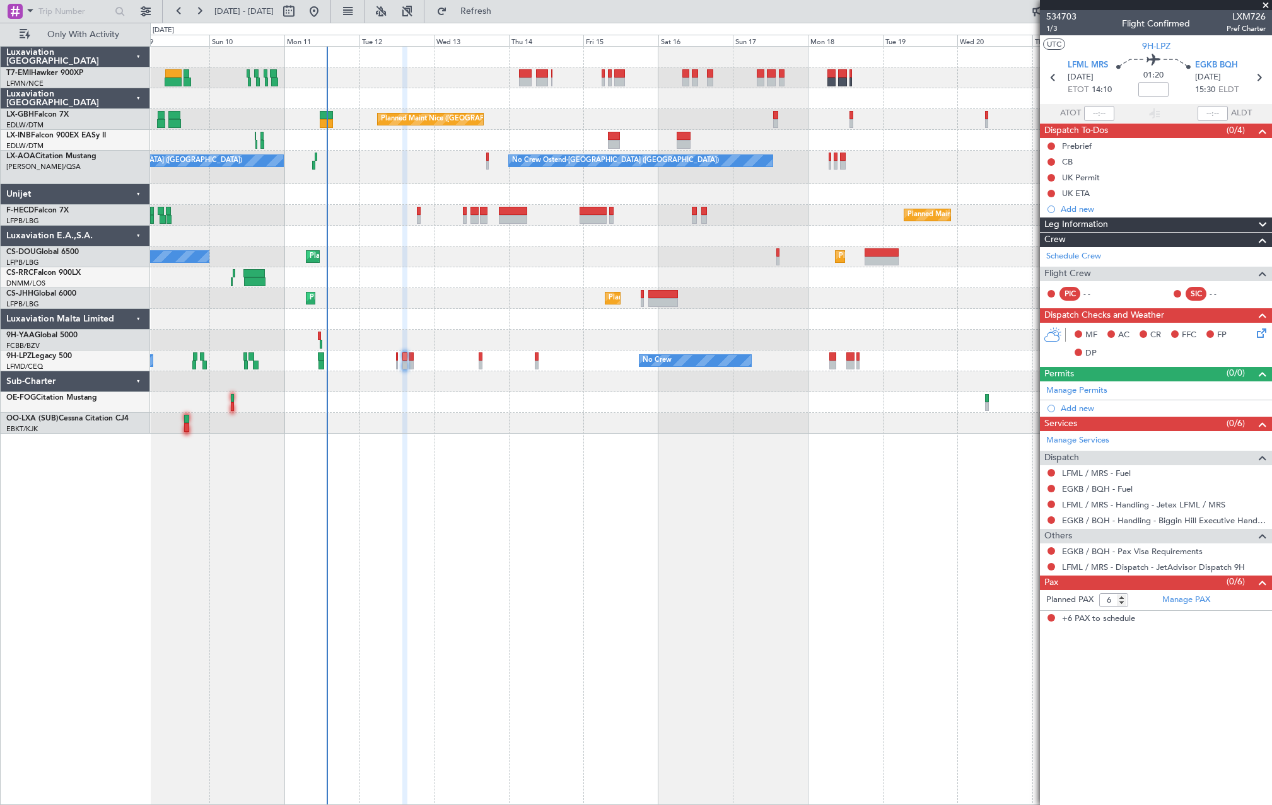
drag, startPoint x: 1073, startPoint y: 16, endPoint x: 1040, endPoint y: 15, distance: 33.4
click at [1040, 15] on div "534703 1/3 Flight Confirmed LXM726 Pref Charter" at bounding box center [1156, 22] width 232 height 25
click at [69, 37] on span "Only With Activity" at bounding box center [83, 34] width 100 height 9
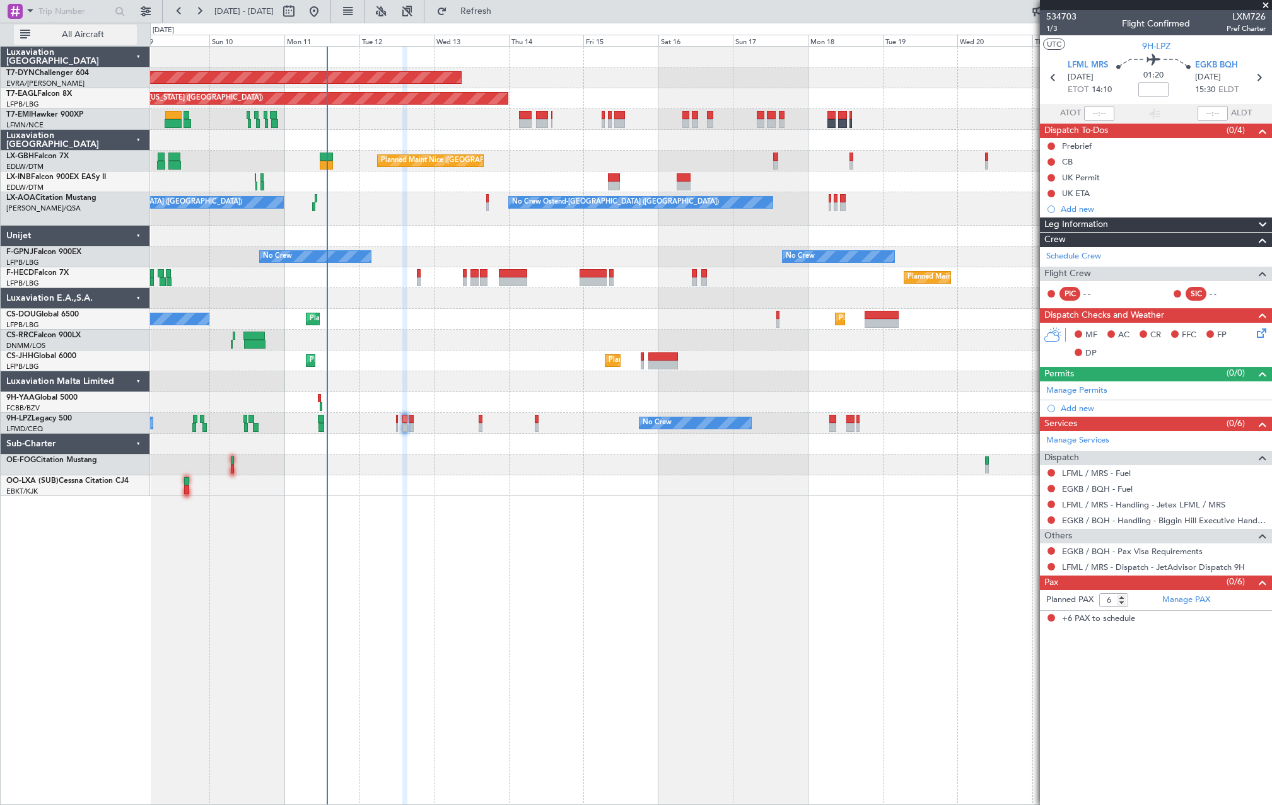
click at [78, 32] on span "All Aircraft" at bounding box center [83, 34] width 100 height 9
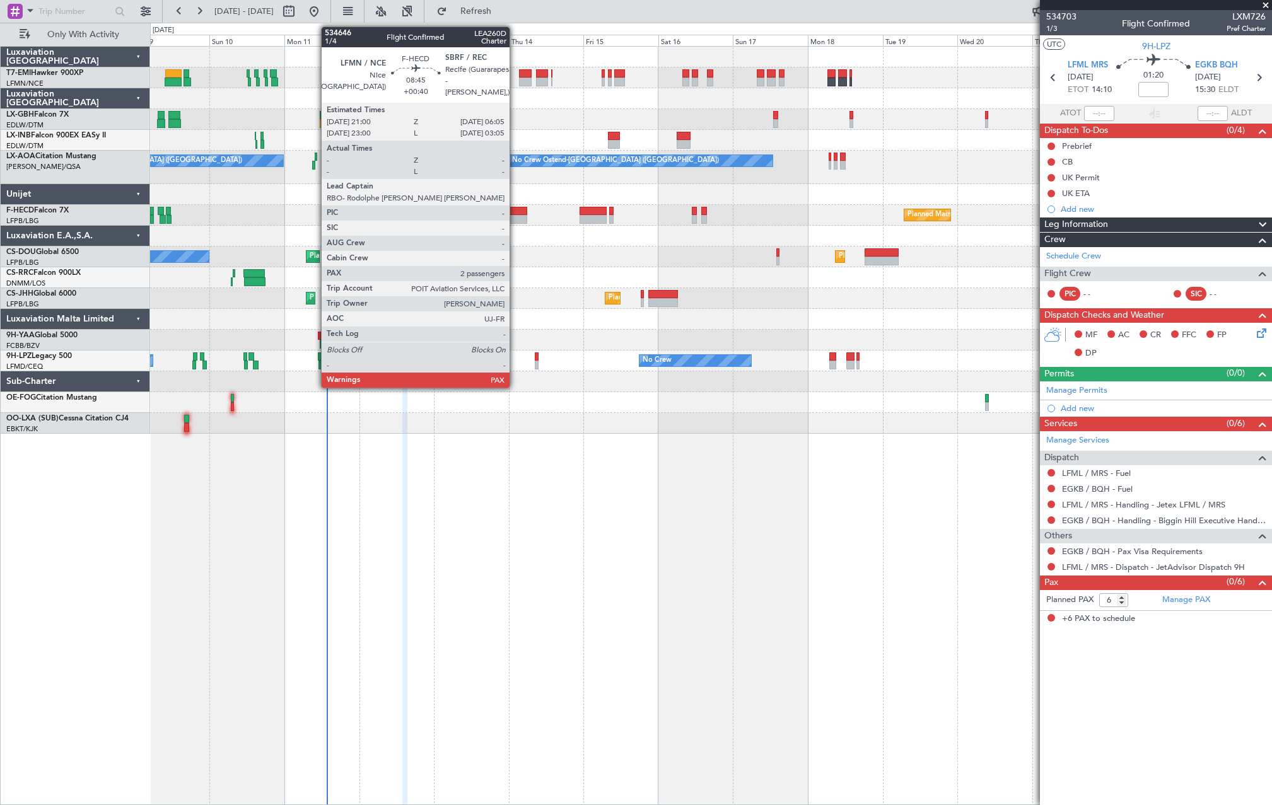
click at [516, 216] on div at bounding box center [513, 219] width 28 height 9
type input "+00:40"
type input "2"
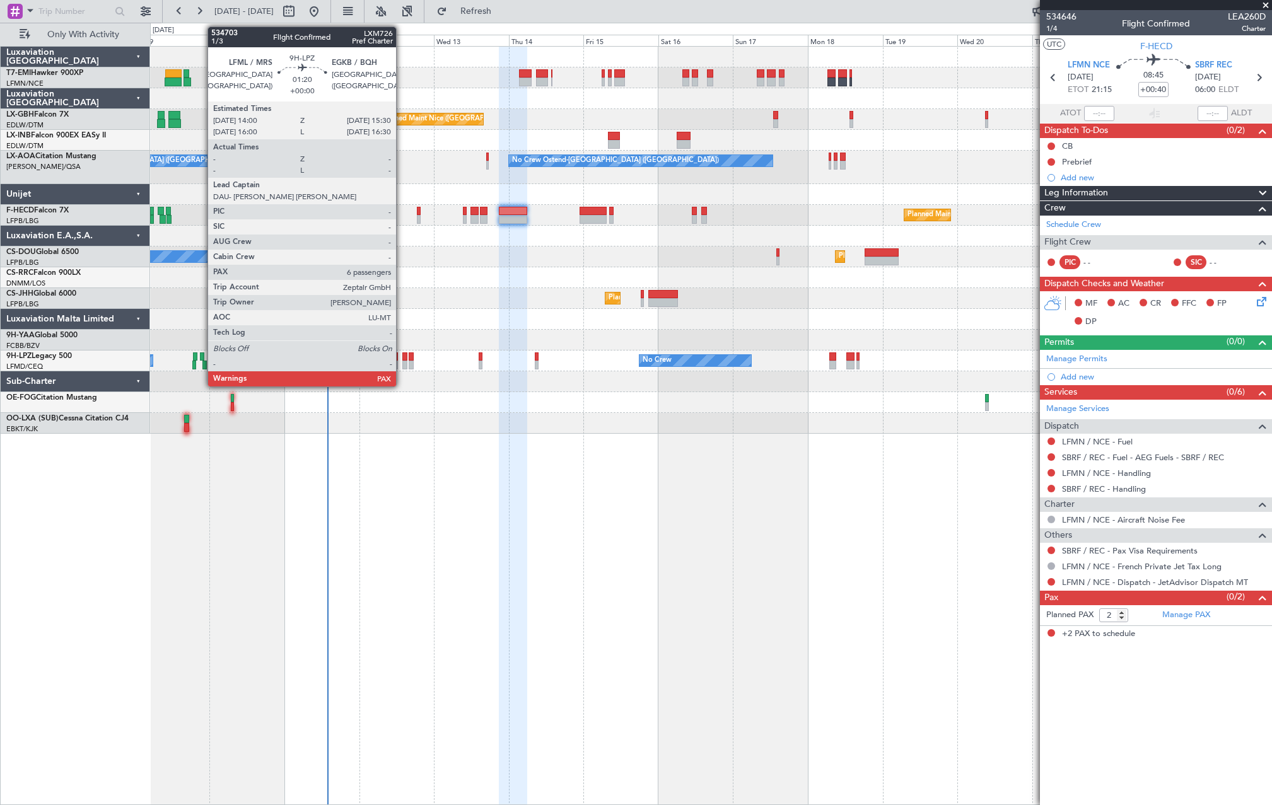
click at [402, 357] on div at bounding box center [404, 356] width 5 height 9
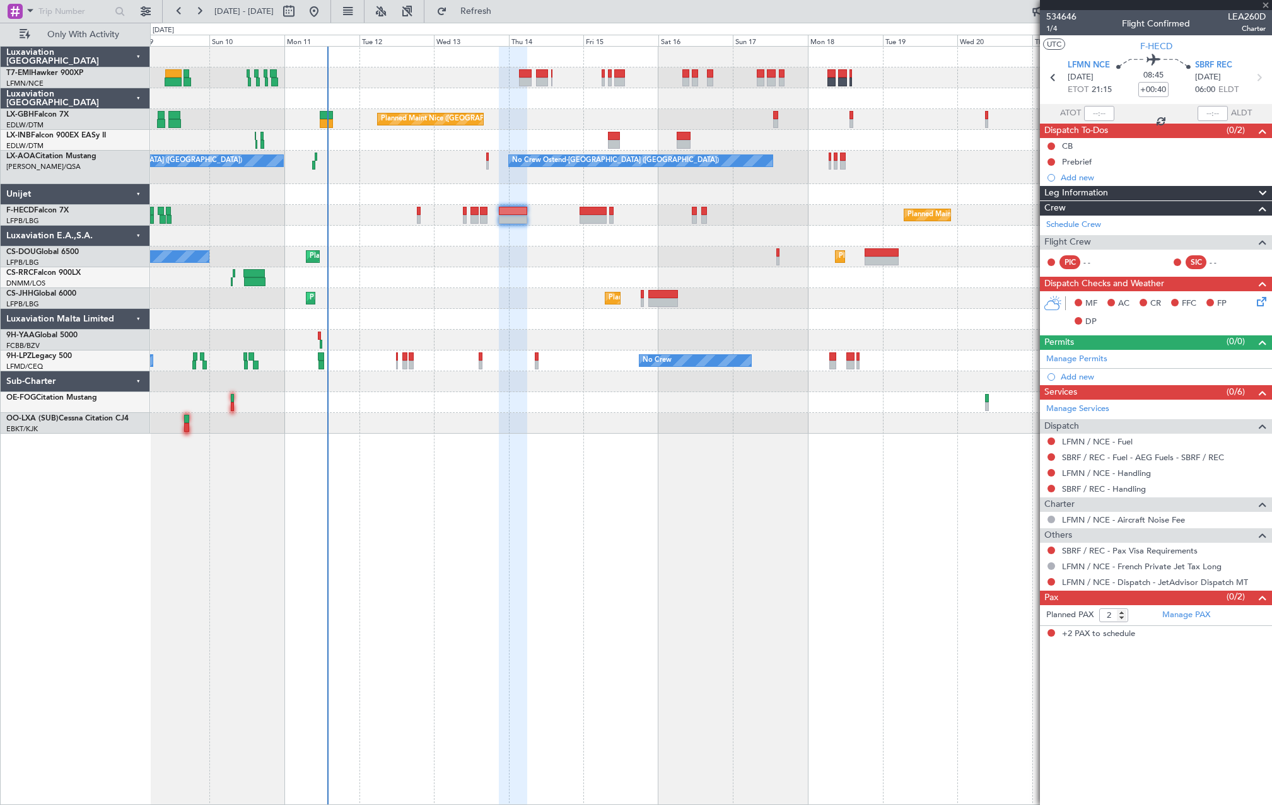
type input "6"
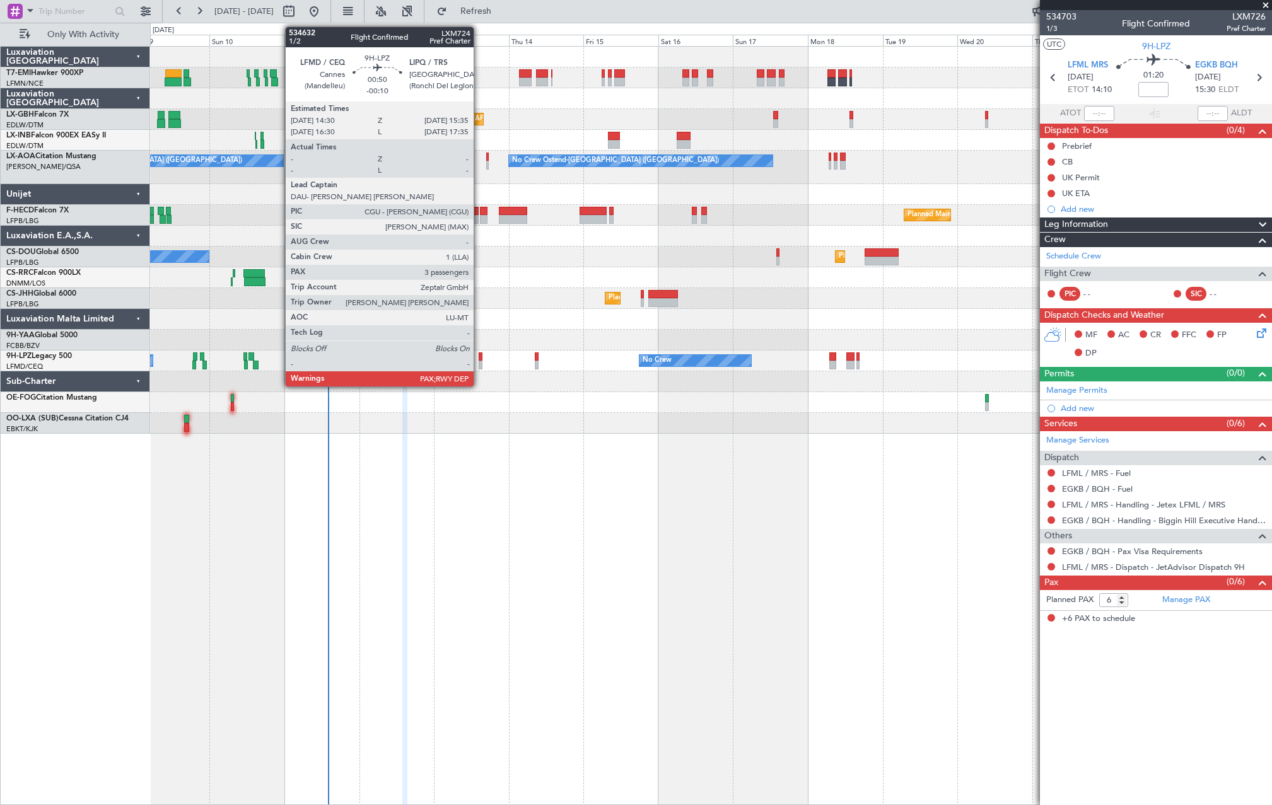
click at [479, 360] on div at bounding box center [480, 356] width 4 height 9
type input "-00:10"
type input "3"
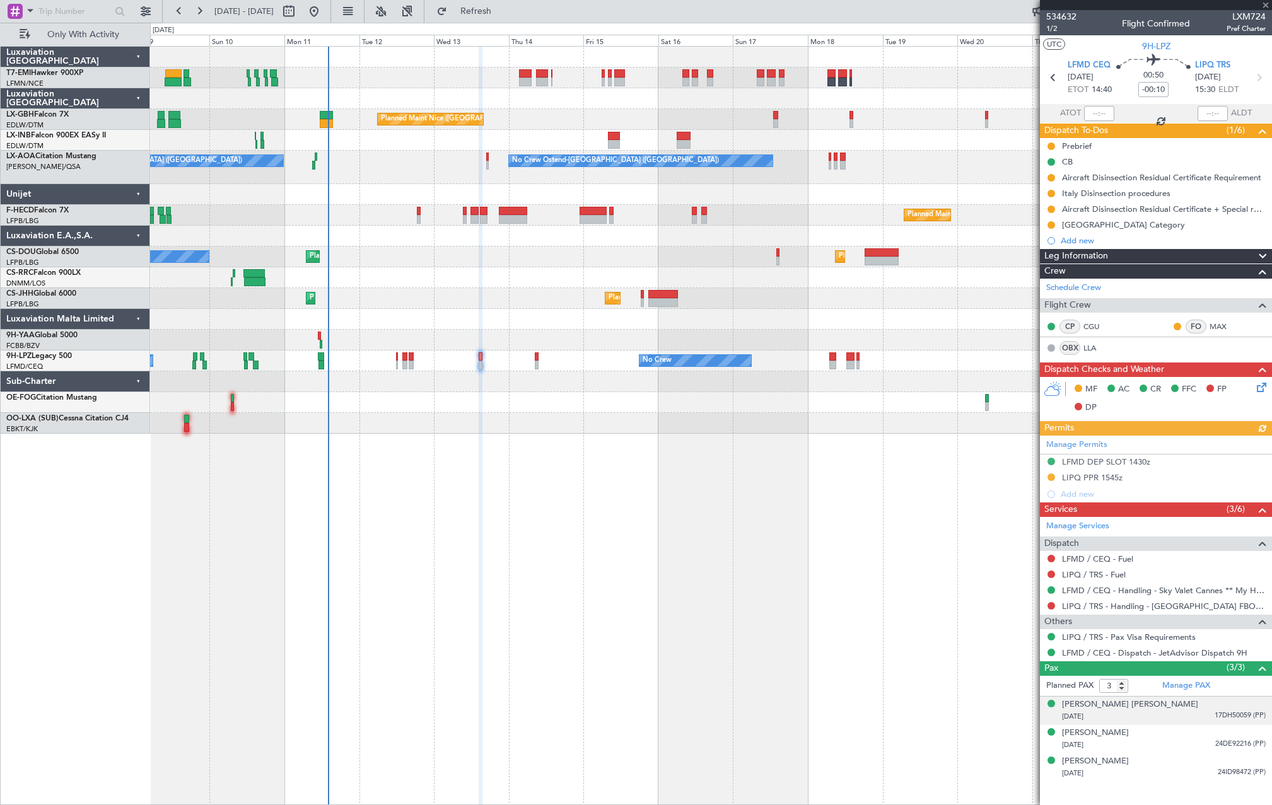
click at [1221, 720] on span "17DH50059 (PP)" at bounding box center [1239, 715] width 51 height 11
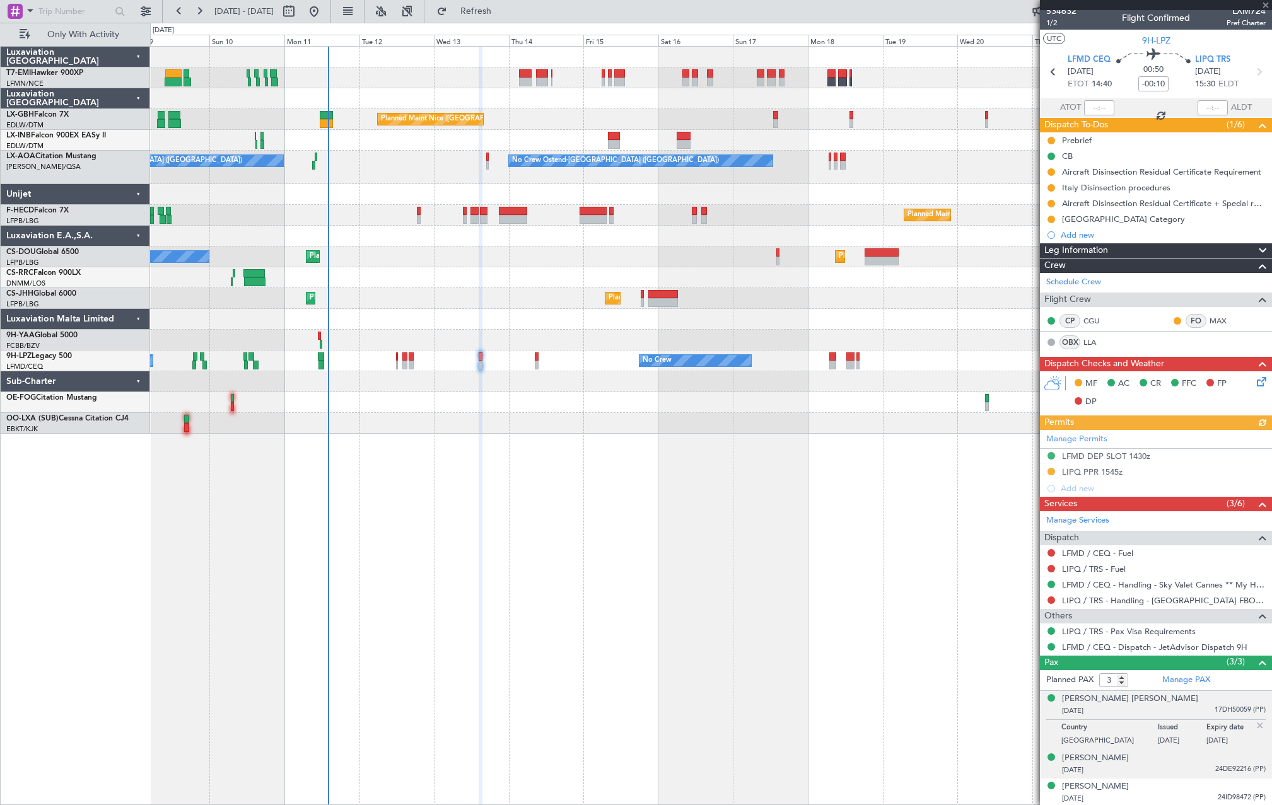
scroll to position [7, 0]
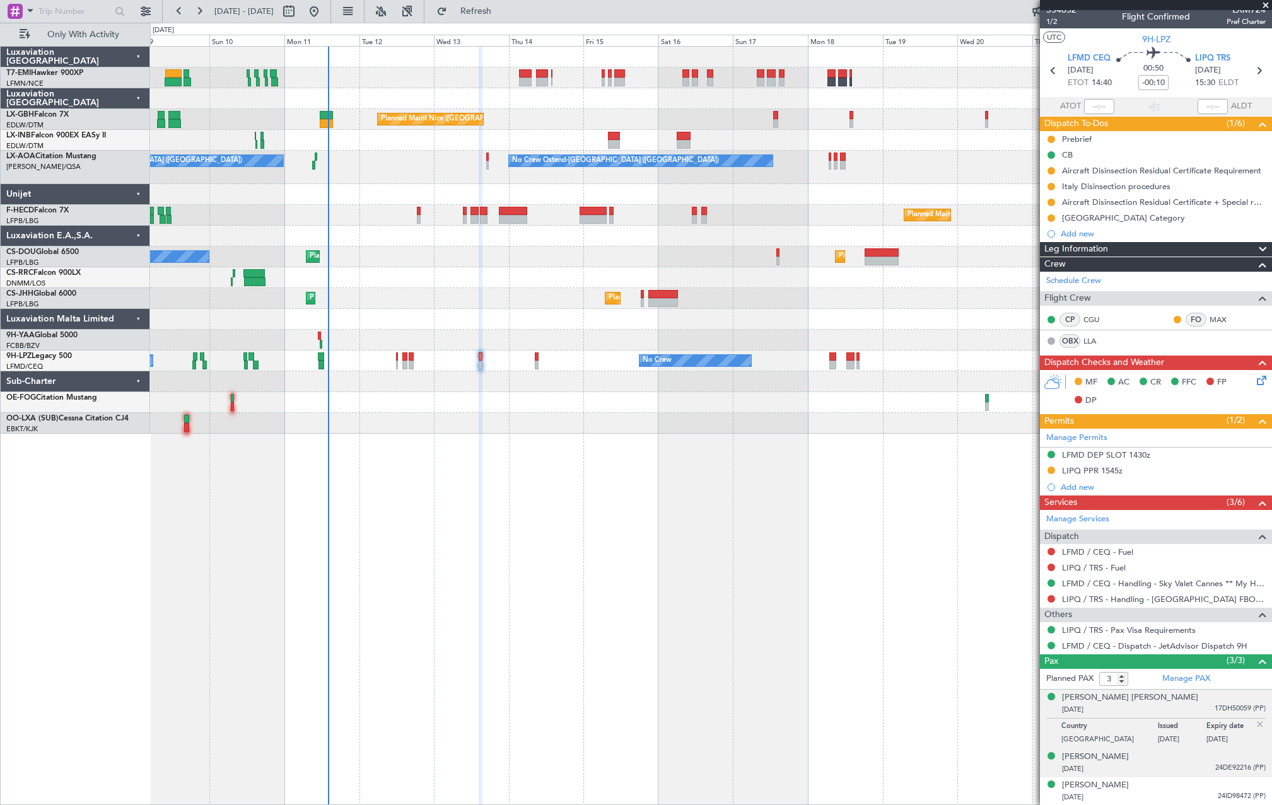
click at [1190, 760] on div "David Barokas 05/04/1974 24DE92216 (PP)" at bounding box center [1164, 763] width 204 height 25
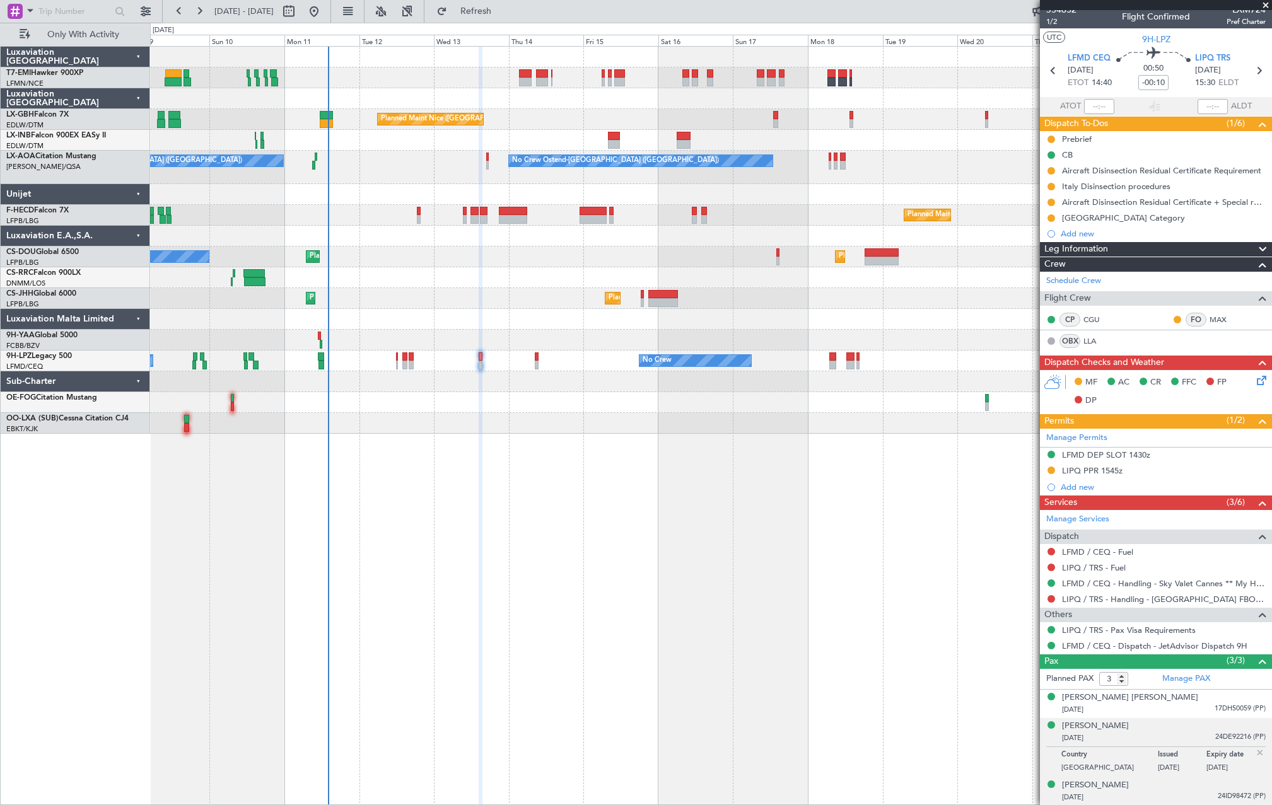
click at [1188, 787] on div "Nicolas Ollivier 01/08/1980 24ID98472 (PP)" at bounding box center [1164, 791] width 204 height 25
click at [1144, 602] on link "LIPQ / TRS - Handling - [GEOGRAPHIC_DATA] FBO LIPQ / TRS" at bounding box center [1164, 599] width 204 height 11
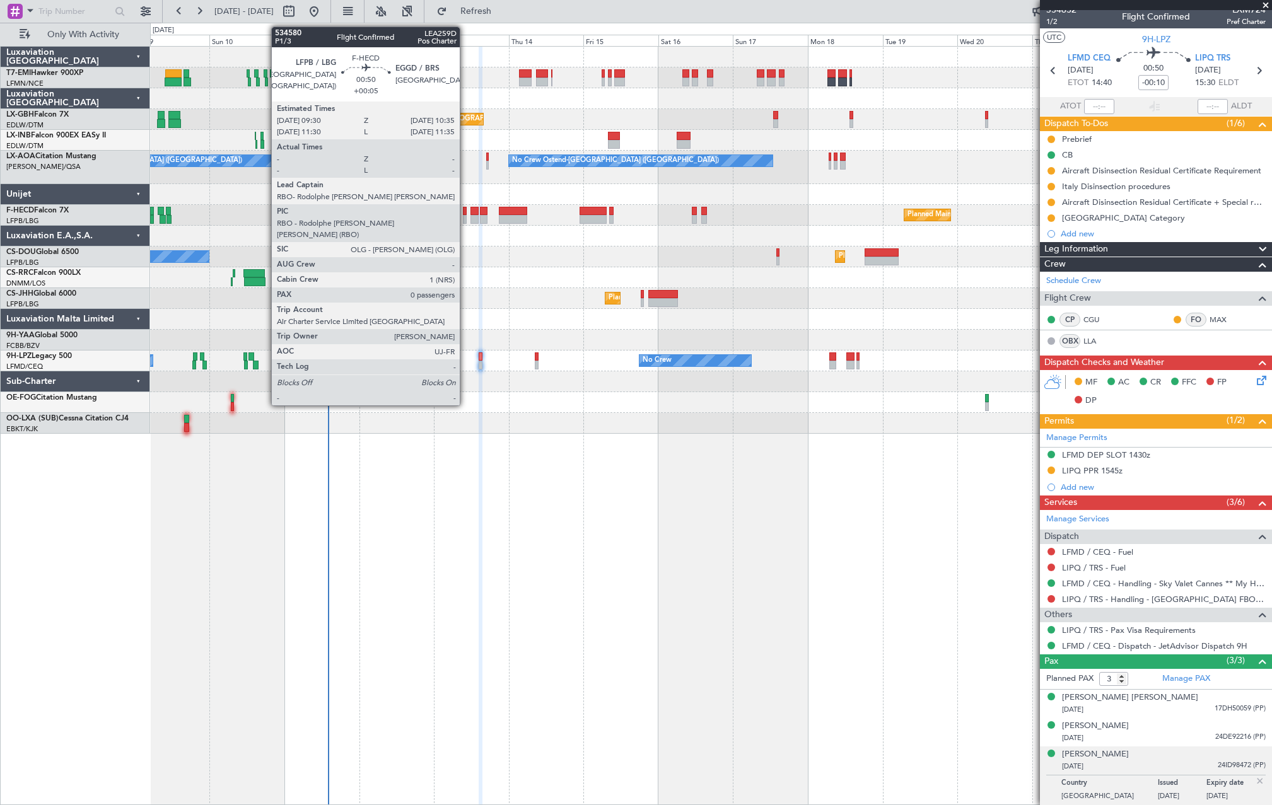
click at [464, 214] on div at bounding box center [465, 211] width 4 height 9
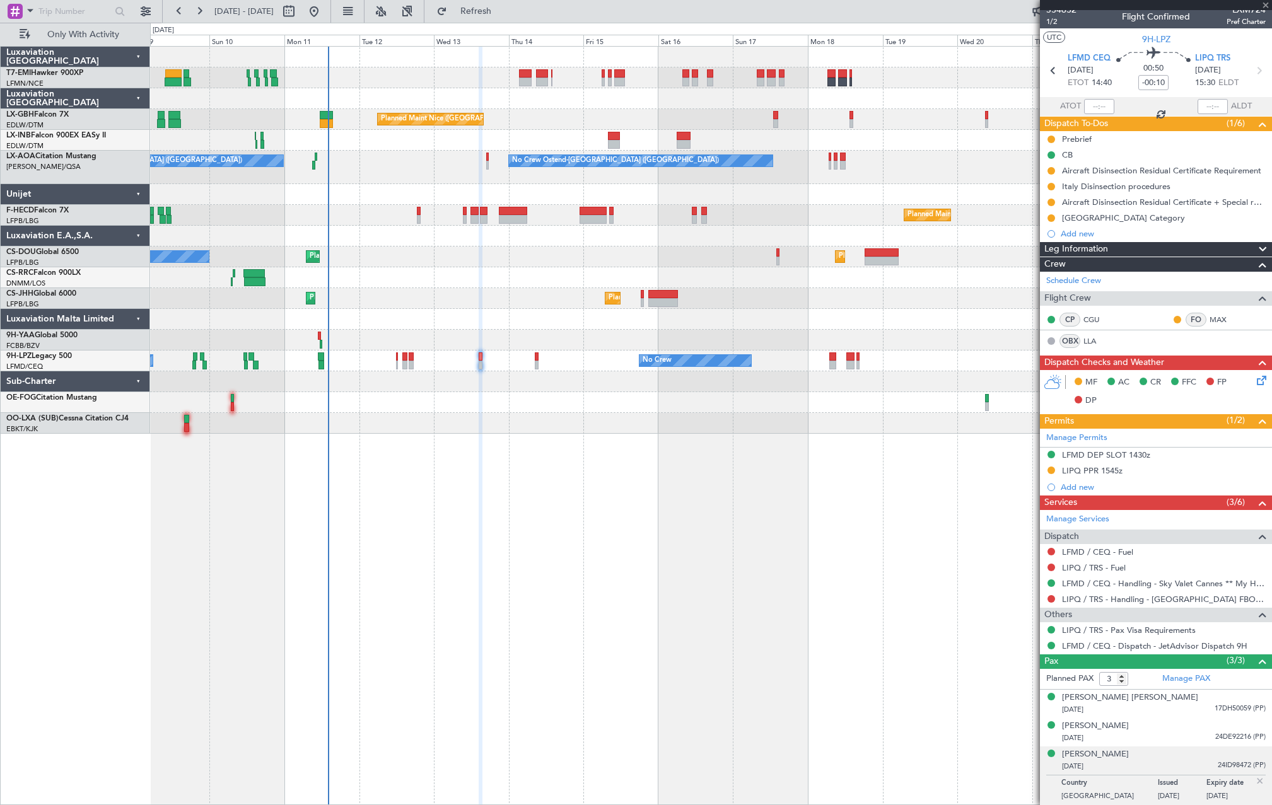
type input "+00:05"
type input "0"
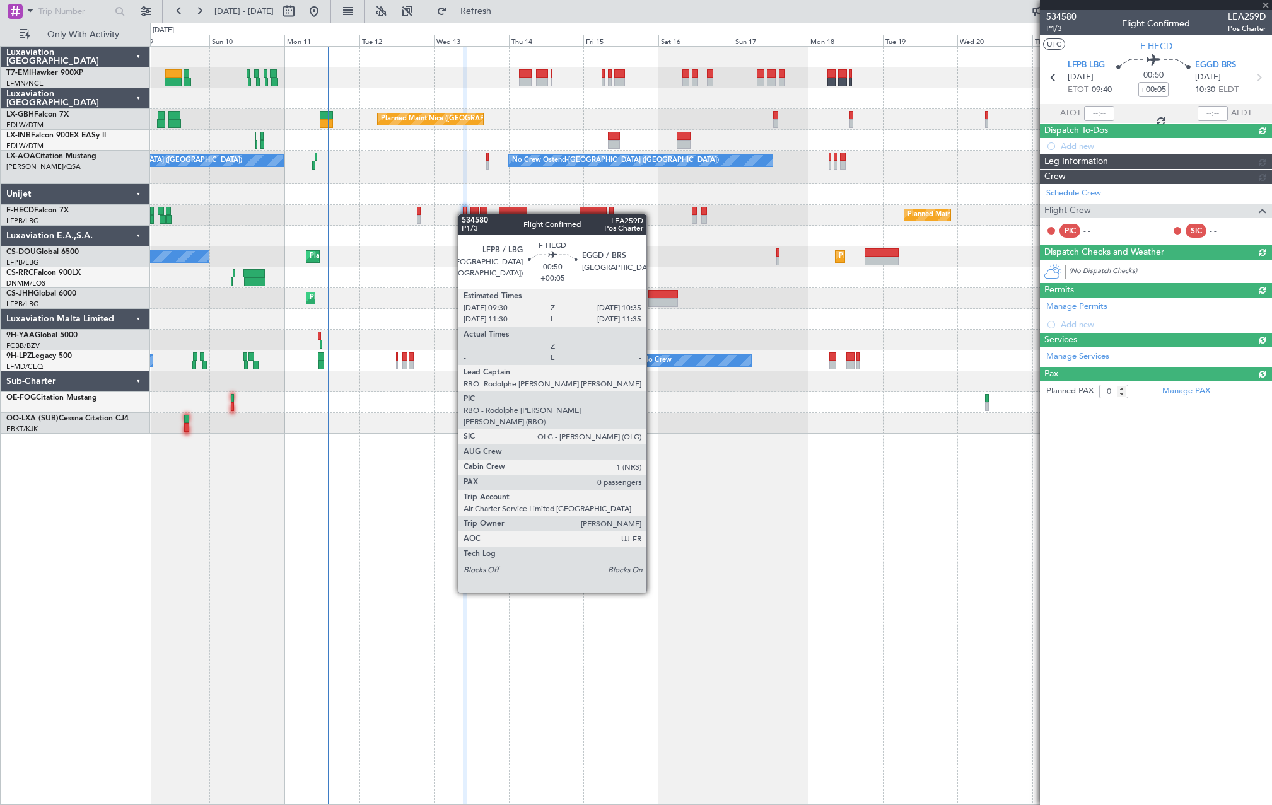
scroll to position [0, 0]
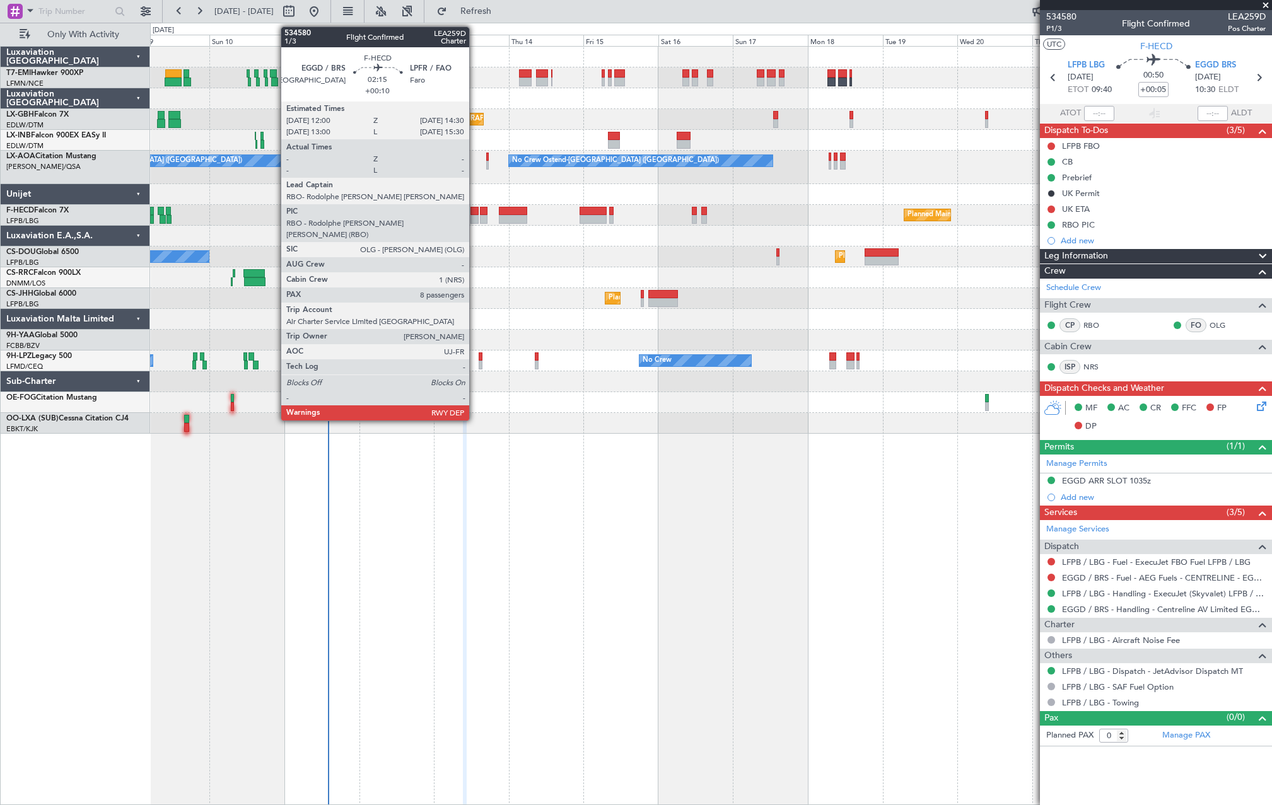
click at [475, 216] on div at bounding box center [474, 219] width 8 height 9
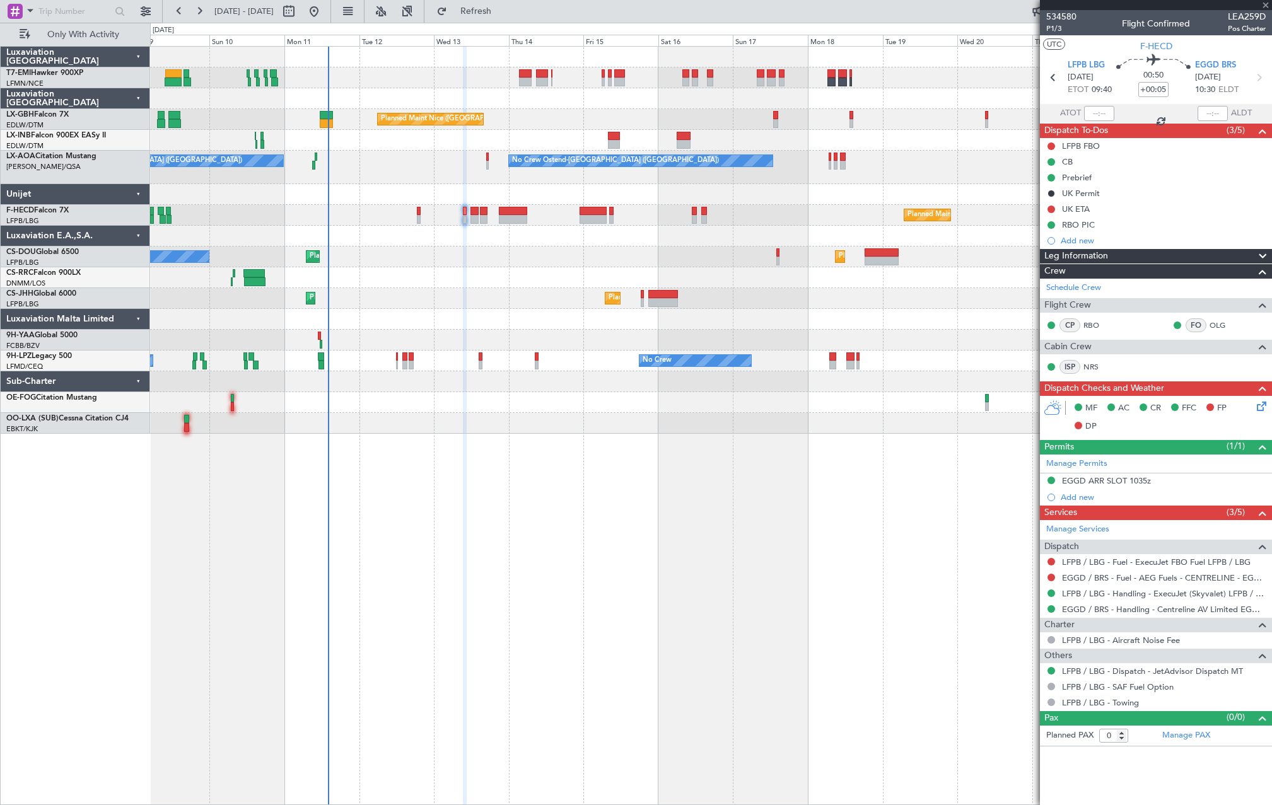
type input "+00:10"
type input "8"
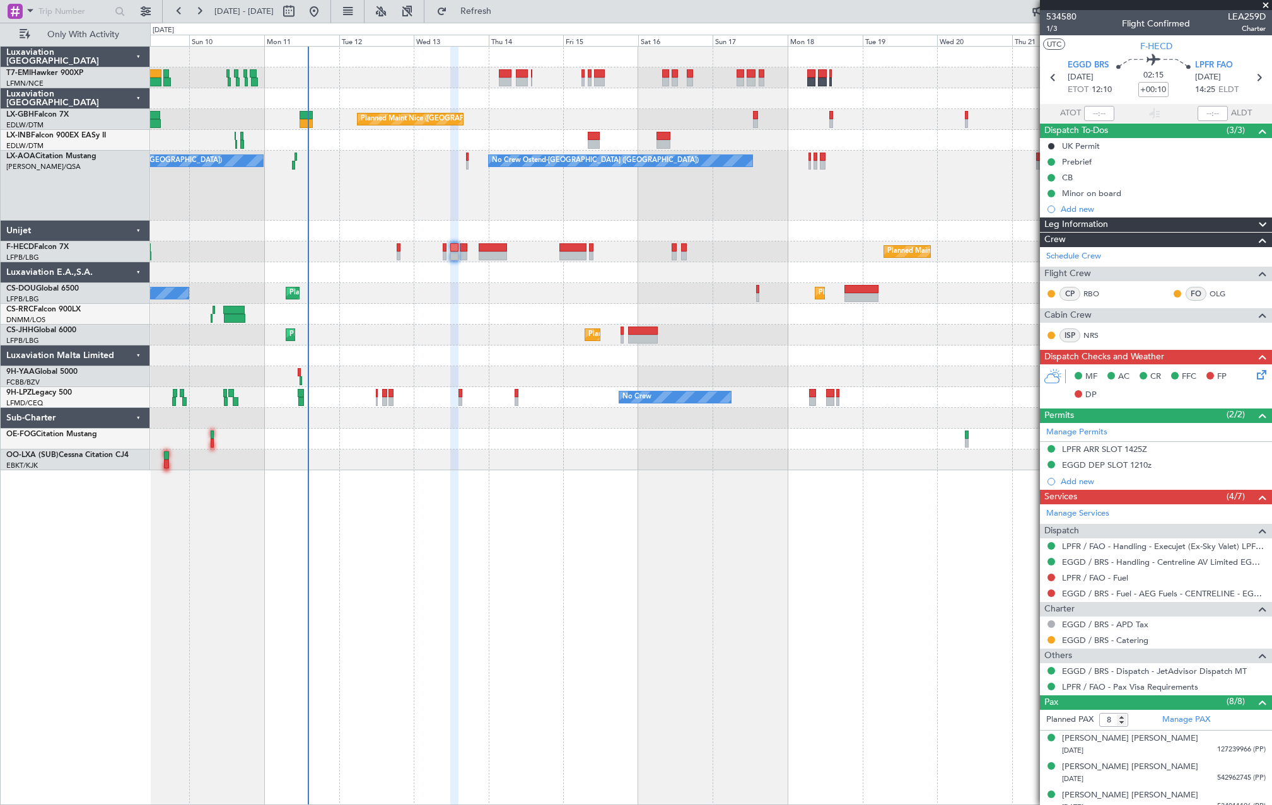
click at [437, 290] on div "Planned Maint [GEOGRAPHIC_DATA] ([GEOGRAPHIC_DATA]) Planned Maint [GEOGRAPHIC_D…" at bounding box center [710, 293] width 1121 height 21
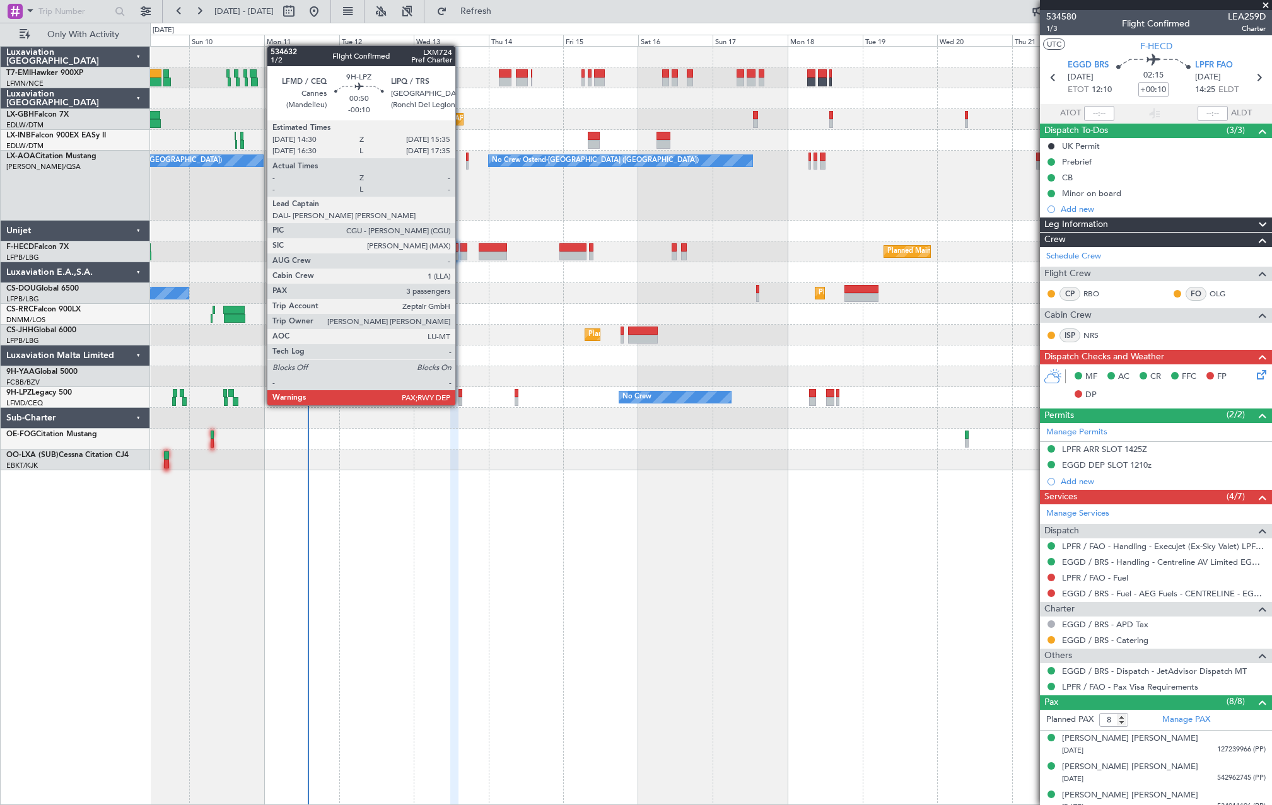
click at [461, 393] on div at bounding box center [460, 393] width 4 height 9
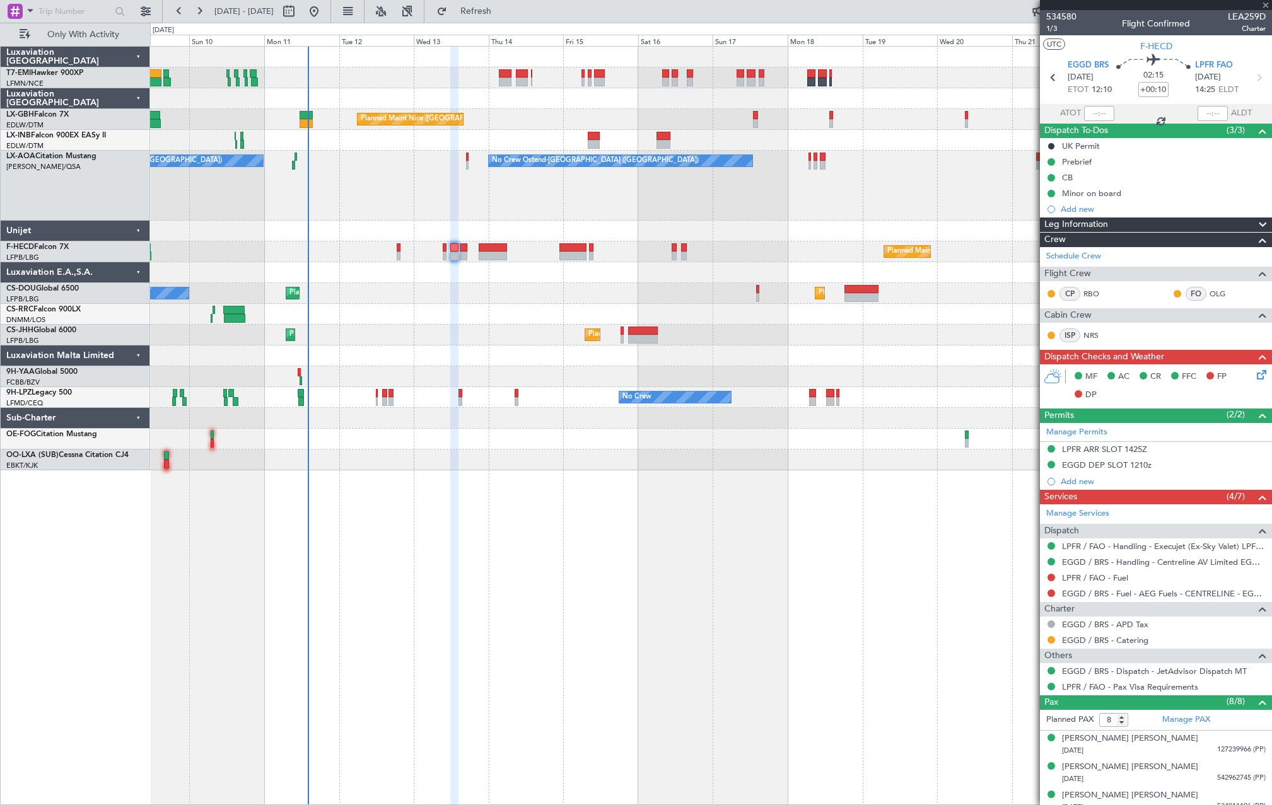
type input "-00:10"
type input "3"
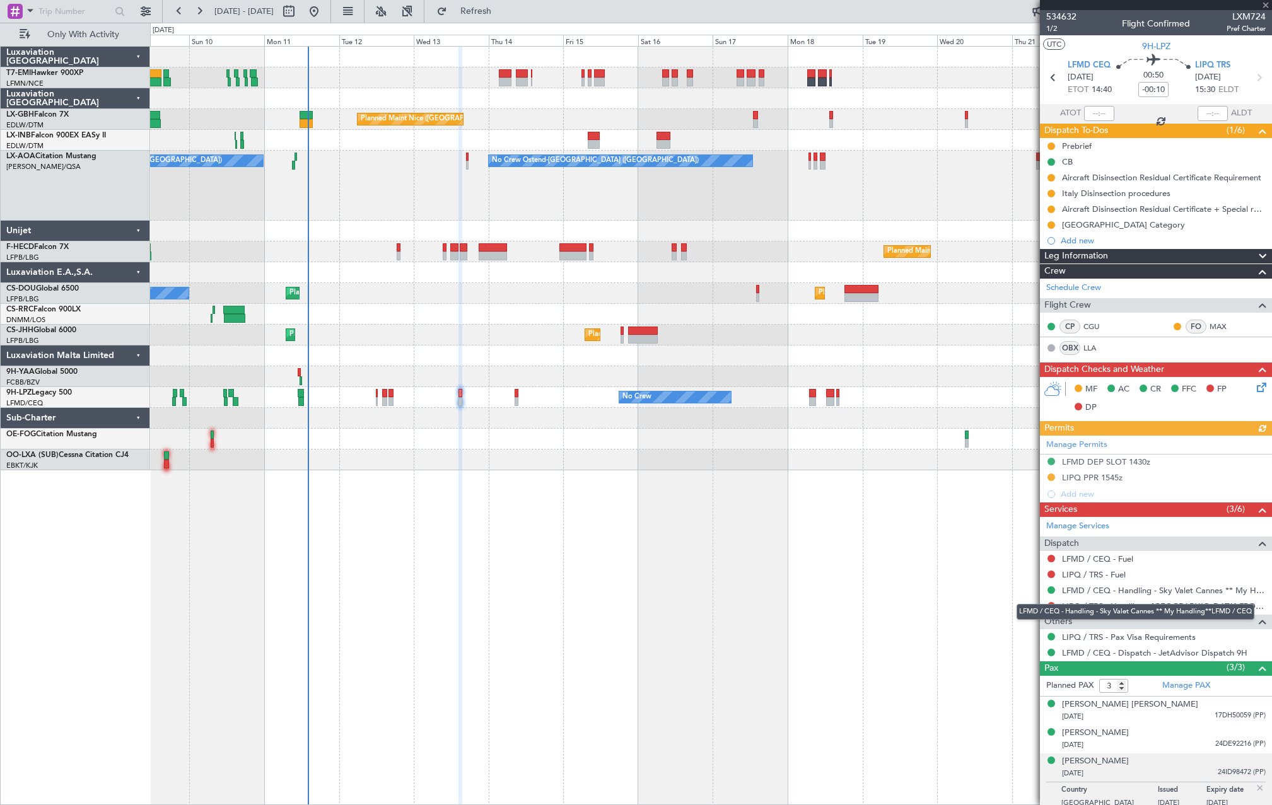
click at [1114, 607] on div "LFMD / CEQ - Handling - Sky Valet Cannes ** My Handling**LFMD / CEQ" at bounding box center [1135, 612] width 238 height 16
click at [1116, 605] on link "LIPQ / TRS - Handling - [GEOGRAPHIC_DATA] FBO LIPQ / TRS" at bounding box center [1164, 606] width 204 height 11
click at [506, 20] on button "Refresh" at bounding box center [469, 11] width 76 height 20
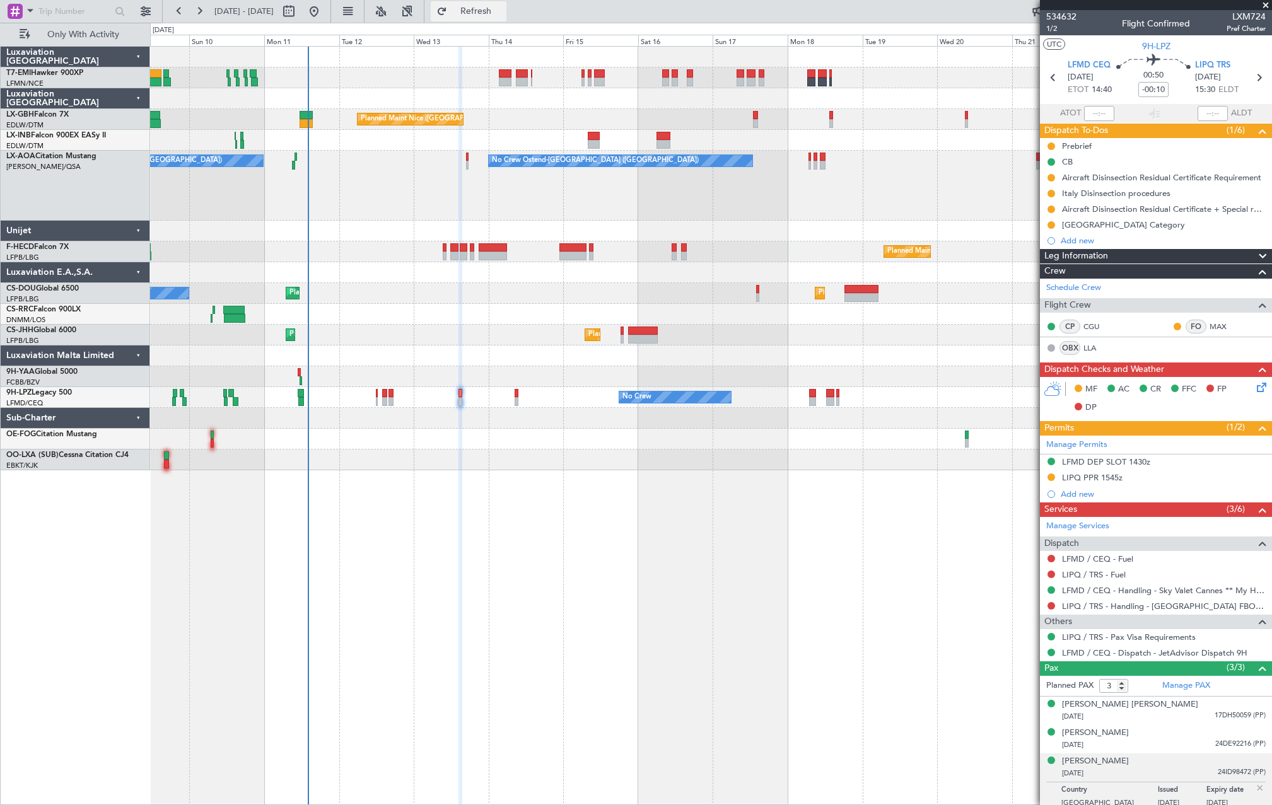
click at [502, 16] on span "Refresh" at bounding box center [475, 11] width 53 height 9
click at [502, 8] on span "Refresh" at bounding box center [475, 11] width 53 height 9
click at [519, 23] on div "0 0 Sat 9 Sun 10 Mon 11 Tue 12 Wed 13 Thu 14 [DATE] Sat 16 Sun 17 Mon 18 Tue 19…" at bounding box center [711, 34] width 1120 height 23
click at [506, 17] on button "Refresh" at bounding box center [469, 11] width 76 height 20
click at [506, 20] on button "Refresh" at bounding box center [469, 11] width 76 height 20
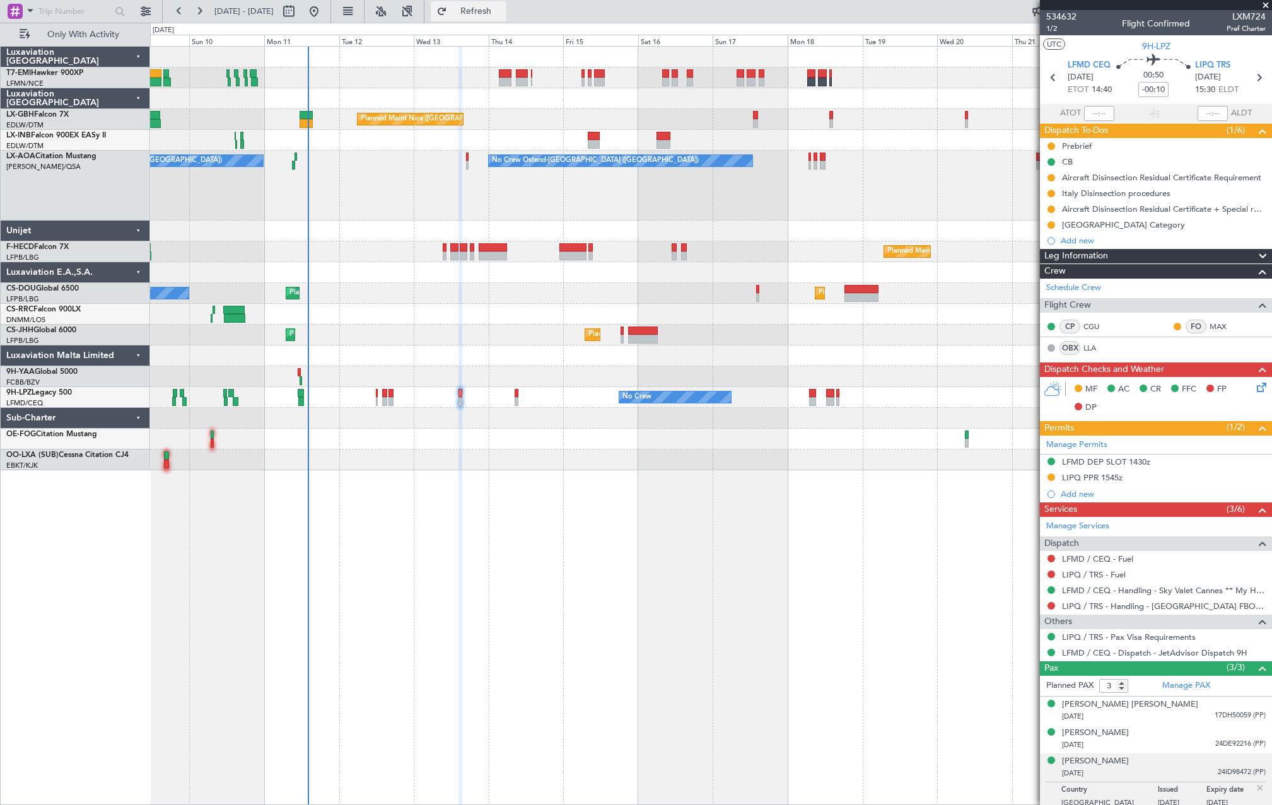
click at [495, 11] on span "Refresh" at bounding box center [475, 11] width 53 height 9
click at [394, 288] on div "Planned Maint Nice ([GEOGRAPHIC_DATA]) [GEOGRAPHIC_DATA] ([GEOGRAPHIC_DATA]) No…" at bounding box center [710, 259] width 1121 height 424
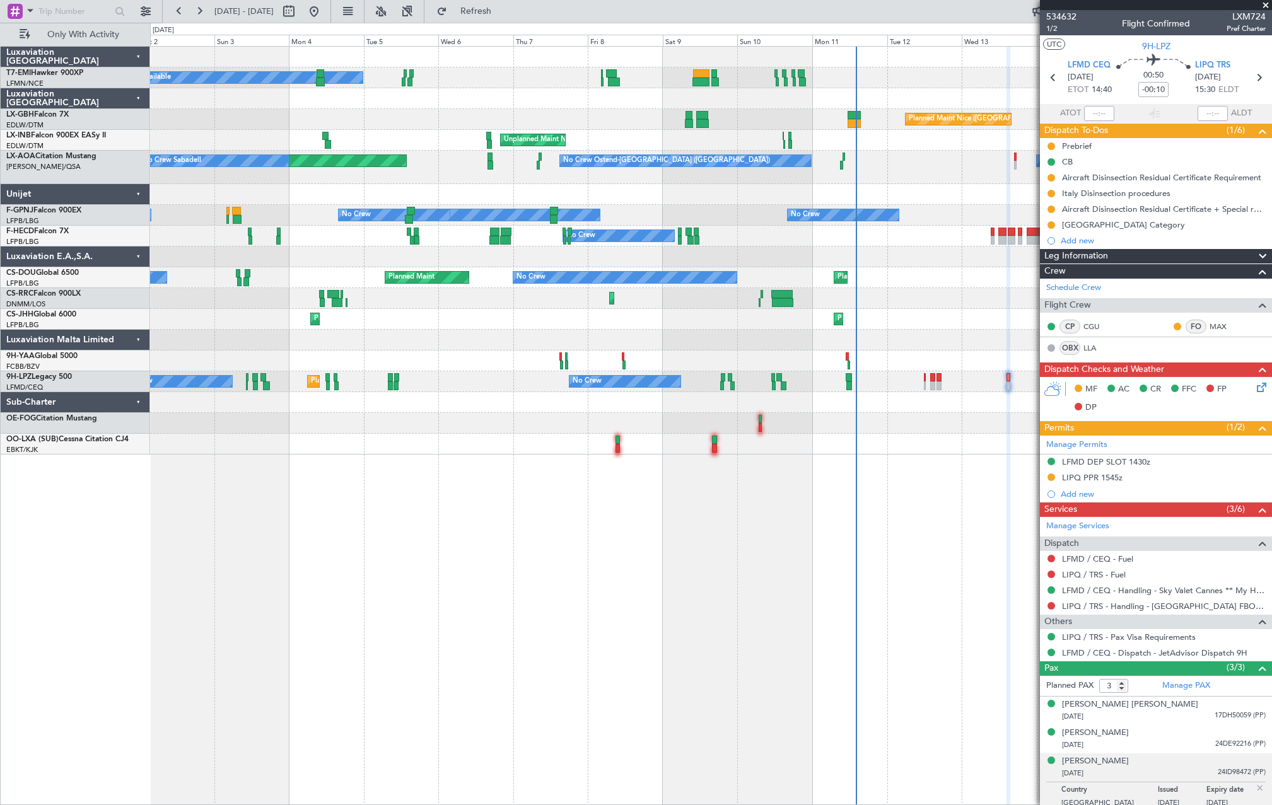
click at [819, 299] on div "A/C Unavailable Planned Maint [GEOGRAPHIC_DATA] [GEOGRAPHIC_DATA] ([GEOGRAPHIC_…" at bounding box center [710, 251] width 1121 height 408
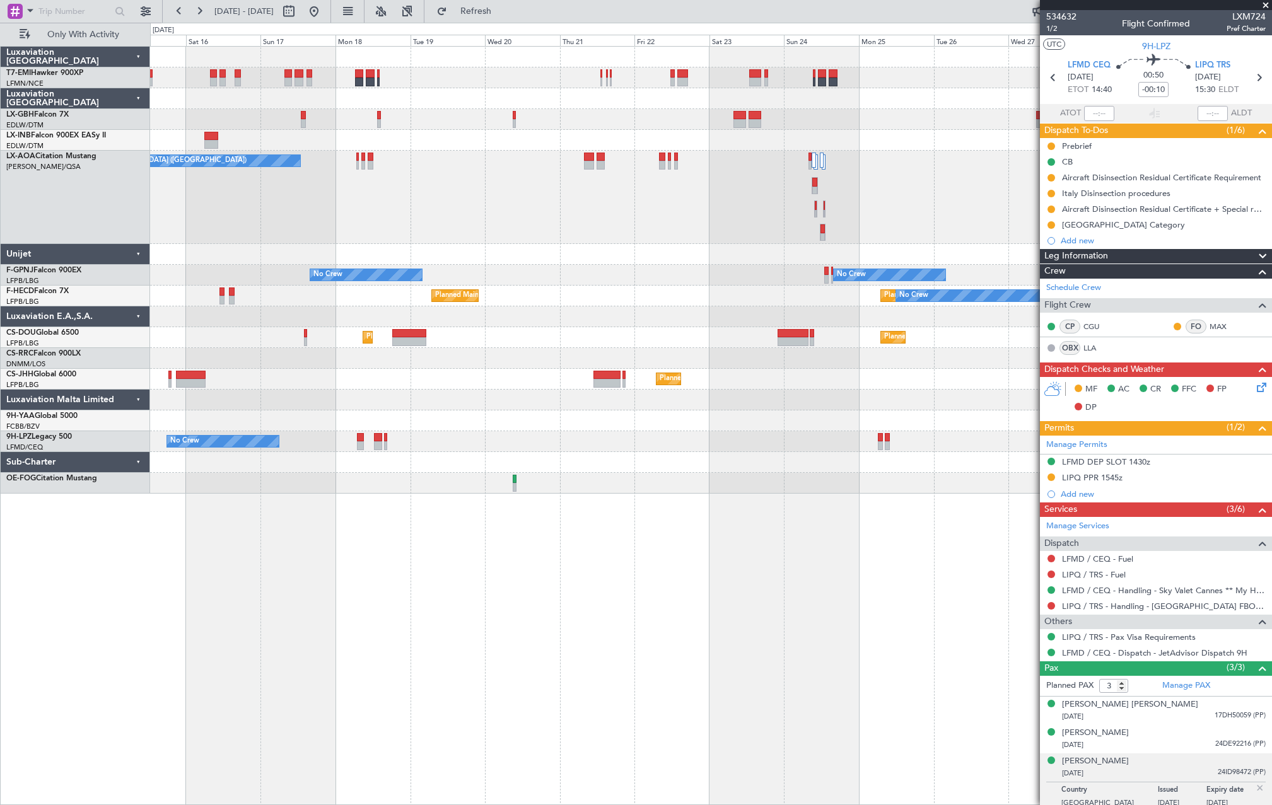
click at [474, 326] on div "Planned Maint Nice ([GEOGRAPHIC_DATA]) No Crew Ostend-[GEOGRAPHIC_DATA] (Ostend…" at bounding box center [710, 270] width 1121 height 447
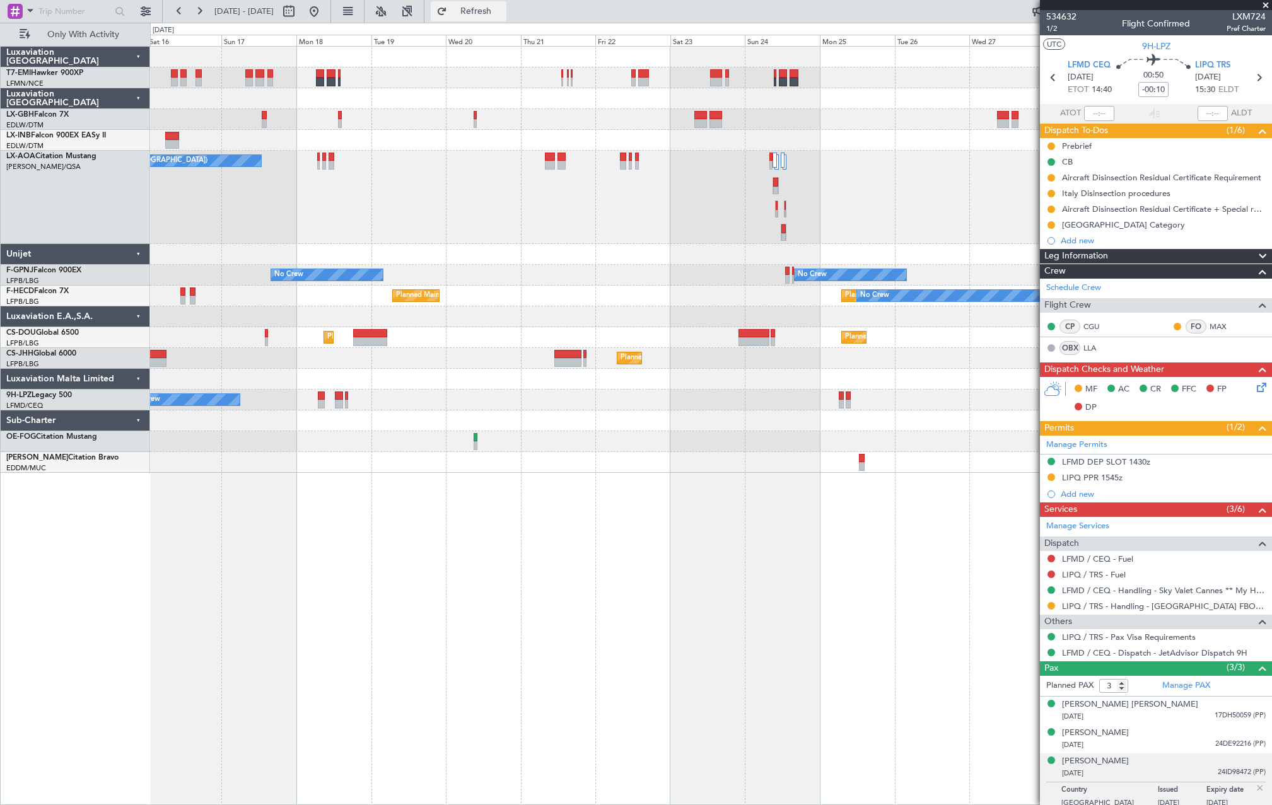
click at [502, 14] on span "Refresh" at bounding box center [475, 11] width 53 height 9
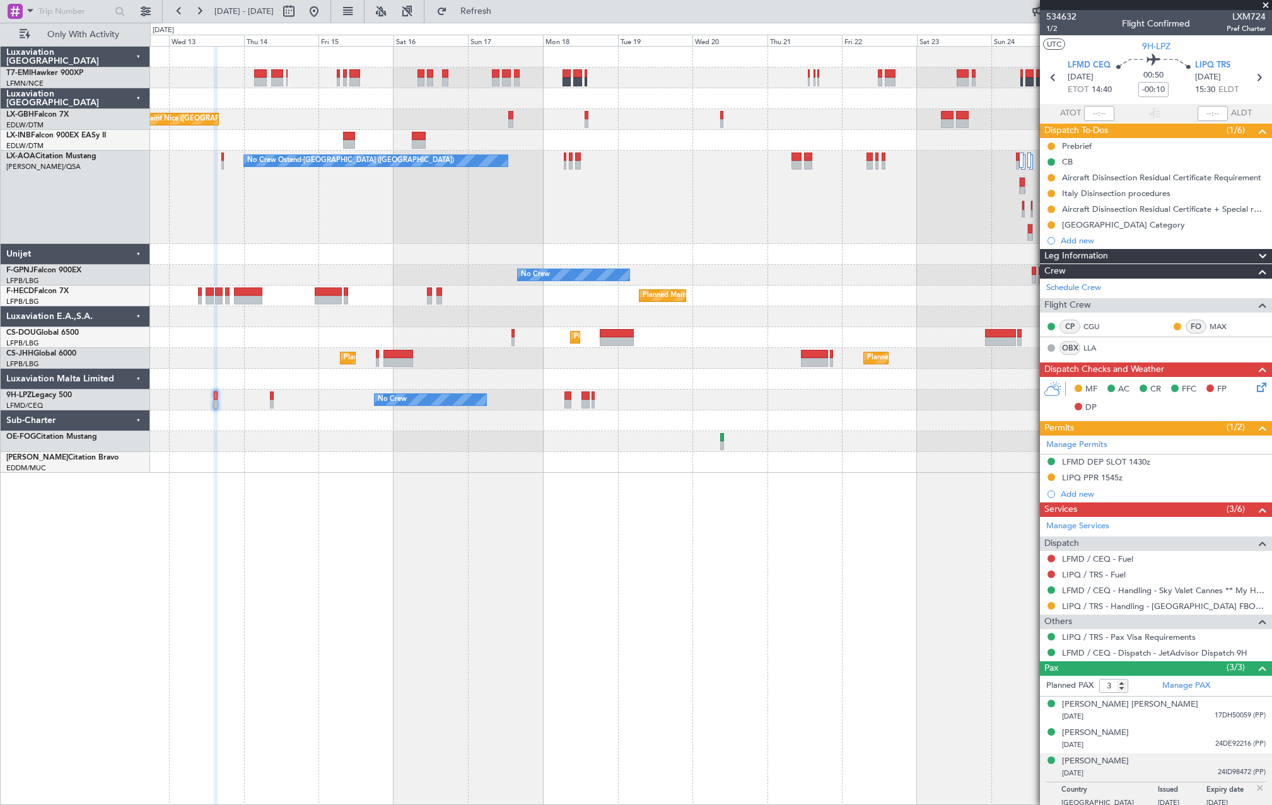
click at [775, 480] on div "Planned Maint Nice (Côte d'Azur Airport) No Crew Ostend-brugge (Ostend) No Crew…" at bounding box center [710, 425] width 1121 height 759
click at [617, 463] on div at bounding box center [710, 462] width 1121 height 21
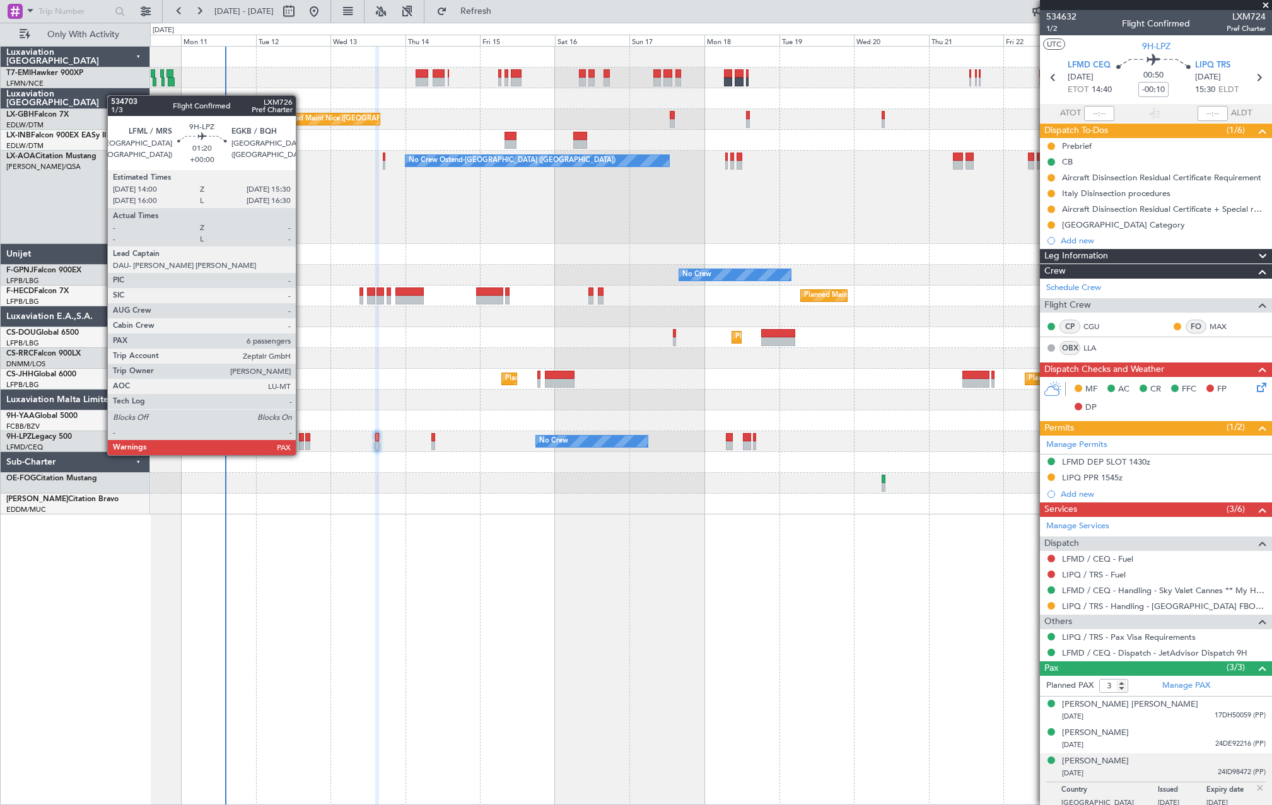
click at [301, 443] on div at bounding box center [301, 445] width 5 height 9
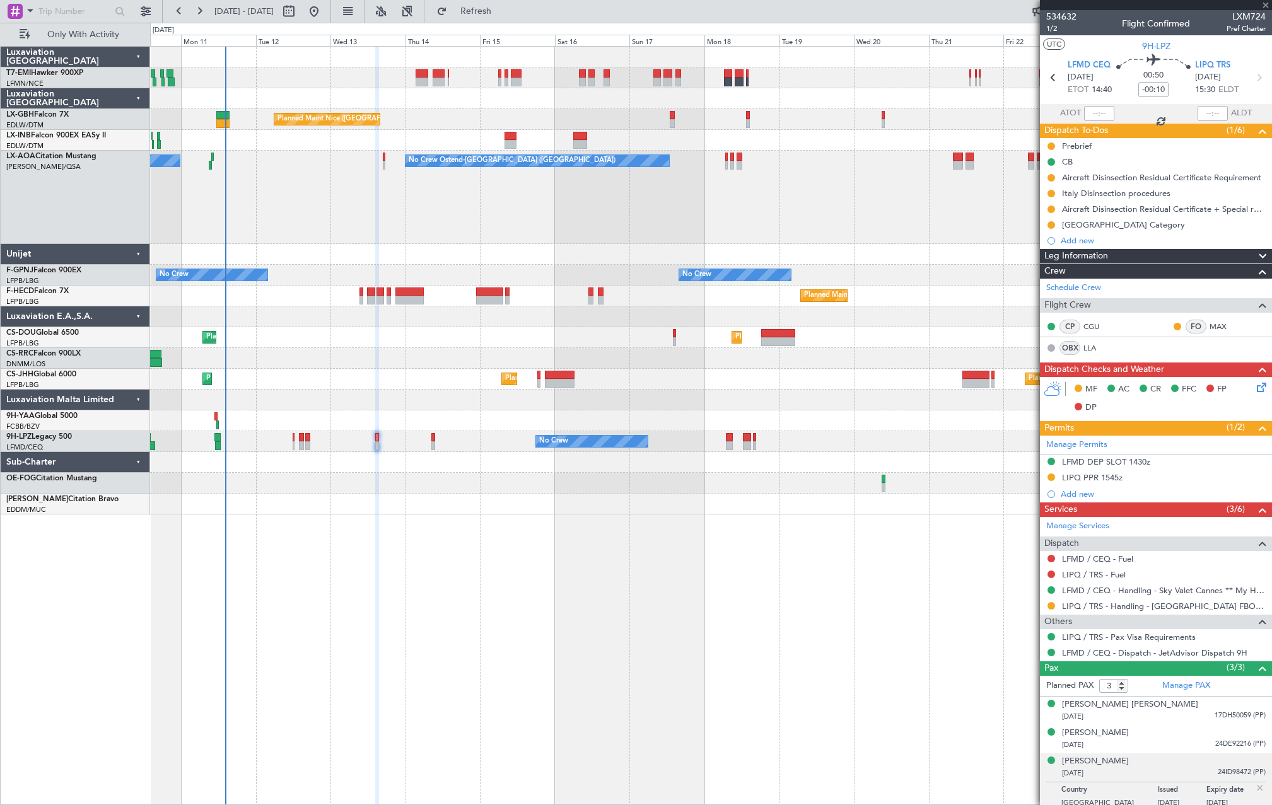
type input "6"
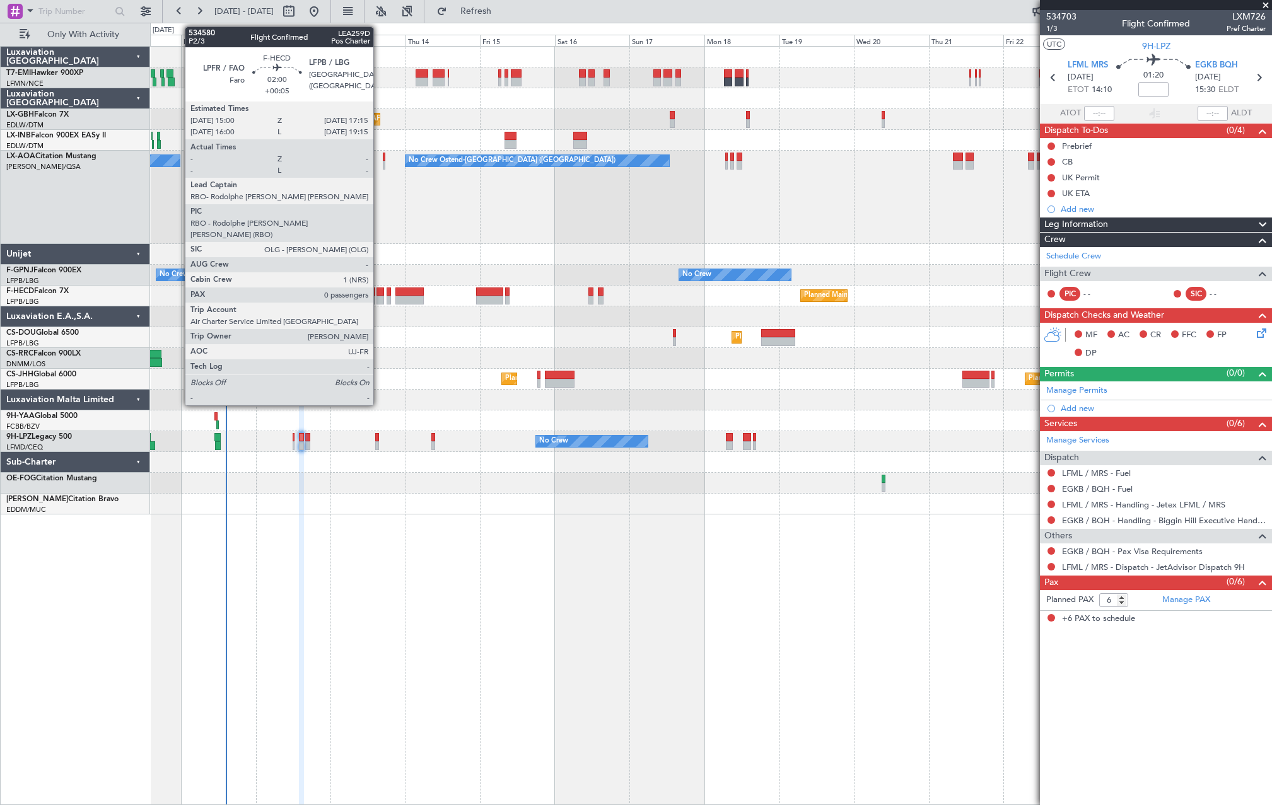
click at [379, 299] on div at bounding box center [380, 300] width 8 height 9
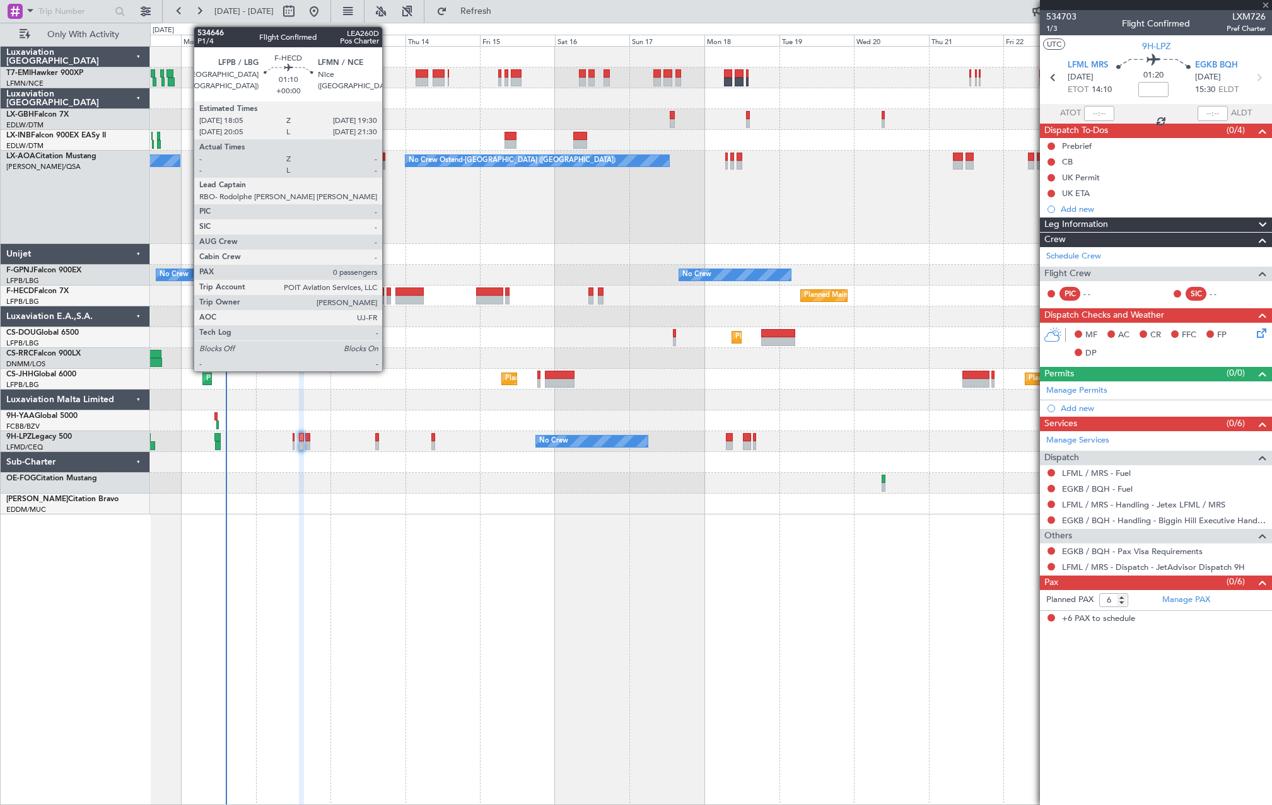
type input "+00:05"
type input "0"
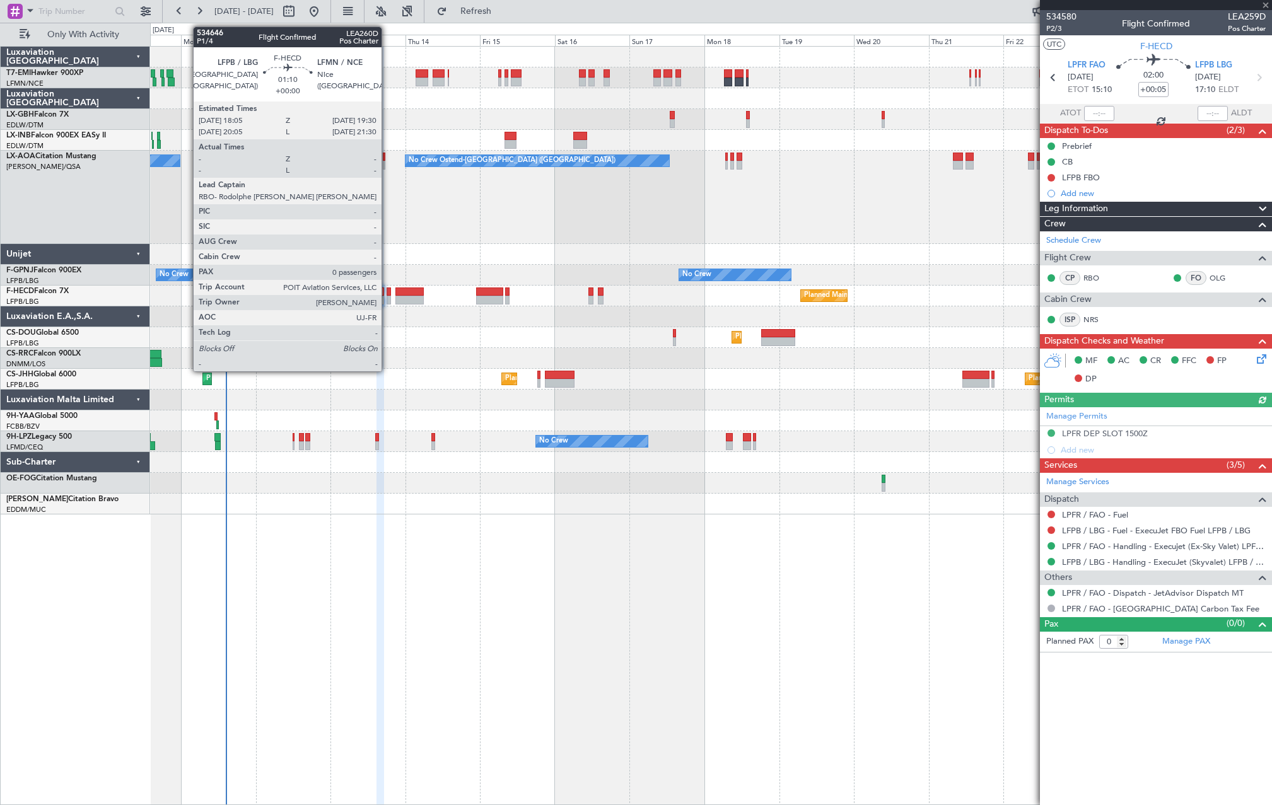
click at [387, 294] on div at bounding box center [388, 291] width 4 height 9
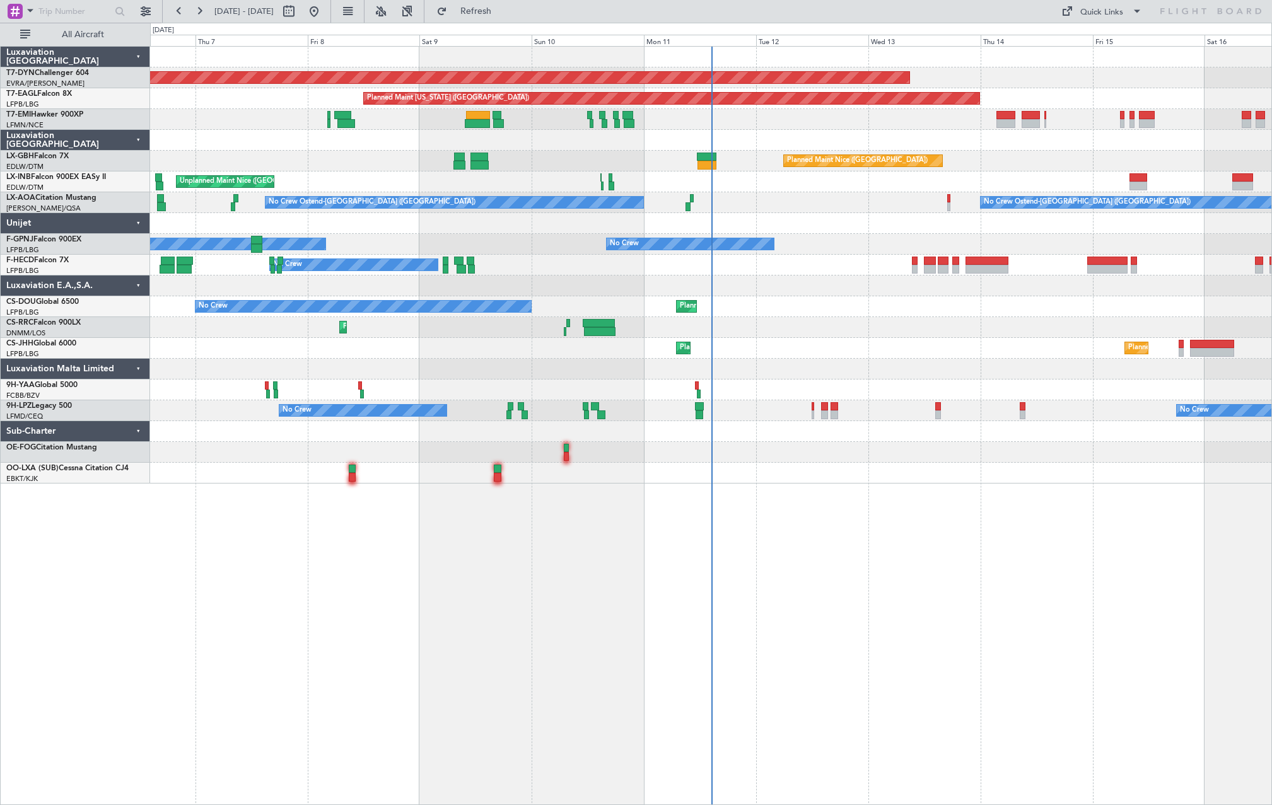
drag, startPoint x: 94, startPoint y: 35, endPoint x: 118, endPoint y: 57, distance: 32.6
click at [94, 35] on span "All Aircraft" at bounding box center [83, 34] width 100 height 9
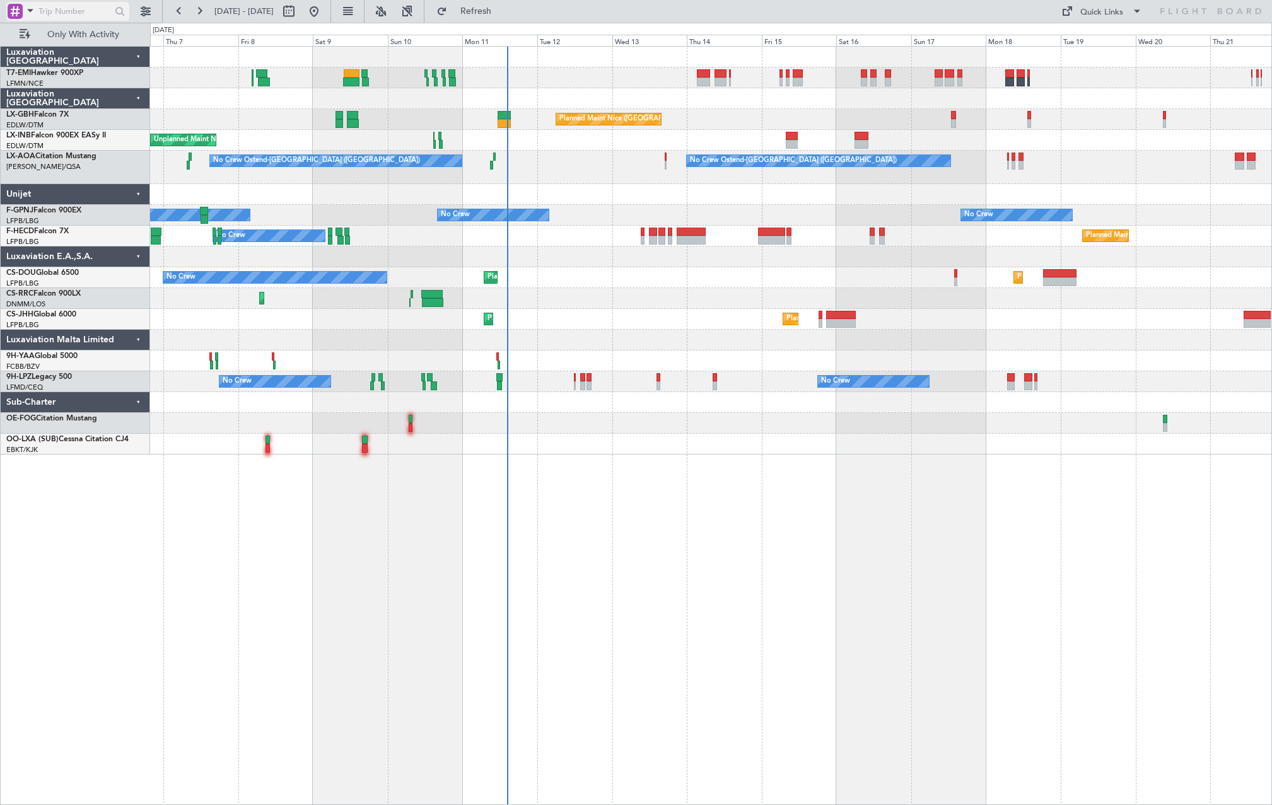
click at [76, 14] on input "text" at bounding box center [74, 11] width 72 height 19
paste input "534646"
type input "534646"
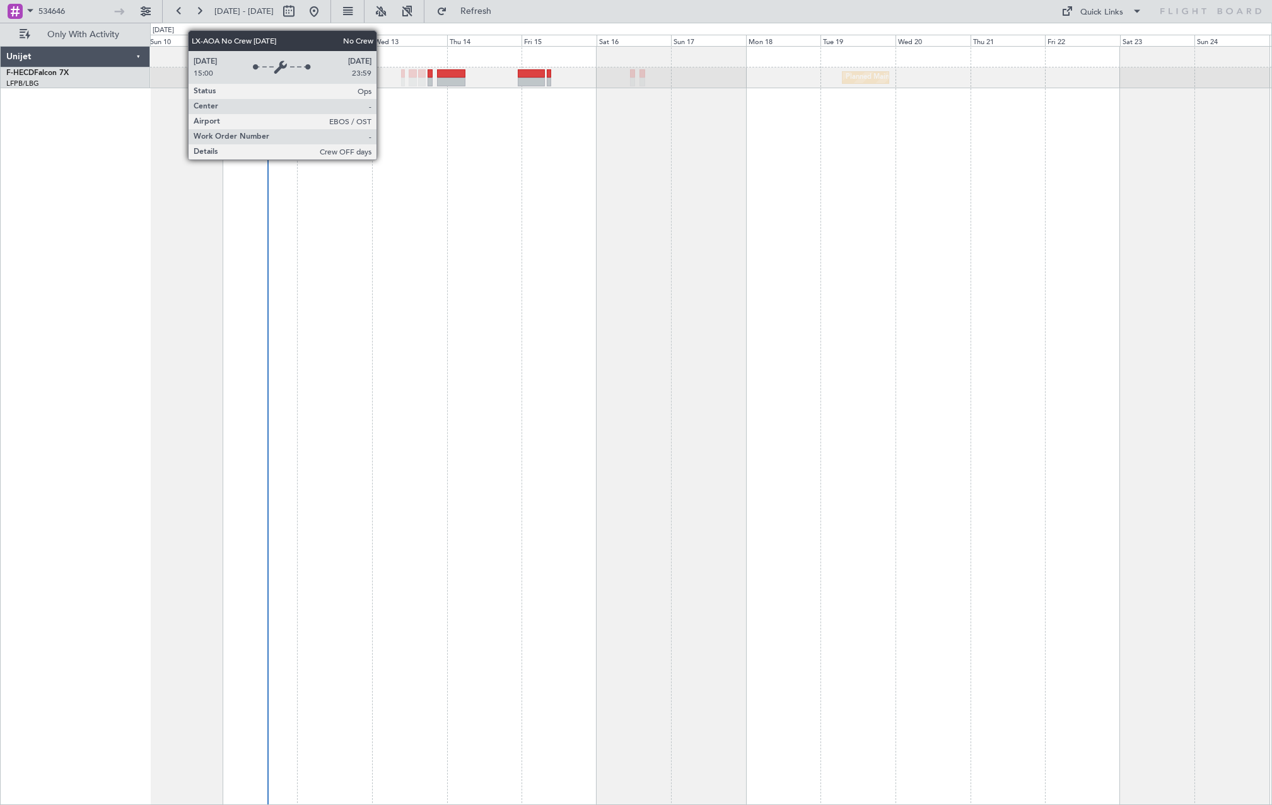
click at [583, 241] on div "Planned Maint [GEOGRAPHIC_DATA] ([GEOGRAPHIC_DATA]) No Crew Planned Maint [GEOG…" at bounding box center [710, 425] width 1121 height 759
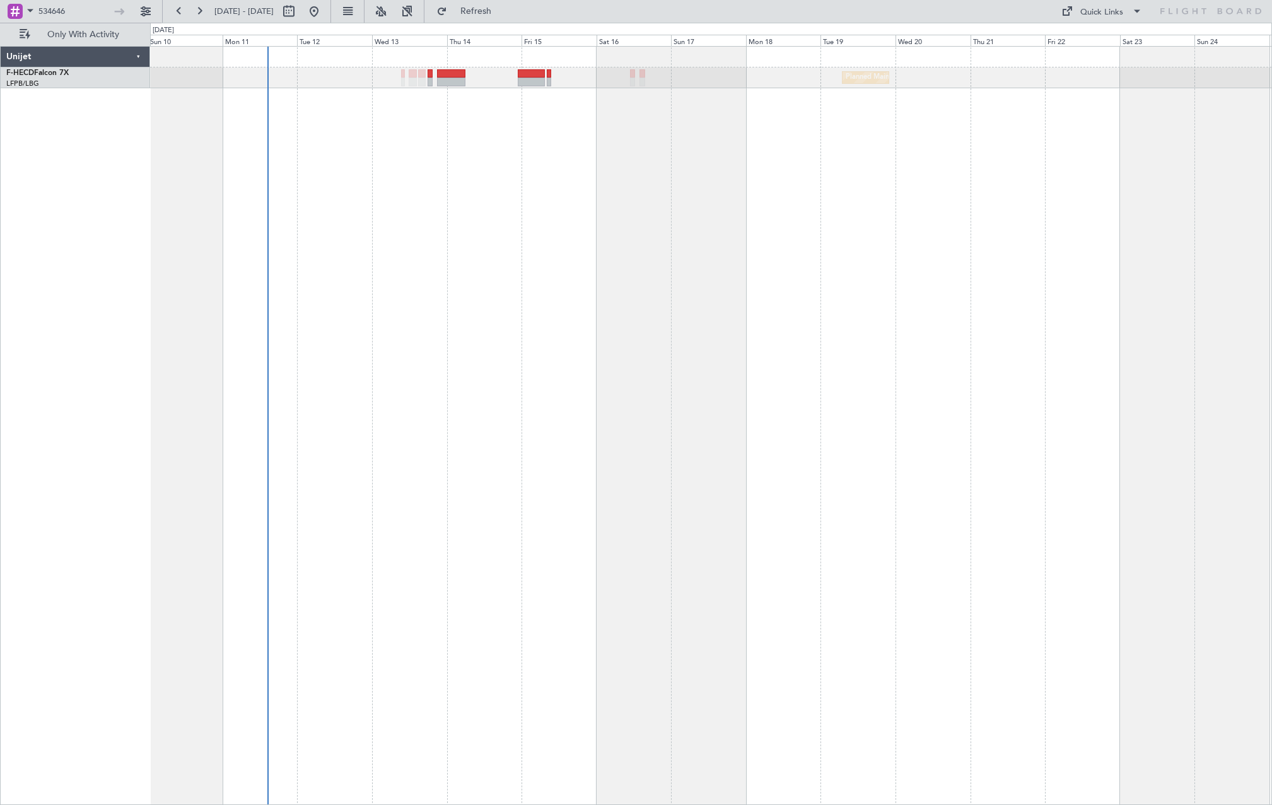
click at [427, 79] on div "Planned Maint [GEOGRAPHIC_DATA] ([GEOGRAPHIC_DATA]) No Crew Planned Maint [GEOG…" at bounding box center [710, 77] width 1121 height 21
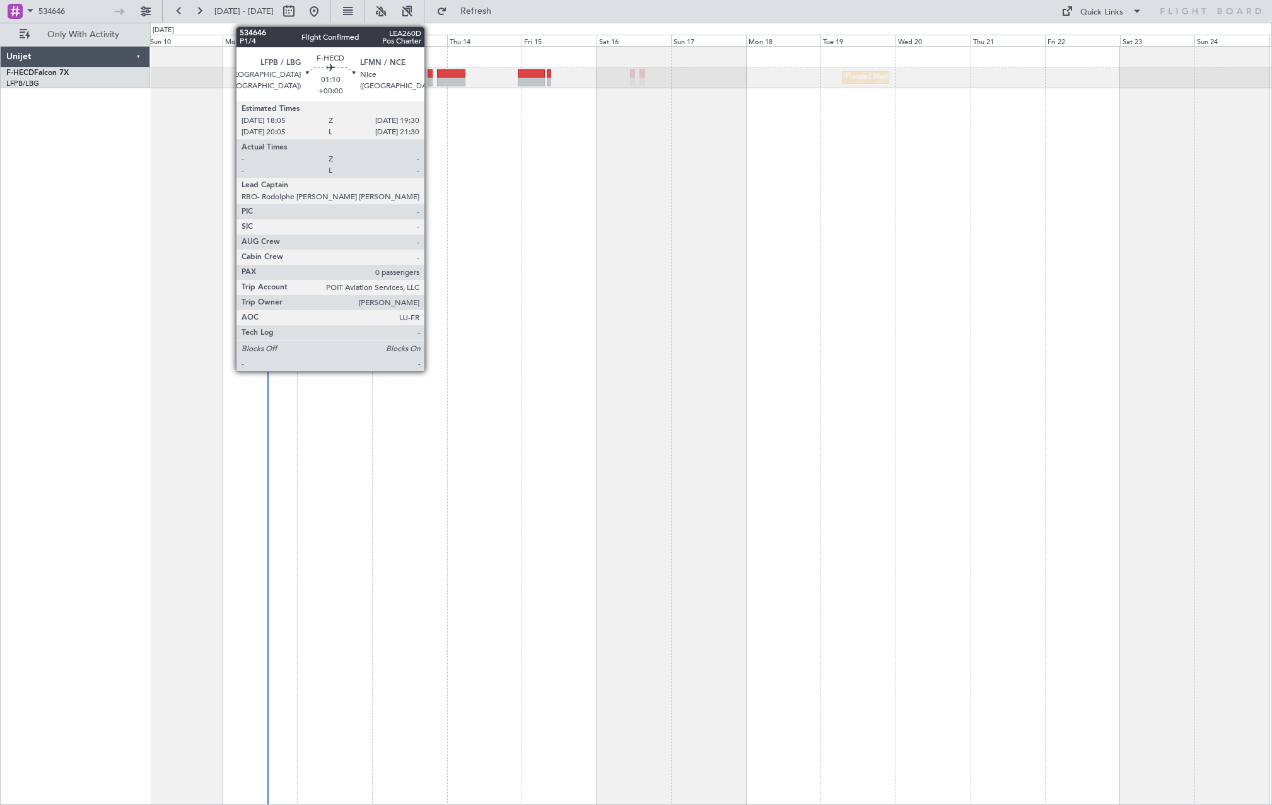
click at [430, 80] on div at bounding box center [429, 82] width 4 height 9
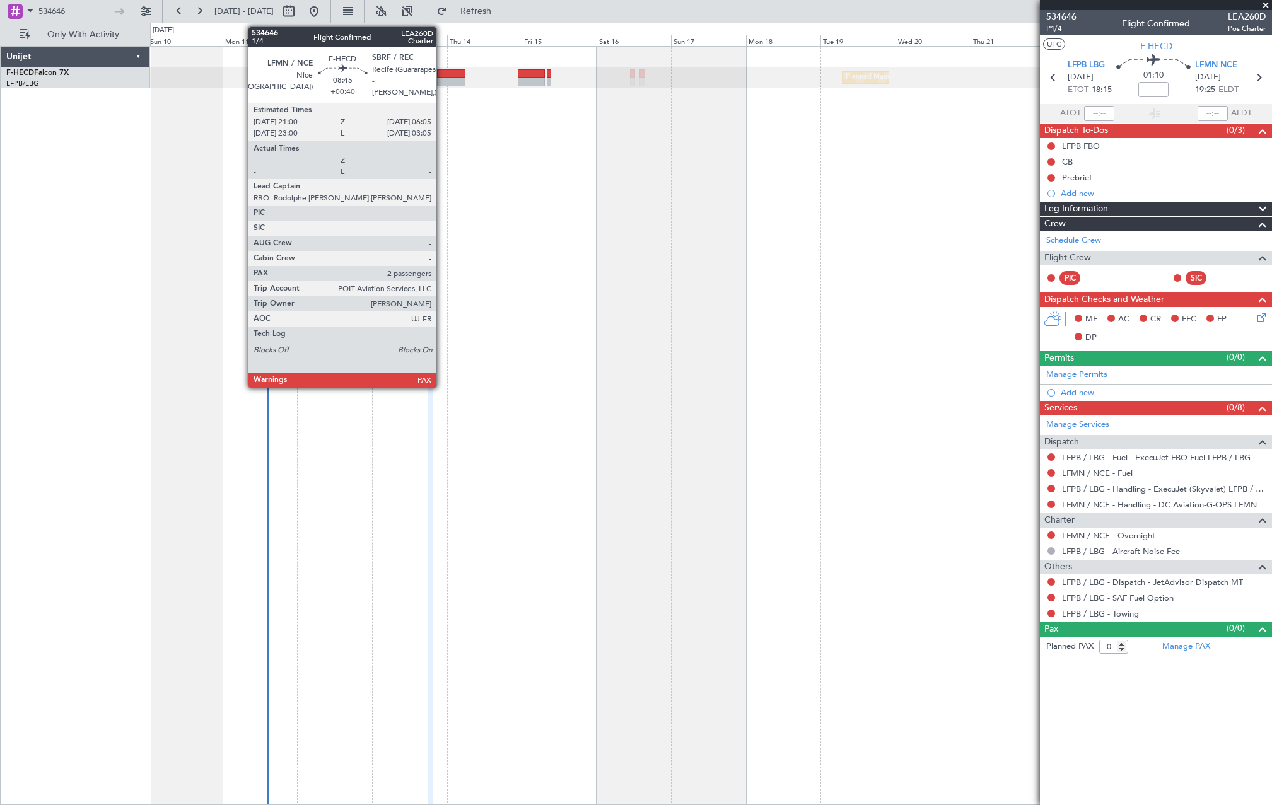
click at [442, 78] on div at bounding box center [451, 82] width 28 height 9
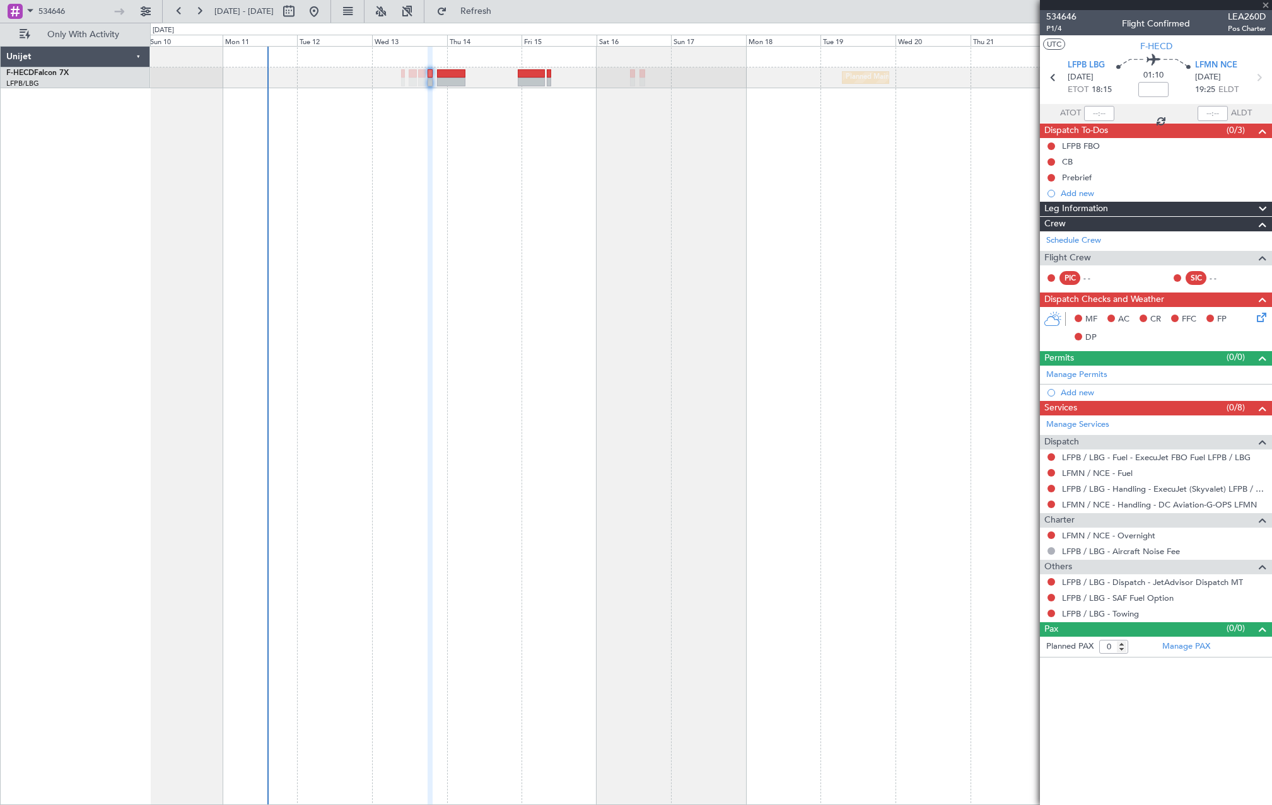
type input "+00:40"
type input "2"
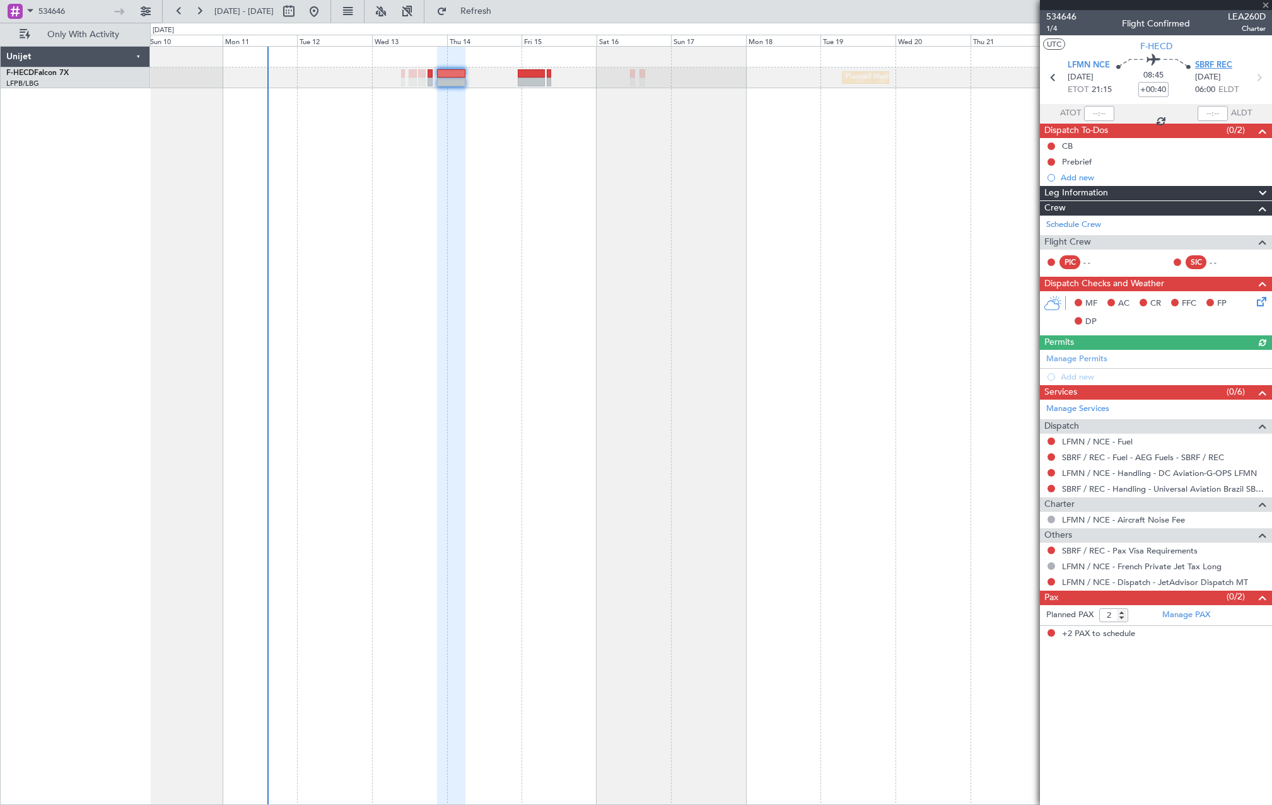
click at [1210, 65] on span "SBRF REC" at bounding box center [1213, 65] width 37 height 13
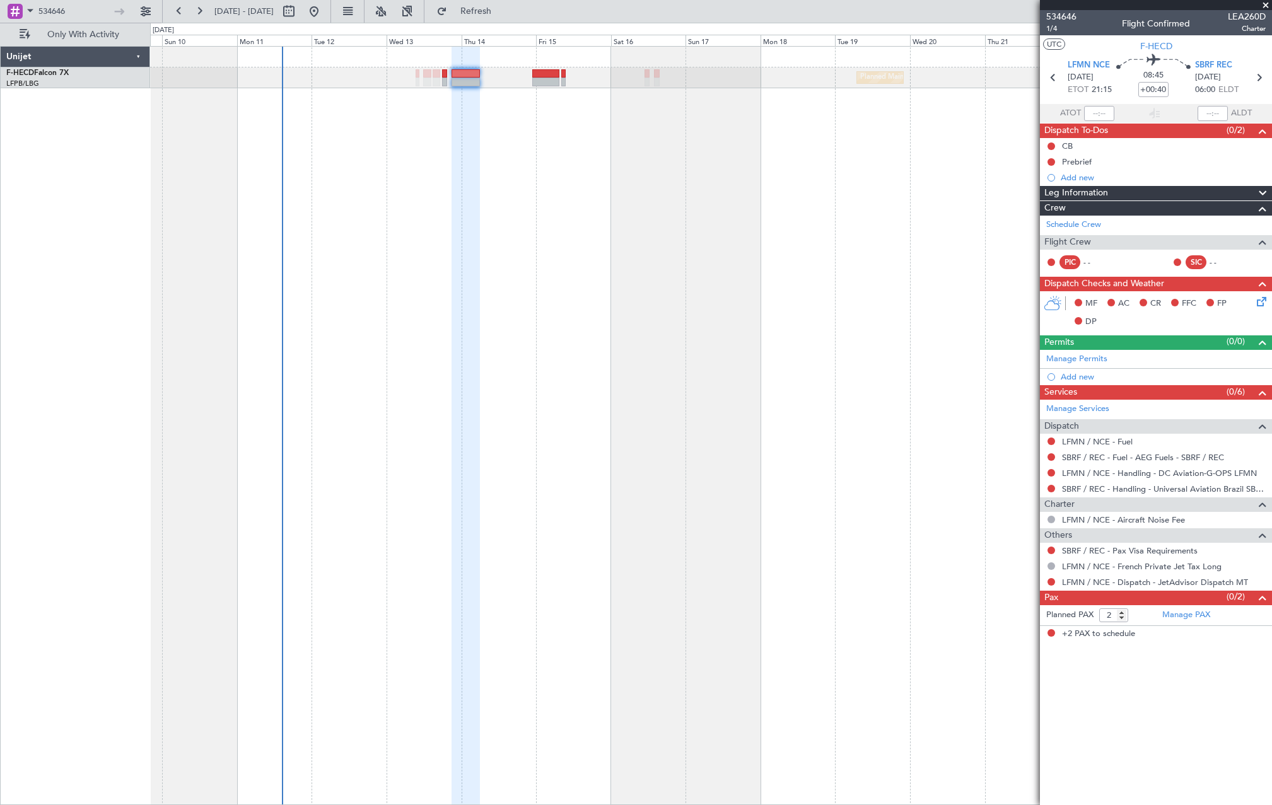
click at [414, 109] on div "Planned Maint [GEOGRAPHIC_DATA] ([GEOGRAPHIC_DATA]) No Crew Planned Maint [GEOG…" at bounding box center [710, 425] width 1121 height 759
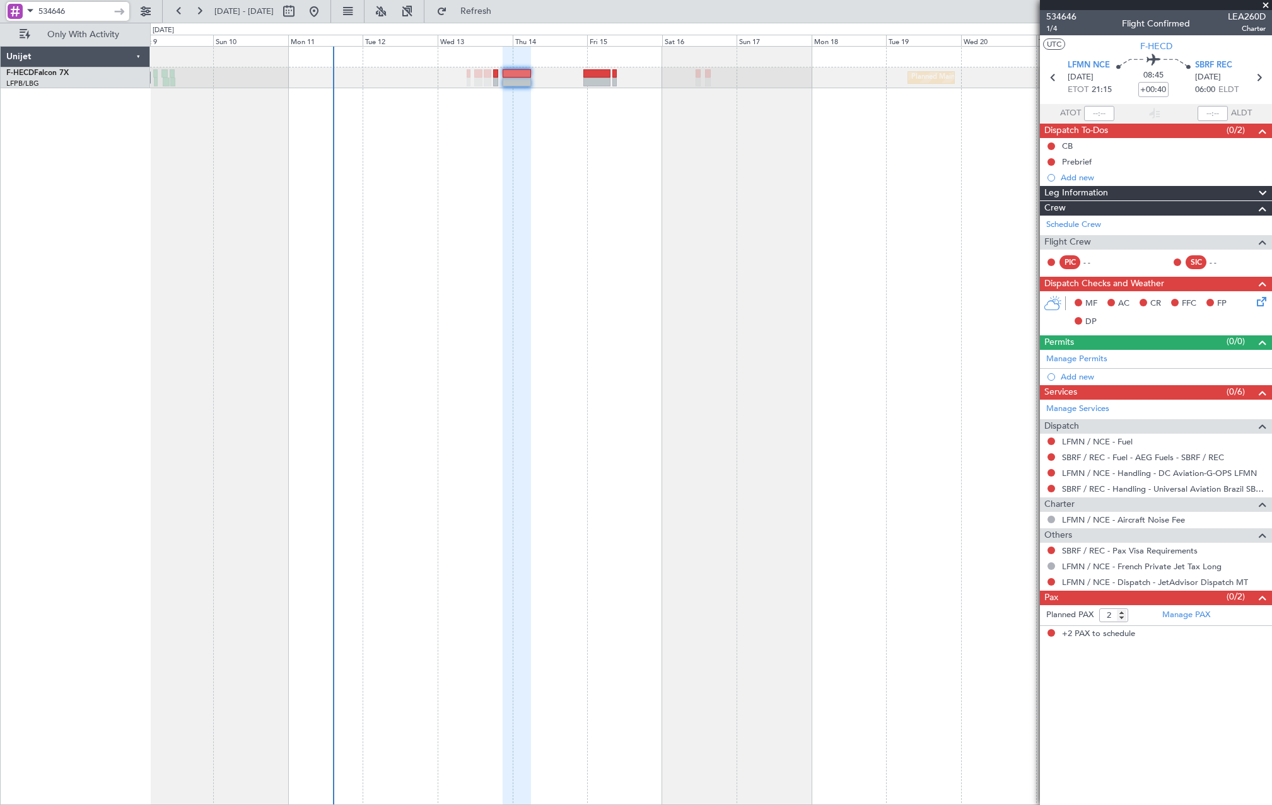
drag, startPoint x: 77, startPoint y: 9, endPoint x: 21, endPoint y: 19, distance: 56.9
click at [21, 19] on div "534646" at bounding box center [67, 11] width 123 height 19
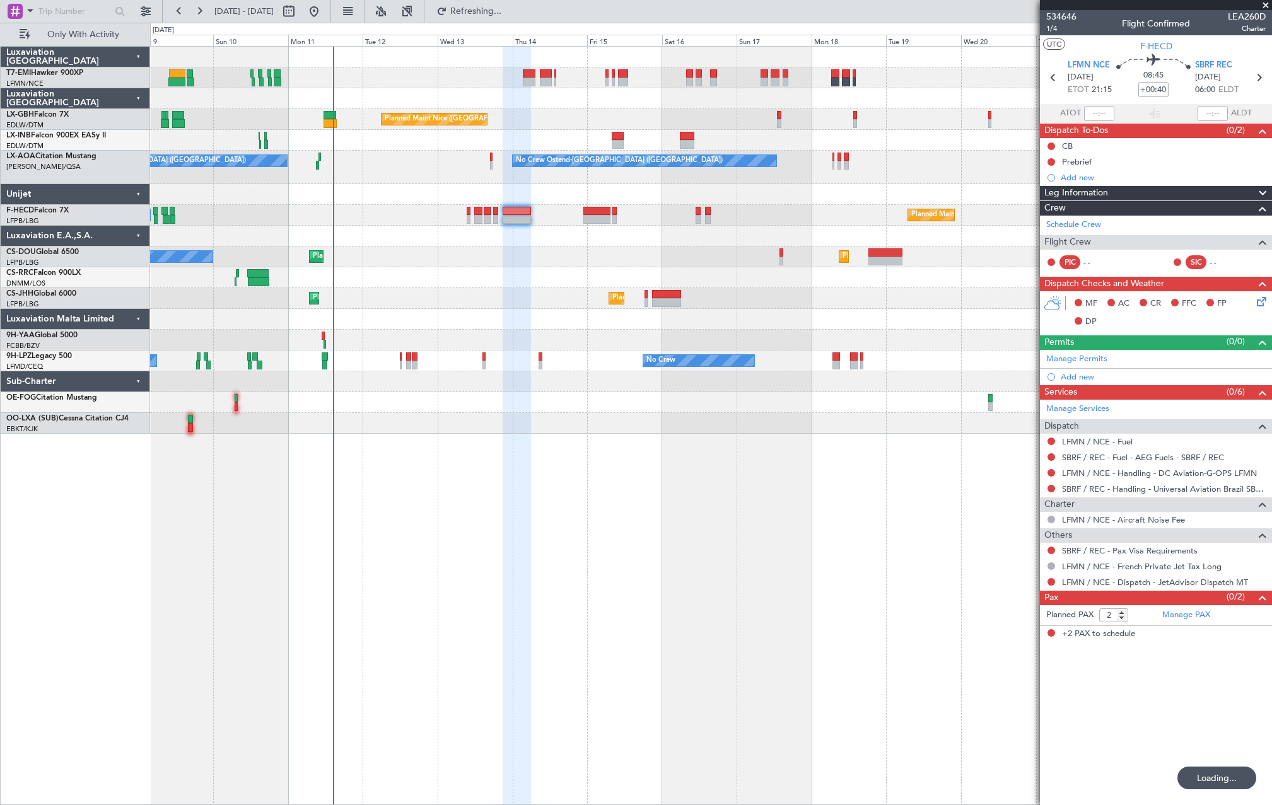
type input "1"
click at [78, 11] on input "text" at bounding box center [74, 11] width 72 height 19
paste input "534580"
type input "534580"
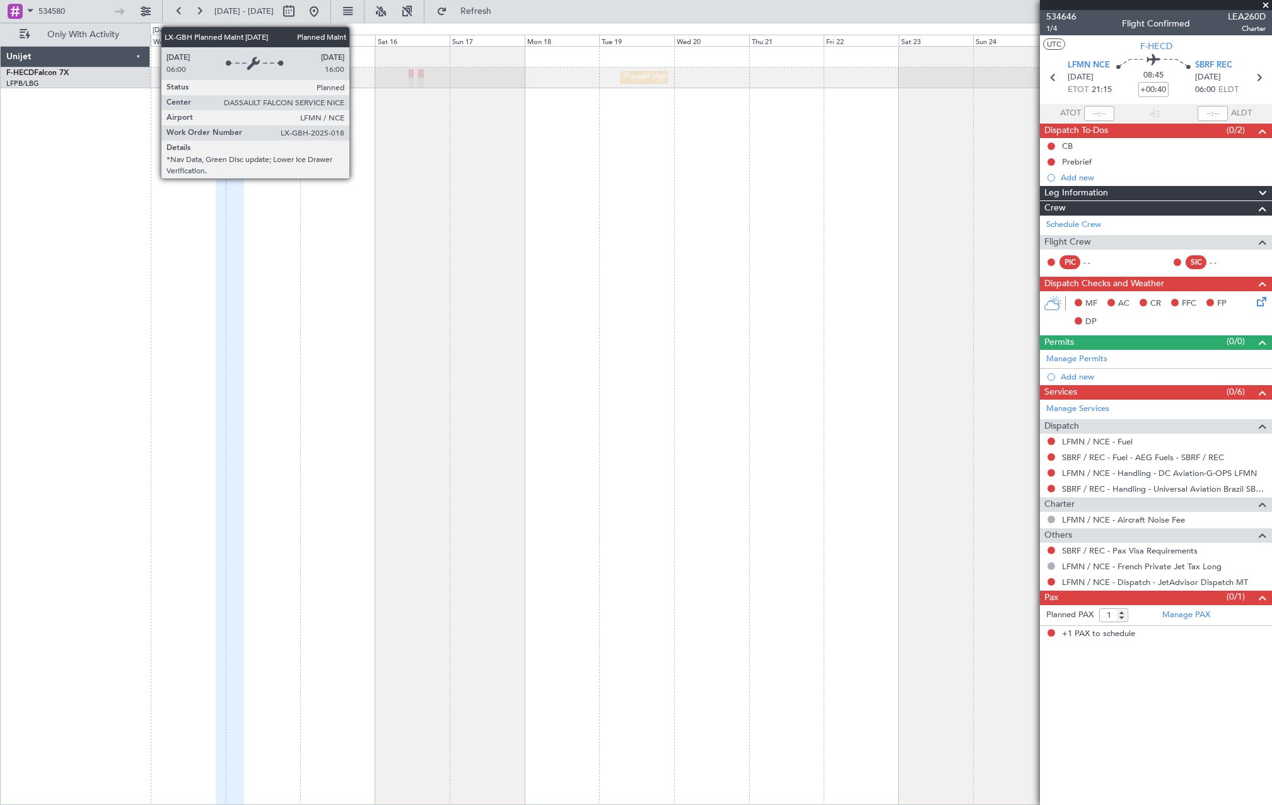
click at [762, 176] on div "Planned Maint Paris (Le Bourget) No Crew Planned Maint Paris (Le Bourget)" at bounding box center [710, 425] width 1121 height 759
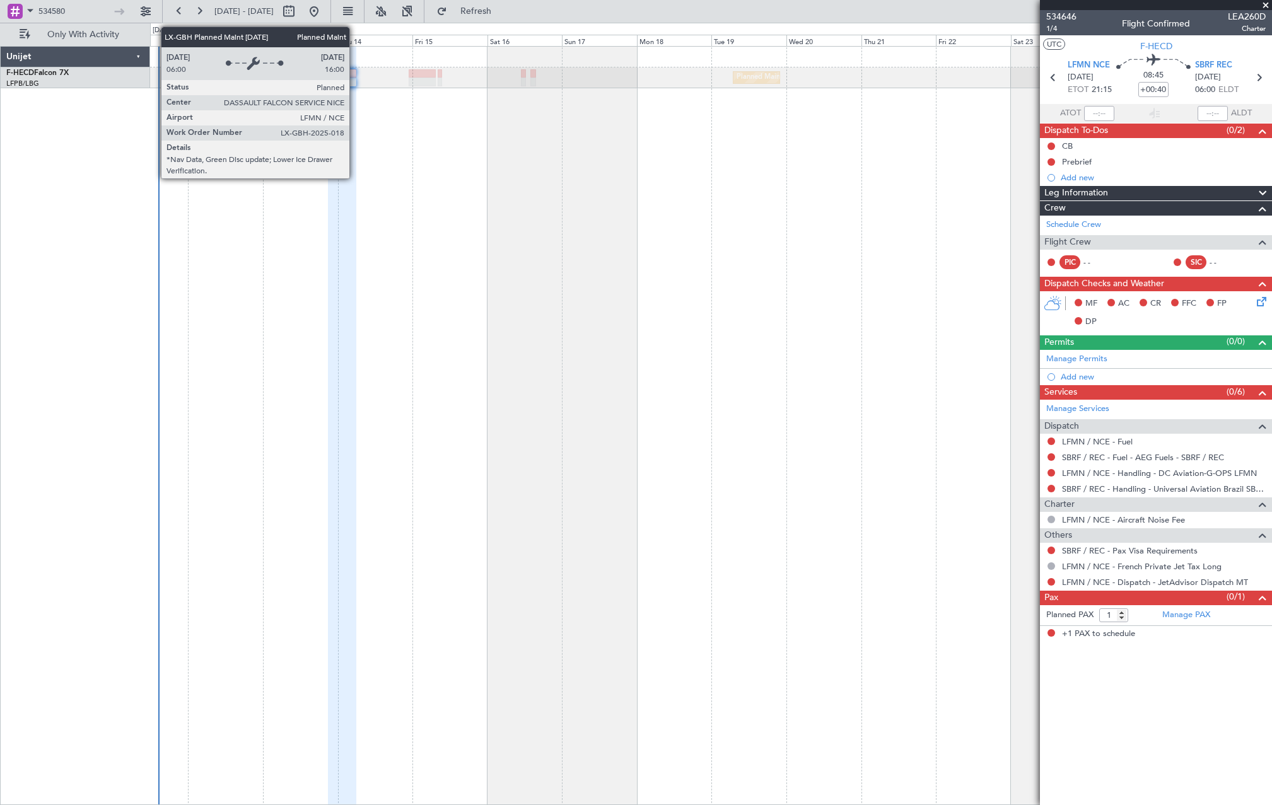
click at [459, 461] on div "Planned Maint Paris (Le Bourget) No Crew Planned Maint Paris (Le Bourget) No Cr…" at bounding box center [710, 425] width 1121 height 759
click at [374, 151] on div "Planned Maint Paris (Le Bourget) No Crew Planned Maint Paris (Le Bourget) No Cr…" at bounding box center [710, 425] width 1121 height 759
drag, startPoint x: 66, startPoint y: 13, endPoint x: 11, endPoint y: 13, distance: 54.2
click at [11, 13] on div "534580" at bounding box center [67, 11] width 123 height 19
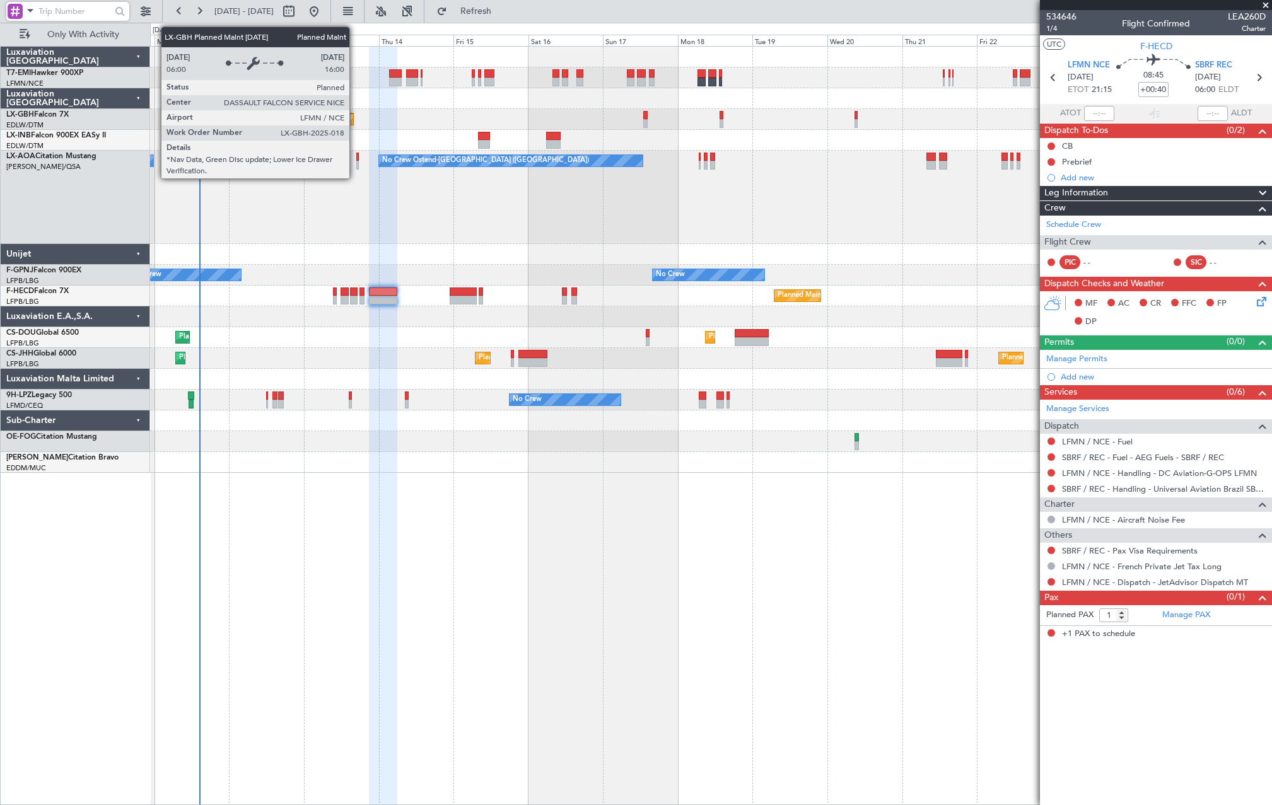
click at [390, 343] on div "Planned Maint Paris (Le Bourget) Planned Maint London (Luton) Planned Maint Par…" at bounding box center [710, 337] width 1121 height 21
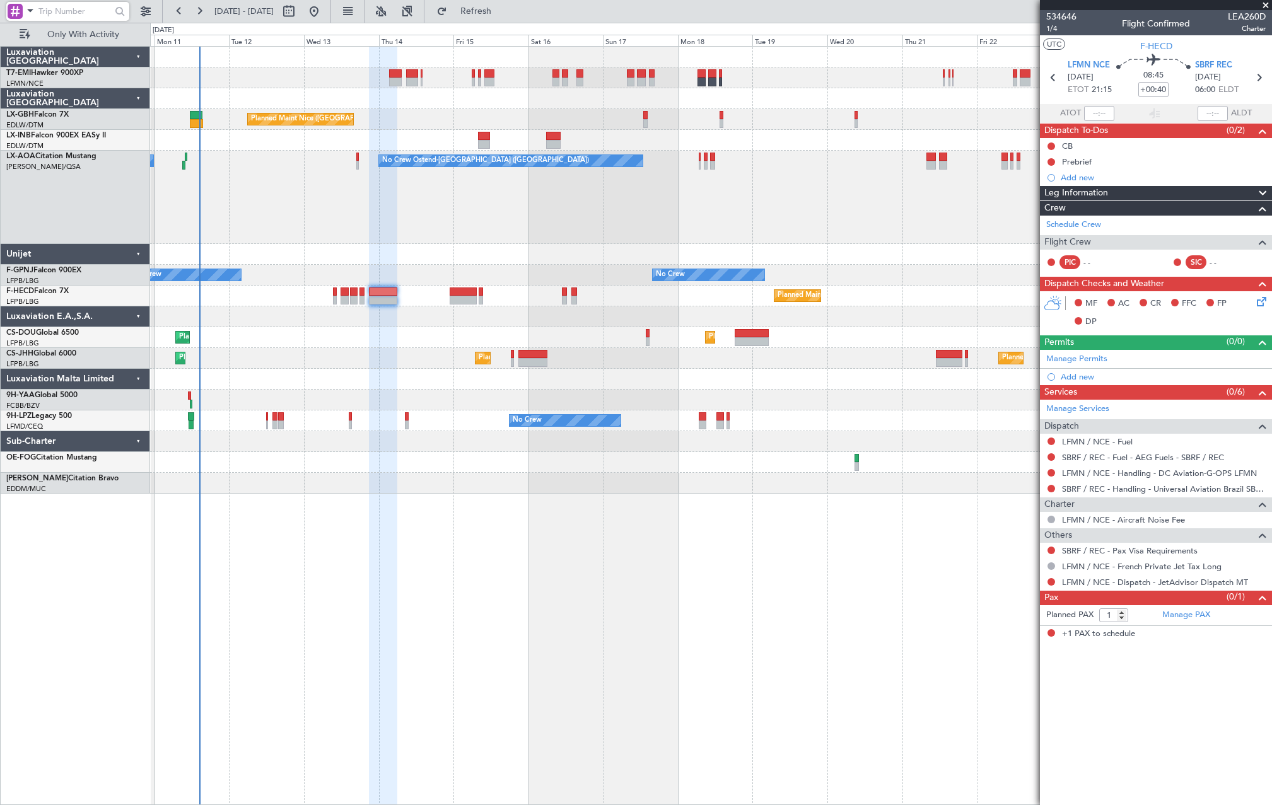
click at [353, 320] on div at bounding box center [710, 316] width 1121 height 21
click at [63, 11] on input "text" at bounding box center [74, 11] width 72 height 19
paste input "534646"
type input "534646"
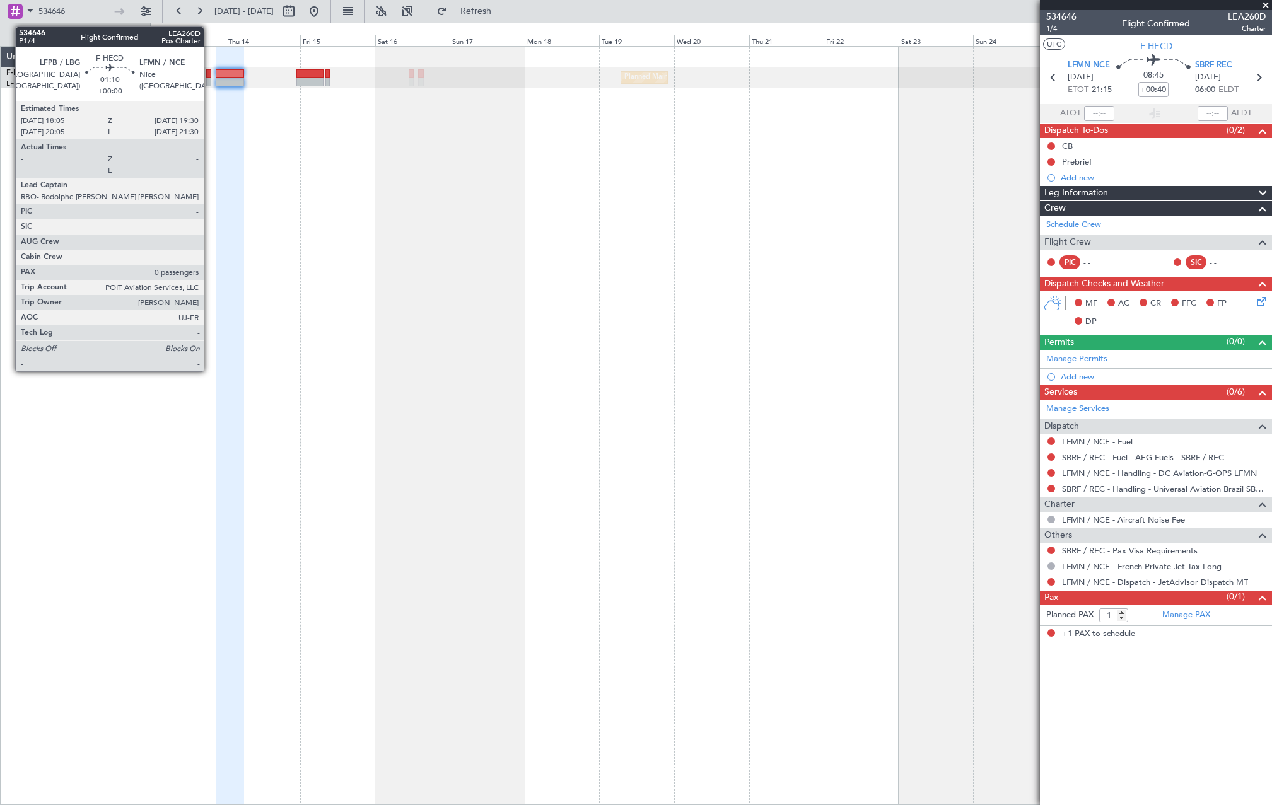
click at [209, 83] on div at bounding box center [208, 82] width 4 height 9
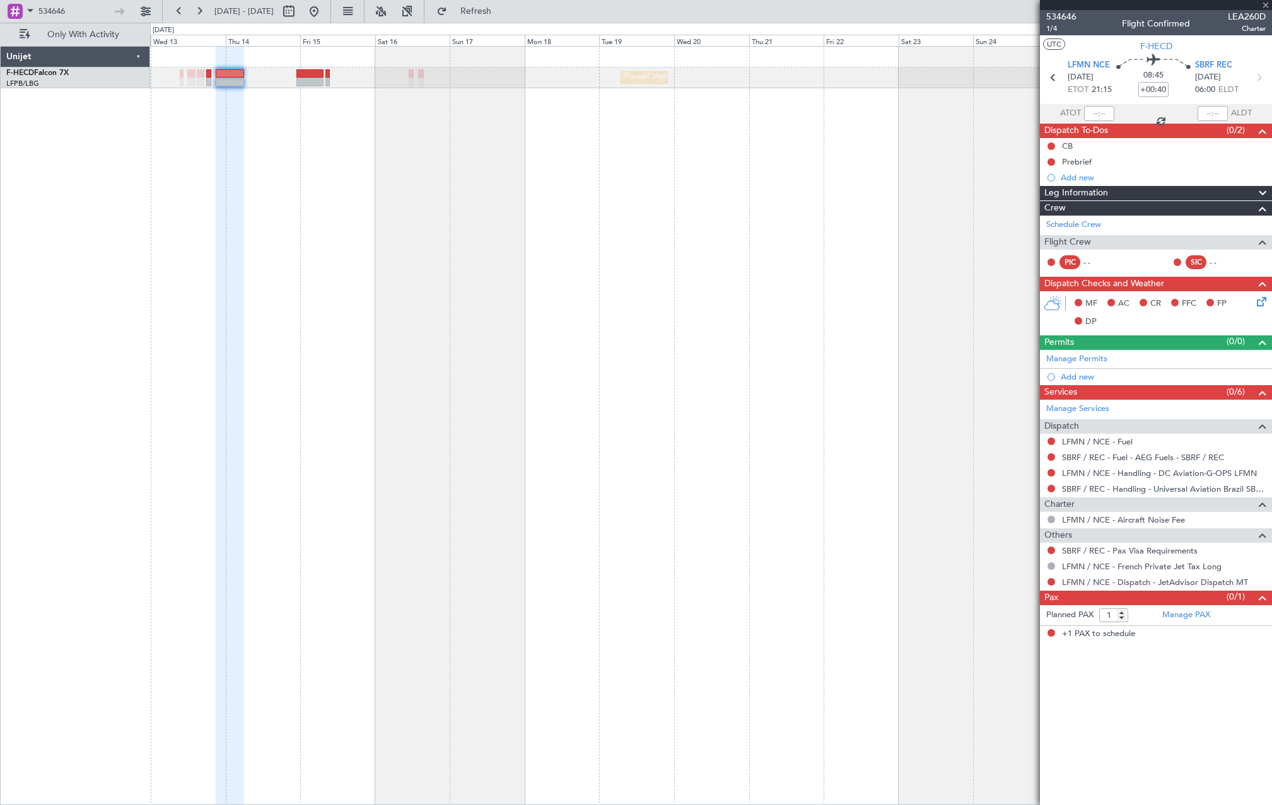
type input "0"
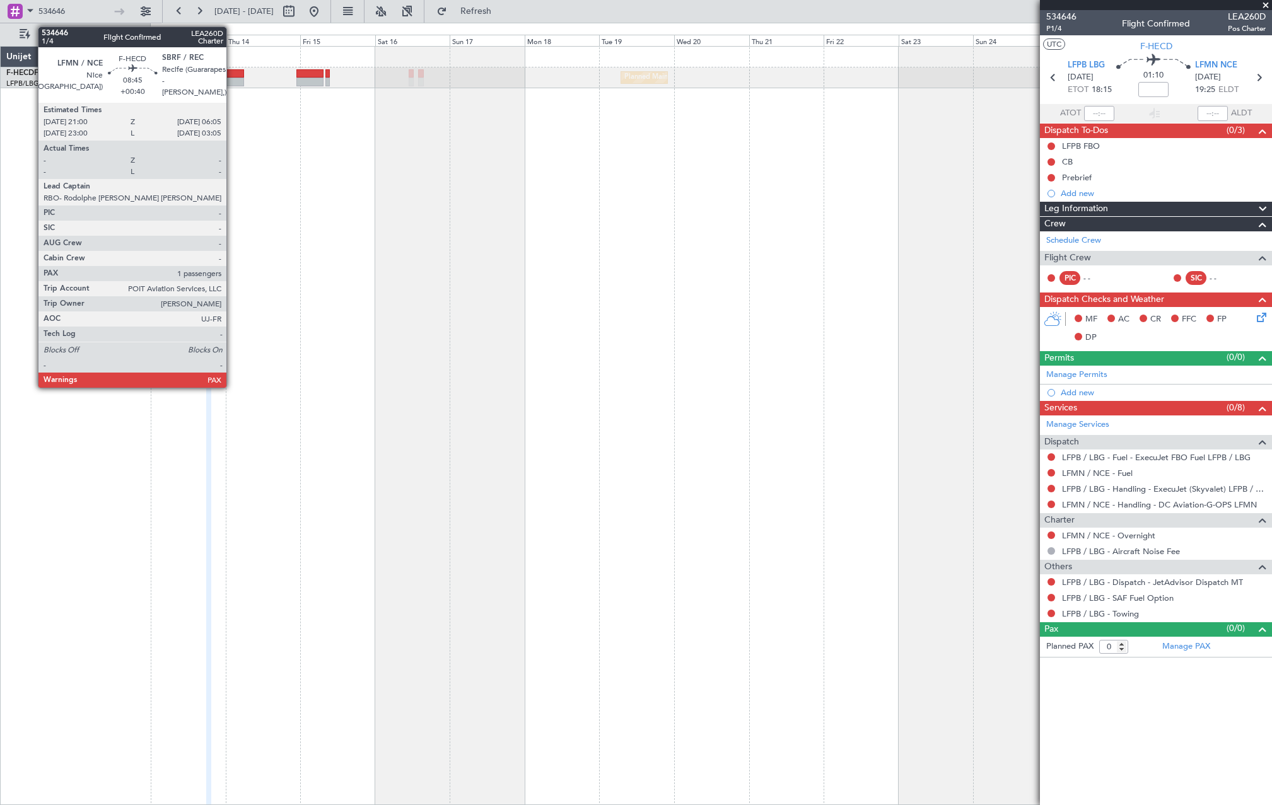
click at [232, 76] on div at bounding box center [230, 73] width 28 height 9
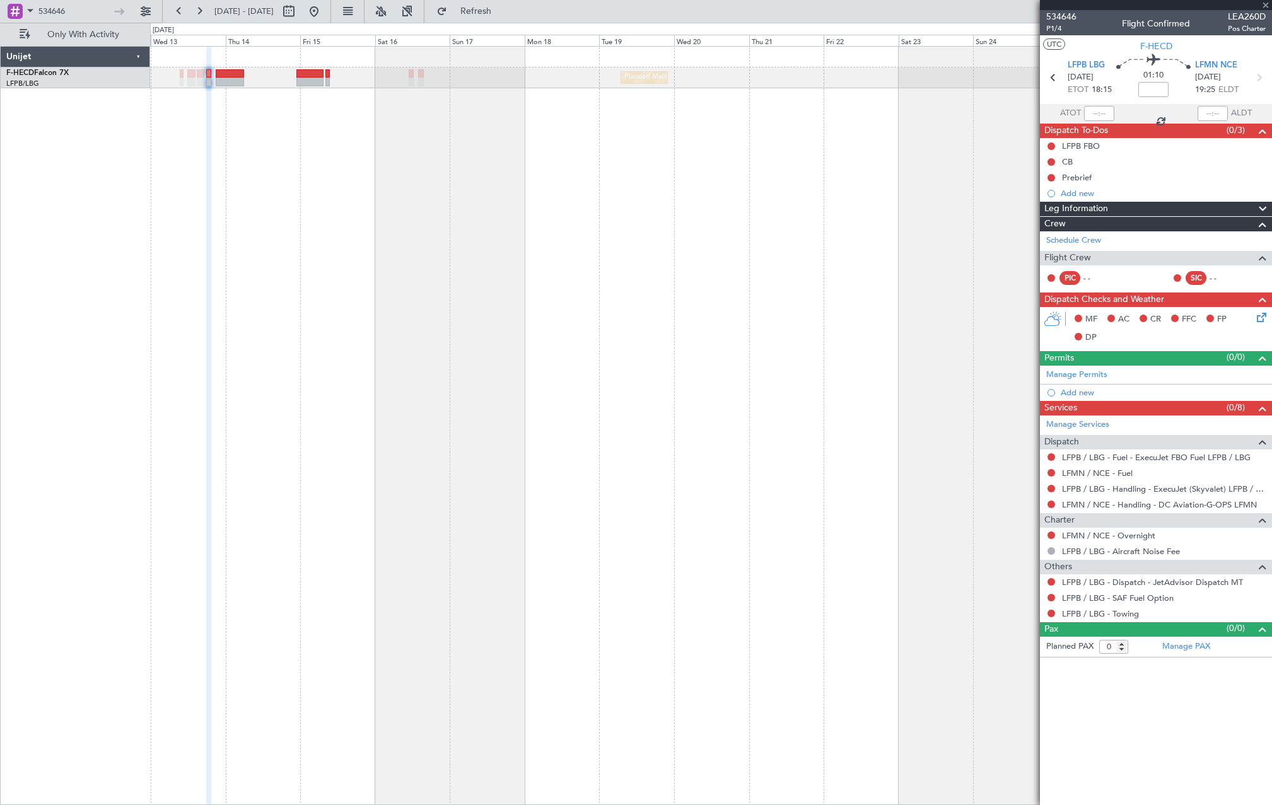
type input "+00:40"
type input "1"
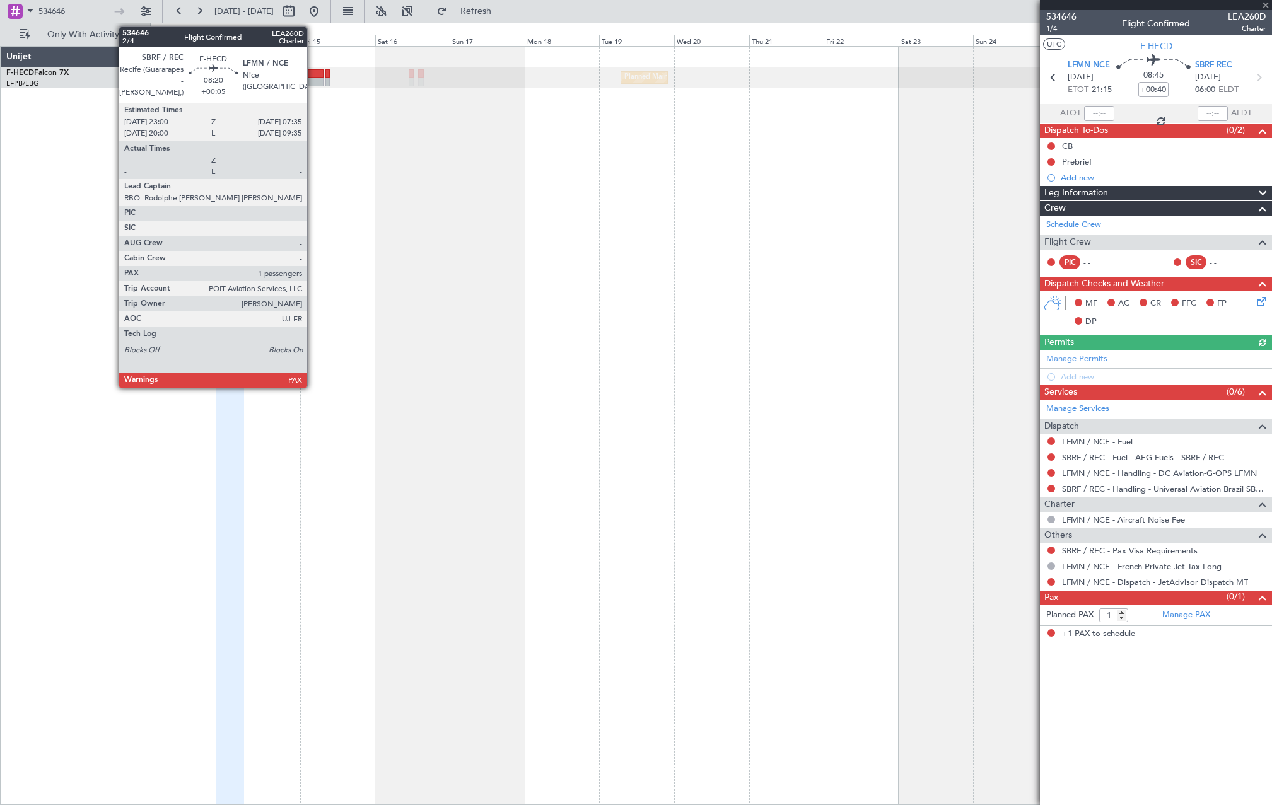
click at [313, 77] on div at bounding box center [309, 73] width 27 height 9
type input "+00:05"
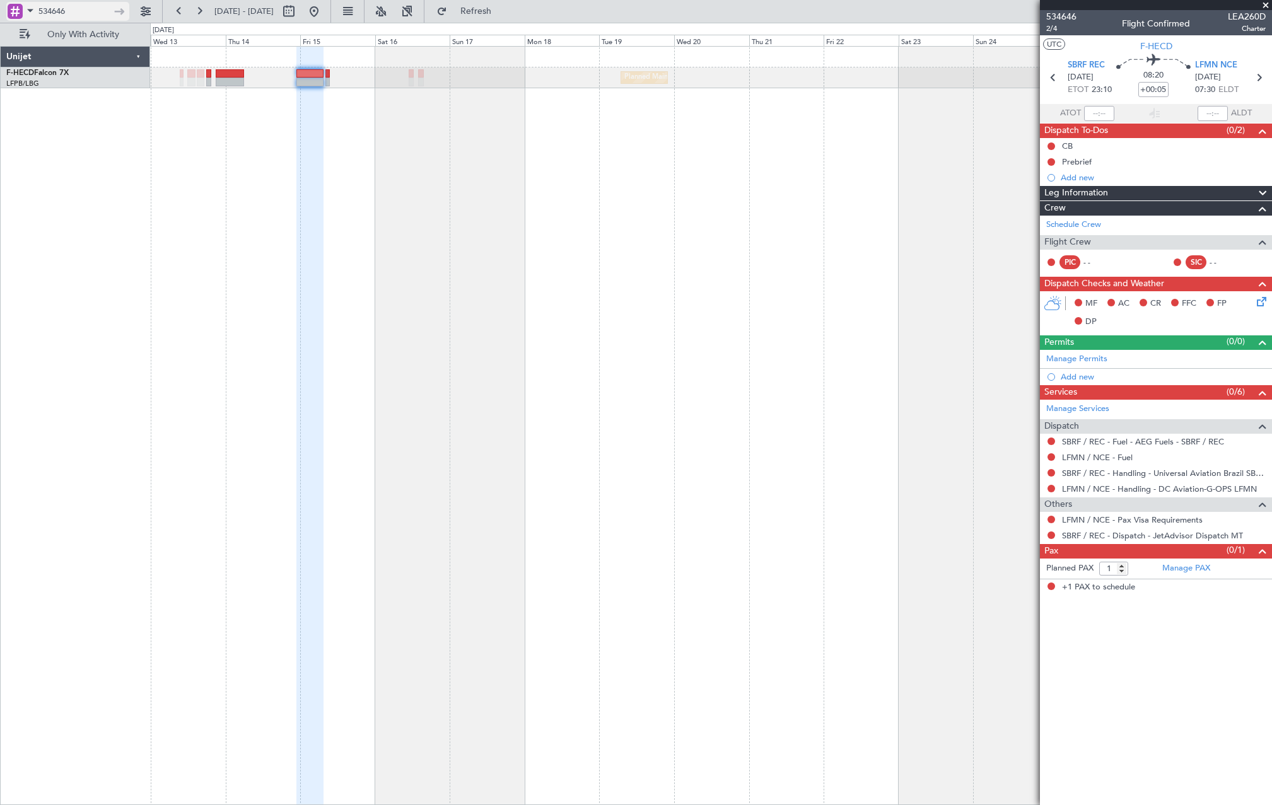
drag, startPoint x: 65, startPoint y: 6, endPoint x: 12, endPoint y: 15, distance: 53.7
click at [13, 14] on div "534646" at bounding box center [67, 11] width 123 height 19
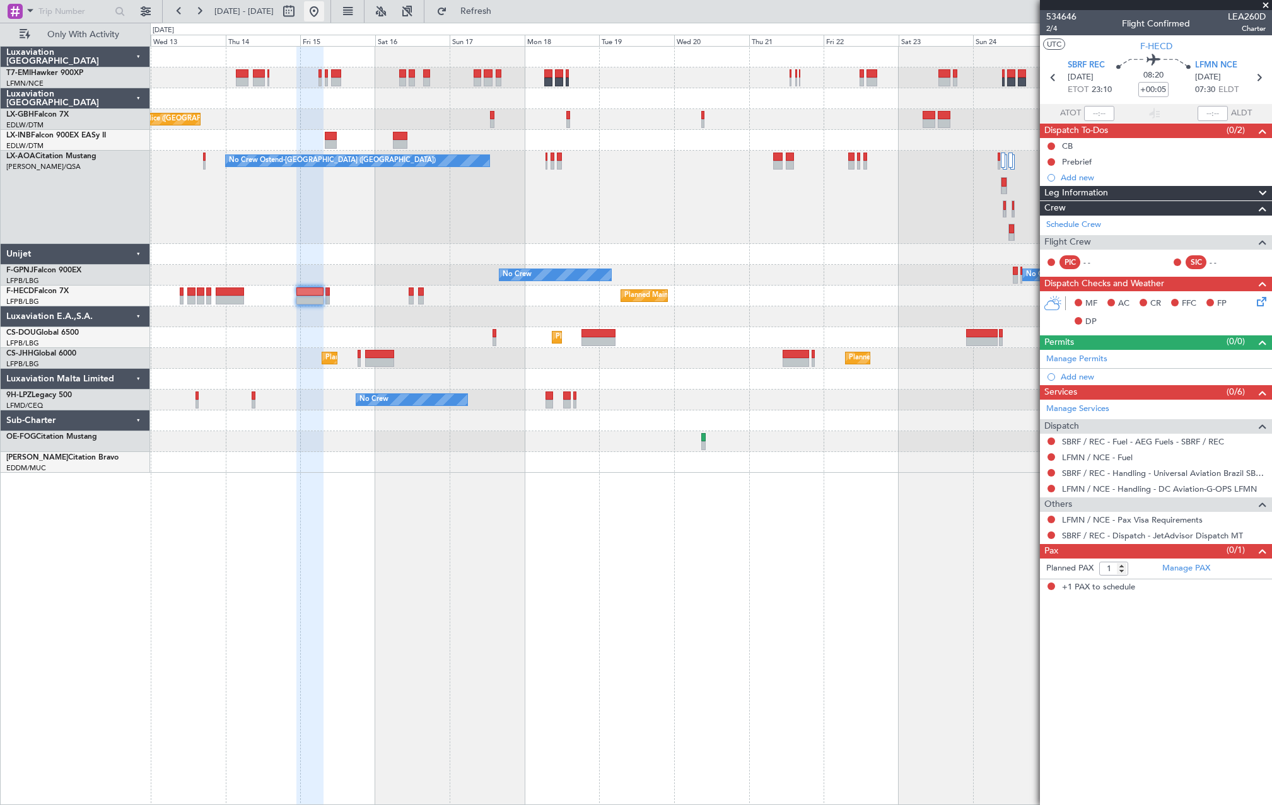
click at [324, 8] on button at bounding box center [314, 11] width 20 height 20
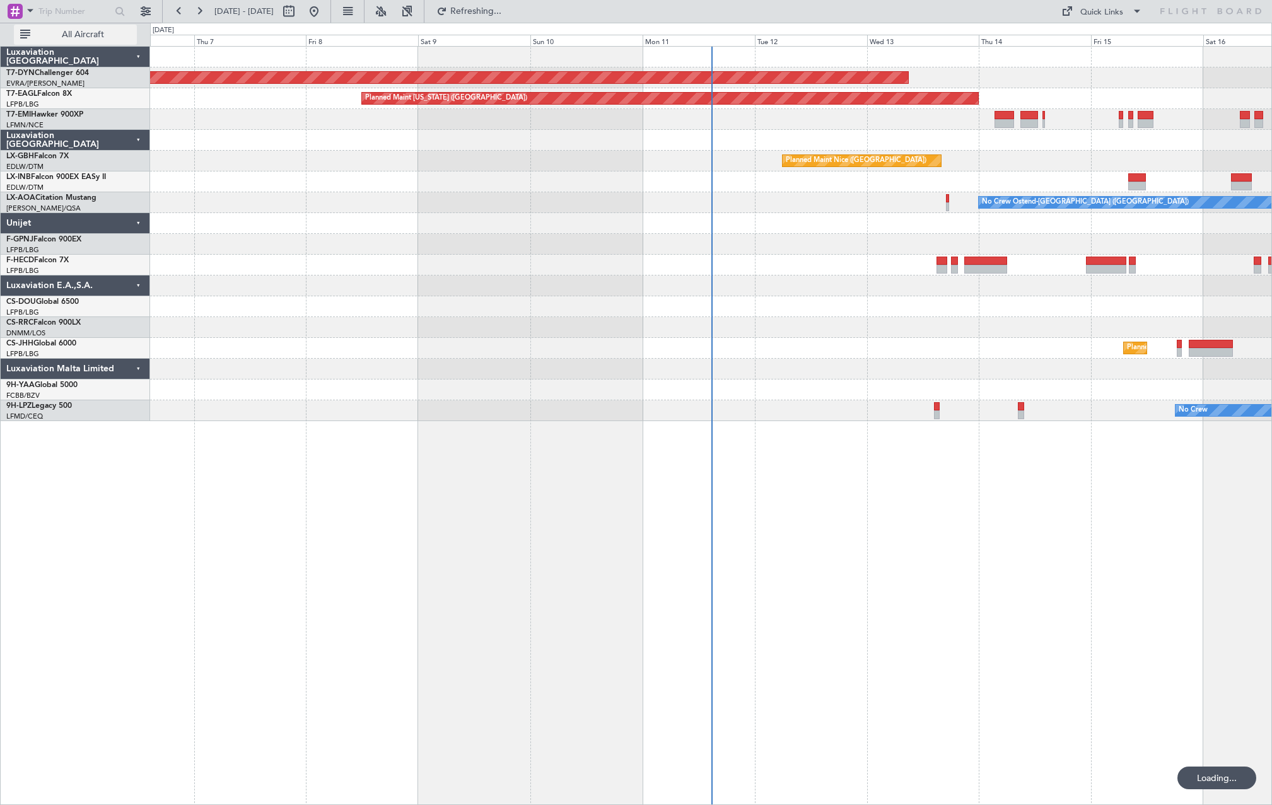
drag, startPoint x: 50, startPoint y: 35, endPoint x: 69, endPoint y: 42, distance: 20.4
click at [50, 35] on span "All Aircraft" at bounding box center [83, 34] width 100 height 9
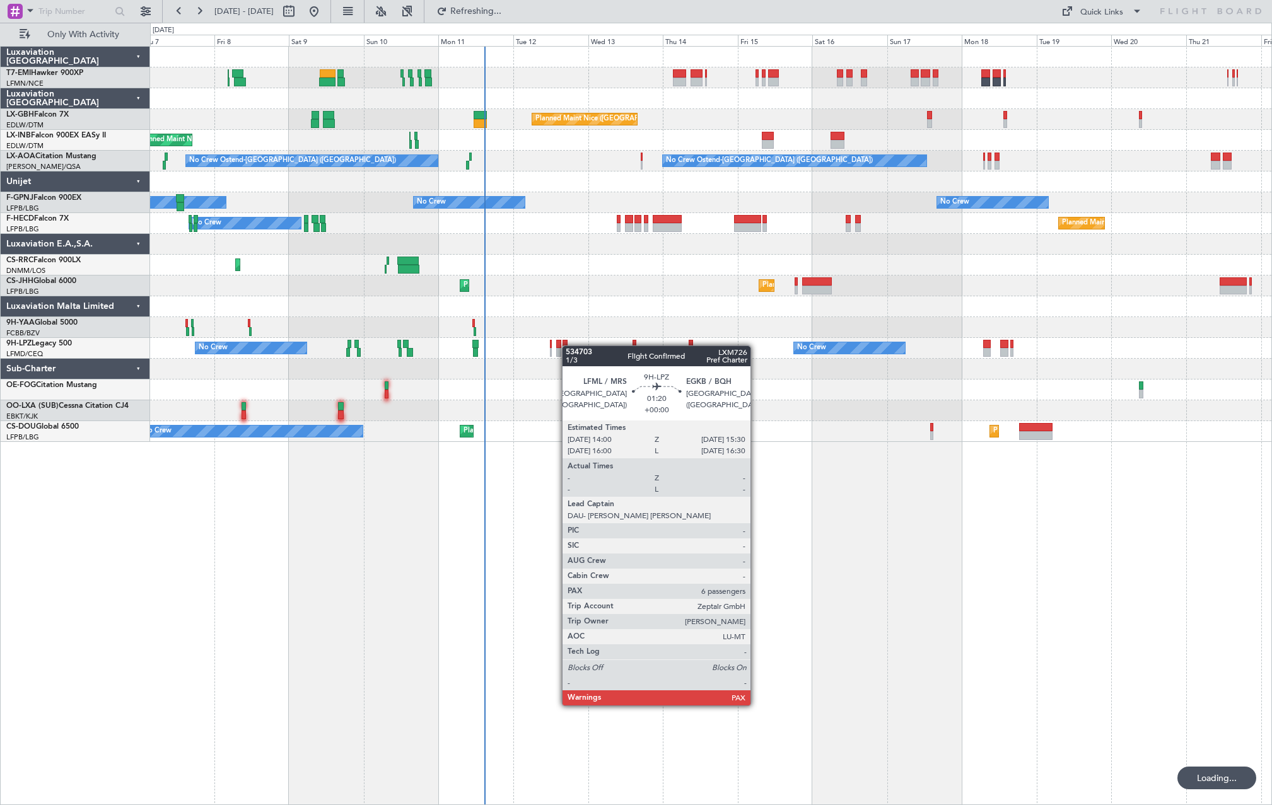
click at [563, 345] on div "A/C Unavailable [GEOGRAPHIC_DATA] ([GEOGRAPHIC_DATA]) [GEOGRAPHIC_DATA] ([GEOGR…" at bounding box center [710, 234] width 1121 height 374
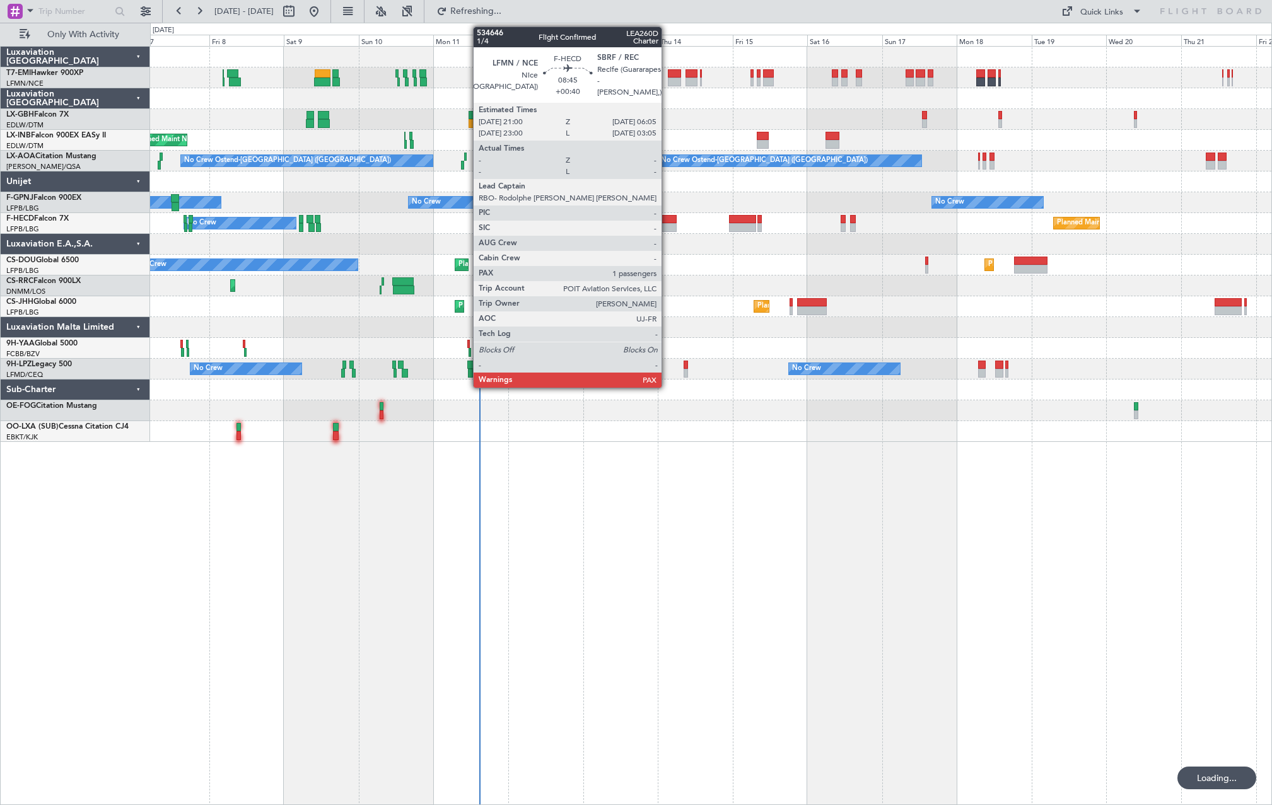
click at [667, 220] on div at bounding box center [661, 219] width 28 height 9
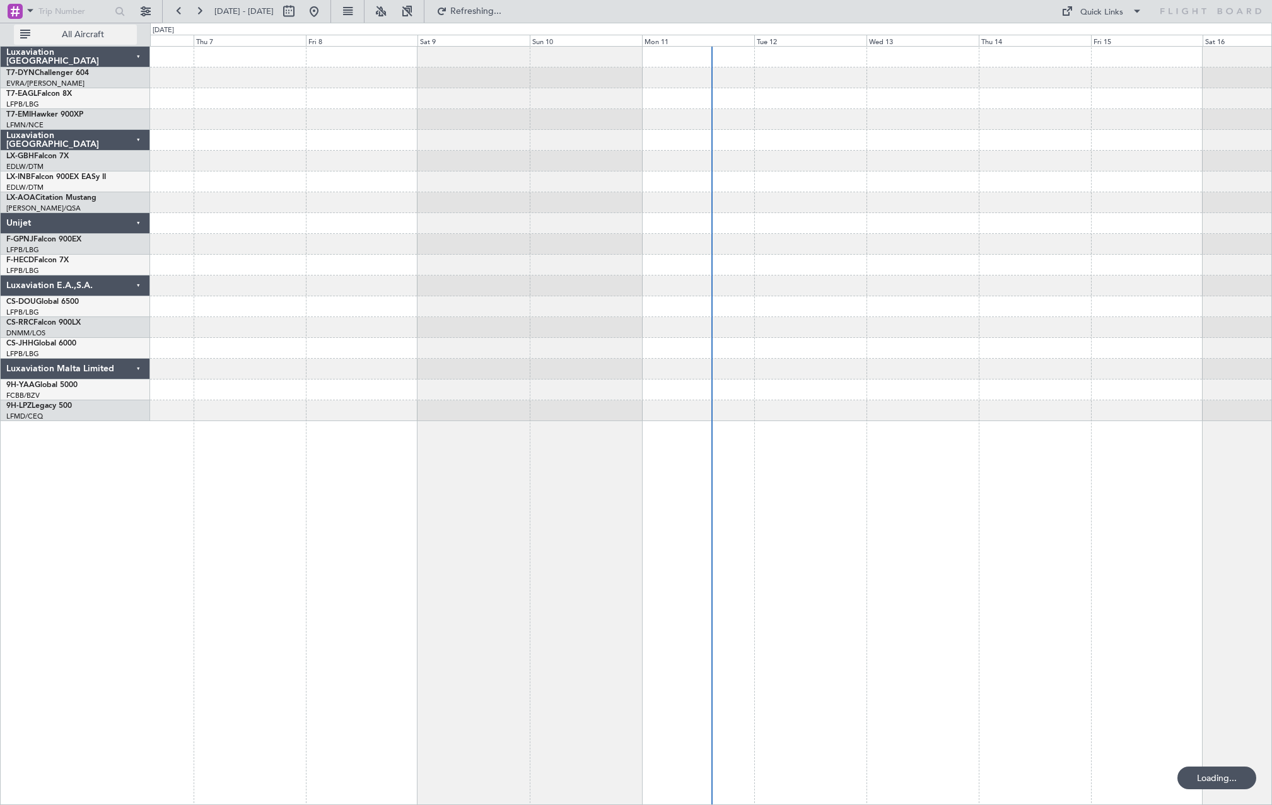
click at [108, 42] on button "All Aircraft" at bounding box center [75, 35] width 123 height 20
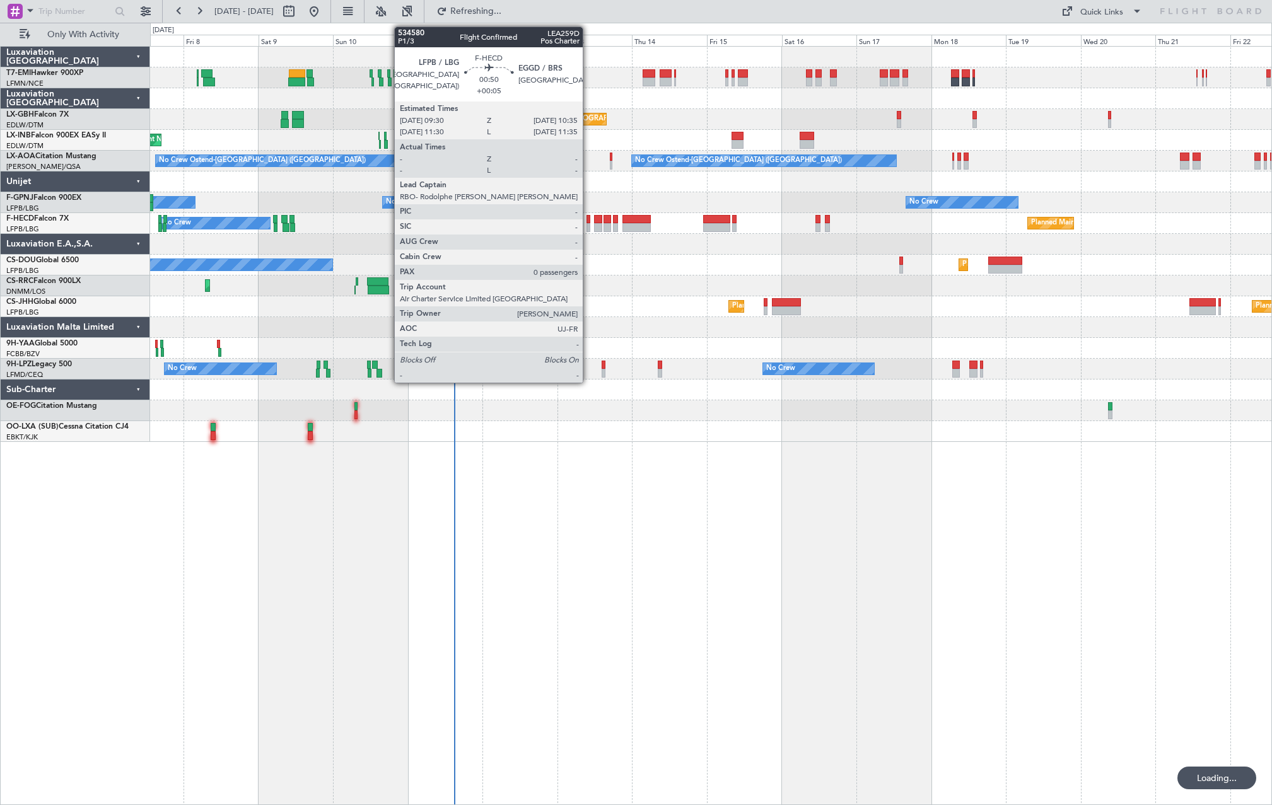
click at [588, 224] on div at bounding box center [588, 227] width 4 height 9
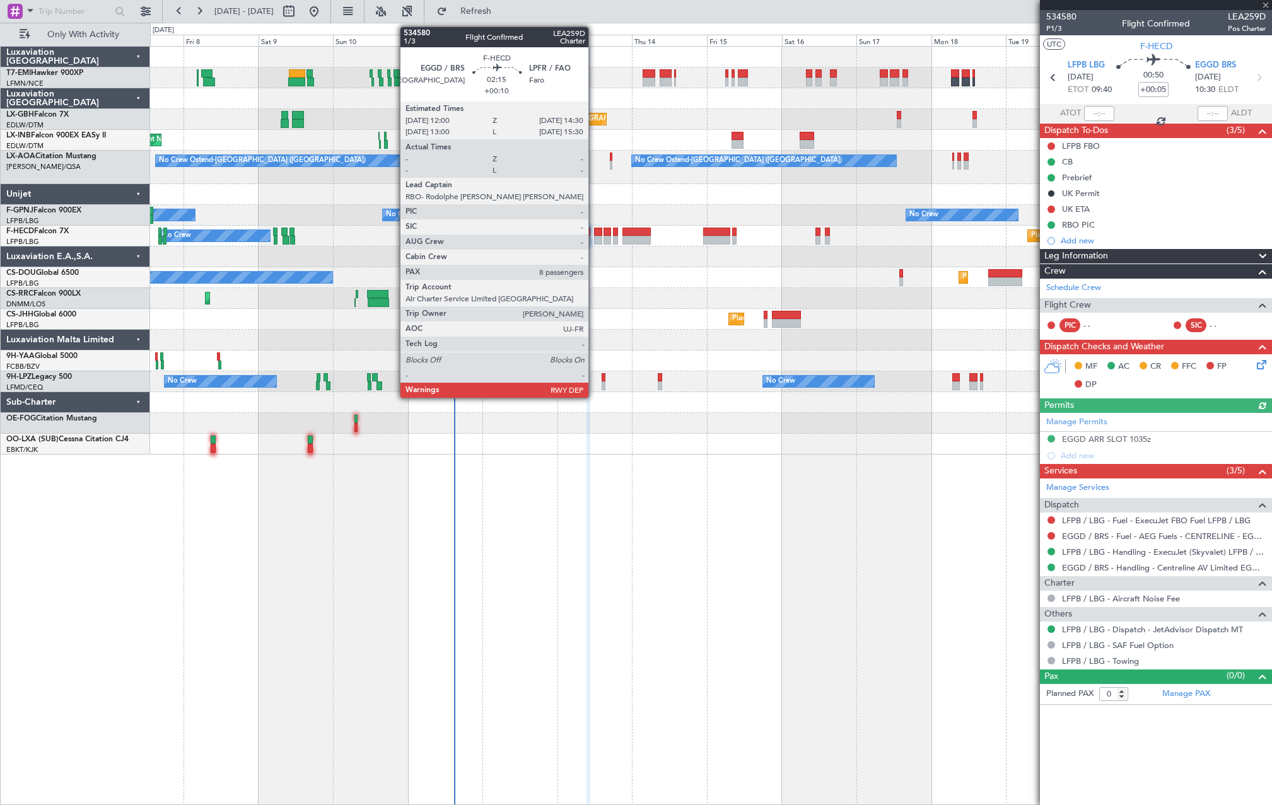
click at [594, 241] on div at bounding box center [598, 240] width 8 height 9
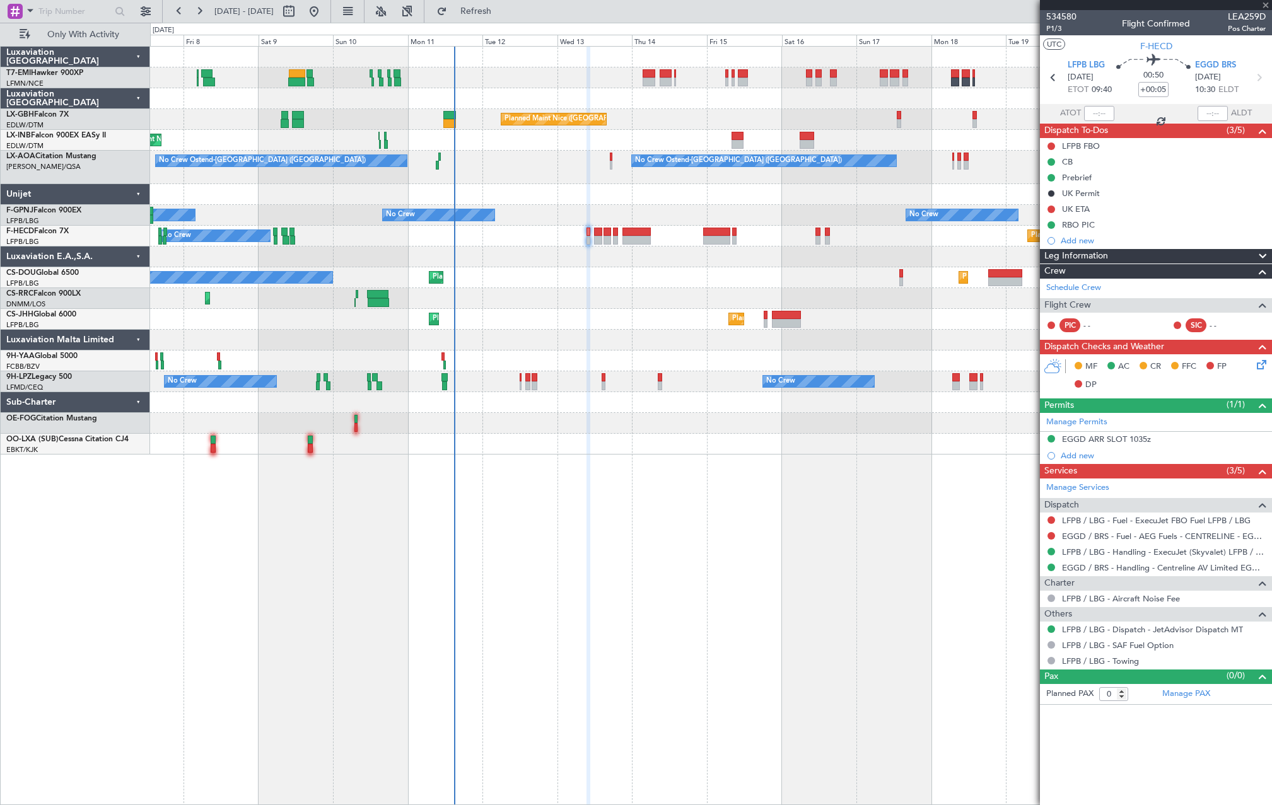
type input "+00:10"
type input "8"
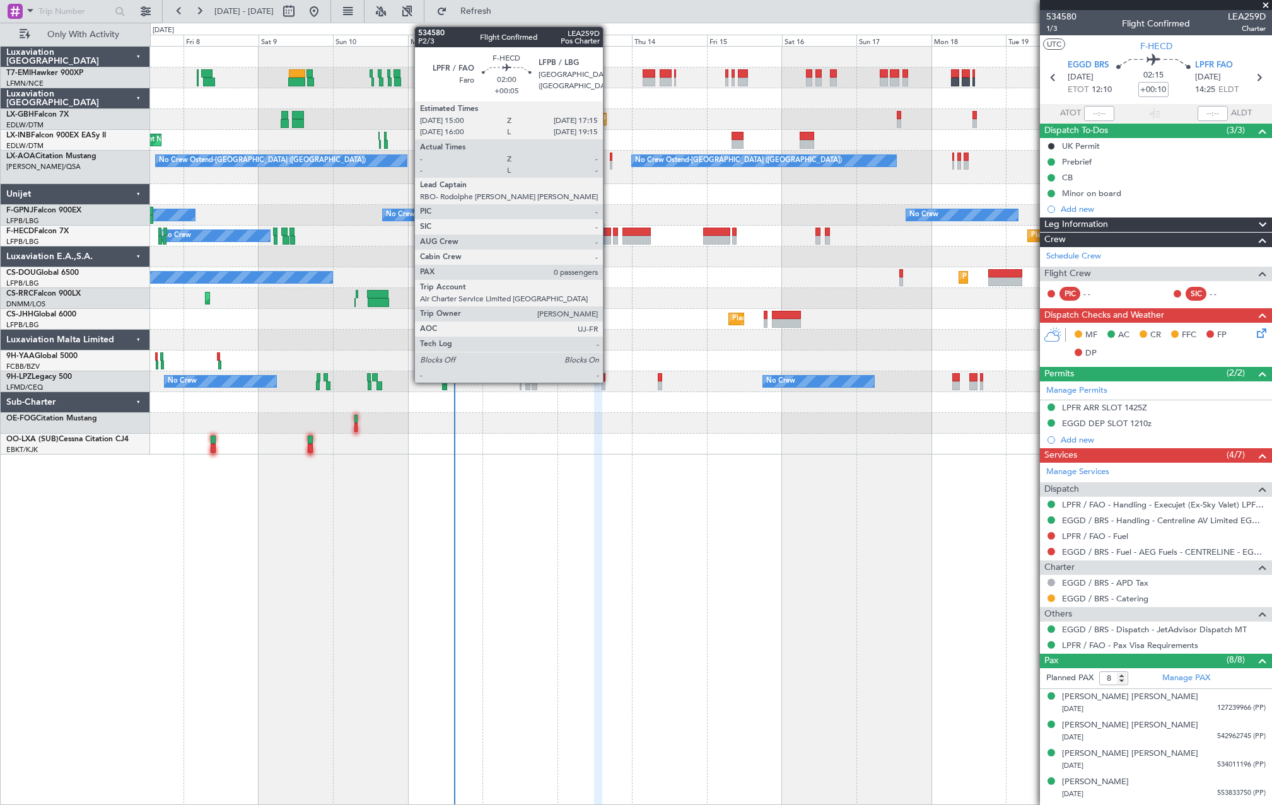
click at [608, 241] on div at bounding box center [607, 240] width 8 height 9
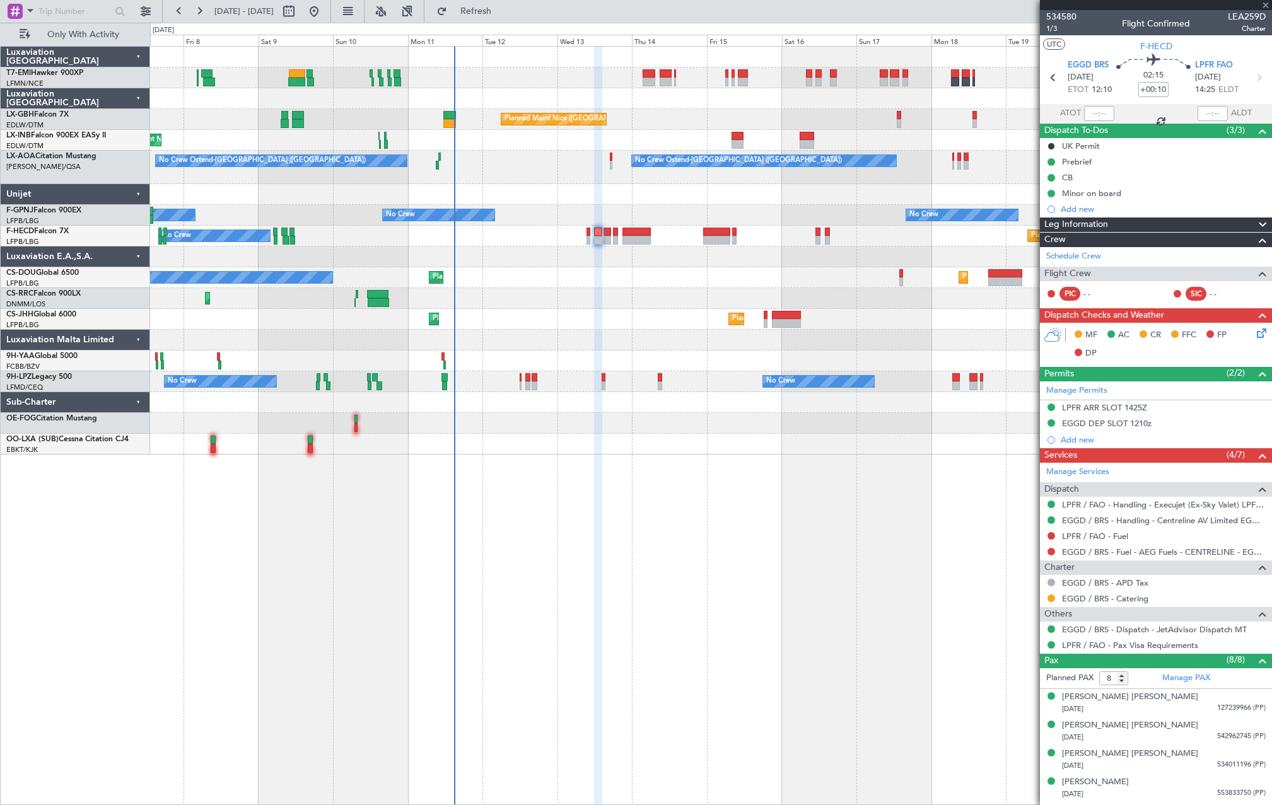
type input "+00:05"
type input "0"
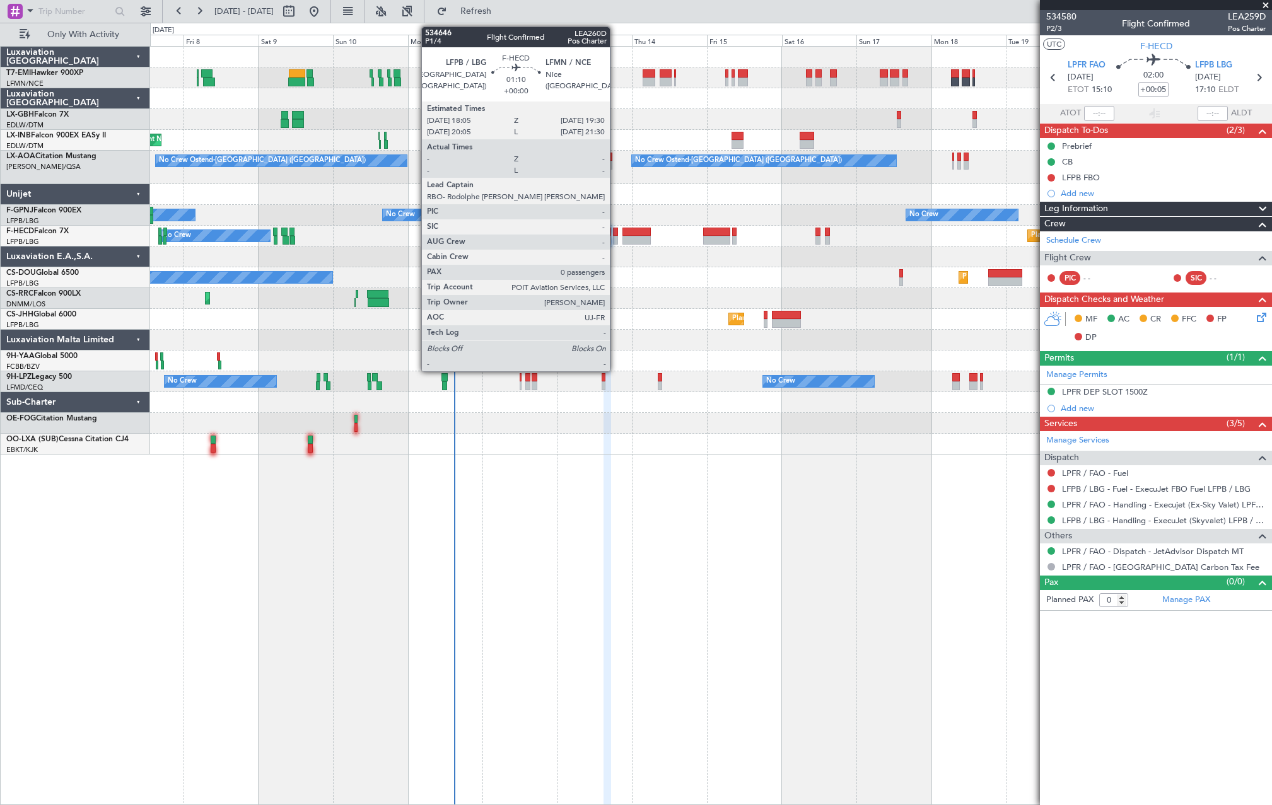
click at [615, 241] on div at bounding box center [615, 240] width 4 height 9
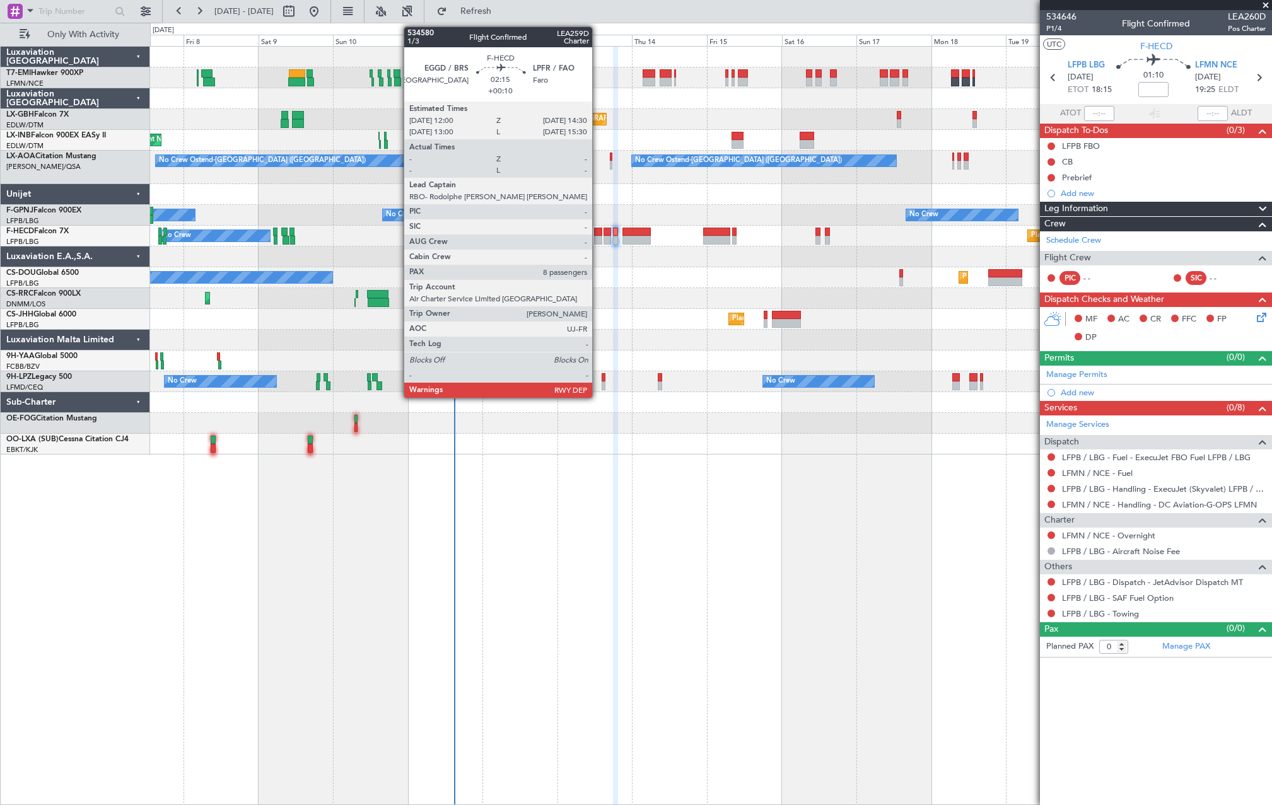
click at [598, 240] on div at bounding box center [598, 240] width 8 height 9
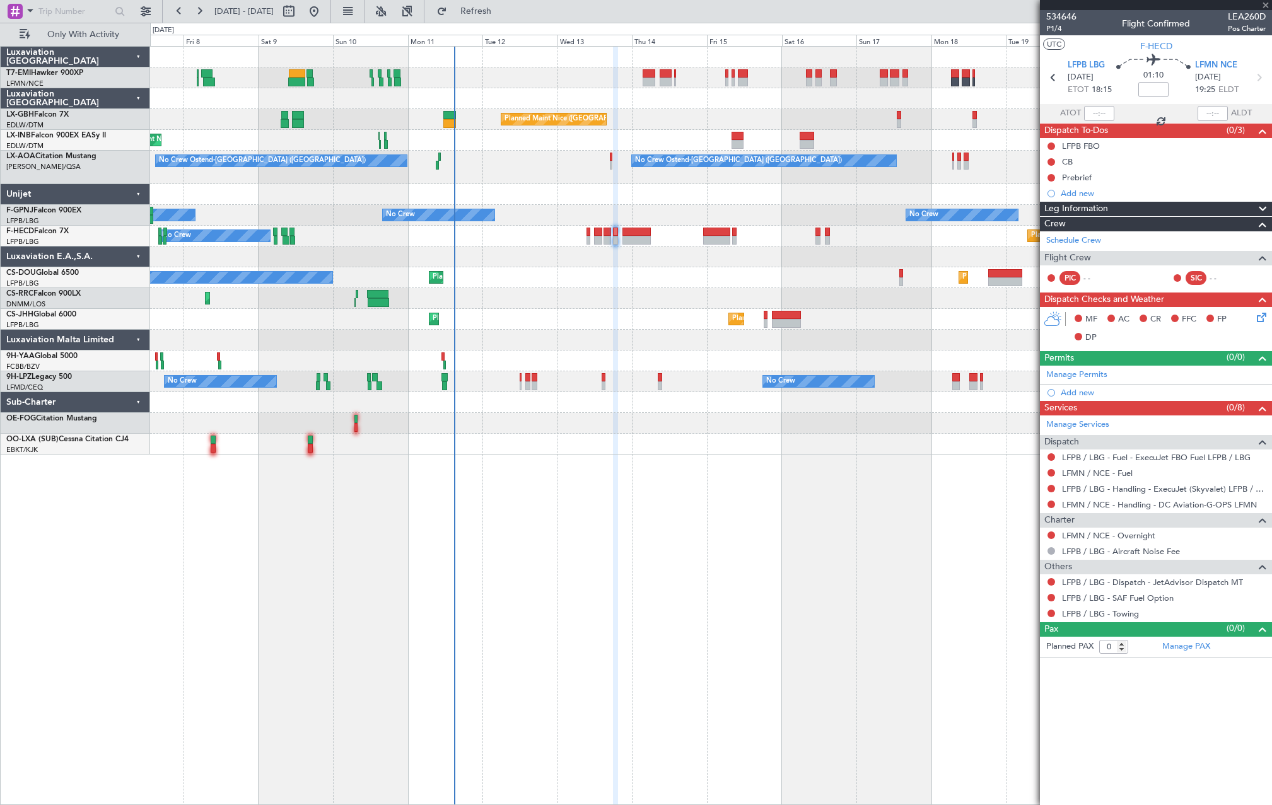
click at [598, 240] on div at bounding box center [598, 240] width 8 height 9
type input "+00:10"
type input "8"
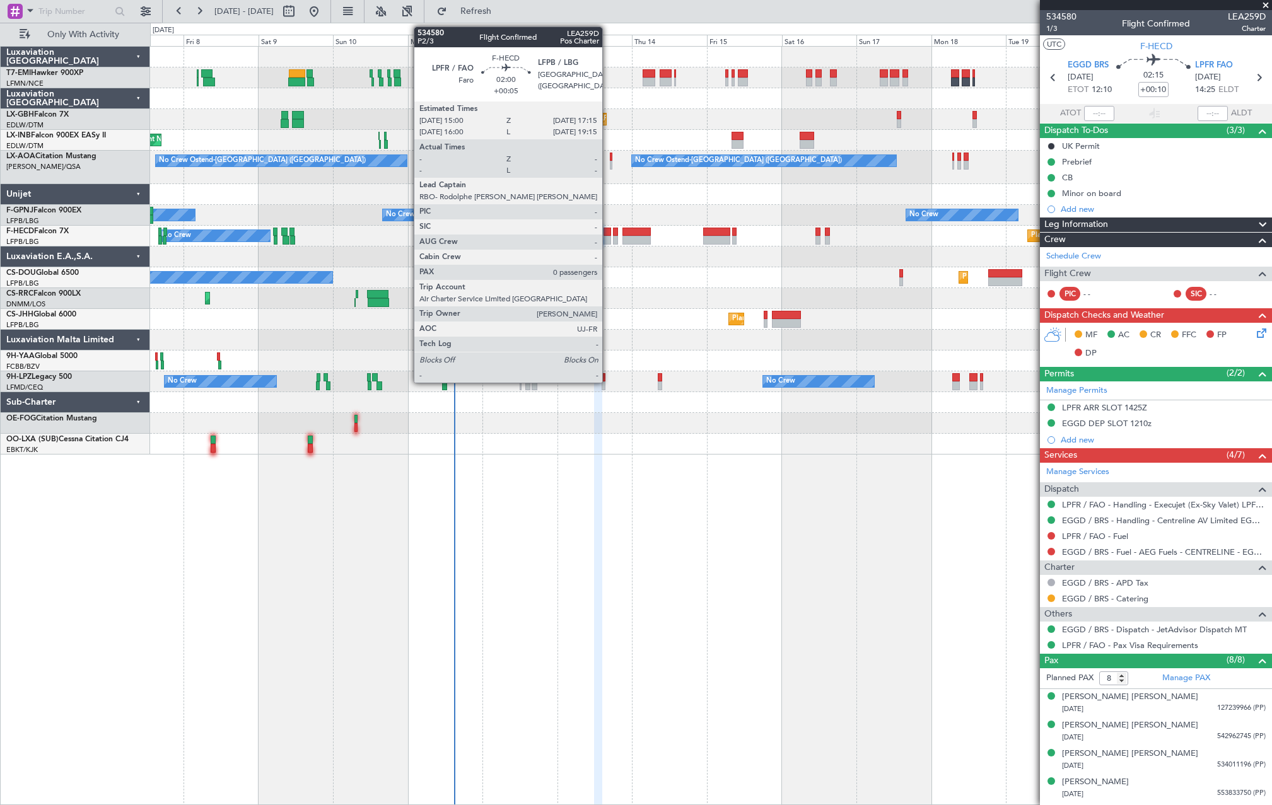
click at [608, 238] on div at bounding box center [607, 240] width 8 height 9
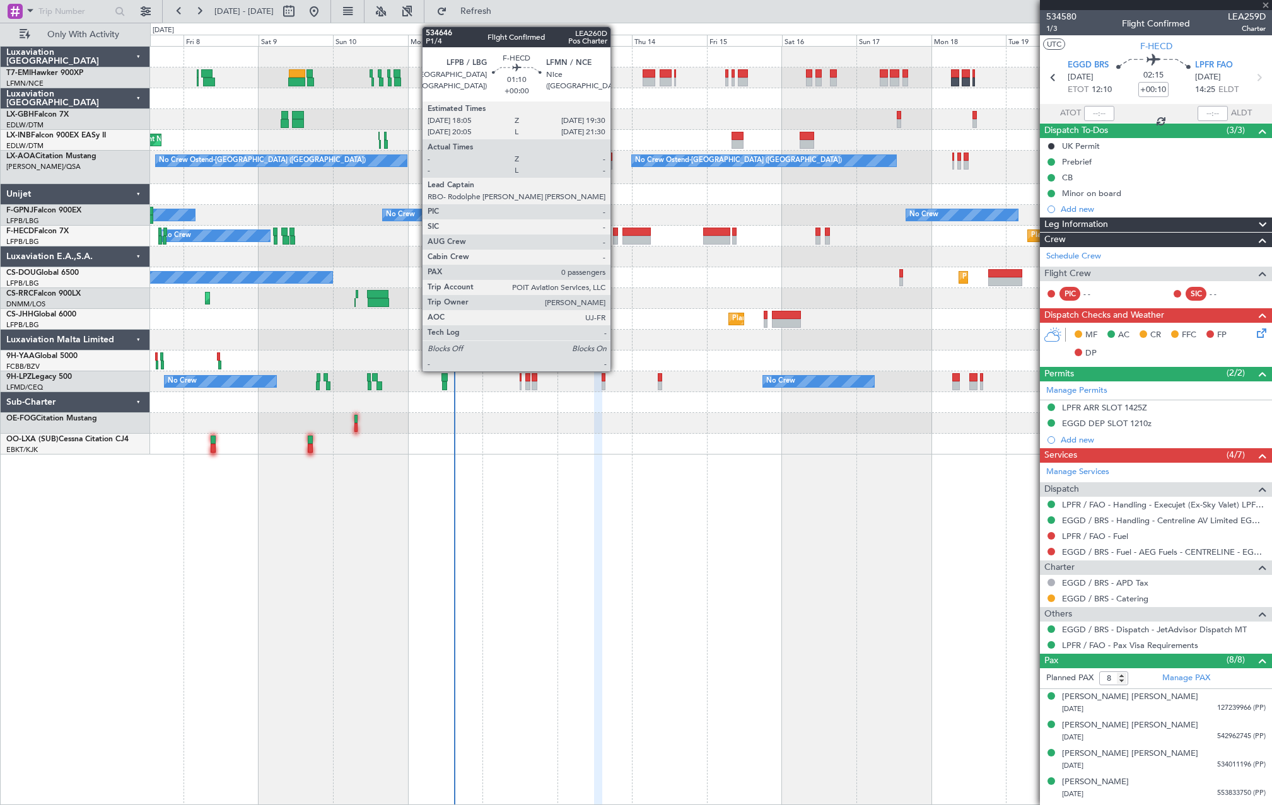
type input "+00:05"
type input "0"
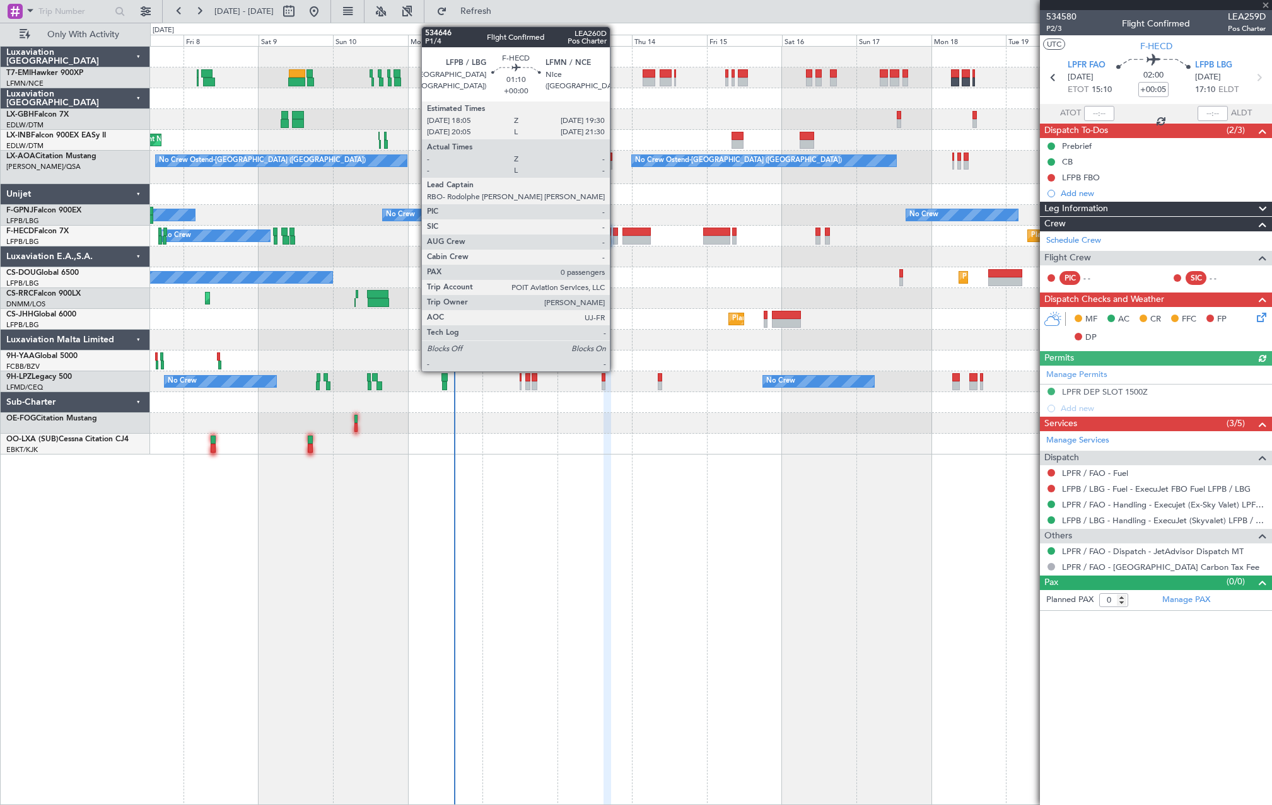
click at [615, 240] on div at bounding box center [615, 240] width 4 height 9
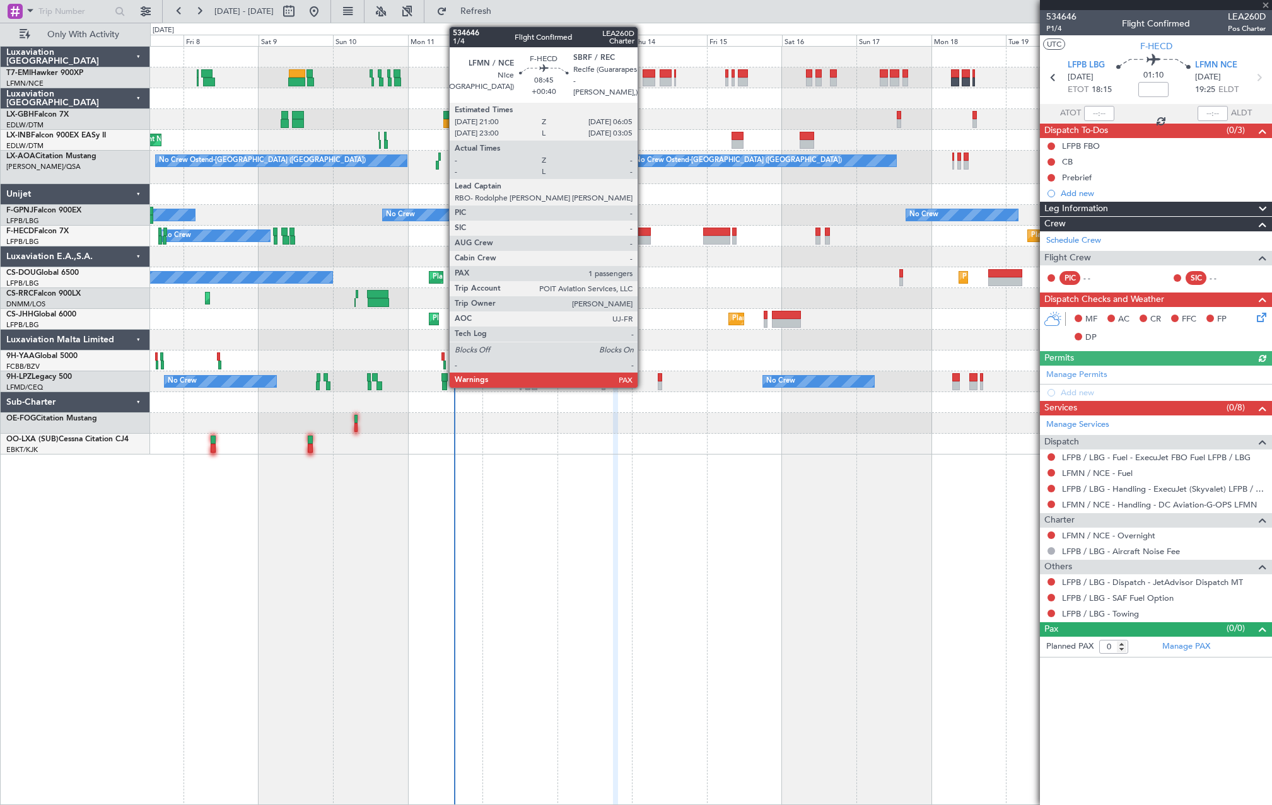
click at [643, 236] on div at bounding box center [636, 240] width 28 height 9
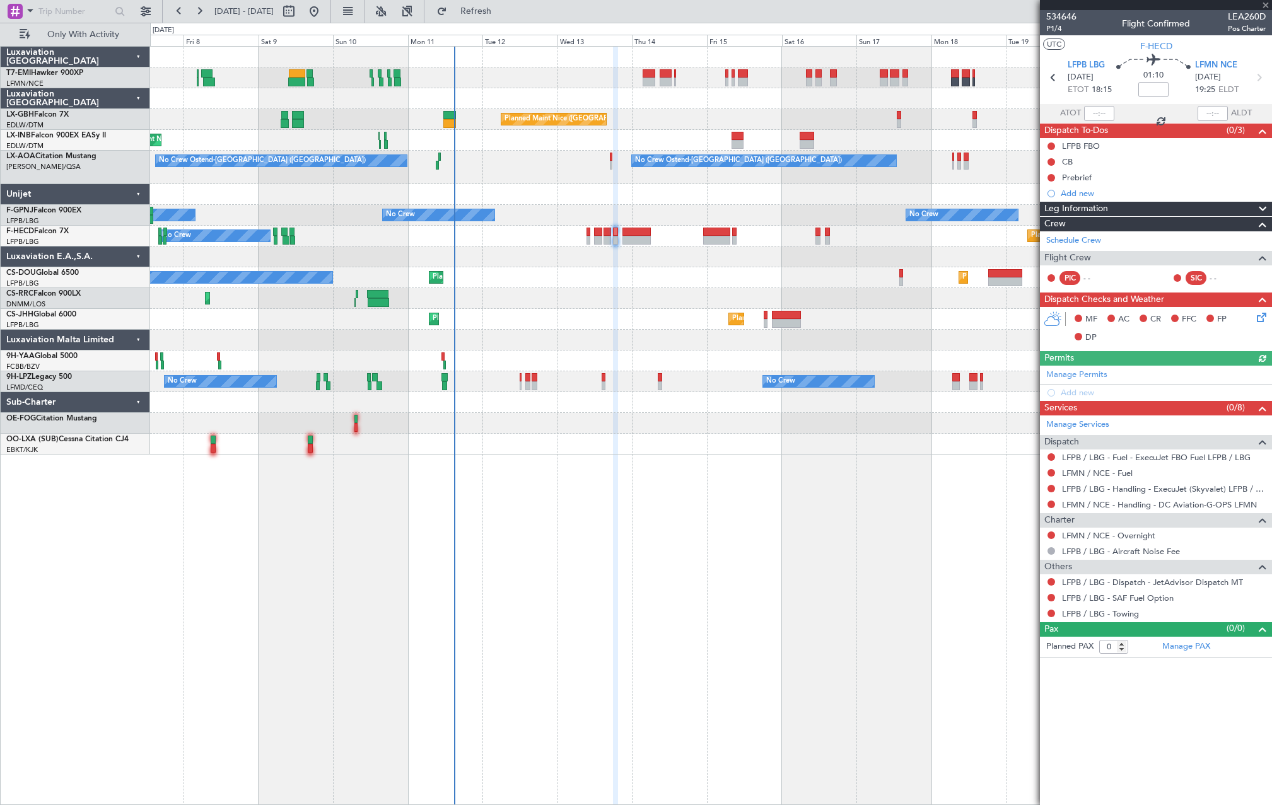
type input "+00:40"
type input "1"
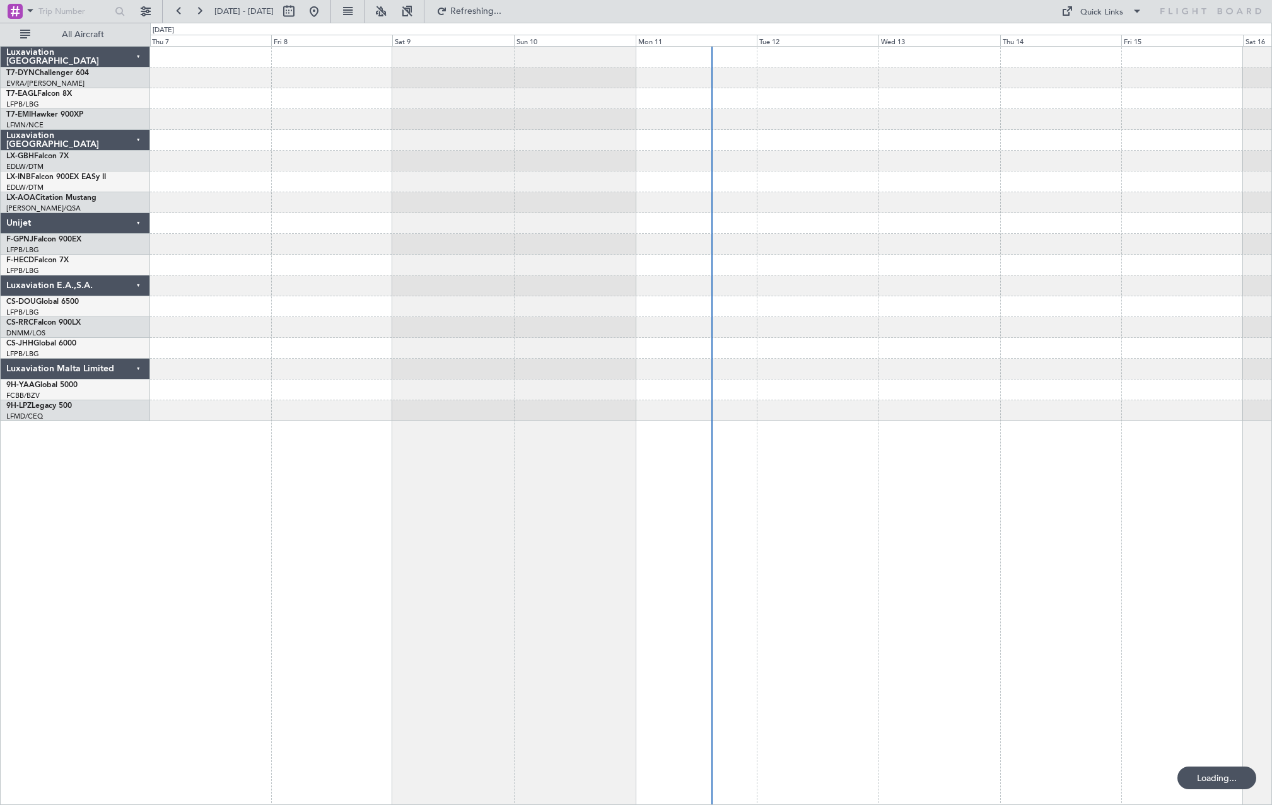
drag, startPoint x: 97, startPoint y: 42, endPoint x: 104, endPoint y: 49, distance: 9.8
click at [99, 43] on button "All Aircraft" at bounding box center [75, 35] width 123 height 20
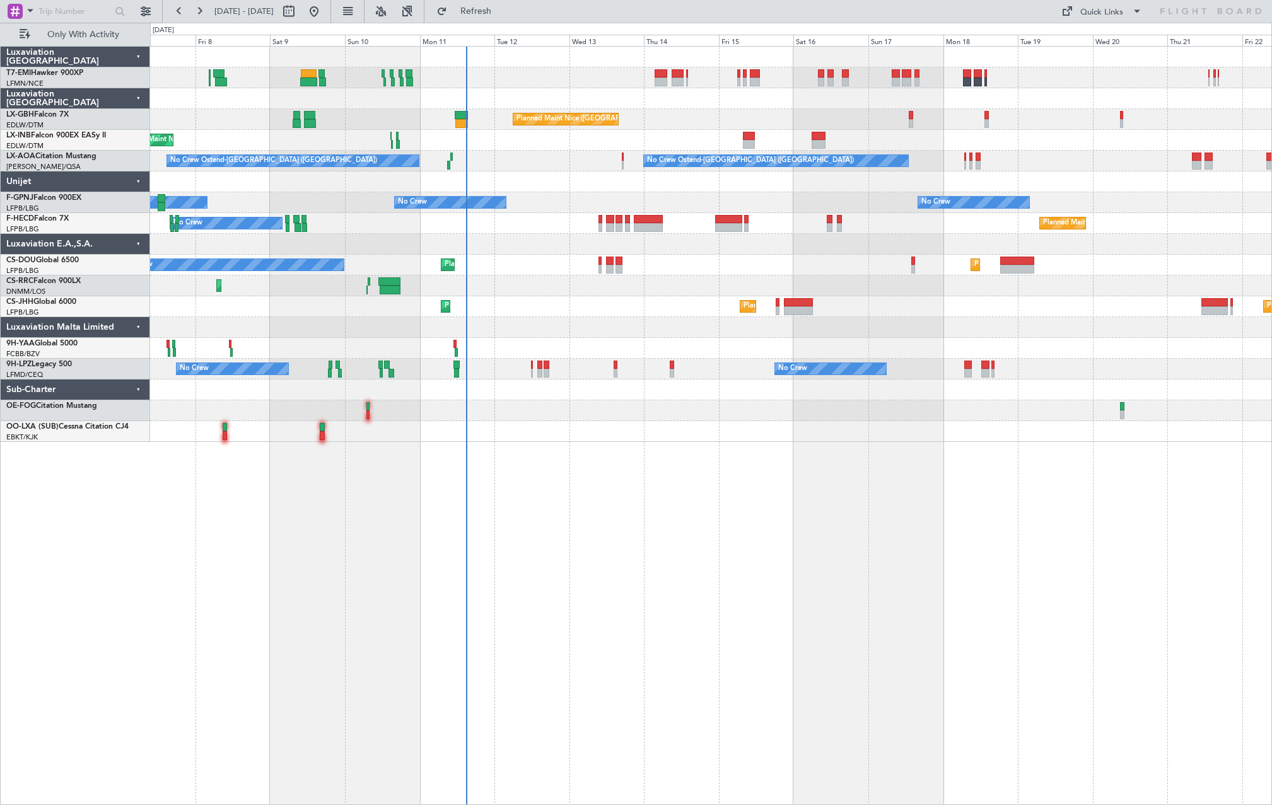
click at [589, 286] on div "A/C Unavailable [GEOGRAPHIC_DATA] ([GEOGRAPHIC_DATA]) [GEOGRAPHIC_DATA] ([GEOGR…" at bounding box center [710, 244] width 1121 height 395
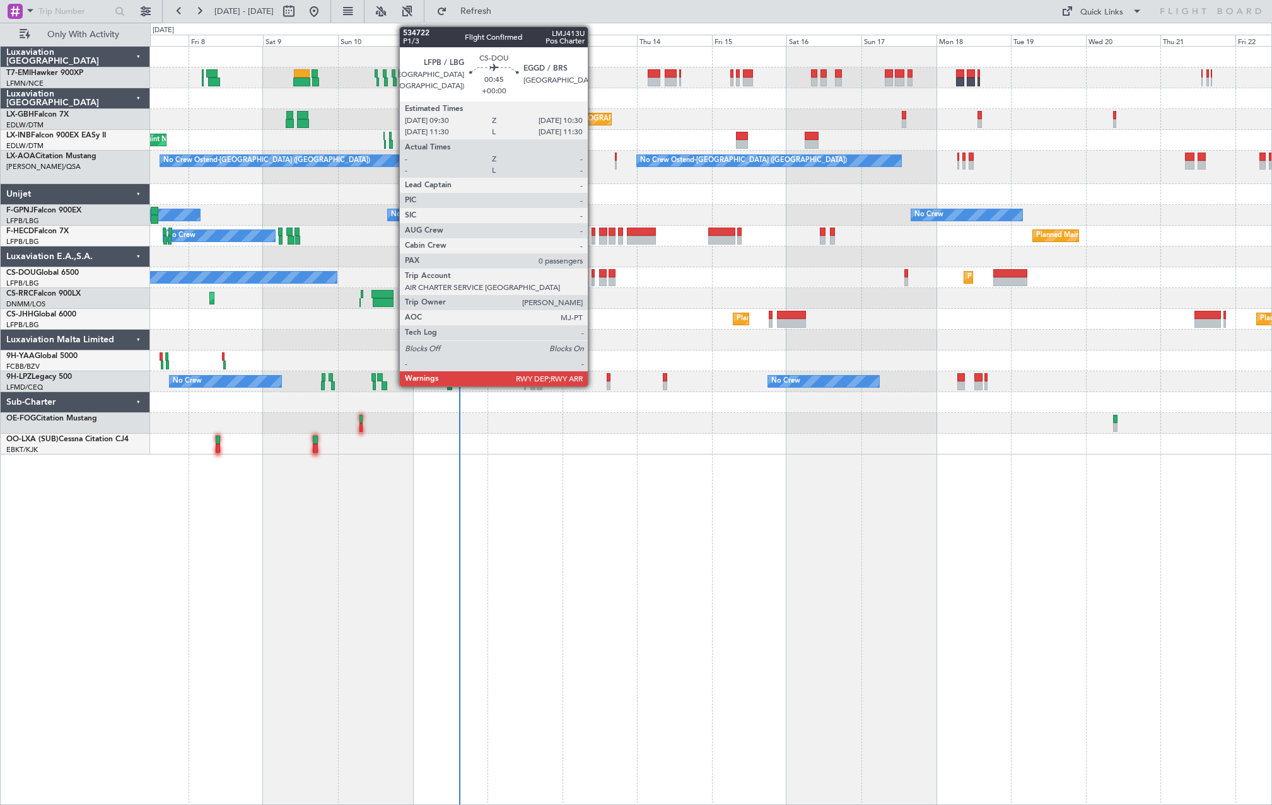
click at [593, 280] on div at bounding box center [592, 281] width 3 height 9
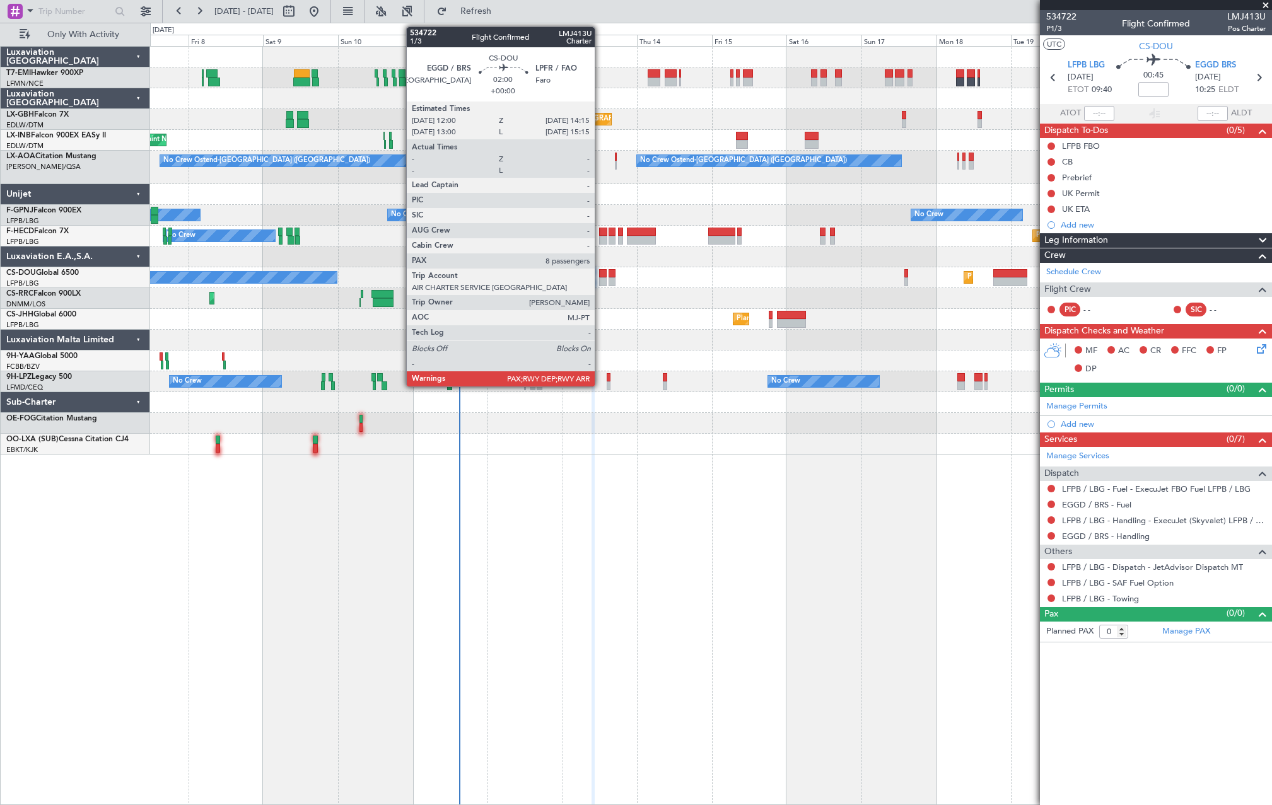
click at [600, 279] on div at bounding box center [603, 281] width 8 height 9
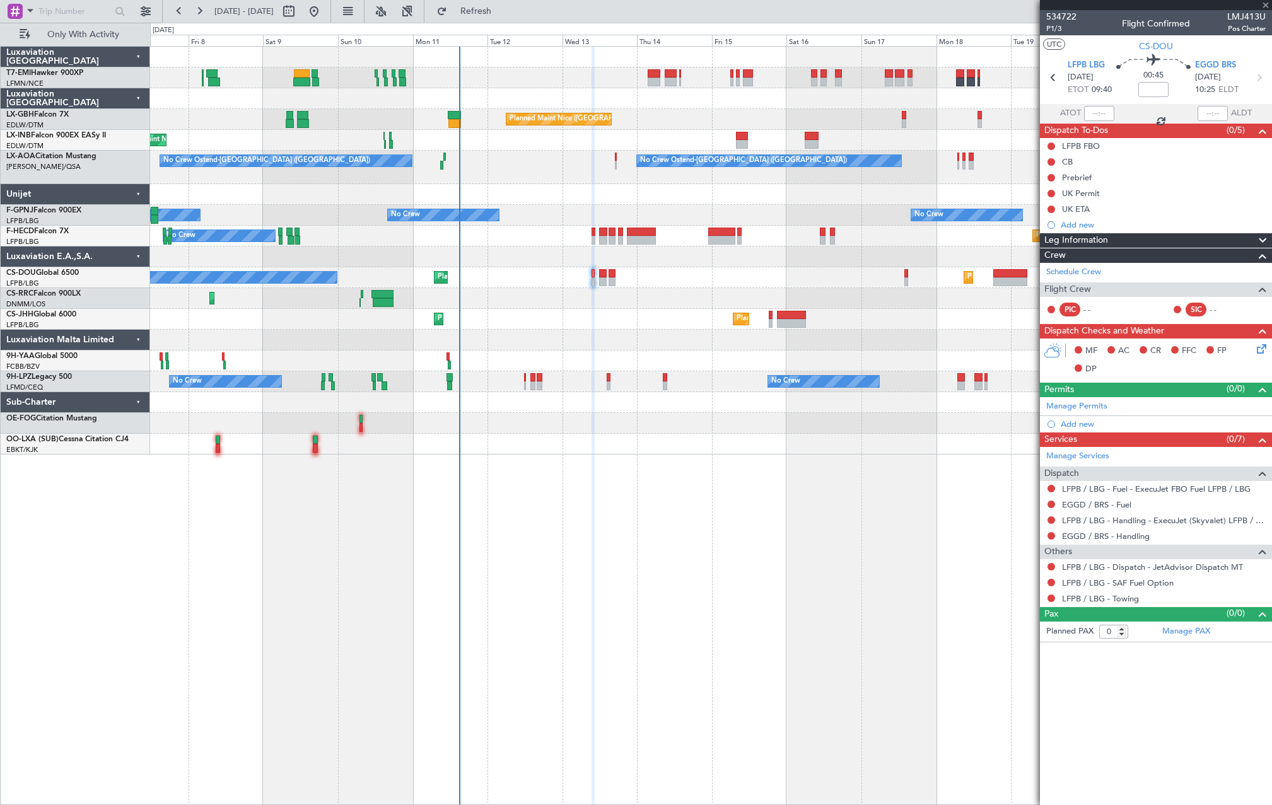
type input "8"
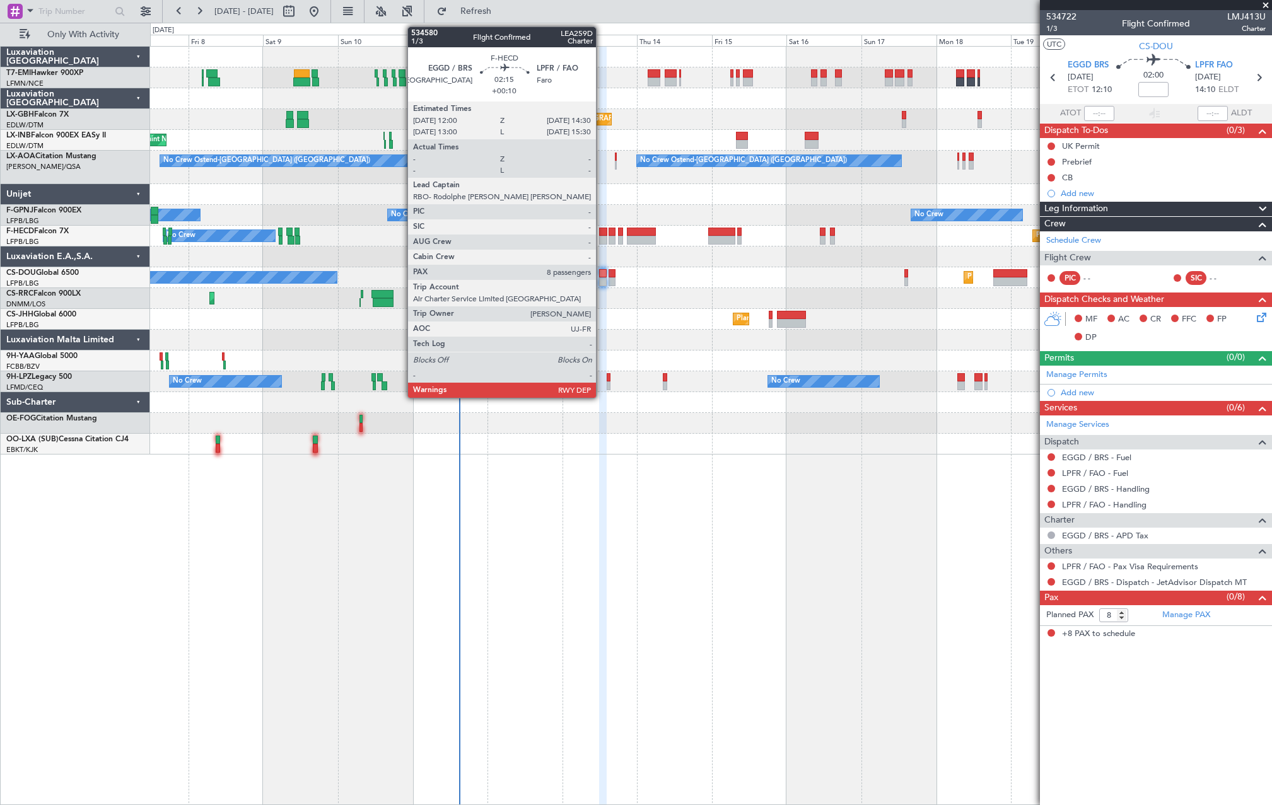
click at [601, 241] on div at bounding box center [603, 240] width 8 height 9
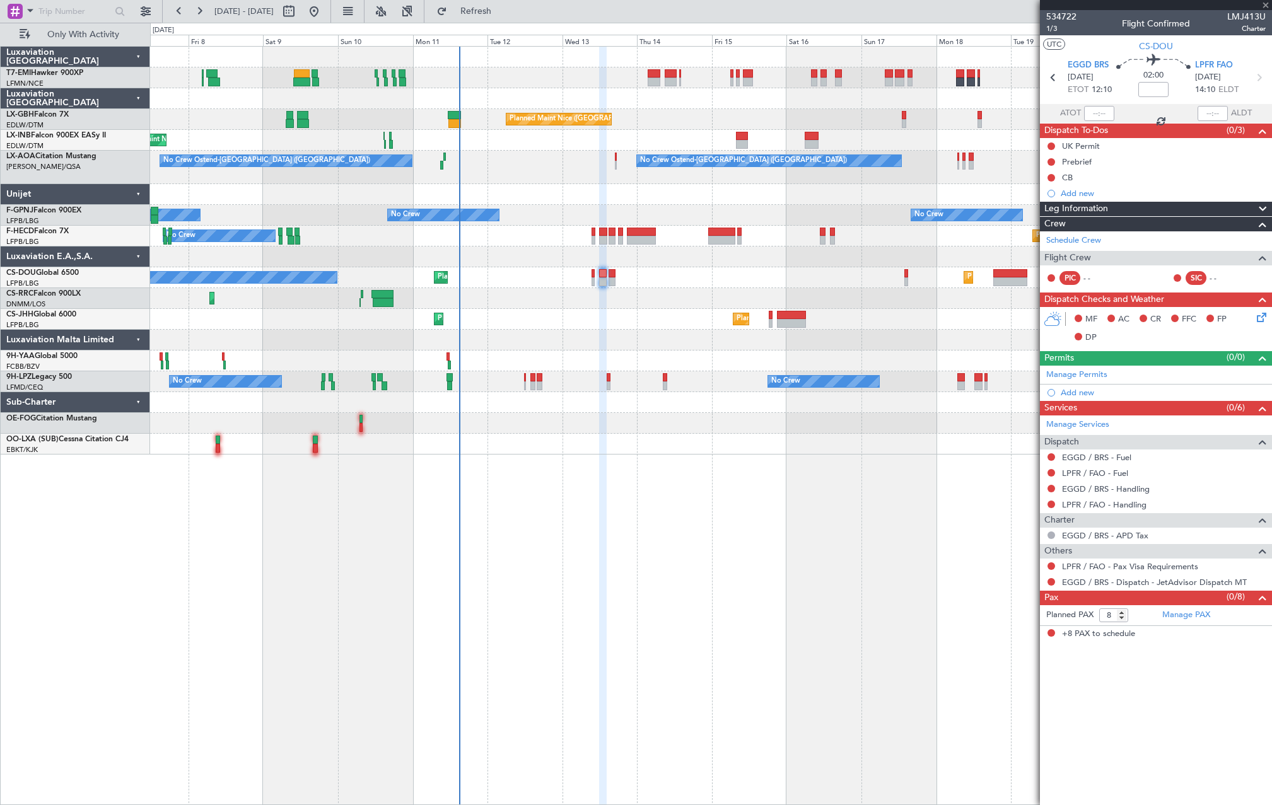
type input "+00:10"
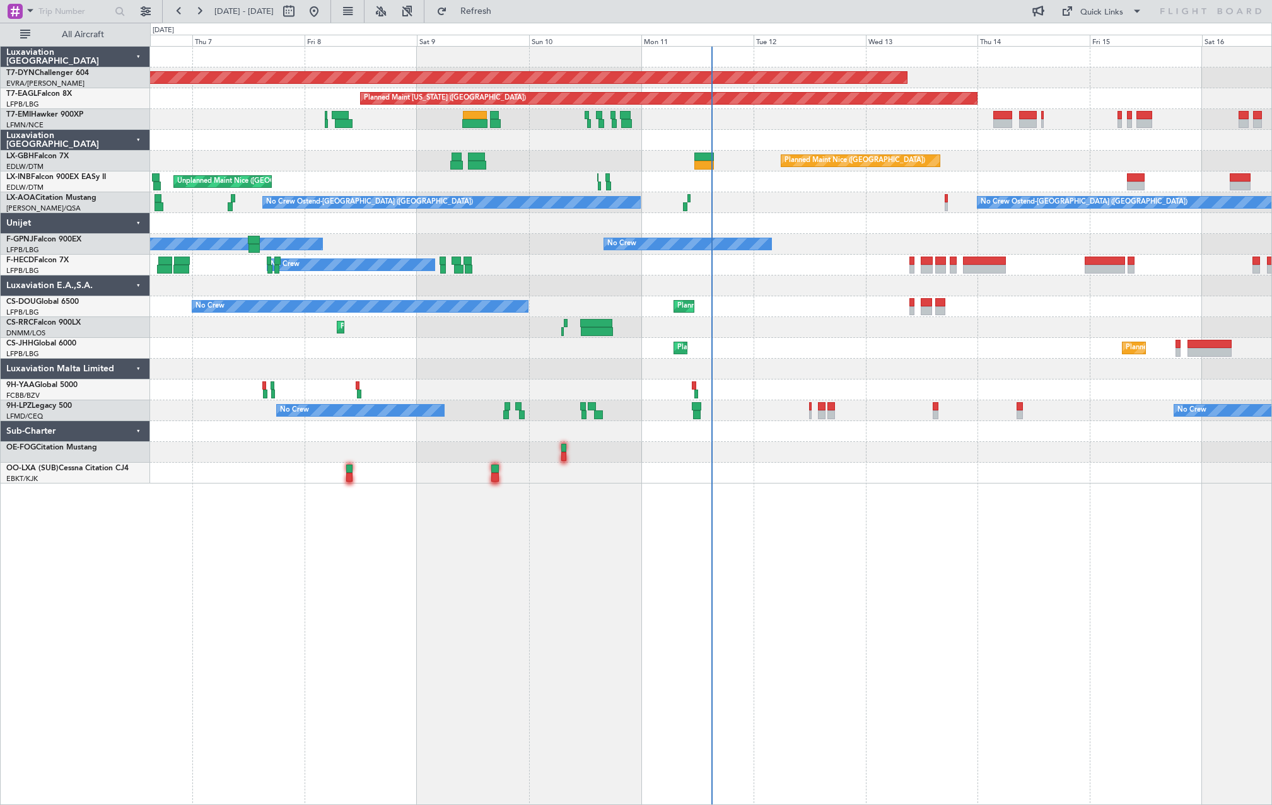
drag, startPoint x: 490, startPoint y: 18, endPoint x: 507, endPoint y: 27, distance: 19.7
click at [493, 18] on button "Refresh" at bounding box center [469, 11] width 76 height 20
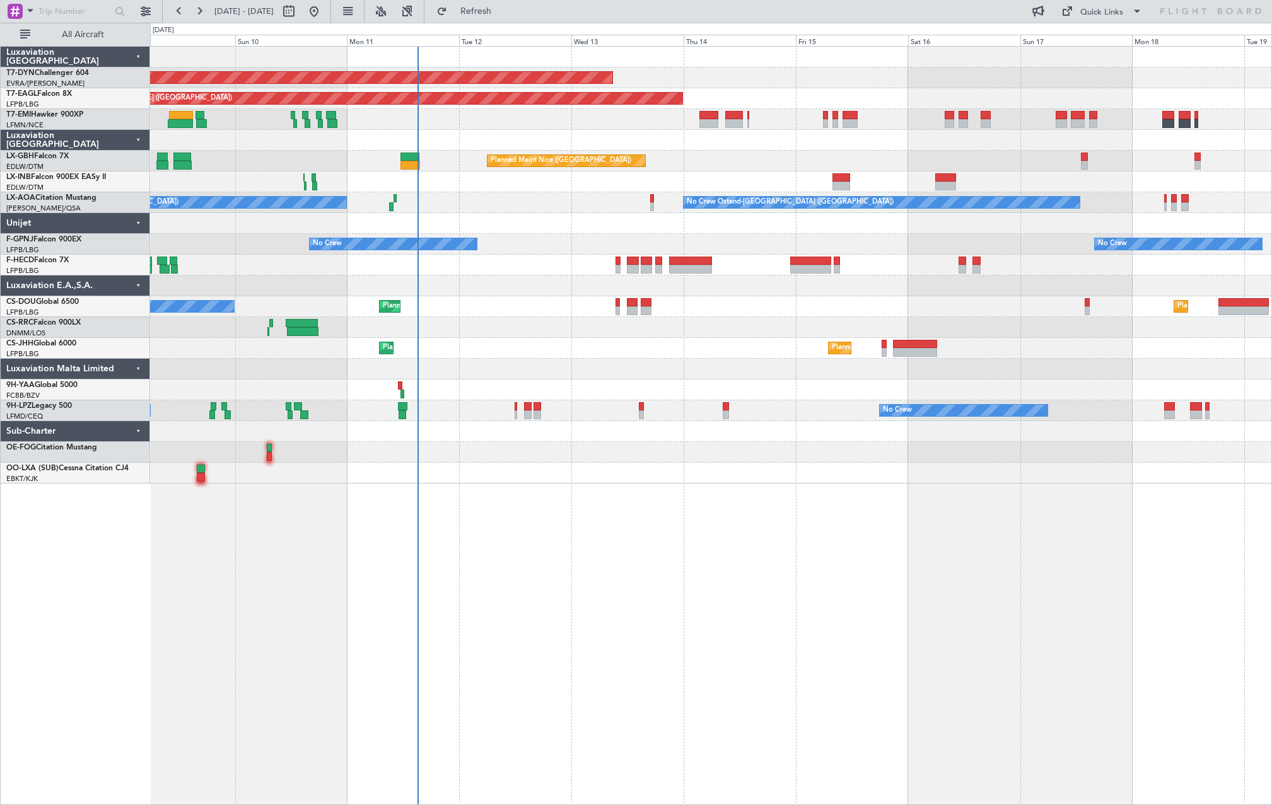
click at [456, 372] on div "Planned Maint [GEOGRAPHIC_DATA]-[GEOGRAPHIC_DATA] Planned Maint [US_STATE] ([GE…" at bounding box center [710, 265] width 1121 height 437
click at [109, 32] on span "All Aircraft" at bounding box center [83, 34] width 100 height 9
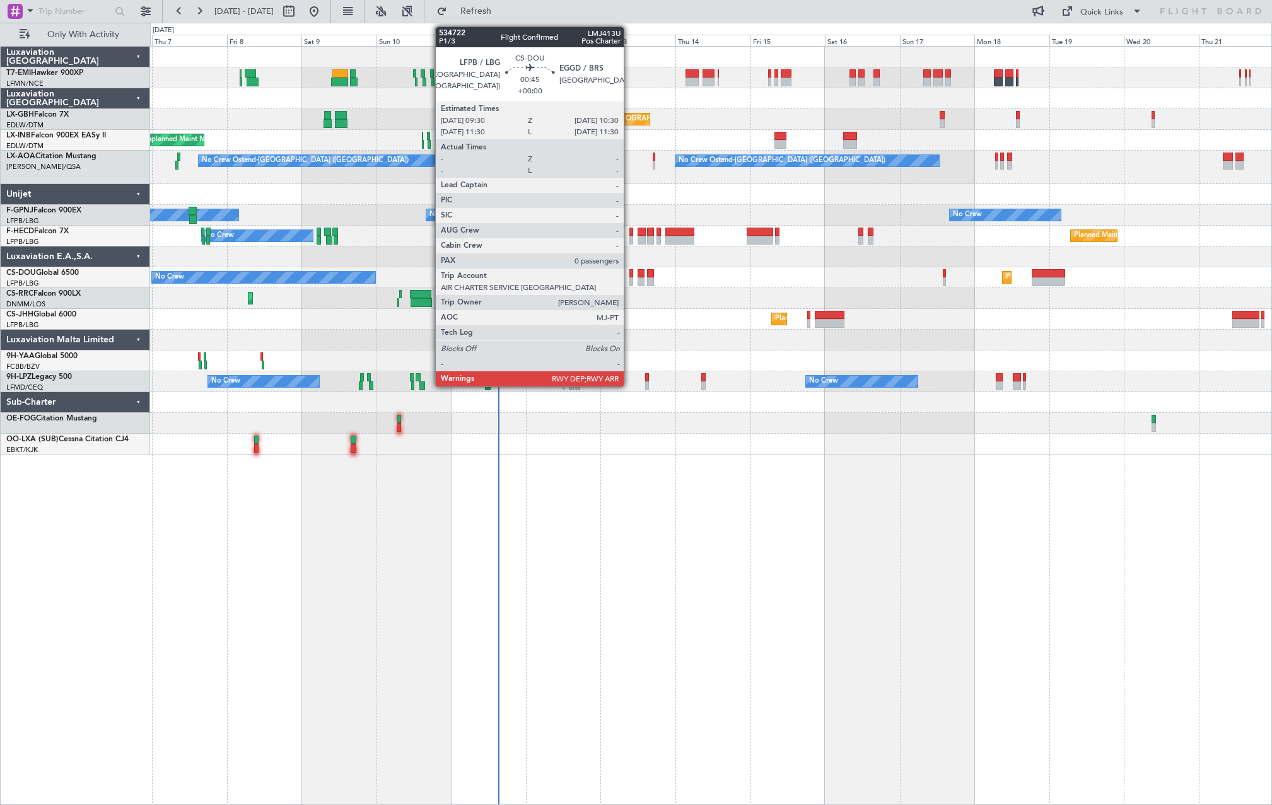
click at [629, 279] on div at bounding box center [630, 281] width 3 height 9
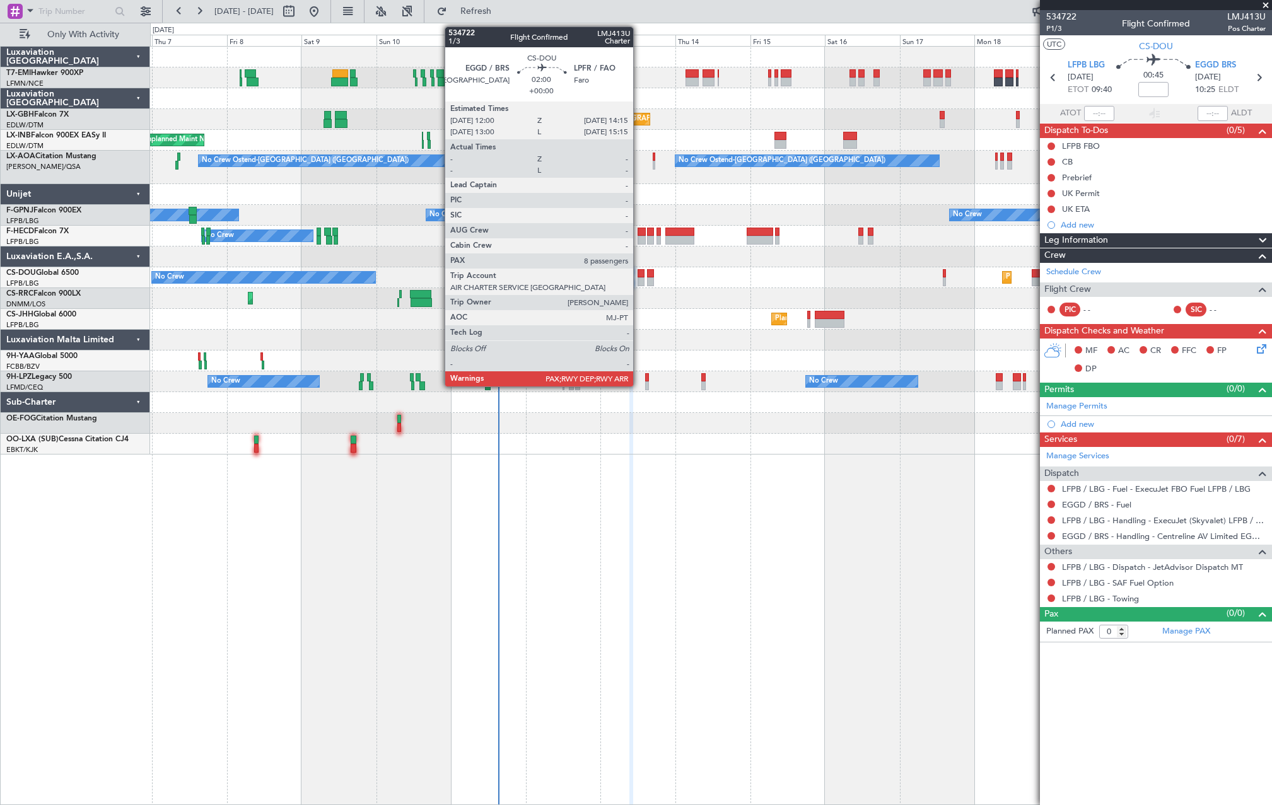
click at [639, 277] on div at bounding box center [641, 281] width 8 height 9
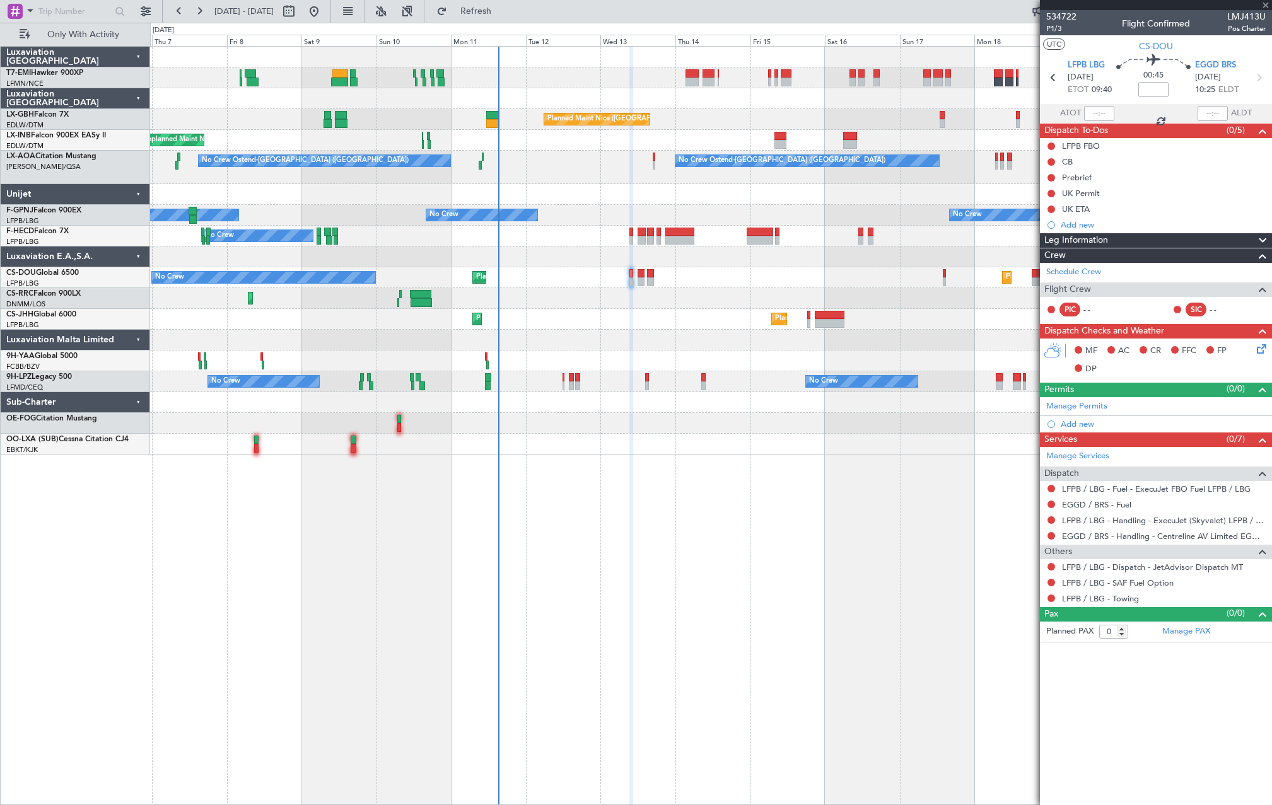
type input "8"
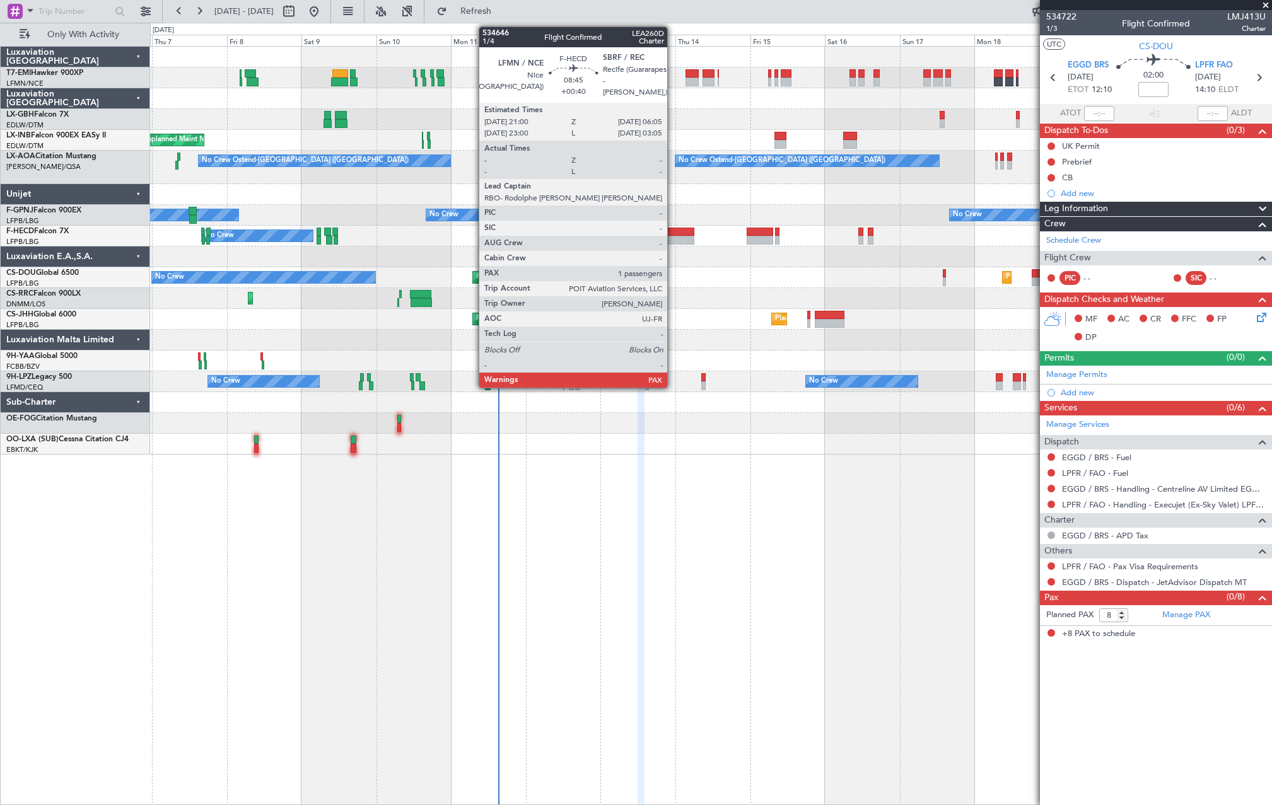
click at [673, 235] on div at bounding box center [679, 232] width 28 height 9
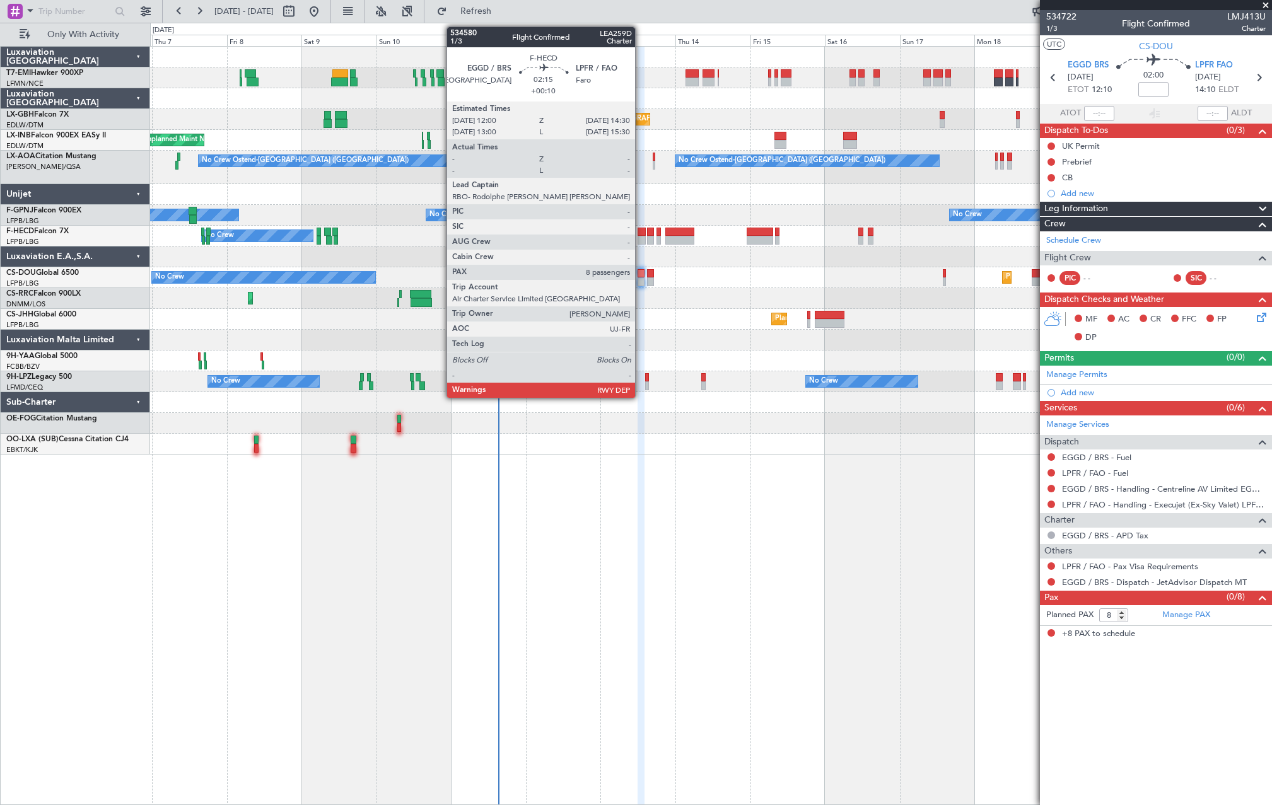
click at [640, 238] on div at bounding box center [641, 240] width 8 height 9
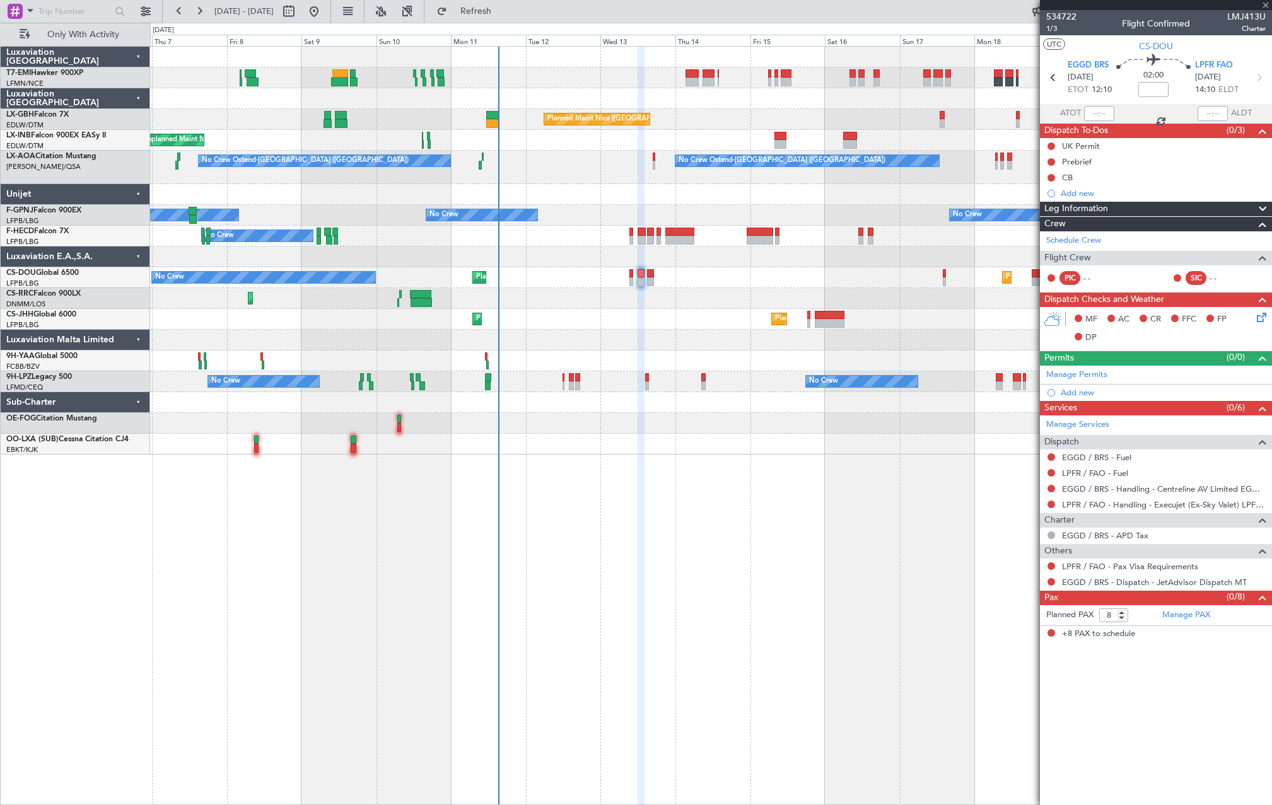
type input "+00:10"
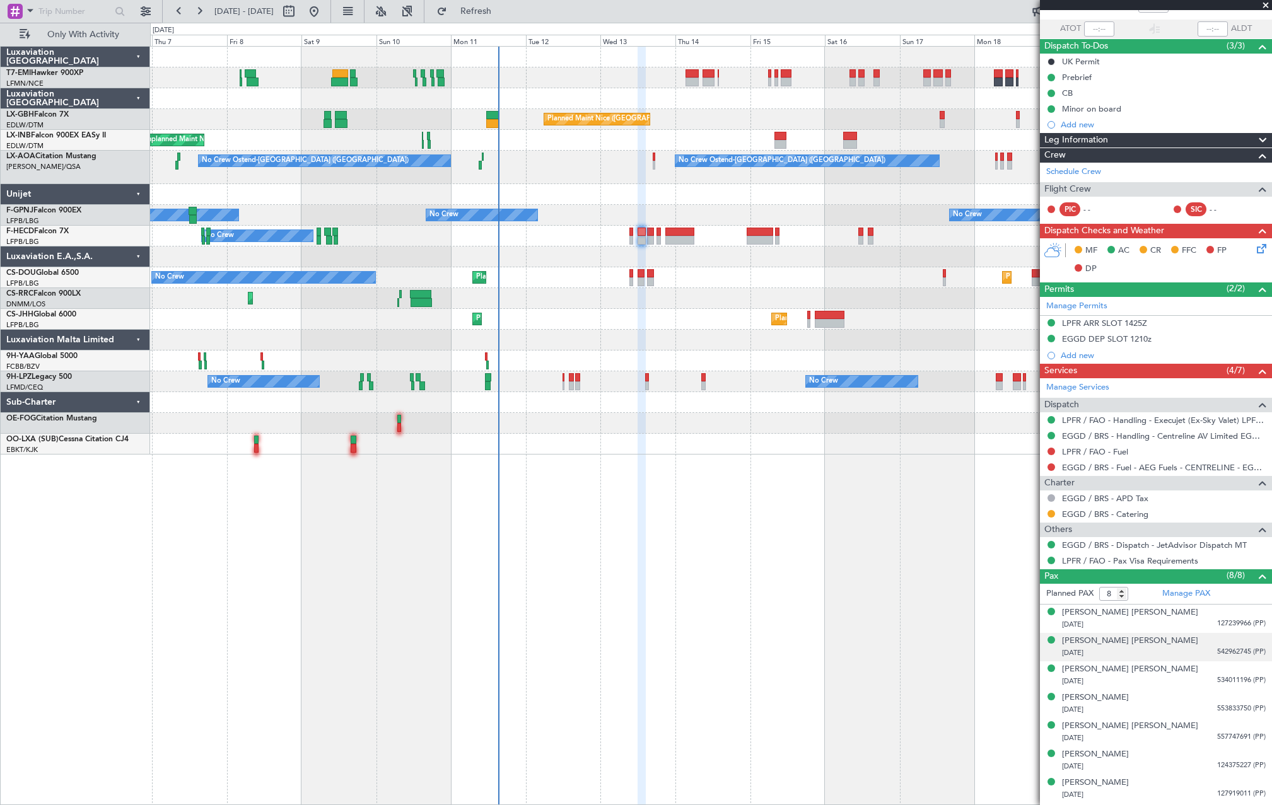
scroll to position [110, 0]
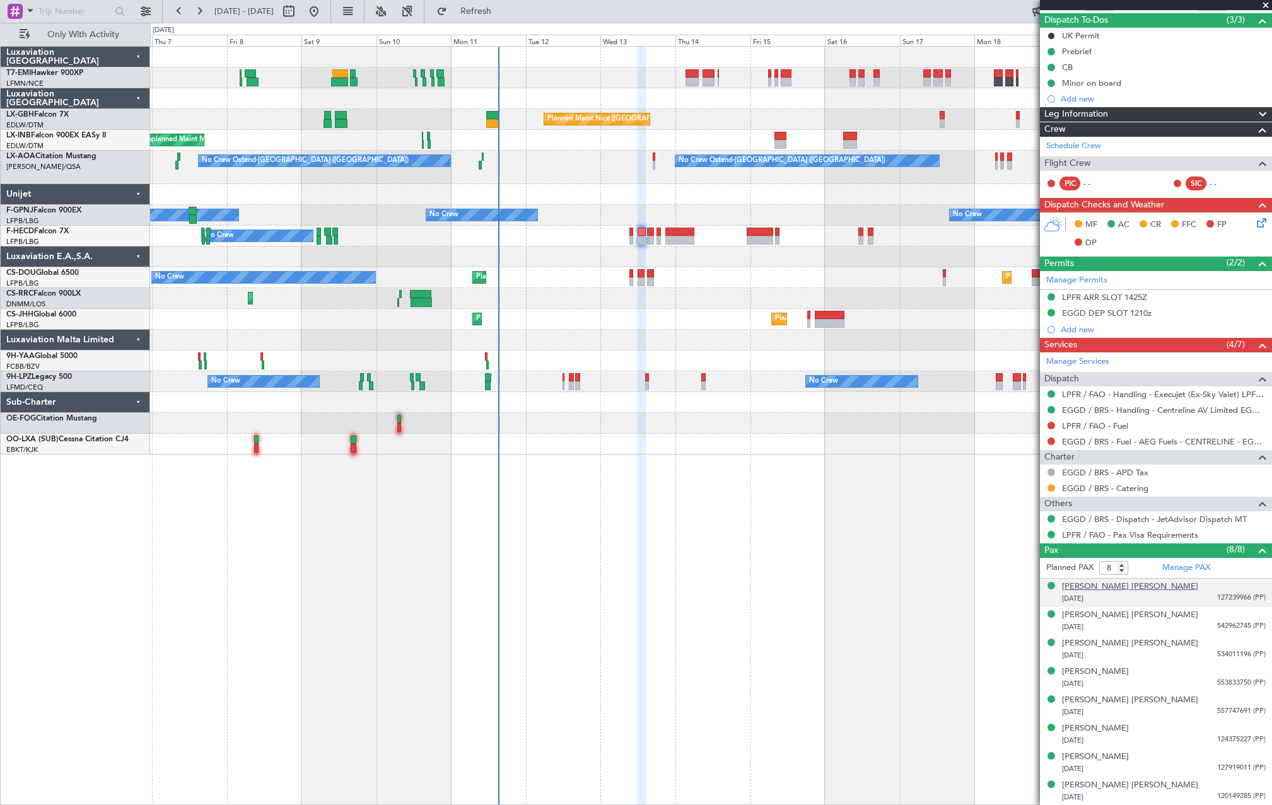
click at [1125, 588] on div "[PERSON_NAME] [PERSON_NAME]" at bounding box center [1130, 587] width 136 height 13
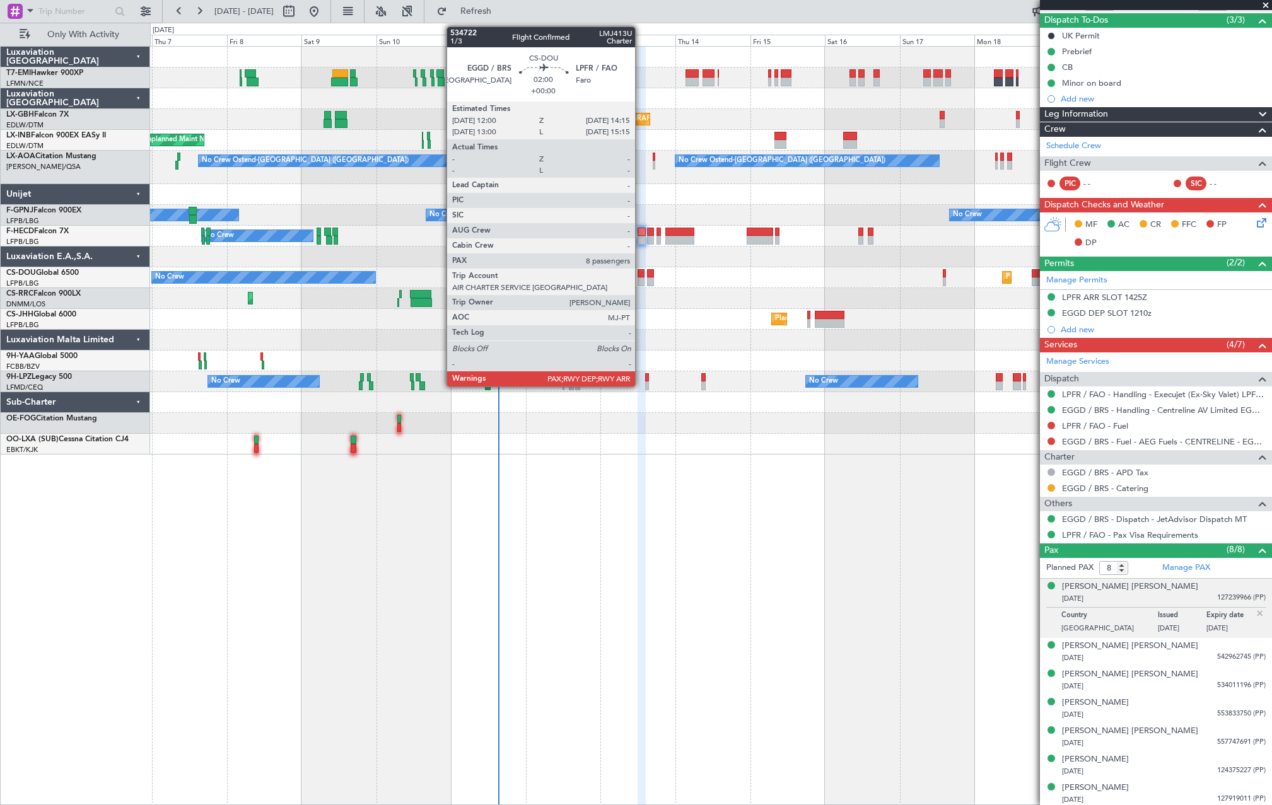
click at [640, 280] on div at bounding box center [641, 281] width 8 height 9
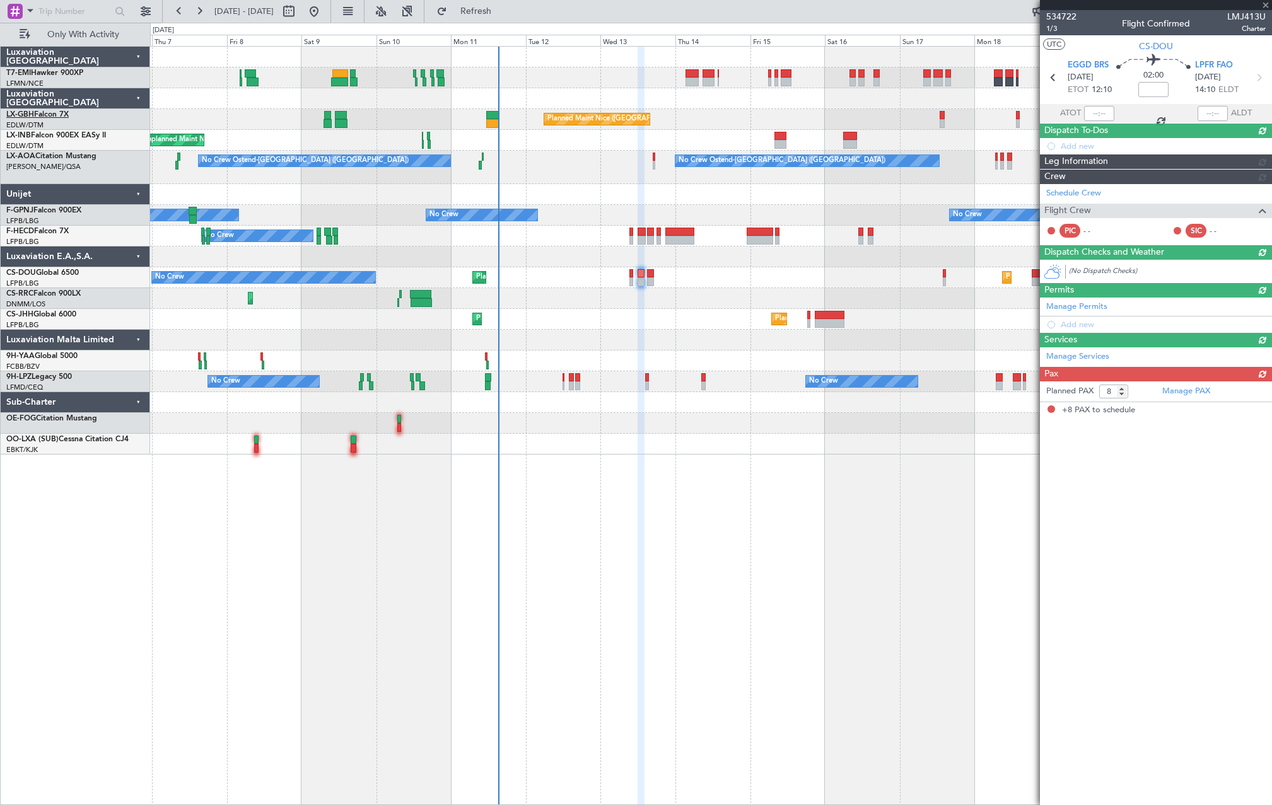
scroll to position [0, 0]
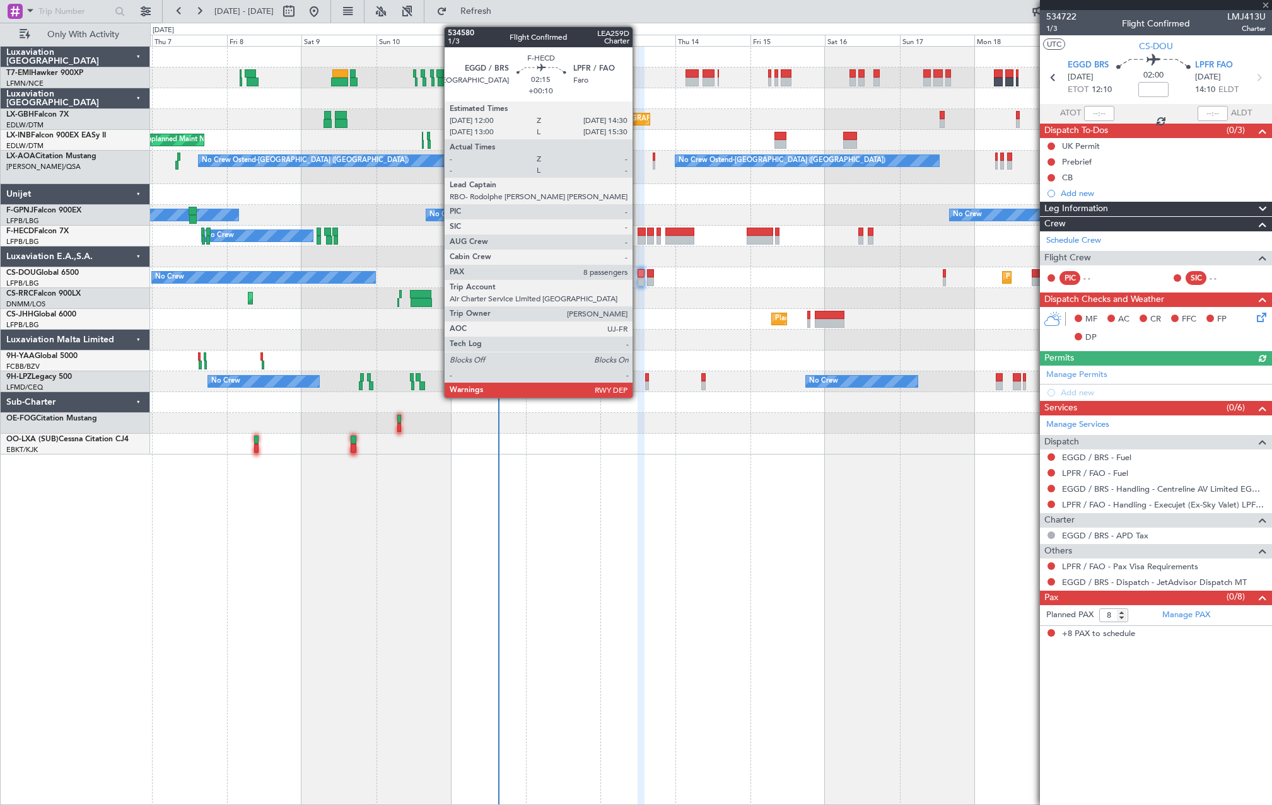
click at [638, 241] on div at bounding box center [641, 240] width 8 height 9
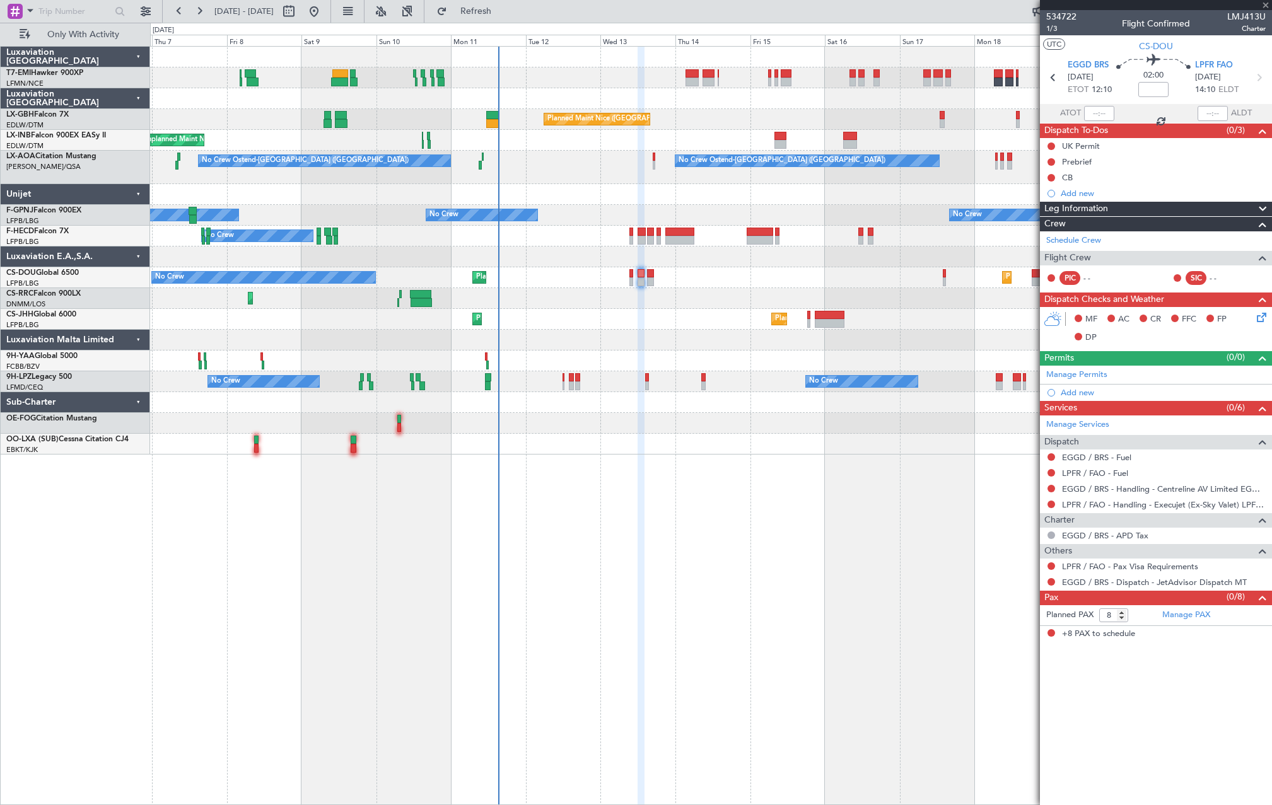
type input "+00:10"
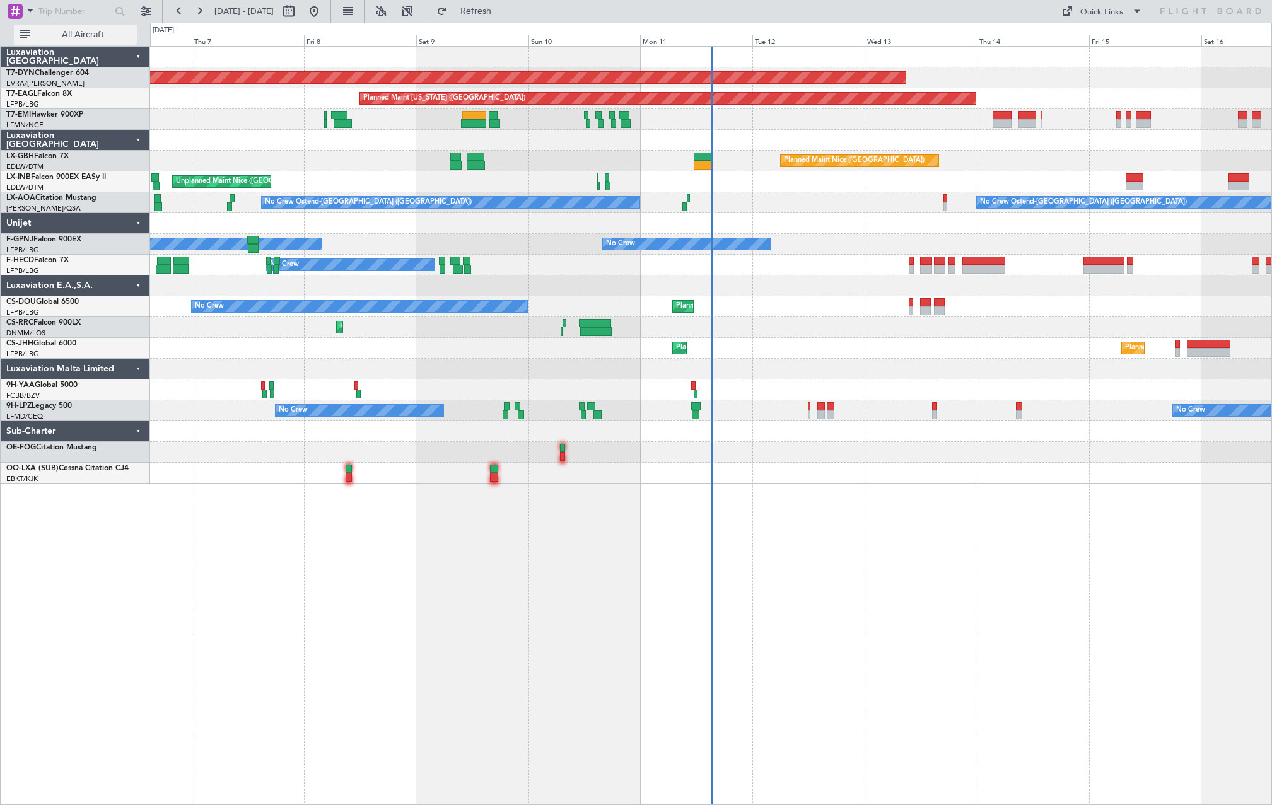
click at [50, 38] on span "All Aircraft" at bounding box center [83, 34] width 100 height 9
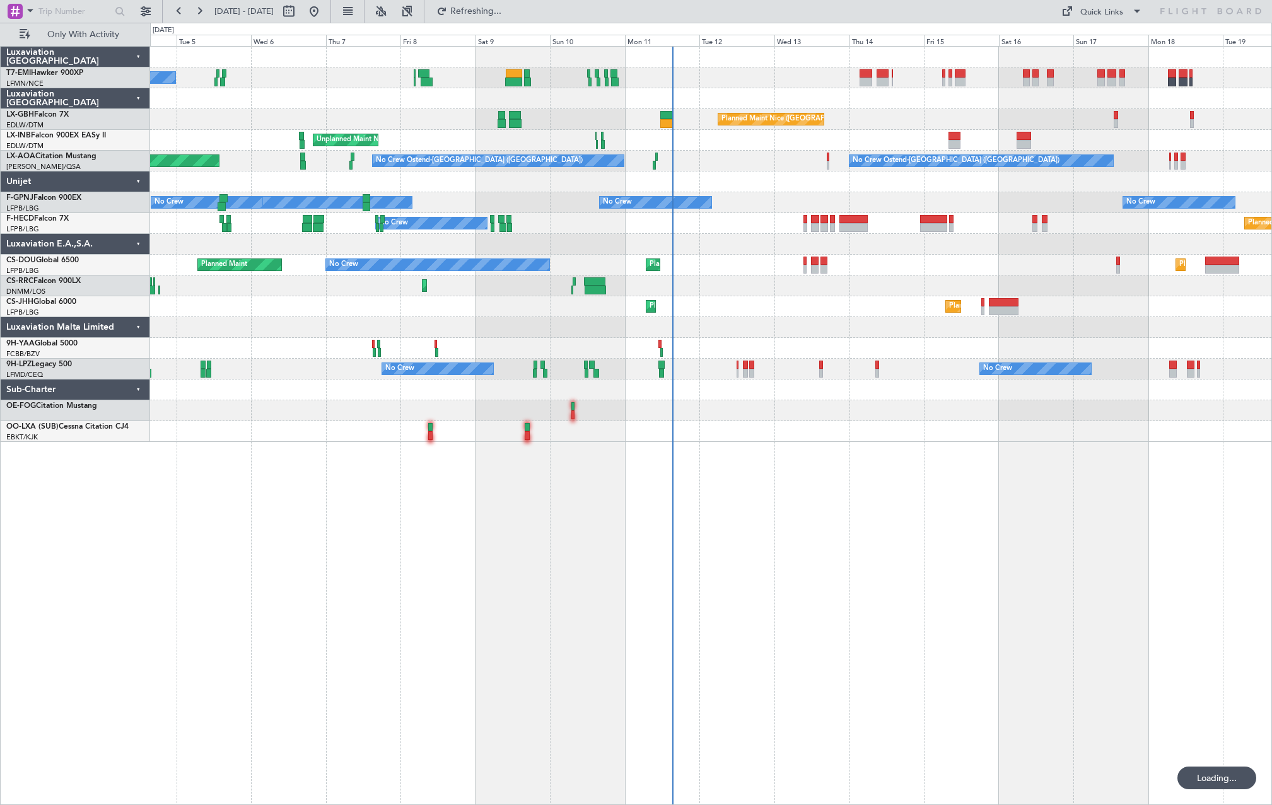
click at [601, 358] on div "A/C Unavailable [GEOGRAPHIC_DATA] ([GEOGRAPHIC_DATA]) [GEOGRAPHIC_DATA] ([GEOGR…" at bounding box center [710, 244] width 1121 height 395
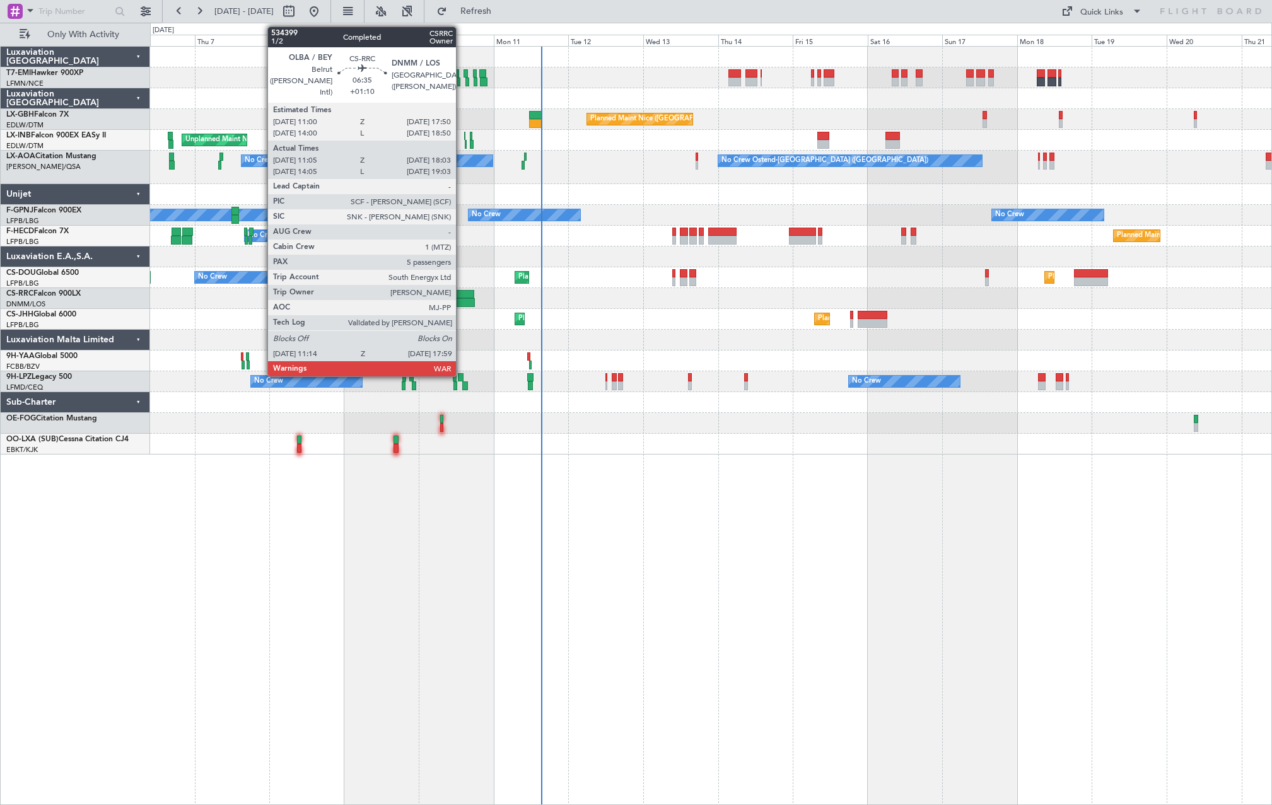
click at [469, 300] on div at bounding box center [463, 302] width 21 height 9
click at [468, 299] on div at bounding box center [463, 302] width 21 height 9
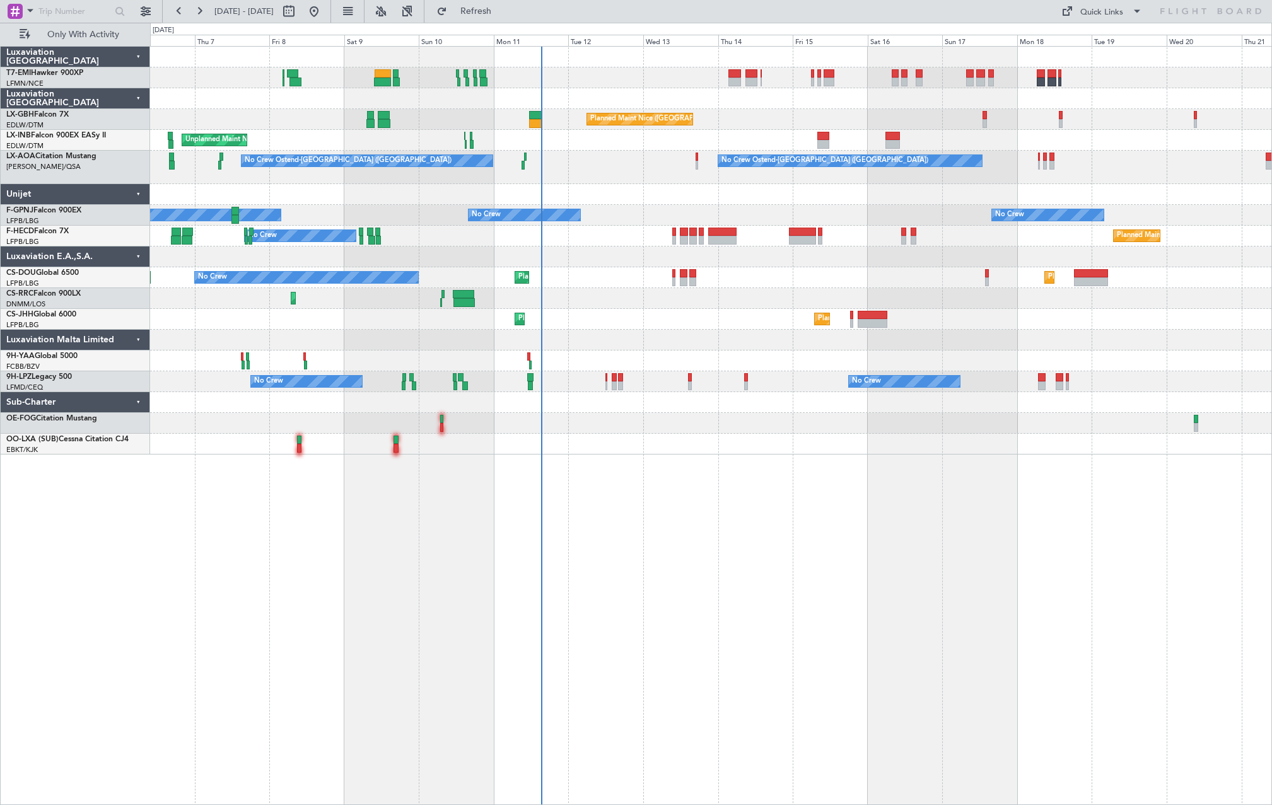
click at [686, 282] on div at bounding box center [684, 281] width 8 height 9
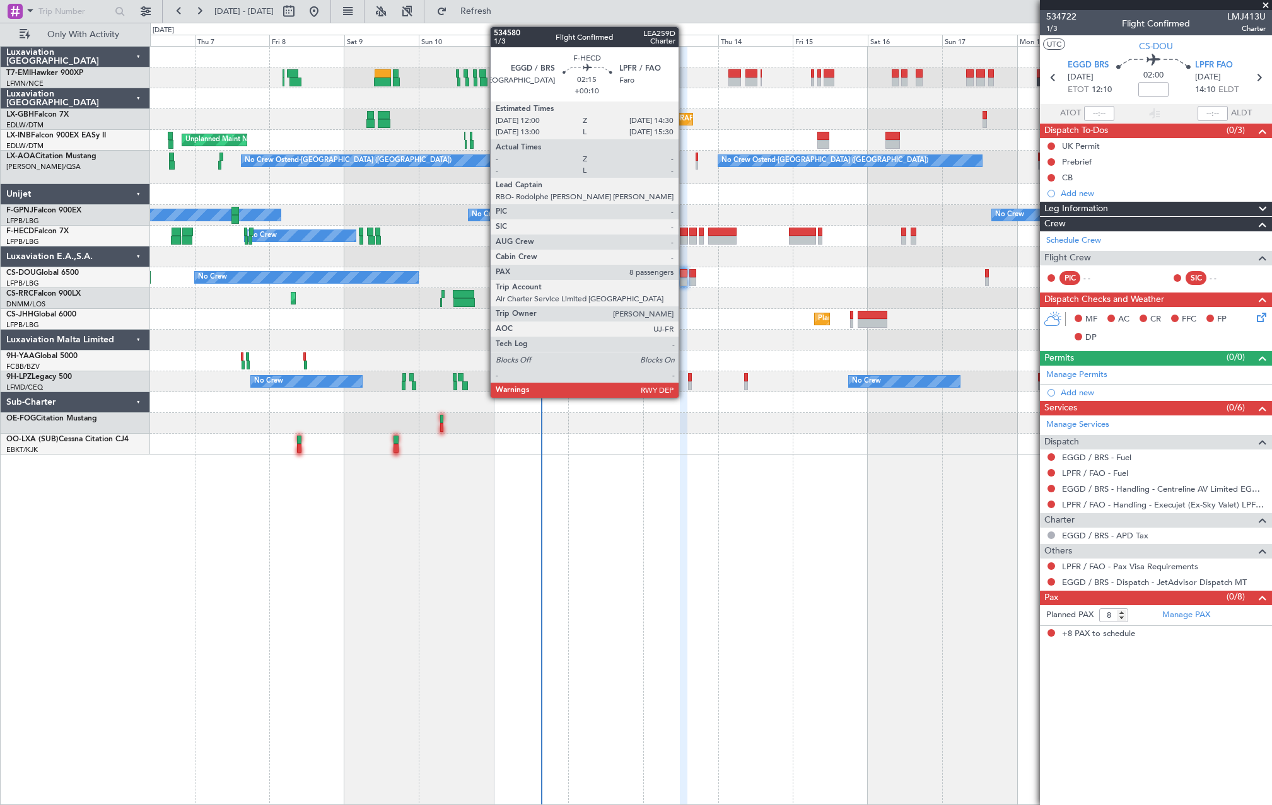
click at [684, 241] on div at bounding box center [684, 240] width 8 height 9
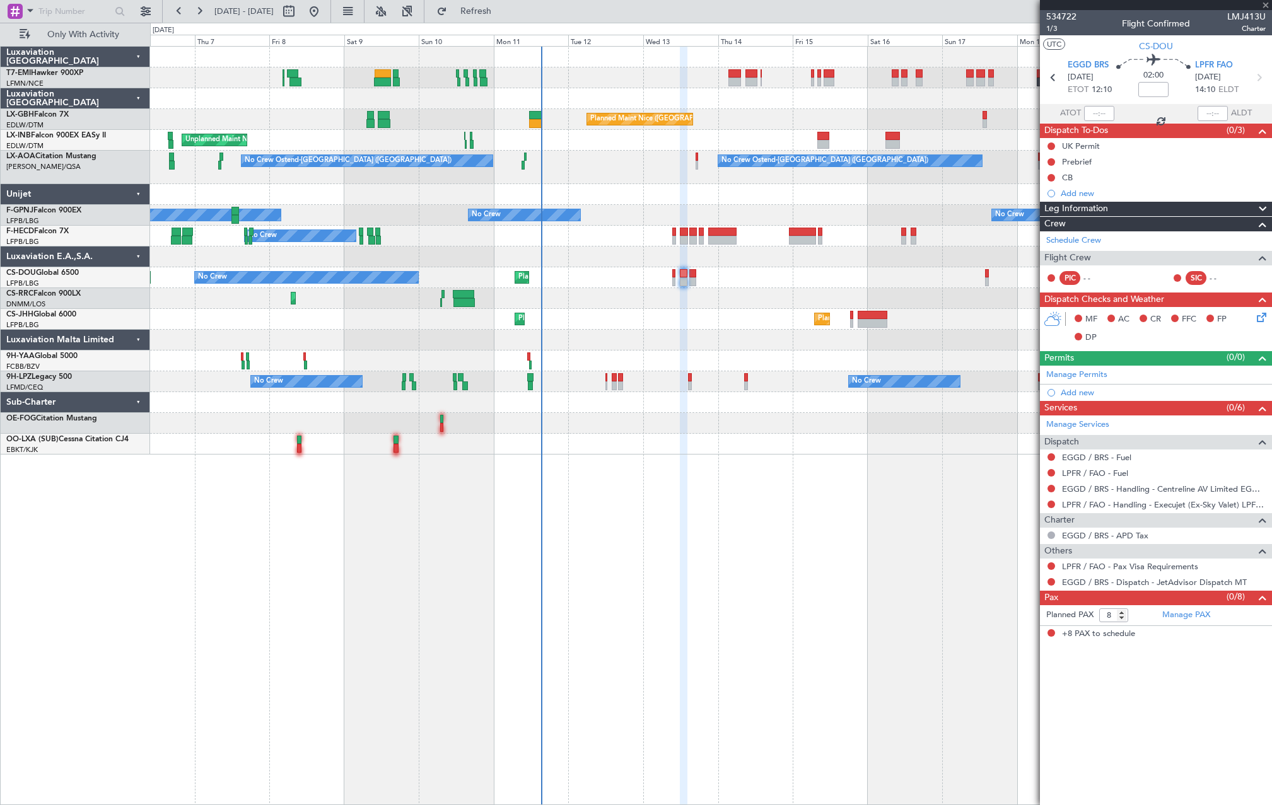
type input "+00:10"
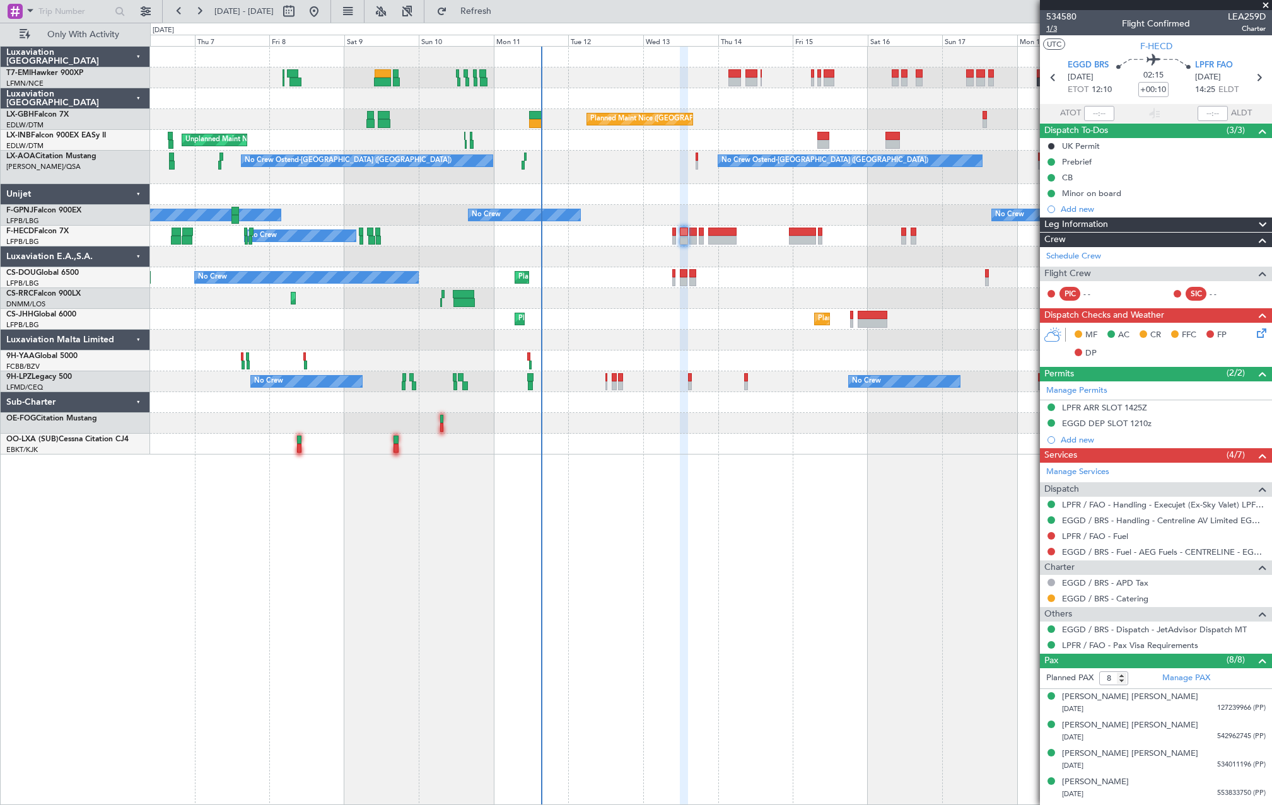
click at [1056, 30] on span "1/3" at bounding box center [1061, 28] width 30 height 11
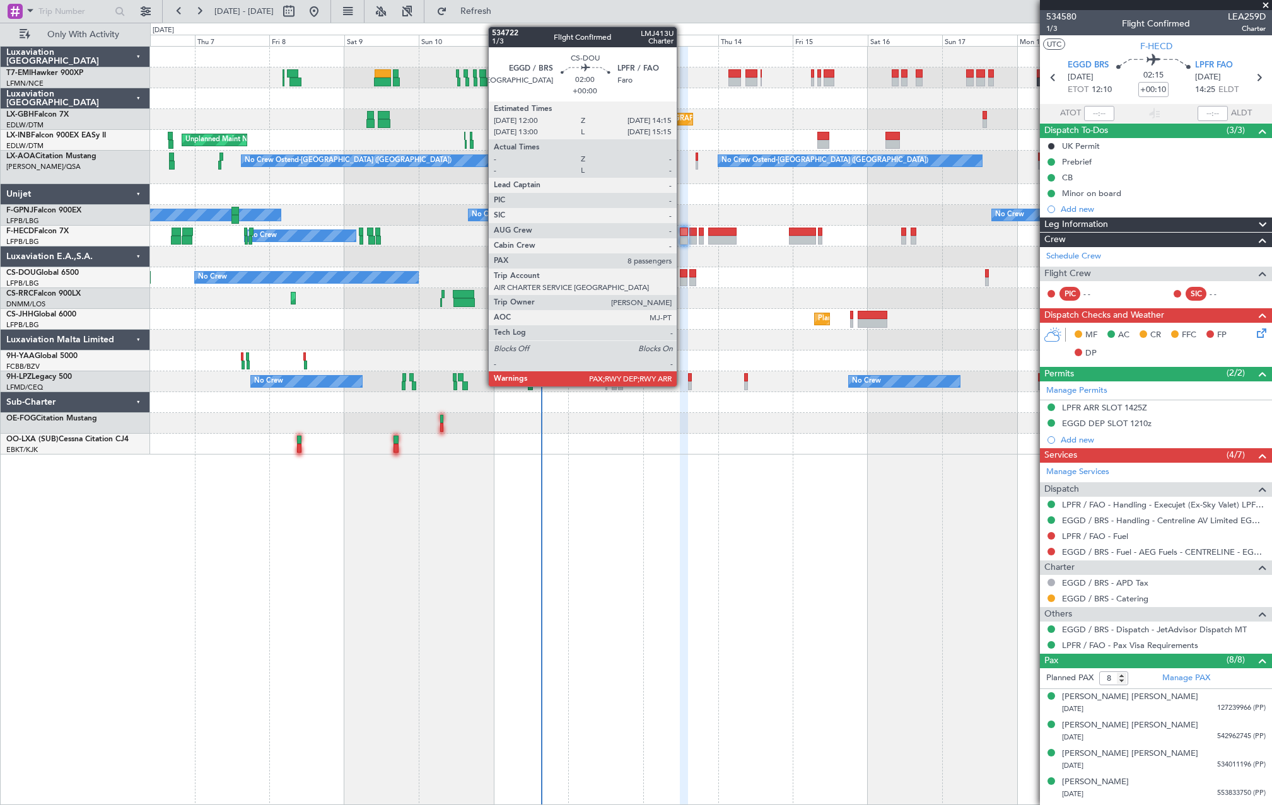
click at [682, 276] on div at bounding box center [684, 273] width 8 height 9
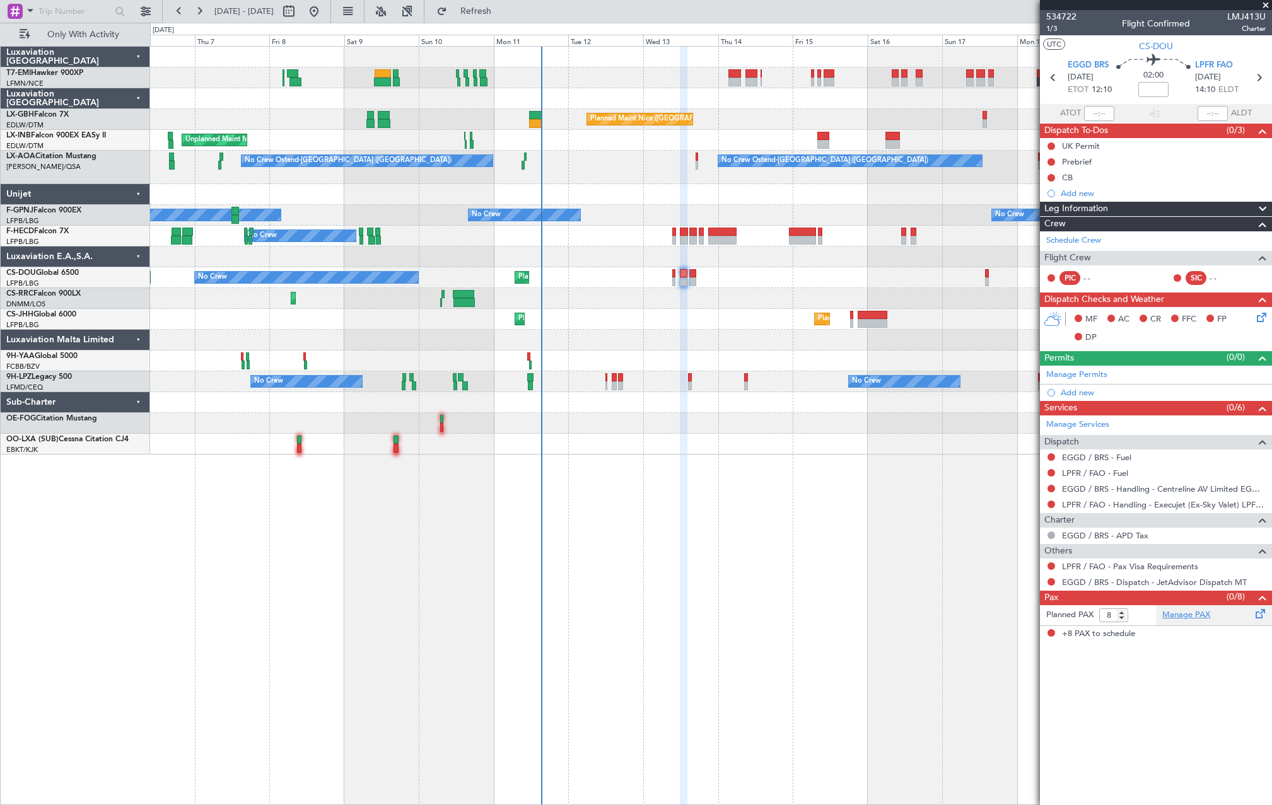
click at [1207, 612] on link "Manage PAX" at bounding box center [1186, 615] width 48 height 13
click at [502, 11] on span "Refresh" at bounding box center [475, 11] width 53 height 9
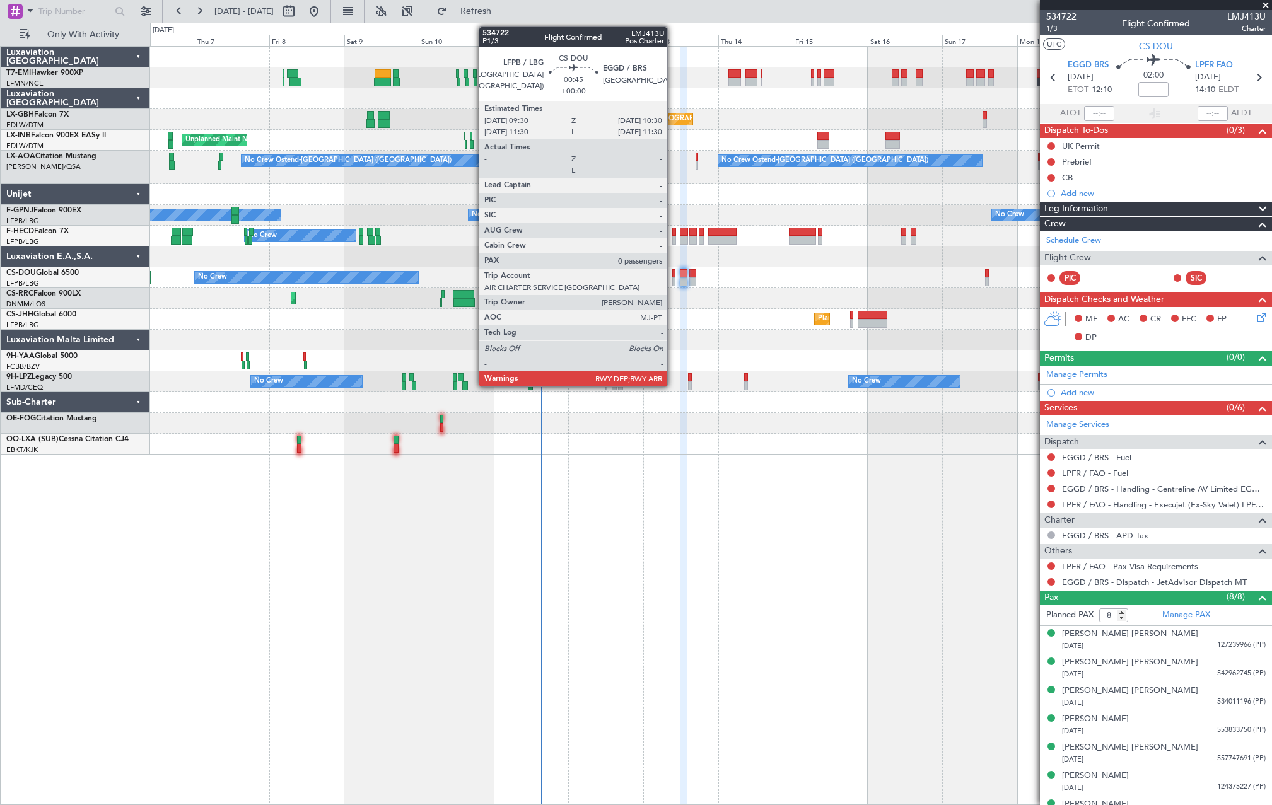
click at [673, 272] on div at bounding box center [673, 273] width 3 height 9
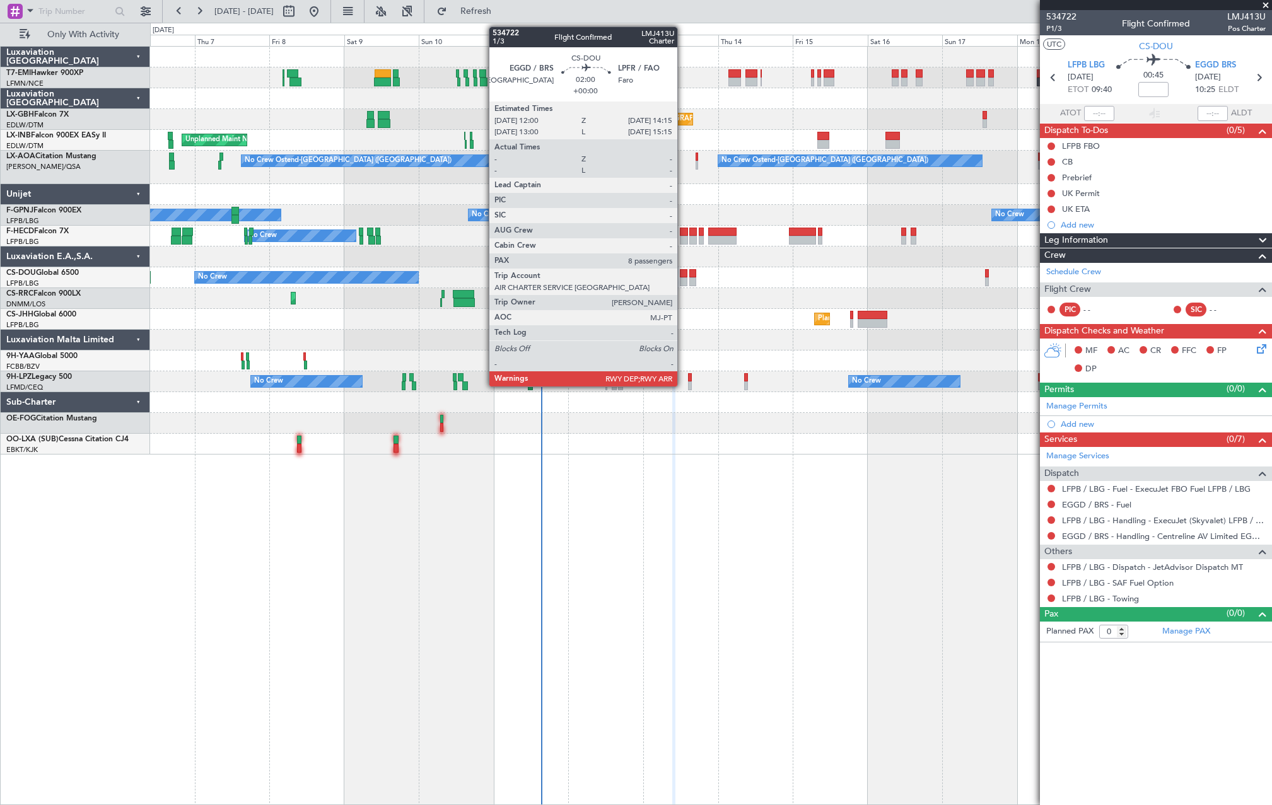
click at [683, 278] on div at bounding box center [684, 281] width 8 height 9
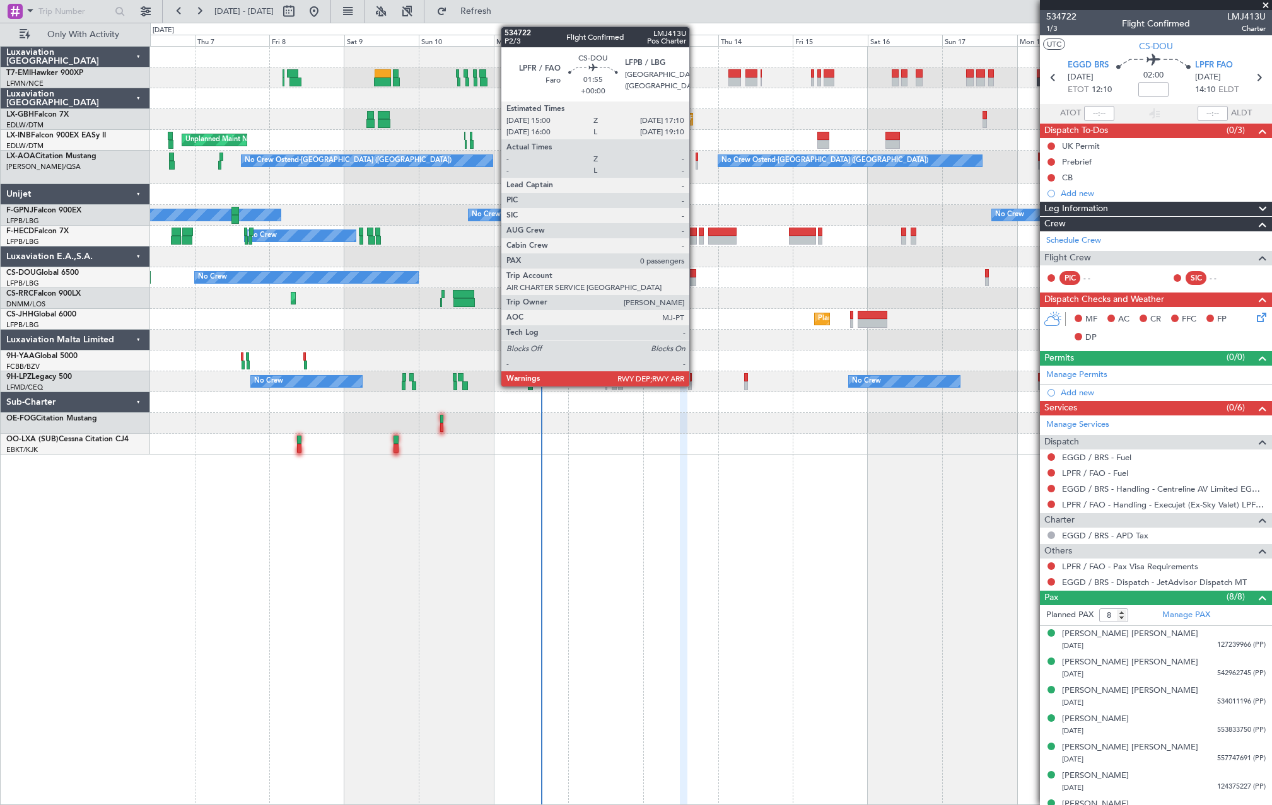
click at [695, 283] on div at bounding box center [692, 281] width 7 height 9
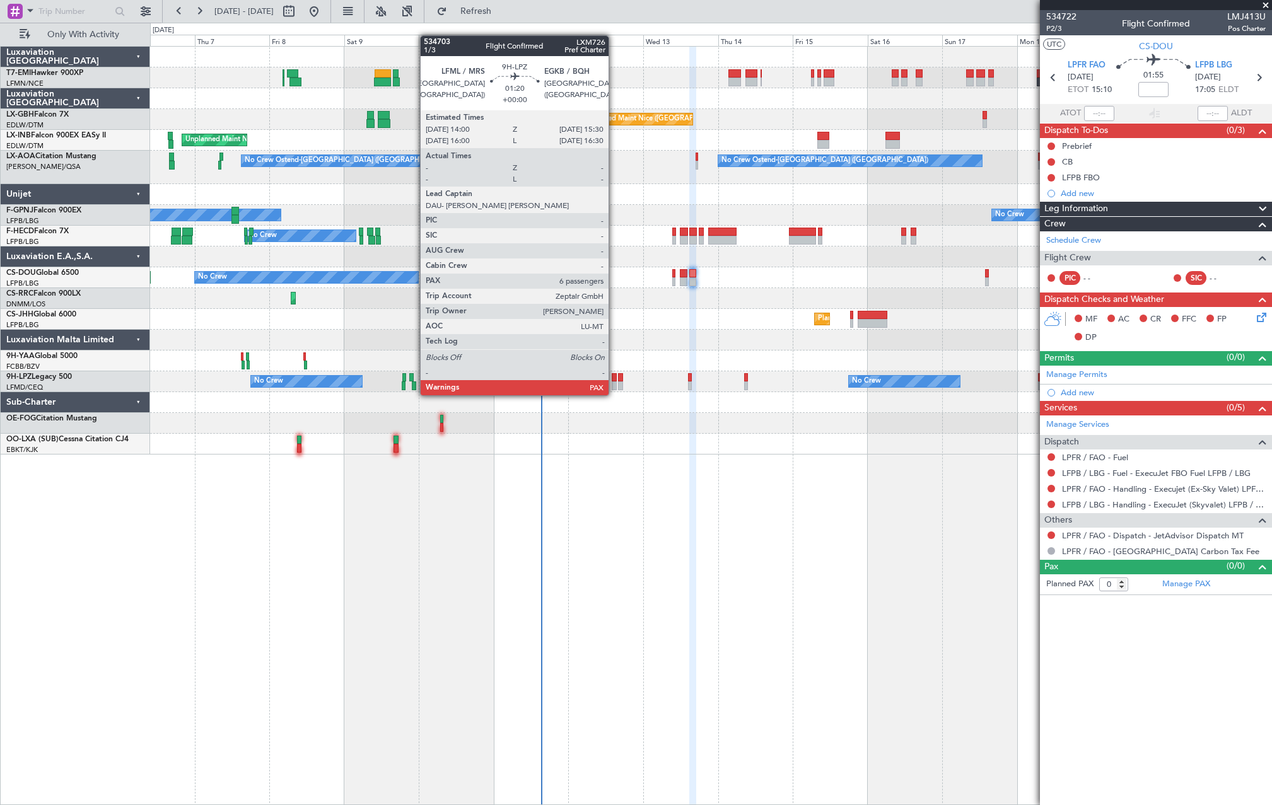
click at [614, 383] on div at bounding box center [613, 385] width 5 height 9
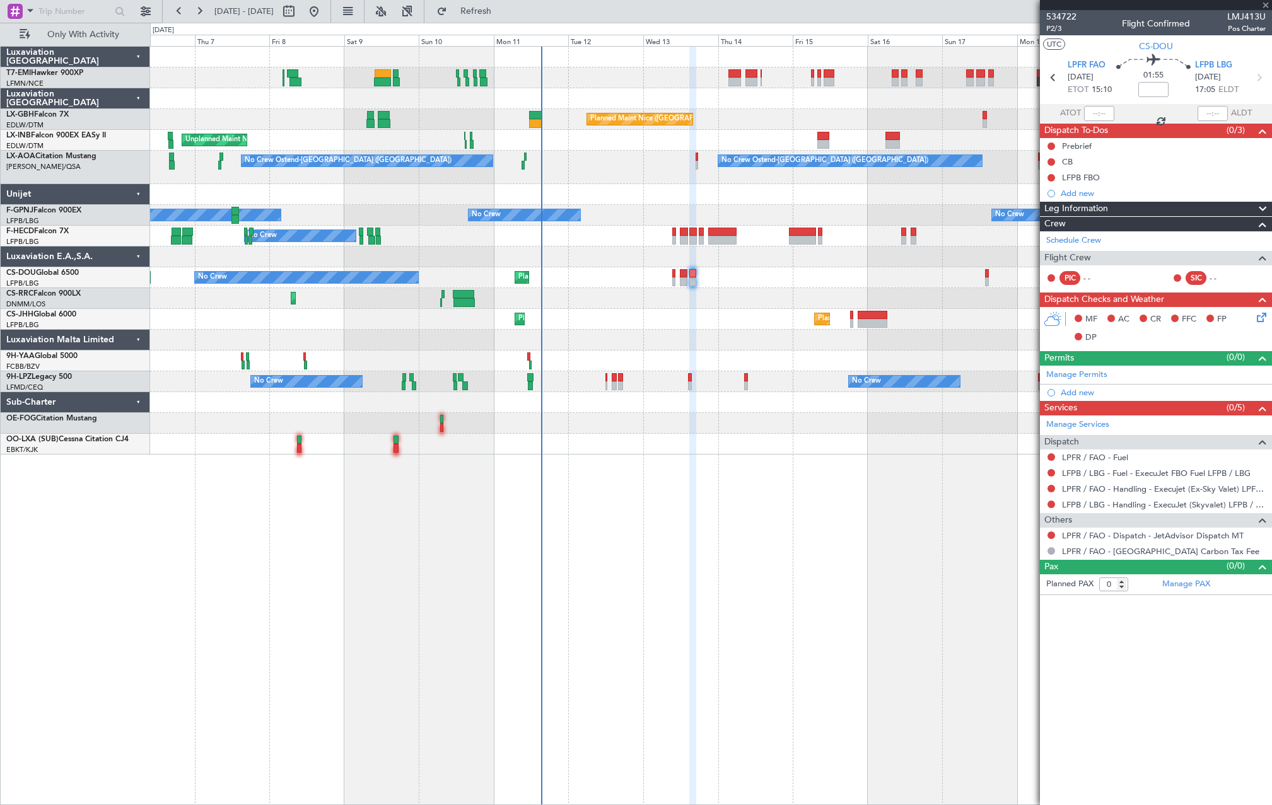
type input "6"
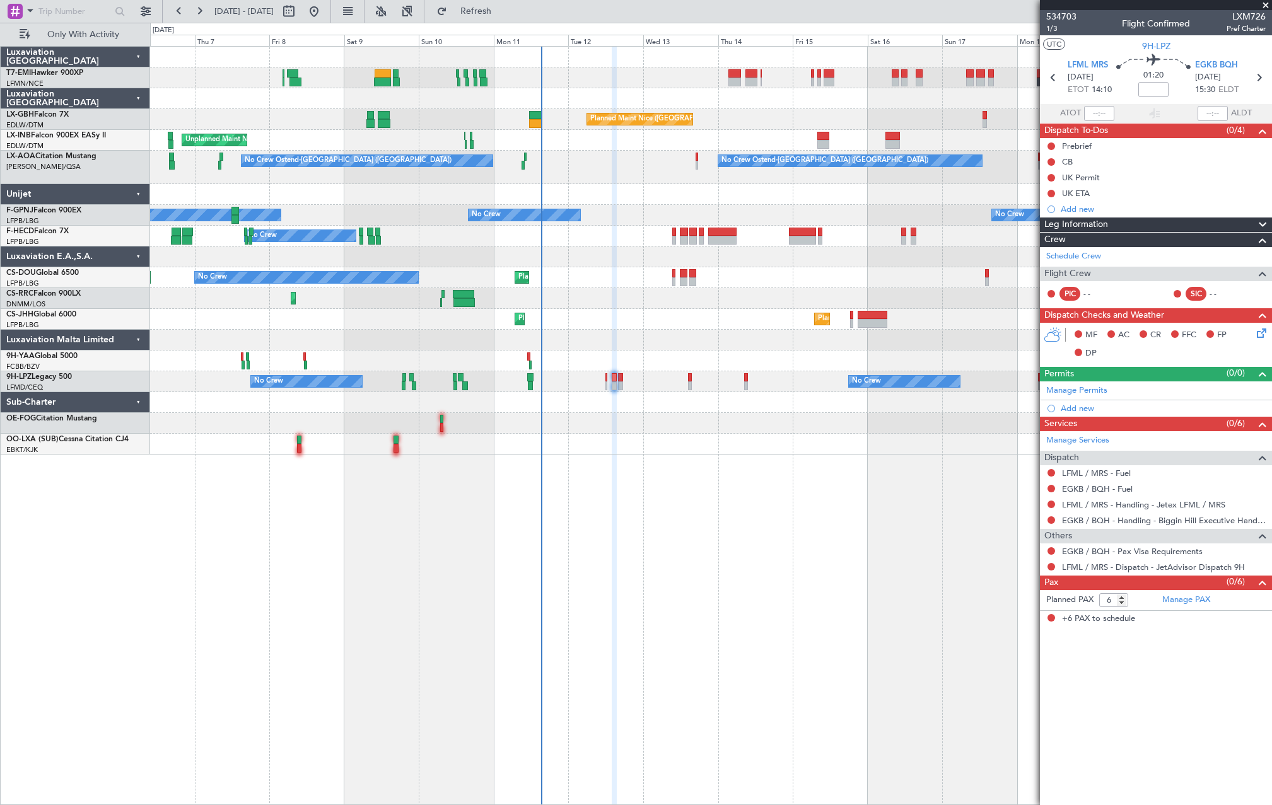
drag, startPoint x: 521, startPoint y: 11, endPoint x: 562, endPoint y: 61, distance: 64.1
click at [502, 12] on span "Refresh" at bounding box center [475, 11] width 53 height 9
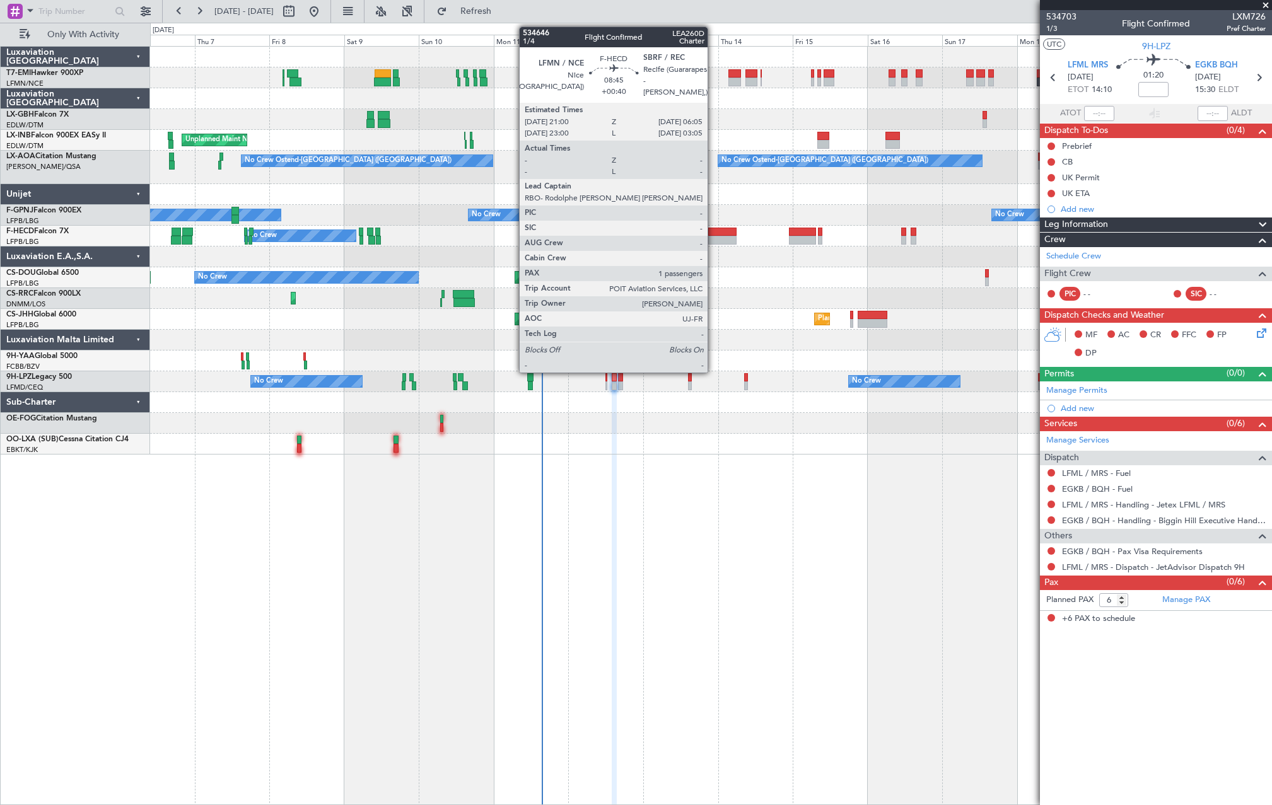
click at [713, 236] on div at bounding box center [722, 240] width 28 height 9
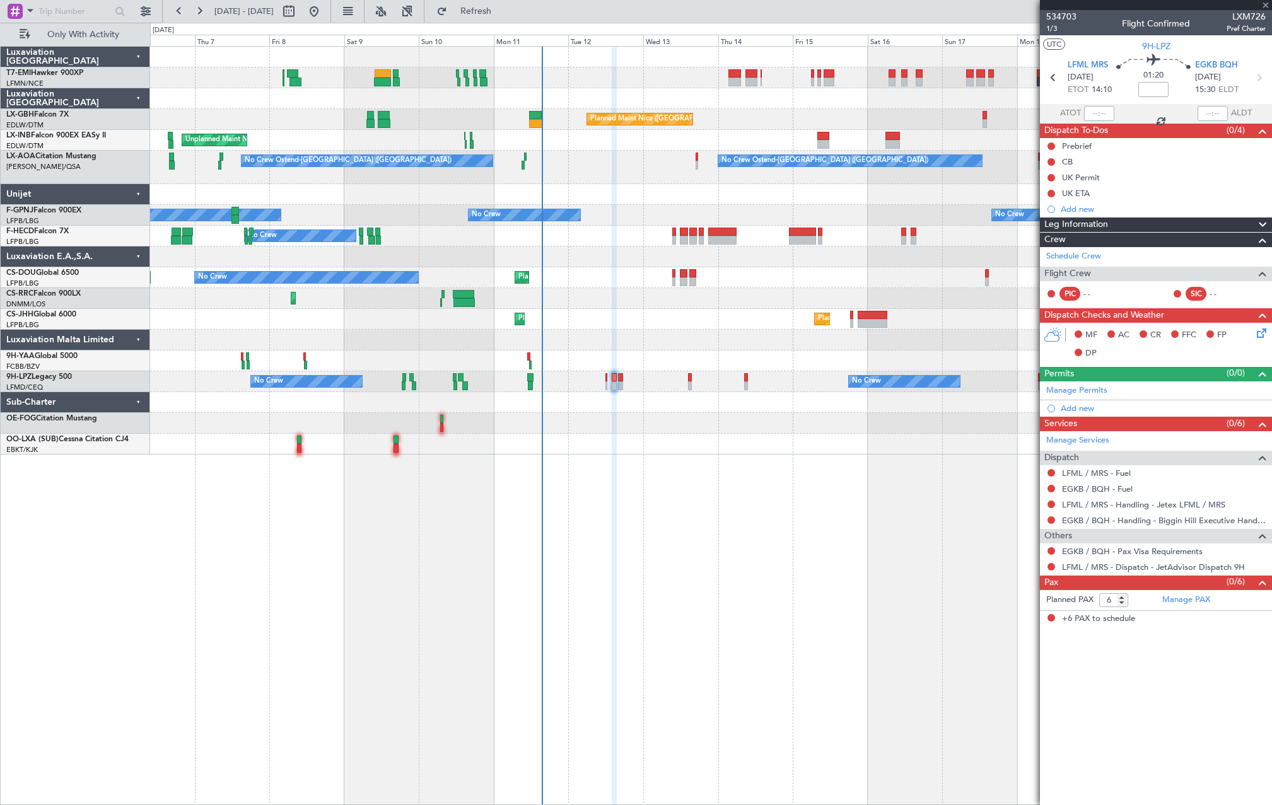
type input "+00:40"
type input "1"
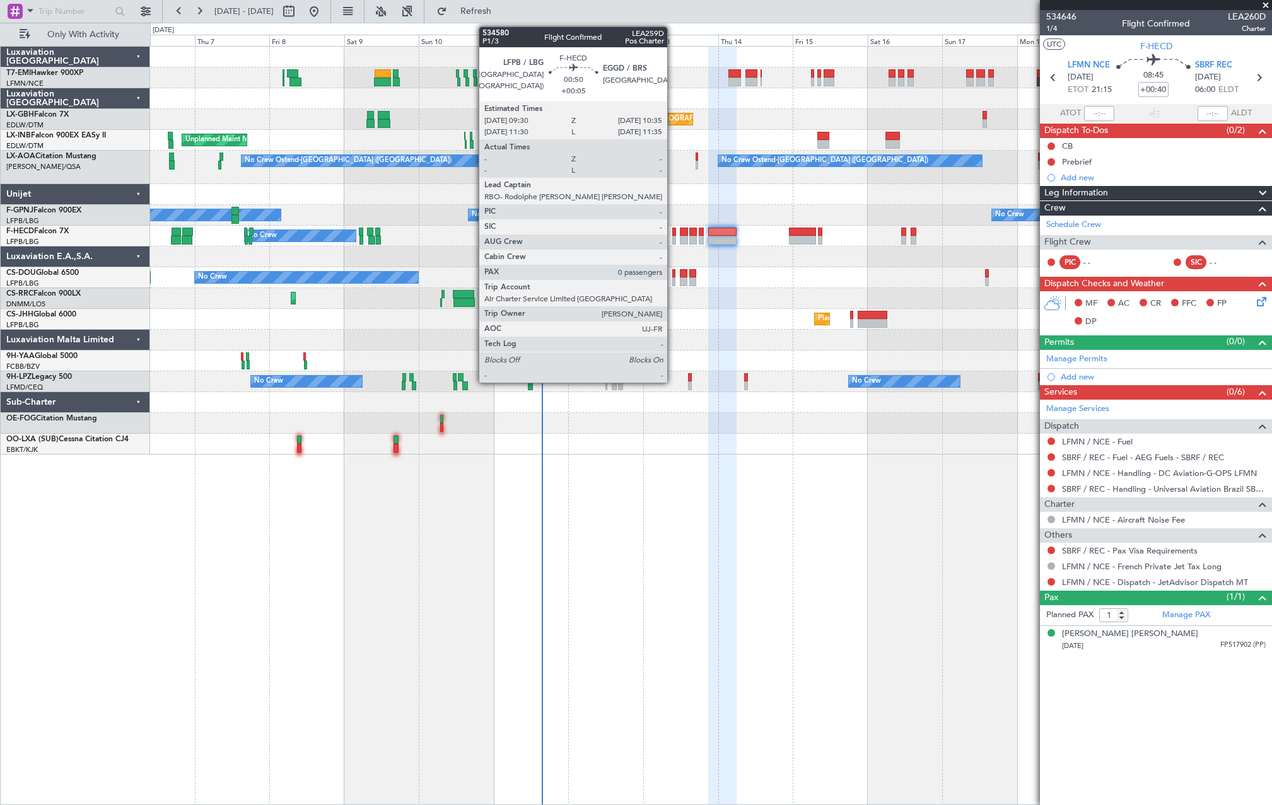
click at [673, 236] on div at bounding box center [674, 240] width 4 height 9
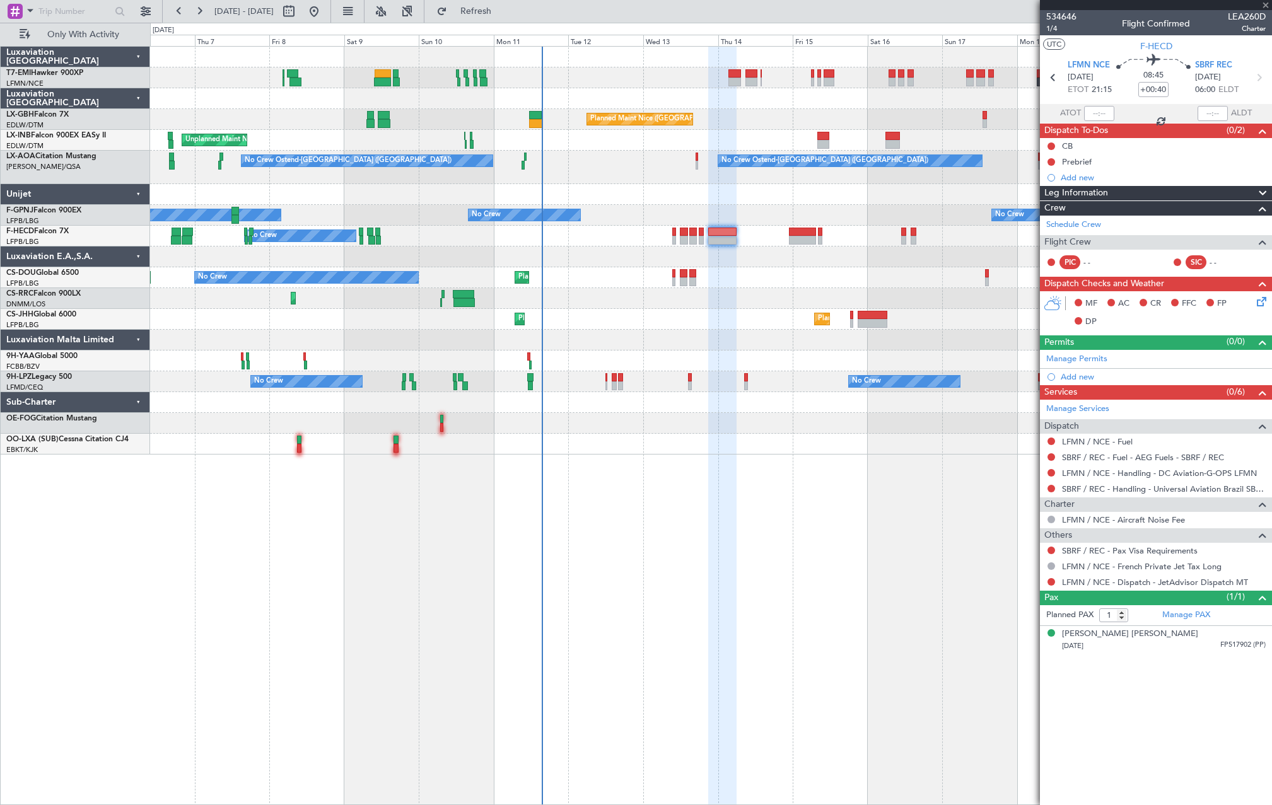
type input "+00:05"
type input "0"
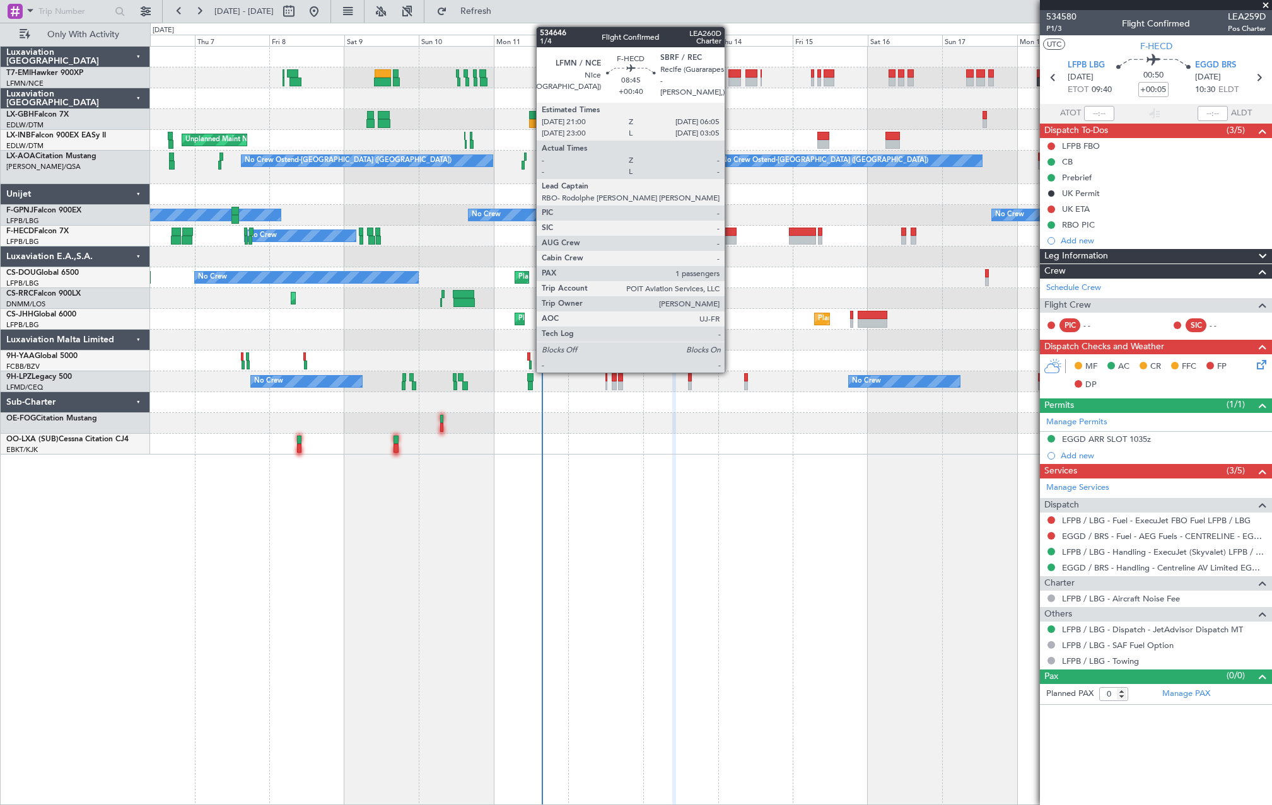
click at [730, 239] on div at bounding box center [722, 240] width 28 height 9
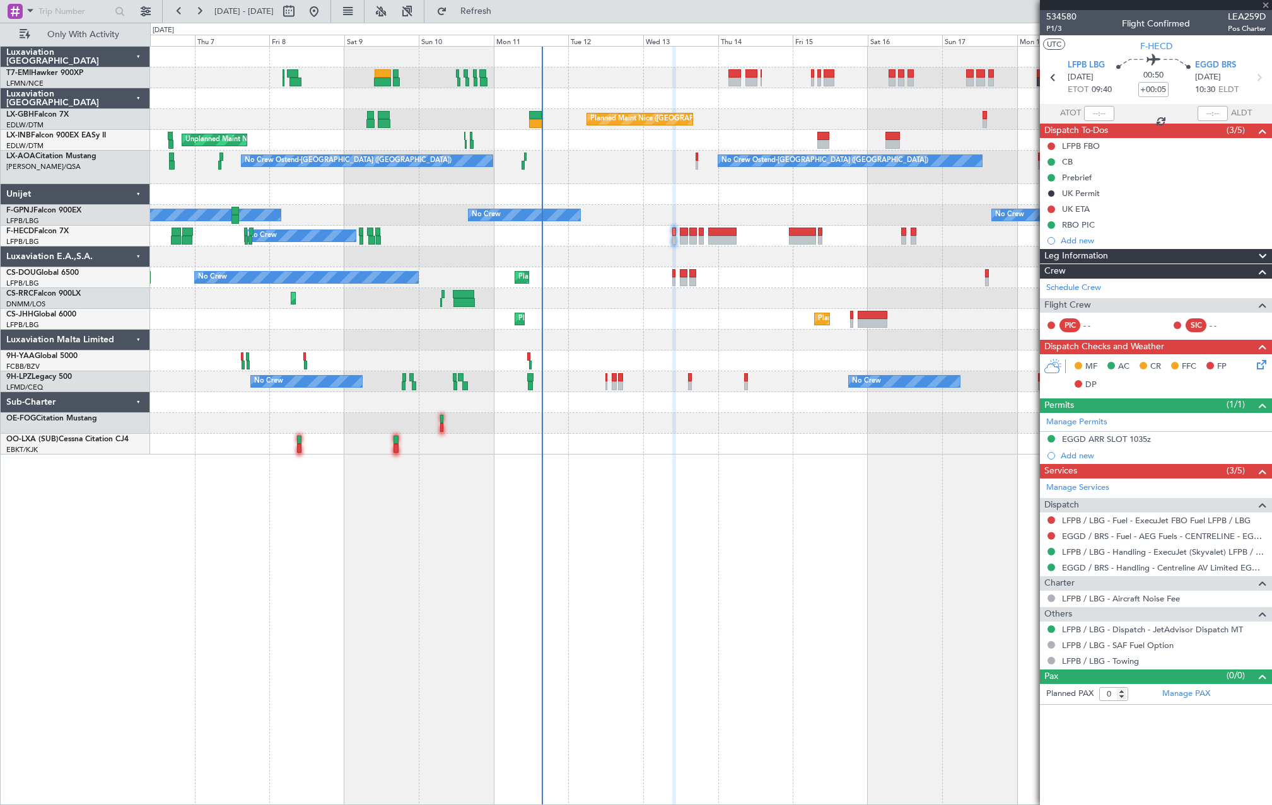
type input "+00:40"
type input "1"
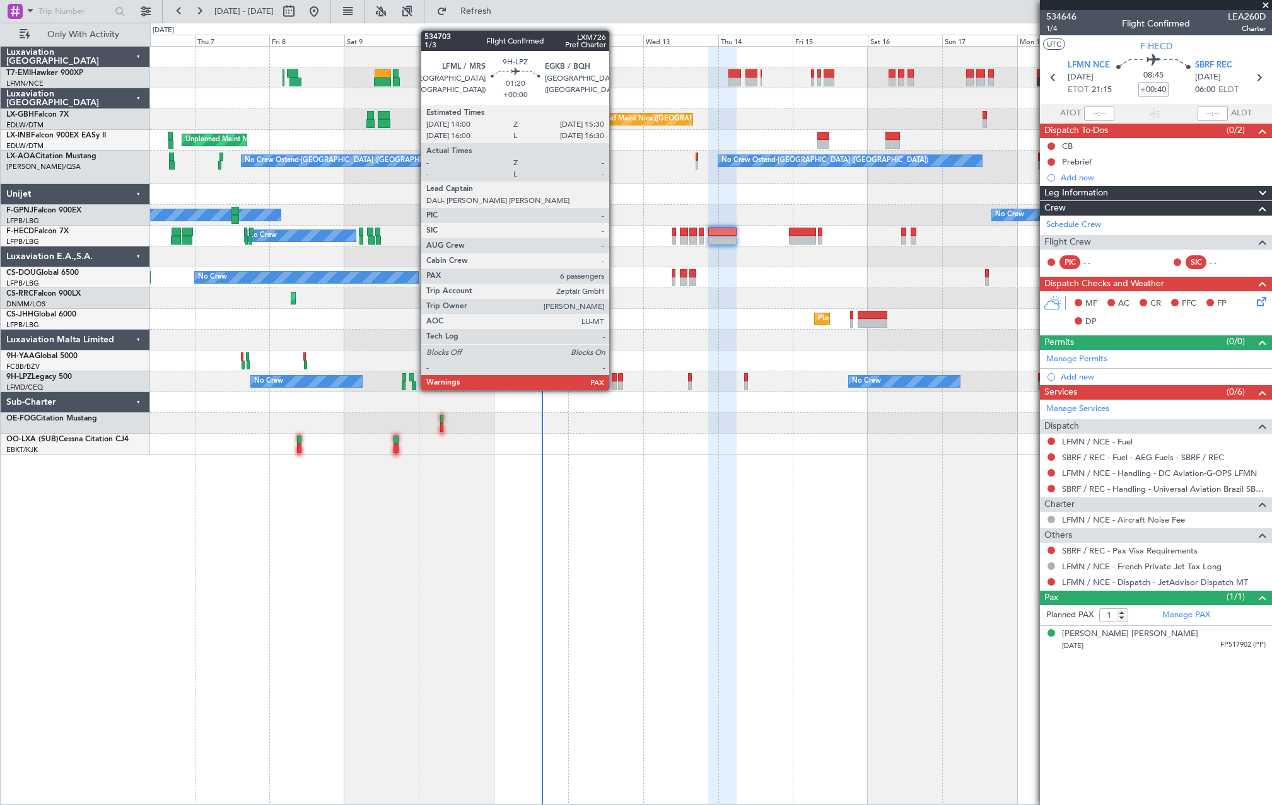
click at [615, 378] on div at bounding box center [613, 377] width 5 height 9
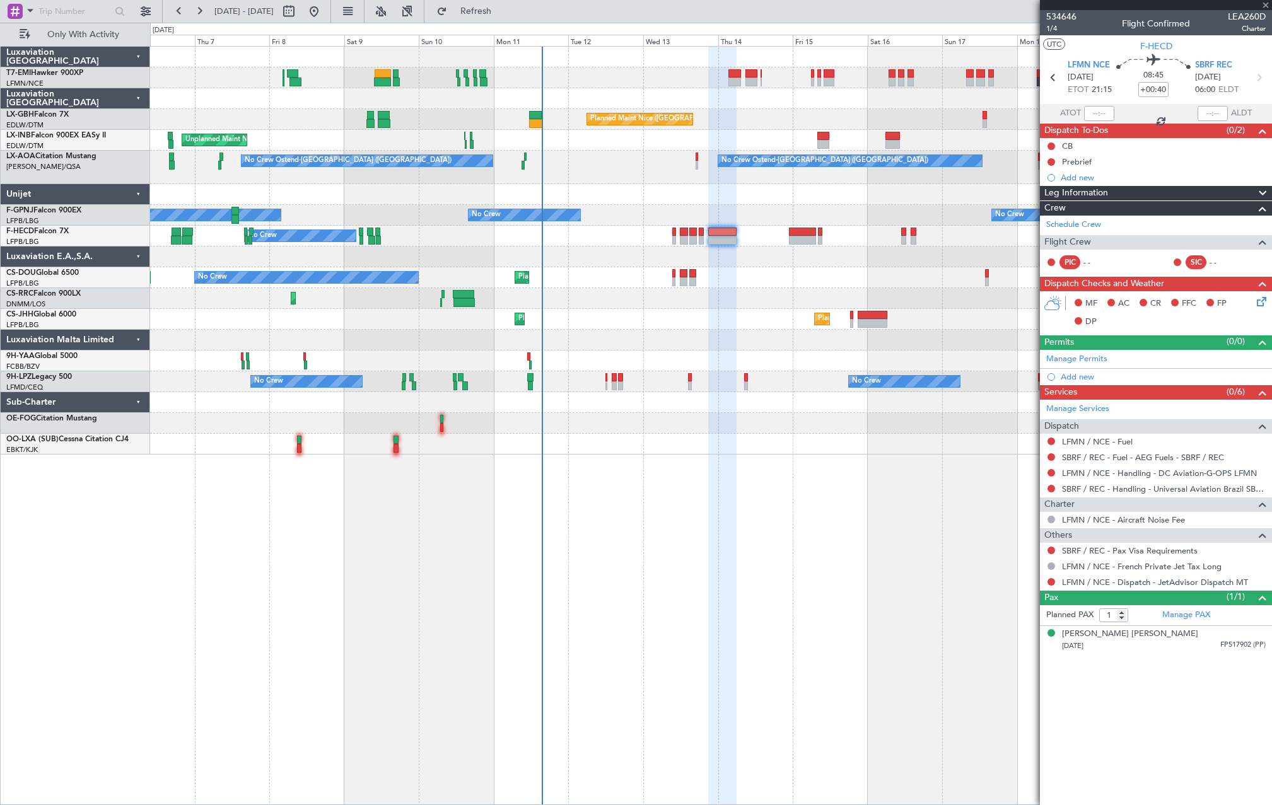
type input "6"
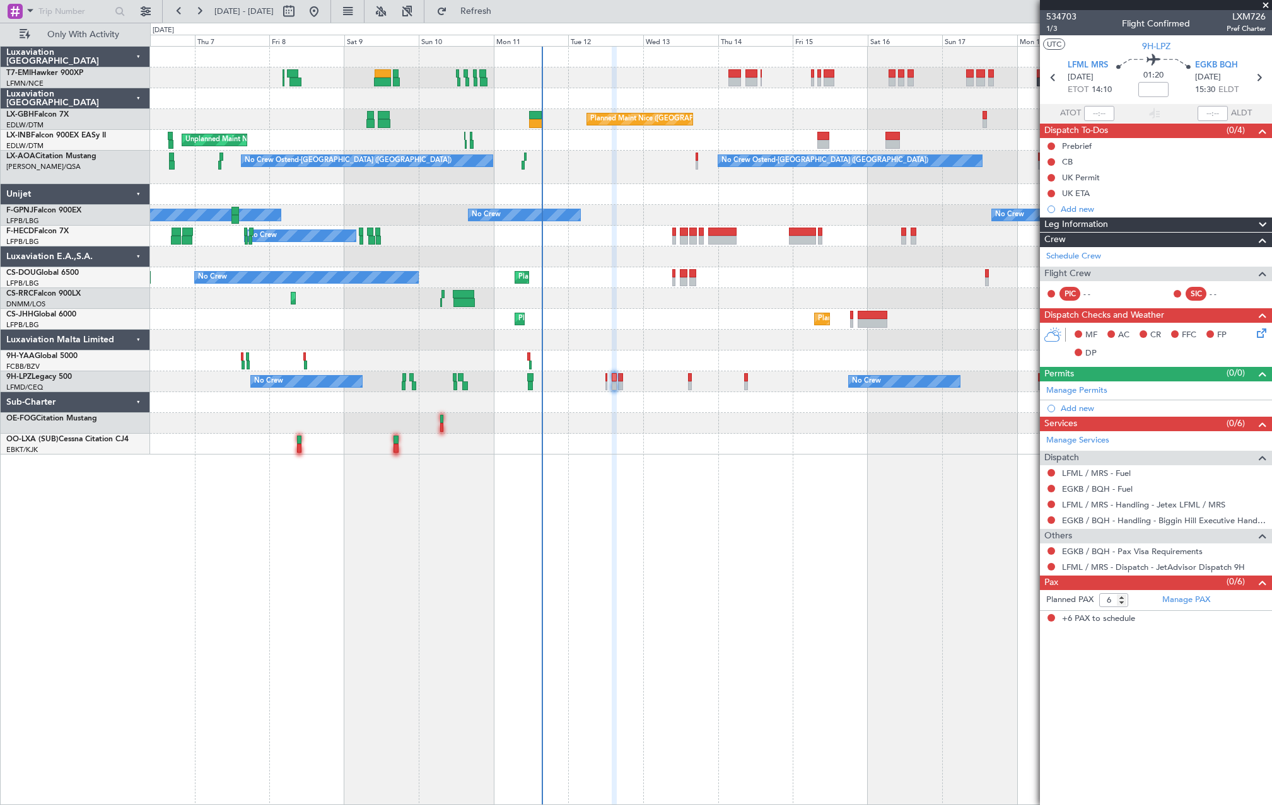
click at [1110, 204] on div "Add new" at bounding box center [1162, 209] width 205 height 11
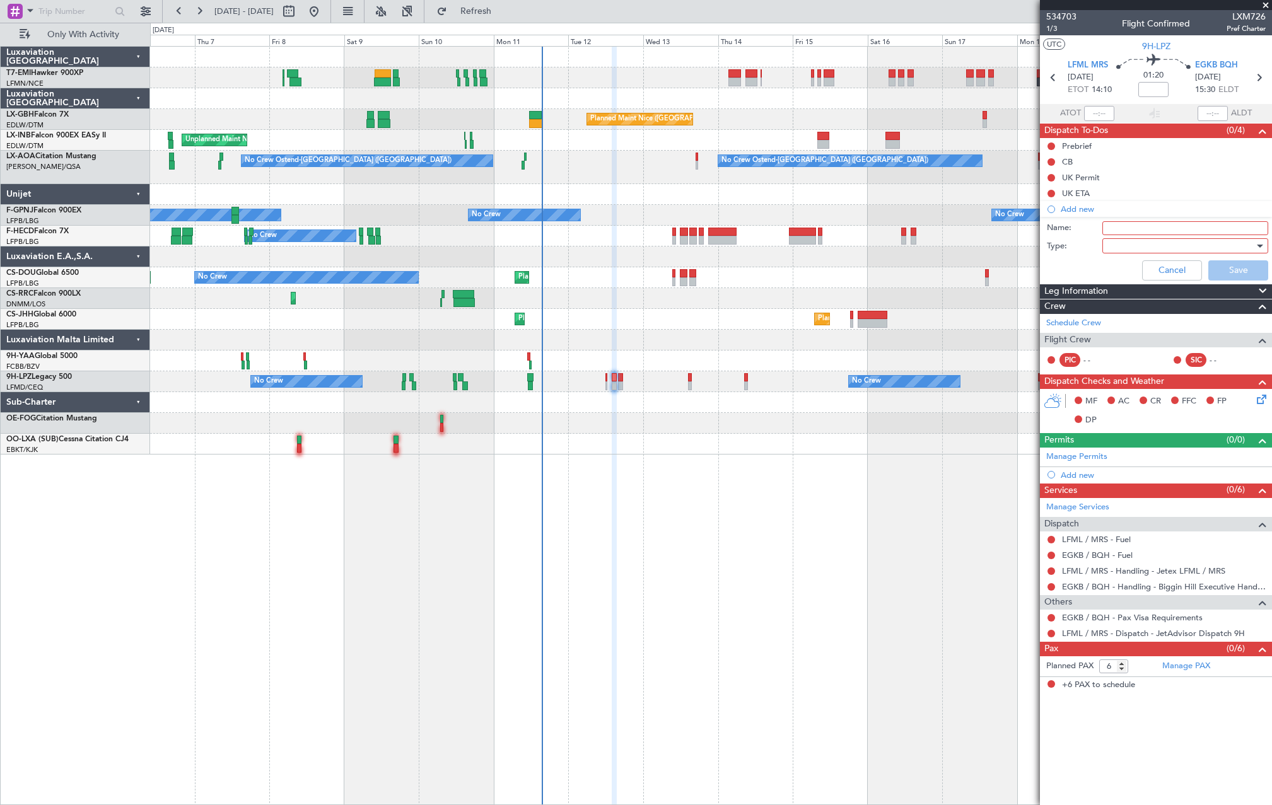
click at [1133, 232] on input "Name:" at bounding box center [1185, 228] width 166 height 14
type input "GAR UK"
click at [1133, 255] on div at bounding box center [1180, 245] width 147 height 19
click at [1136, 263] on span "Generic" at bounding box center [1178, 271] width 154 height 19
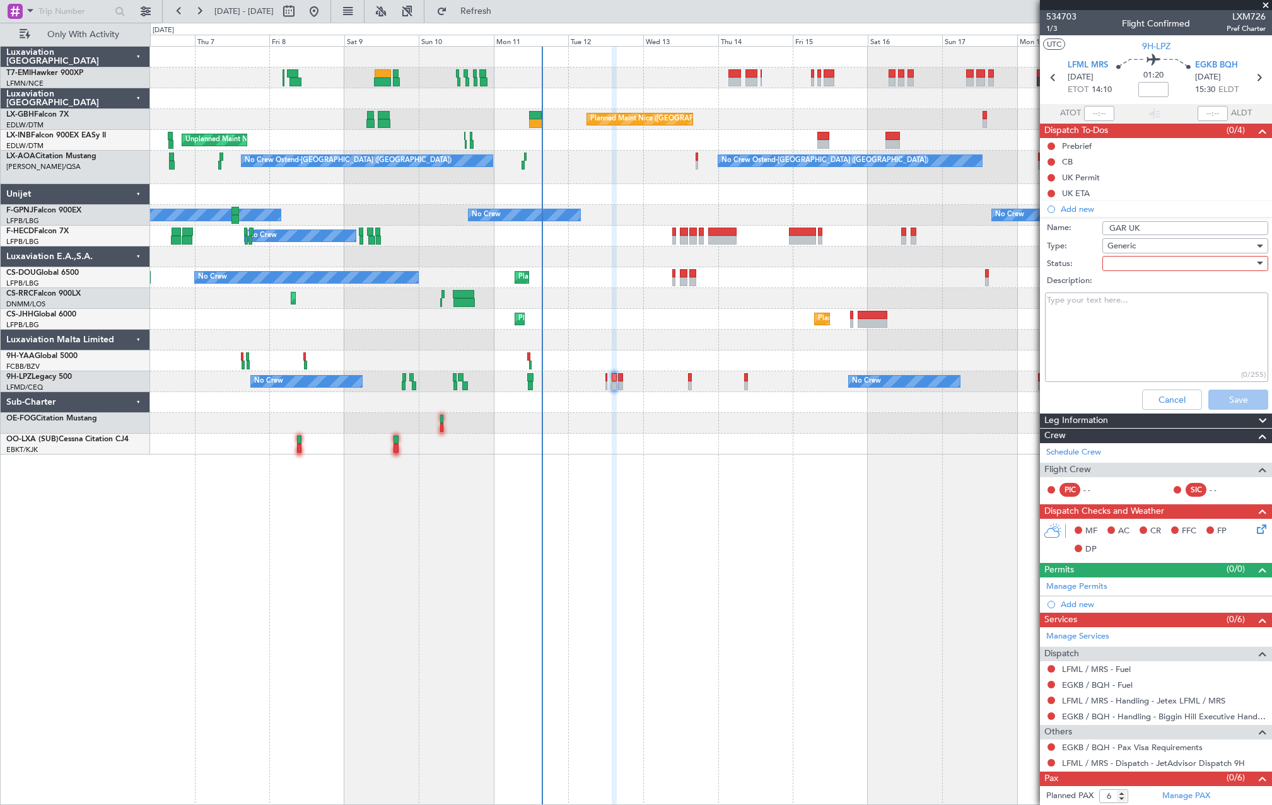
click at [1140, 260] on div at bounding box center [1180, 263] width 147 height 19
click at [1144, 280] on div "Not Started In Progress Completed Cancelled" at bounding box center [1178, 317] width 169 height 77
drag, startPoint x: 1145, startPoint y: 284, endPoint x: 1193, endPoint y: 332, distance: 67.8
click at [1145, 285] on span "Not Started" at bounding box center [1179, 288] width 148 height 19
click at [1224, 400] on button "Save" at bounding box center [1238, 400] width 60 height 20
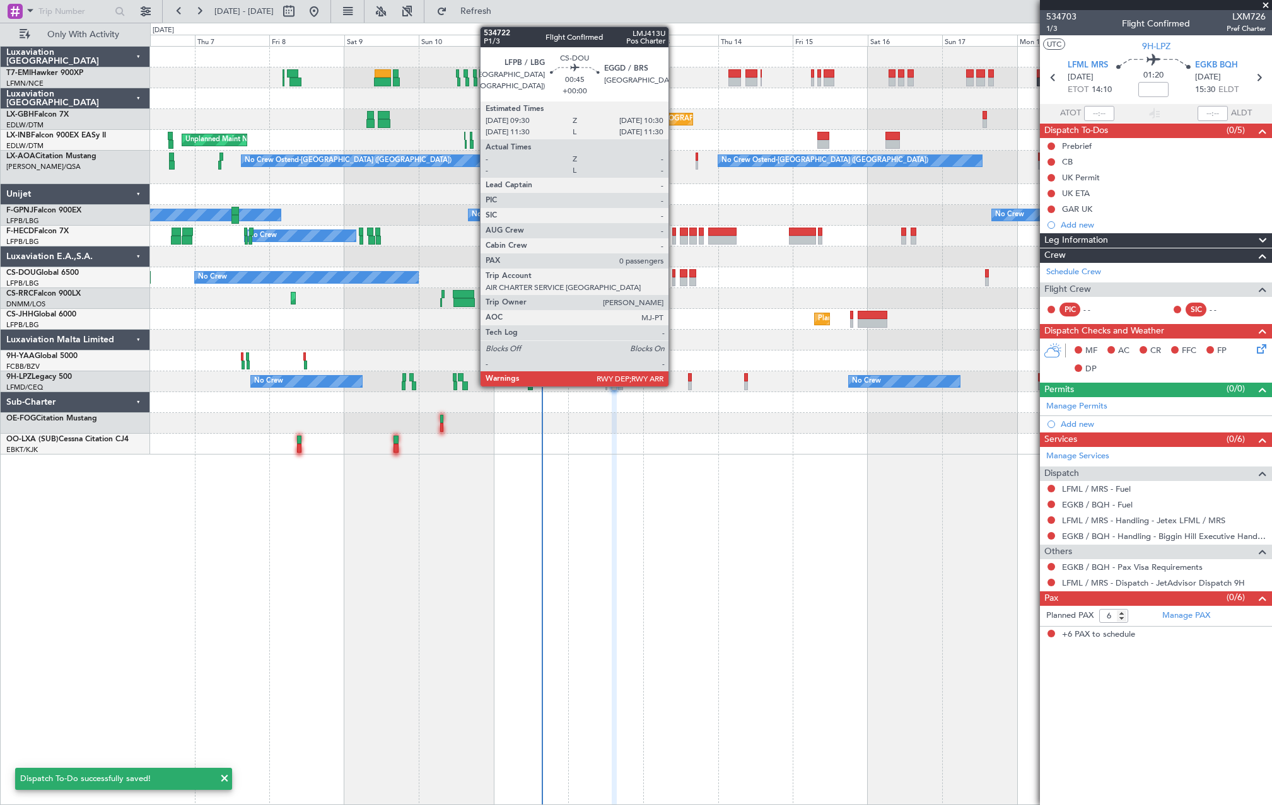
click at [674, 281] on div at bounding box center [673, 281] width 3 height 9
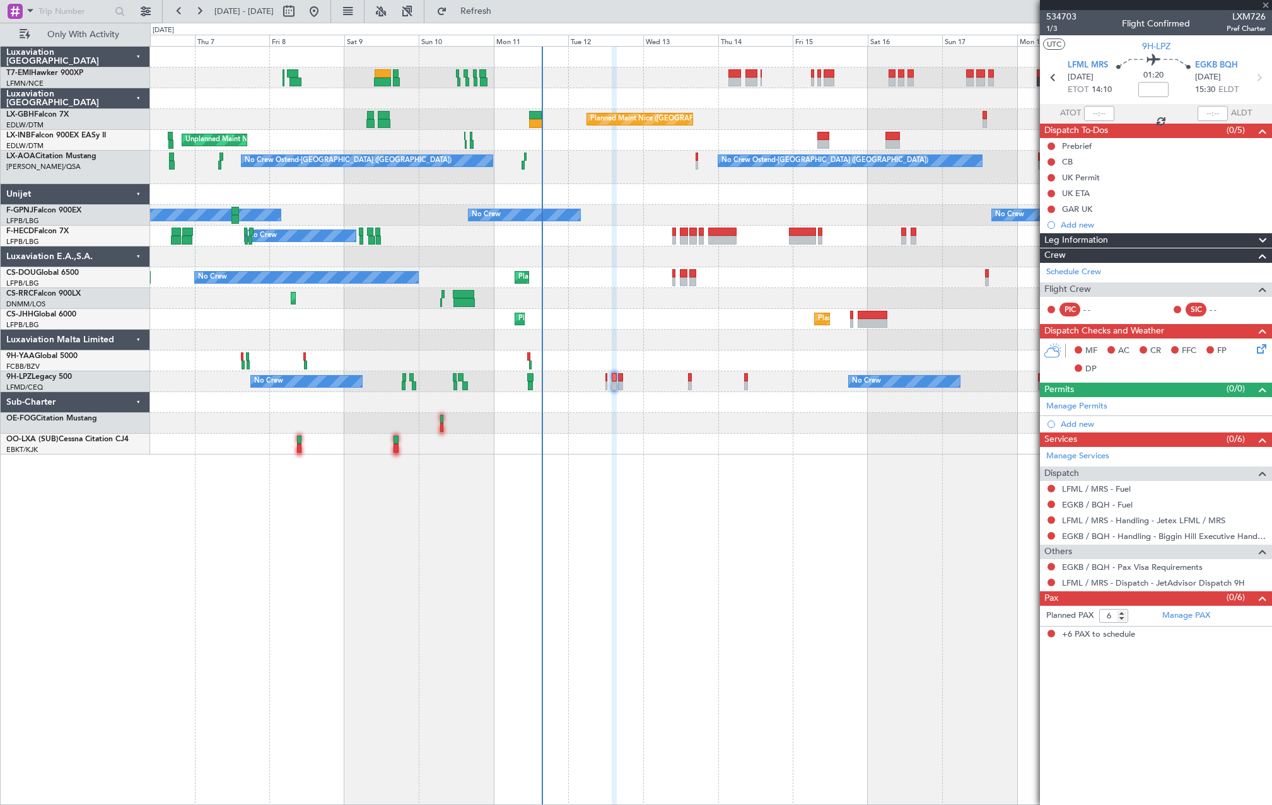
type input "0"
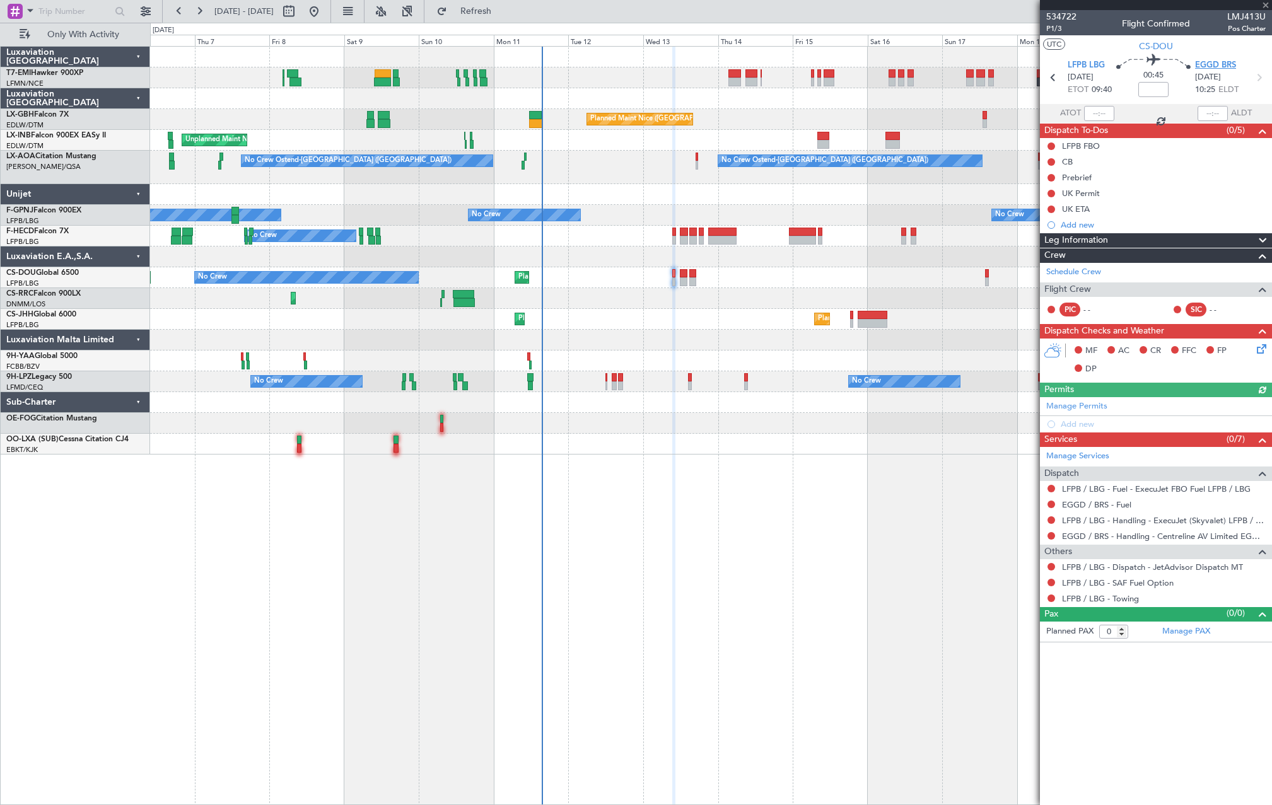
click at [1207, 66] on span "EGGD BRS" at bounding box center [1215, 65] width 41 height 13
click at [1098, 220] on div "Add new" at bounding box center [1157, 224] width 194 height 11
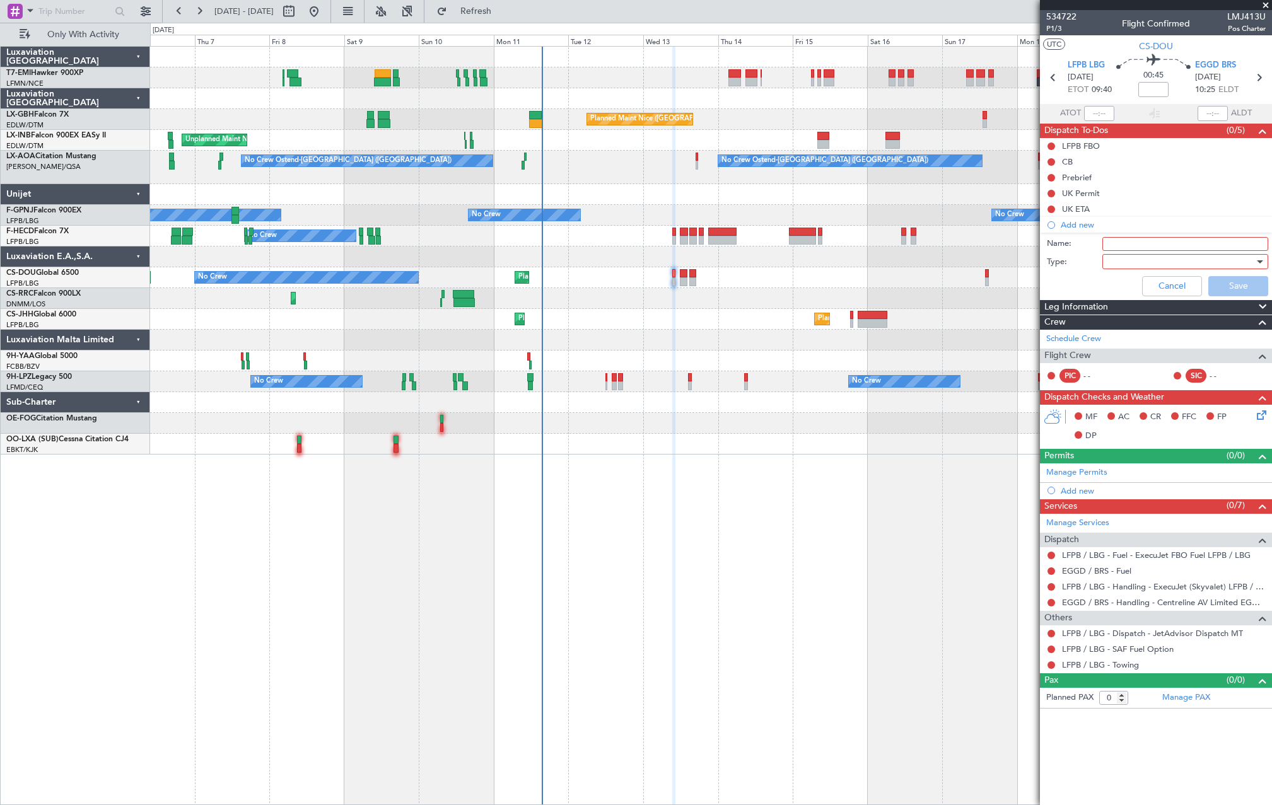
click at [1113, 241] on input "Name:" at bounding box center [1185, 244] width 166 height 14
type input "GAR UK"
click at [1131, 268] on div at bounding box center [1180, 261] width 147 height 19
click at [1131, 287] on span "Generic" at bounding box center [1178, 287] width 154 height 19
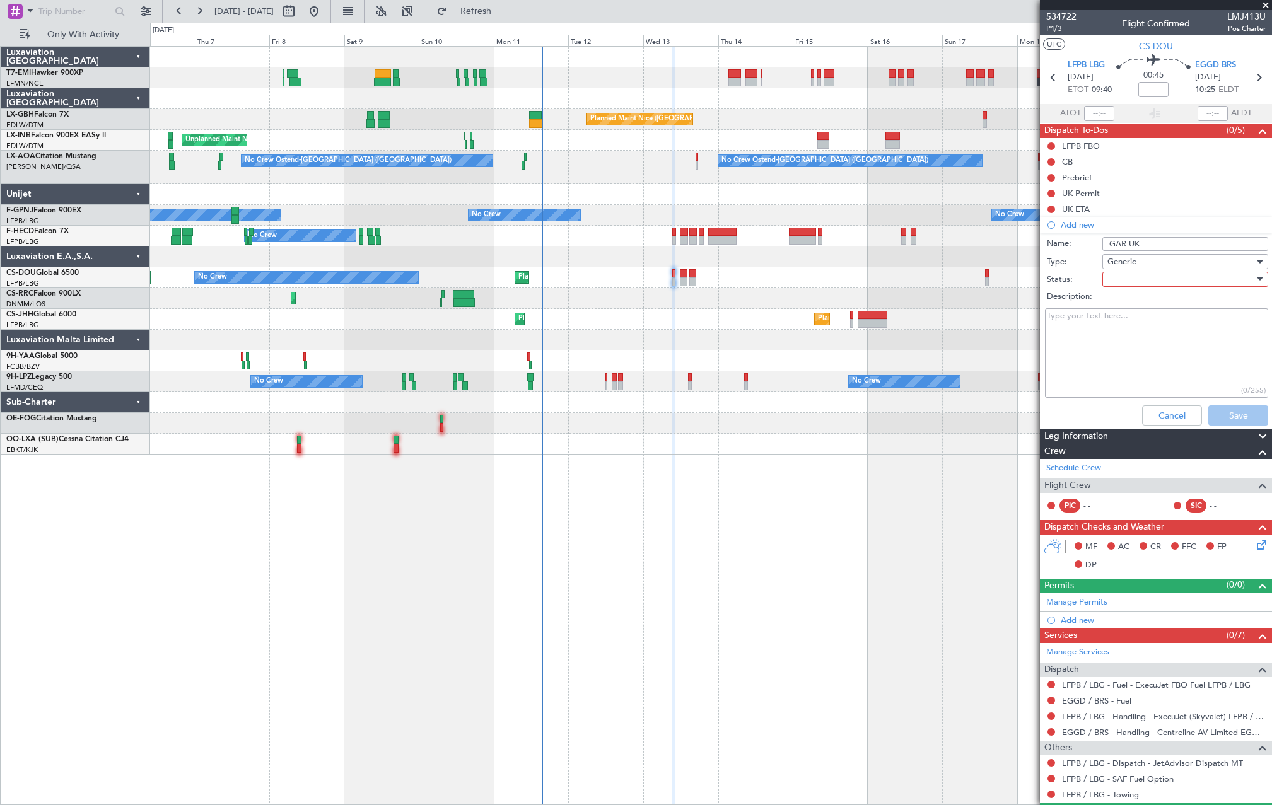
click at [1140, 278] on div at bounding box center [1180, 279] width 147 height 19
click at [1147, 305] on span "Not Started" at bounding box center [1168, 304] width 127 height 19
click at [1222, 415] on button "Save" at bounding box center [1238, 415] width 60 height 20
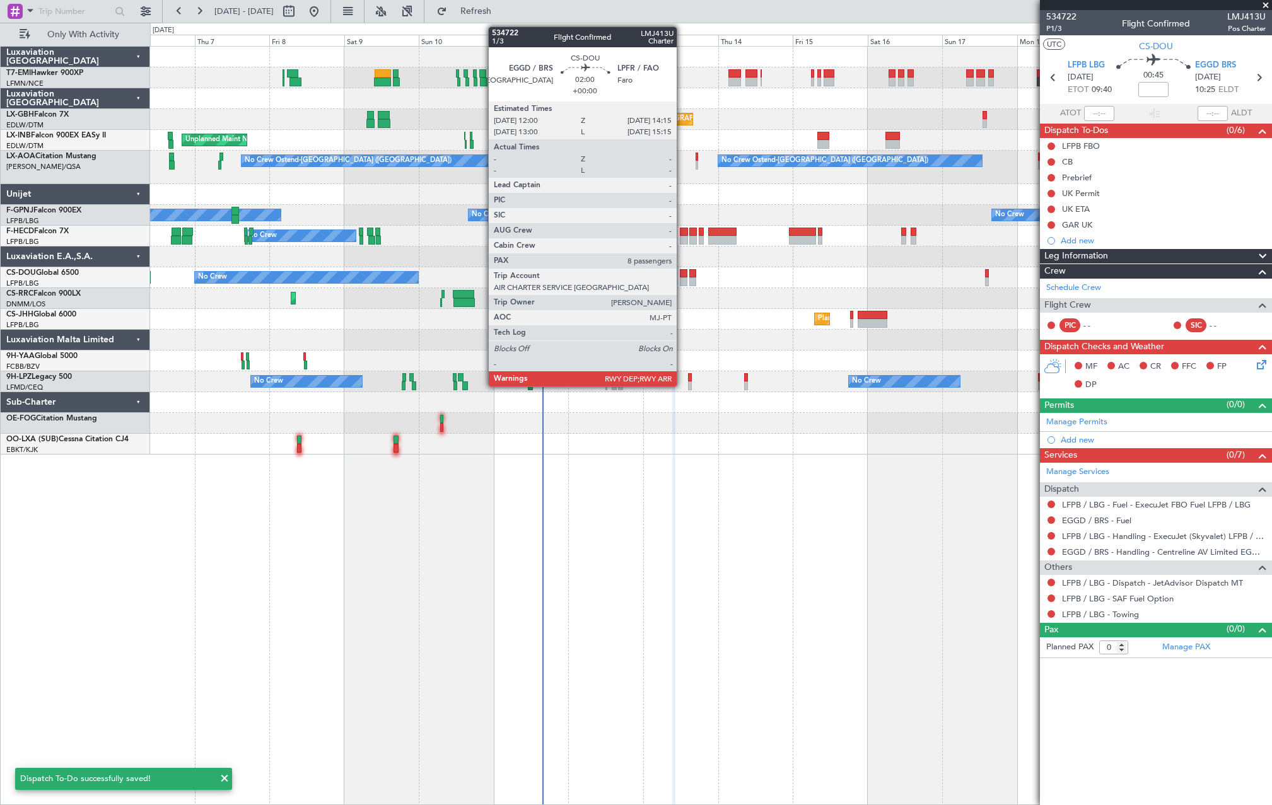
click at [682, 277] on div at bounding box center [684, 273] width 8 height 9
type input "8"
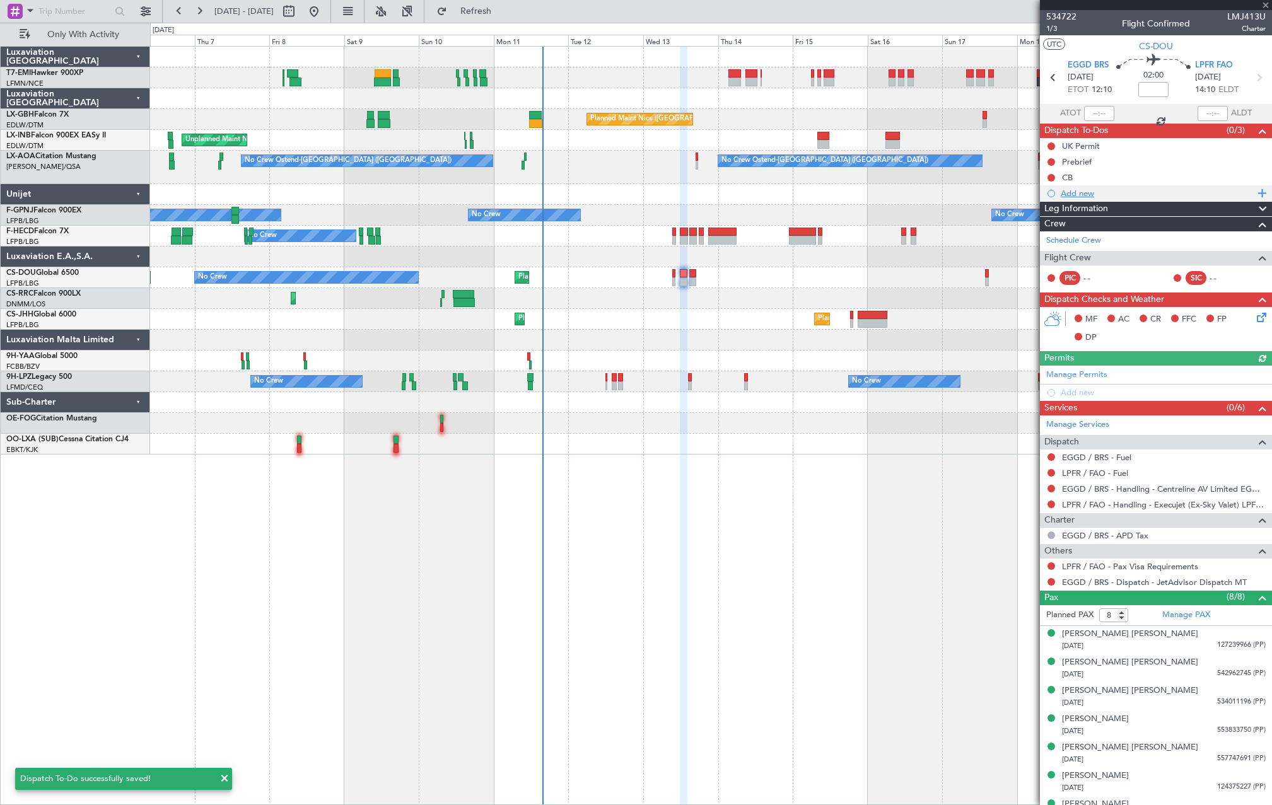
click at [1086, 200] on div "Add new" at bounding box center [1156, 193] width 232 height 16
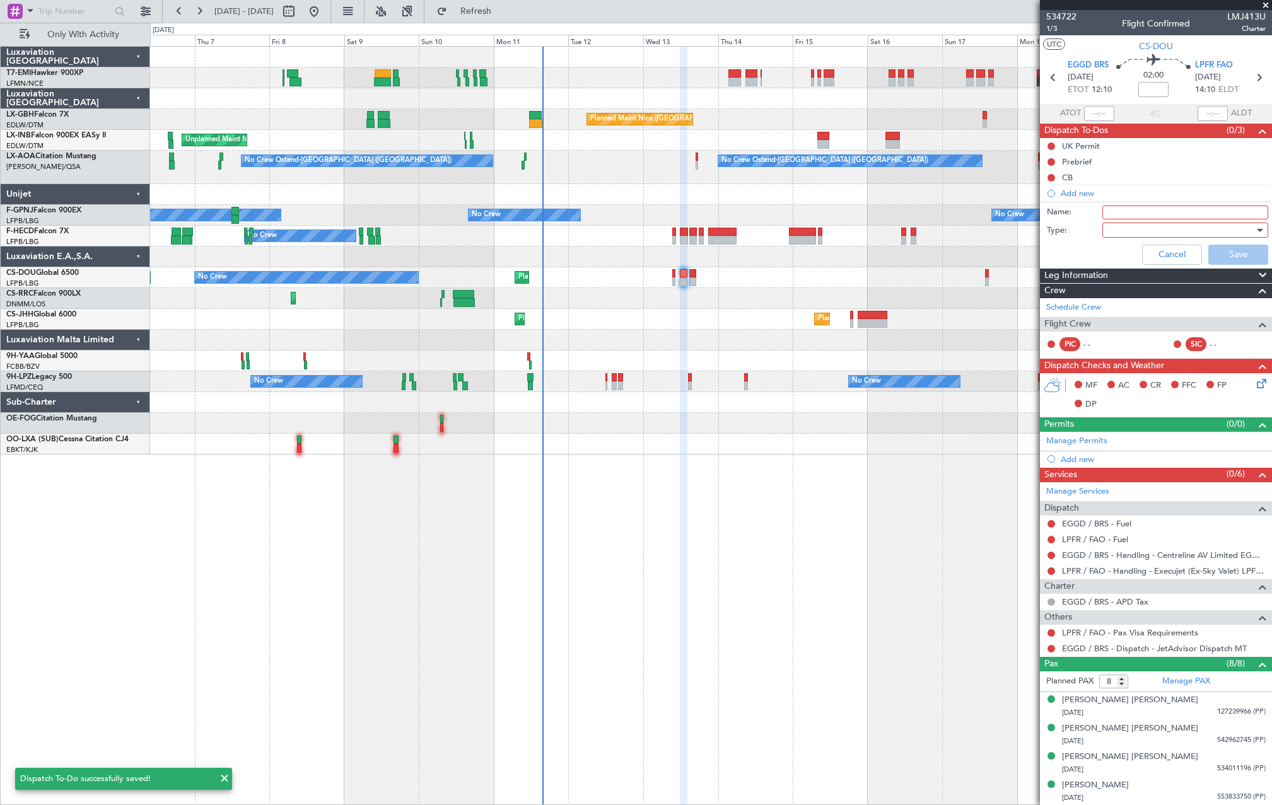
click at [1128, 219] on div "Name:" at bounding box center [1155, 212] width 245 height 19
click at [1129, 214] on input "Name:" at bounding box center [1185, 213] width 166 height 14
type input "GAR UK"
drag, startPoint x: 1129, startPoint y: 214, endPoint x: 1140, endPoint y: 226, distance: 16.5
click at [1140, 226] on div at bounding box center [1180, 230] width 147 height 19
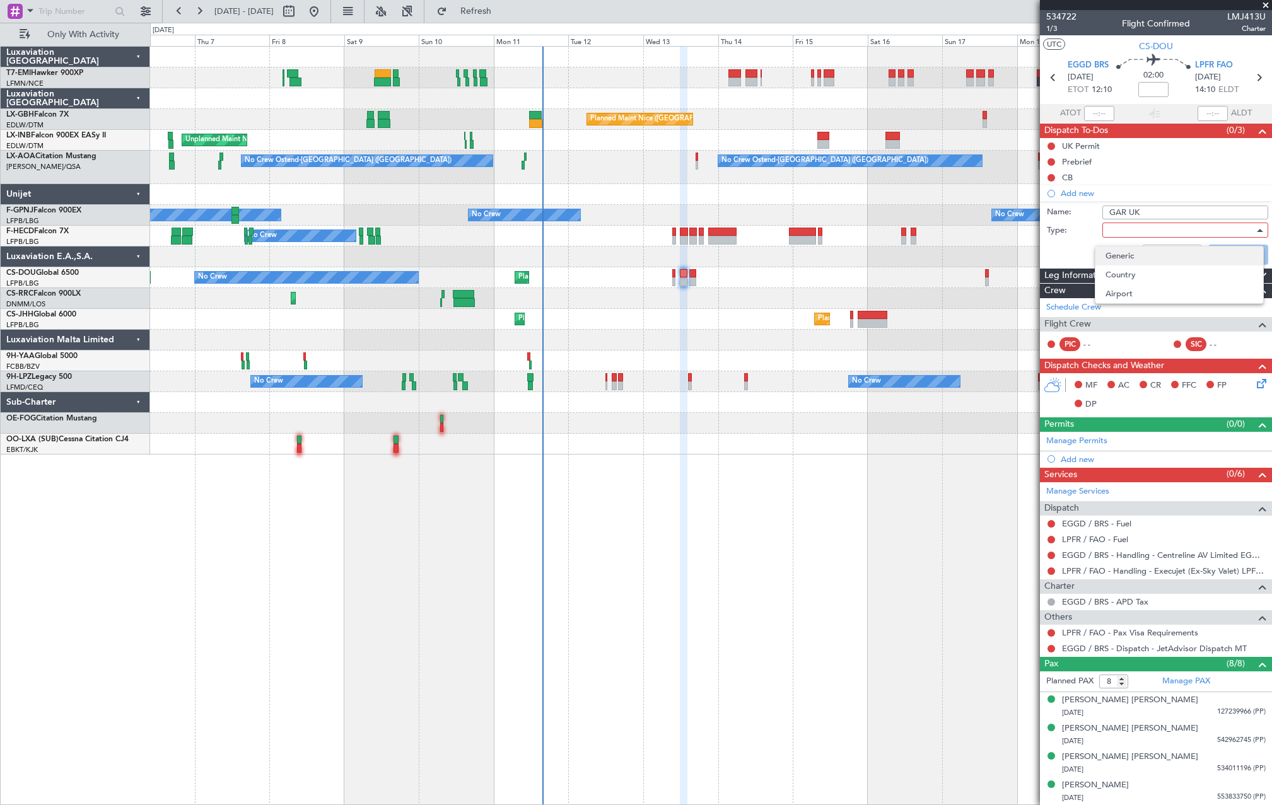
click at [1140, 250] on span "Generic" at bounding box center [1179, 255] width 148 height 19
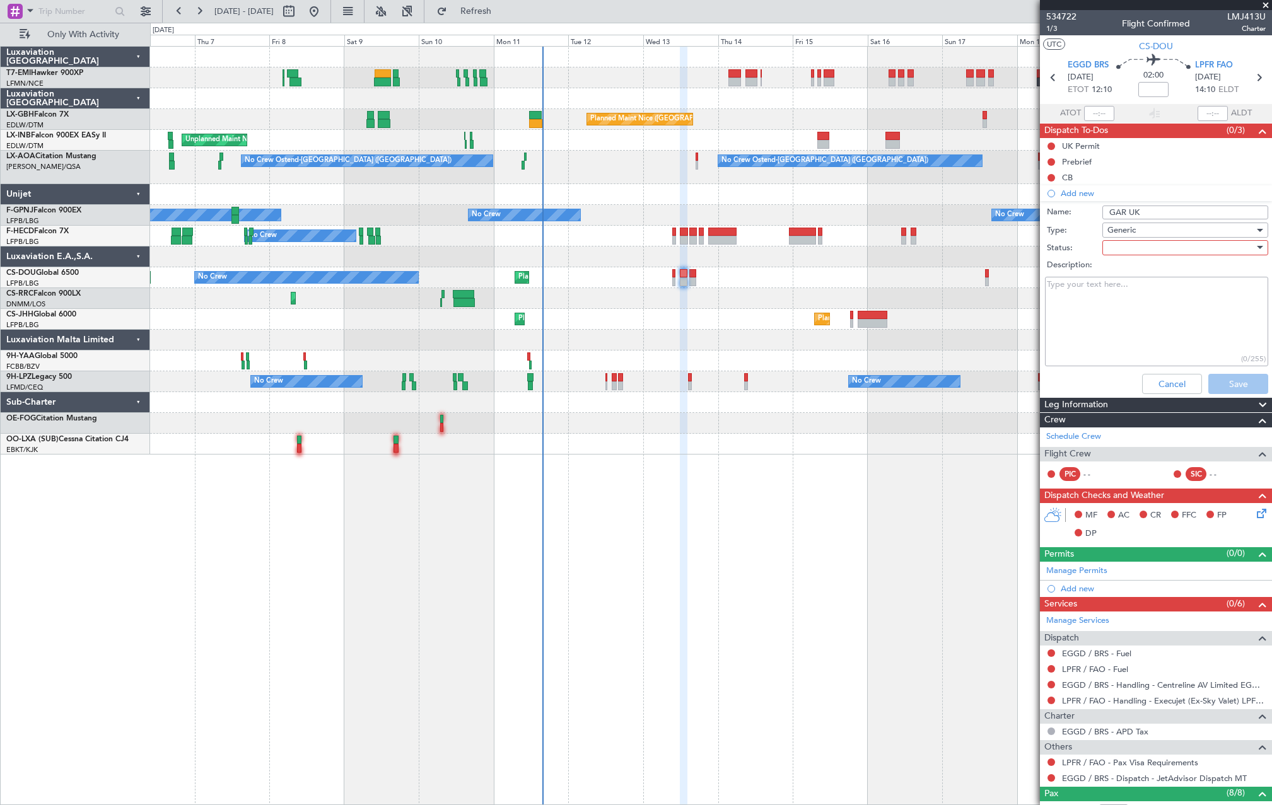
click at [1142, 239] on div at bounding box center [1180, 247] width 147 height 19
drag, startPoint x: 1143, startPoint y: 267, endPoint x: 1150, endPoint y: 272, distance: 9.0
click at [1143, 267] on span "Not Started" at bounding box center [1179, 273] width 148 height 19
click at [1229, 390] on button "Save" at bounding box center [1238, 384] width 60 height 20
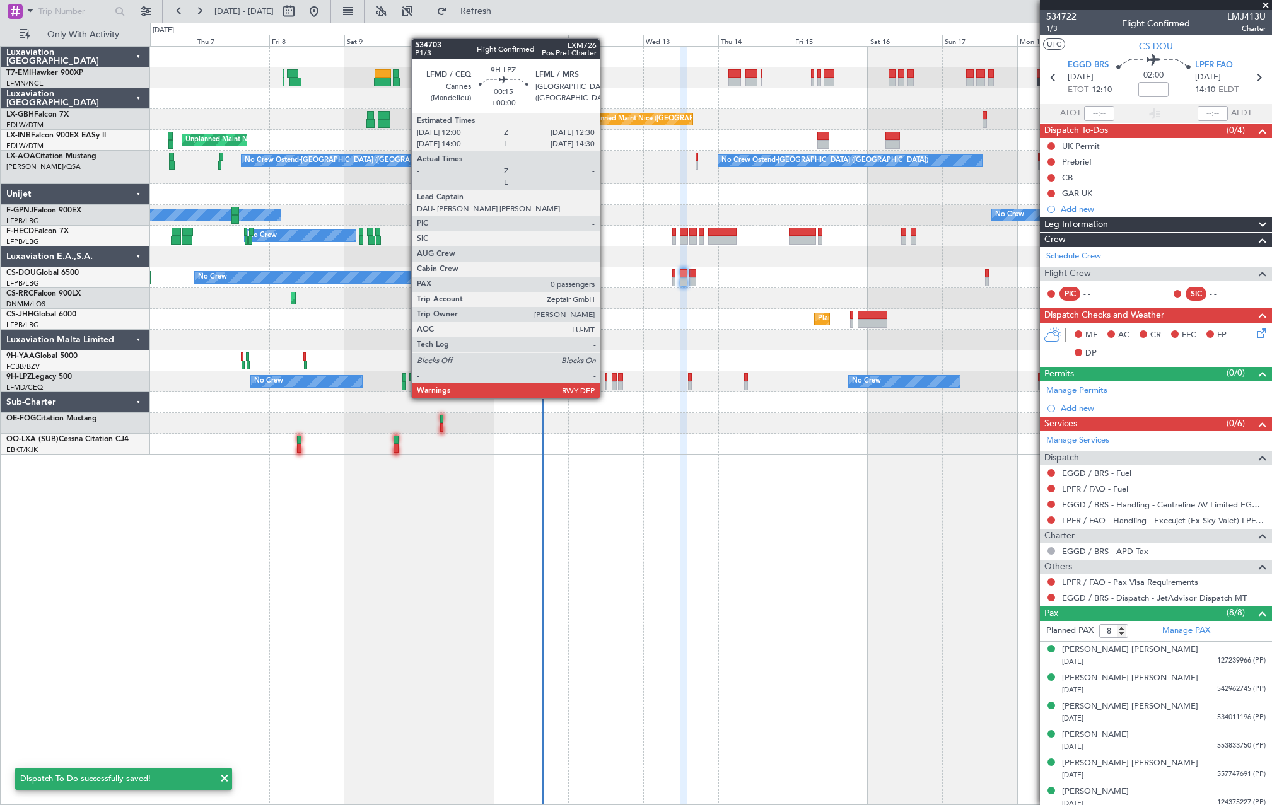
click at [605, 386] on div at bounding box center [606, 385] width 2 height 9
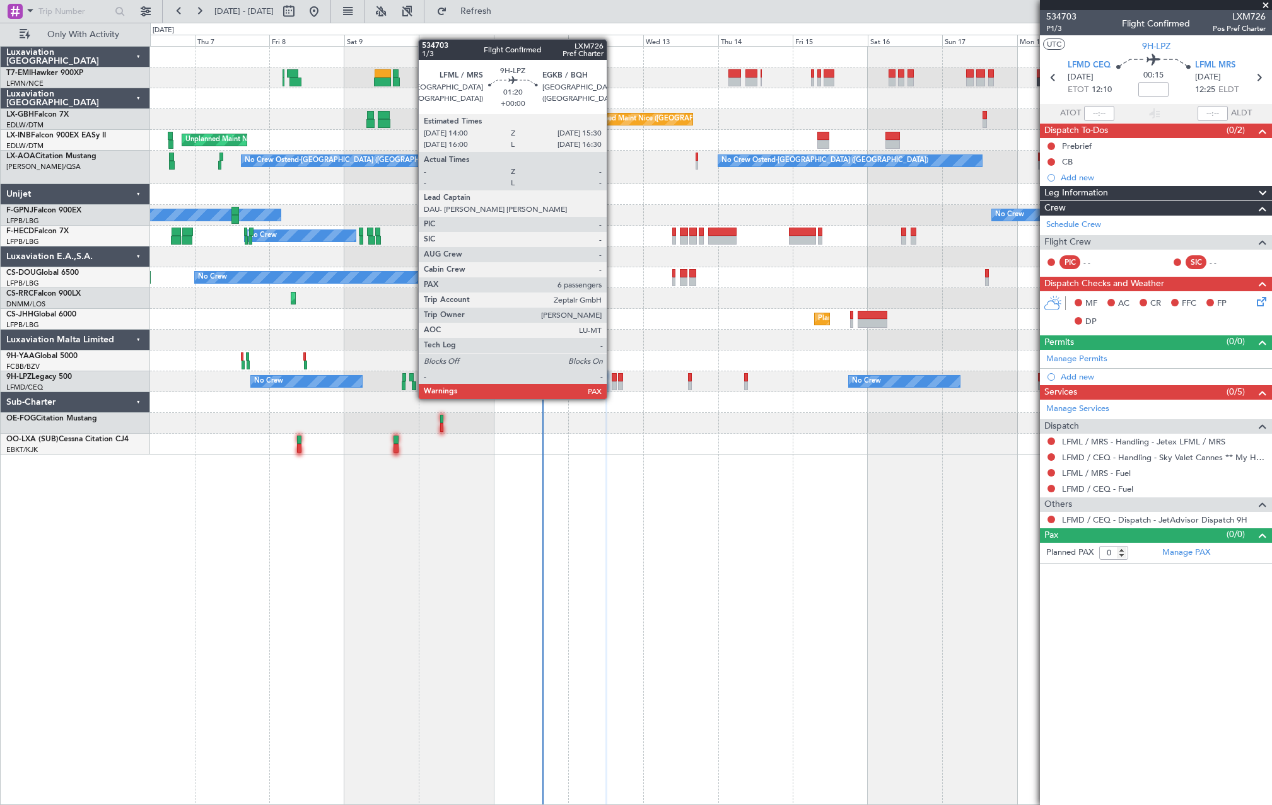
click at [612, 386] on div at bounding box center [613, 385] width 5 height 9
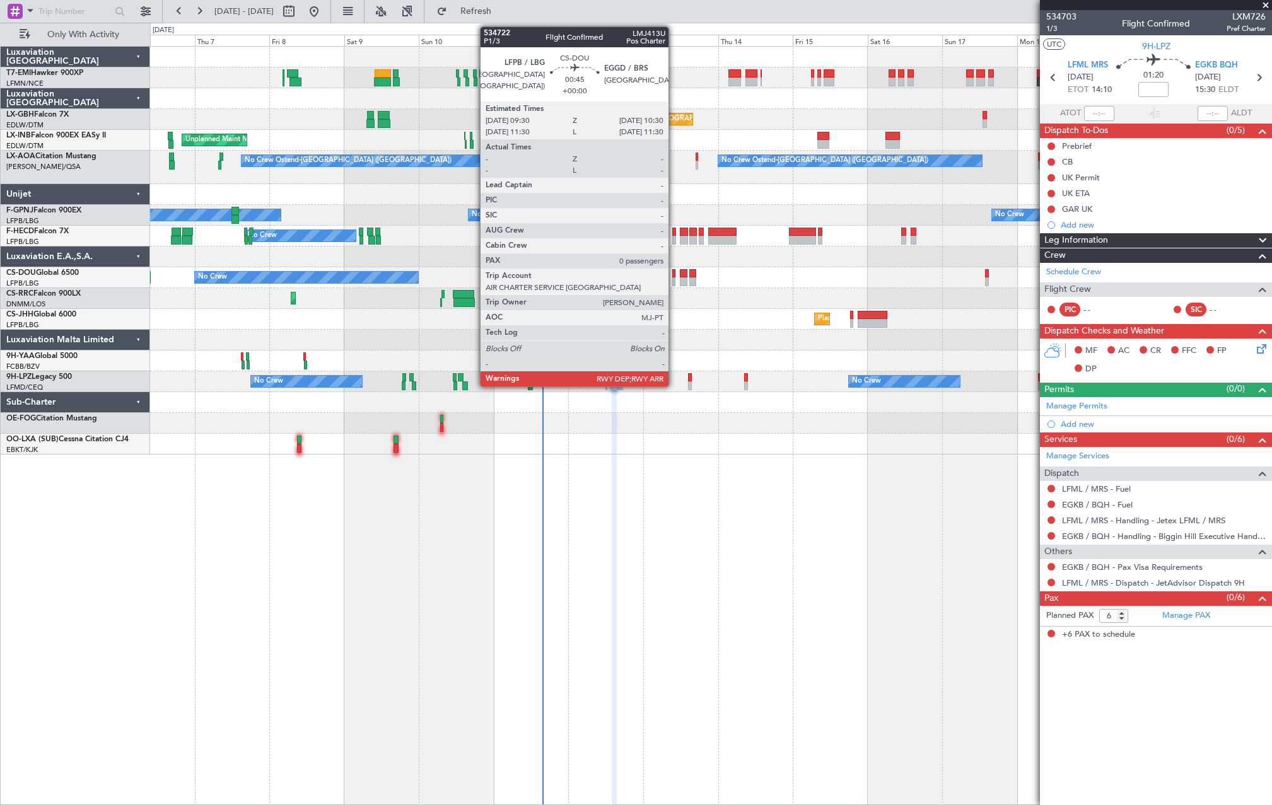
click at [673, 279] on div at bounding box center [673, 281] width 3 height 9
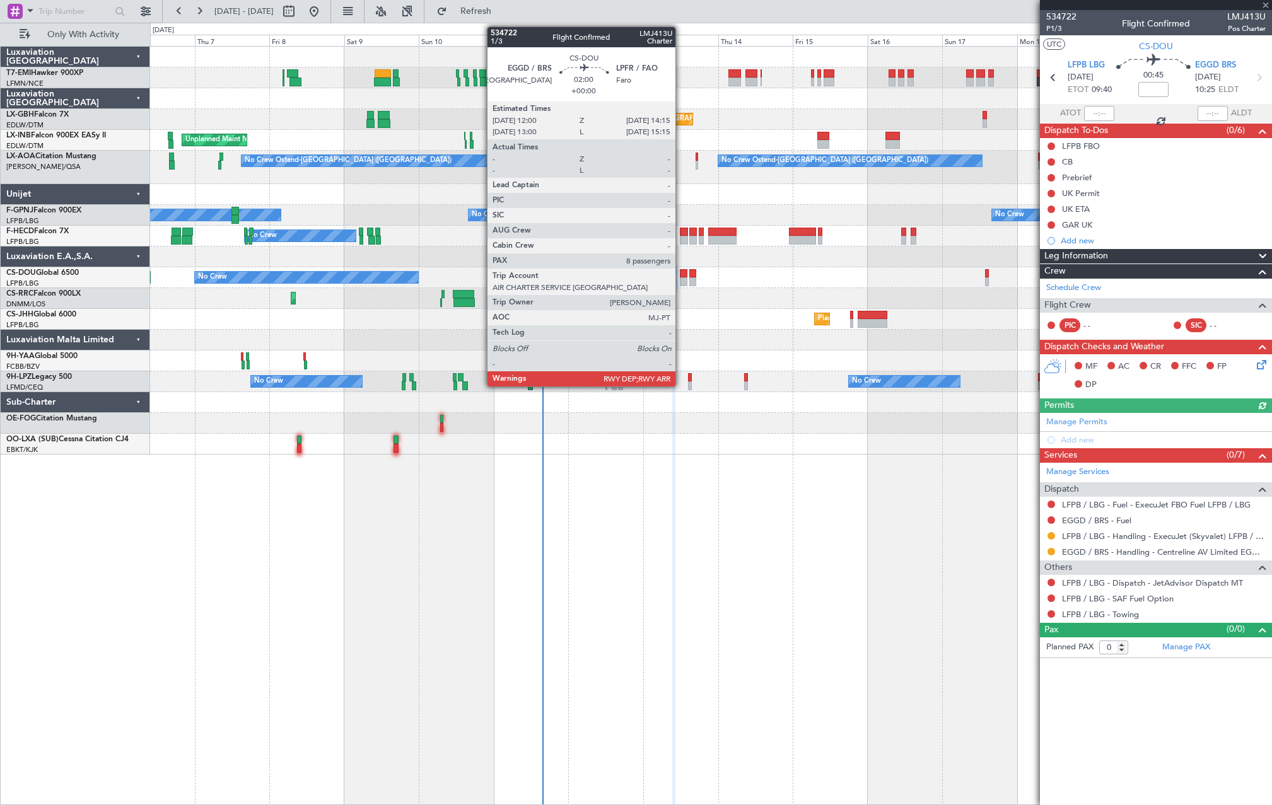
click at [681, 284] on div at bounding box center [684, 281] width 8 height 9
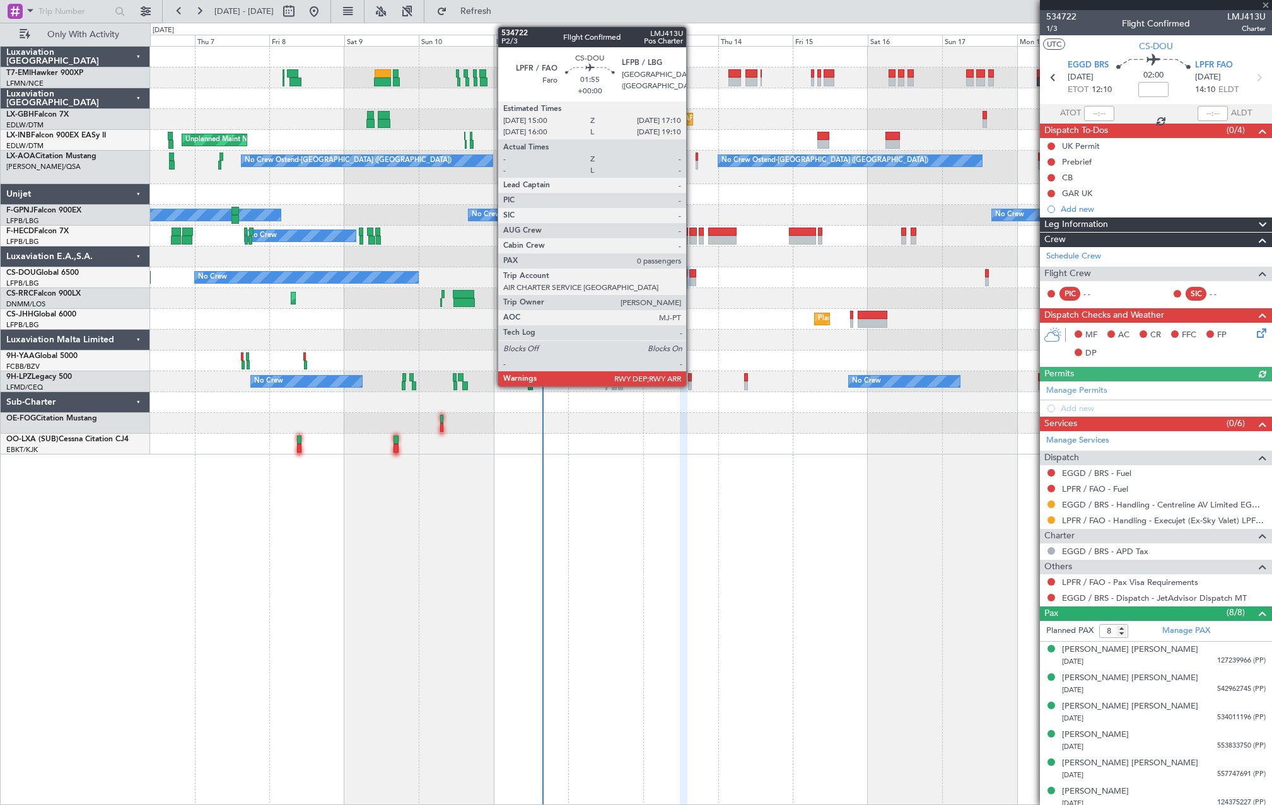
click at [692, 282] on div at bounding box center [692, 281] width 7 height 9
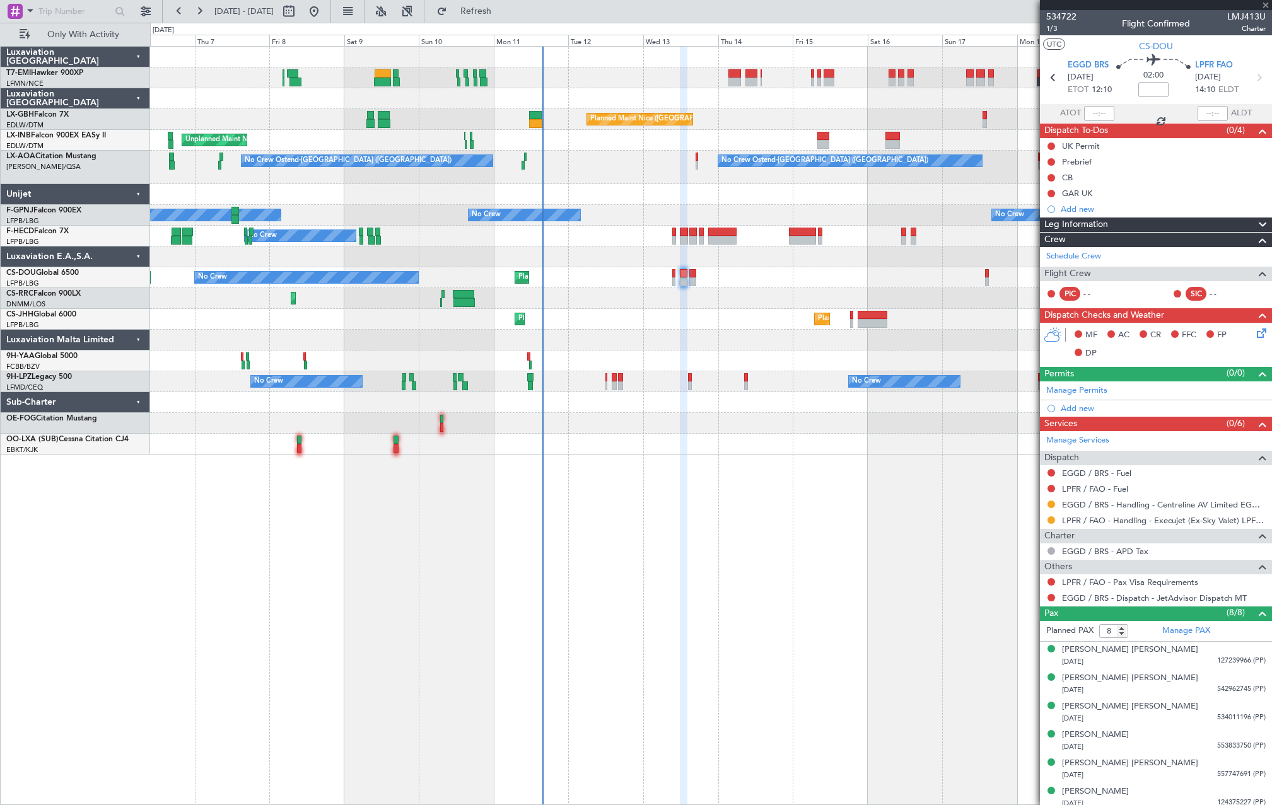
type input "0"
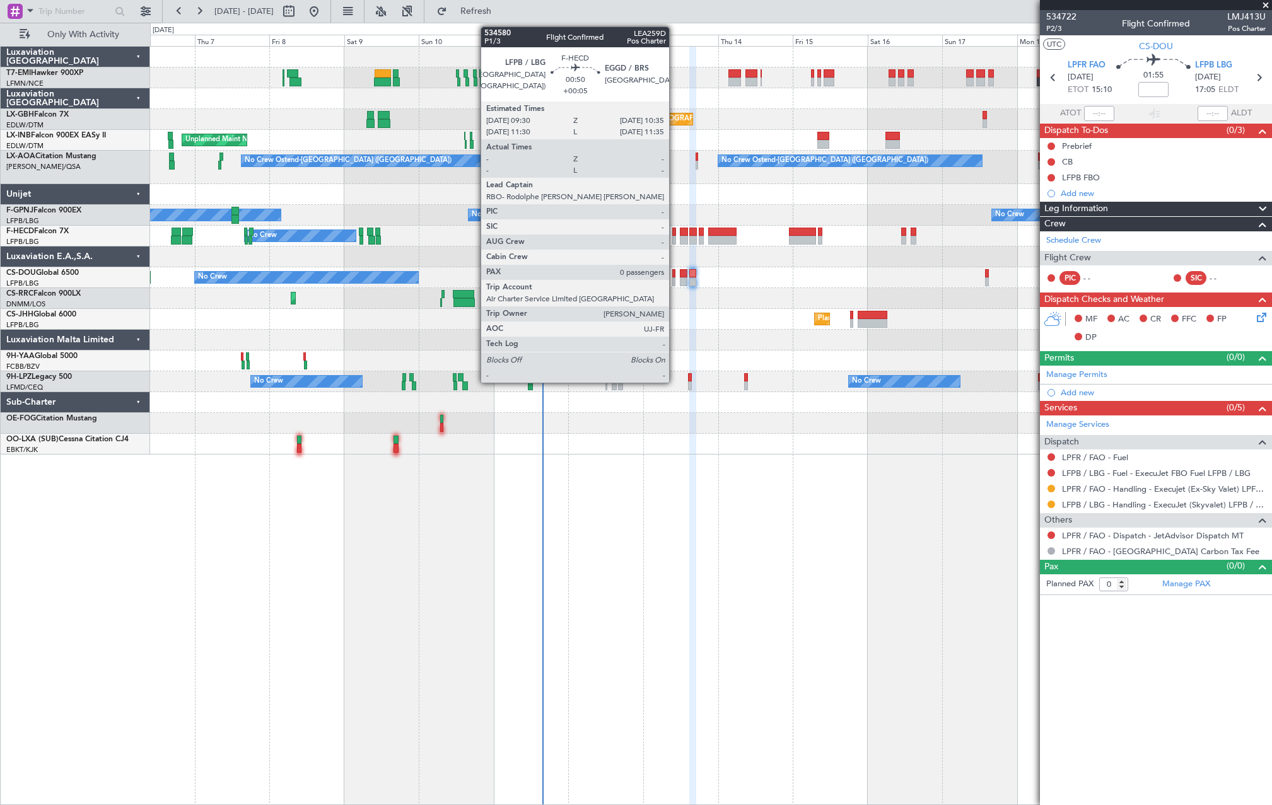
click at [675, 238] on div at bounding box center [674, 240] width 4 height 9
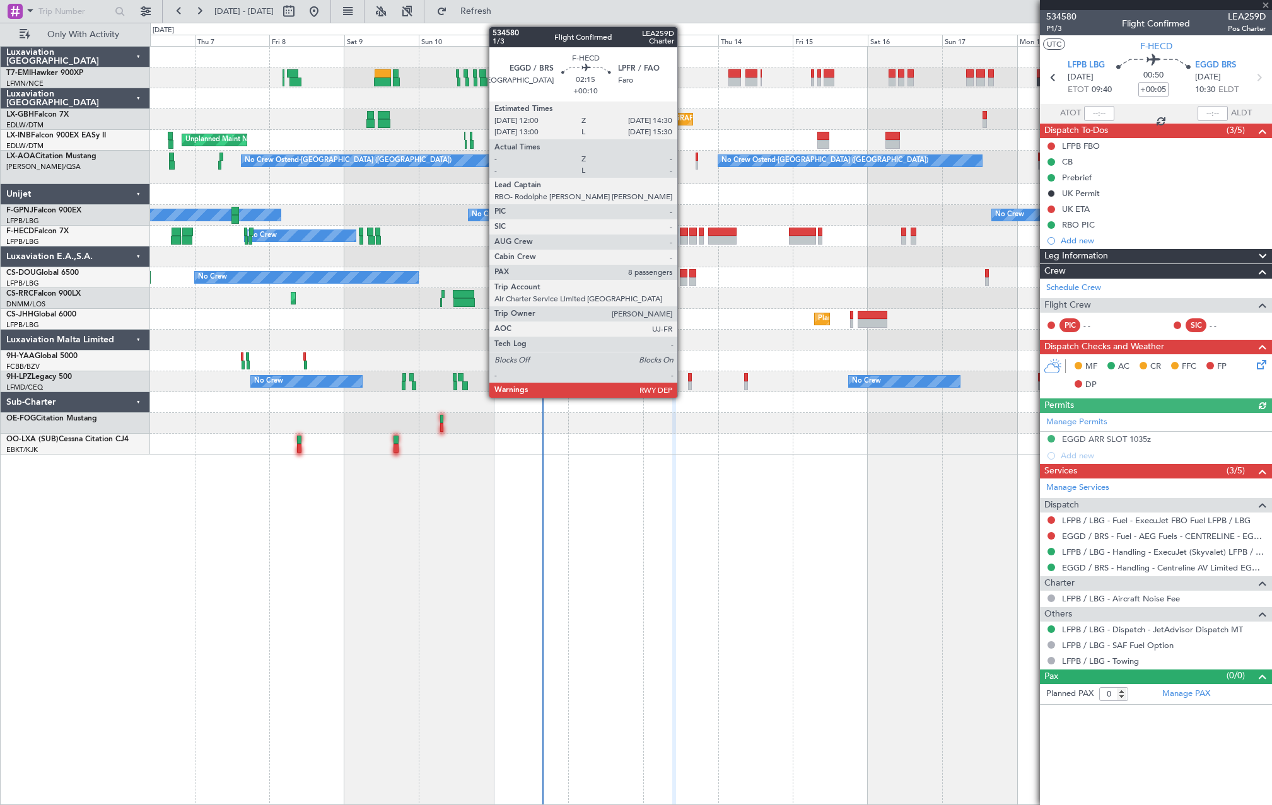
click at [683, 242] on div at bounding box center [684, 240] width 8 height 9
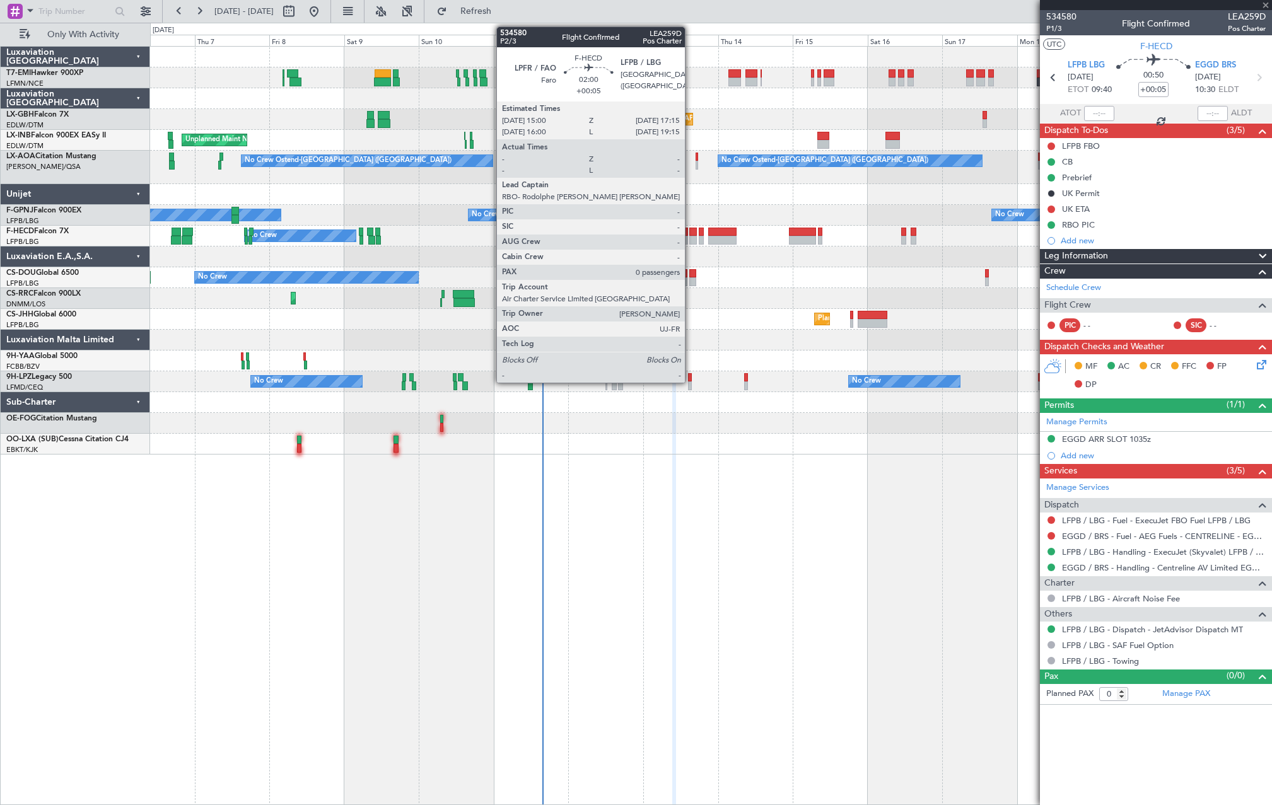
type input "+00:10"
type input "8"
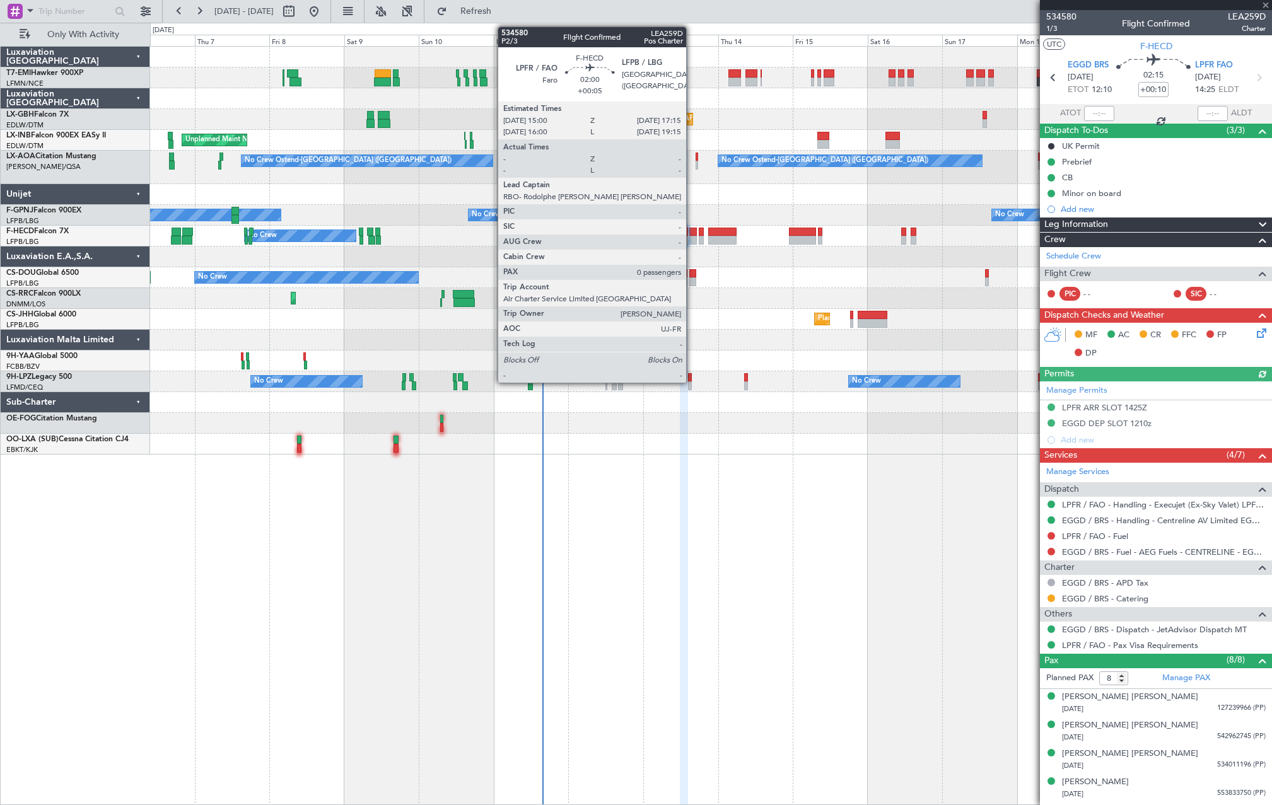
click at [692, 240] on div at bounding box center [693, 240] width 8 height 9
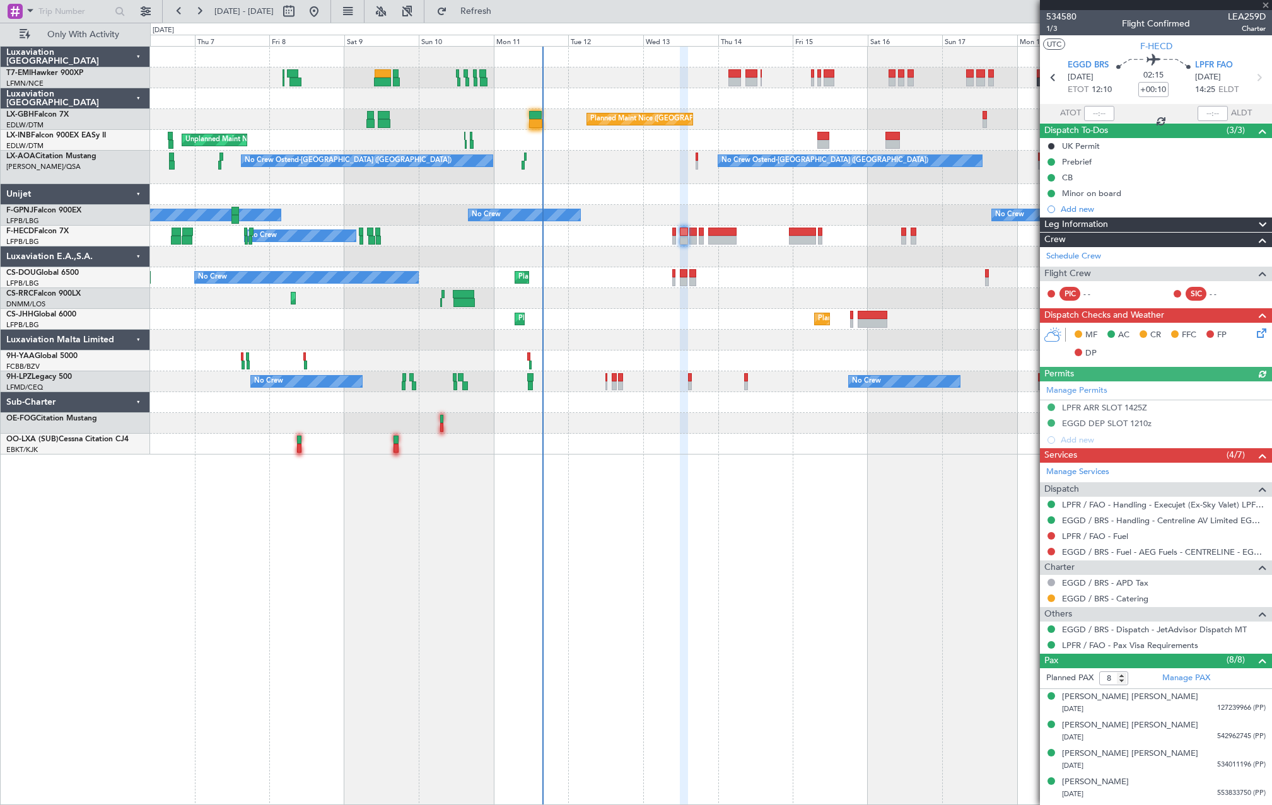
type input "+00:05"
type input "0"
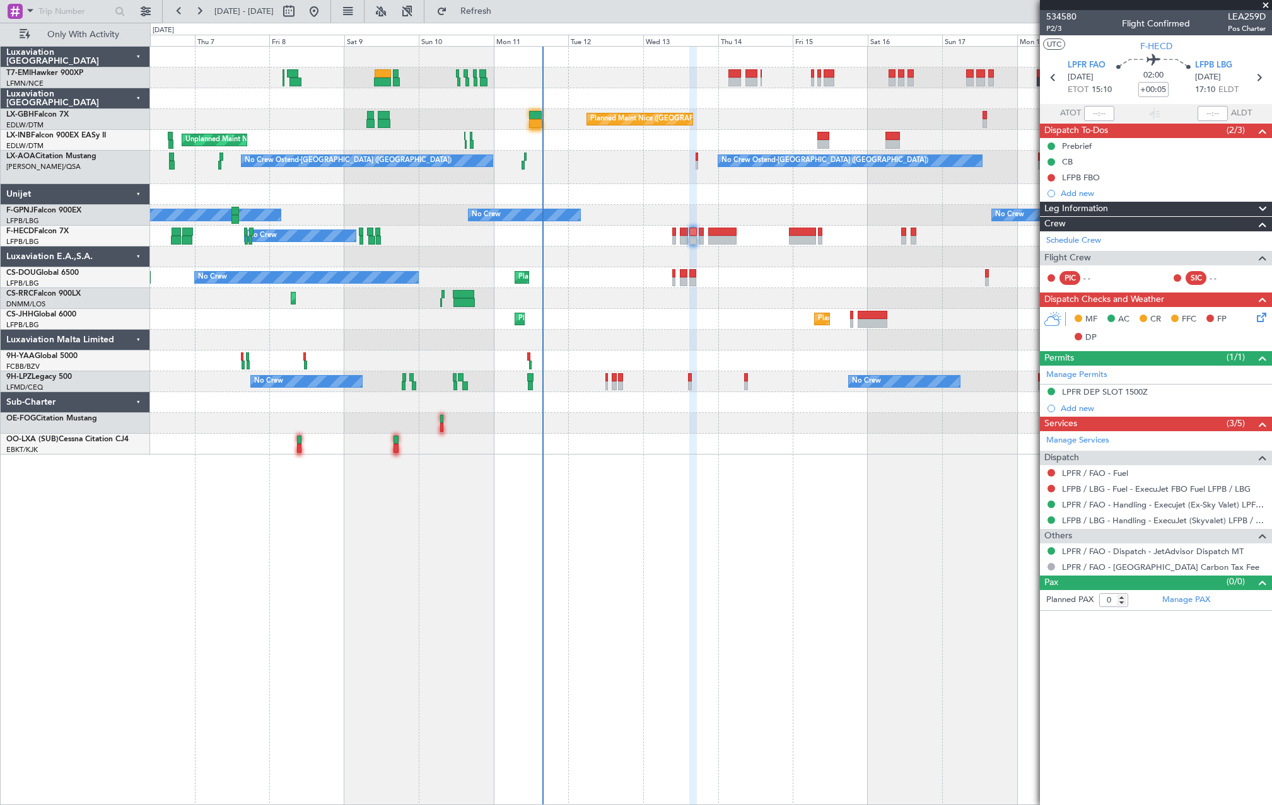
click at [678, 270] on div "Planned Maint No Crew Planned Maint Paris (Le Bourget) Planned Maint London (Lu…" at bounding box center [710, 277] width 1121 height 21
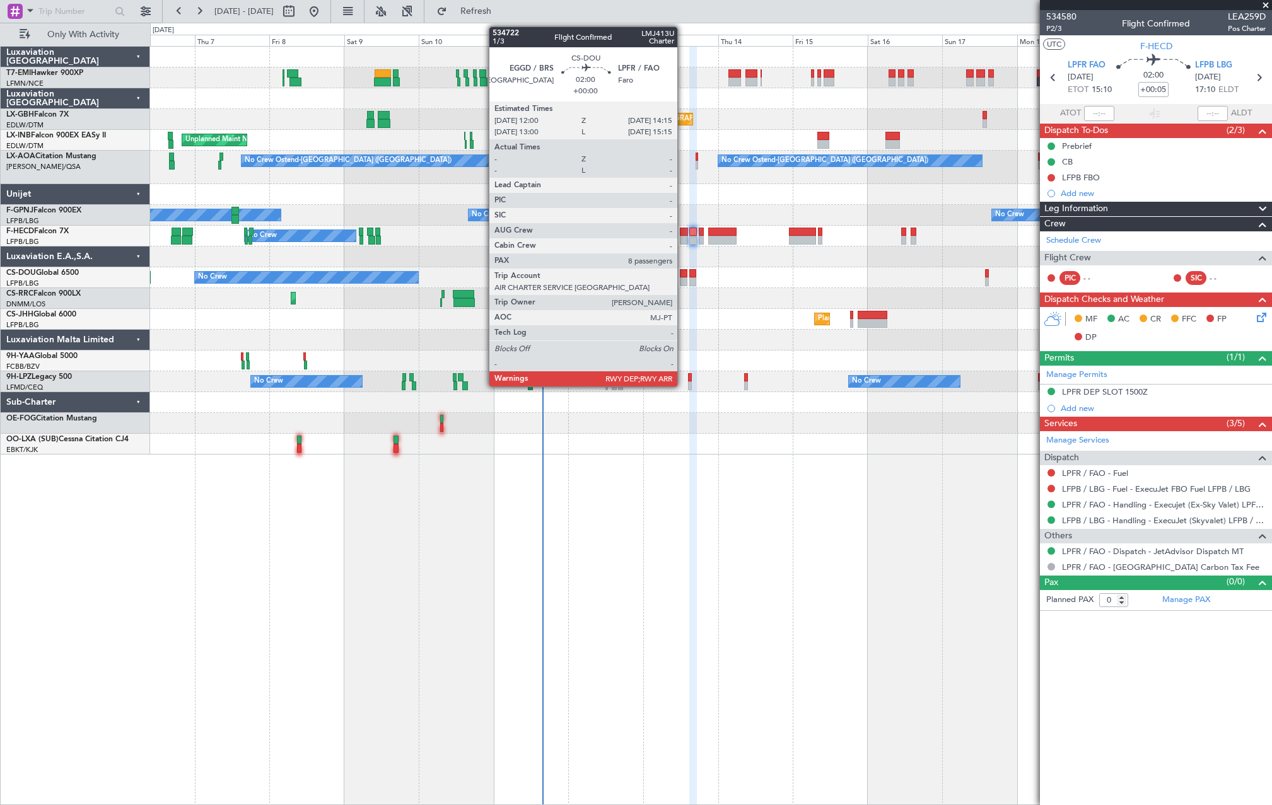
click at [683, 274] on div at bounding box center [684, 273] width 8 height 9
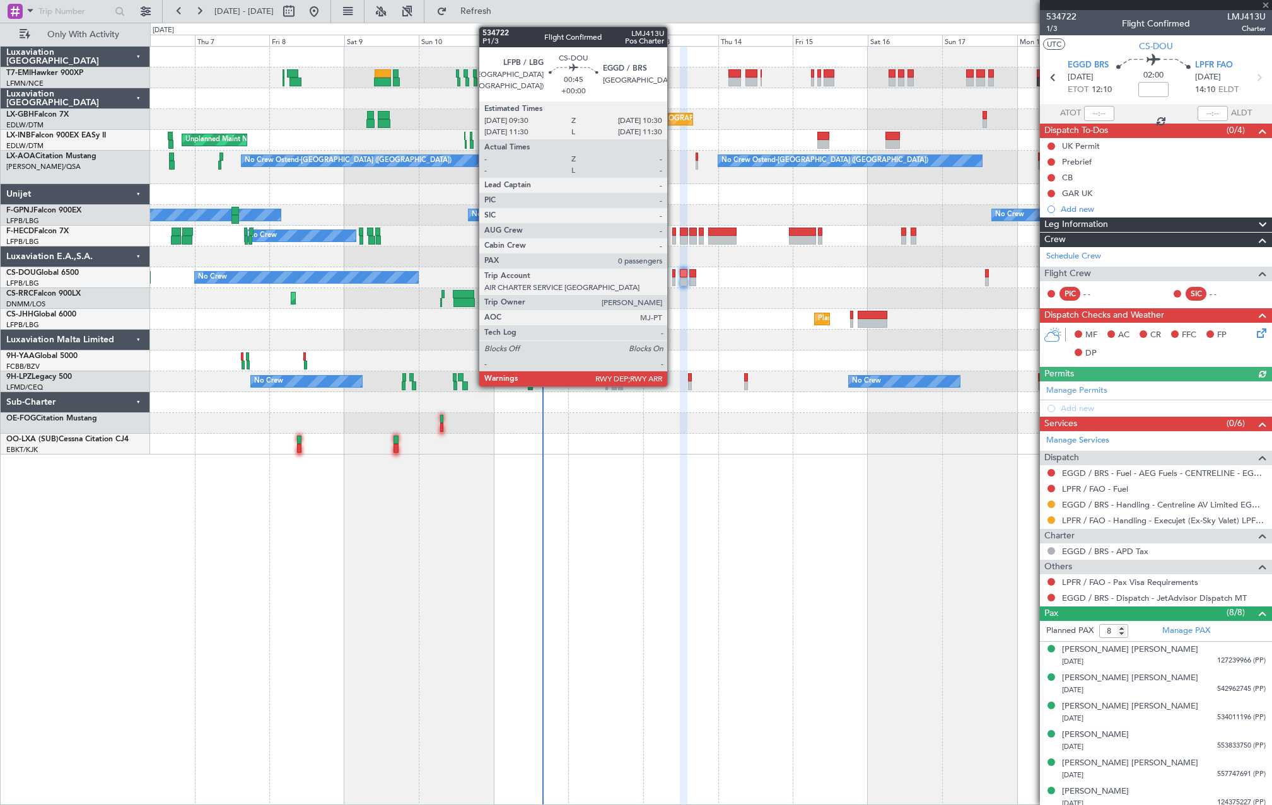
click at [673, 277] on div at bounding box center [673, 273] width 3 height 9
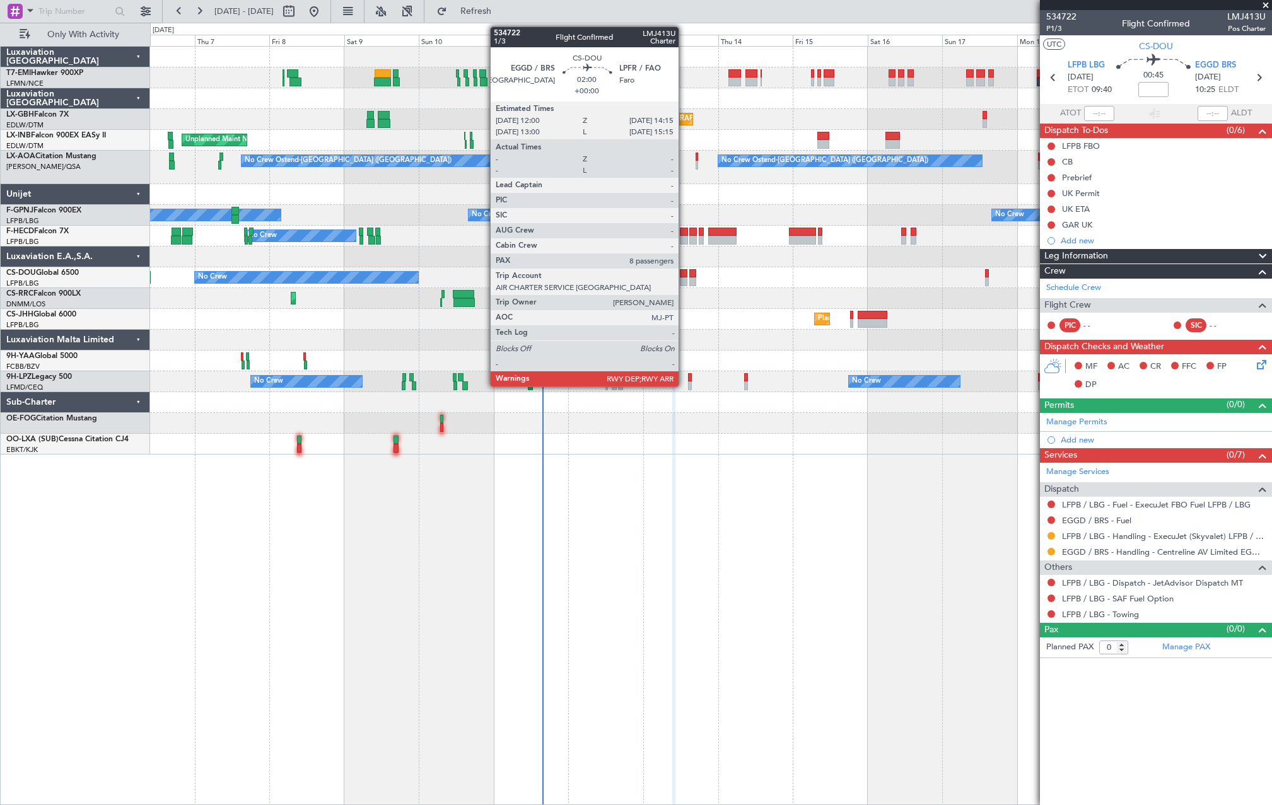
click at [684, 277] on div at bounding box center [684, 281] width 8 height 9
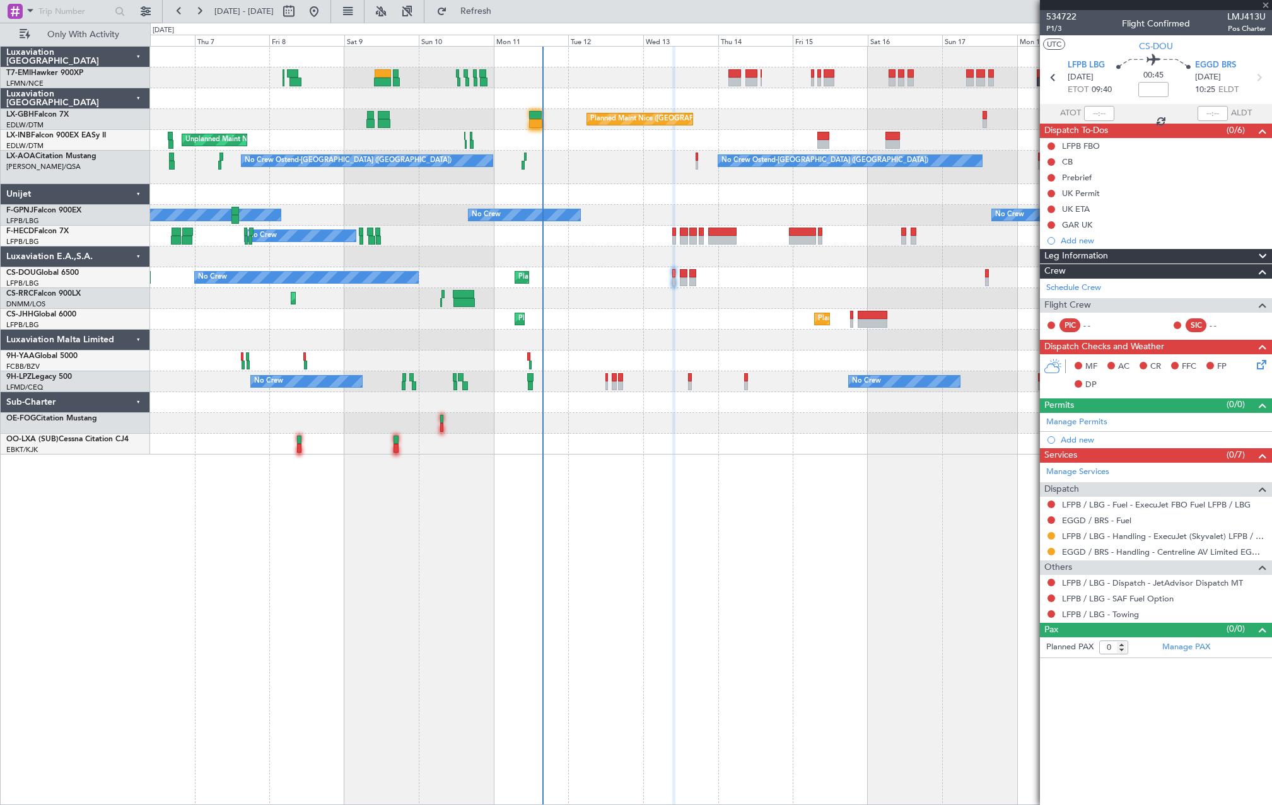
type input "8"
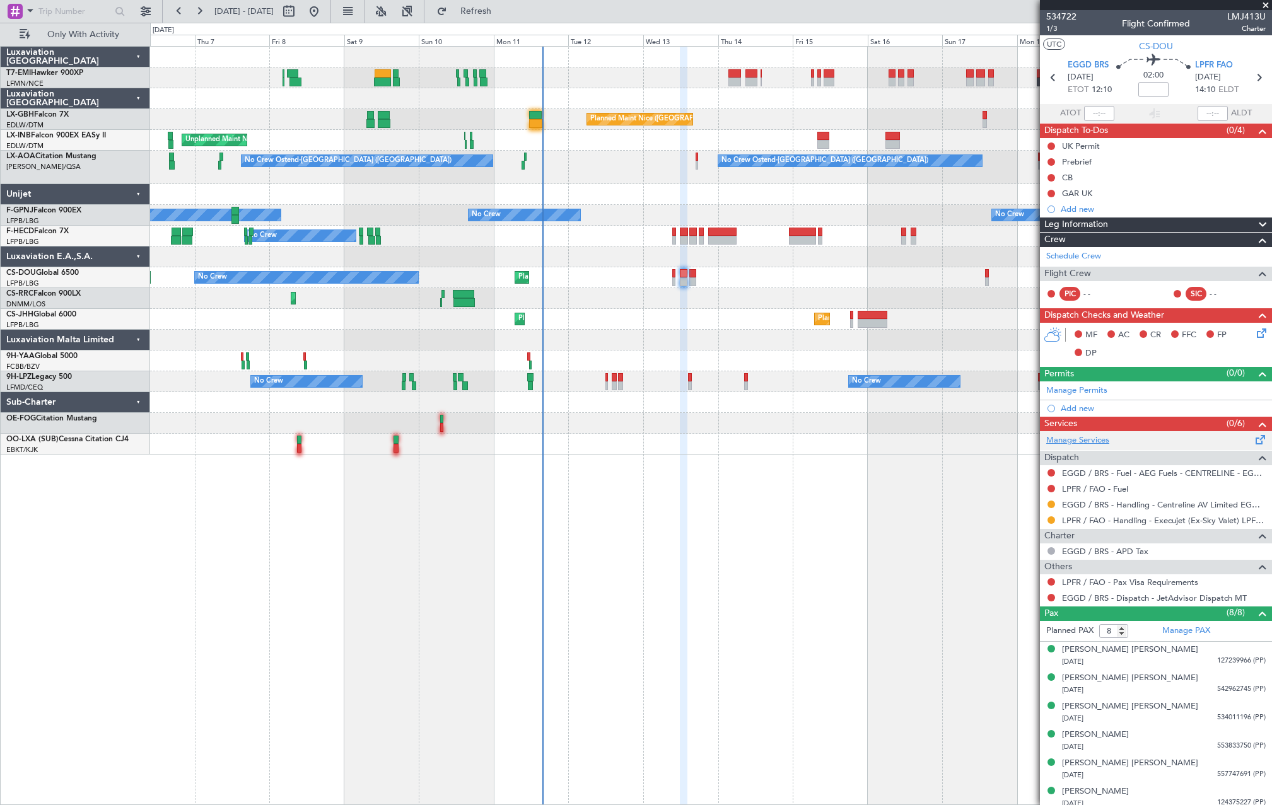
click at [1099, 446] on link "Manage Services" at bounding box center [1077, 440] width 63 height 13
click at [502, 15] on span "Refresh" at bounding box center [475, 11] width 53 height 9
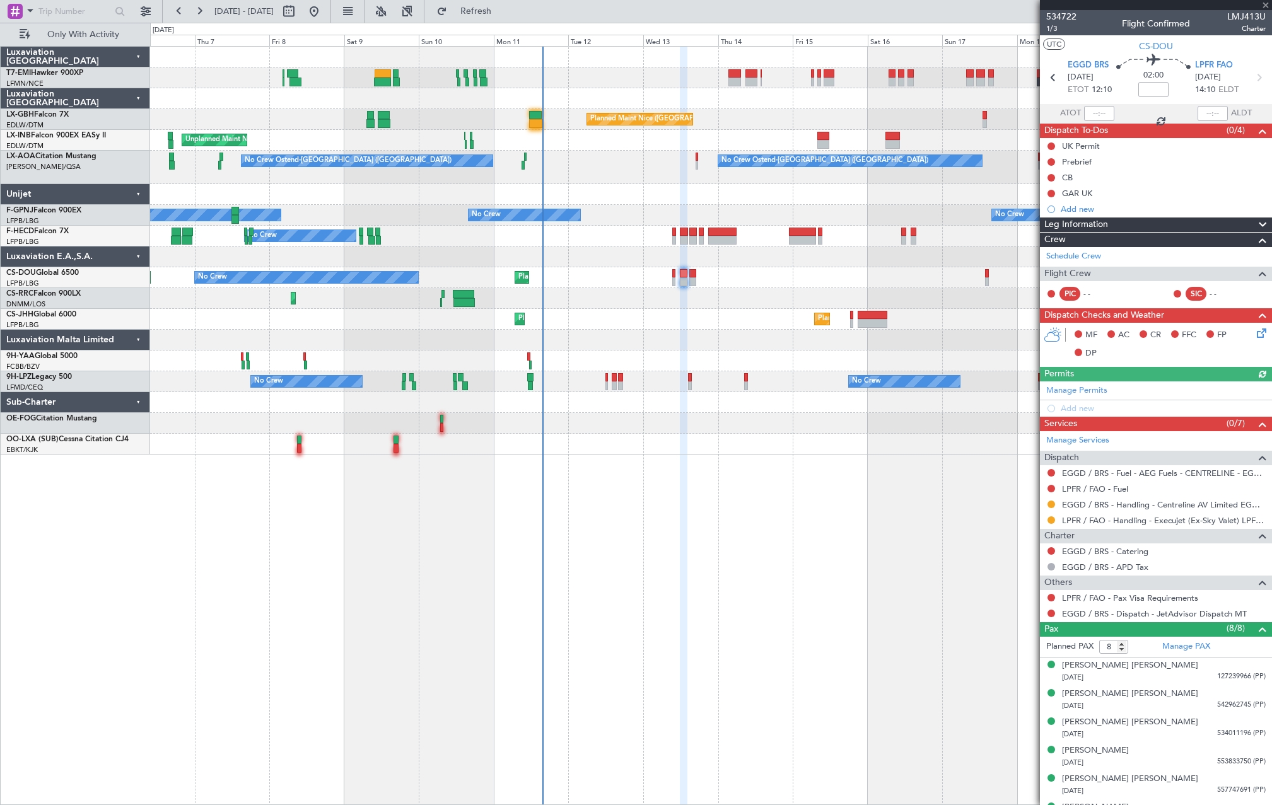
click at [1054, 553] on div at bounding box center [1051, 551] width 10 height 10
click at [1051, 552] on button at bounding box center [1051, 551] width 8 height 8
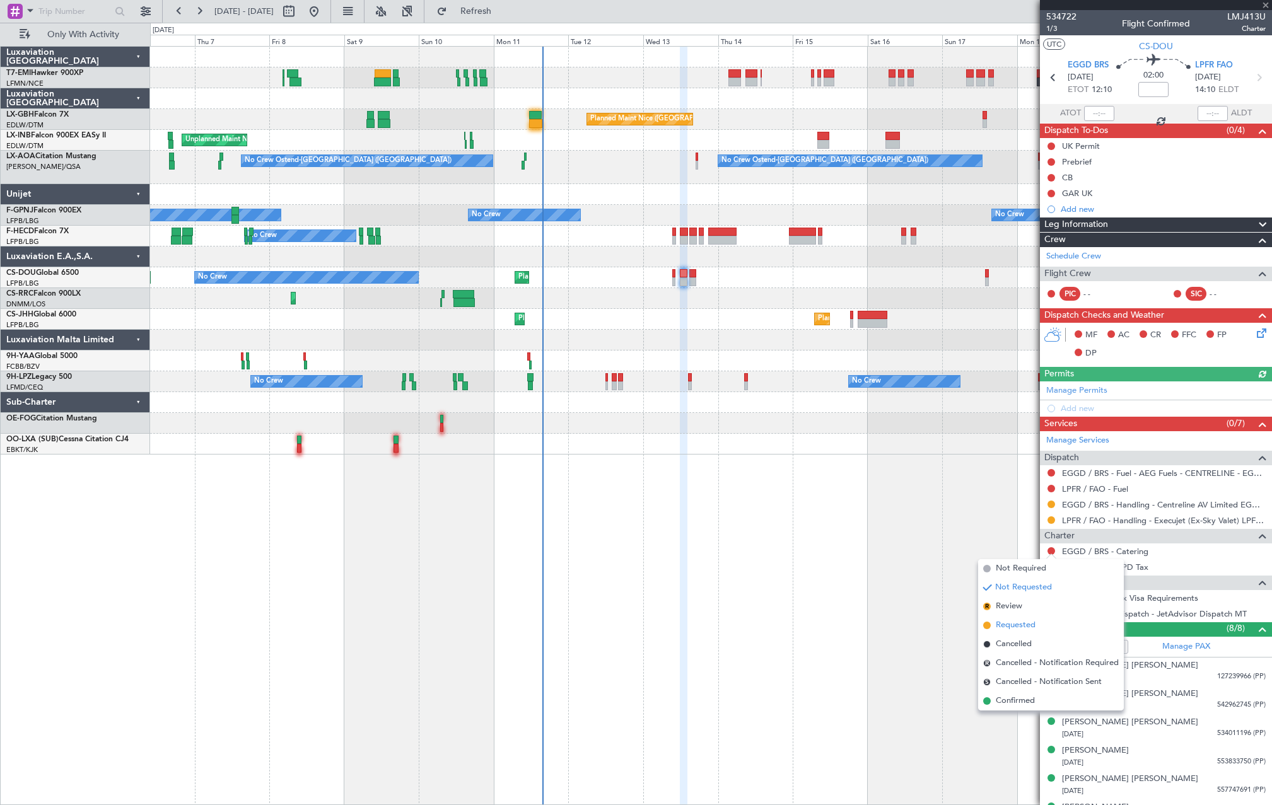
click at [1029, 623] on span "Requested" at bounding box center [1015, 625] width 40 height 13
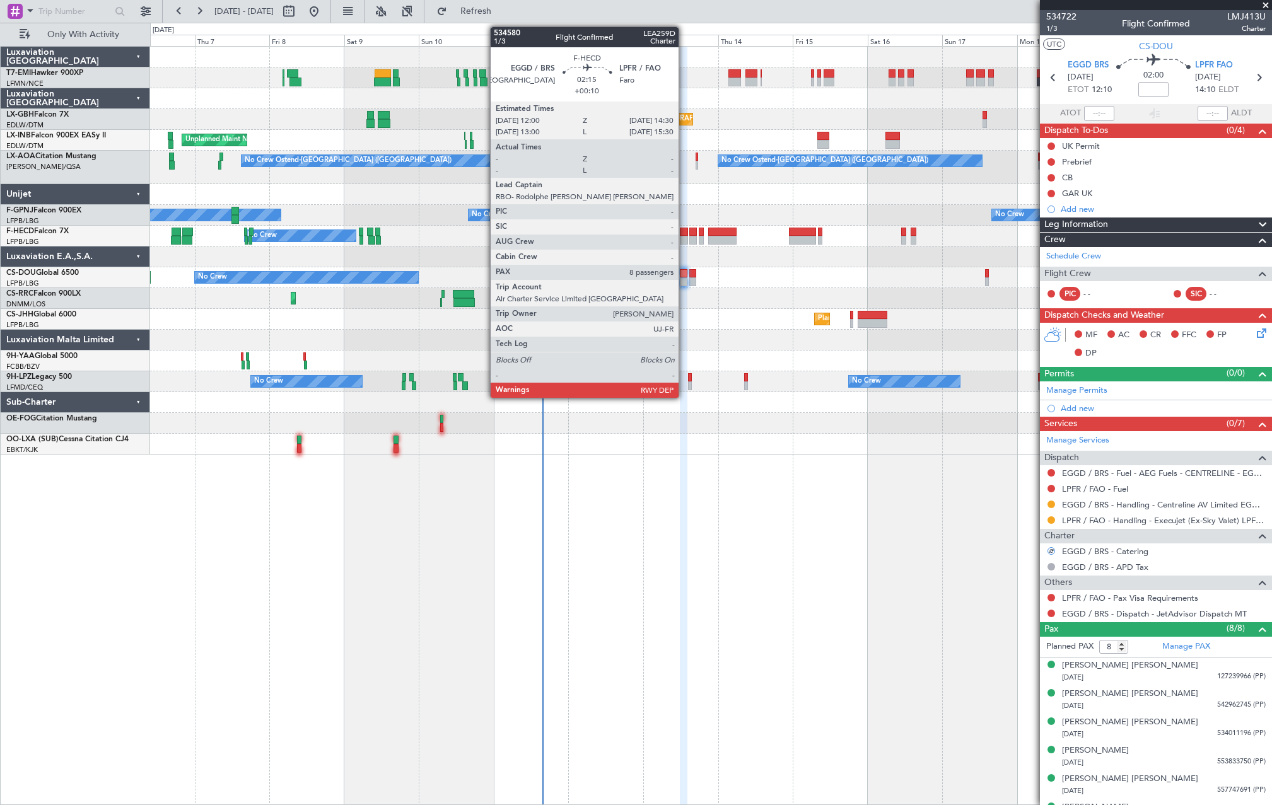
click at [684, 241] on div at bounding box center [684, 240] width 8 height 9
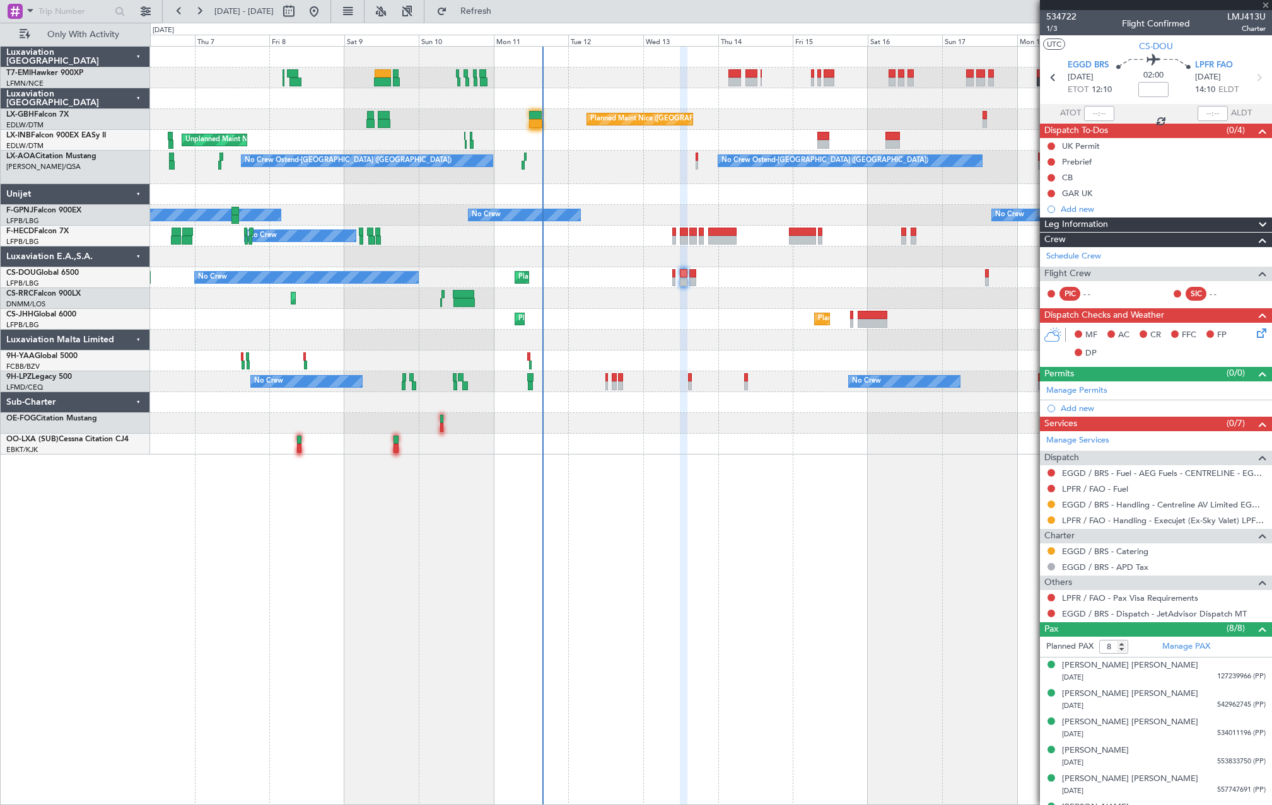
type input "+00:10"
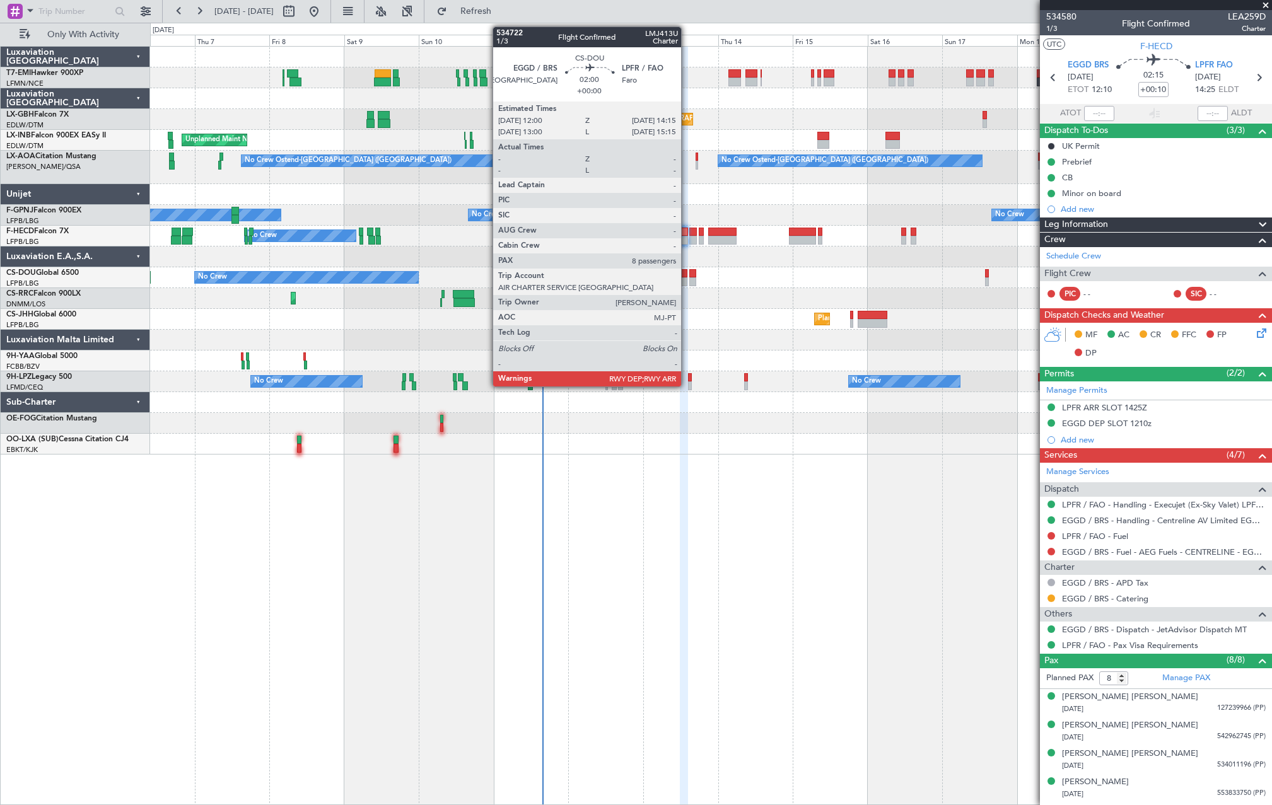
click at [685, 279] on div at bounding box center [684, 281] width 8 height 9
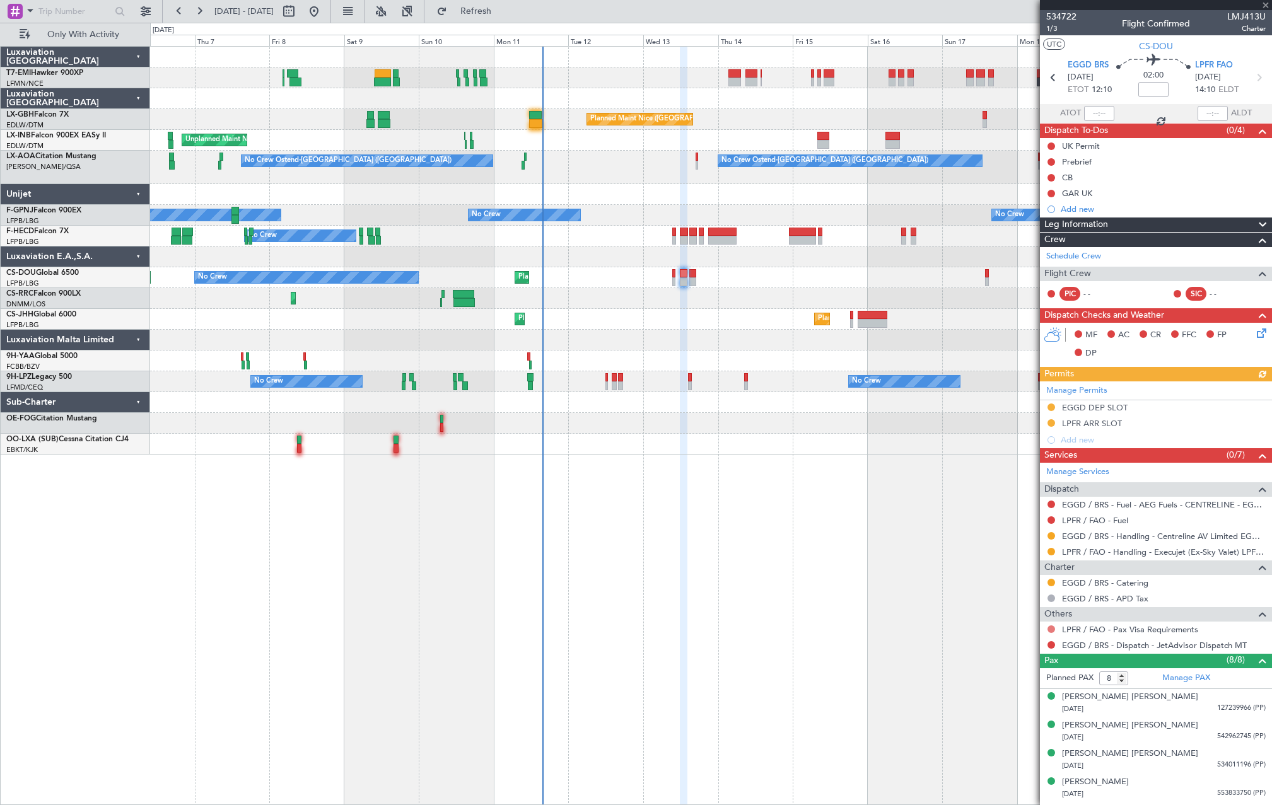
click at [1053, 627] on button at bounding box center [1051, 629] width 8 height 8
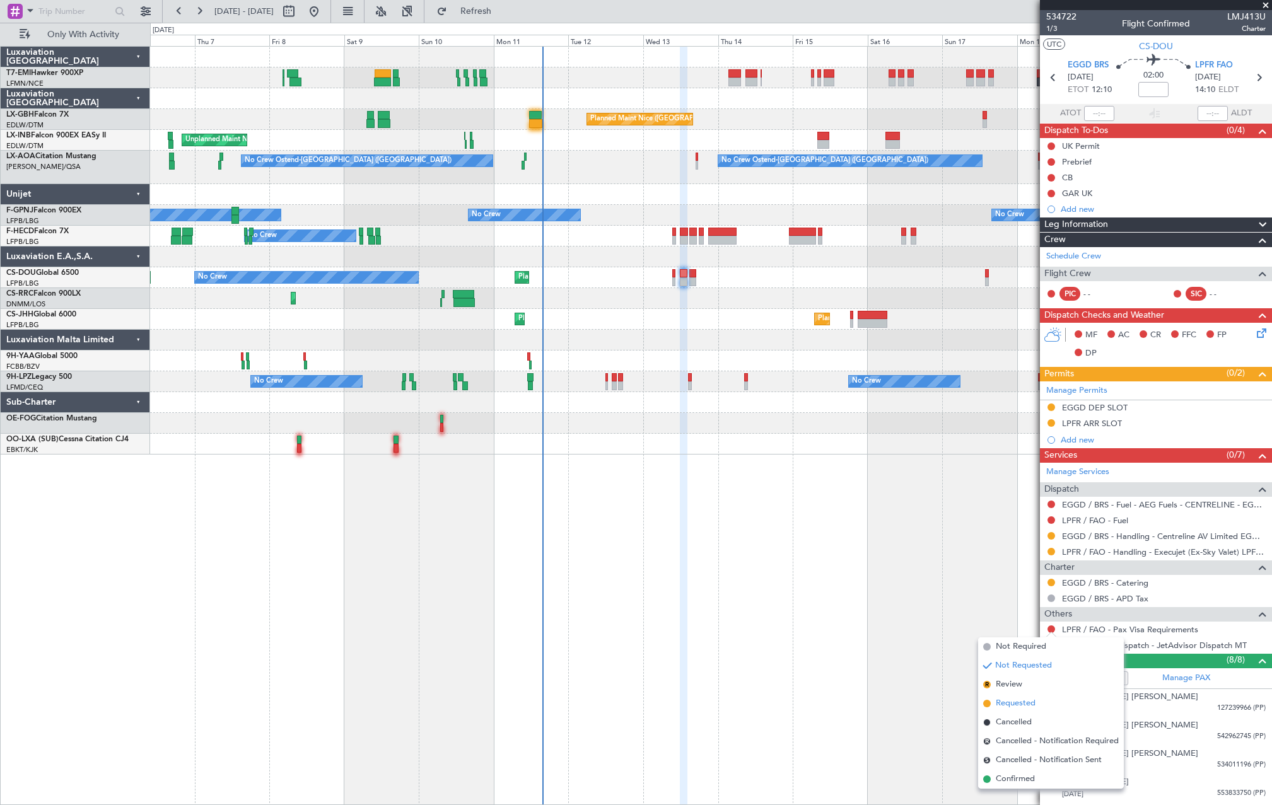
click at [1012, 705] on span "Requested" at bounding box center [1015, 703] width 40 height 13
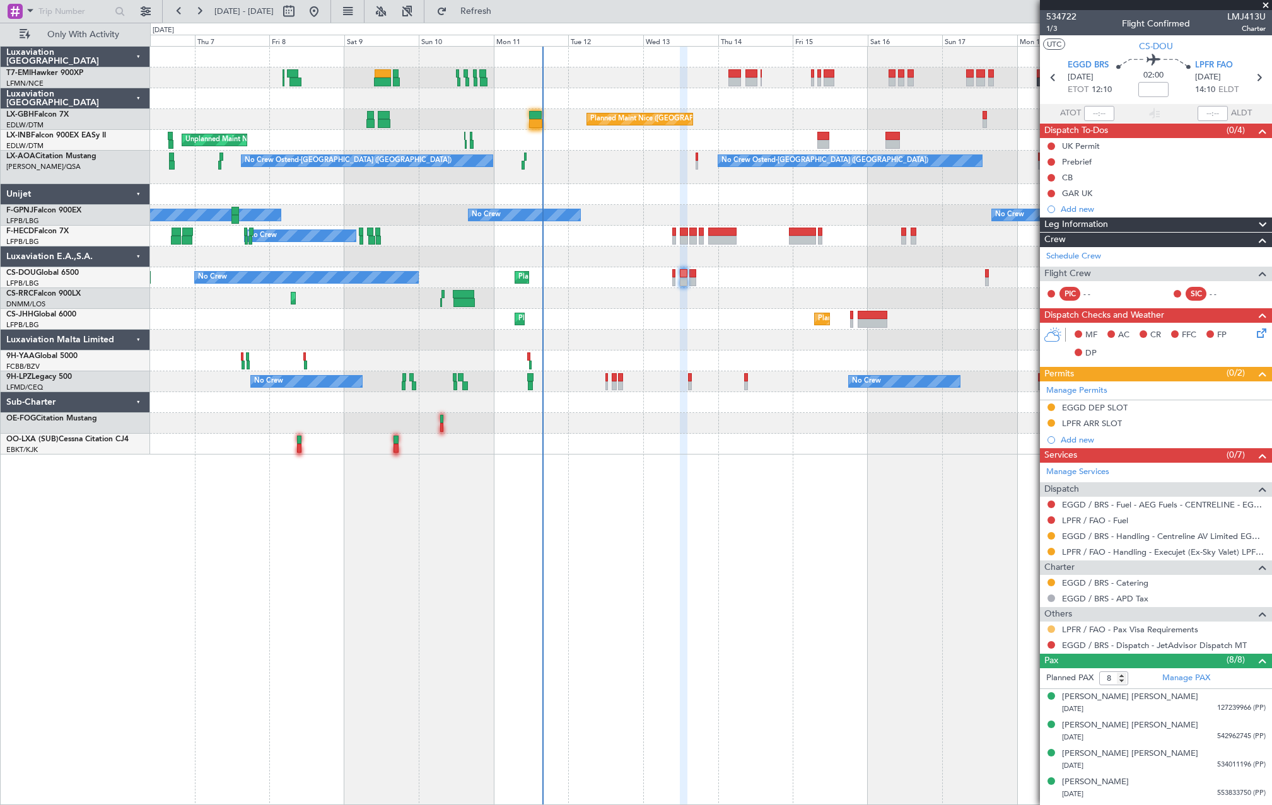
click at [1051, 630] on button at bounding box center [1051, 629] width 8 height 8
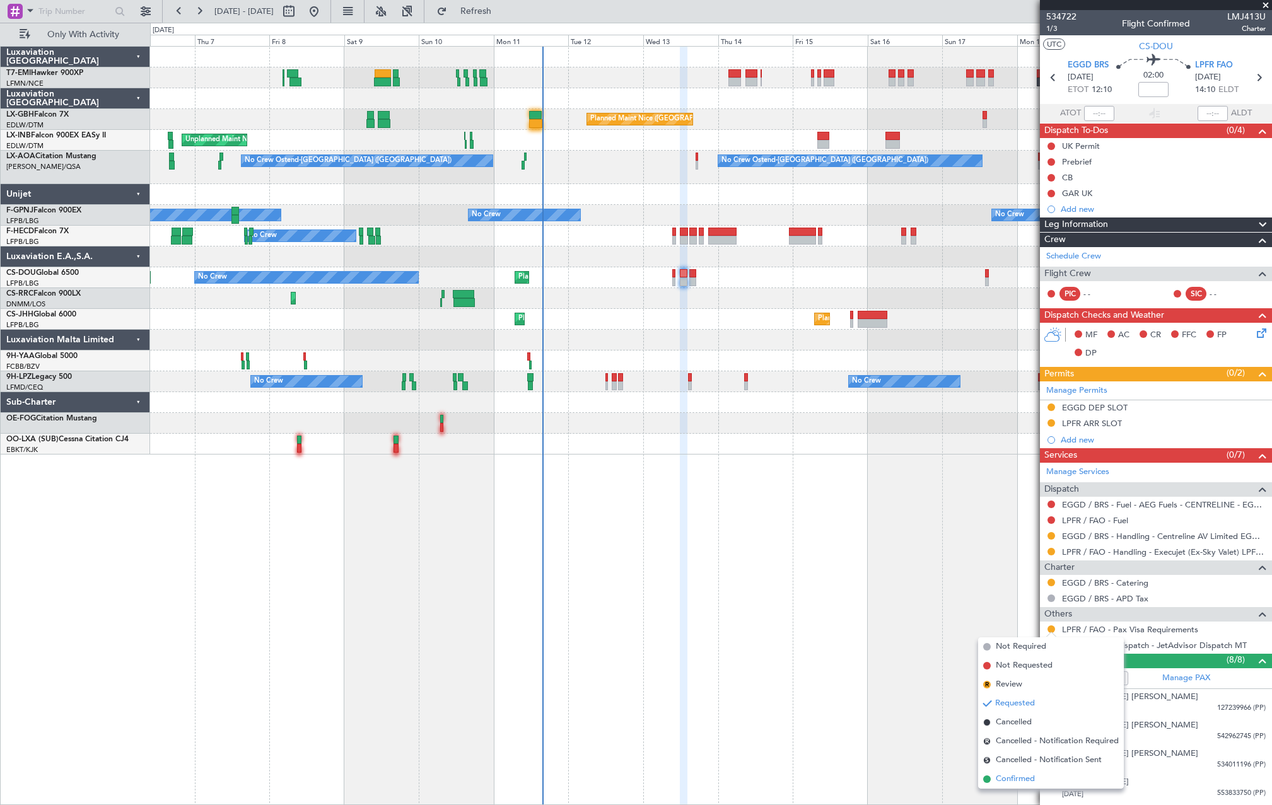
click at [1011, 780] on span "Confirmed" at bounding box center [1014, 779] width 39 height 13
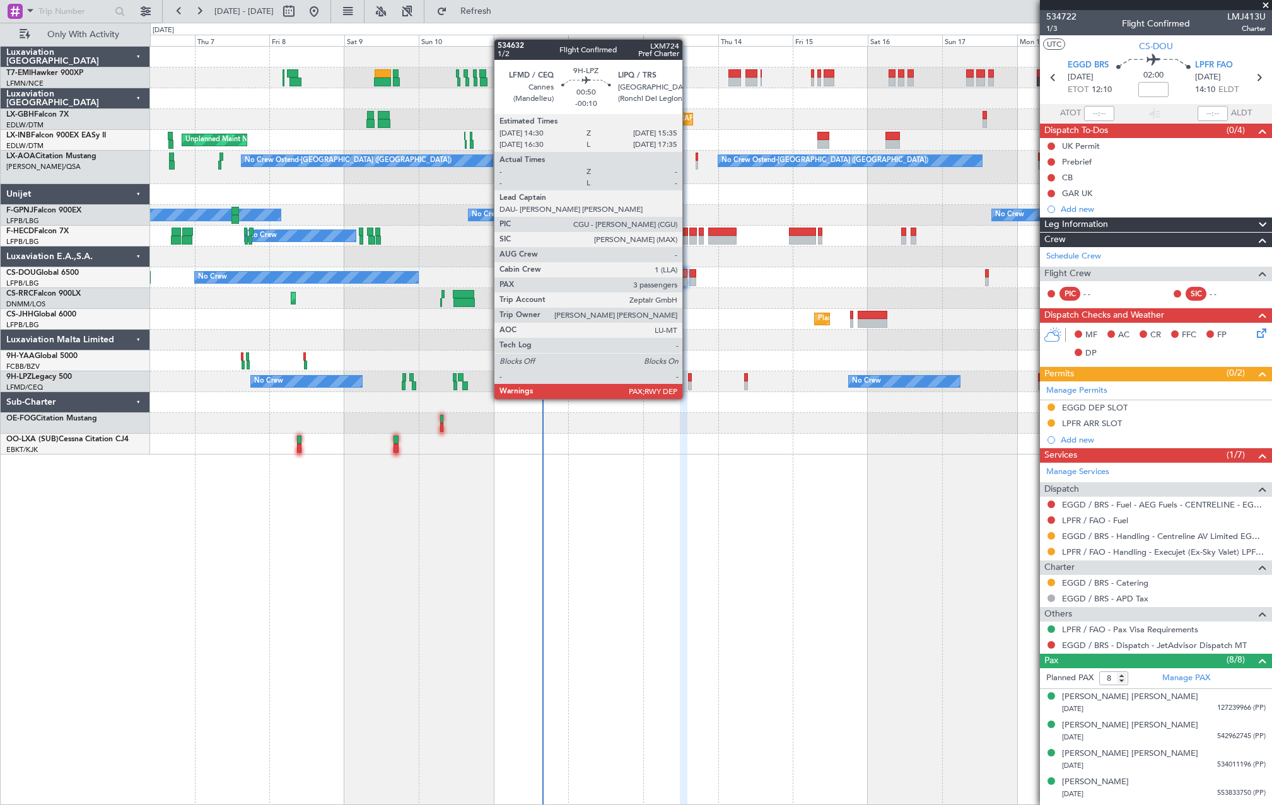
click at [688, 386] on div at bounding box center [690, 385] width 4 height 9
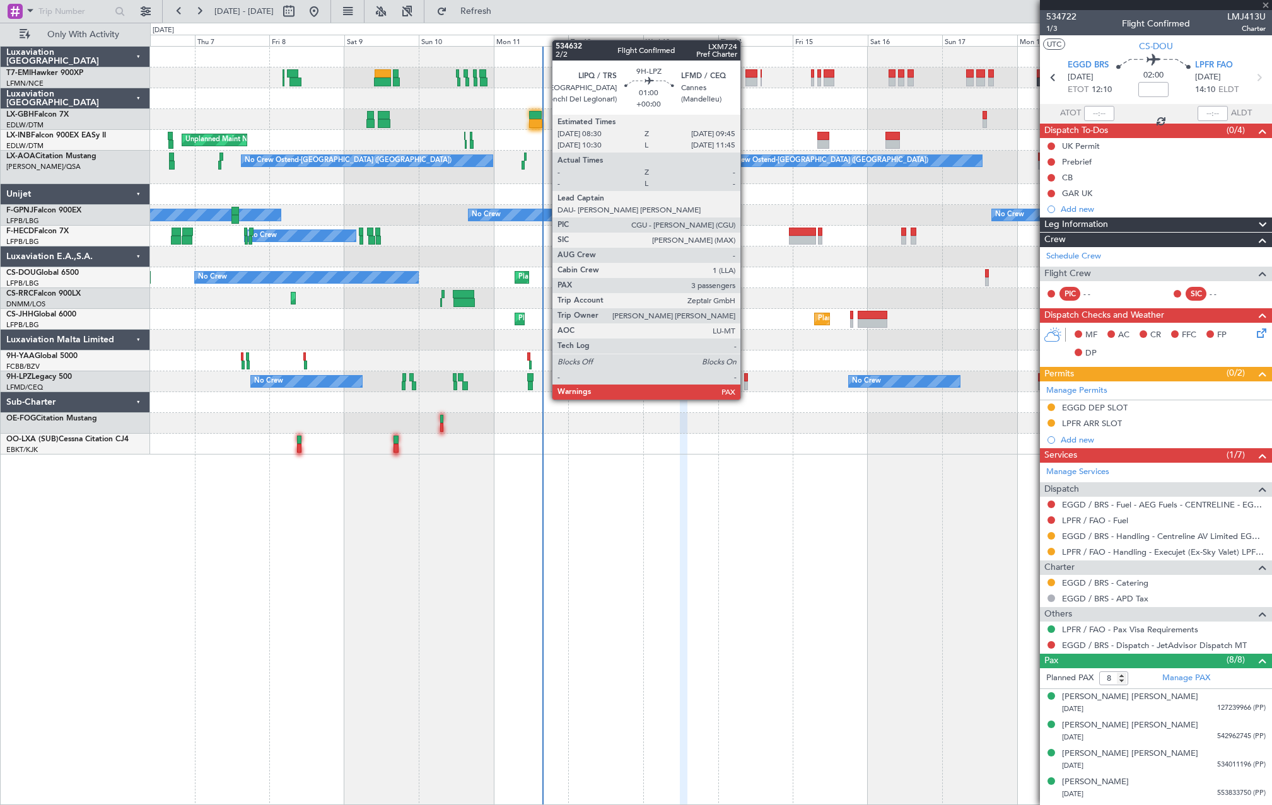
type input "-00:10"
type input "3"
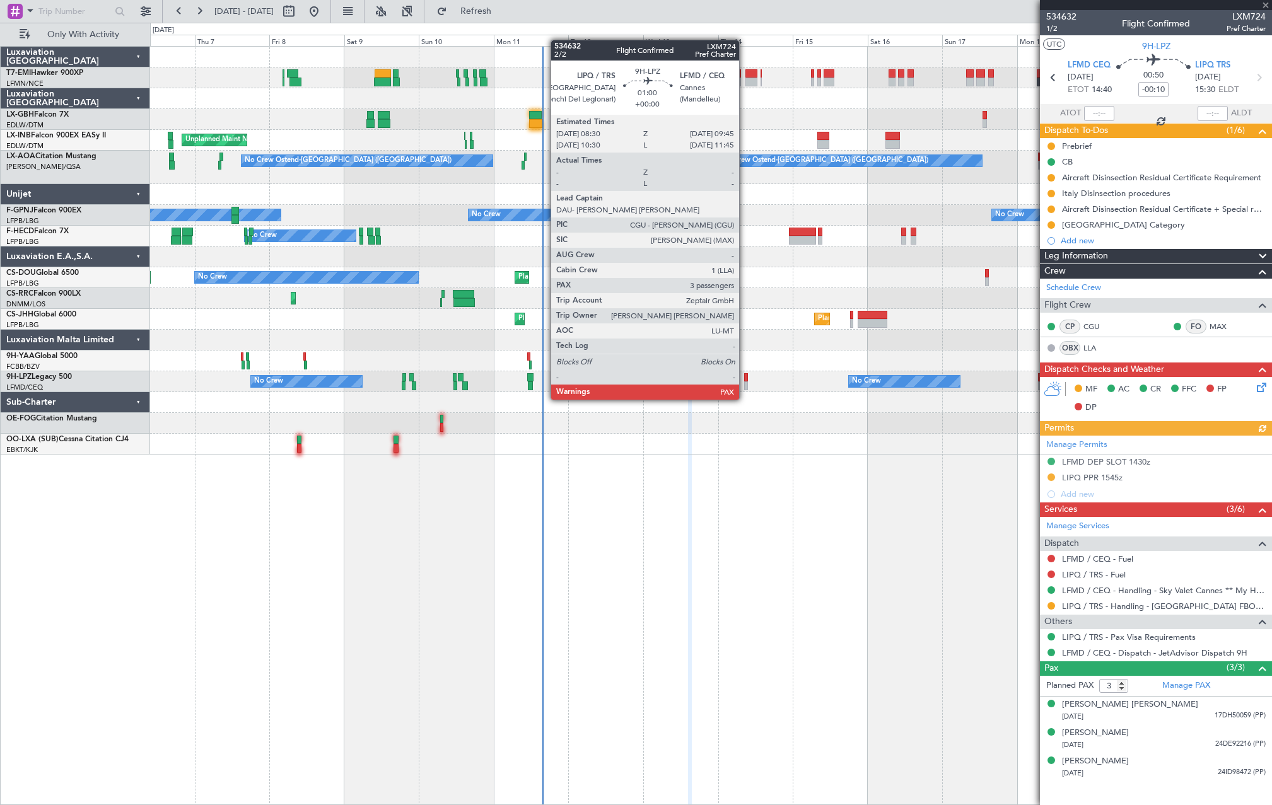
click at [744, 387] on div at bounding box center [746, 385] width 4 height 9
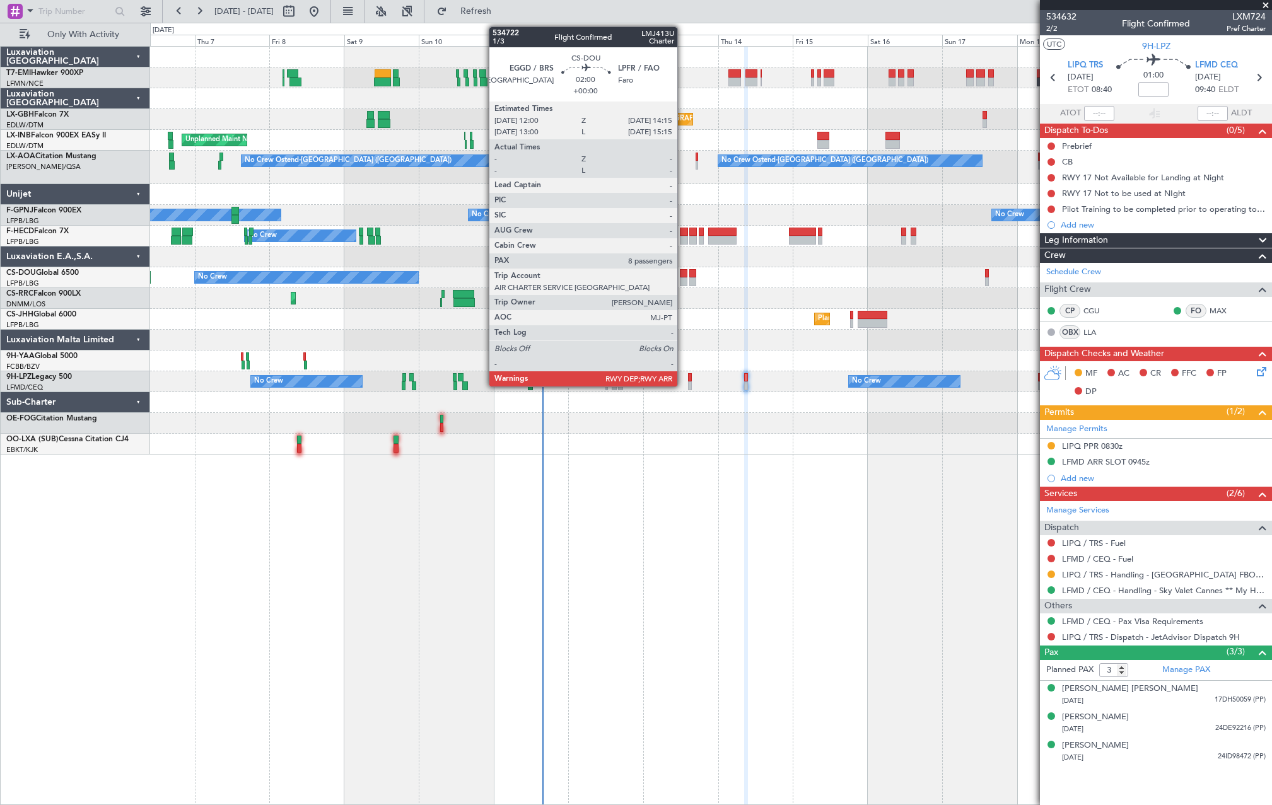
click at [683, 281] on div at bounding box center [684, 281] width 8 height 9
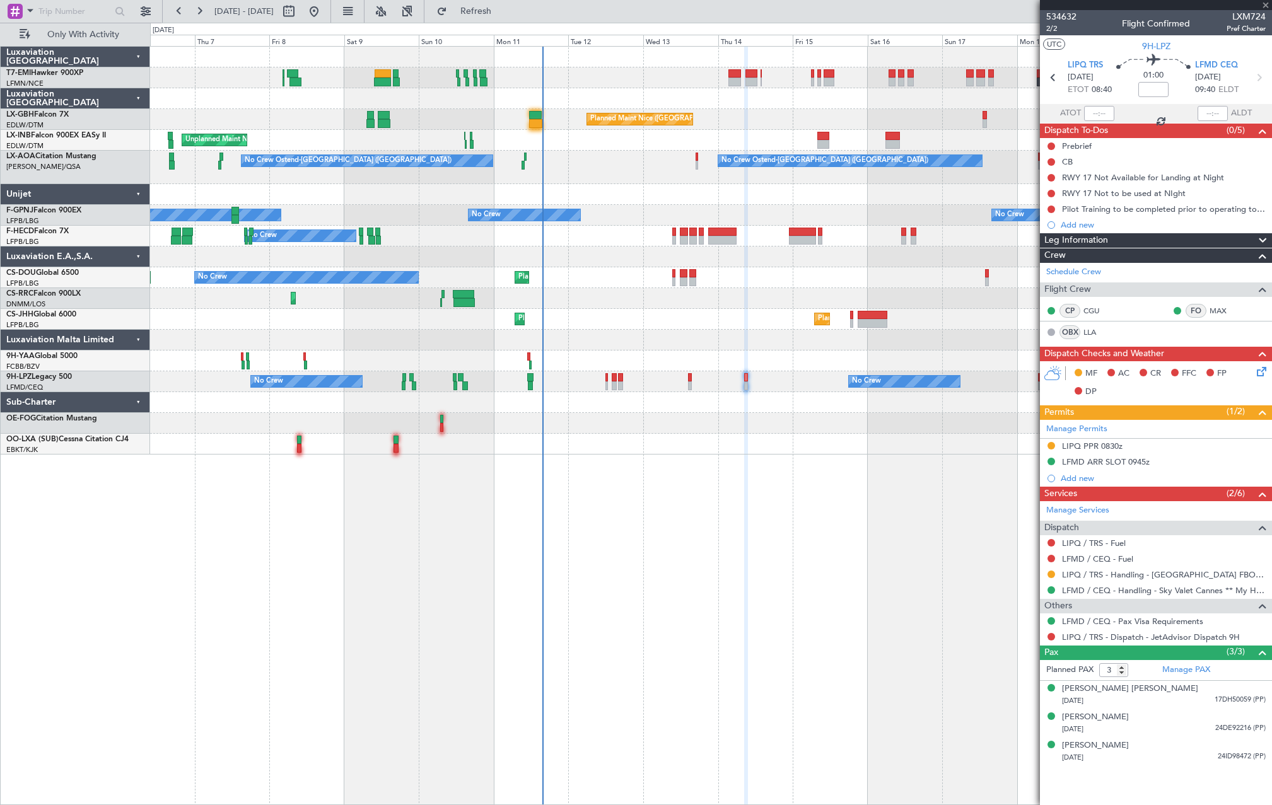
type input "8"
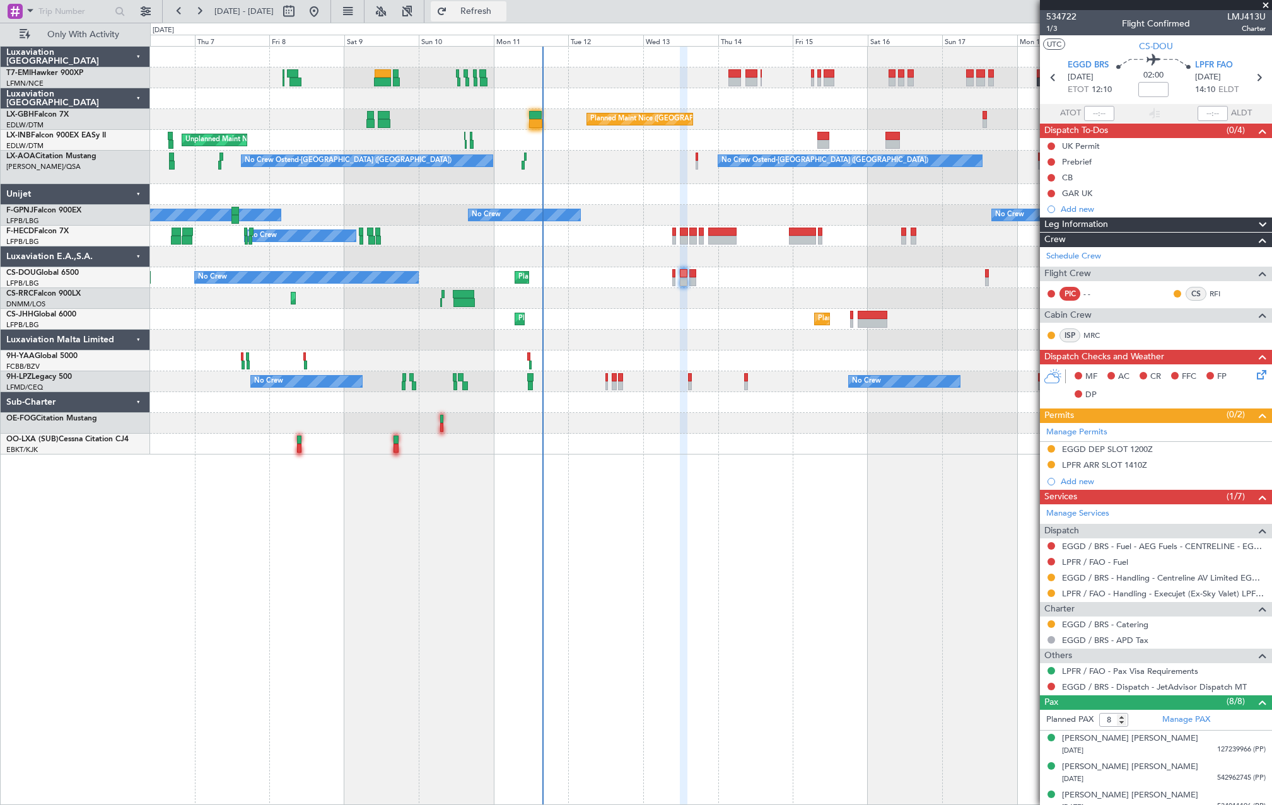
click at [506, 20] on button "Refresh" at bounding box center [469, 11] width 76 height 20
click at [506, 18] on button "Refresh" at bounding box center [469, 11] width 76 height 20
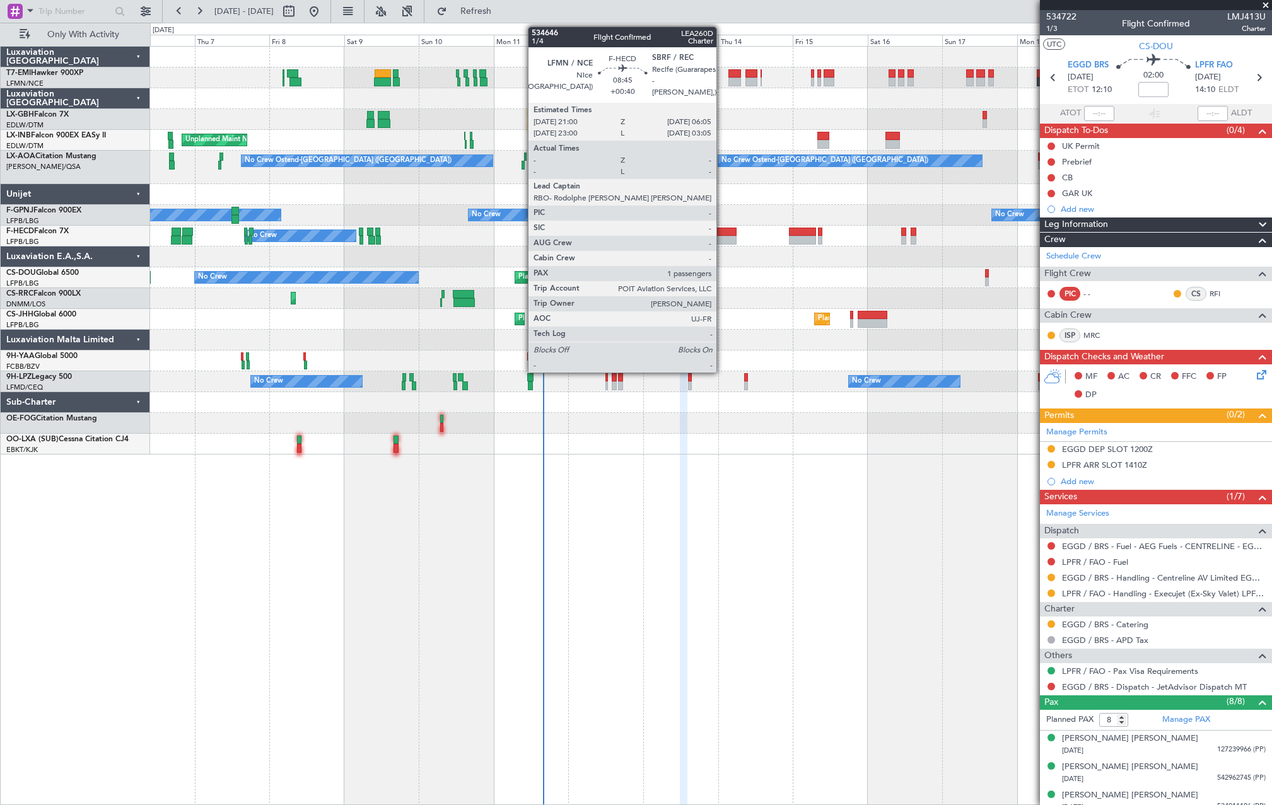
click at [722, 235] on div at bounding box center [722, 232] width 28 height 9
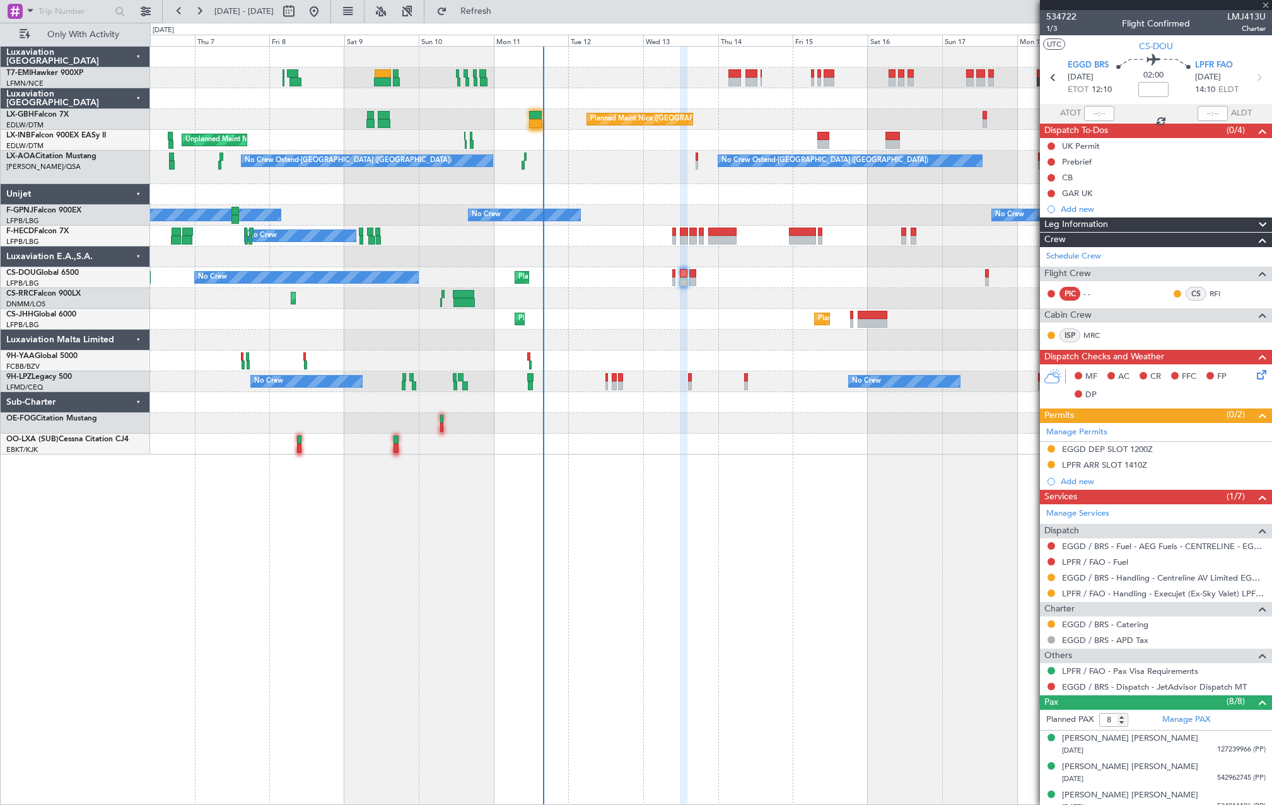
type input "+00:40"
type input "1"
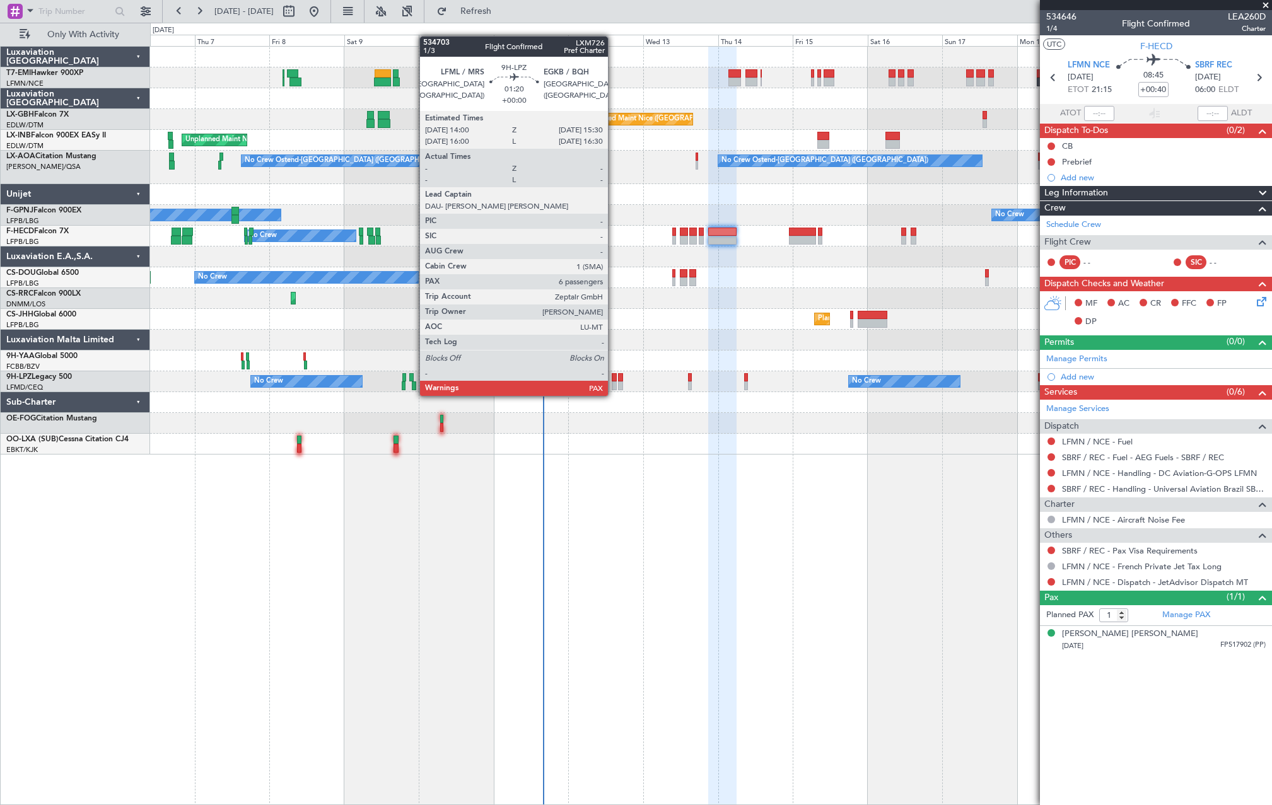
click at [613, 383] on div at bounding box center [613, 385] width 5 height 9
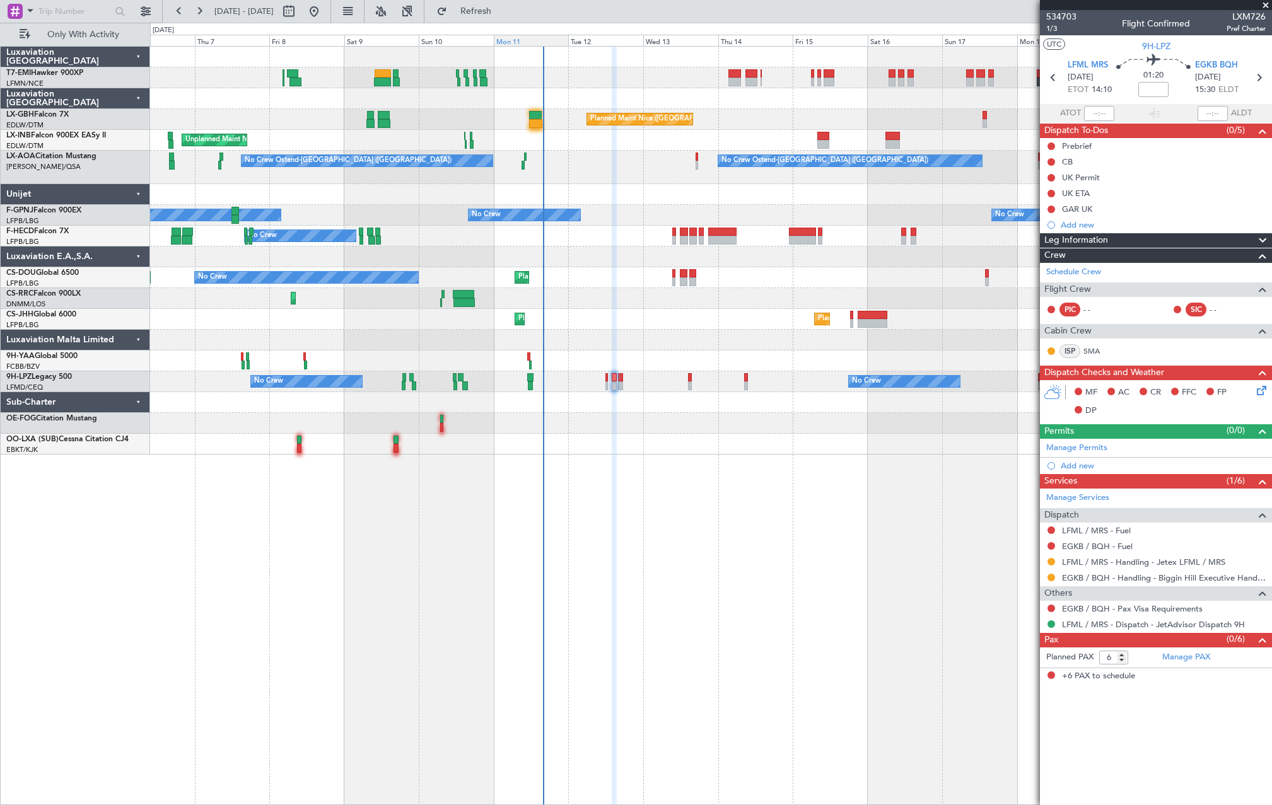
drag, startPoint x: 534, startPoint y: 16, endPoint x: 560, endPoint y: 43, distance: 37.9
click at [506, 16] on button "Refresh" at bounding box center [469, 11] width 76 height 20
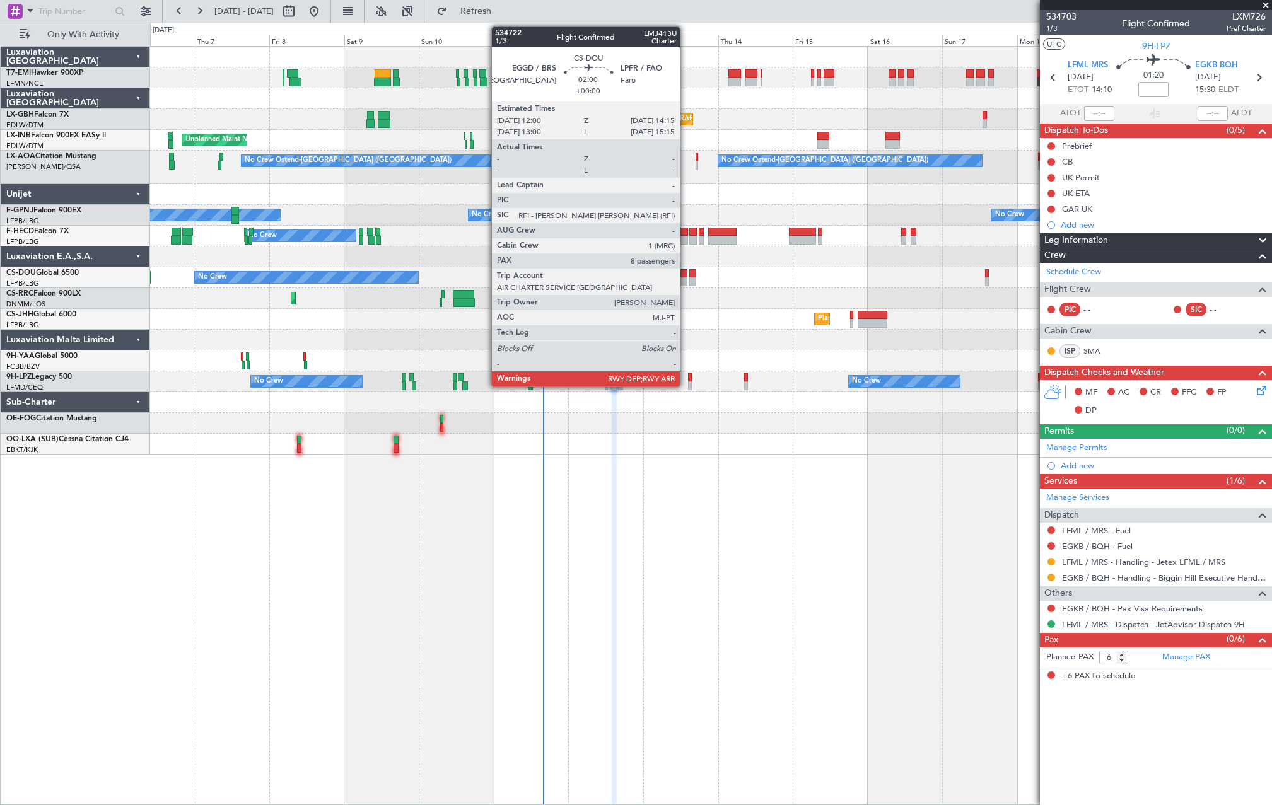
click at [685, 277] on div at bounding box center [684, 273] width 8 height 9
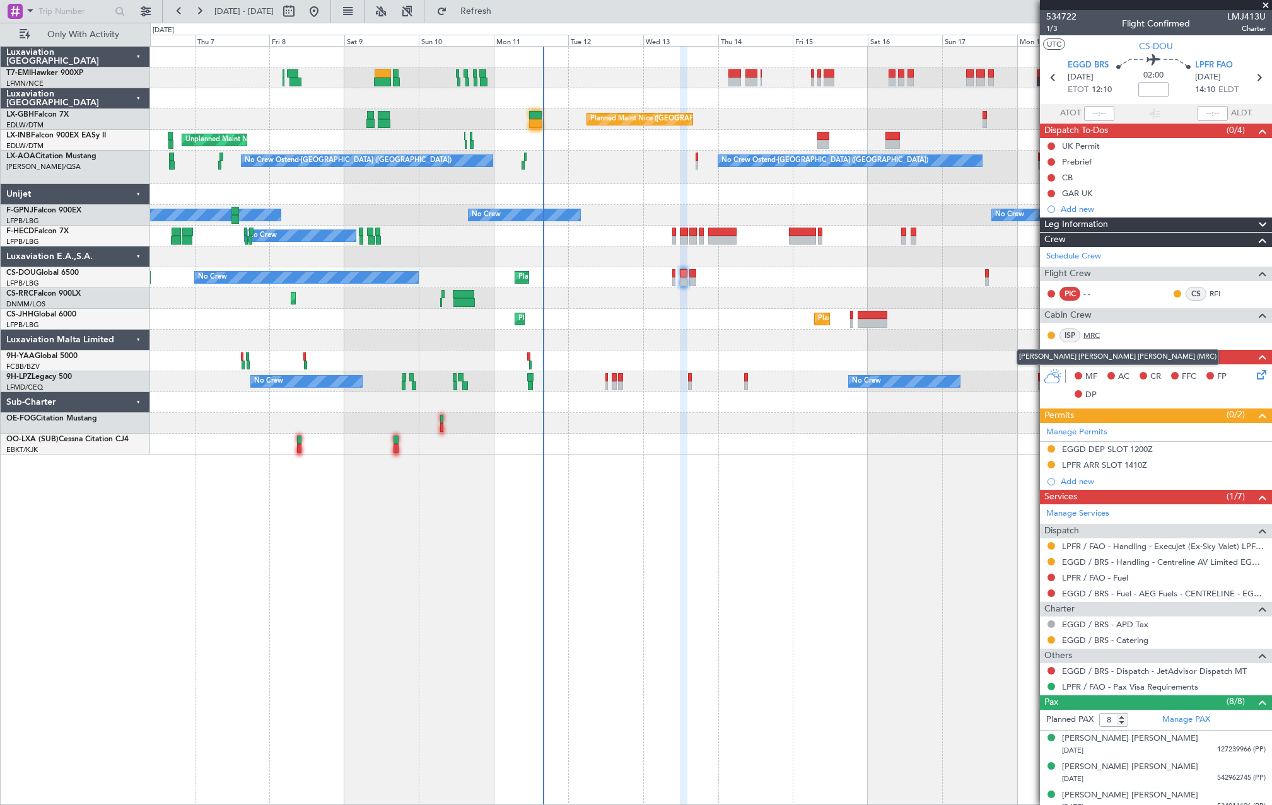
click at [1093, 333] on link "MRC" at bounding box center [1097, 335] width 28 height 11
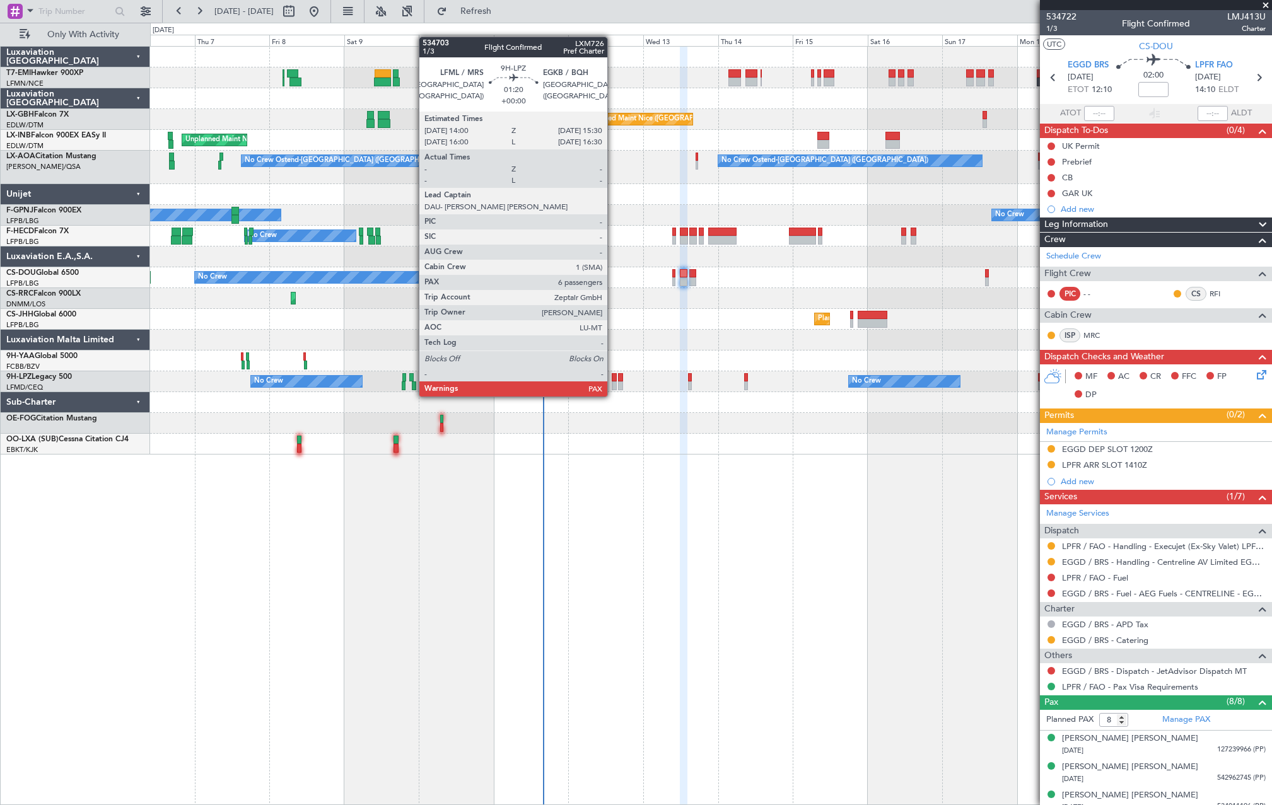
click at [613, 384] on div at bounding box center [613, 385] width 5 height 9
type input "6"
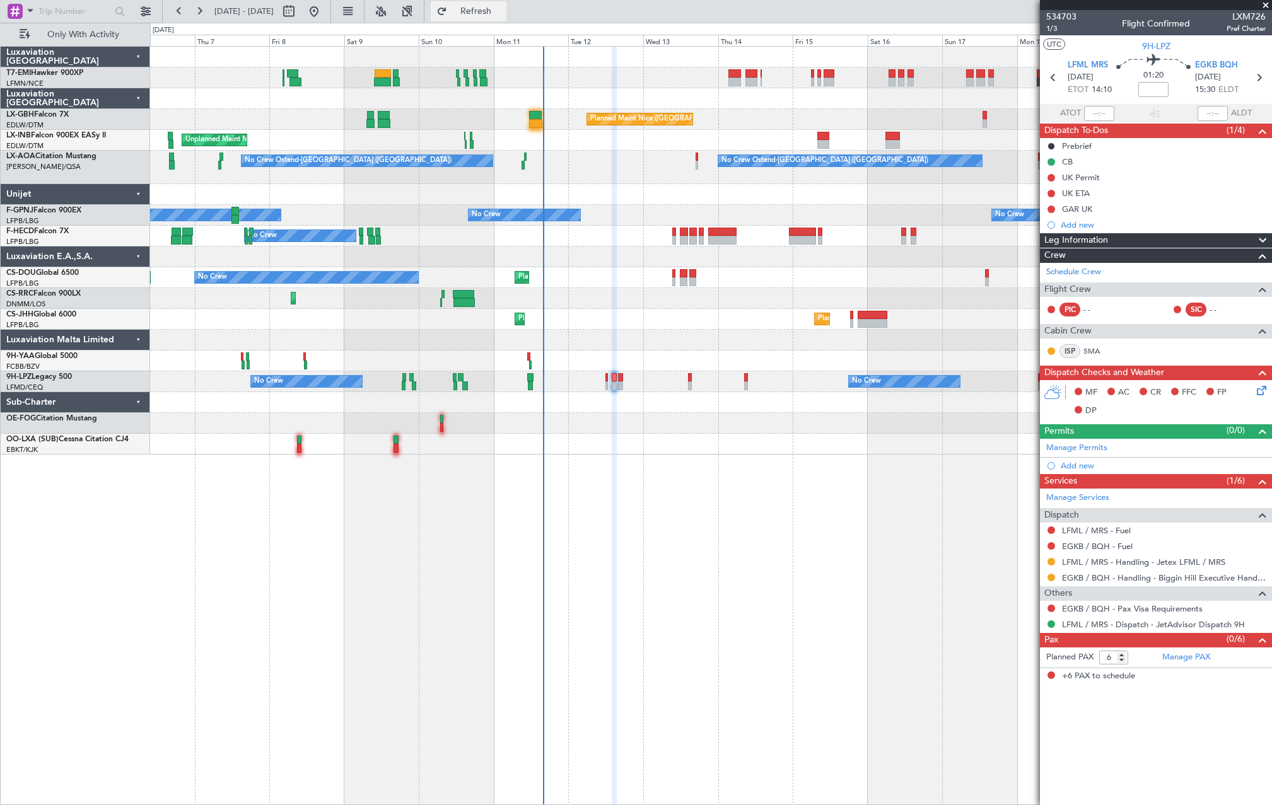
click at [502, 12] on span "Refresh" at bounding box center [475, 11] width 53 height 9
click at [502, 9] on span "Refresh" at bounding box center [475, 11] width 53 height 9
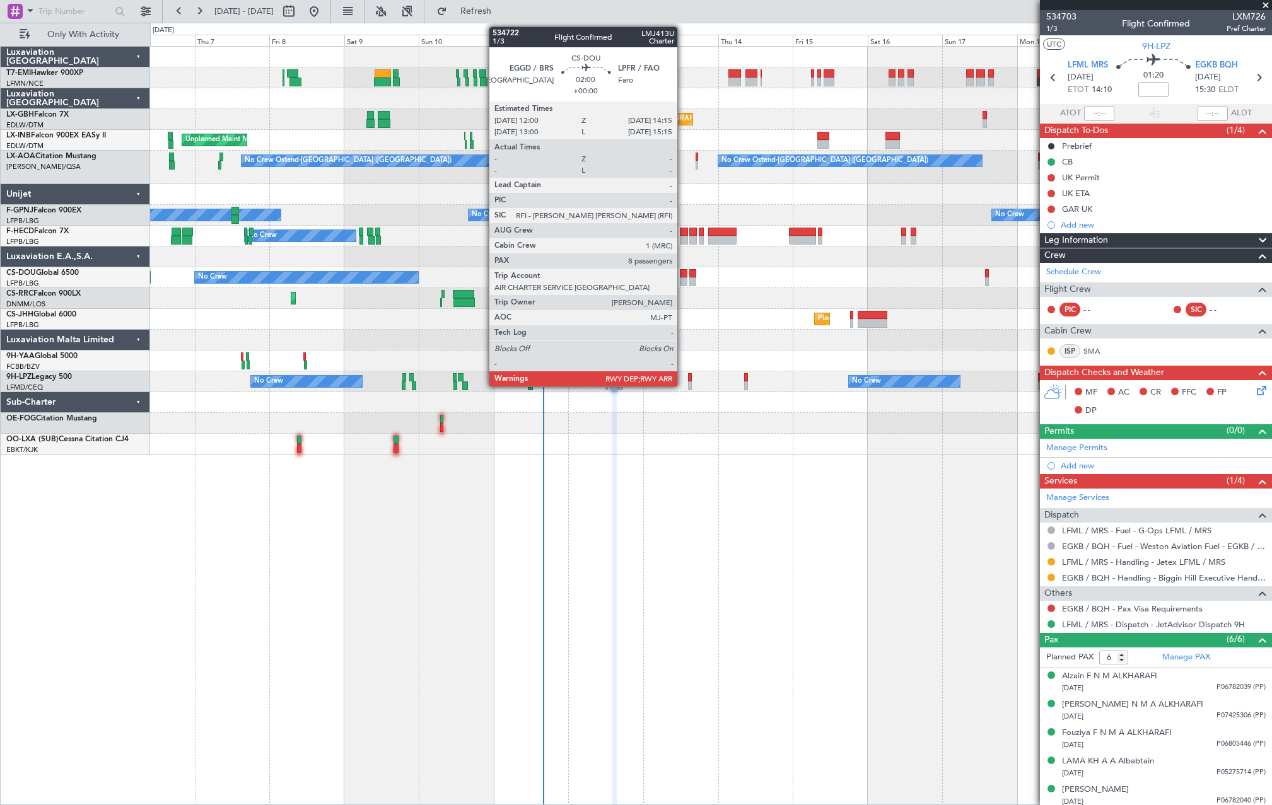
click at [683, 278] on div at bounding box center [684, 281] width 8 height 9
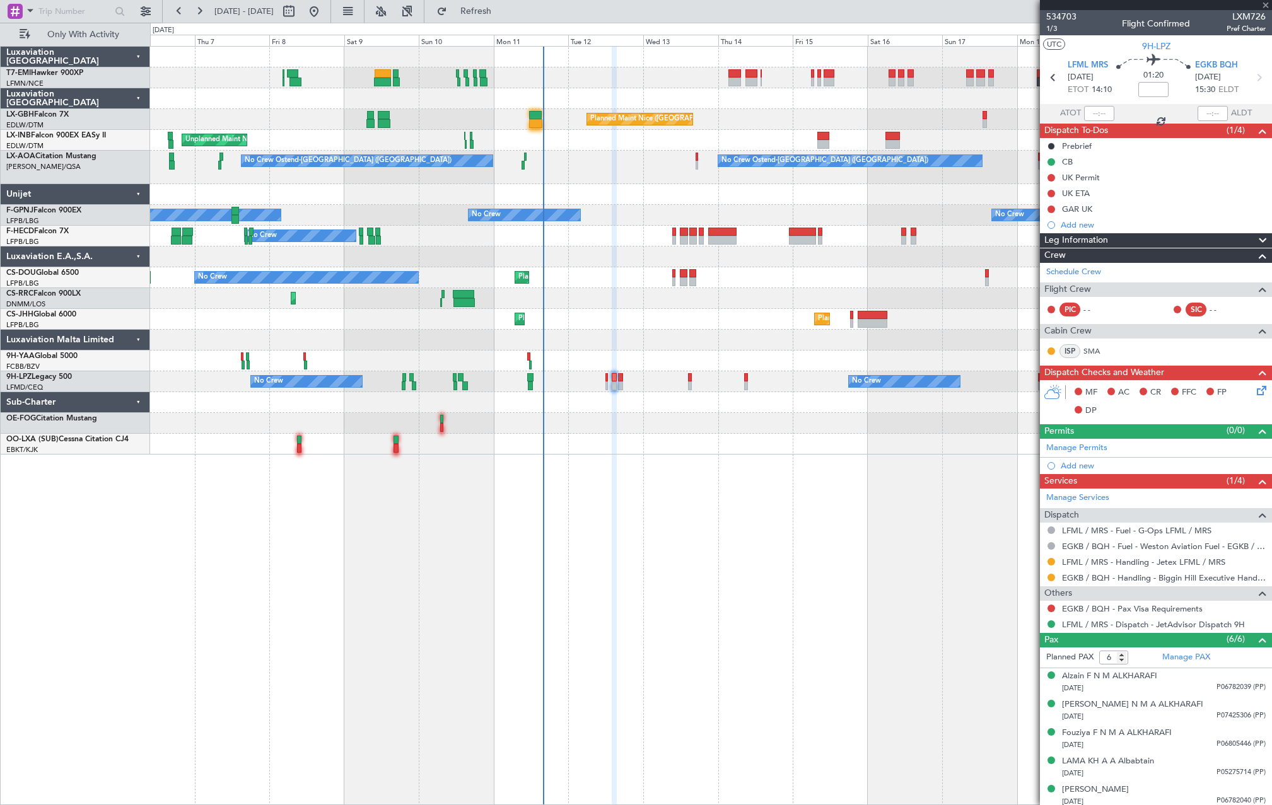
type input "8"
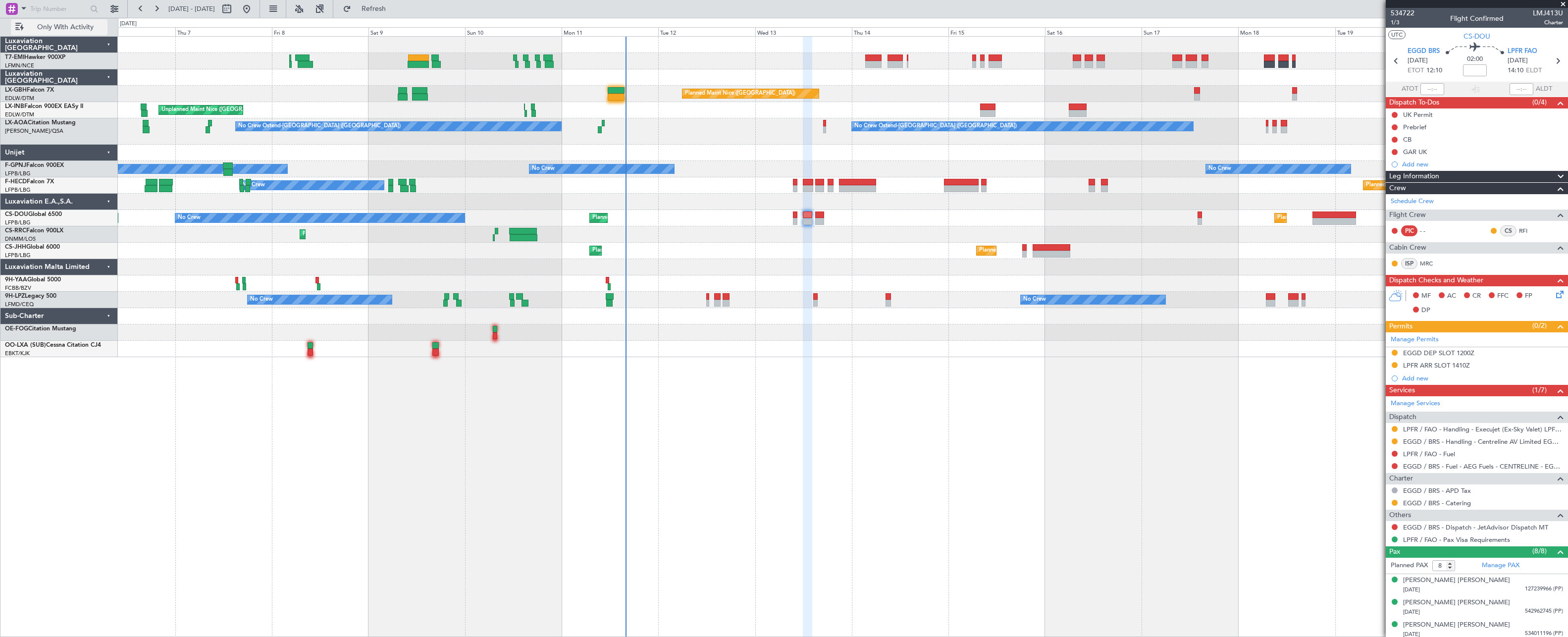
click at [76, 35] on button "Only With Activity" at bounding box center [59, 27] width 97 height 16
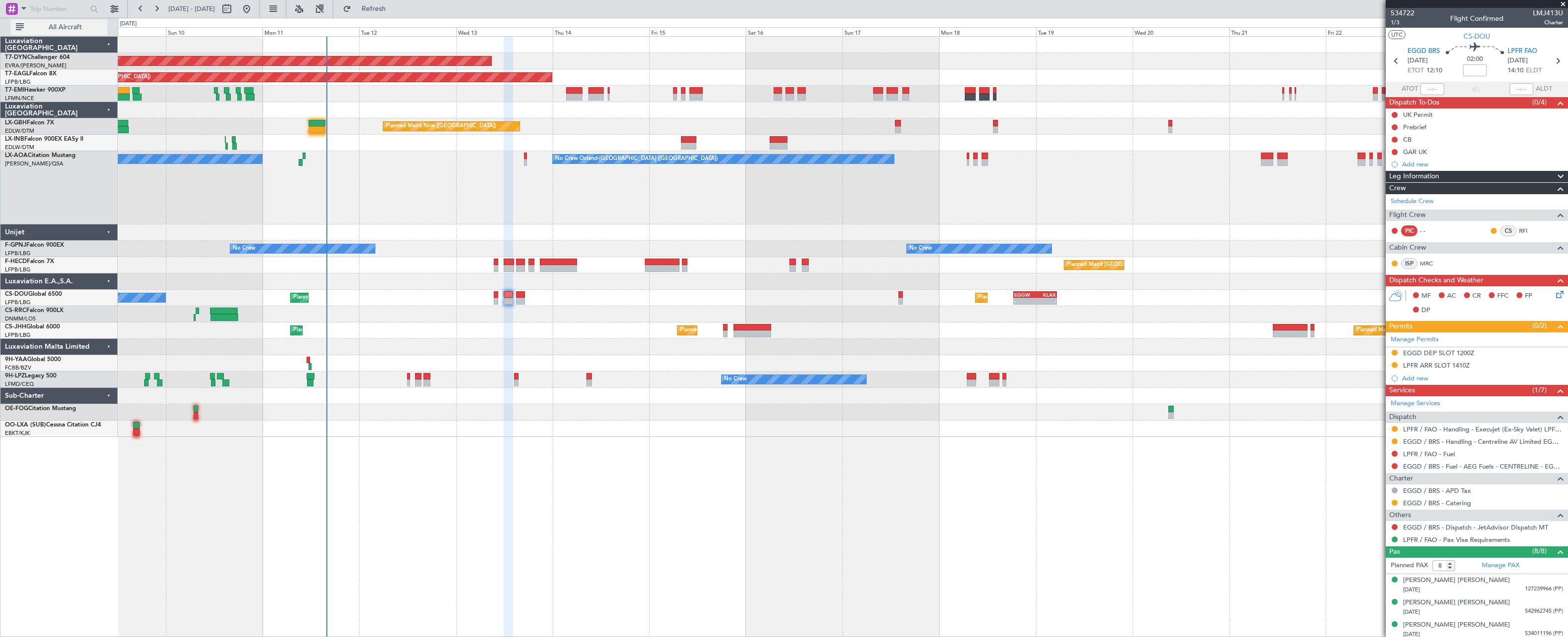
click at [31, 26] on span "All Aircraft" at bounding box center [65, 27] width 79 height 7
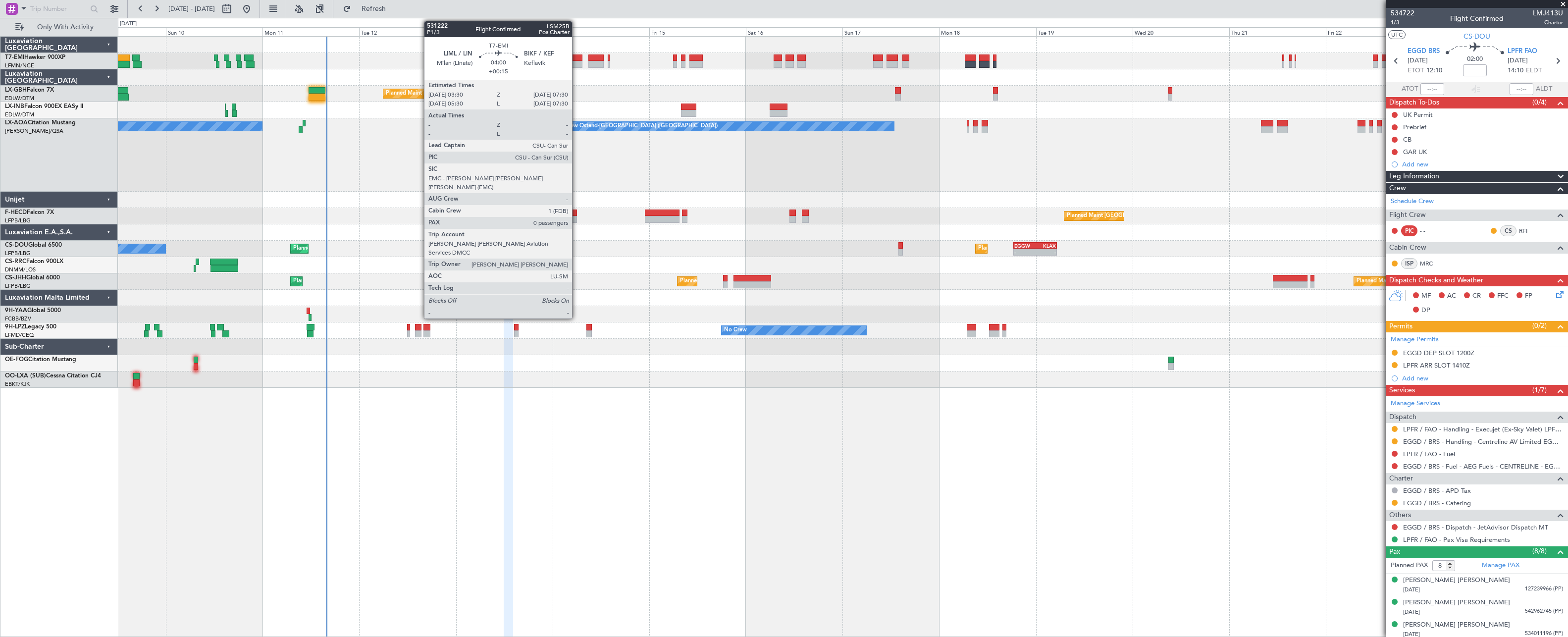
click at [577, 58] on div at bounding box center [574, 57] width 16 height 7
type input "+00:15"
type input "0"
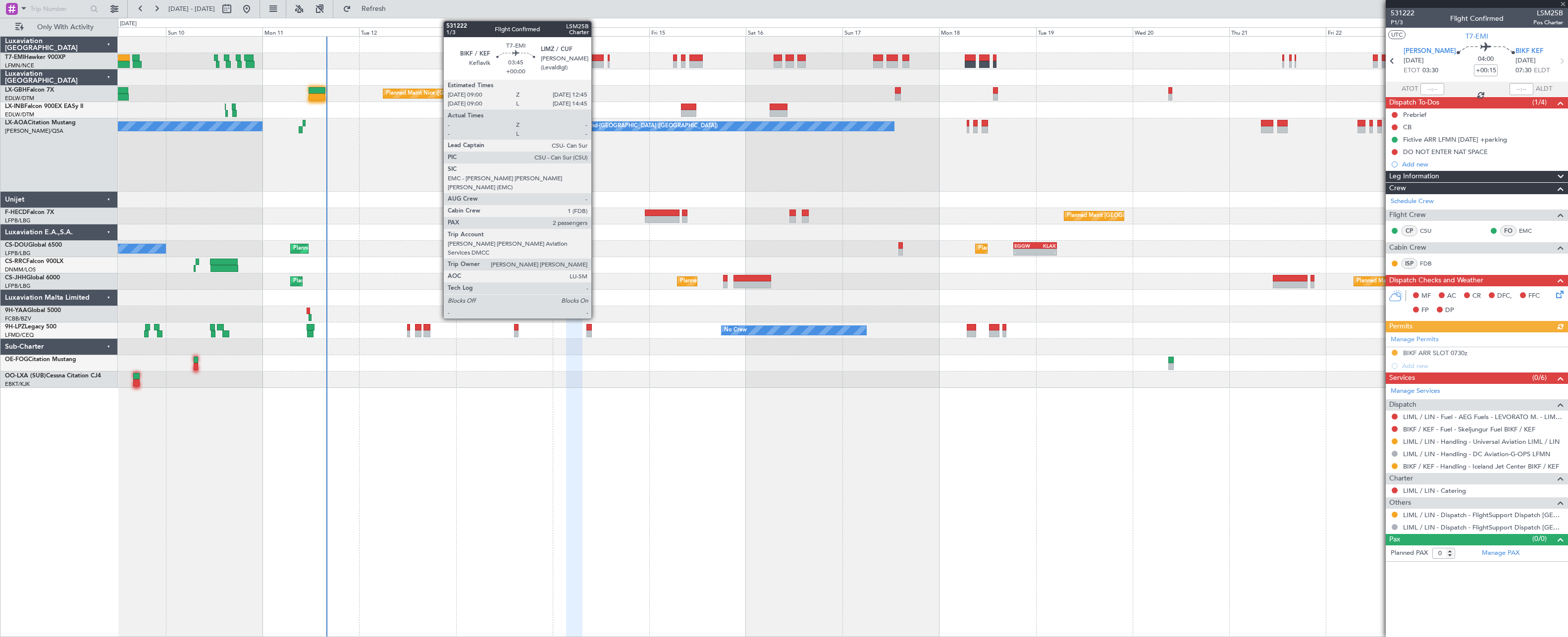
click at [595, 64] on div at bounding box center [596, 64] width 16 height 7
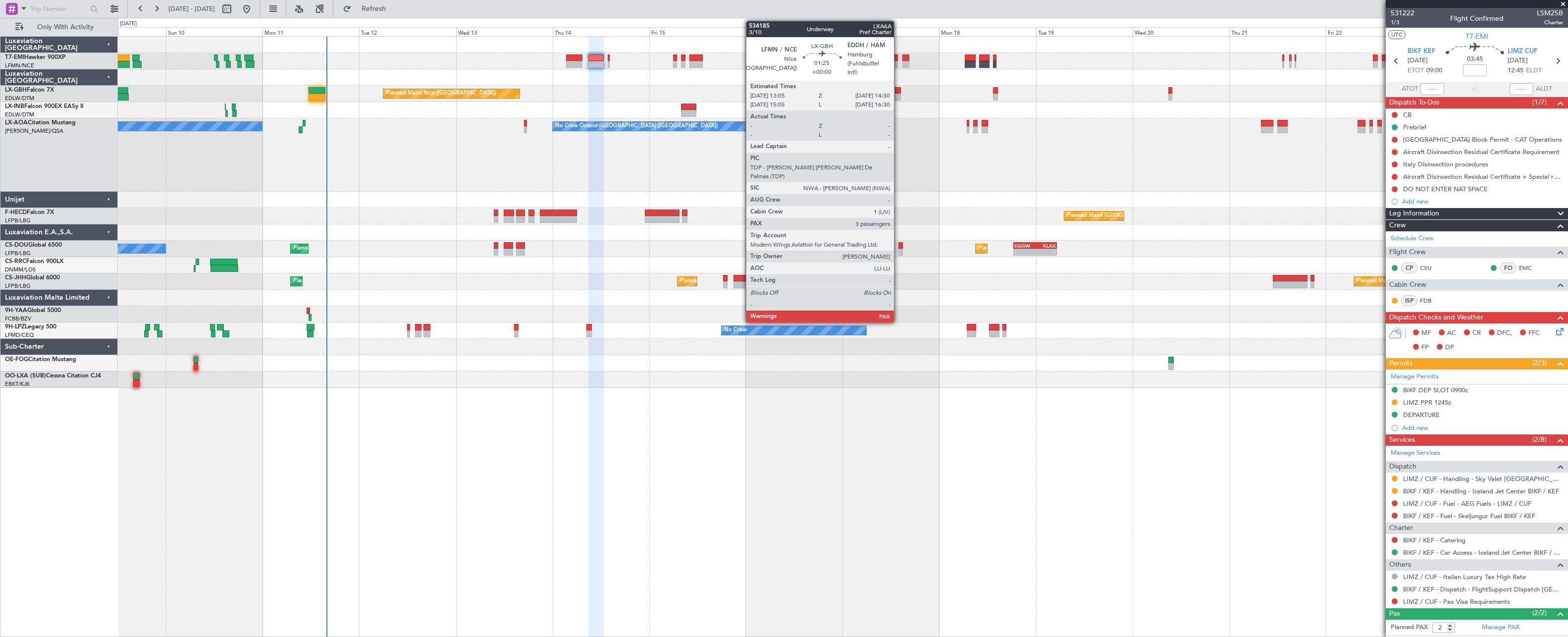
click at [899, 90] on div at bounding box center [898, 90] width 6 height 7
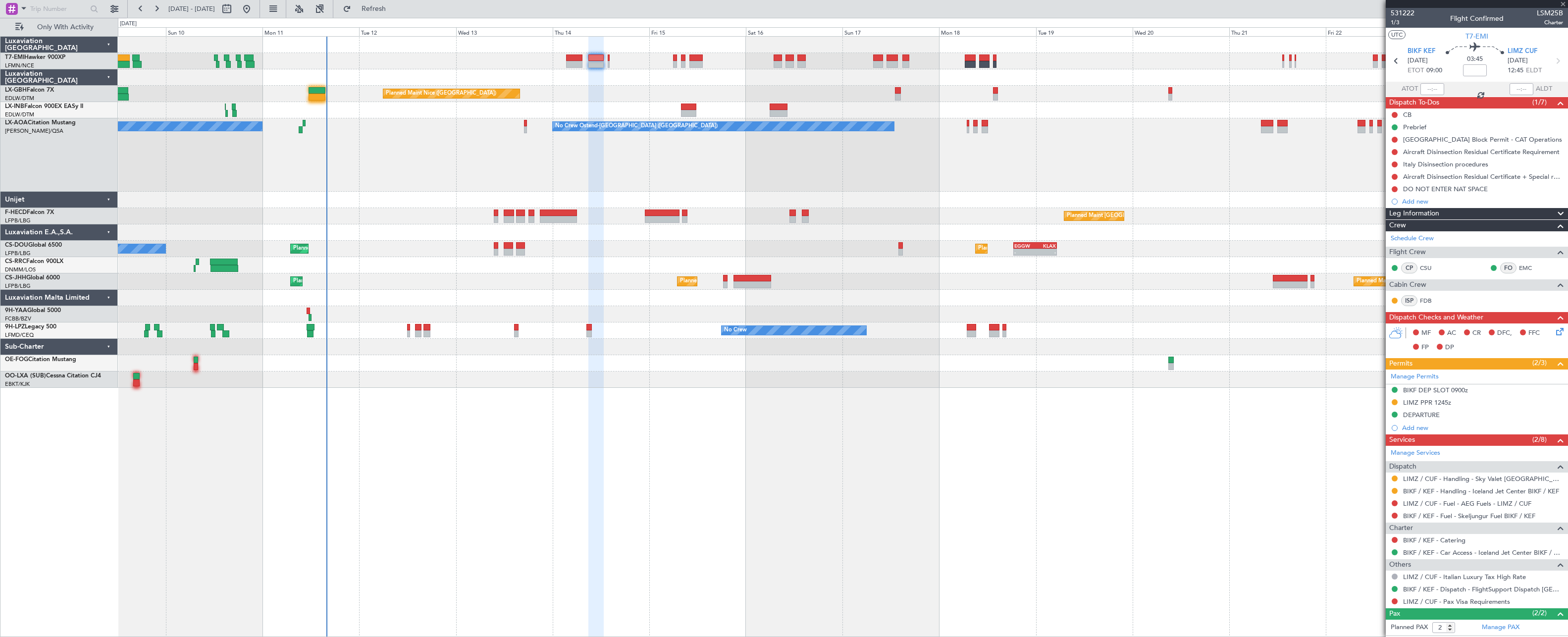
type input "3"
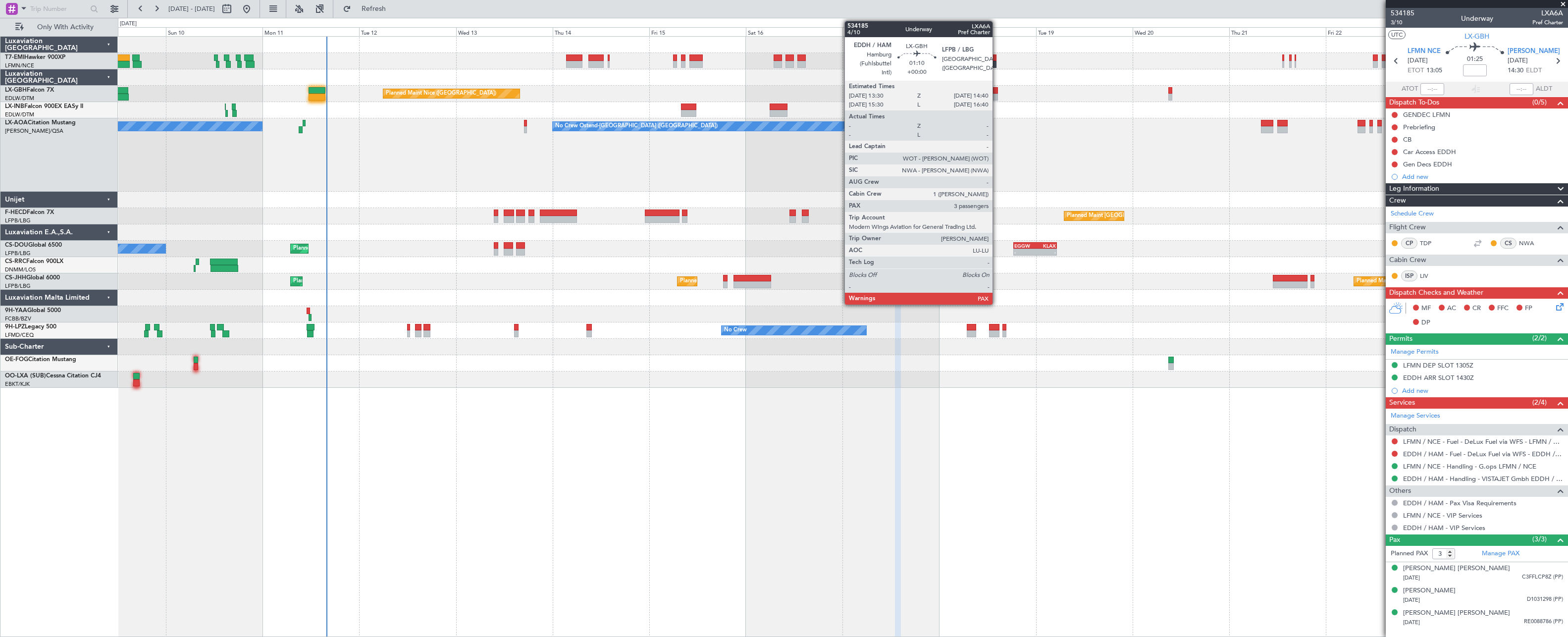
click at [997, 90] on div at bounding box center [995, 90] width 5 height 7
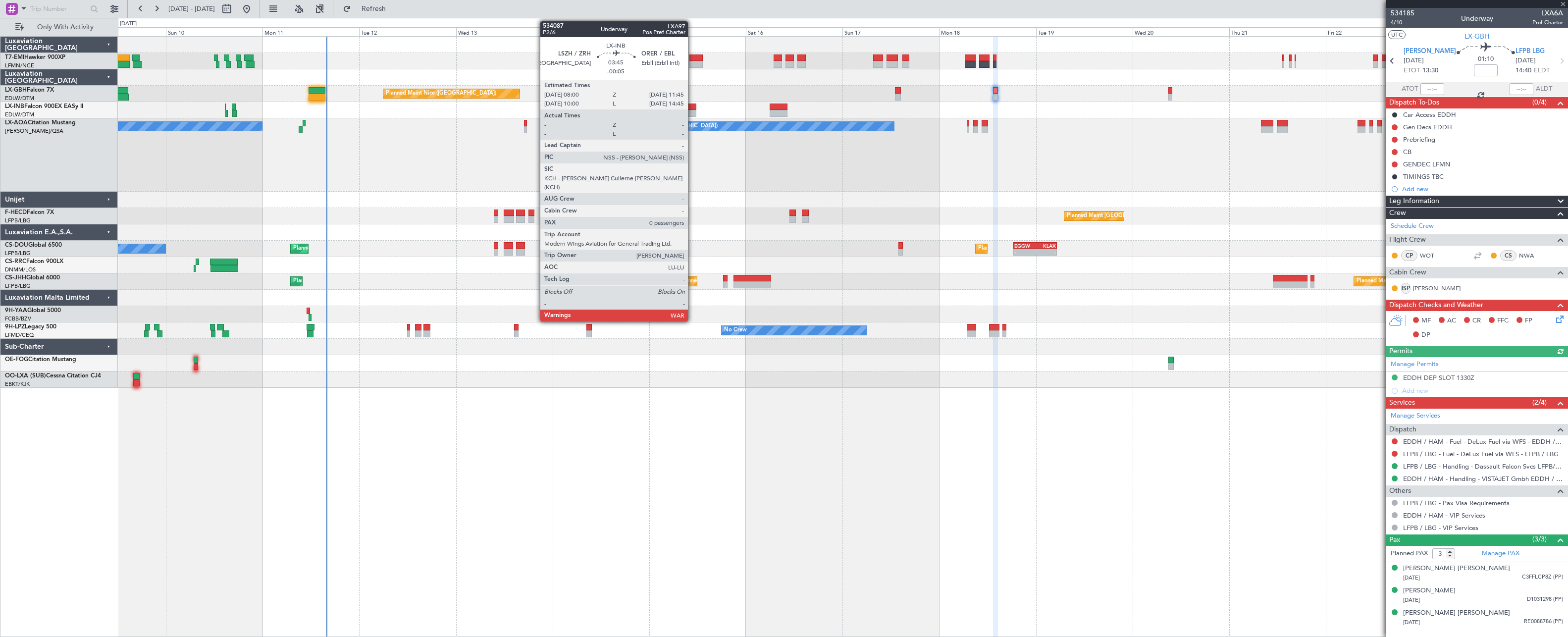
click at [692, 108] on div at bounding box center [689, 107] width 16 height 7
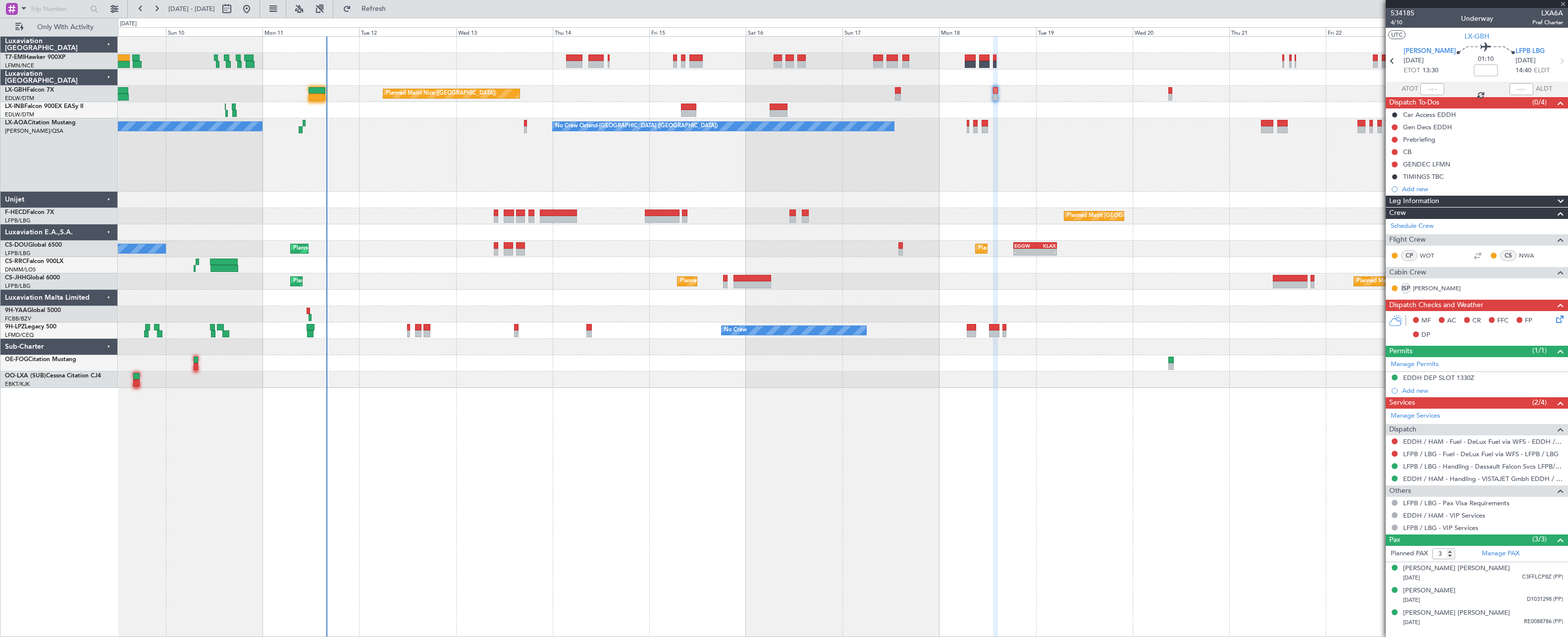
type input "-00:05"
type input "0"
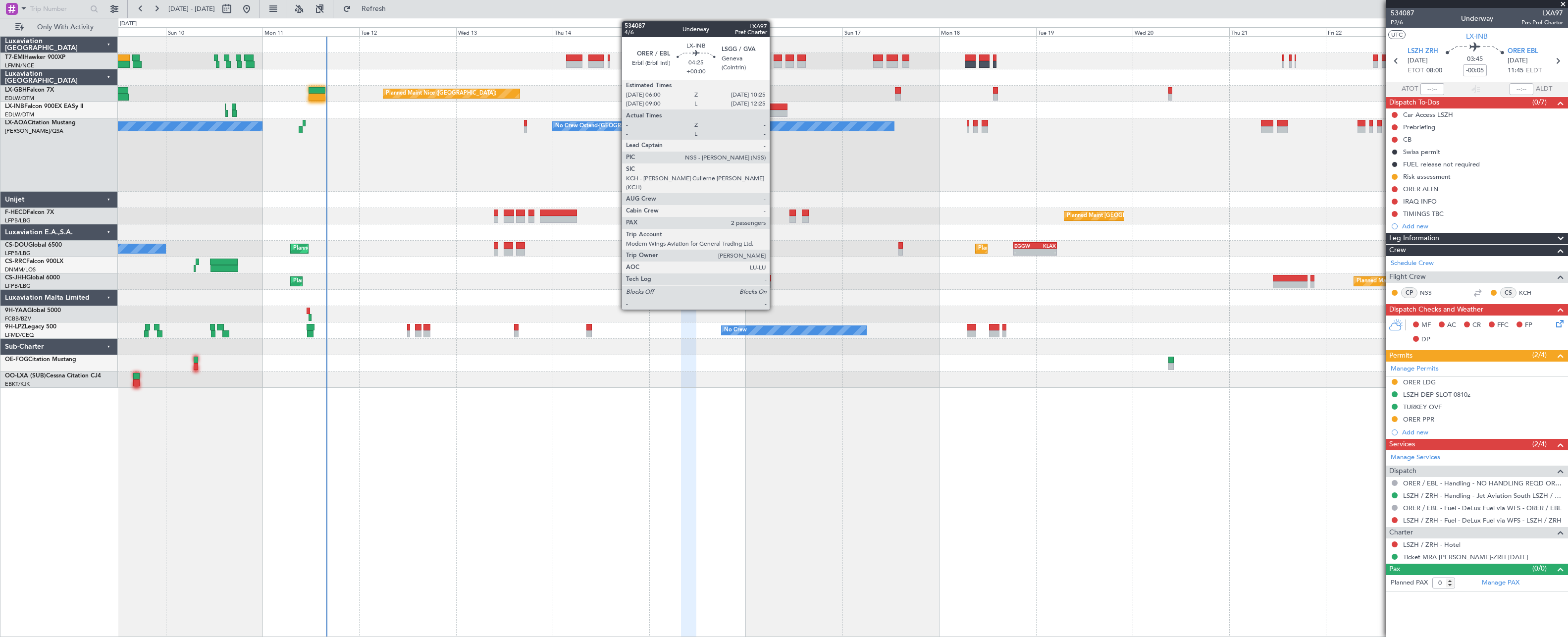
click at [776, 111] on div at bounding box center [779, 113] width 18 height 7
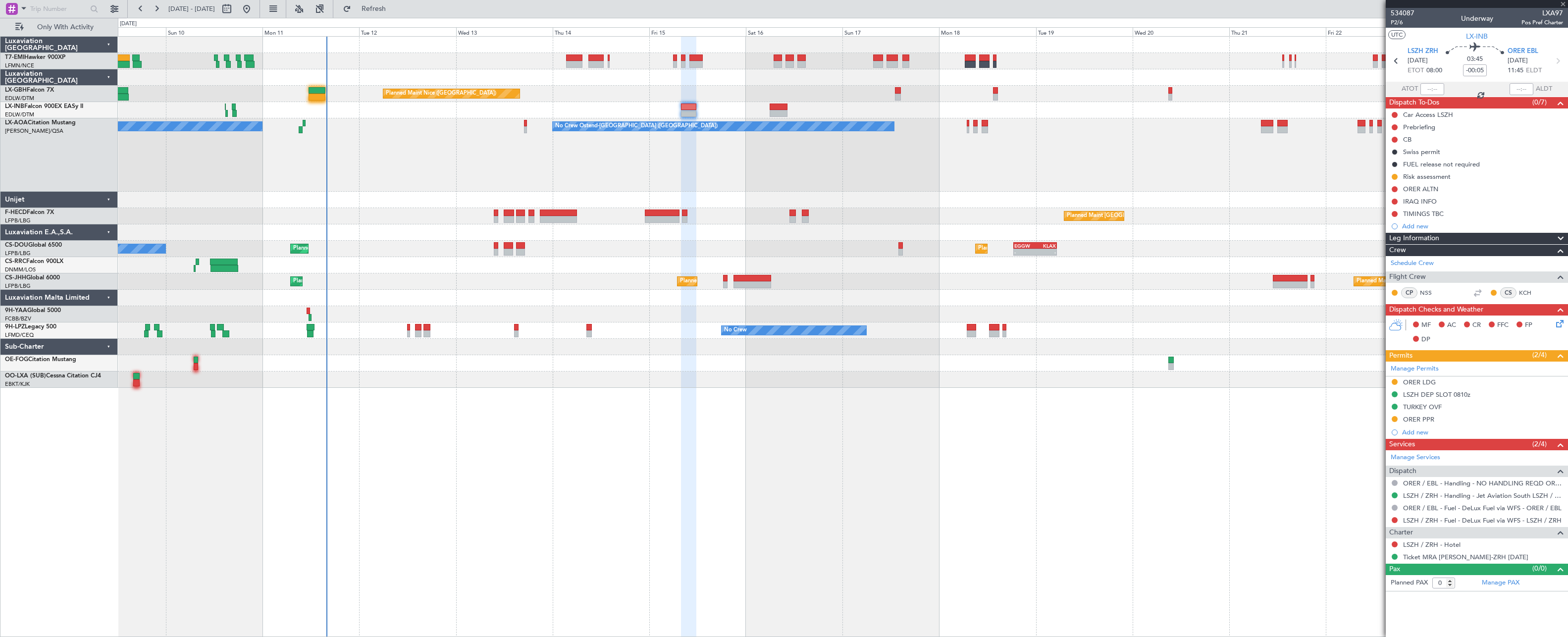
type input "2"
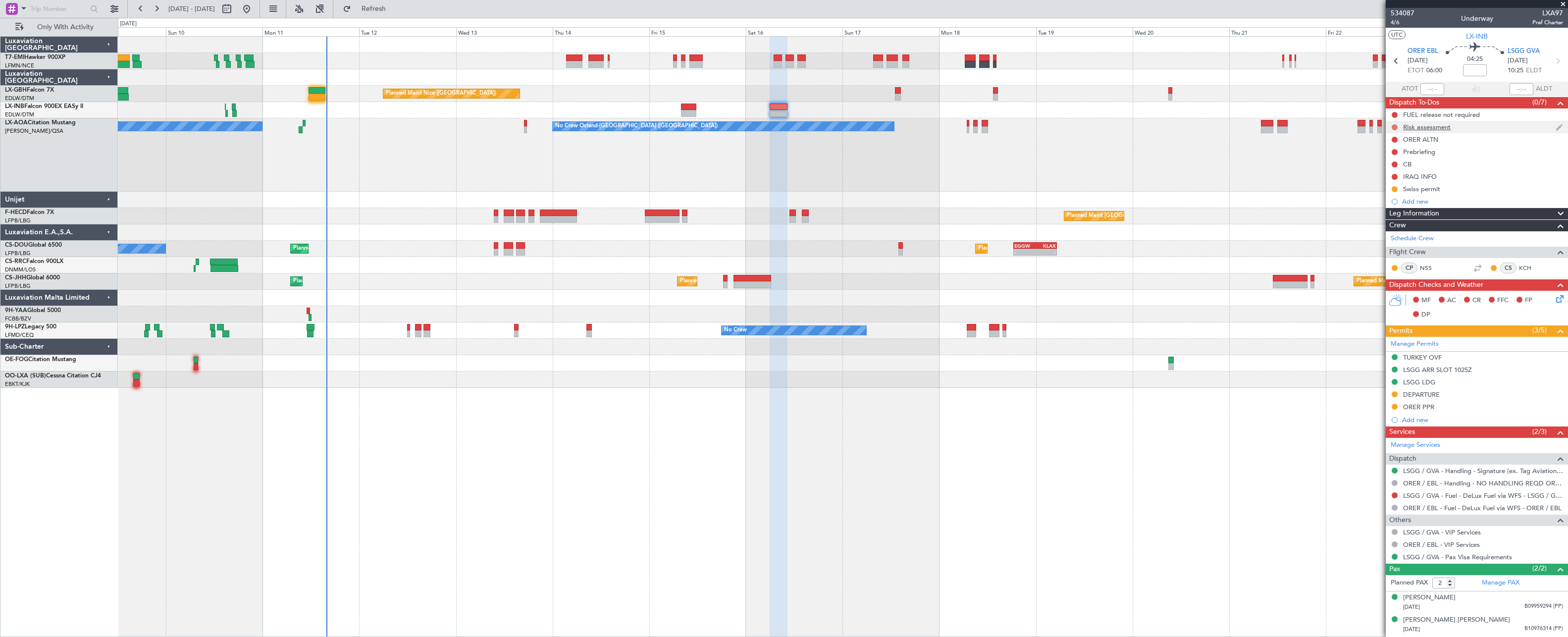
click at [998, 128] on button at bounding box center [1394, 127] width 6 height 6
click at [998, 159] on span "In Progress" at bounding box center [1399, 156] width 34 height 10
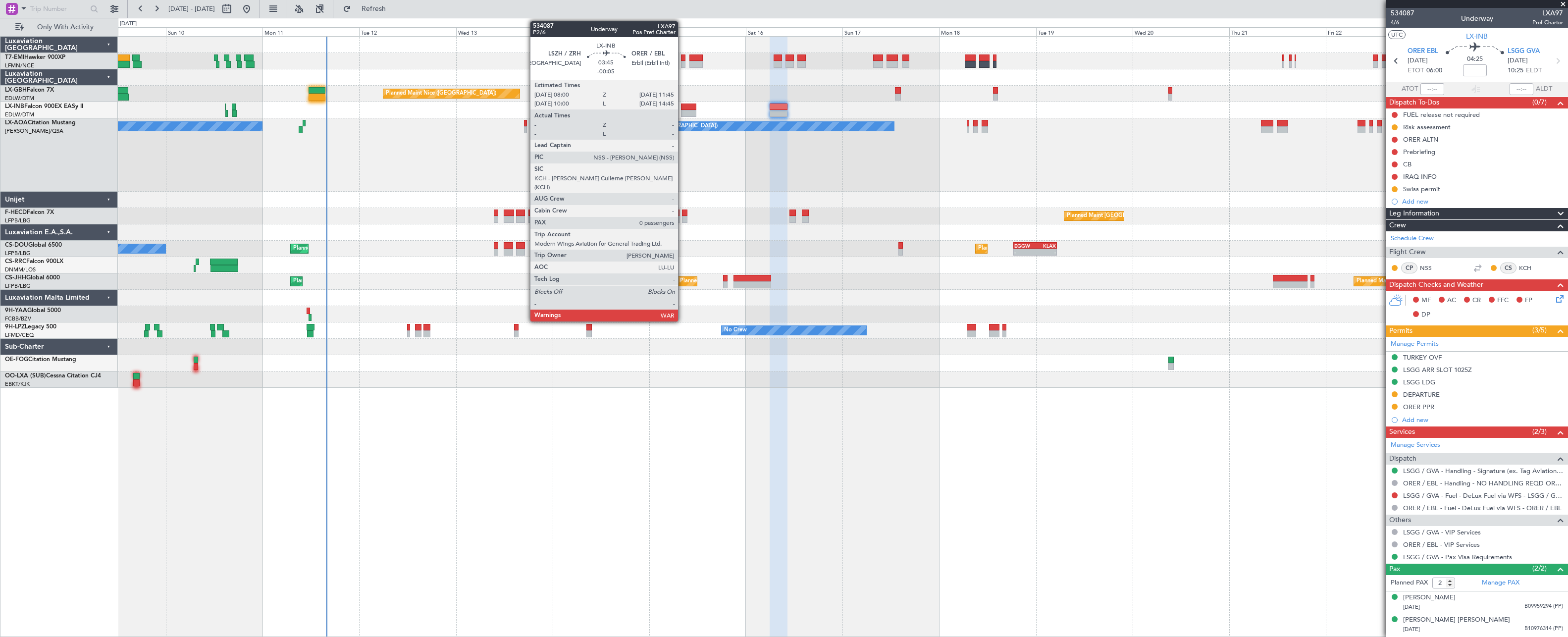
click at [683, 108] on div at bounding box center [689, 107] width 16 height 7
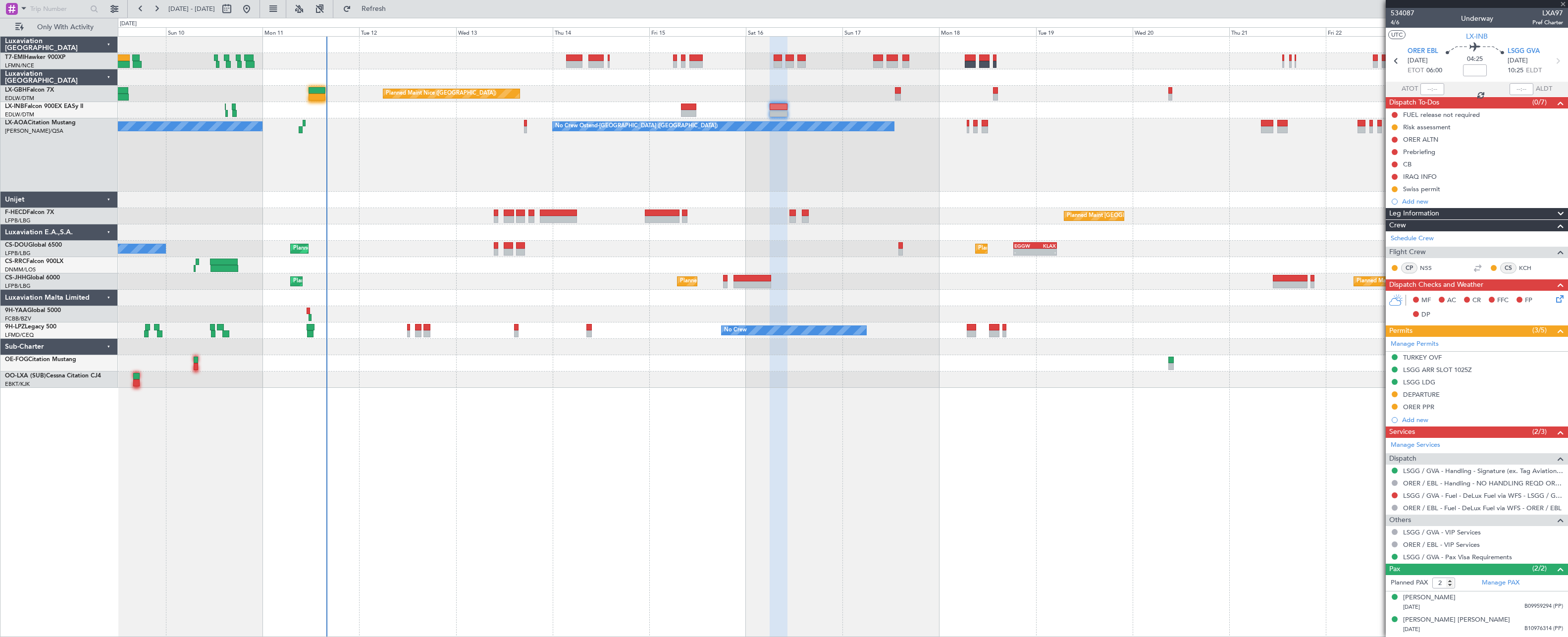
type input "-00:05"
type input "0"
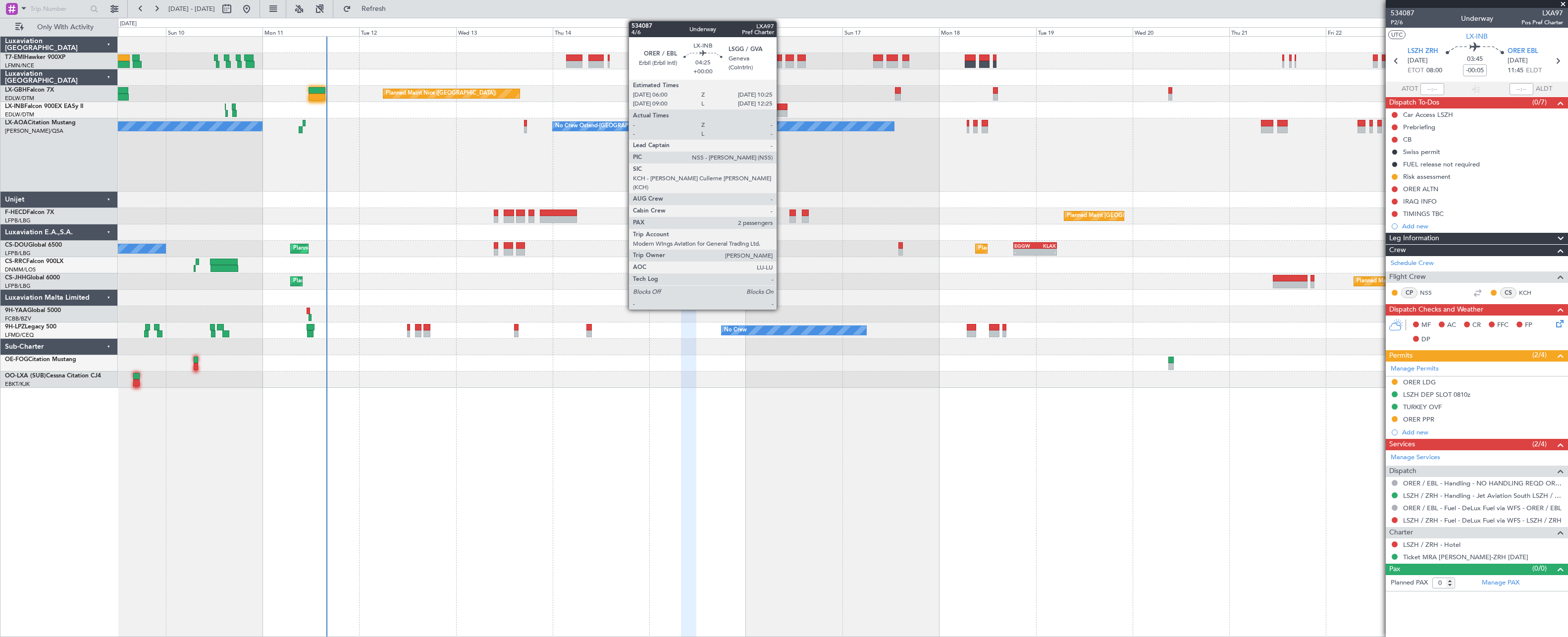
click at [781, 108] on div at bounding box center [779, 107] width 18 height 7
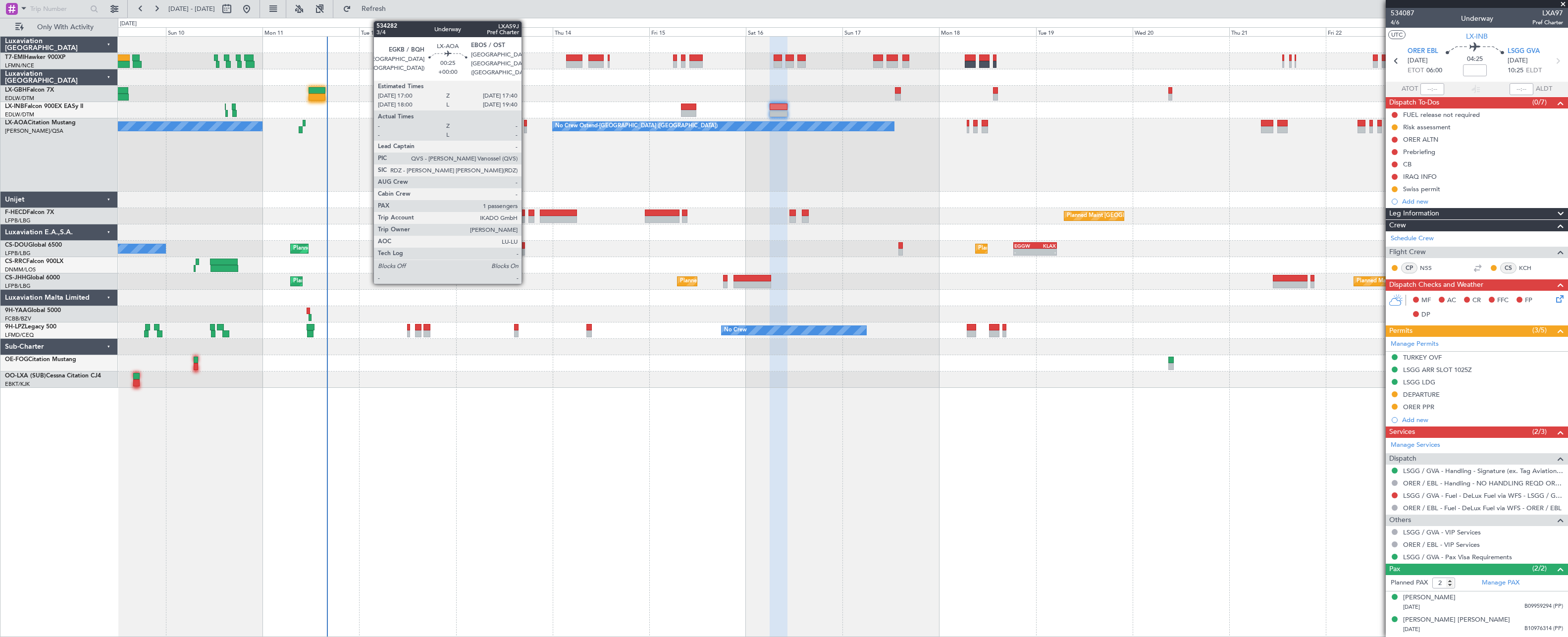
click at [526, 126] on div at bounding box center [526, 130] width 3 height 7
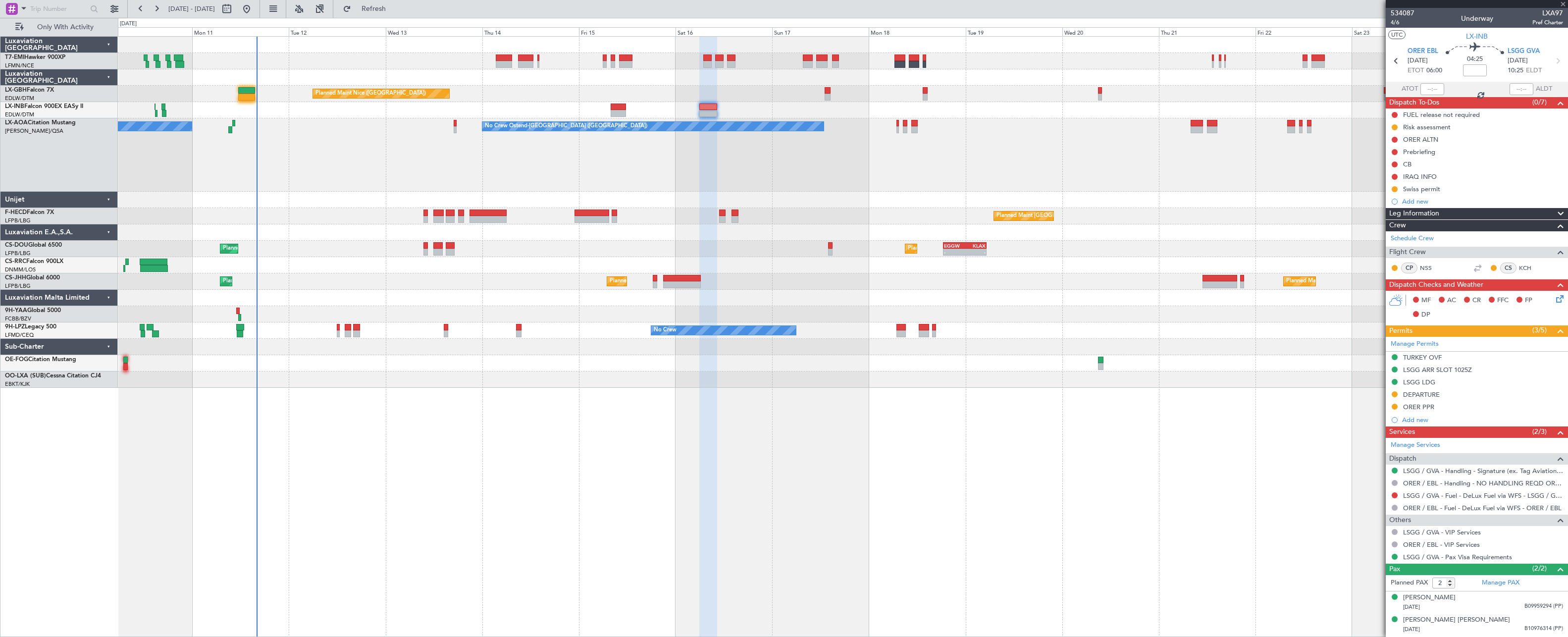
click at [454, 174] on div "No Crew Ostend-[GEOGRAPHIC_DATA] ([GEOGRAPHIC_DATA]) No Crew Ostend-[GEOGRAPHIC…" at bounding box center [842, 155] width 1449 height 73
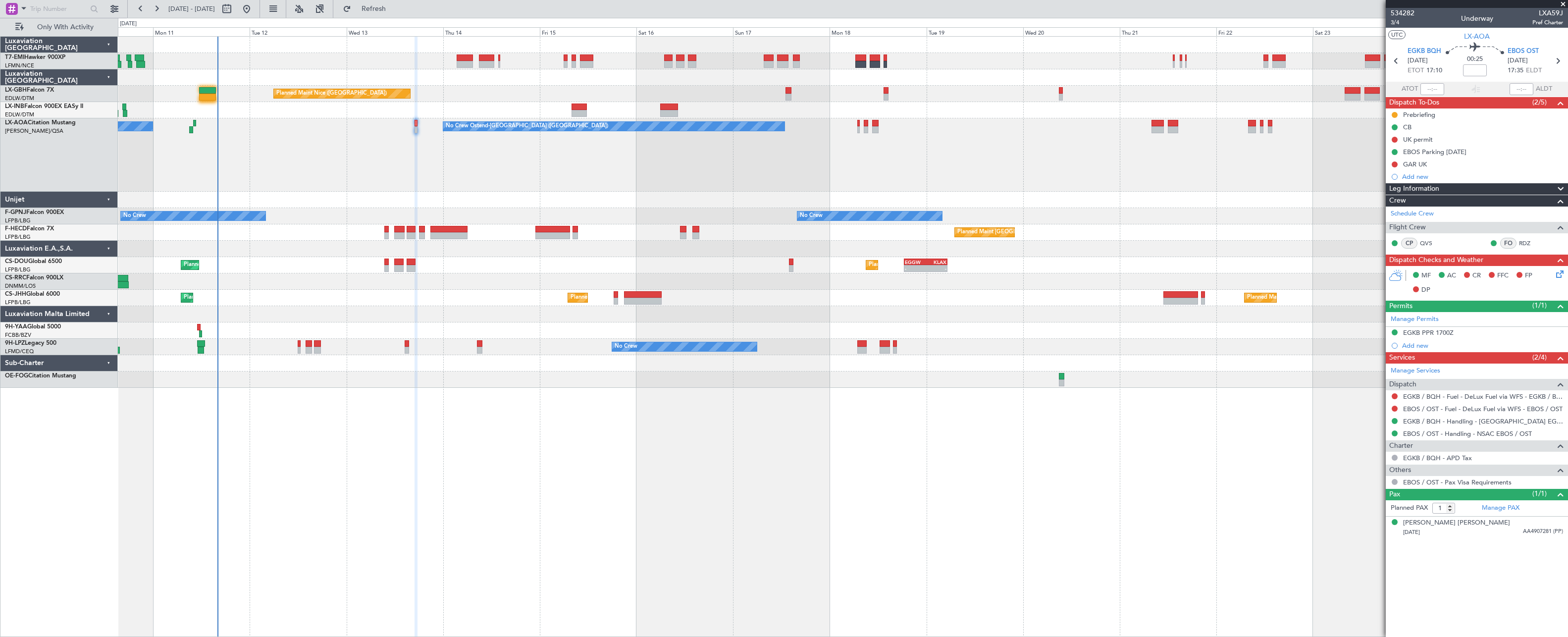
click at [863, 166] on div "No Crew Ostend-[GEOGRAPHIC_DATA] ([GEOGRAPHIC_DATA]) No Crew Ostend-[GEOGRAPHIC…" at bounding box center [842, 155] width 1449 height 73
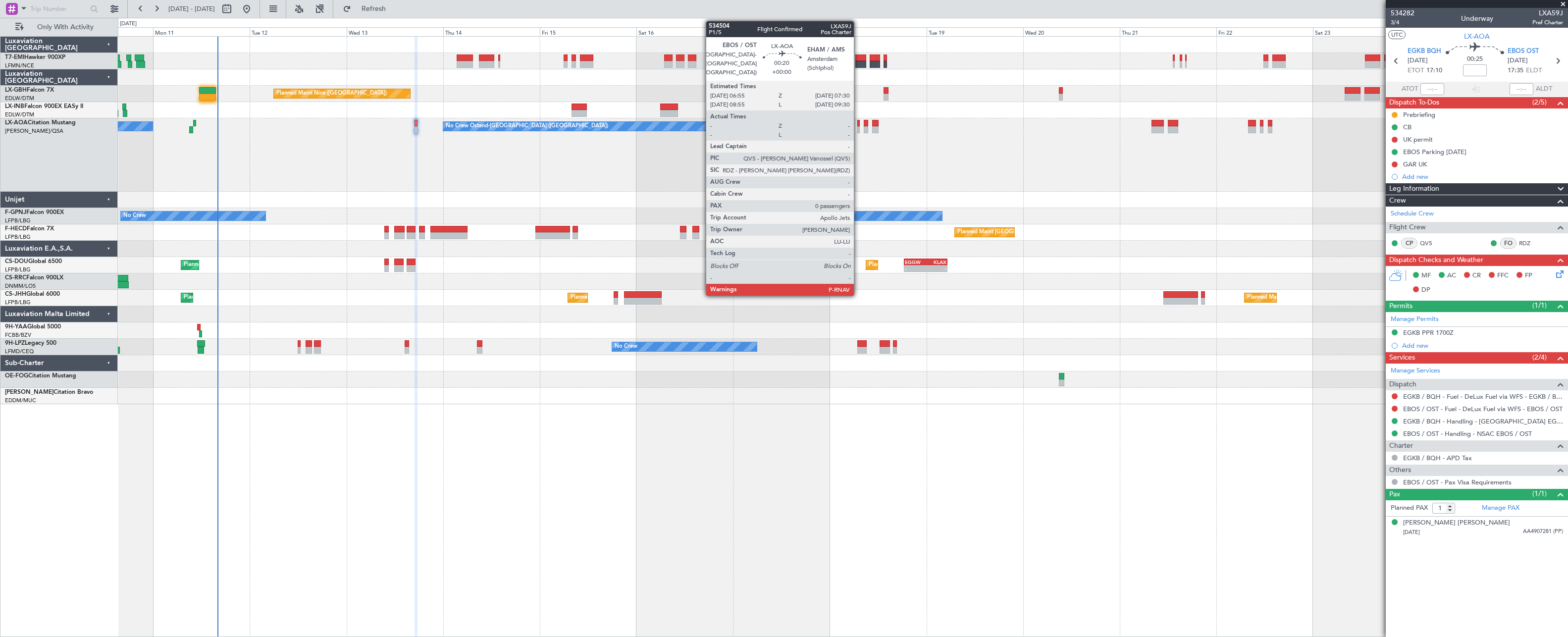
click at [858, 128] on div at bounding box center [858, 130] width 2 height 7
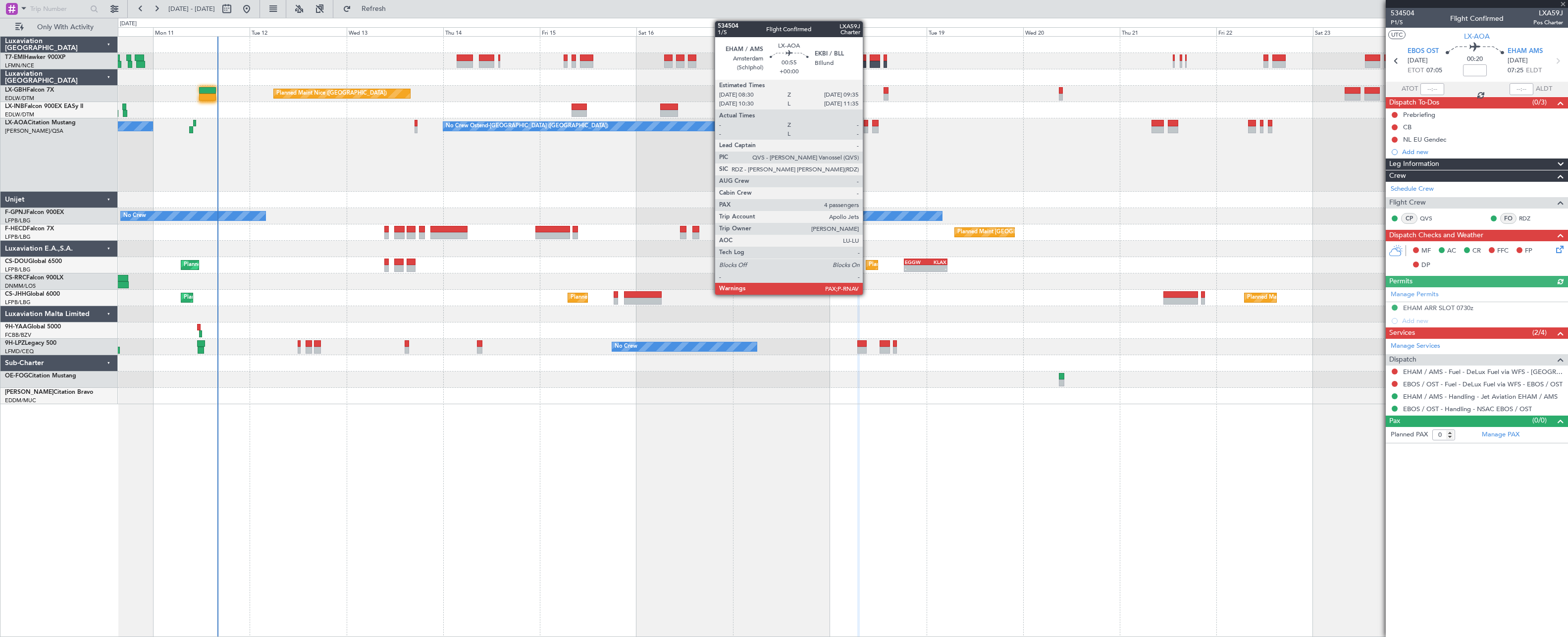
click at [867, 126] on div at bounding box center [866, 130] width 5 height 7
type input "4"
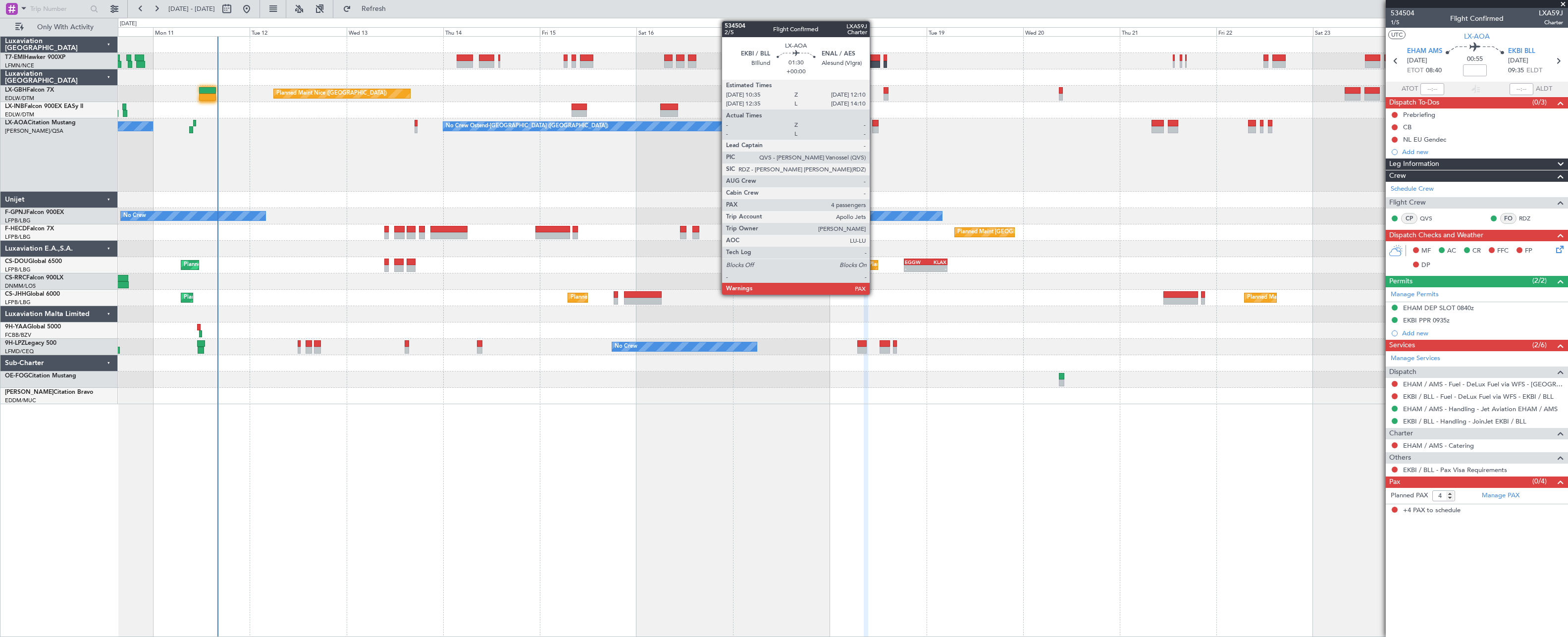
click at [874, 125] on div at bounding box center [875, 123] width 6 height 7
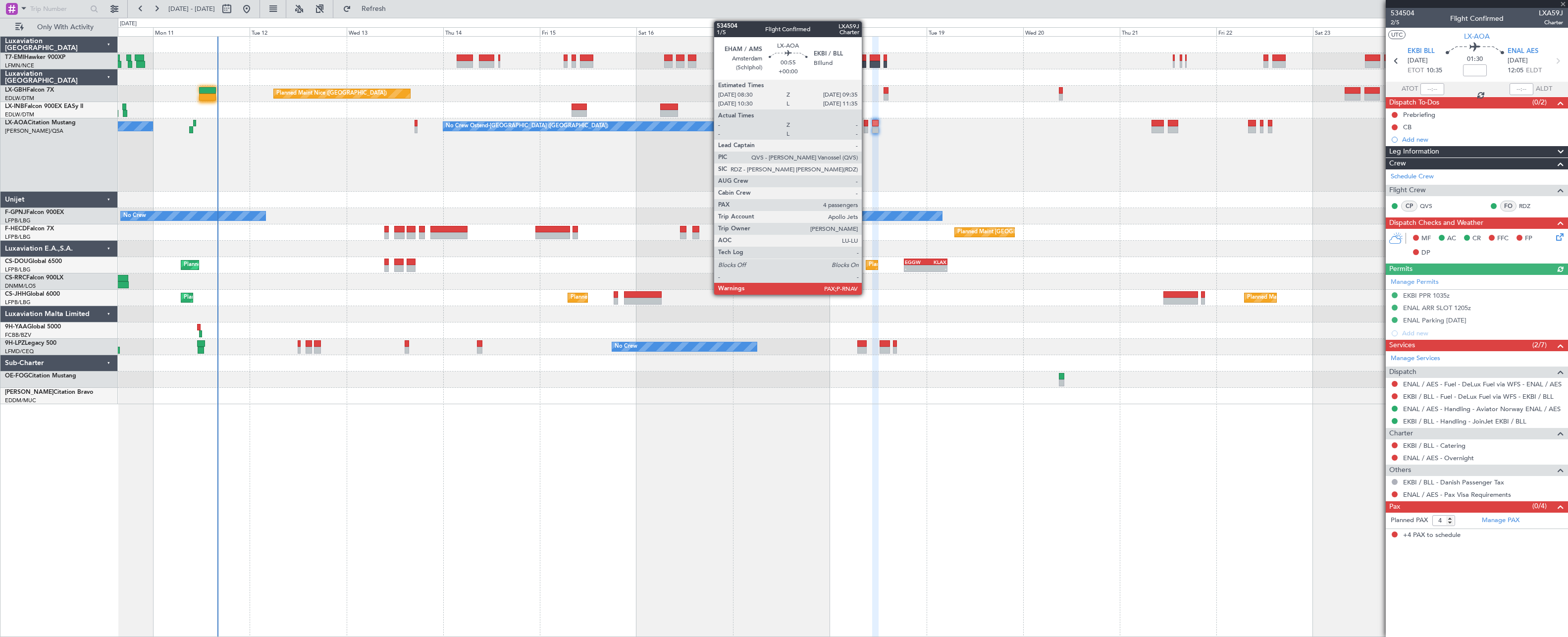
click at [866, 130] on div at bounding box center [866, 130] width 5 height 7
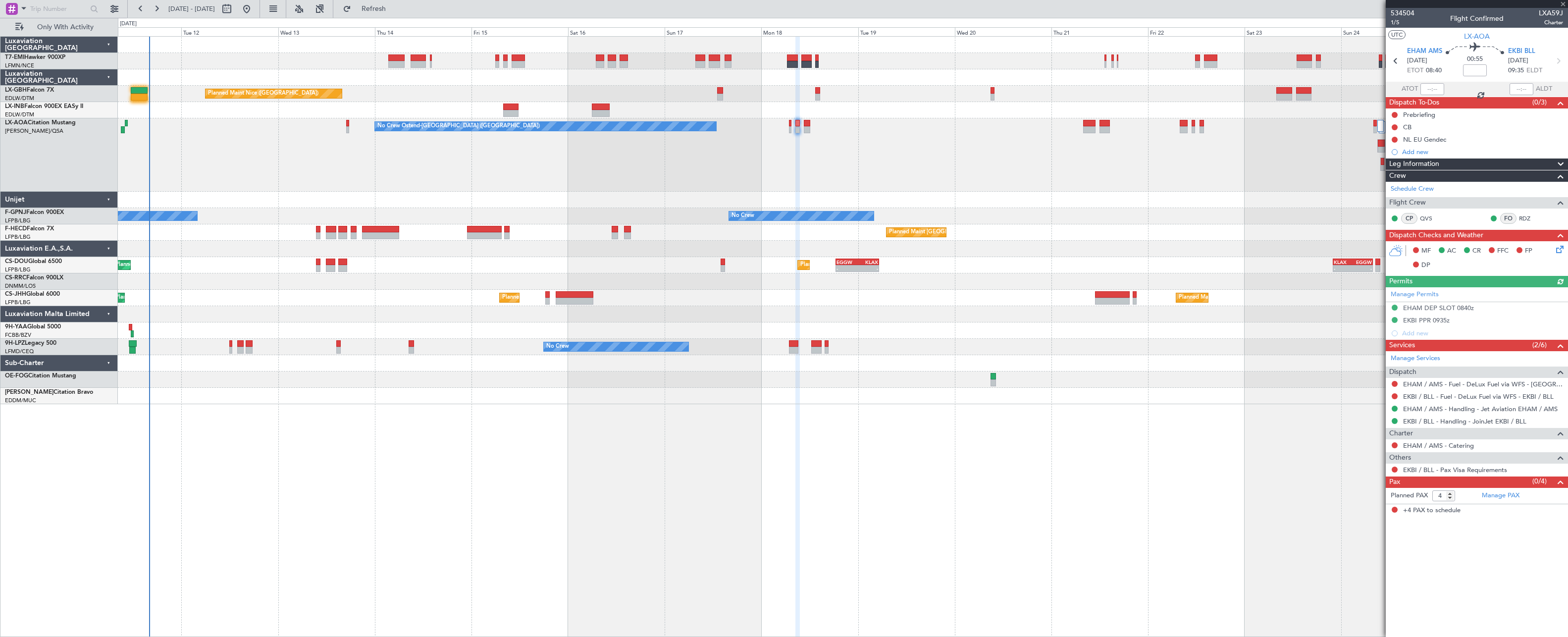
click at [998, 210] on div "Planned Maint Nice ([GEOGRAPHIC_DATA]) [GEOGRAPHIC_DATA] ([GEOGRAPHIC_DATA]) No…" at bounding box center [842, 221] width 1449 height 368
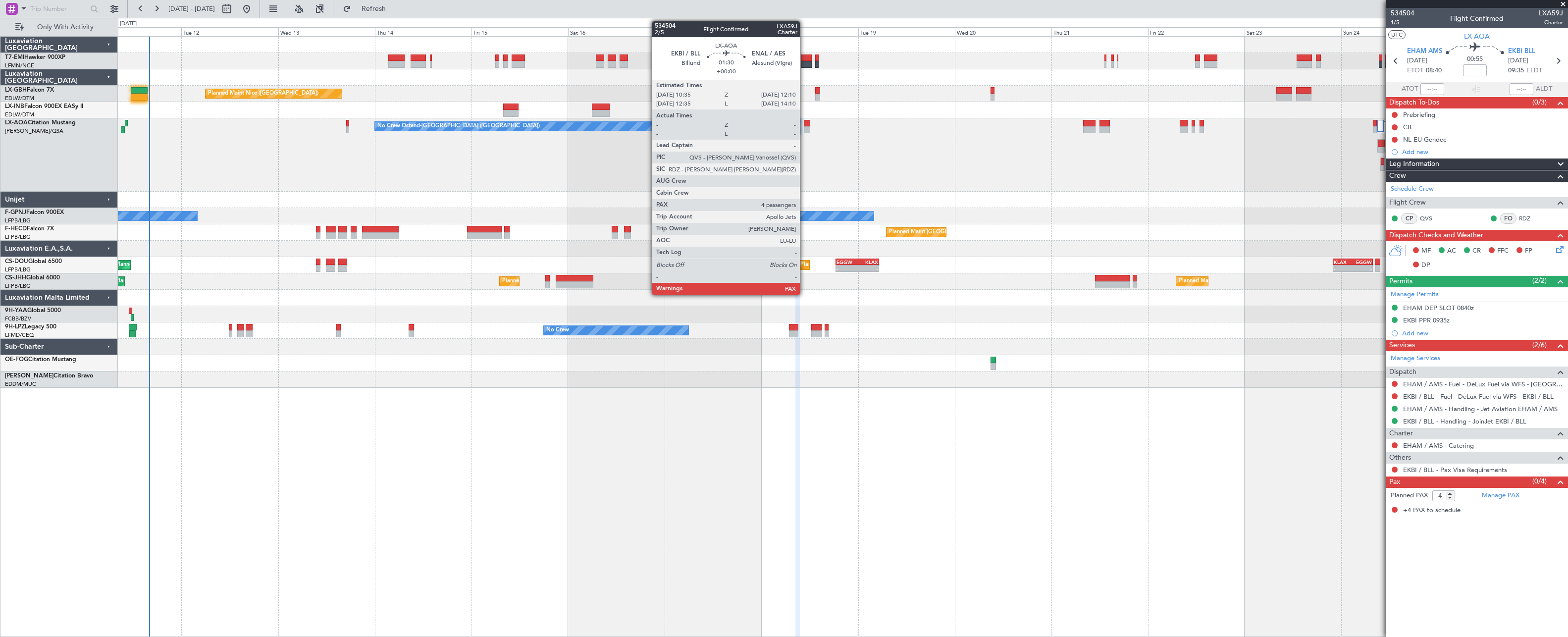
click at [804, 127] on div at bounding box center [807, 130] width 6 height 7
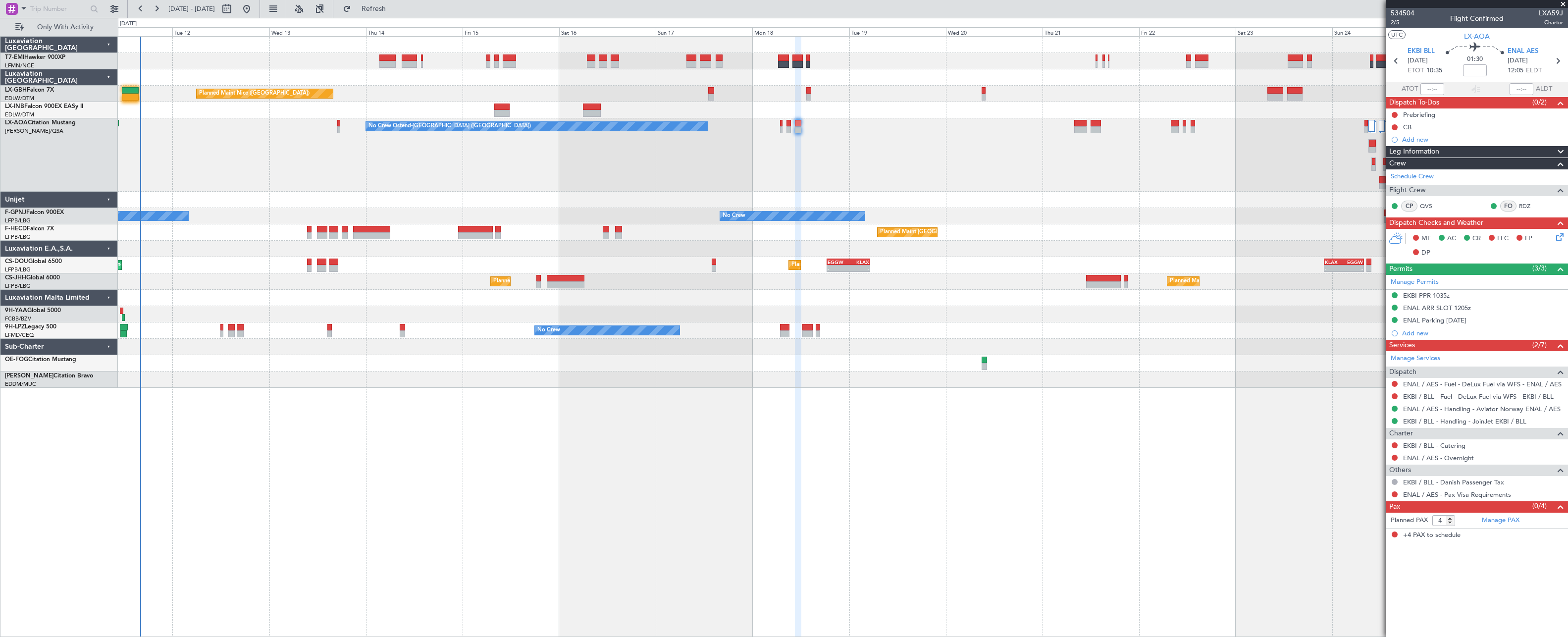
click at [998, 142] on div "No Crew Ostend-[GEOGRAPHIC_DATA] ([GEOGRAPHIC_DATA]) No Crew Ostend-[GEOGRAPHIC…" at bounding box center [842, 155] width 1449 height 73
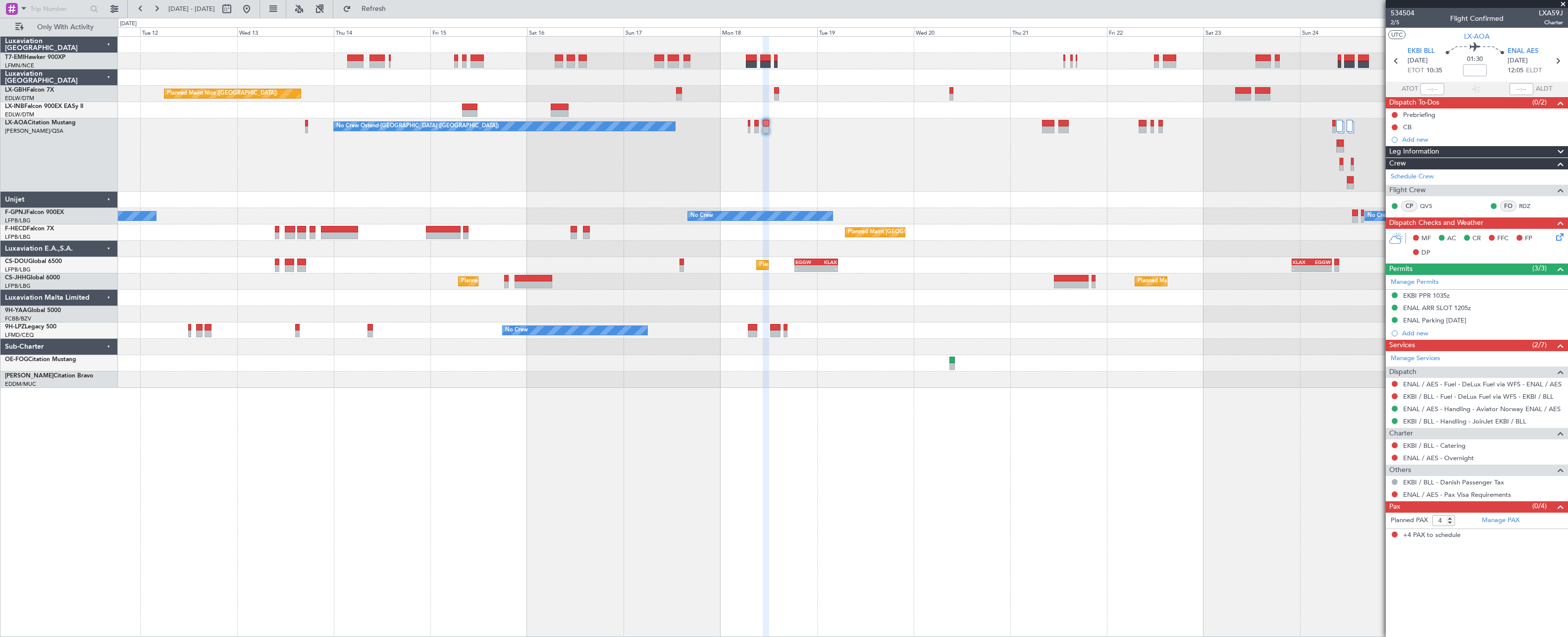
click at [998, 112] on div at bounding box center [842, 110] width 1449 height 16
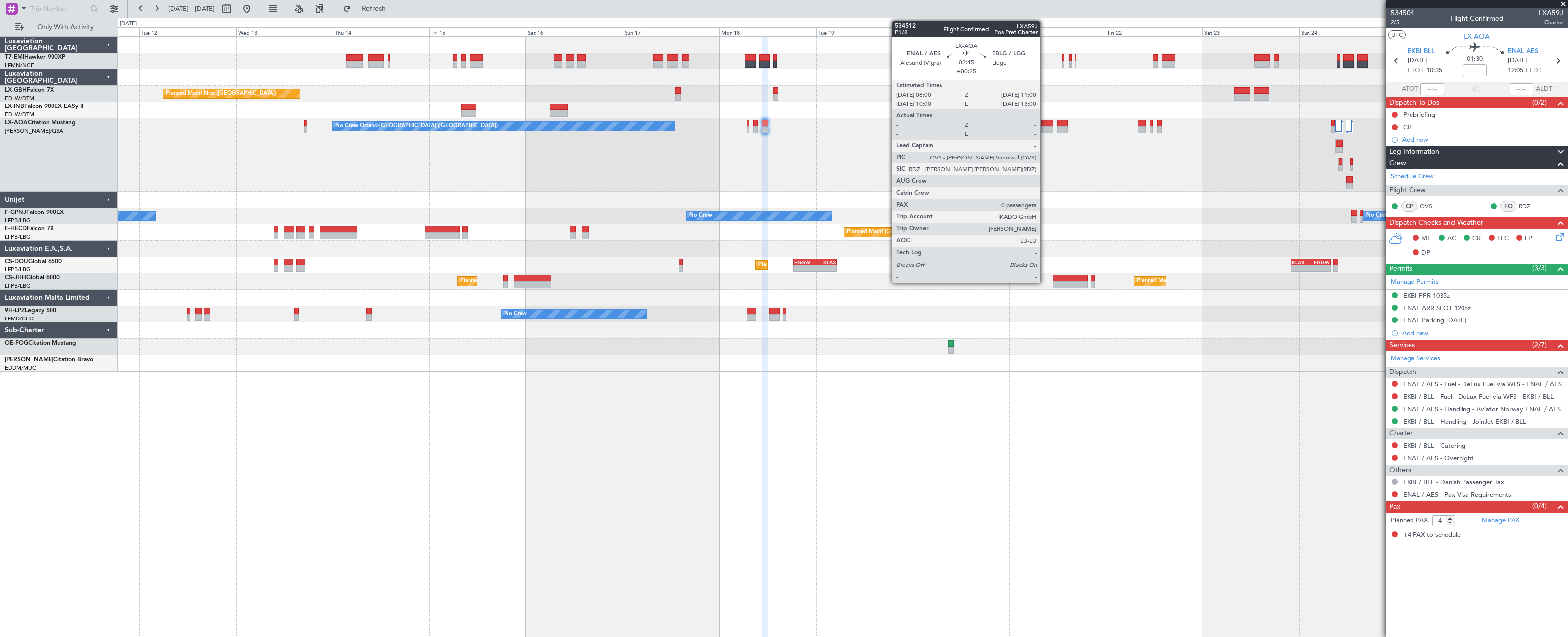
click at [998, 128] on div at bounding box center [1047, 130] width 13 height 7
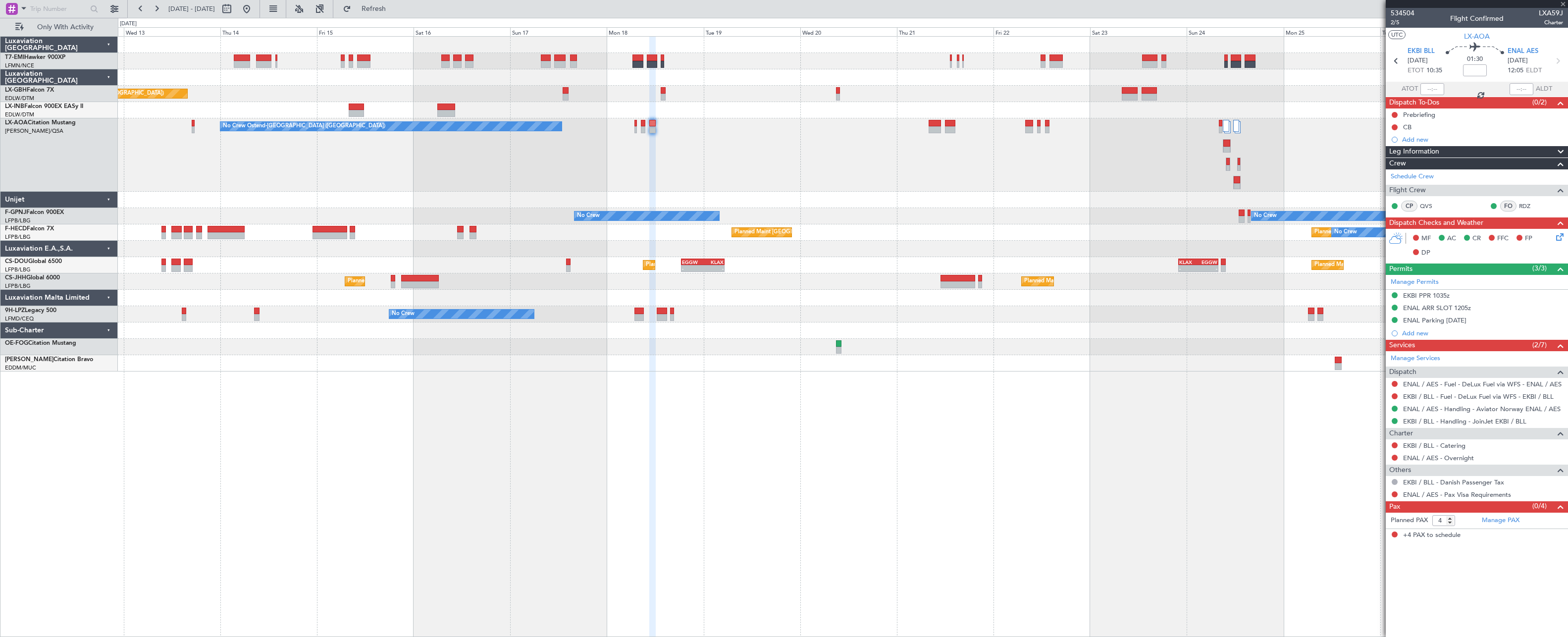
click at [998, 164] on div "No Crew Ostend-[GEOGRAPHIC_DATA] ([GEOGRAPHIC_DATA]) No Crew Ostend-[GEOGRAPHIC…" at bounding box center [842, 155] width 1449 height 73
type input "+00:25"
type input "0"
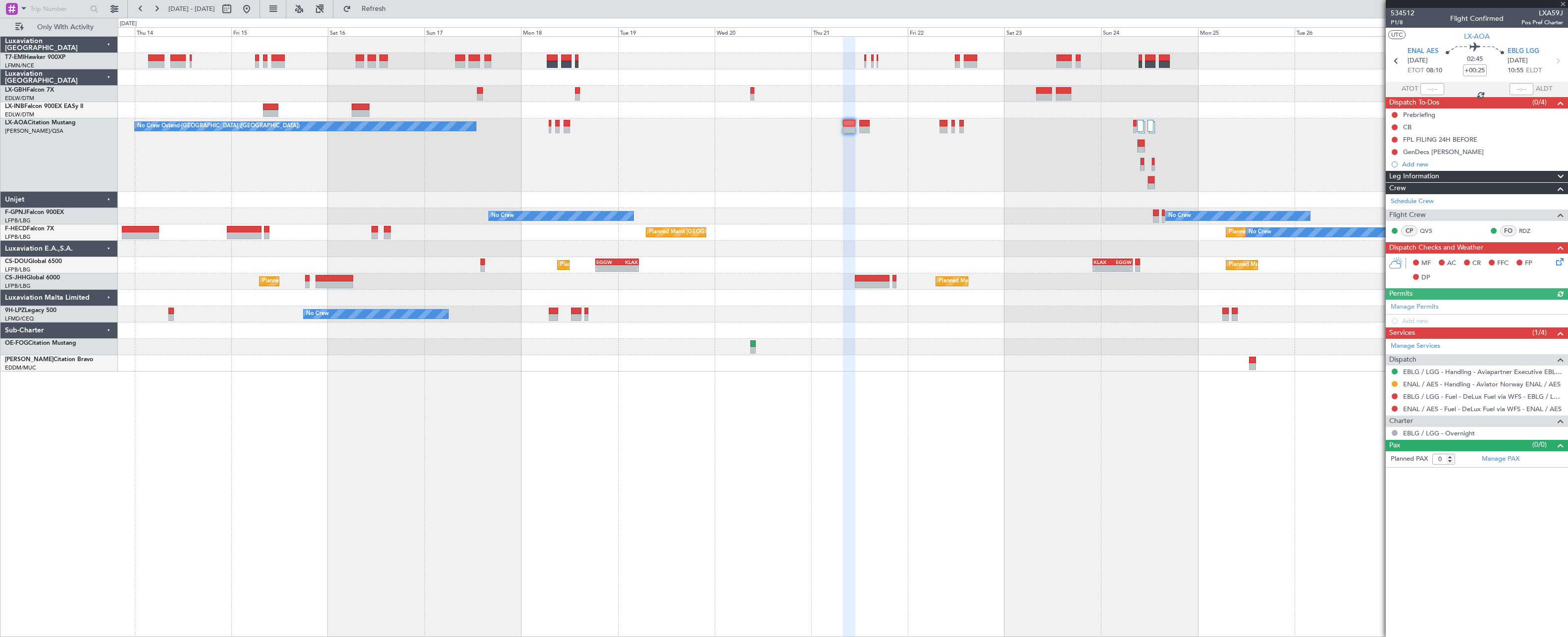
click at [998, 175] on div "No Crew Ostend-[GEOGRAPHIC_DATA] ([GEOGRAPHIC_DATA]) No Crew Ostend-[GEOGRAPHIC…" at bounding box center [842, 155] width 1449 height 73
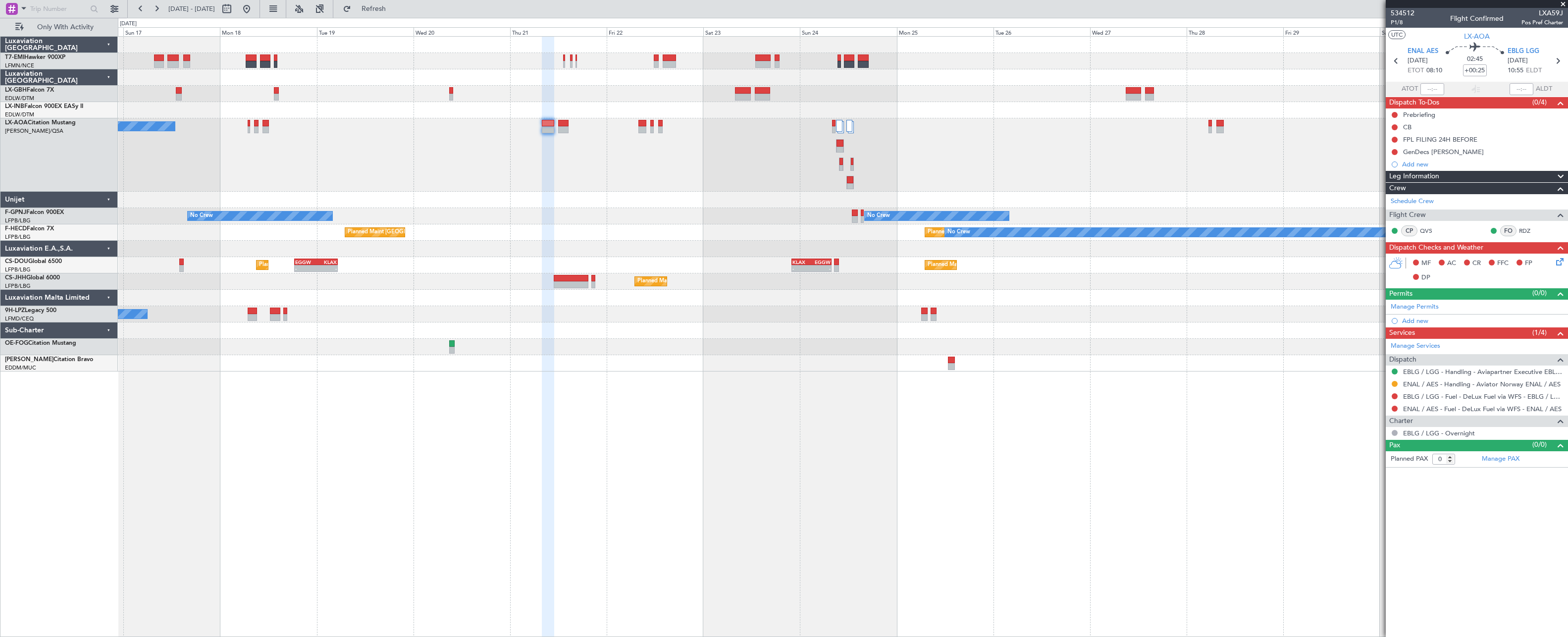
click at [922, 140] on div "Planned Maint Nice ([GEOGRAPHIC_DATA]) No Crew Ostend-[GEOGRAPHIC_DATA] (Ostend…" at bounding box center [842, 204] width 1449 height 335
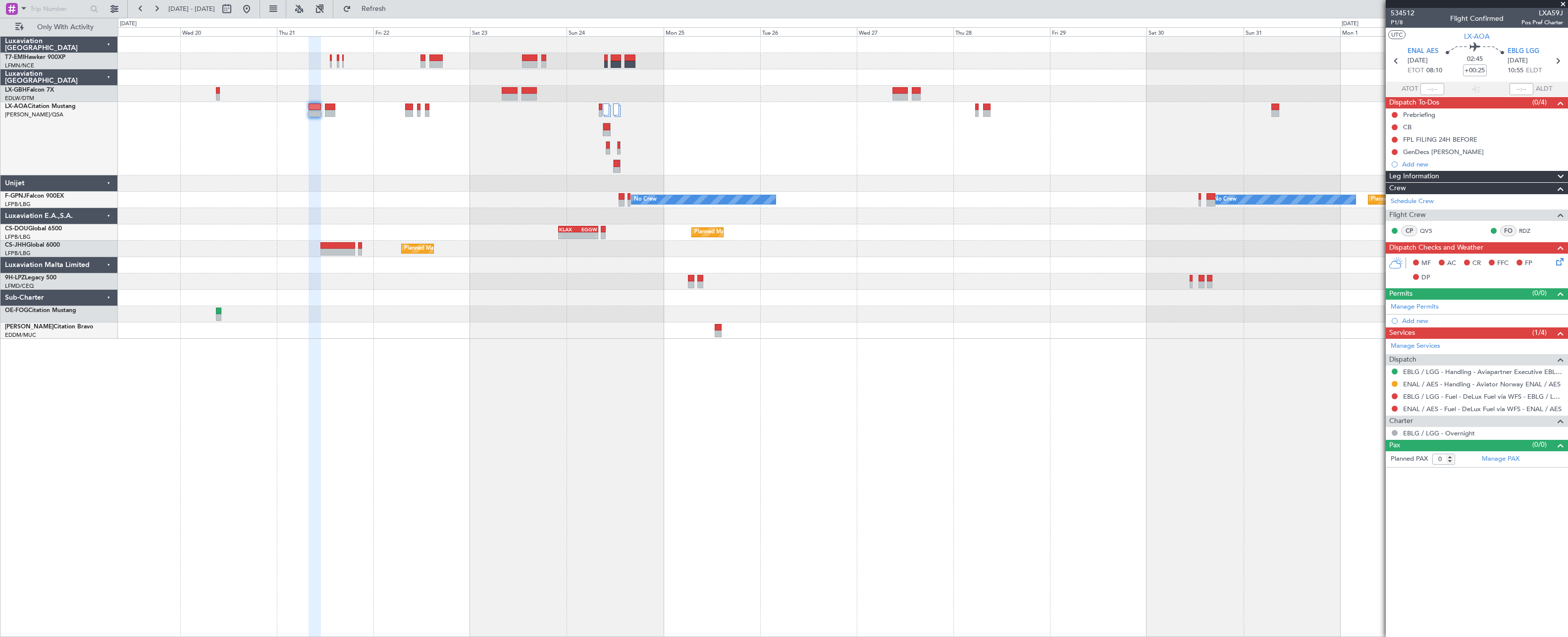
click at [998, 135] on div "No Crew No Crew Ostend-[GEOGRAPHIC_DATA] (Ostend)" at bounding box center [842, 138] width 1449 height 73
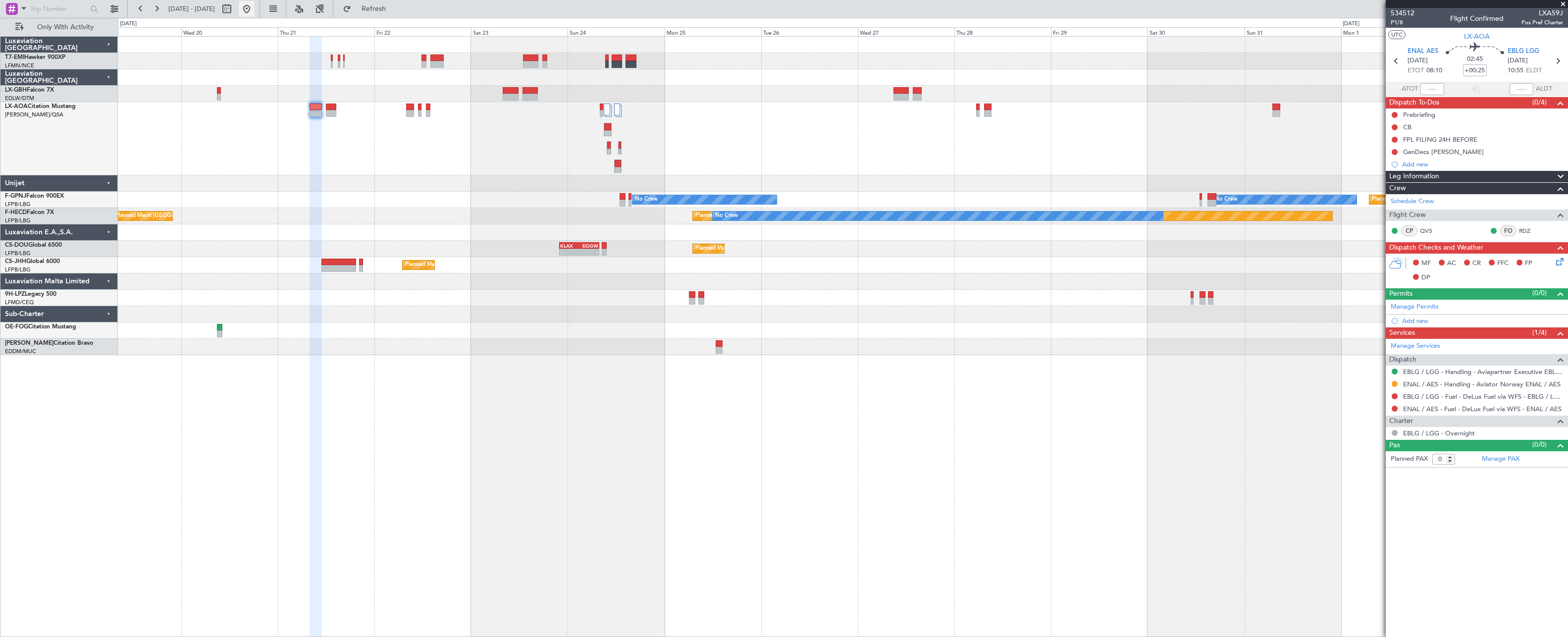
click at [255, 12] on button at bounding box center [247, 9] width 16 height 16
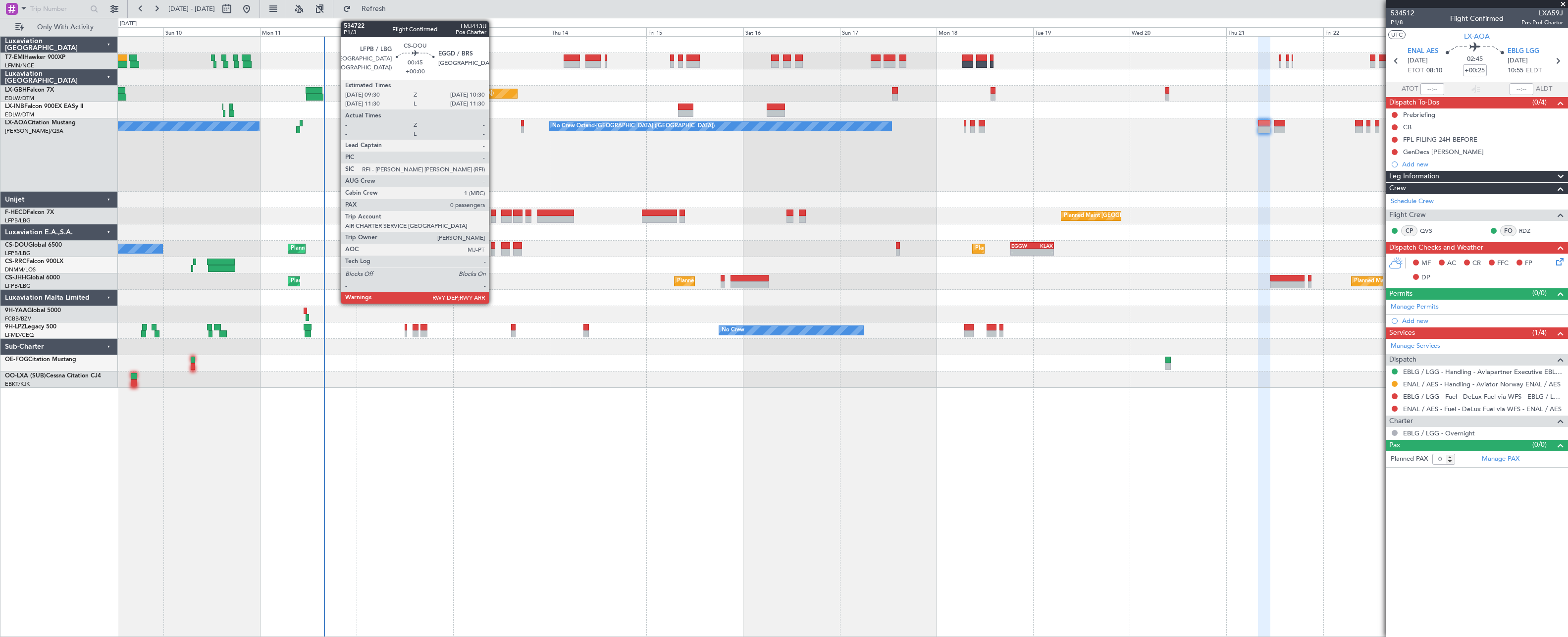
click at [493, 248] on div at bounding box center [493, 245] width 5 height 7
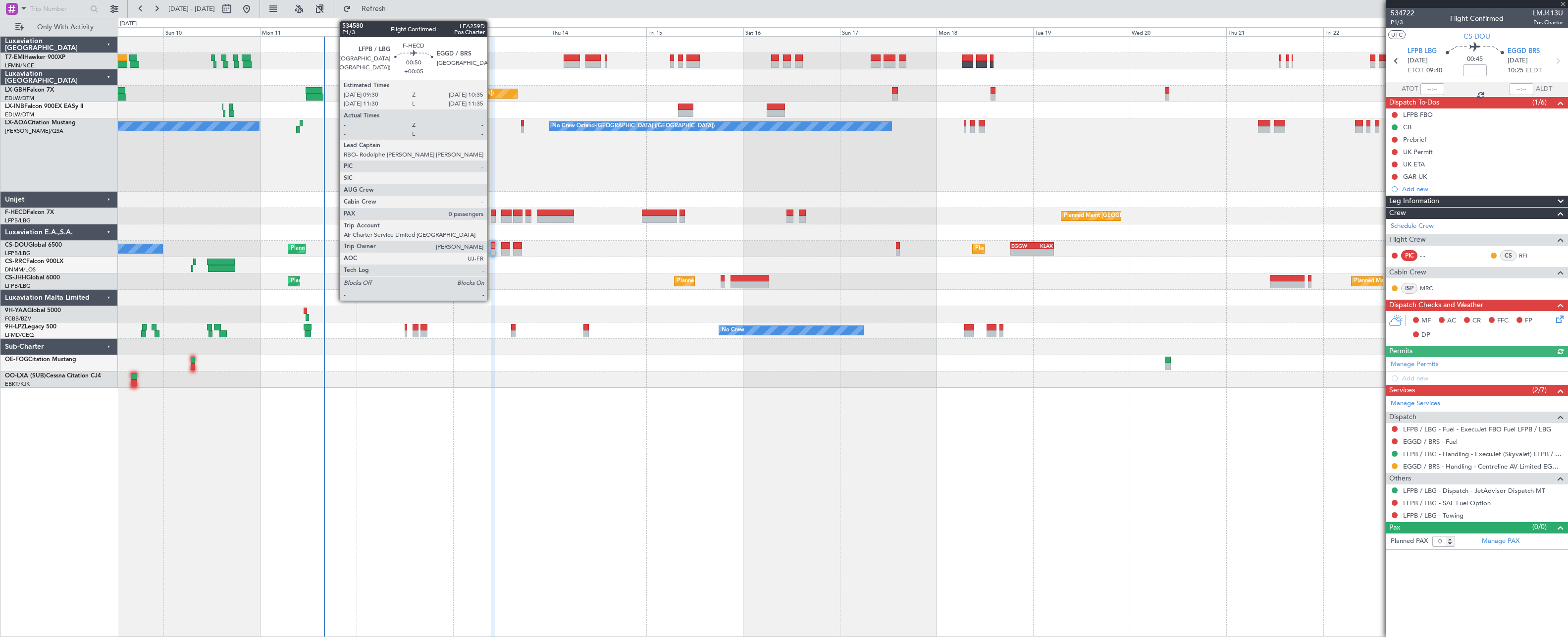
click at [492, 218] on div at bounding box center [493, 219] width 5 height 7
type input "+00:05"
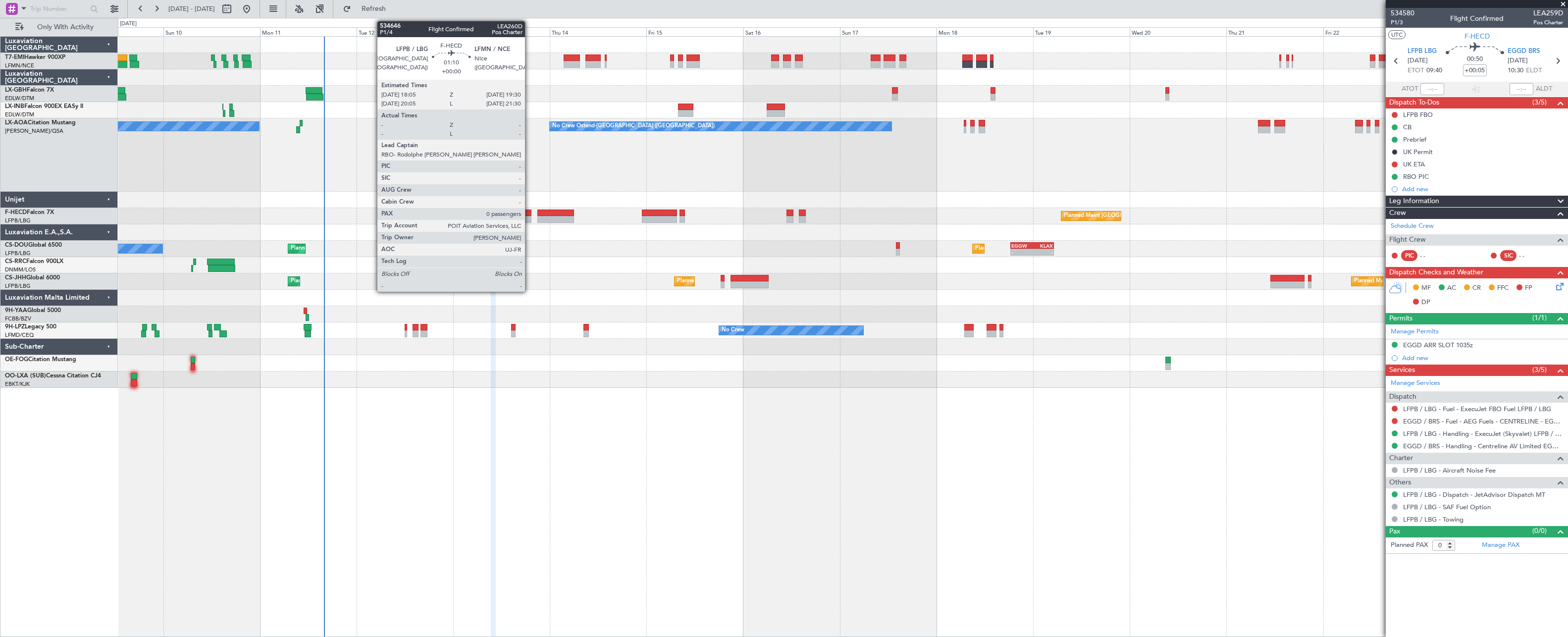
click at [529, 215] on div at bounding box center [529, 213] width 6 height 7
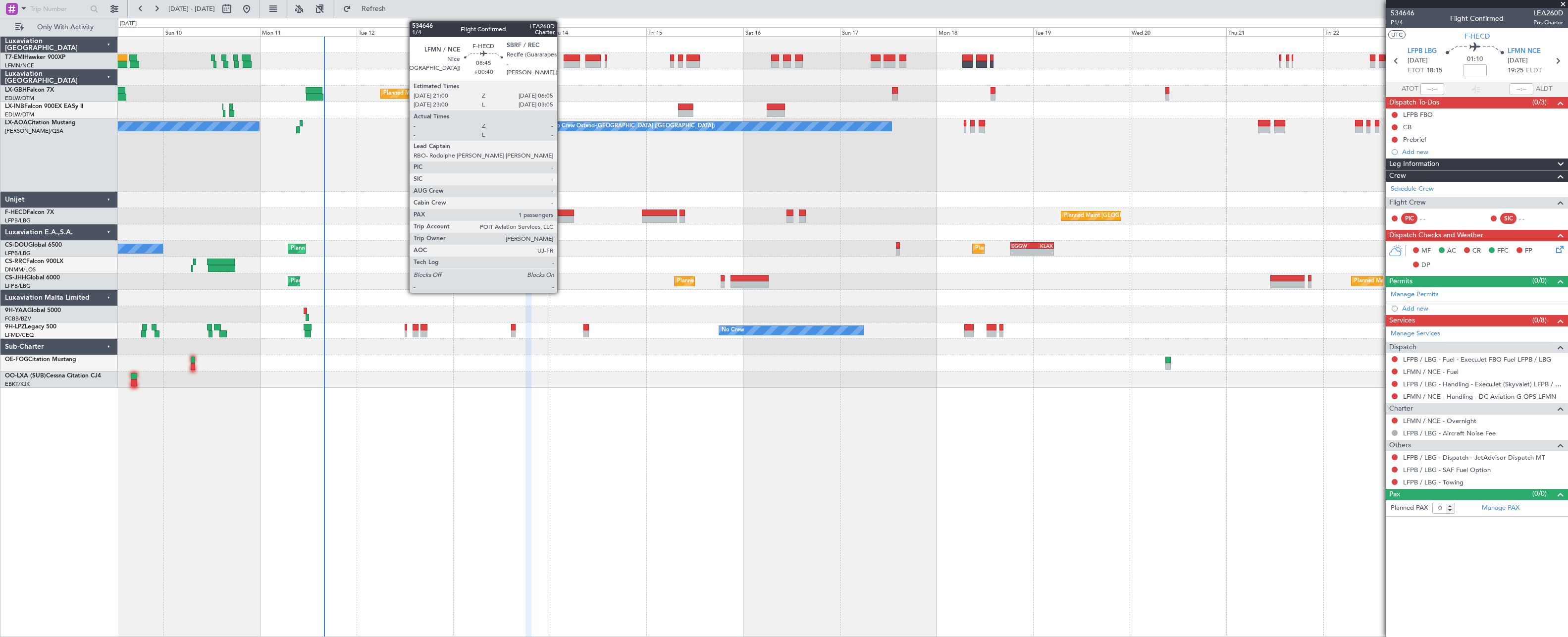
click at [562, 215] on div at bounding box center [555, 213] width 37 height 7
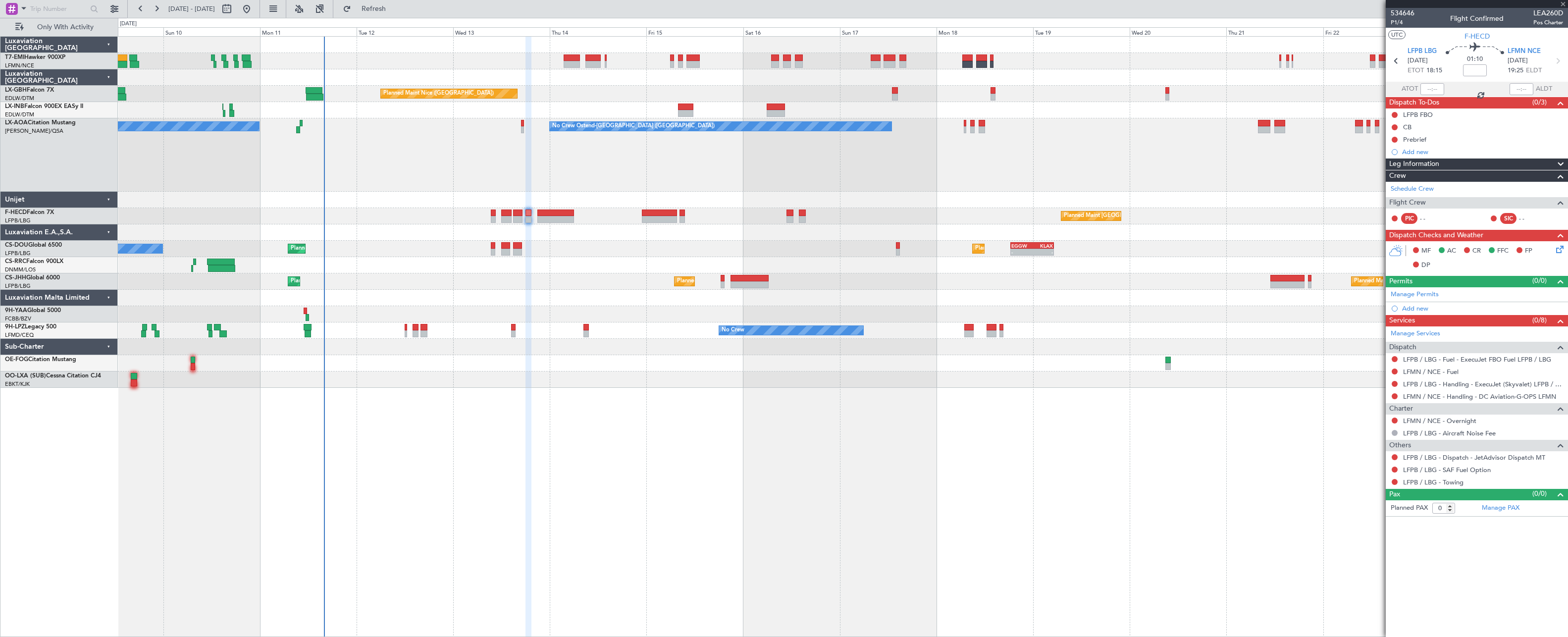
type input "+00:40"
type input "1"
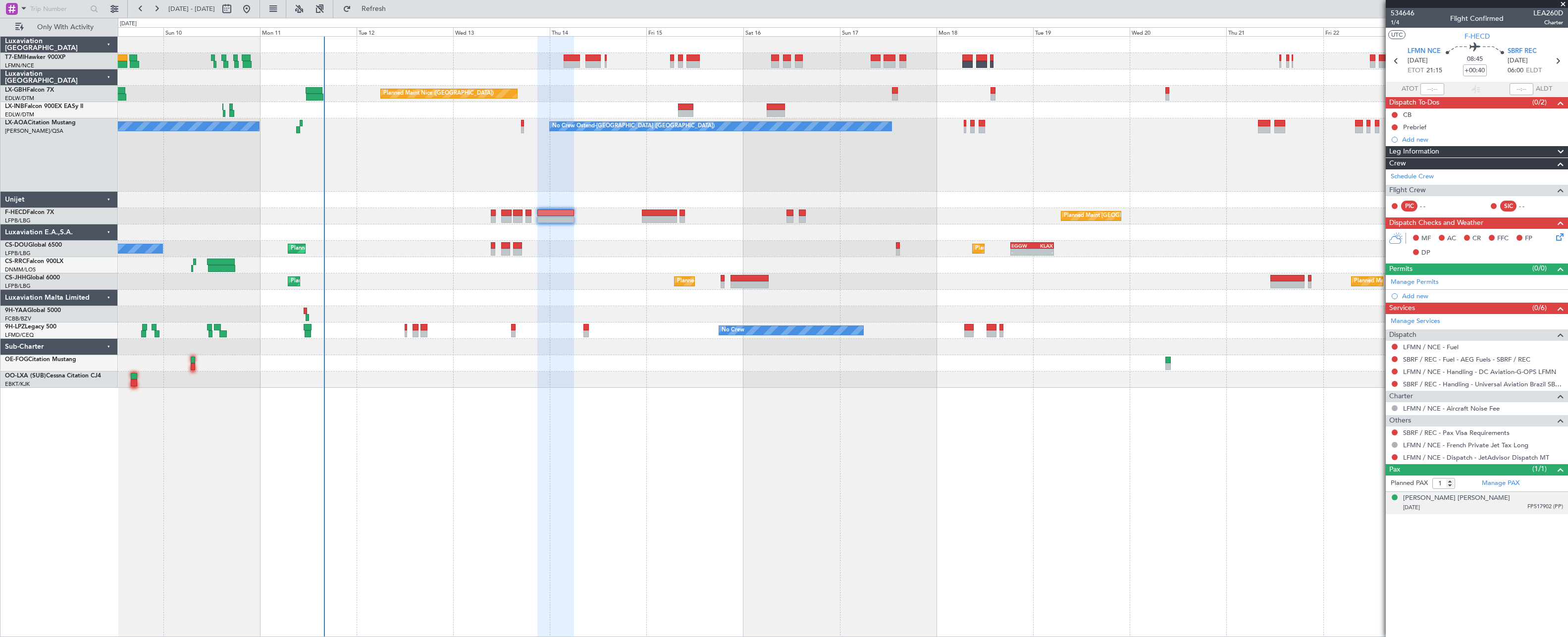
drag, startPoint x: 1534, startPoint y: 502, endPoint x: 1527, endPoint y: 511, distance: 11.4
click at [998, 503] on div "[PERSON_NAME] [PERSON_NAME] [DATE] FP517902 (PP)" at bounding box center [1483, 503] width 160 height 20
click at [390, 6] on span "Refresh" at bounding box center [373, 9] width 42 height 7
click at [394, 9] on span "Refresh" at bounding box center [373, 9] width 42 height 7
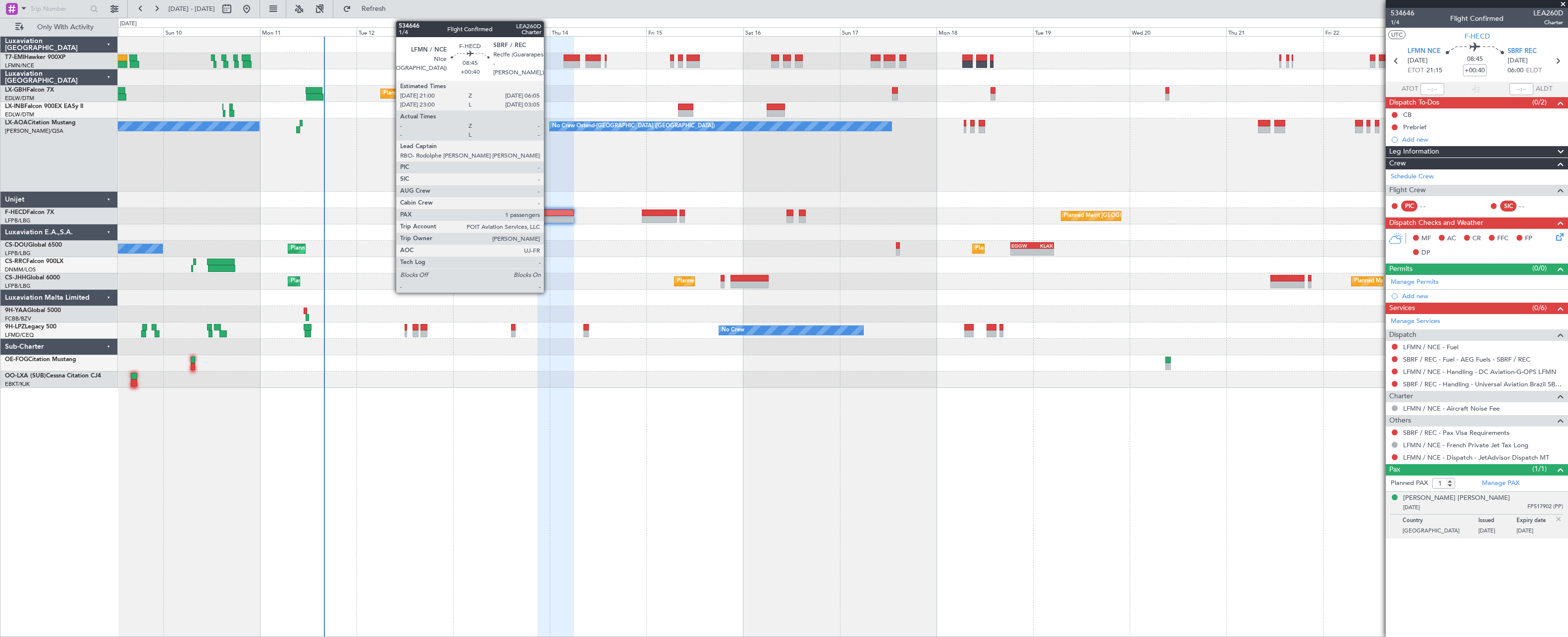
click at [548, 211] on div at bounding box center [555, 213] width 37 height 7
click at [553, 217] on div at bounding box center [555, 219] width 37 height 7
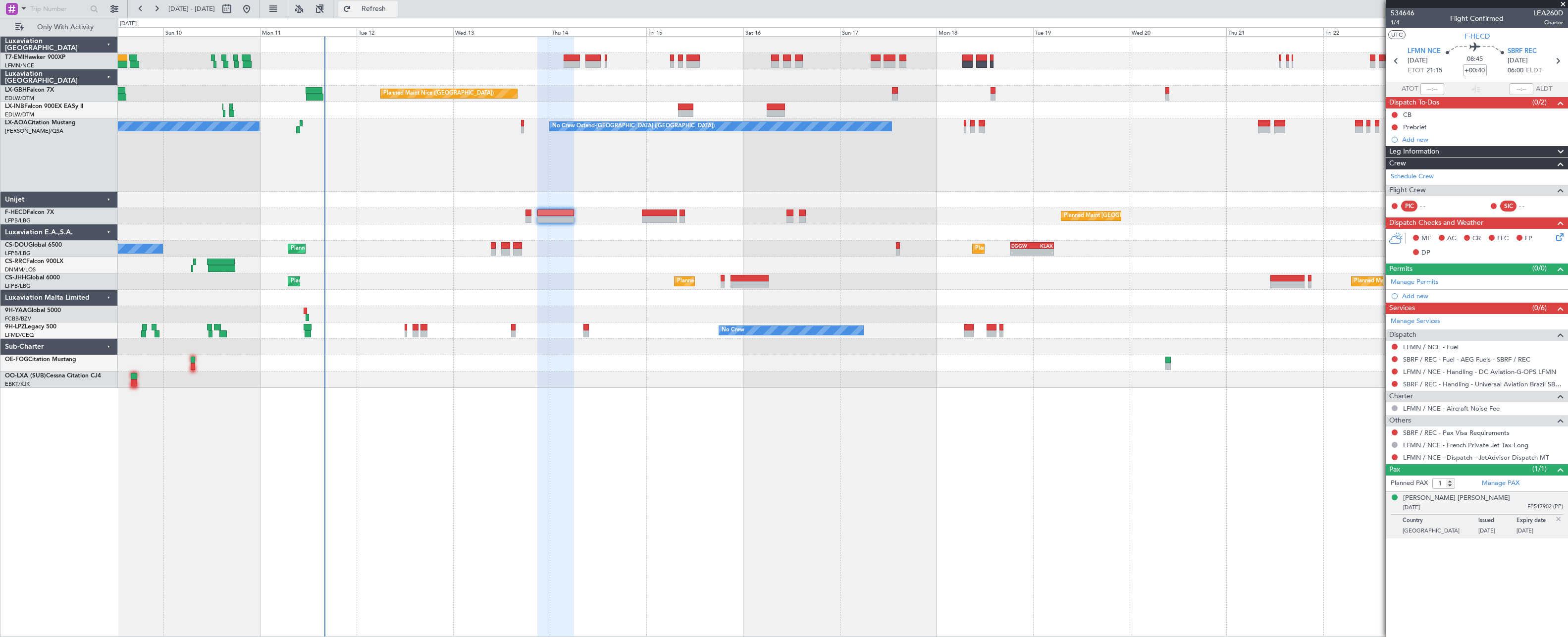
click at [394, 14] on button "Refresh" at bounding box center [368, 9] width 60 height 16
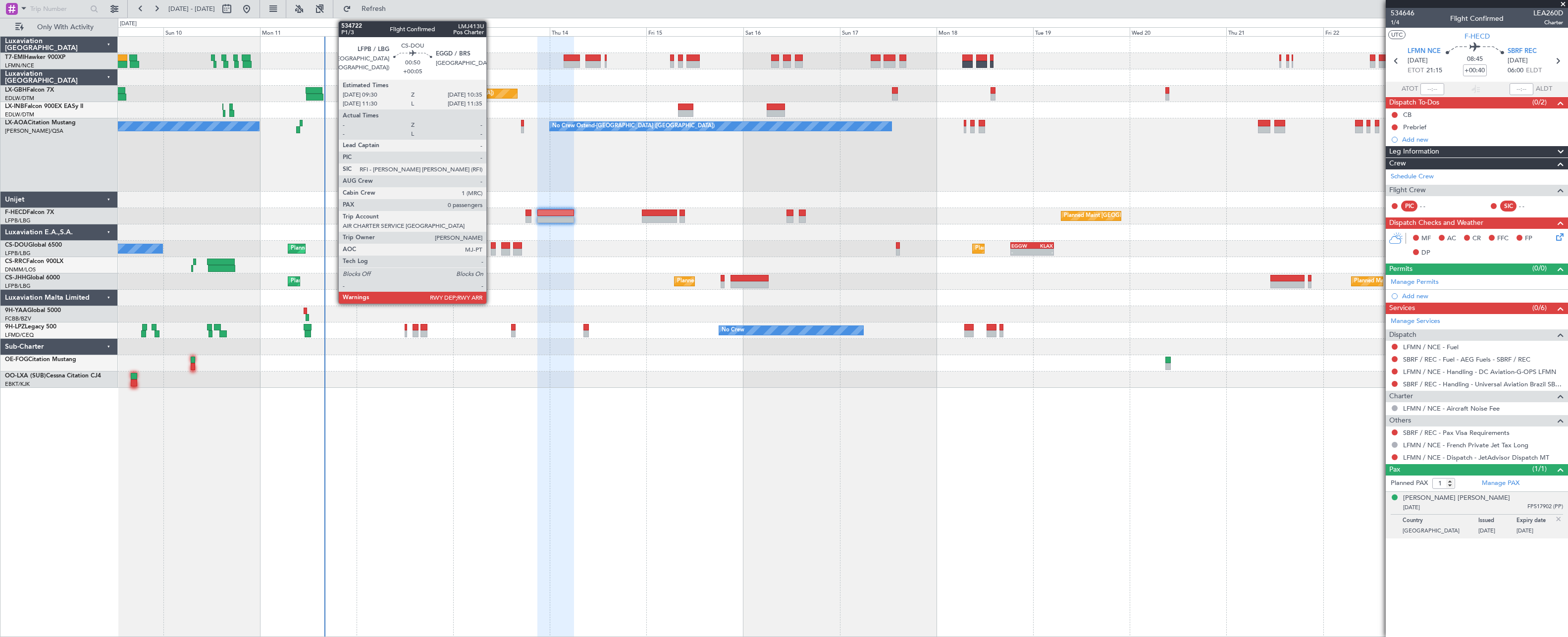
click at [491, 250] on div at bounding box center [493, 251] width 5 height 7
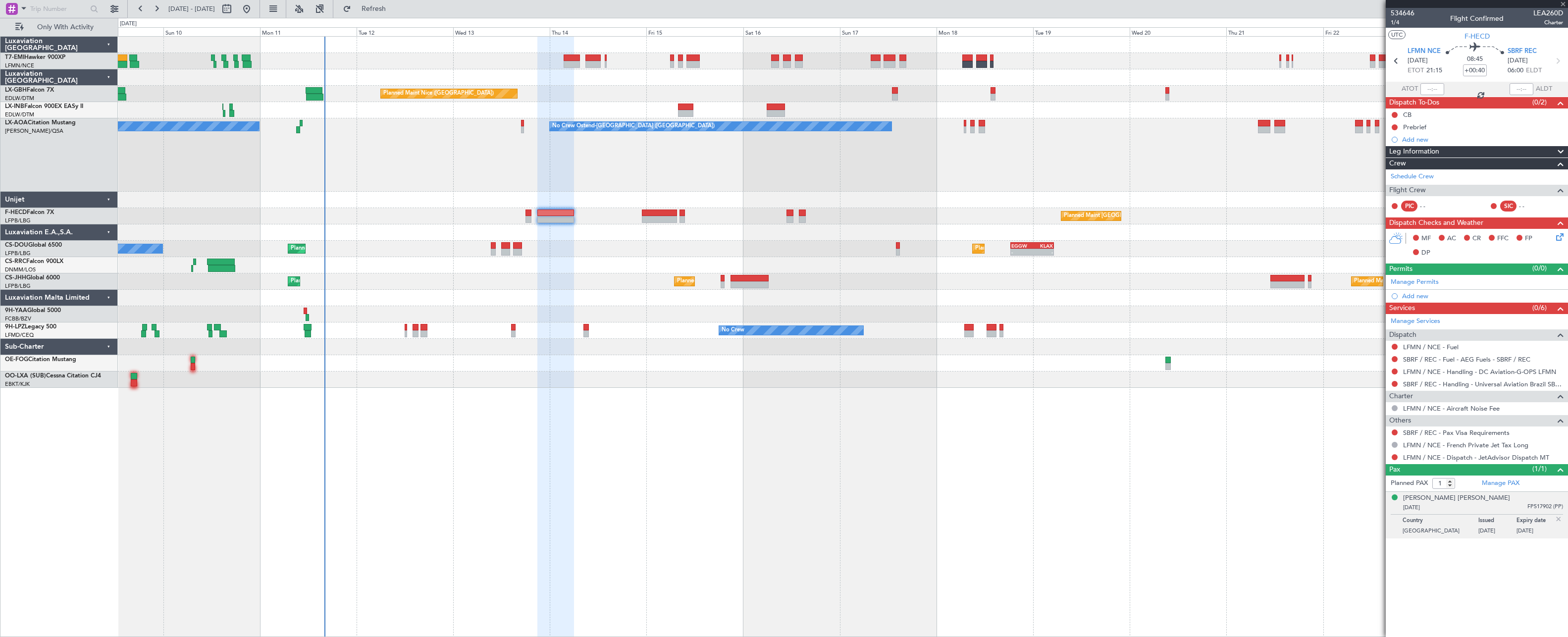
type input "+00:05"
type input "0"
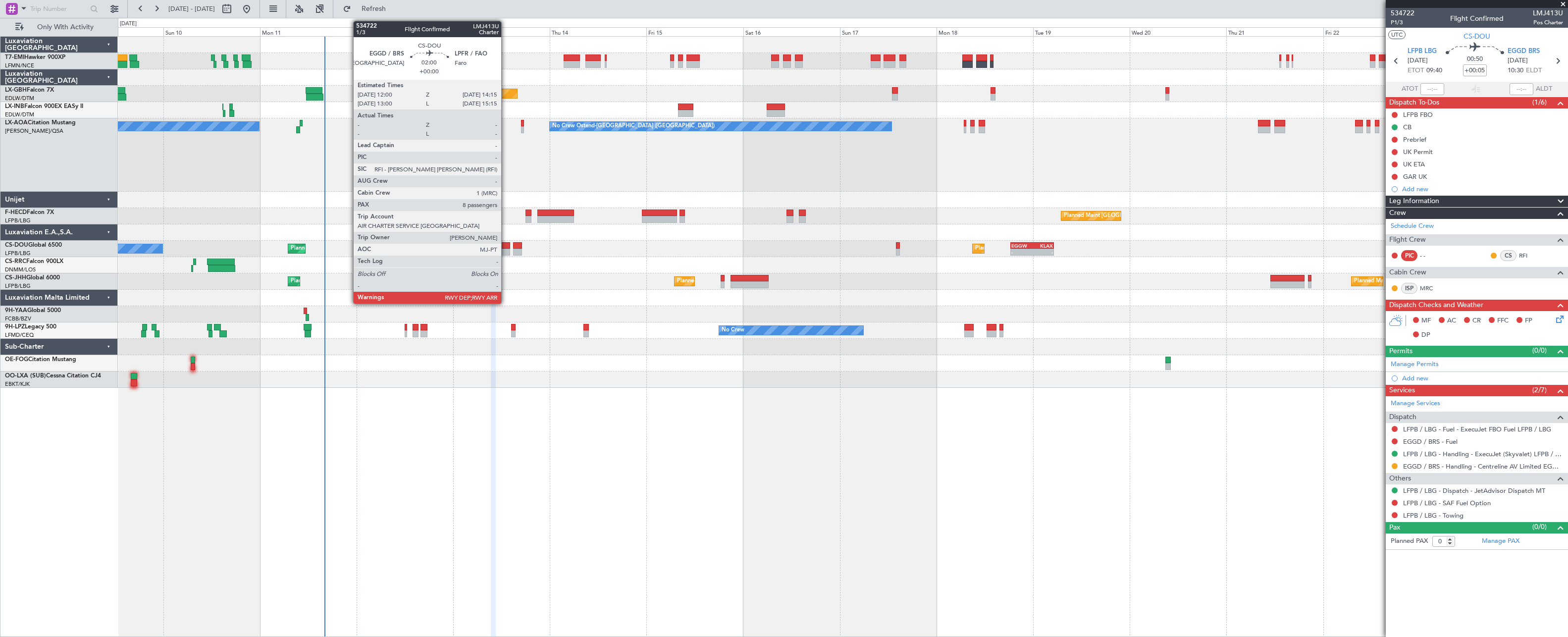
click at [506, 252] on div at bounding box center [506, 251] width 9 height 7
type input "8"
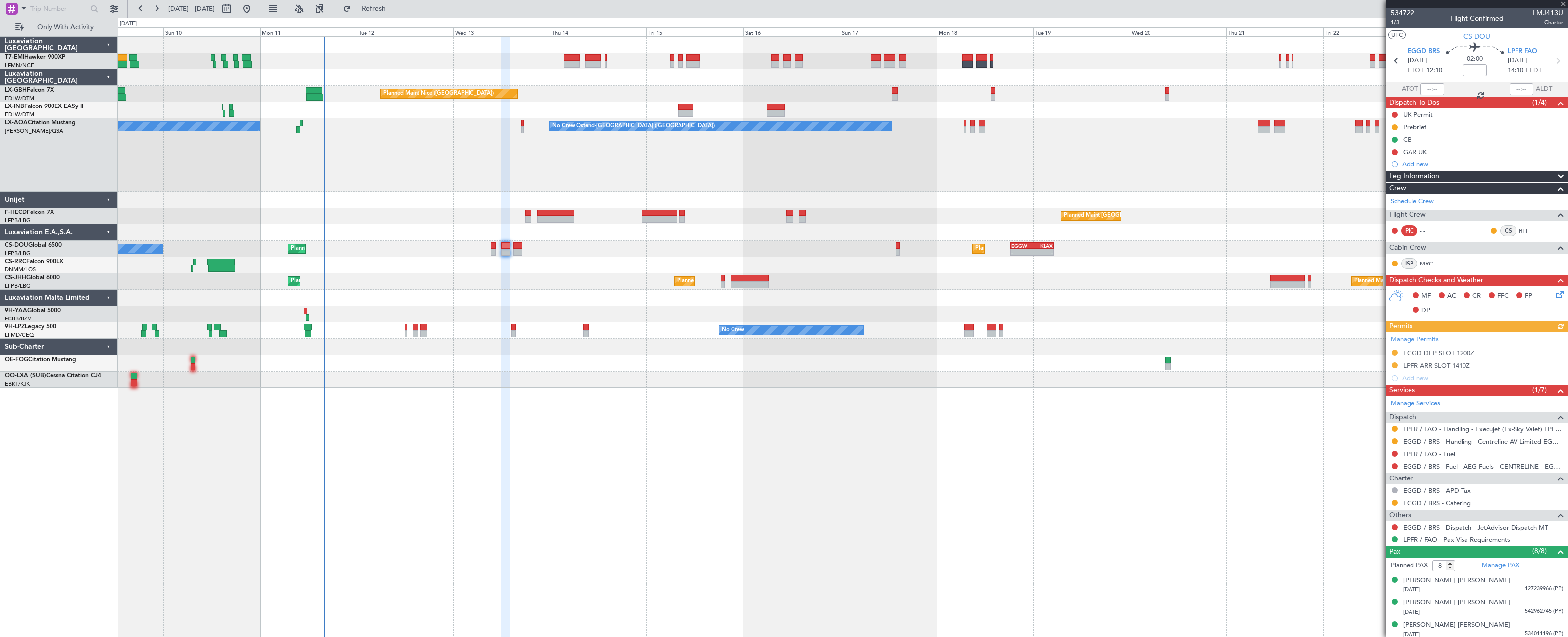
drag, startPoint x: 414, startPoint y: 14, endPoint x: 415, endPoint y: 22, distance: 8.1
click at [403, 17] on fb-refresh-button "Refresh" at bounding box center [368, 9] width 69 height 18
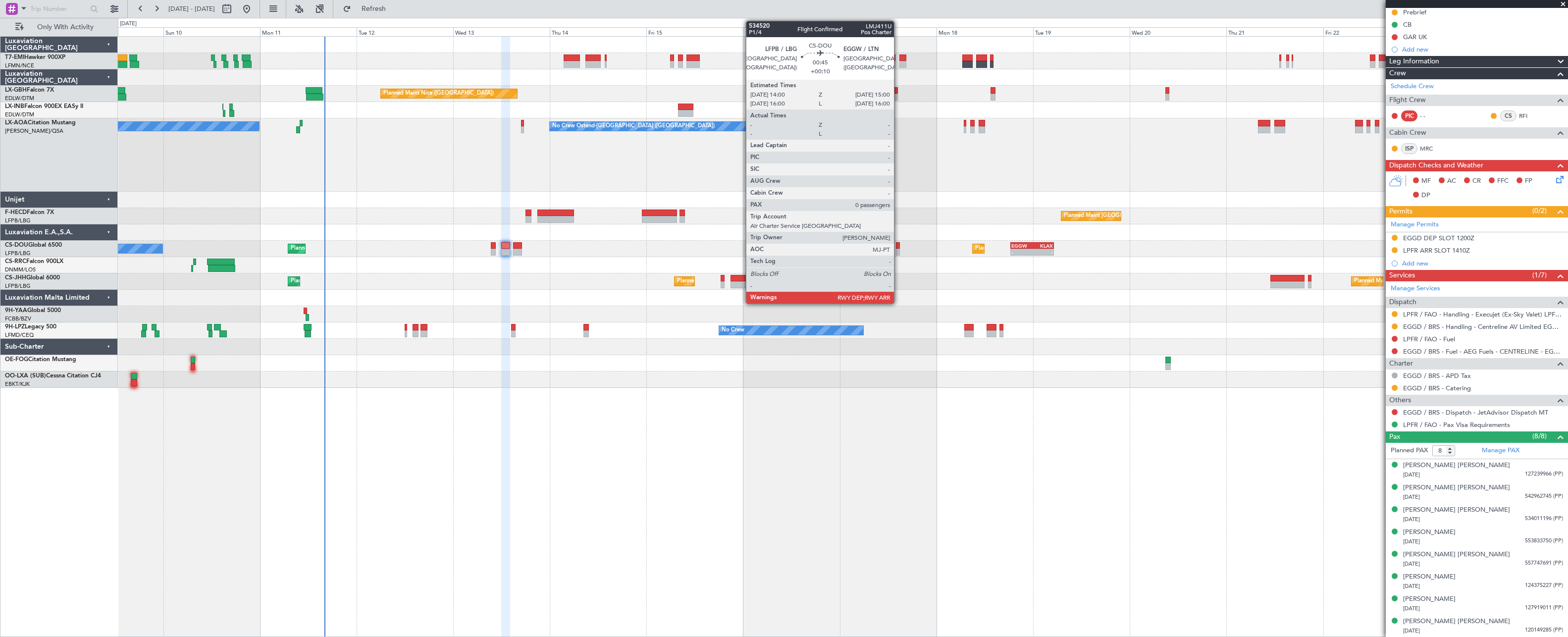
click at [899, 248] on div at bounding box center [898, 251] width 5 height 7
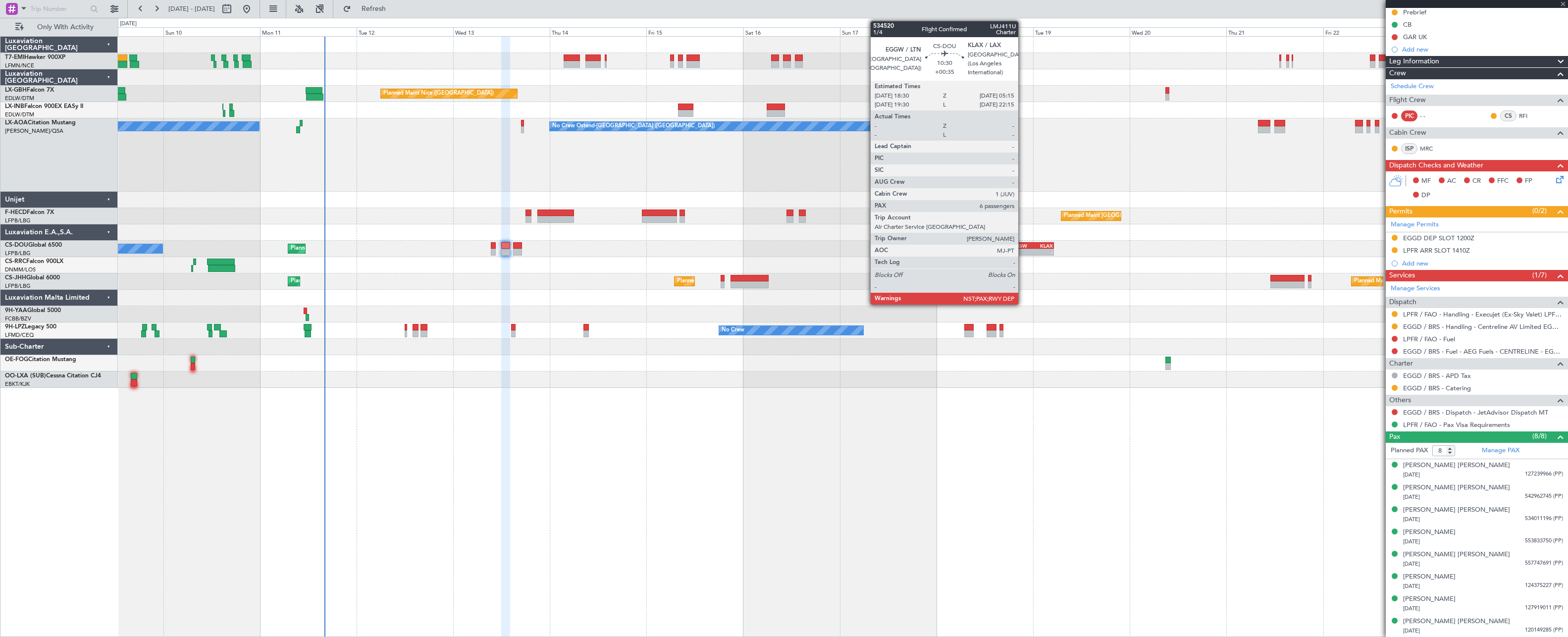
type input "+00:10"
type input "0"
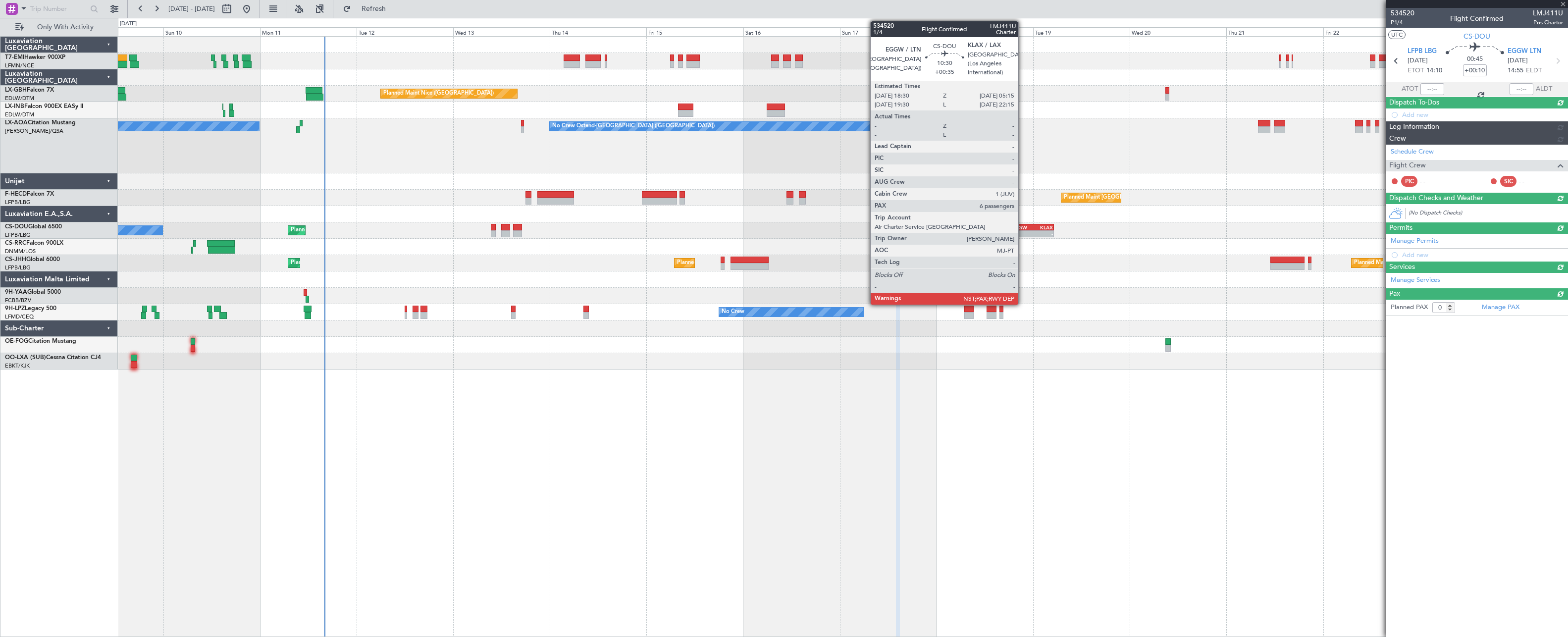
scroll to position [0, 0]
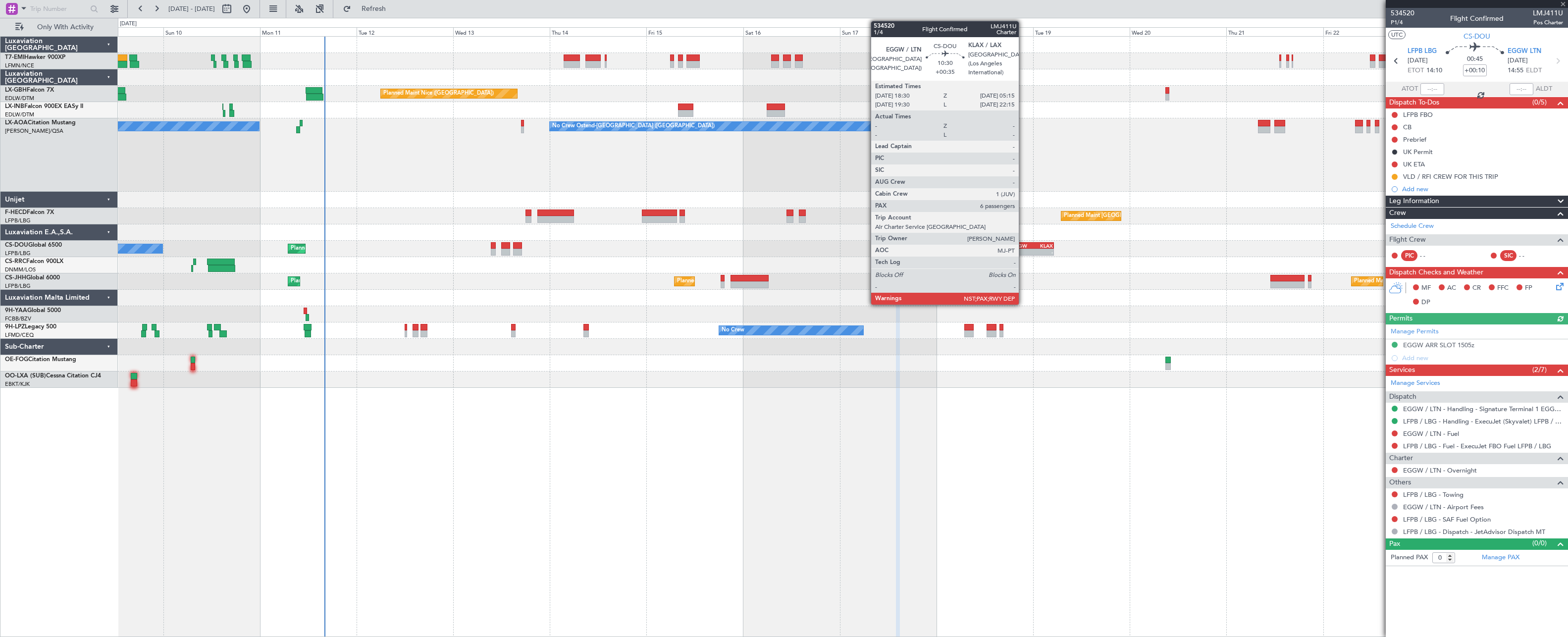
click at [998, 247] on div "EGGW" at bounding box center [1021, 246] width 20 height 6
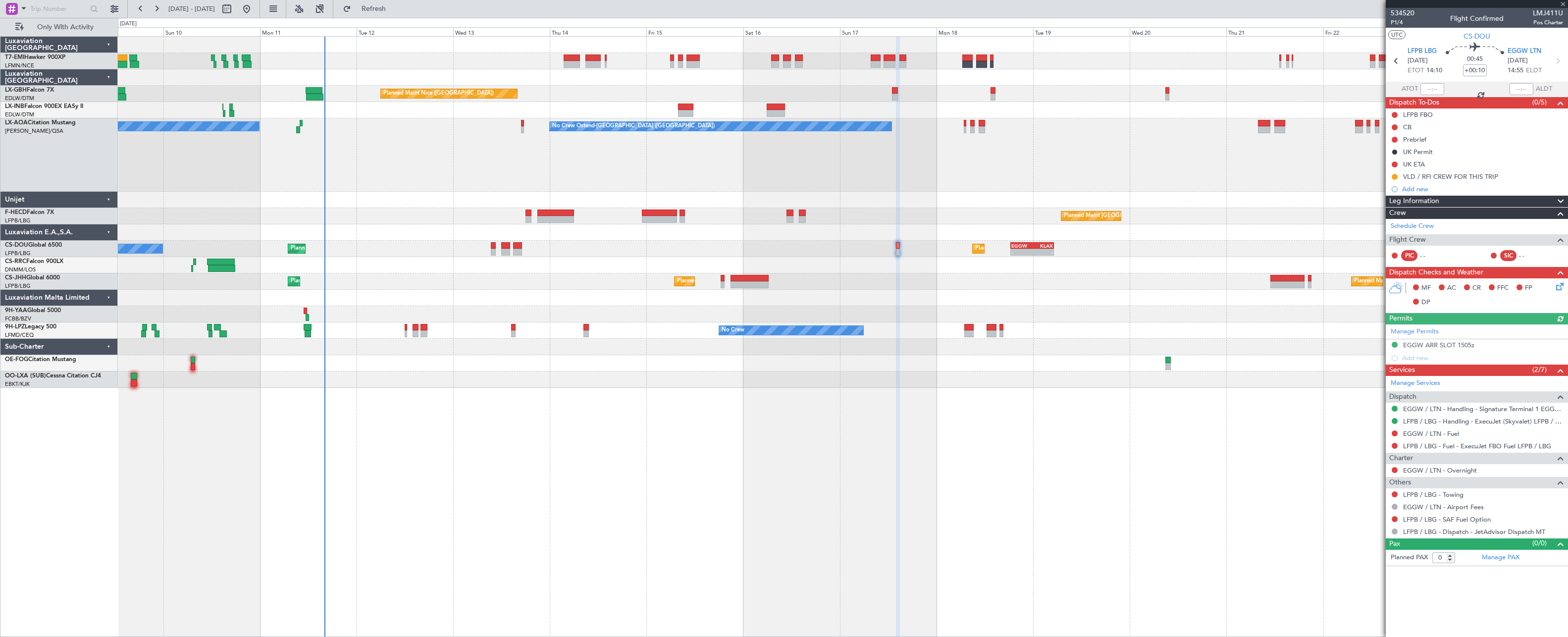
type input "+00:35"
type input "6"
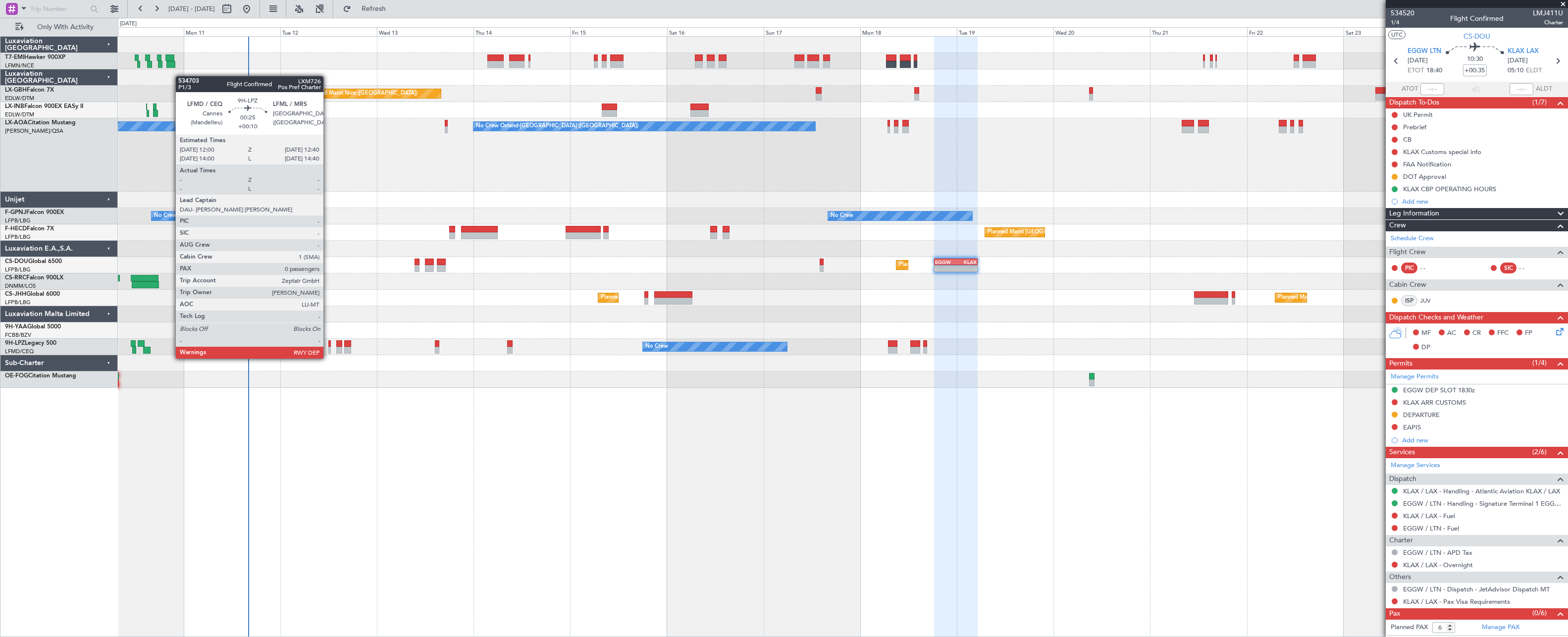
click at [328, 349] on div at bounding box center [330, 350] width 3 height 7
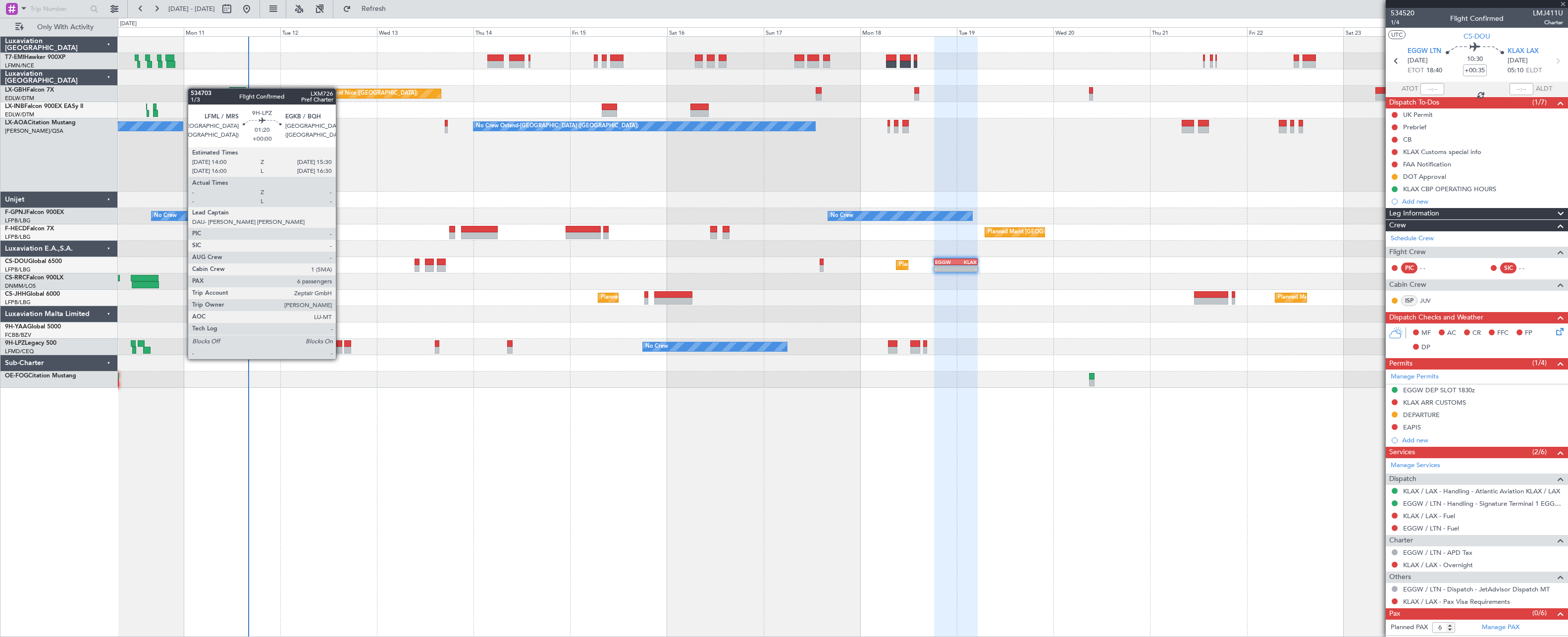
type input "+00:10"
type input "0"
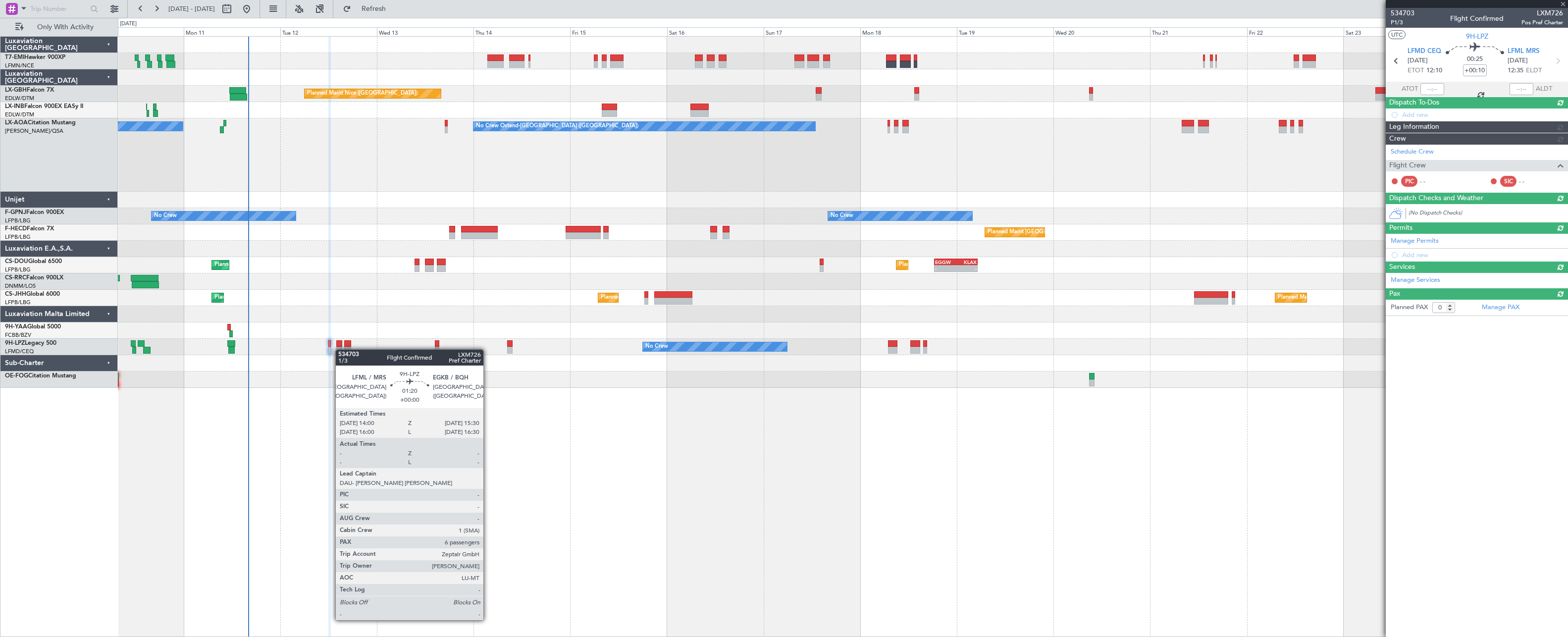
click at [340, 349] on div at bounding box center [339, 350] width 6 height 7
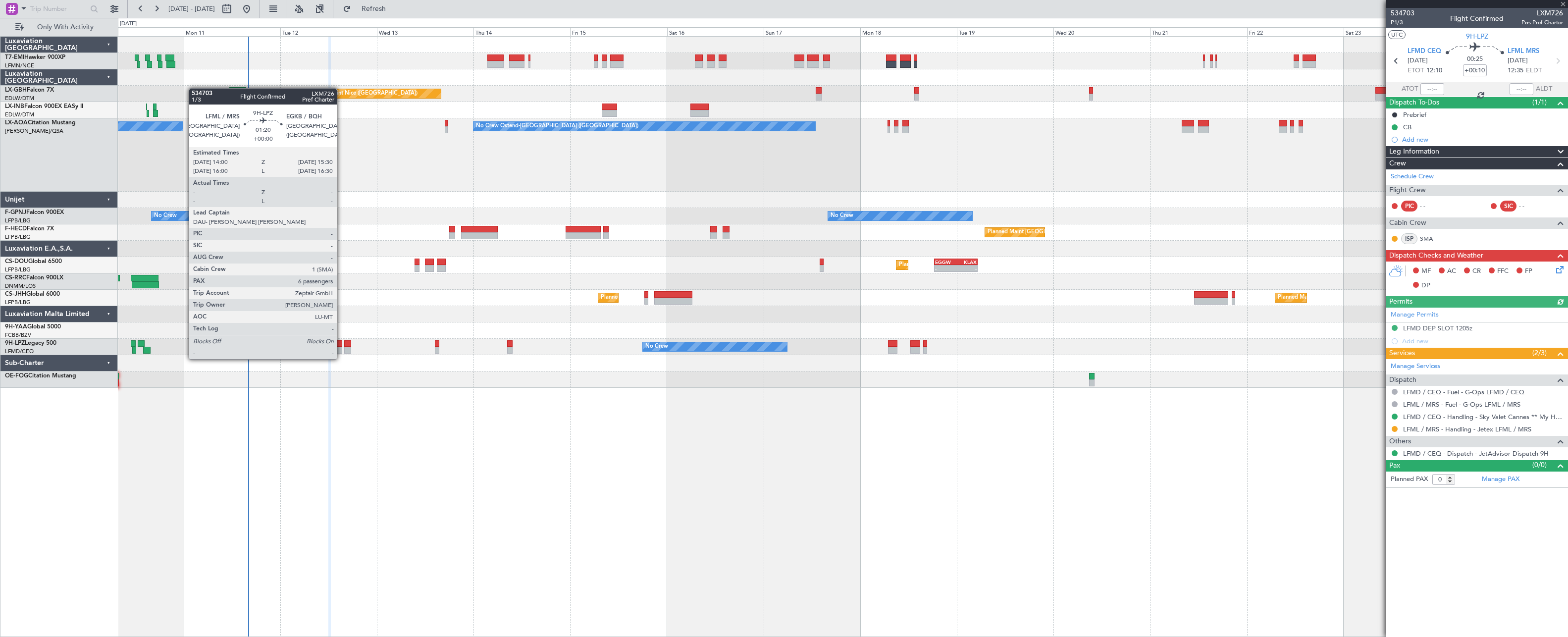
type input "6"
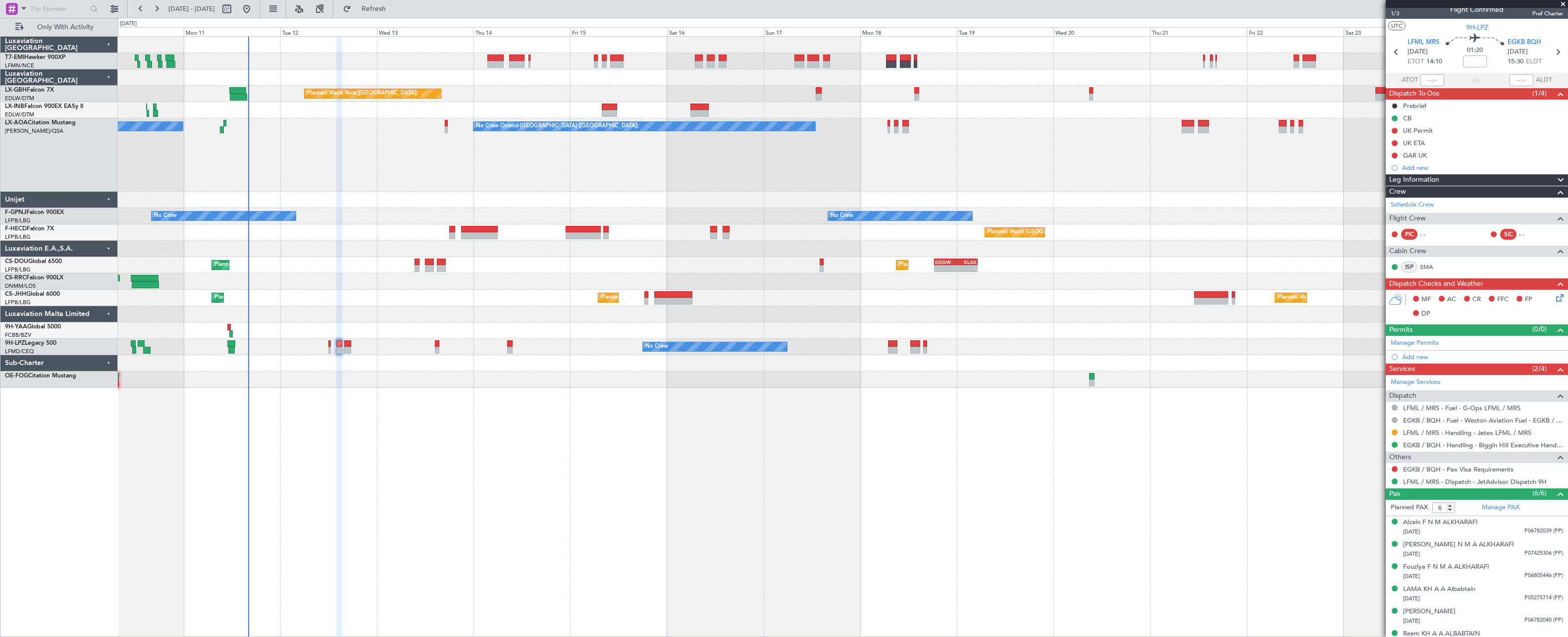
scroll to position [21, 0]
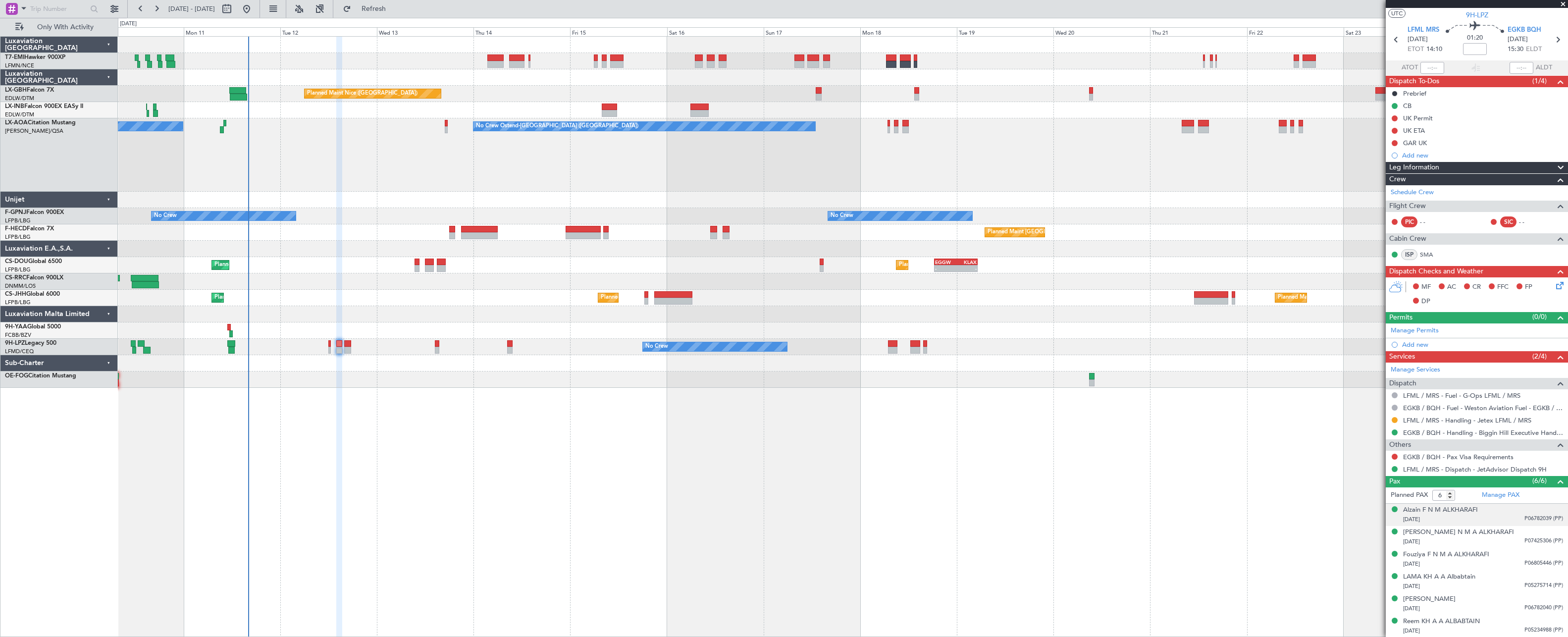
click at [998, 519] on div "[DATE] P06782039 (PP)" at bounding box center [1483, 519] width 160 height 10
click at [998, 564] on div "[DATE] P07425306 (PP)" at bounding box center [1483, 566] width 160 height 10
click at [998, 584] on span "P06805446 (PP)" at bounding box center [1543, 588] width 38 height 9
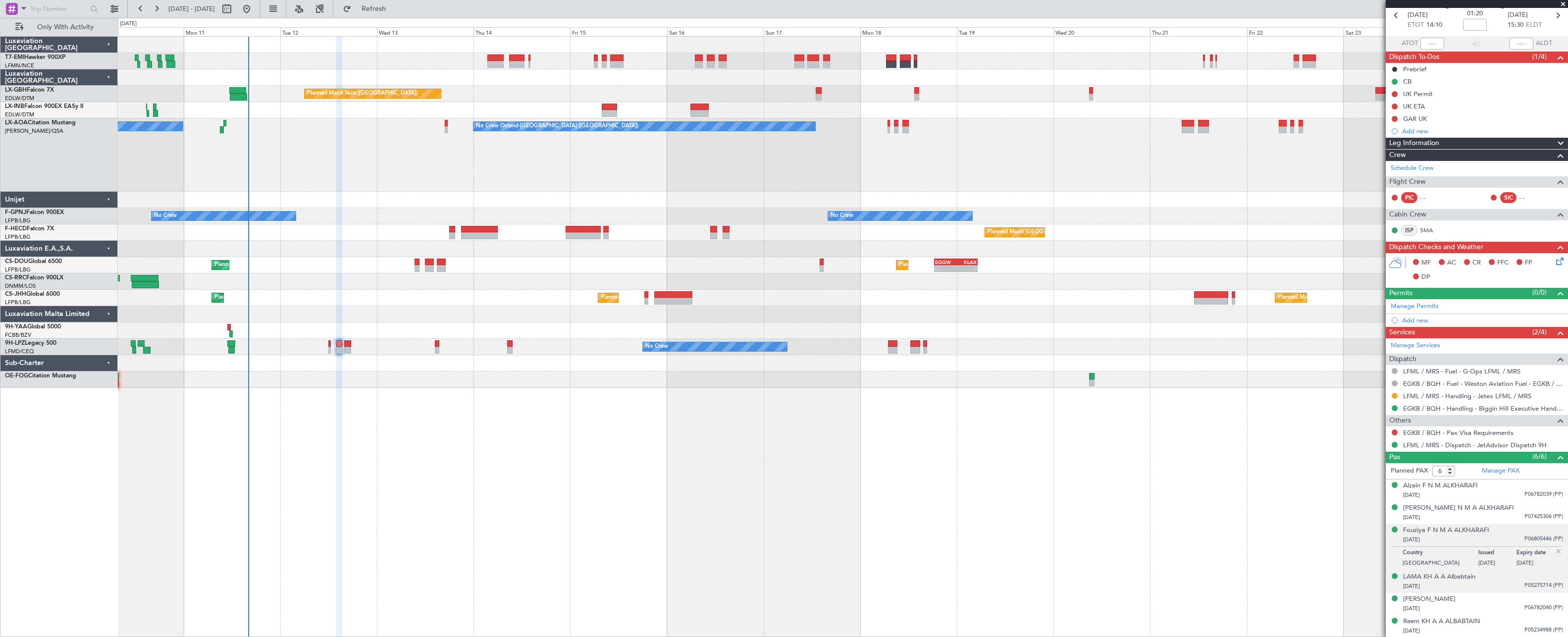
scroll to position [0, 0]
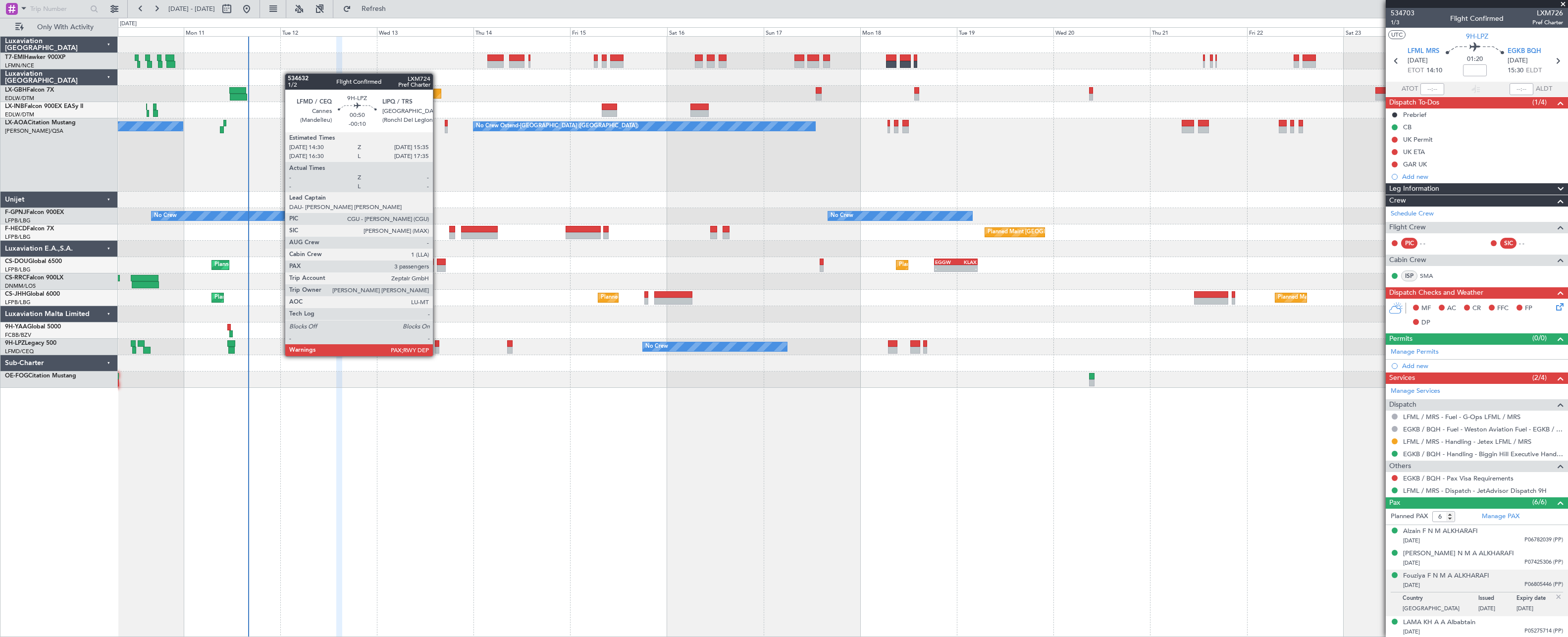
click at [438, 346] on div at bounding box center [437, 343] width 5 height 7
type input "-00:10"
type input "3"
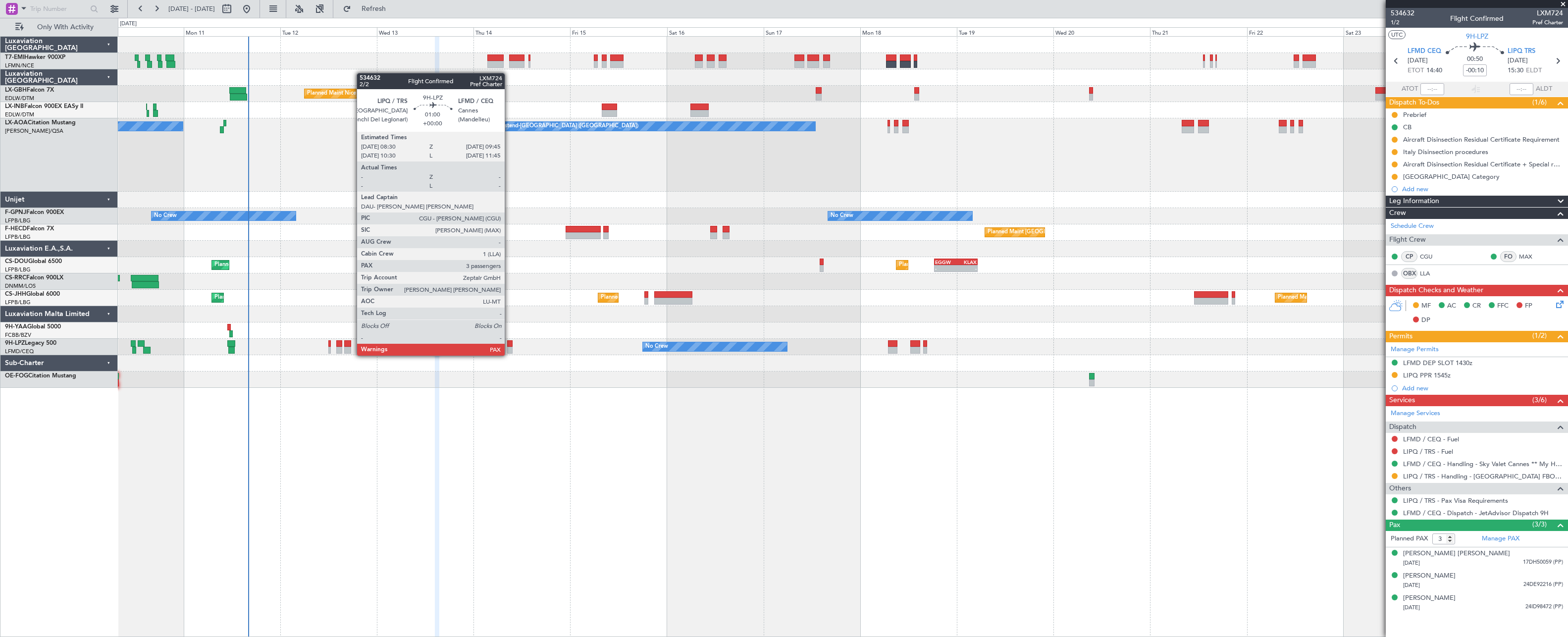
click at [509, 346] on div at bounding box center [510, 343] width 5 height 7
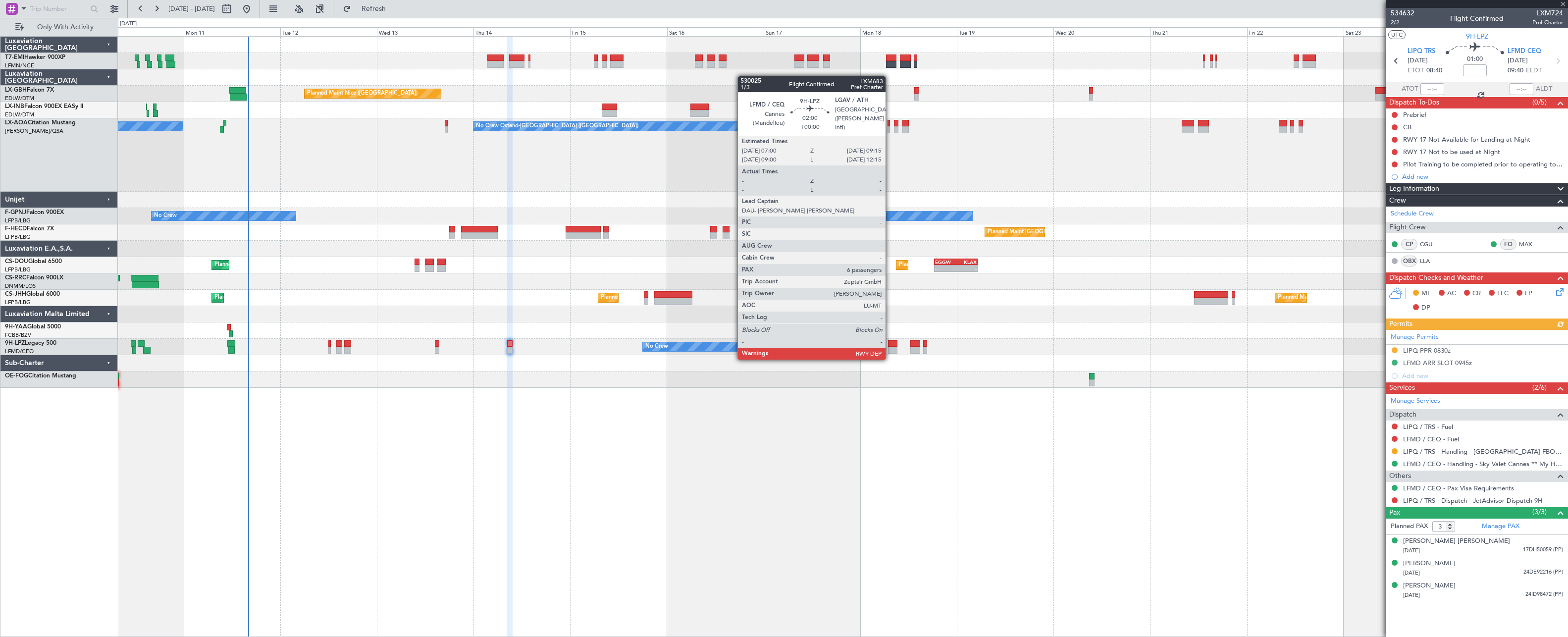
click at [890, 350] on div at bounding box center [892, 350] width 9 height 7
type input "6"
